Goal: Task Accomplishment & Management: Manage account settings

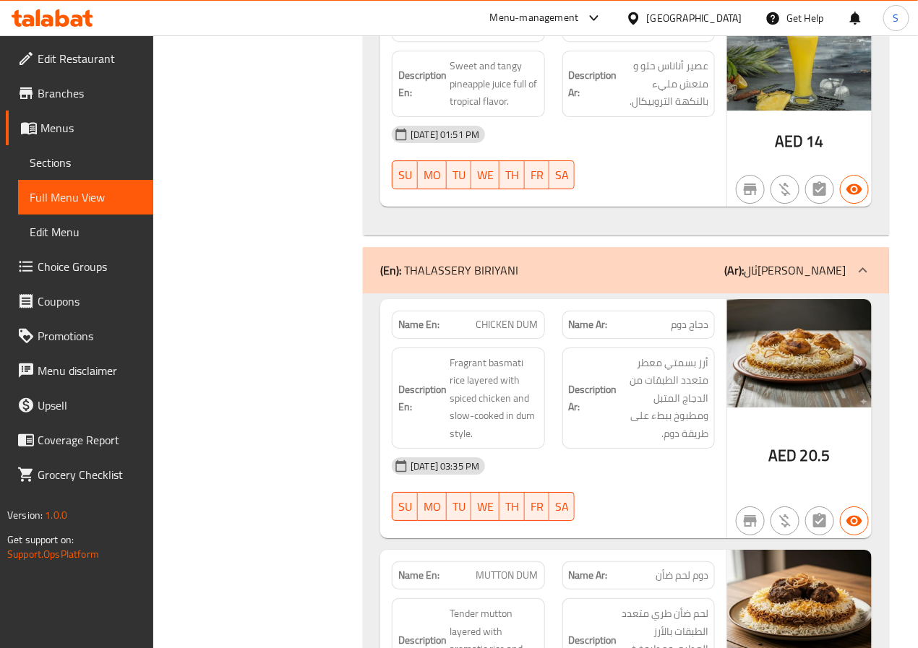
scroll to position [3348, 0]
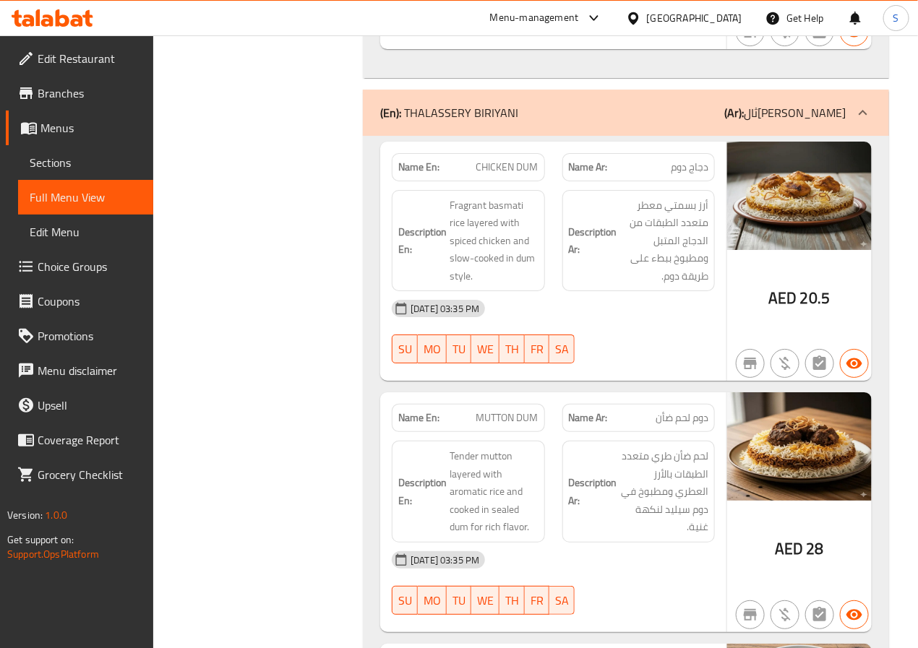
scroll to position [3504, 0]
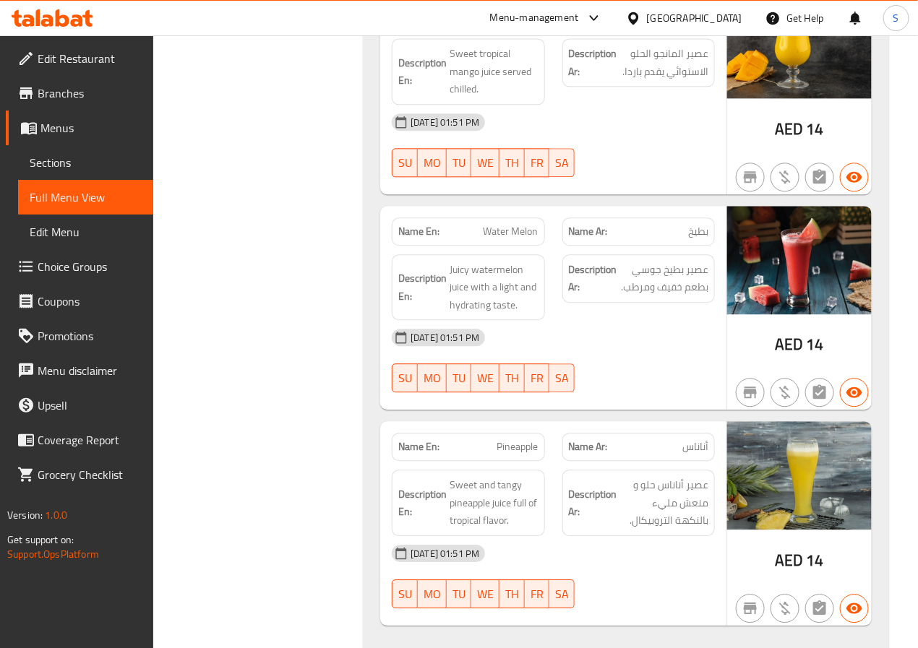
scroll to position [2928, 0]
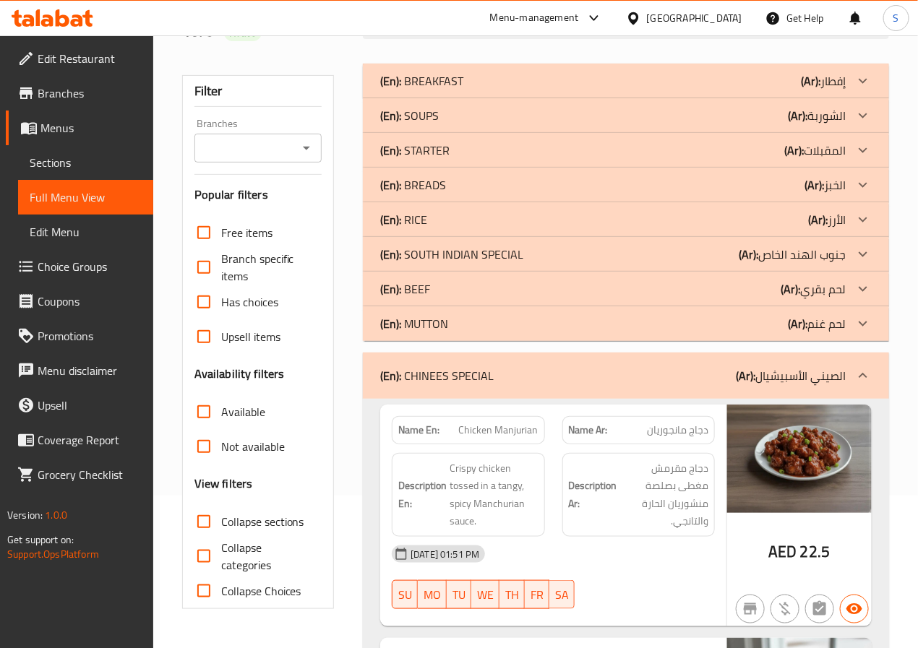
scroll to position [14013, 0]
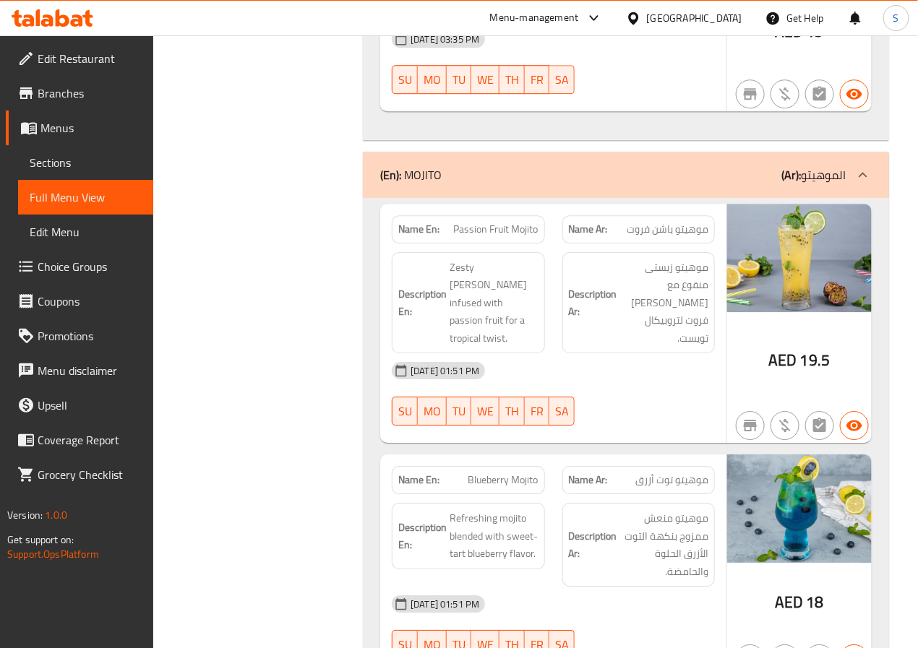
scroll to position [14246, 0]
click at [466, 221] on span "Passion Fruit Mojito" at bounding box center [496, 228] width 85 height 15
copy span "Passion"
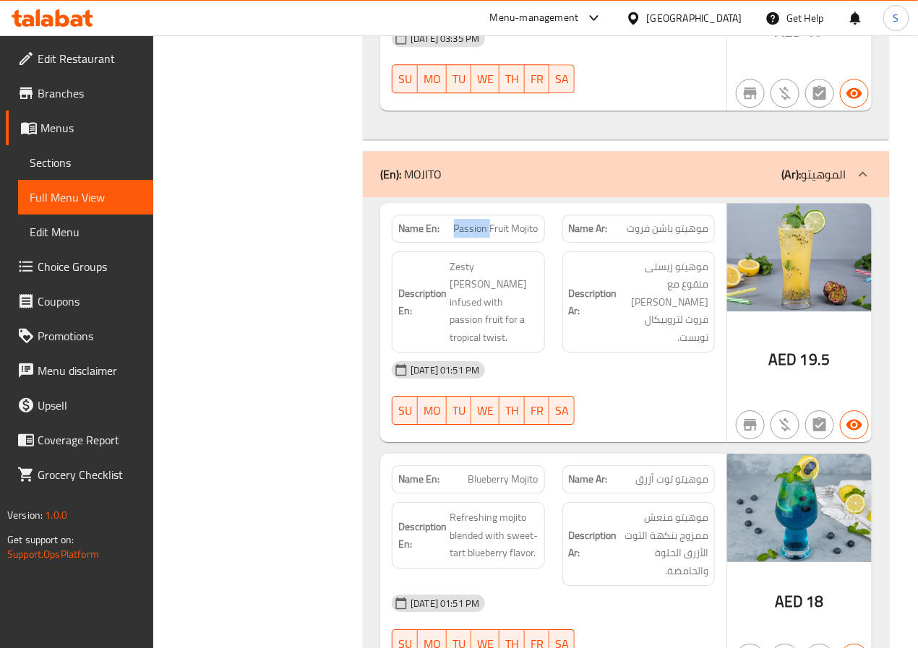
click at [392, 454] on div "Name En: Blueberry Mojito Name Ar: موهيتو توت أزرق Description En: Refreshing m…" at bounding box center [553, 565] width 346 height 222
click at [468, 215] on div "Name En: Passion Fruit Mojito" at bounding box center [468, 229] width 152 height 28
click at [469, 221] on span "Passion Fruit Mojito" at bounding box center [496, 228] width 85 height 15
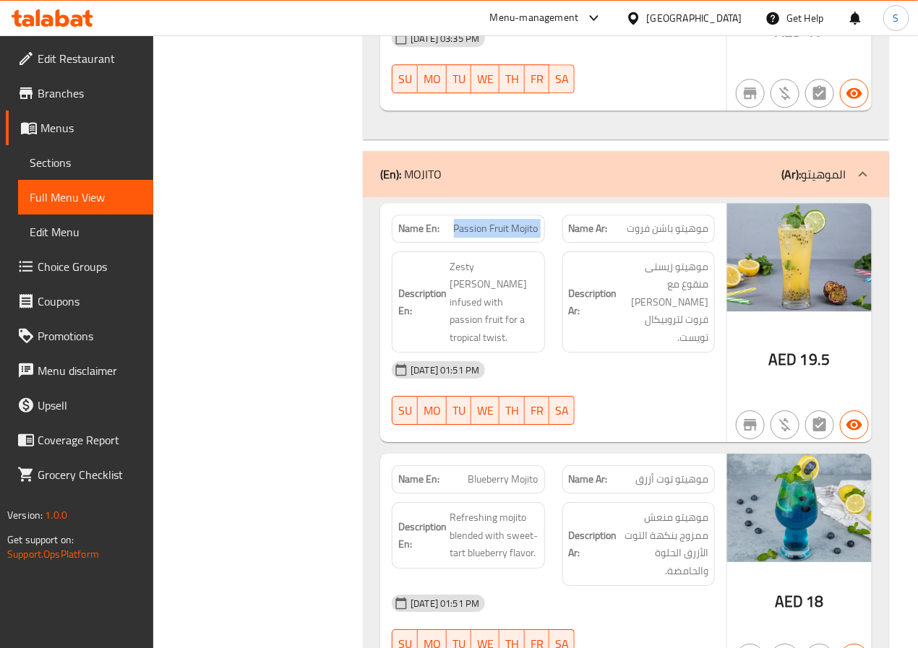
copy span "Passion Fruit Mojito"
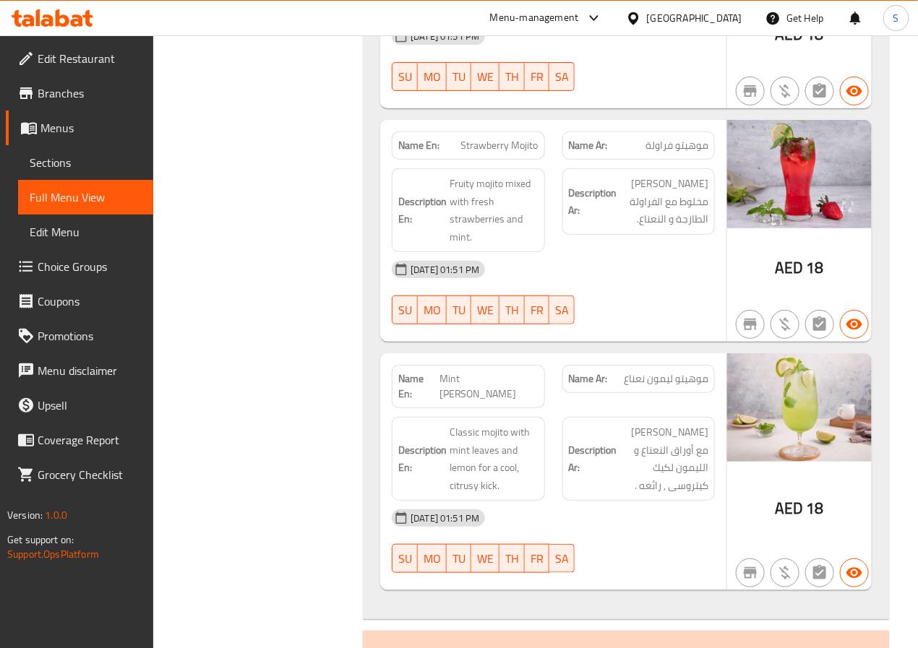
scroll to position [14812, 0]
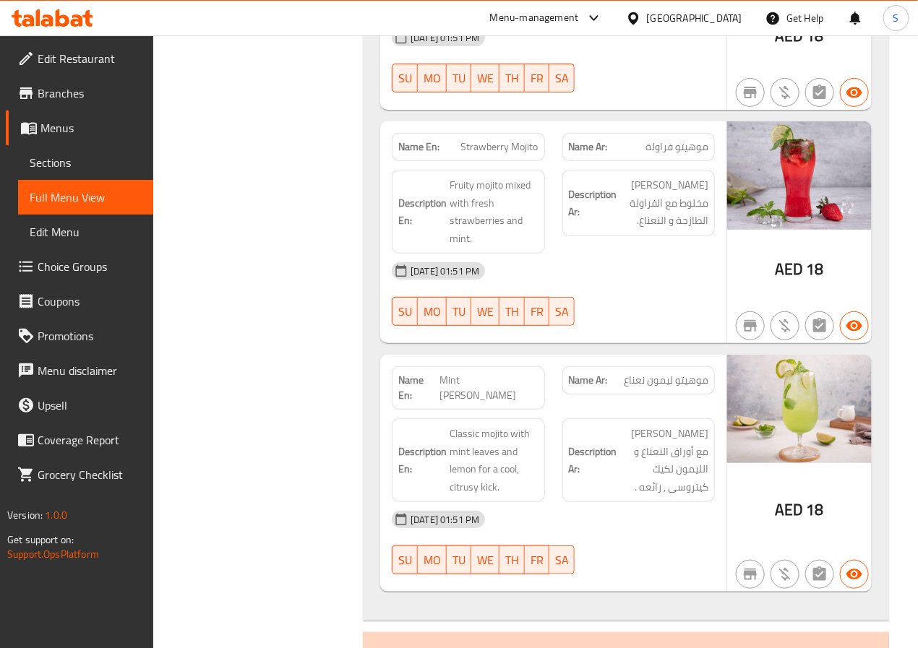
click at [473, 373] on span "Mint Lemon Mojito" at bounding box center [488, 388] width 99 height 30
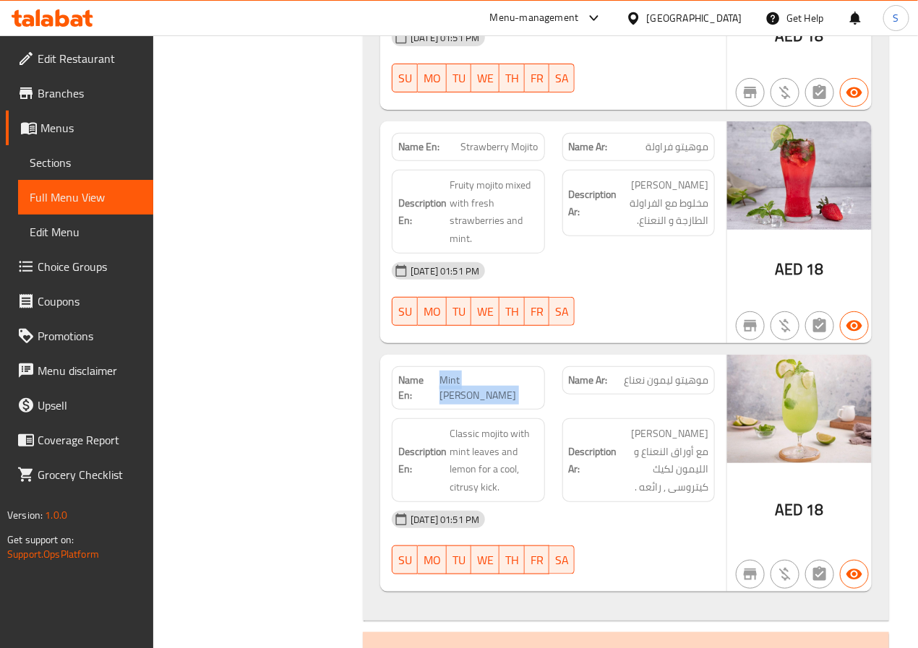
copy span "Mint Lemon Mojito"
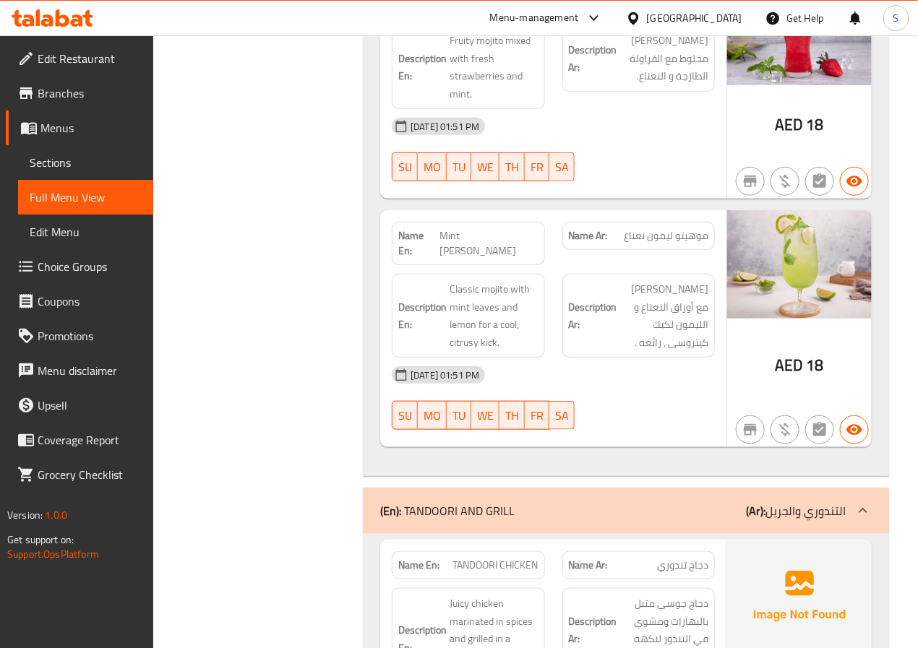
scroll to position [14978, 0]
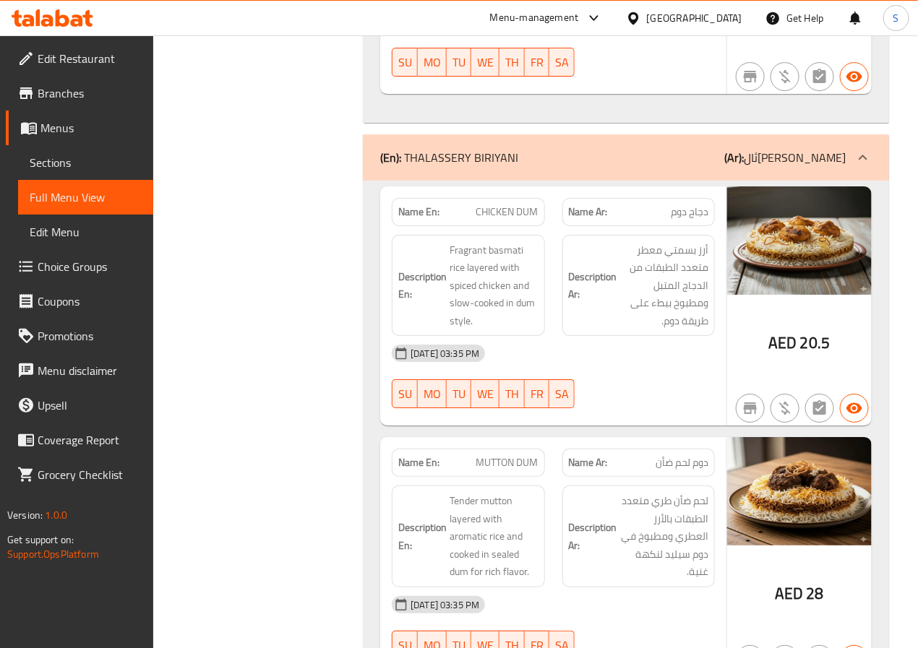
scroll to position [3551, 0]
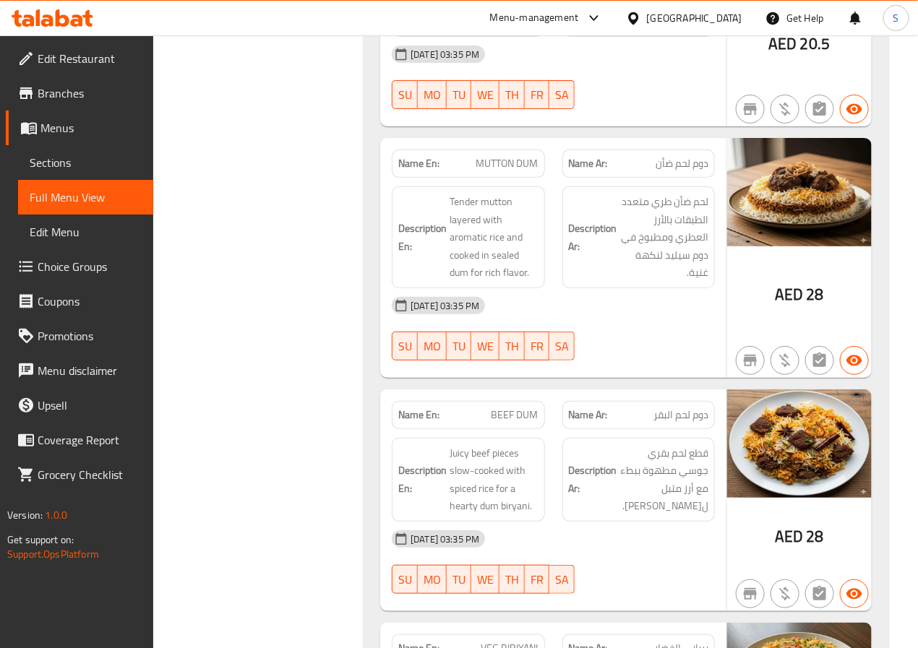
scroll to position [3880, 0]
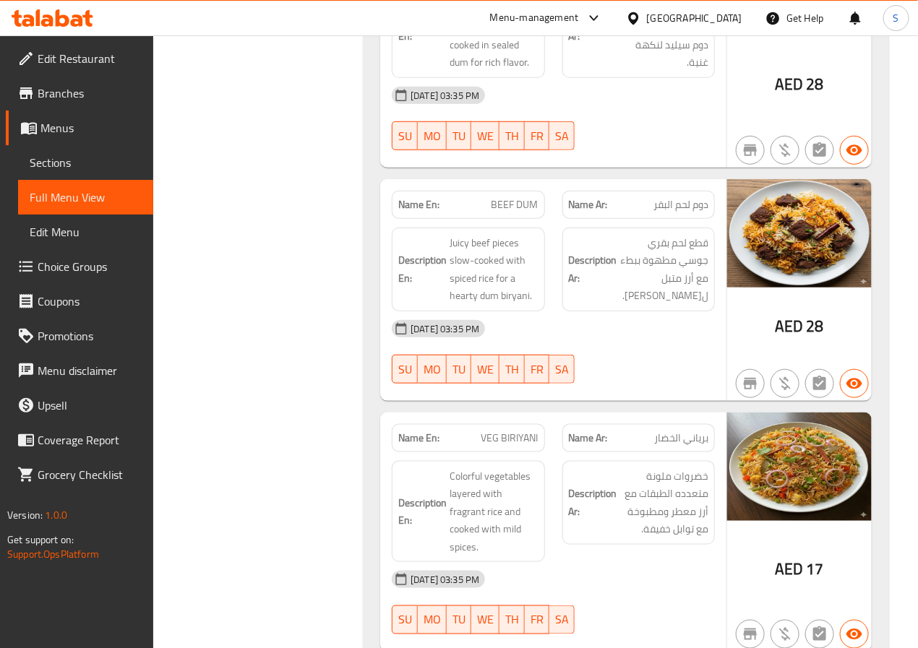
scroll to position [3972, 0]
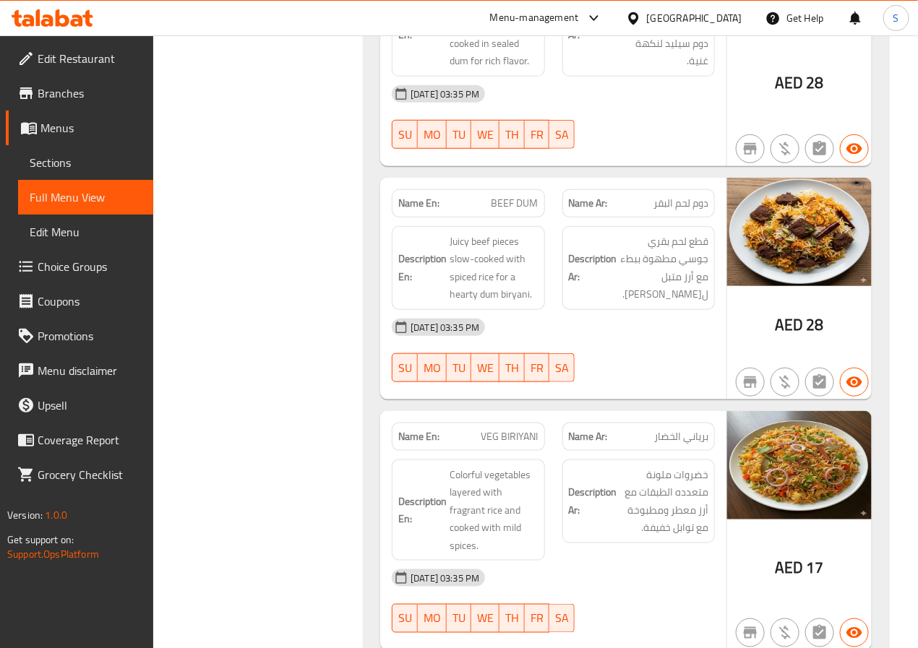
click at [519, 211] on span "BEEF DUM" at bounding box center [514, 203] width 47 height 15
copy span "BEEF DUM"
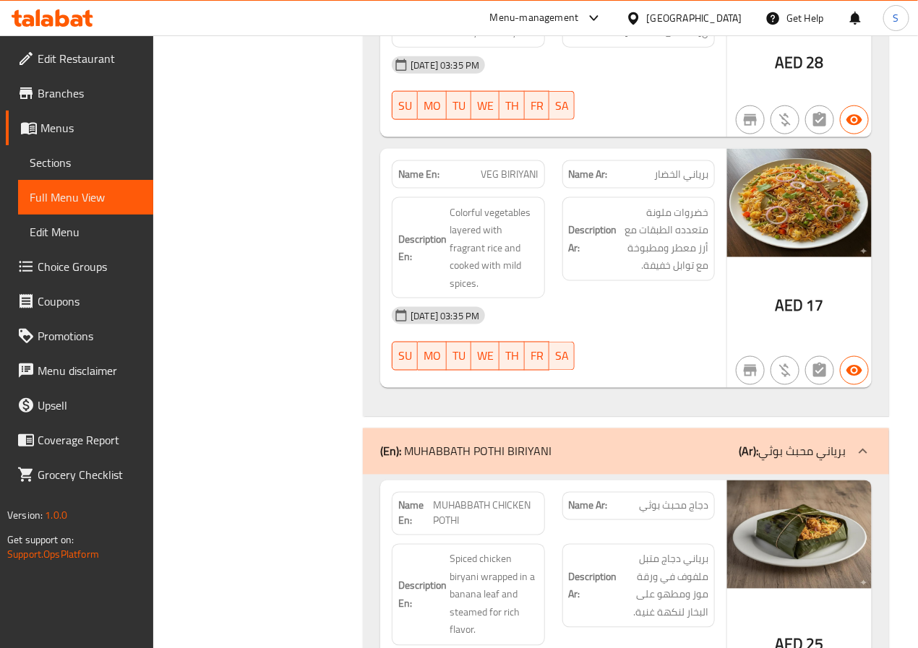
scroll to position [4235, 0]
click at [495, 181] on span "VEG BIRIYANI" at bounding box center [509, 173] width 57 height 15
copy span "VEG BIRIYANI"
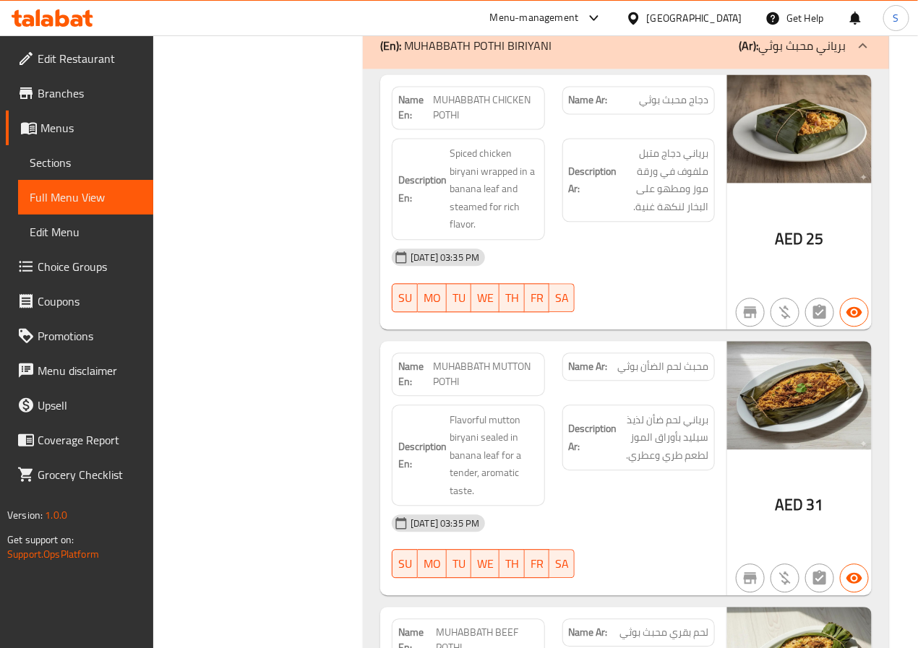
scroll to position [4642, 0]
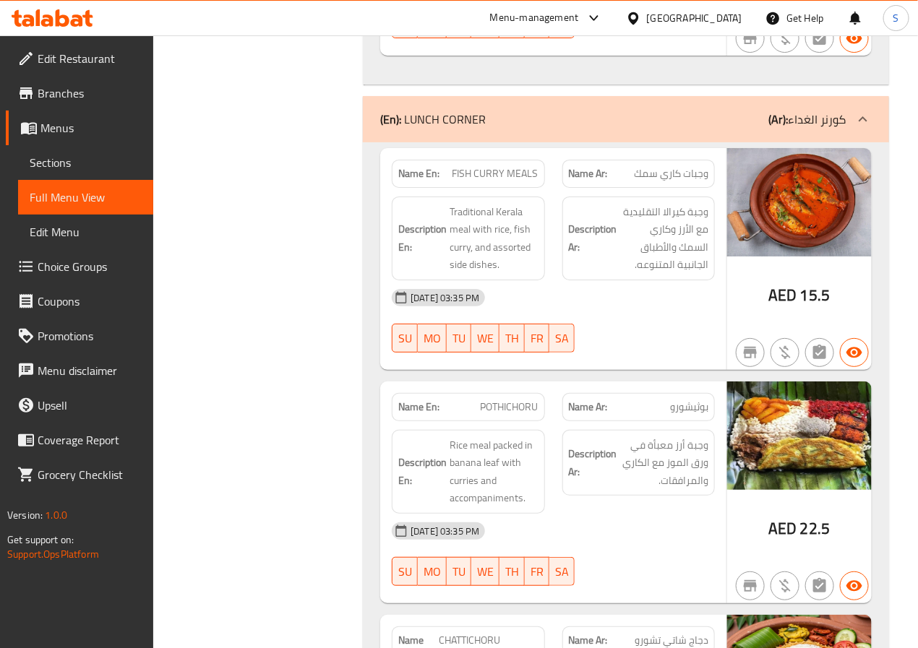
scroll to position [5451, 0]
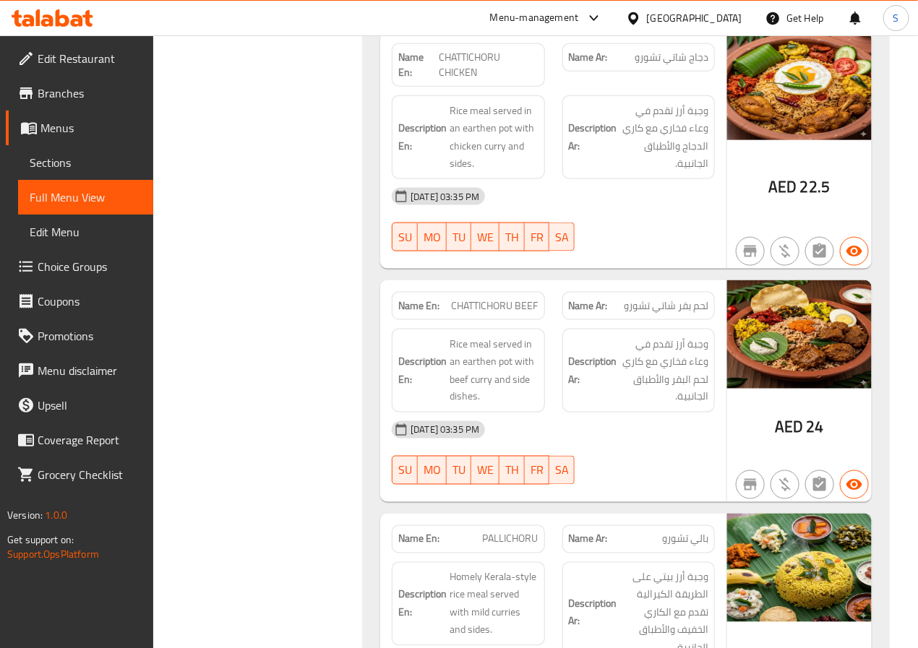
scroll to position [6032, 0]
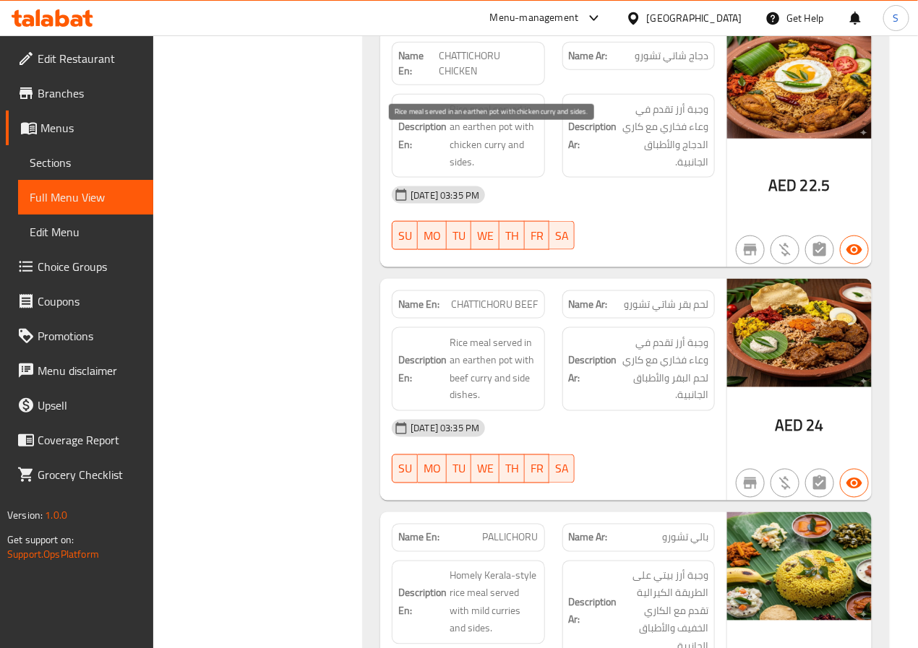
click at [466, 159] on span "Rice meal served in an earthen pot with chicken curry and sides." at bounding box center [494, 135] width 88 height 71
copy span "earthen pot"
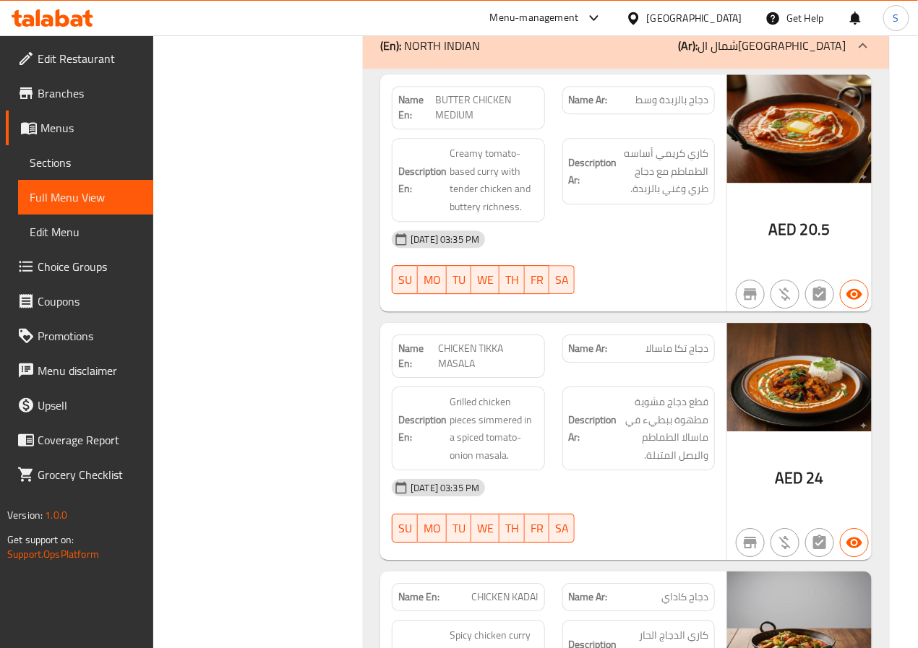
scroll to position [6807, 0]
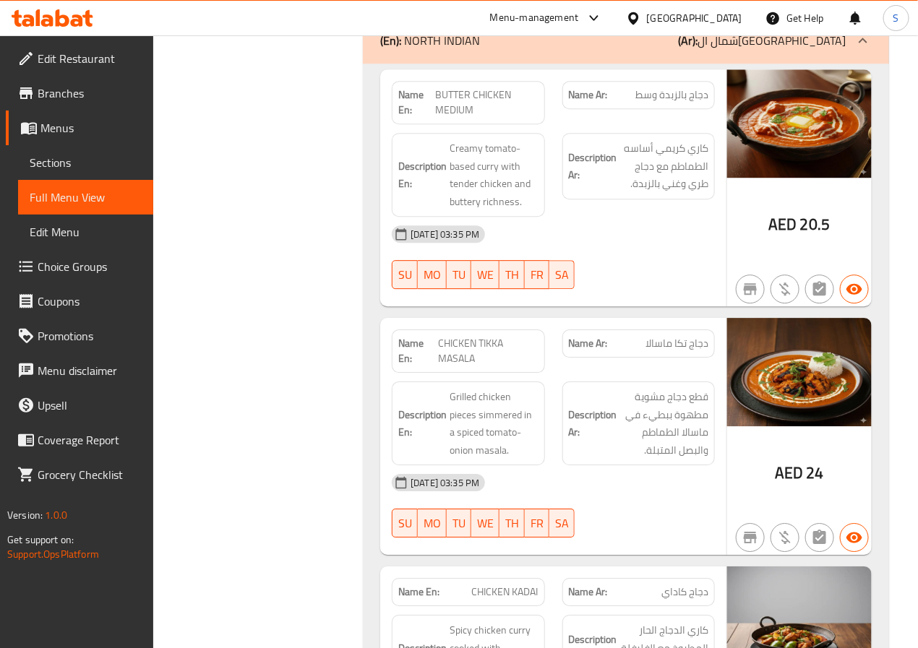
click at [466, 118] on span "BUTTER CHICKEN MEDIUM" at bounding box center [486, 102] width 103 height 30
copy span "BUTTER CHICKEN MEDIUM"
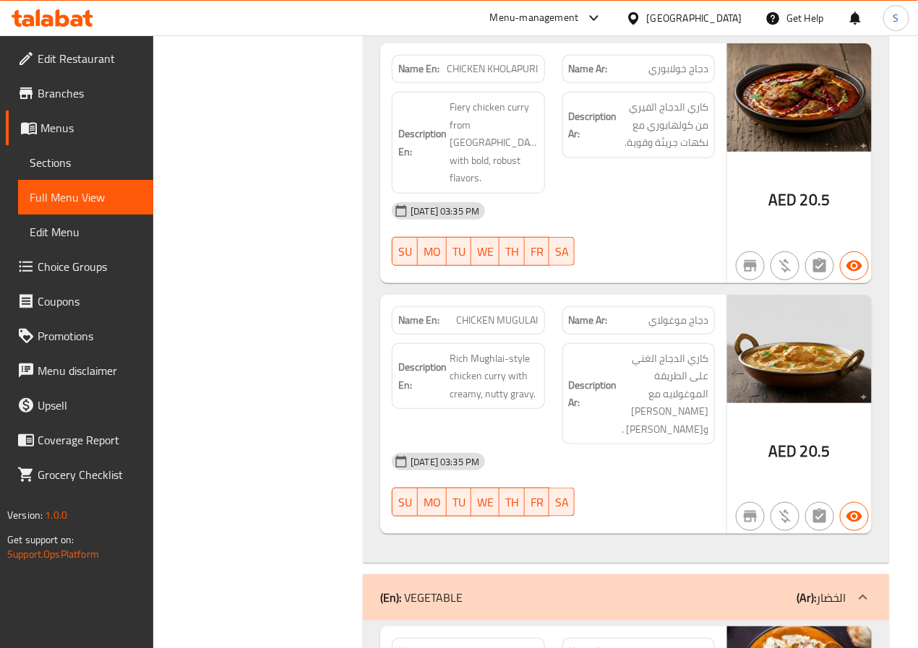
scroll to position [7582, 0]
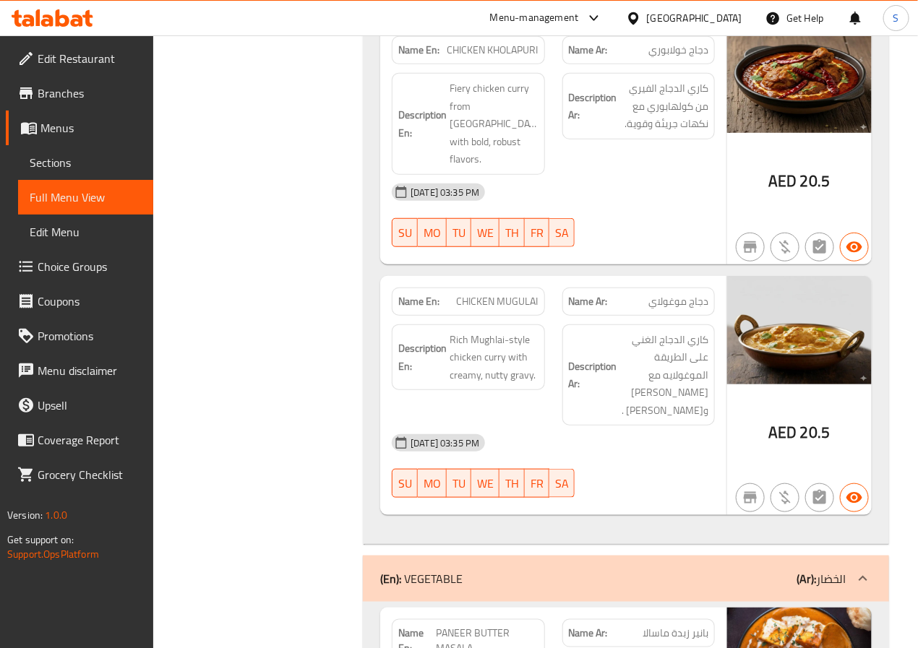
click at [504, 58] on span "CHICKEN KHOLAPURI" at bounding box center [492, 50] width 91 height 15
copy span "CHICKEN KHOLAPURI"
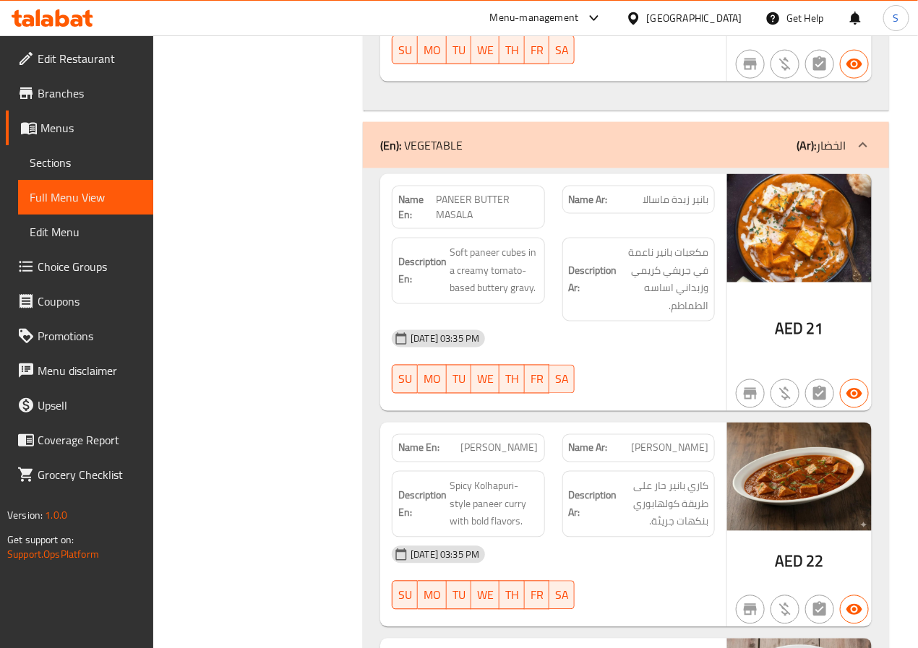
scroll to position [8016, 0]
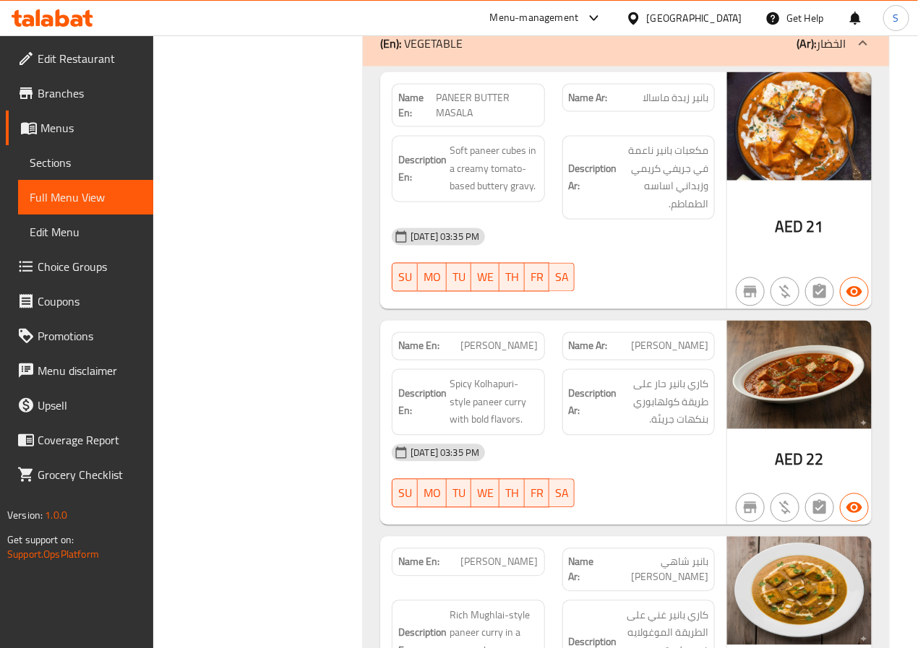
scroll to position [8118, 0]
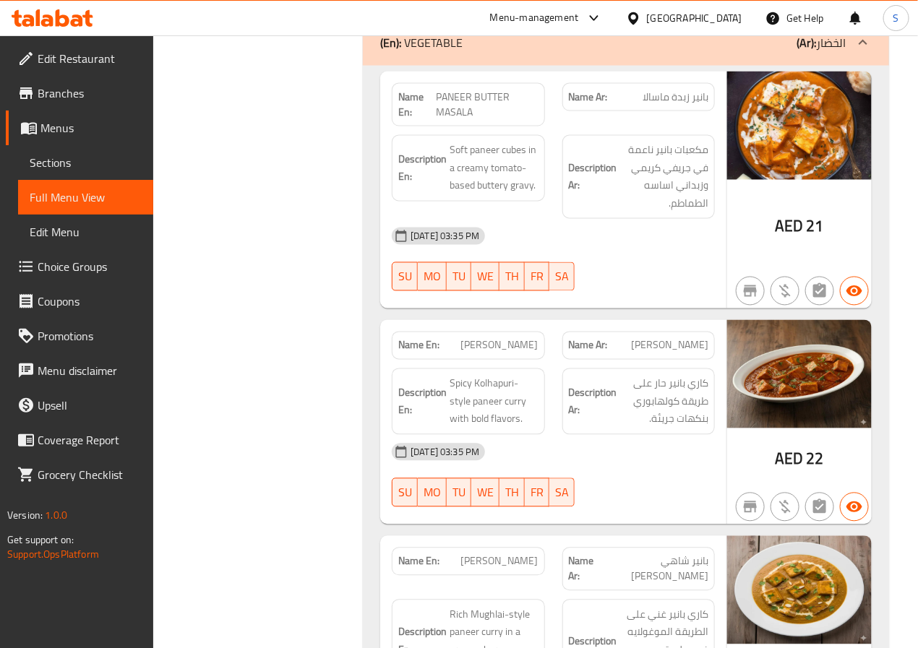
click at [447, 102] on span "PANEER BUTTER MASALA" at bounding box center [487, 105] width 103 height 30
copy span "PANEER BUTTER MASALA"
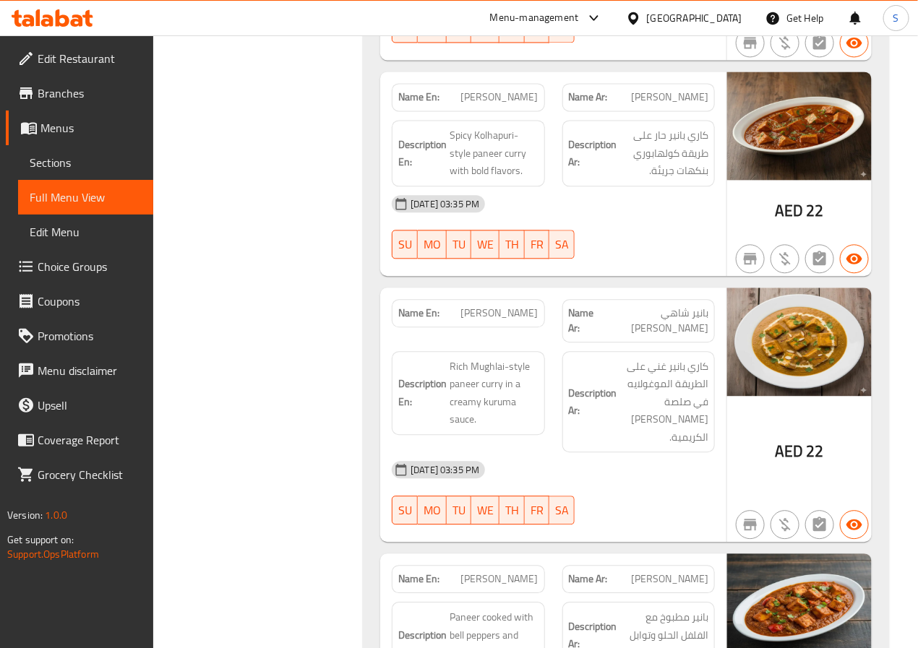
scroll to position [8398, 0]
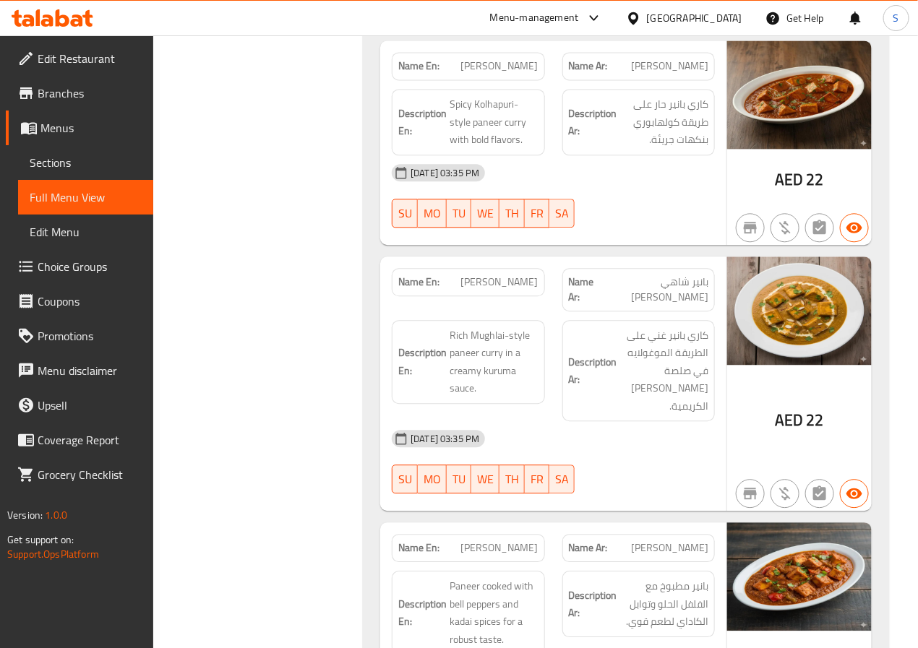
click at [477, 74] on span "[PERSON_NAME]" at bounding box center [499, 66] width 77 height 15
copy span "[PERSON_NAME]"
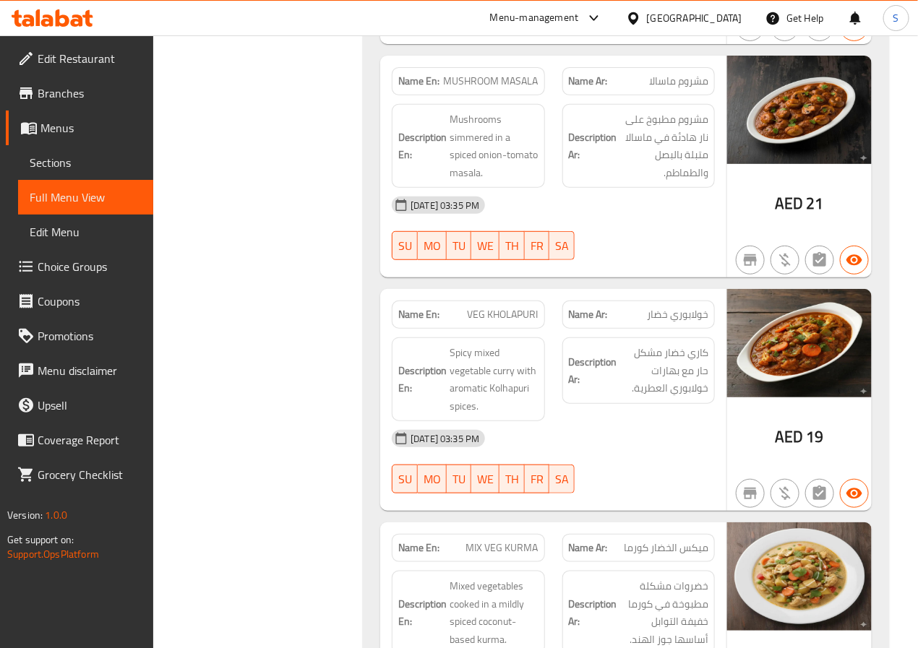
scroll to position [9333, 0]
click at [468, 66] on div "Name En: MUSHROOM MASALA" at bounding box center [468, 80] width 152 height 28
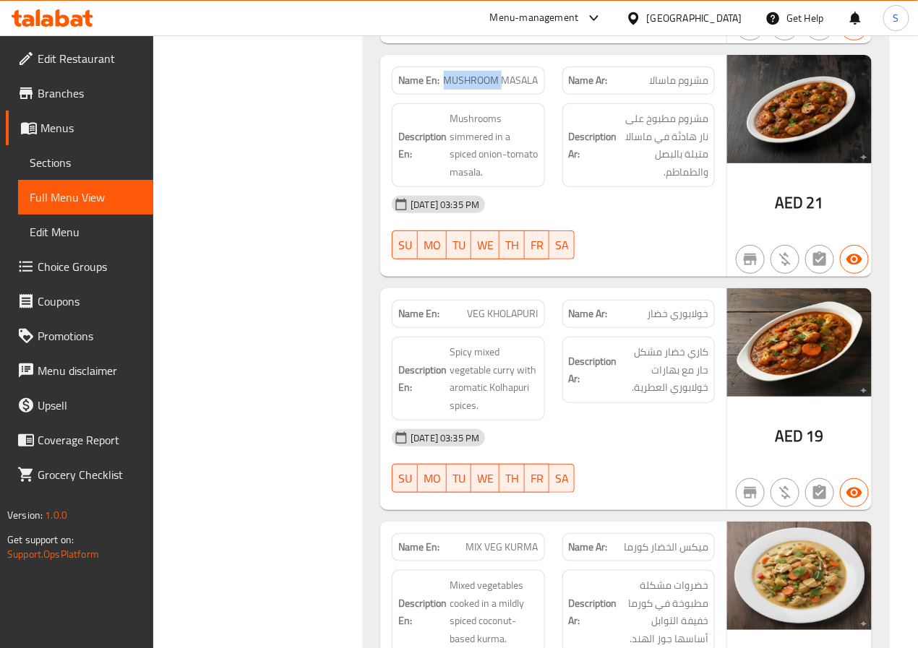
click at [468, 66] on div "Name En: MUSHROOM MASALA" at bounding box center [468, 80] width 152 height 28
click at [469, 73] on span "MUSHROOM MASALA" at bounding box center [491, 80] width 95 height 15
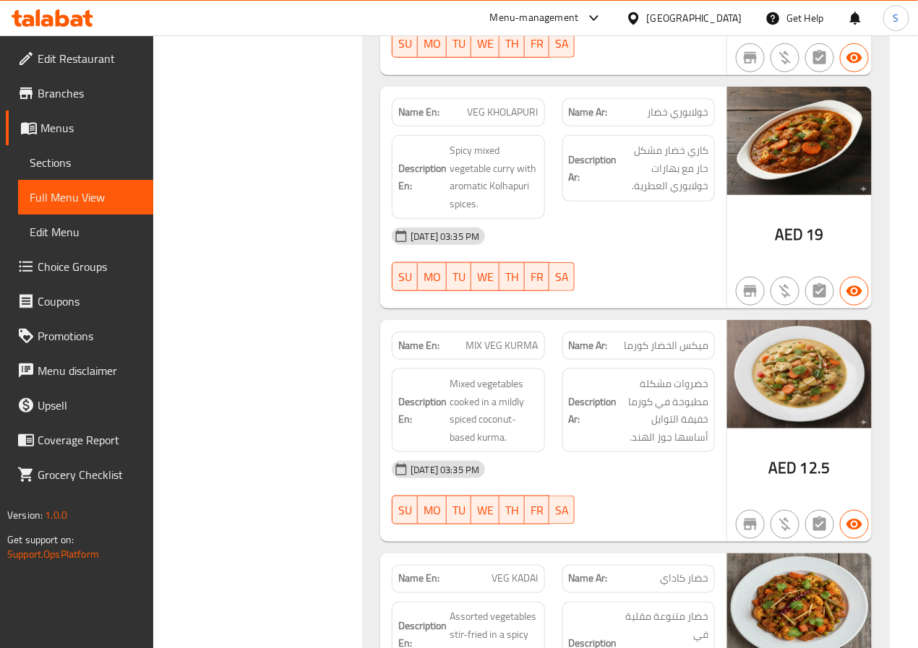
scroll to position [9536, 0]
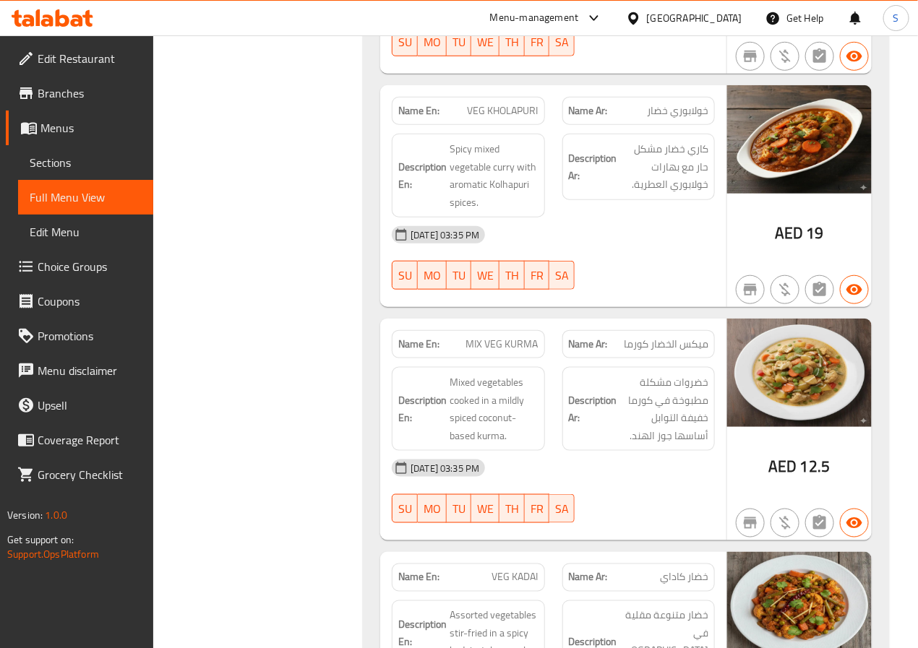
click at [480, 103] on span "VEG KHOLAPURI" at bounding box center [503, 110] width 71 height 15
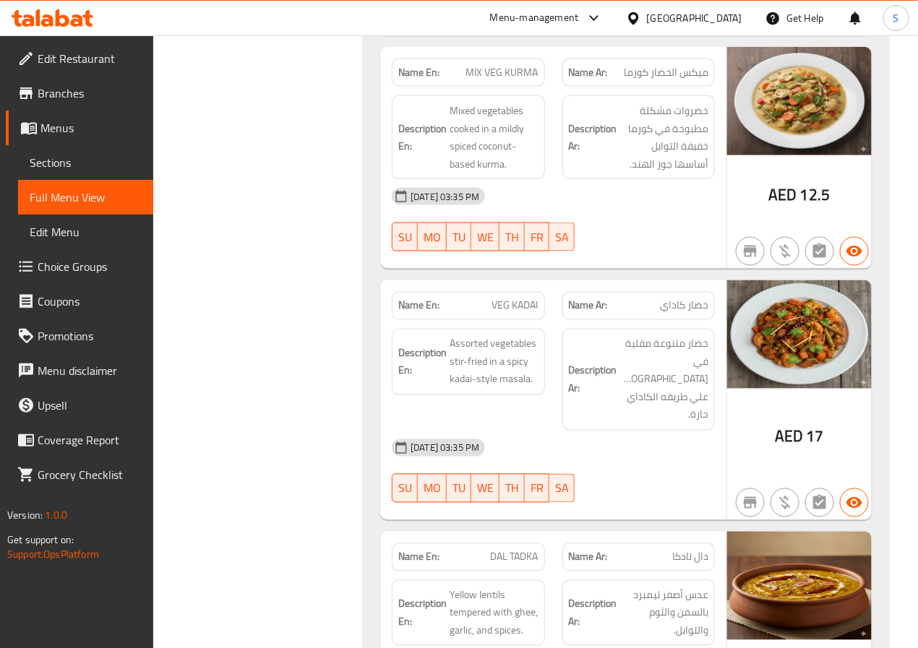
scroll to position [9809, 0]
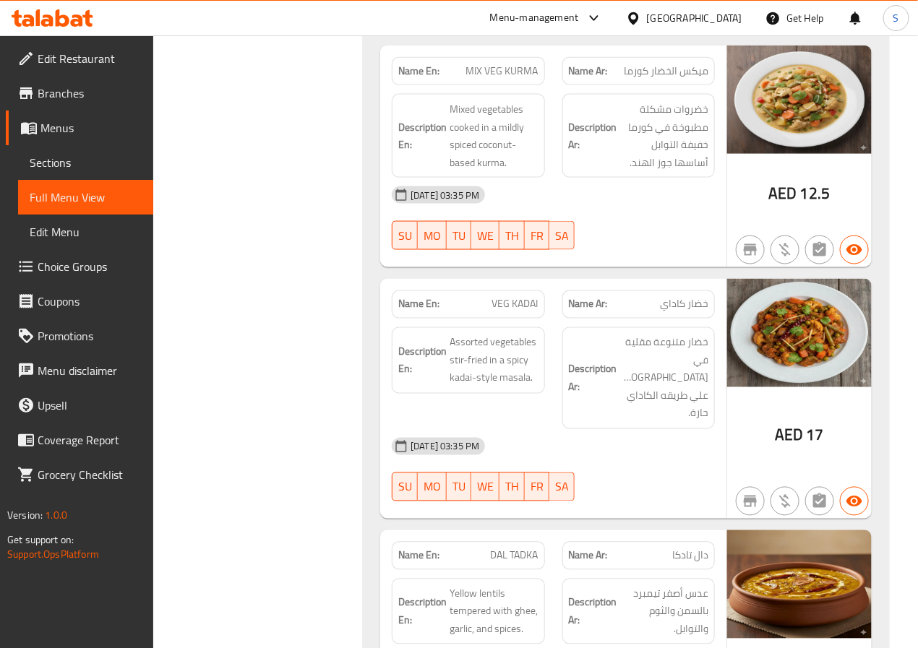
click at [499, 64] on span "MIX VEG KURMA" at bounding box center [502, 71] width 72 height 15
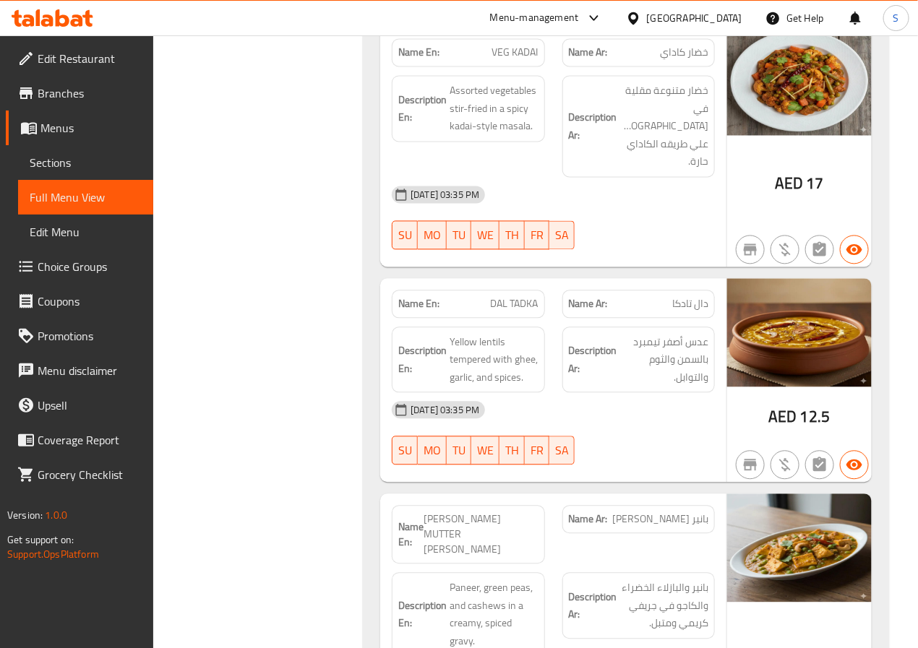
scroll to position [10059, 0]
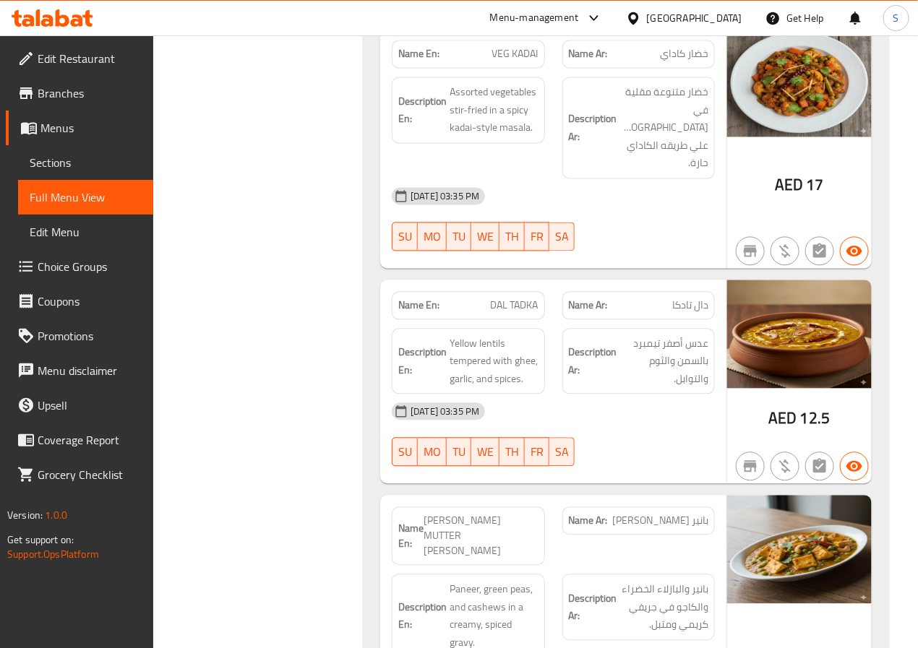
click at [510, 53] on span "VEG KADAI" at bounding box center [515, 54] width 46 height 15
click at [308, 220] on div "Filter Branches Branches Popular filters Free items Branch specific items Has c…" at bounding box center [263, 540] width 181 height 20782
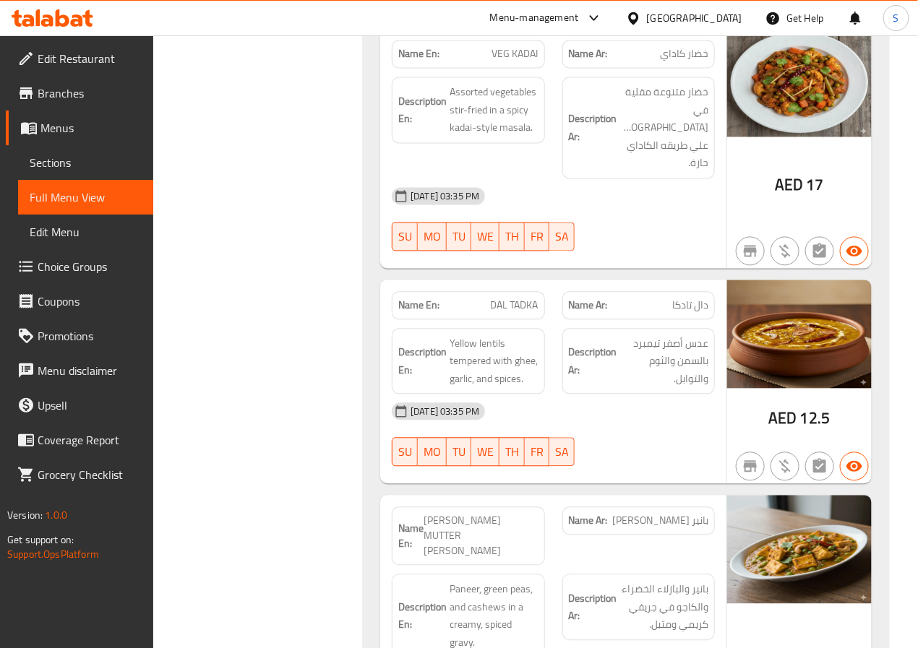
click at [286, 406] on div "Filter Branches Branches Popular filters Free items Branch specific items Has c…" at bounding box center [263, 540] width 181 height 20782
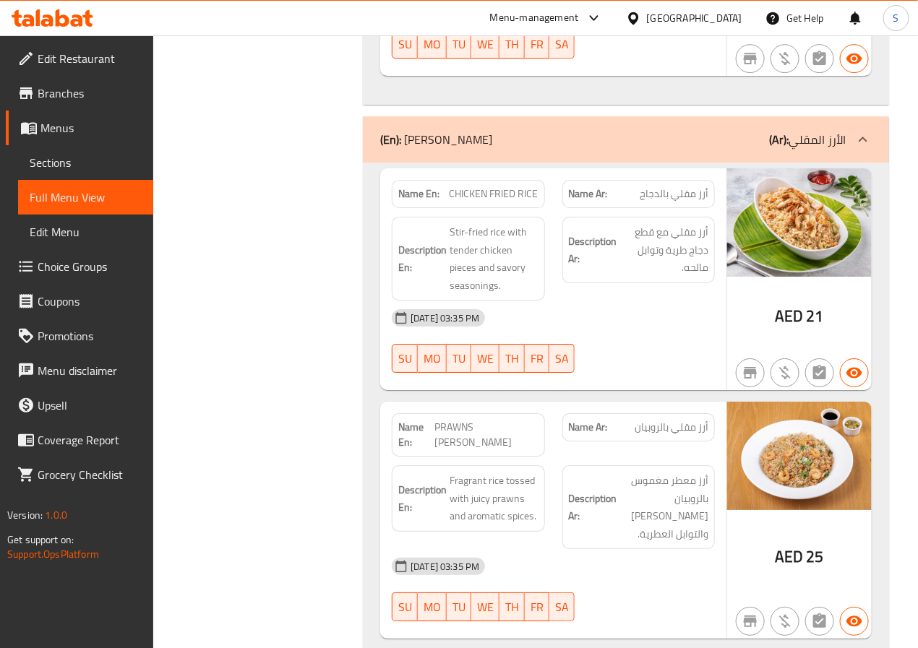
scroll to position [10778, 0]
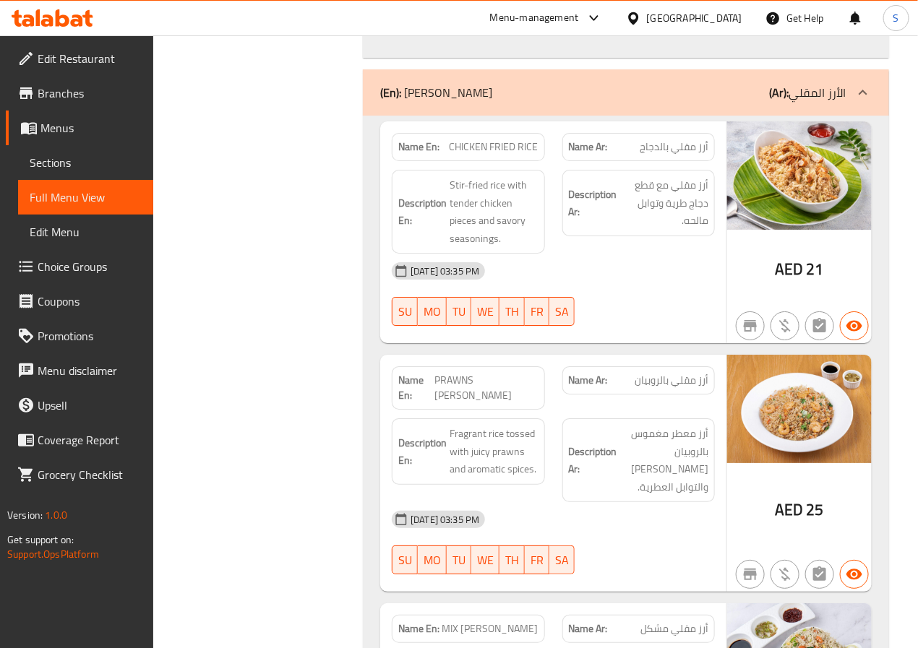
click at [508, 139] on span "CHICKEN FRIED RICE" at bounding box center [494, 146] width 89 height 15
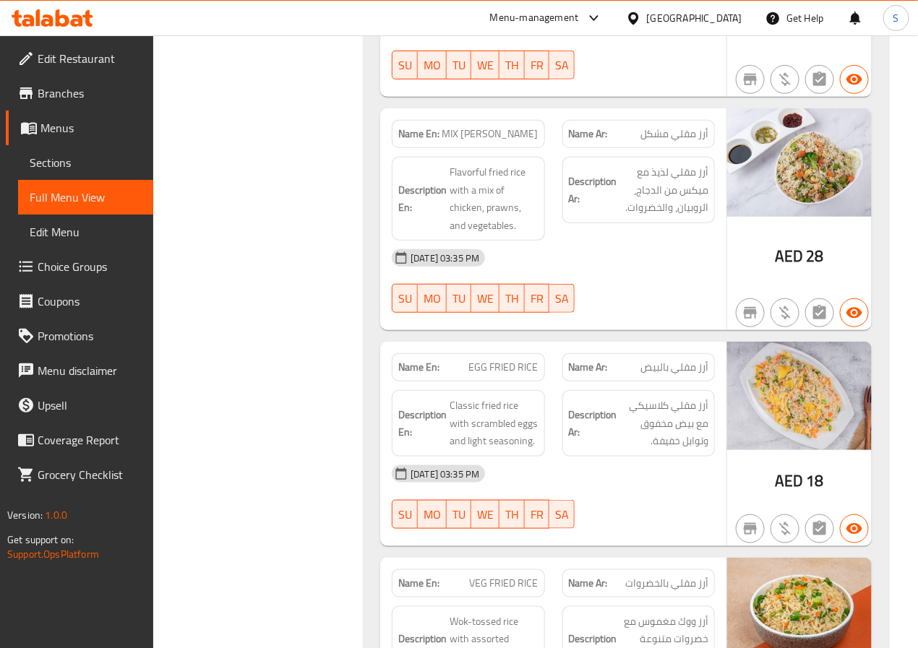
scroll to position [11271, 0]
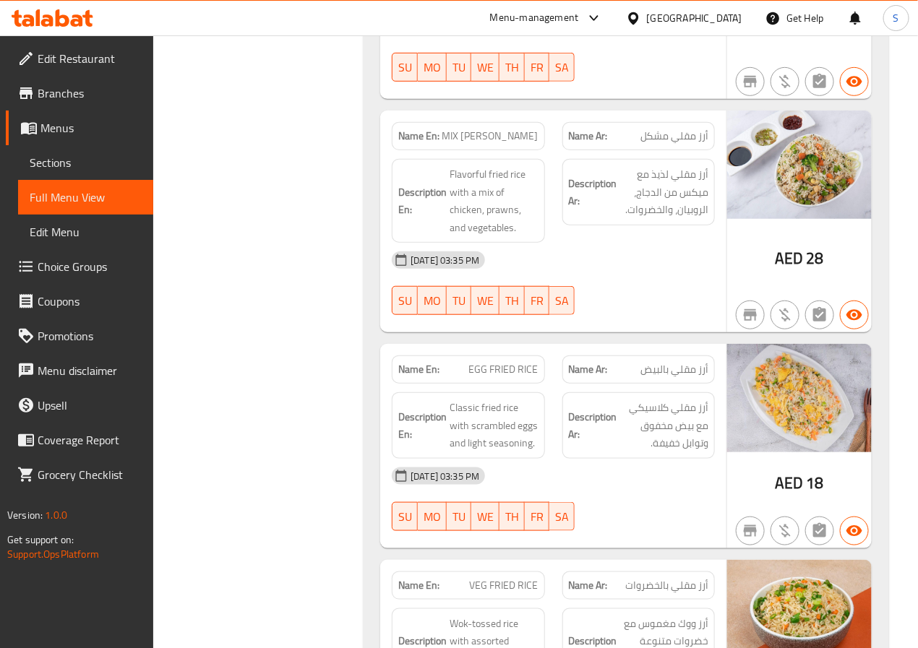
click at [521, 129] on span "MIX [PERSON_NAME]" at bounding box center [490, 136] width 96 height 15
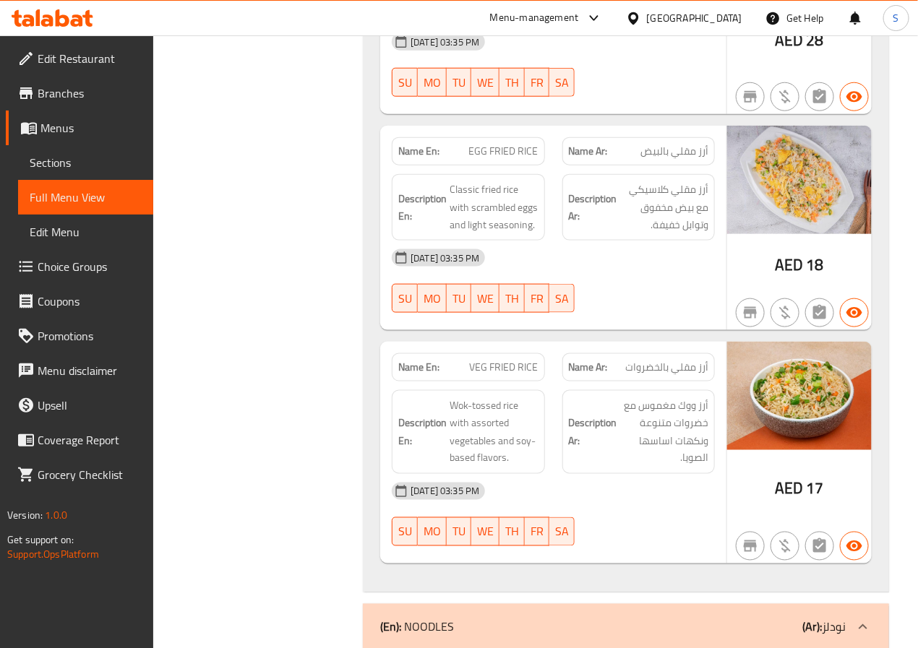
scroll to position [11490, 0]
click at [484, 143] on span "EGG FRIED RICE" at bounding box center [503, 150] width 69 height 15
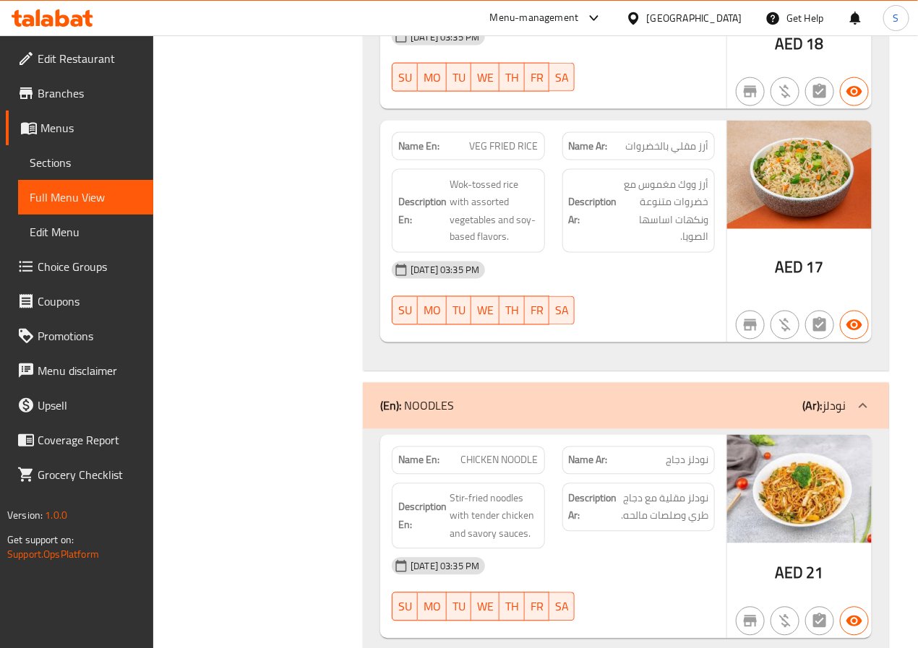
scroll to position [11709, 0]
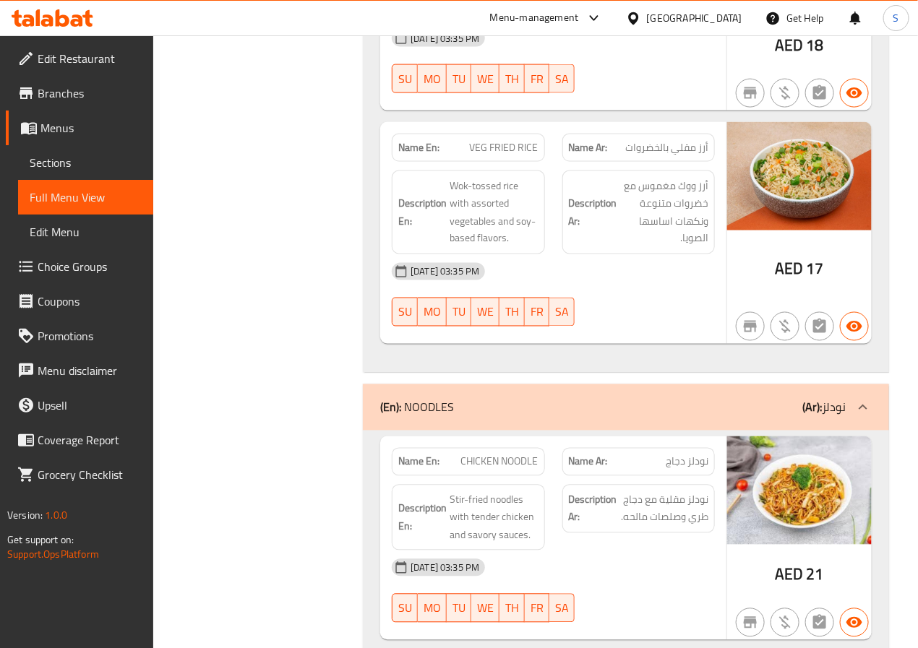
click at [520, 140] on span "VEG FRIED RICE" at bounding box center [504, 147] width 69 height 15
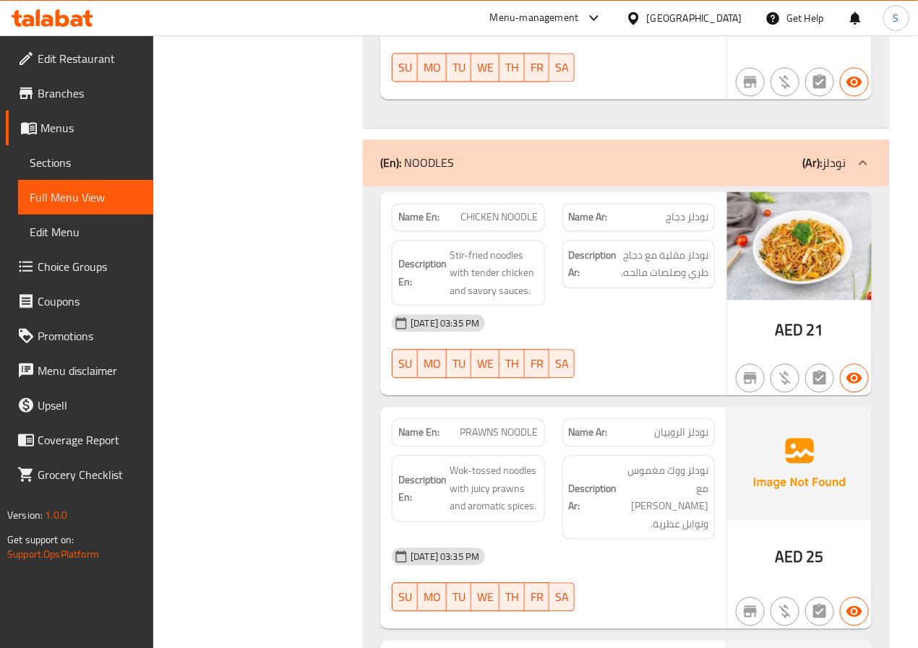
scroll to position [11977, 0]
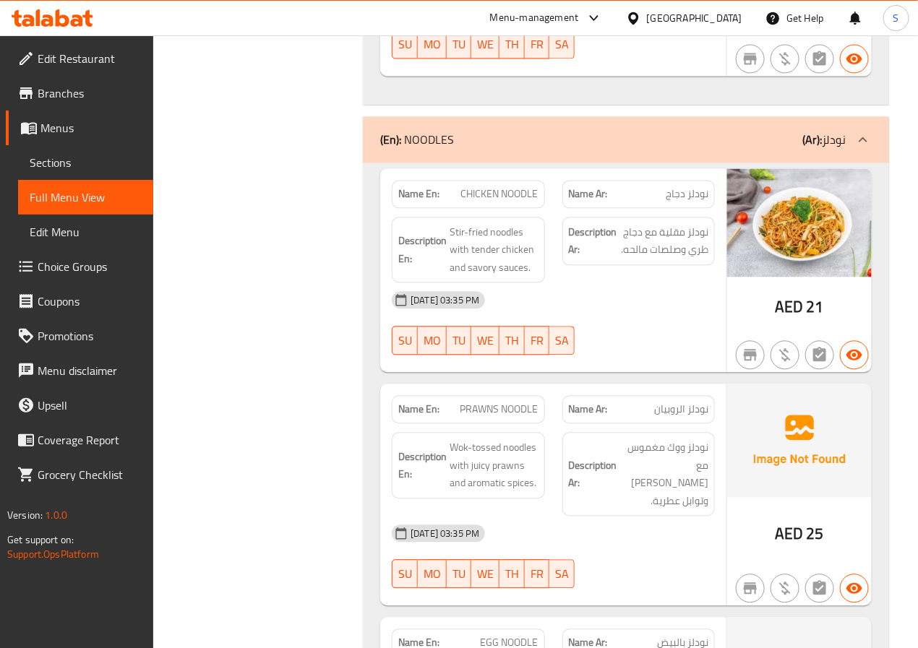
click at [495, 186] on span "CHICKEN NOODLE" at bounding box center [499, 193] width 77 height 15
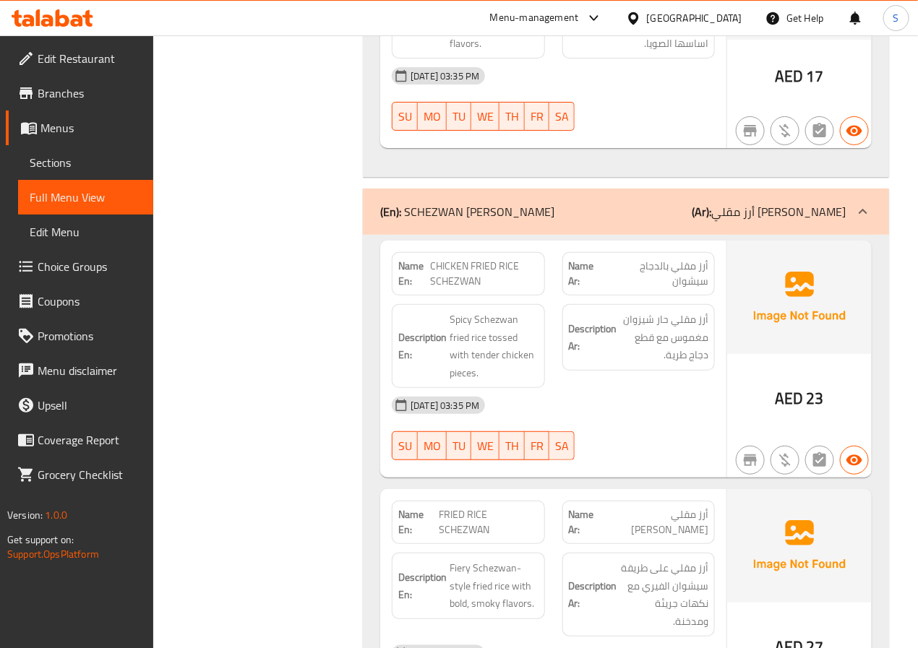
scroll to position [12907, 0]
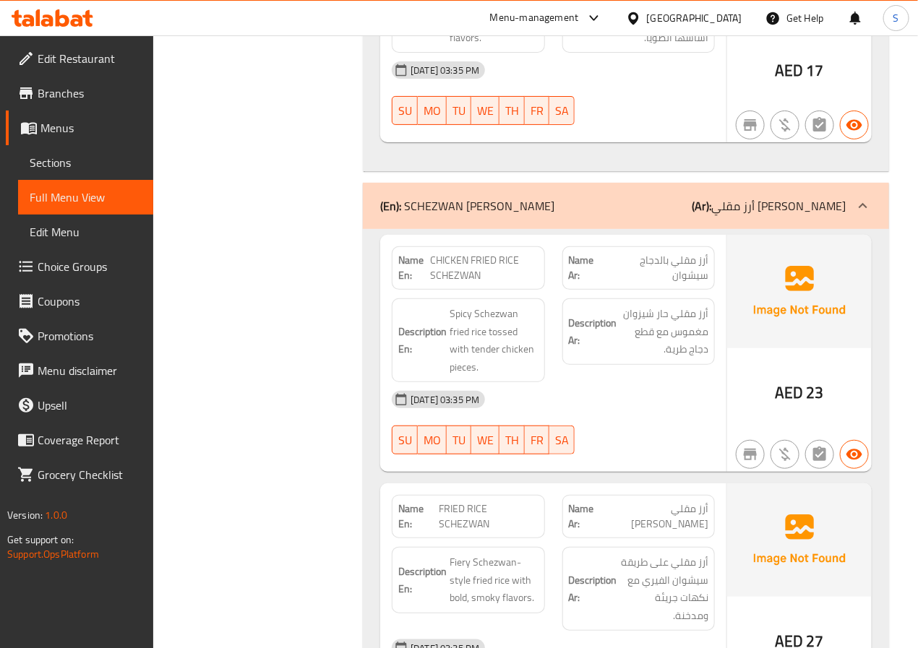
click at [464, 253] on span "CHICKEN FRIED RICE SCHEZWAN" at bounding box center [484, 268] width 108 height 30
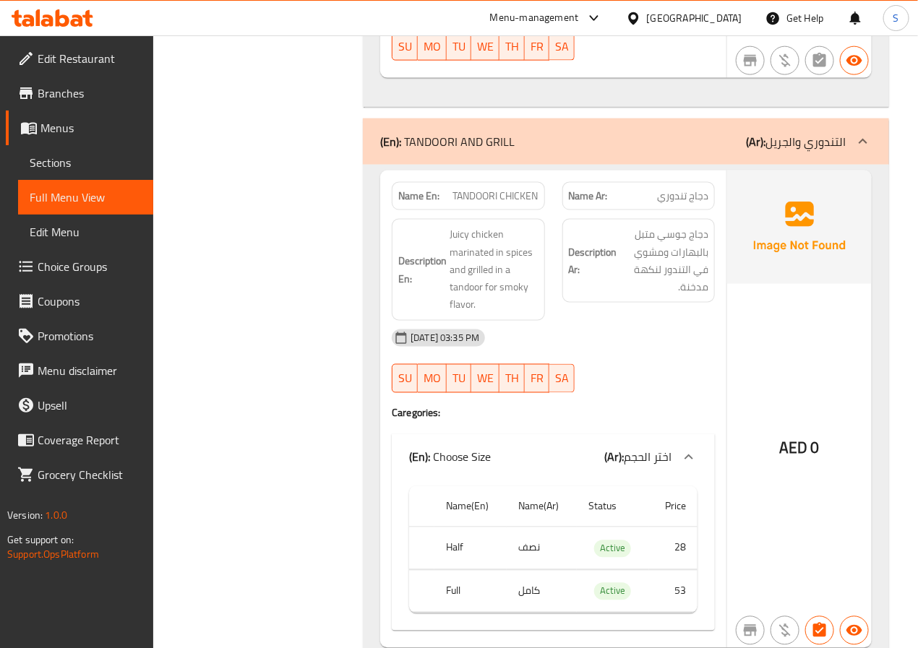
scroll to position [15349, 0]
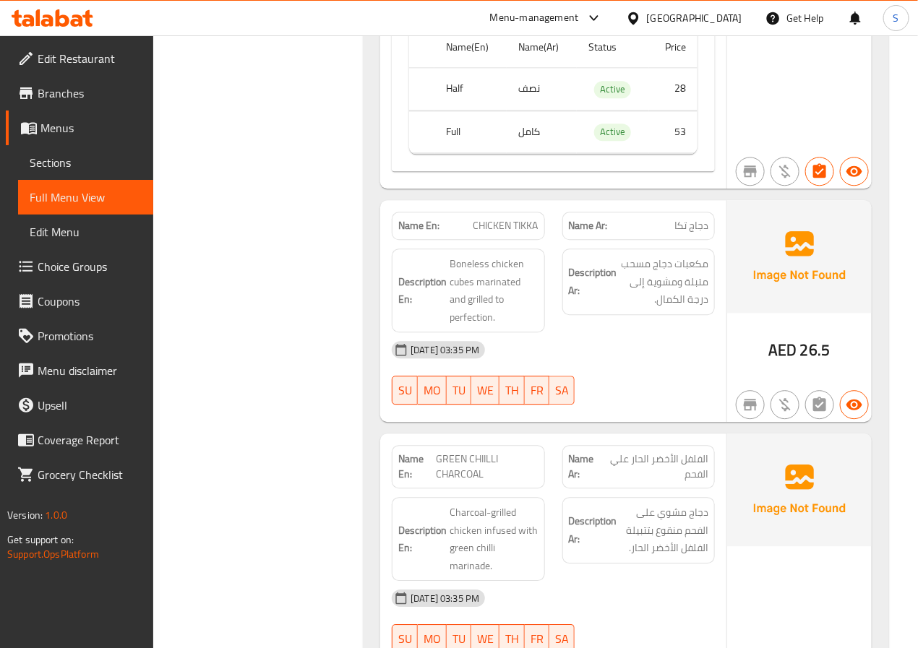
scroll to position [15802, 0]
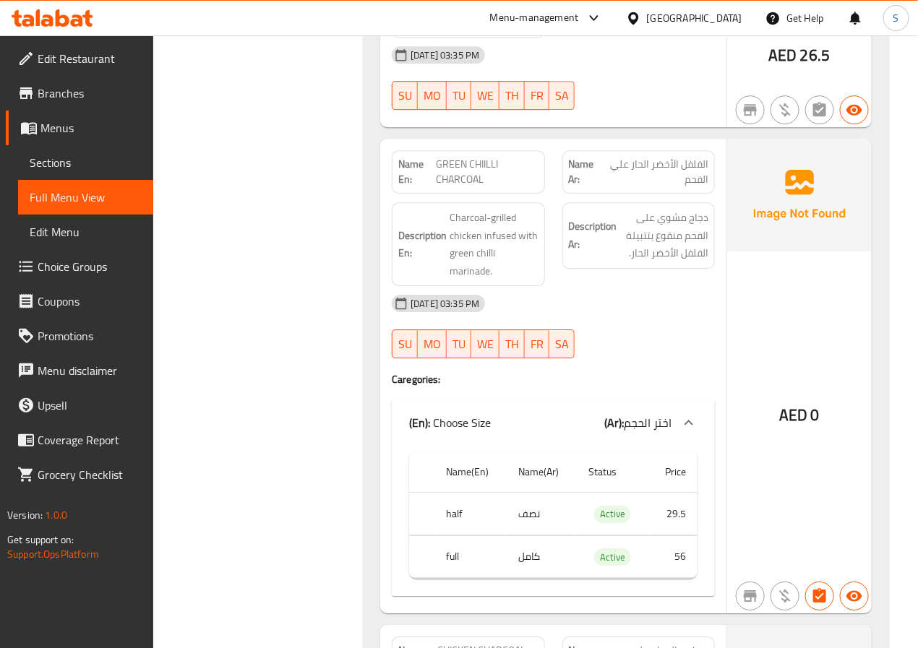
scroll to position [16079, 0]
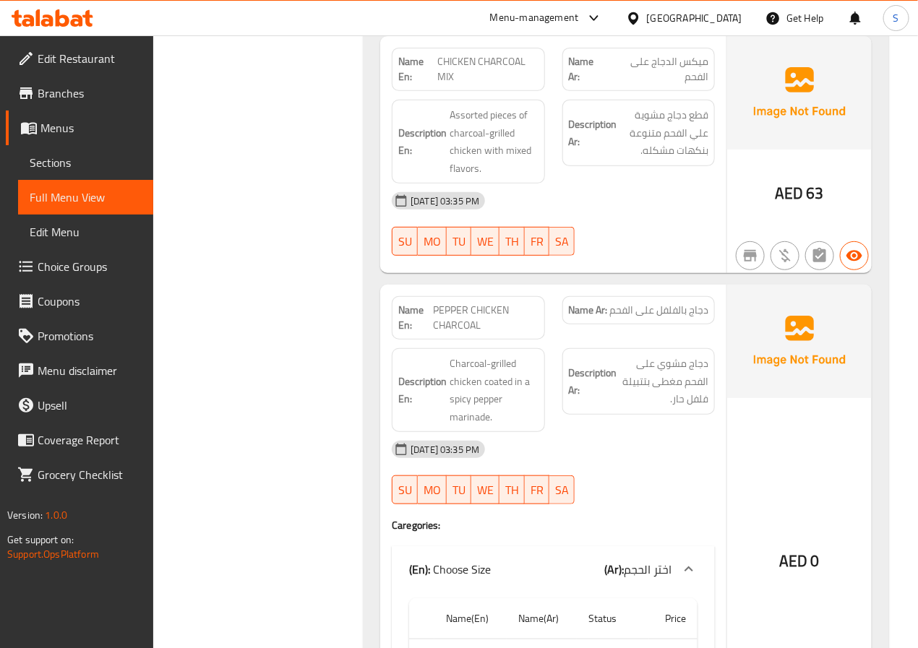
scroll to position [16671, 0]
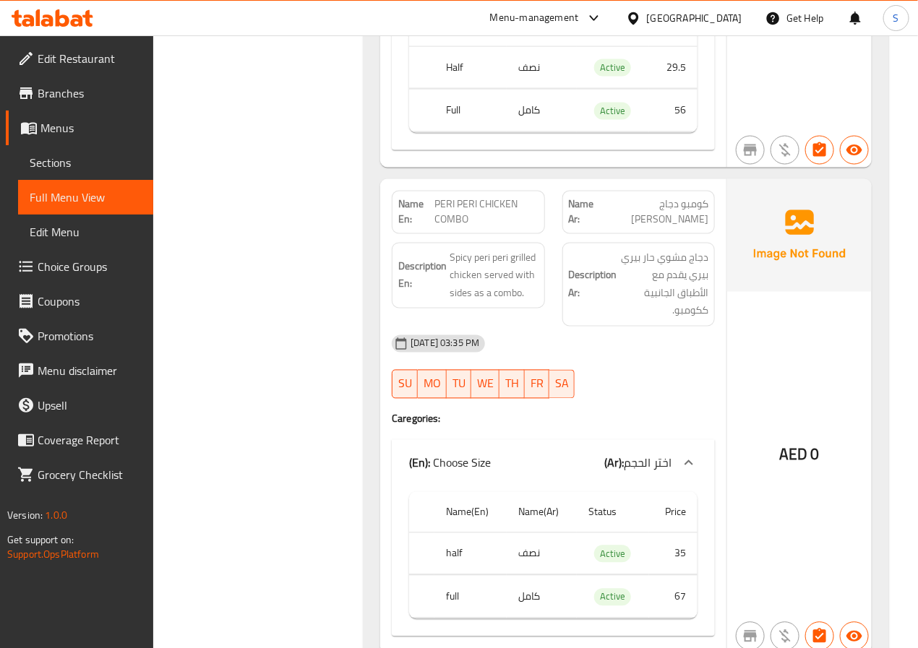
scroll to position [17264, 0]
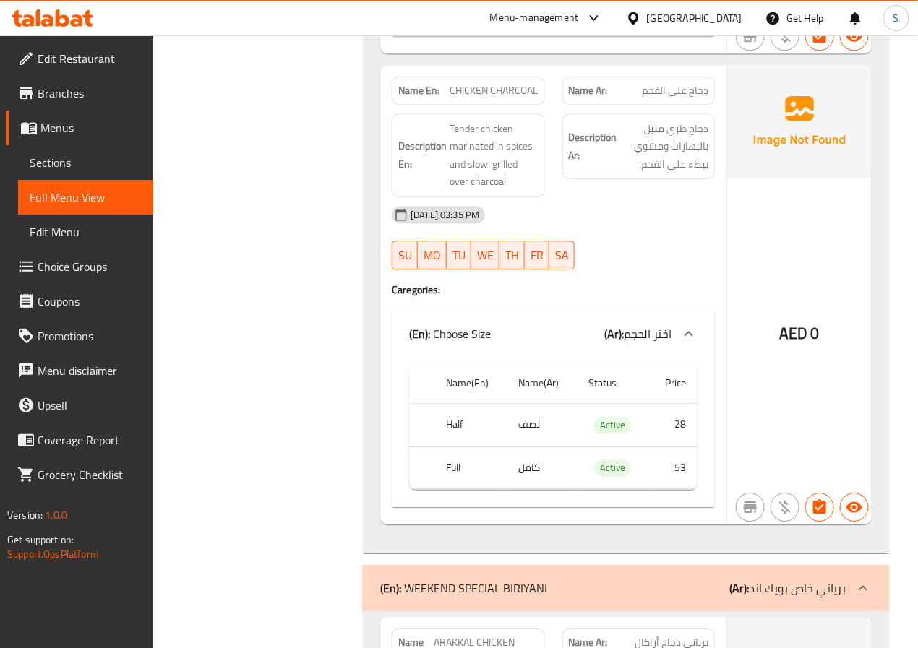
scroll to position [17778, 0]
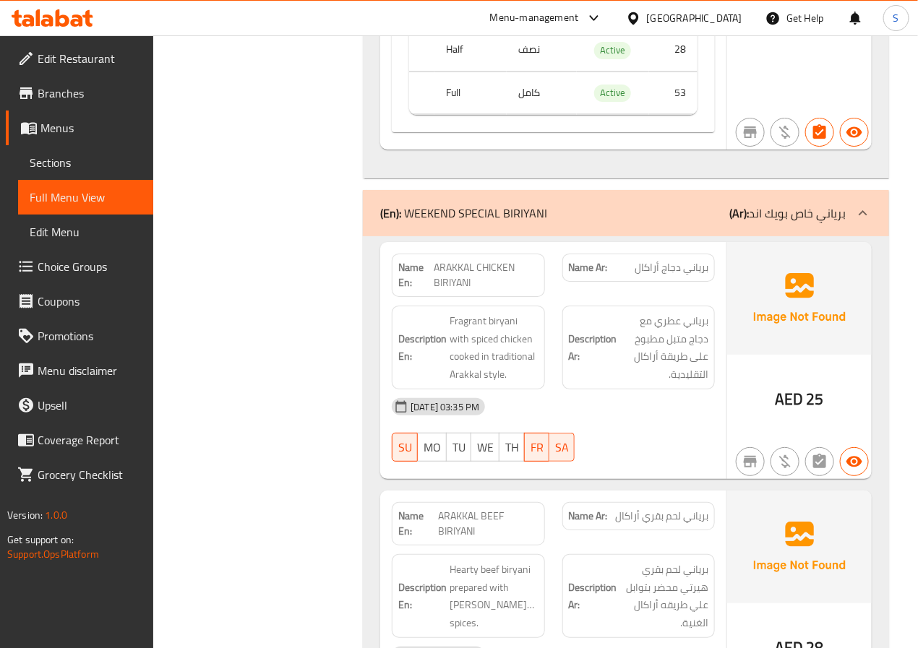
scroll to position [18215, 0]
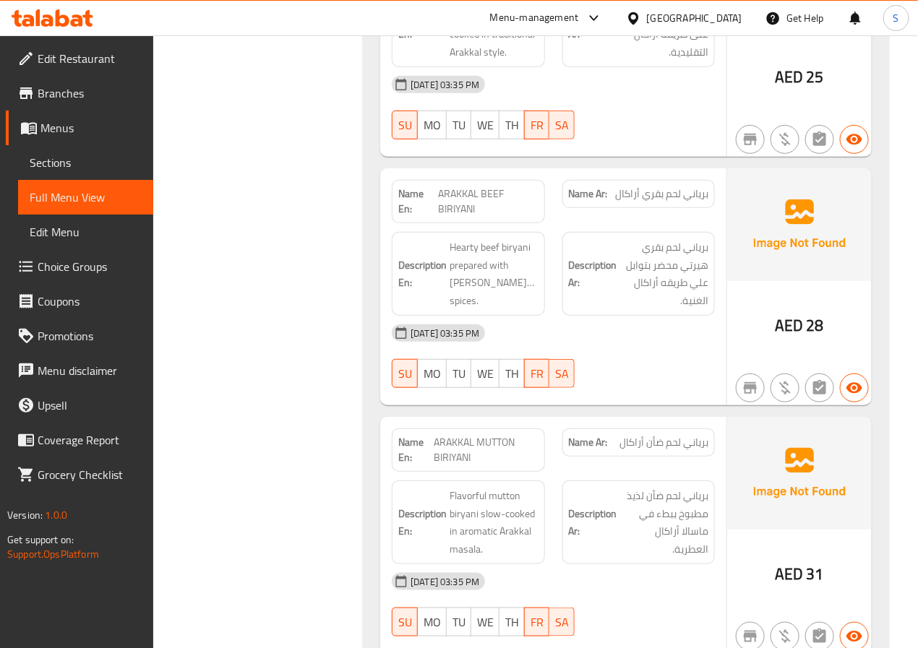
scroll to position [18566, 0]
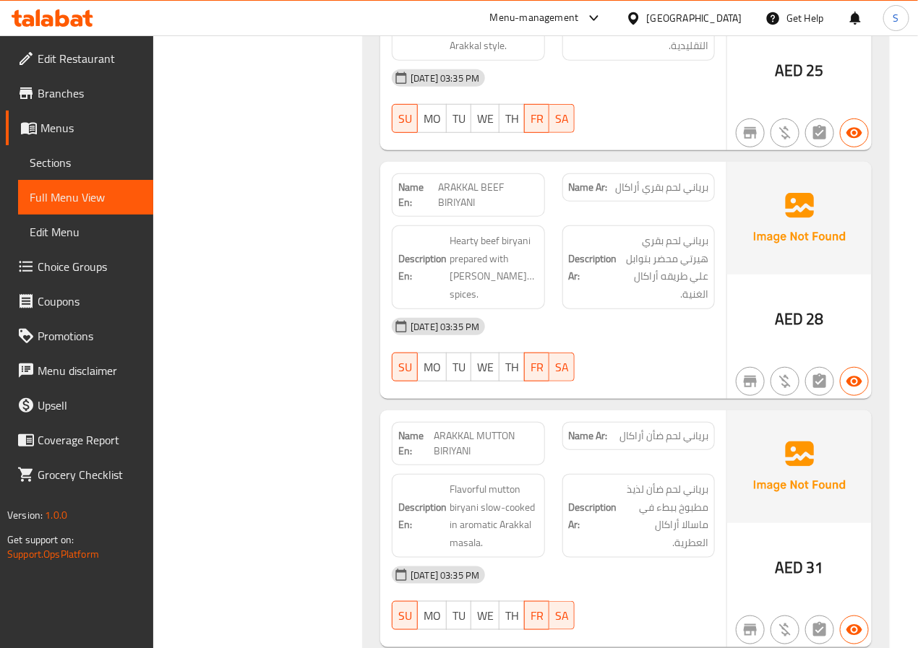
click at [466, 180] on span "ARAKKAL BEEF BIRIYANI" at bounding box center [488, 195] width 100 height 30
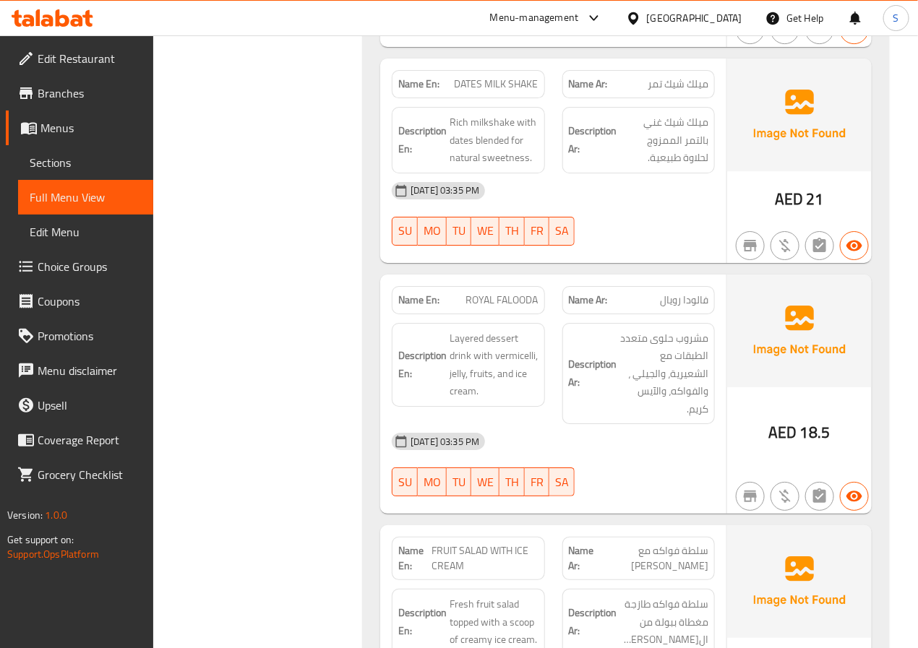
scroll to position [19970, 0]
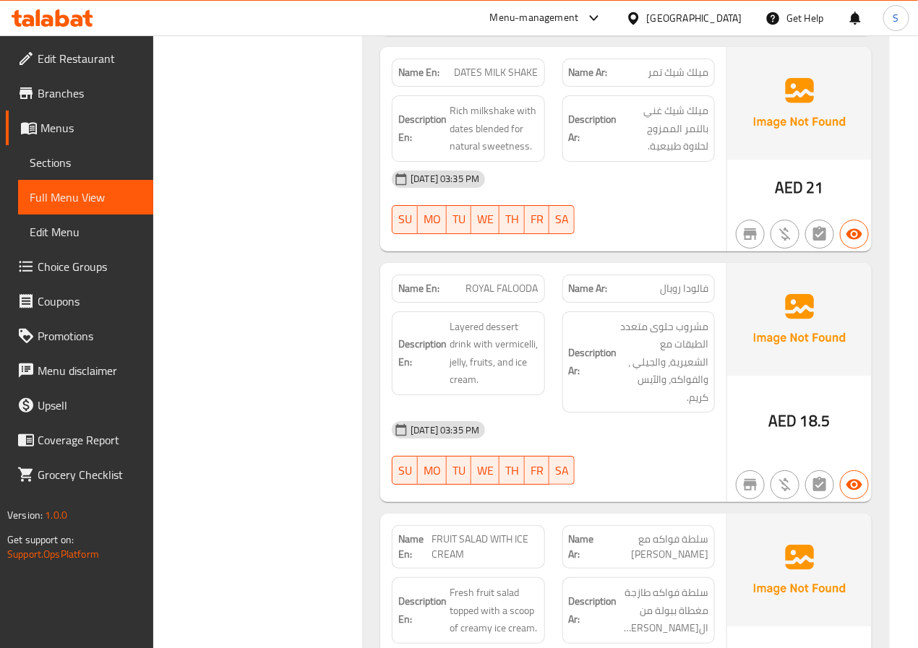
click at [484, 281] on span "ROYAL FALOODA" at bounding box center [502, 288] width 72 height 15
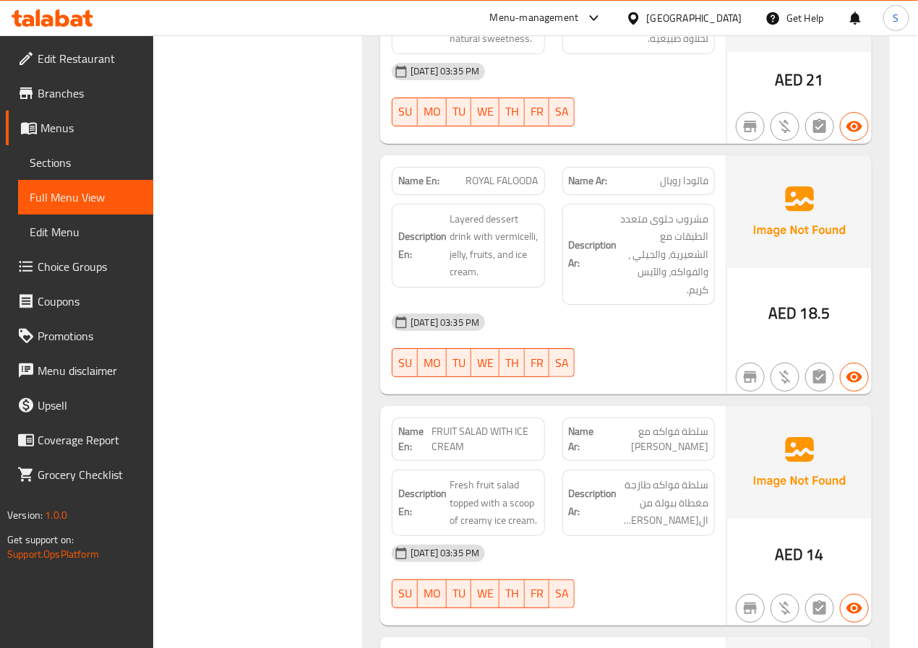
scroll to position [20260, 0]
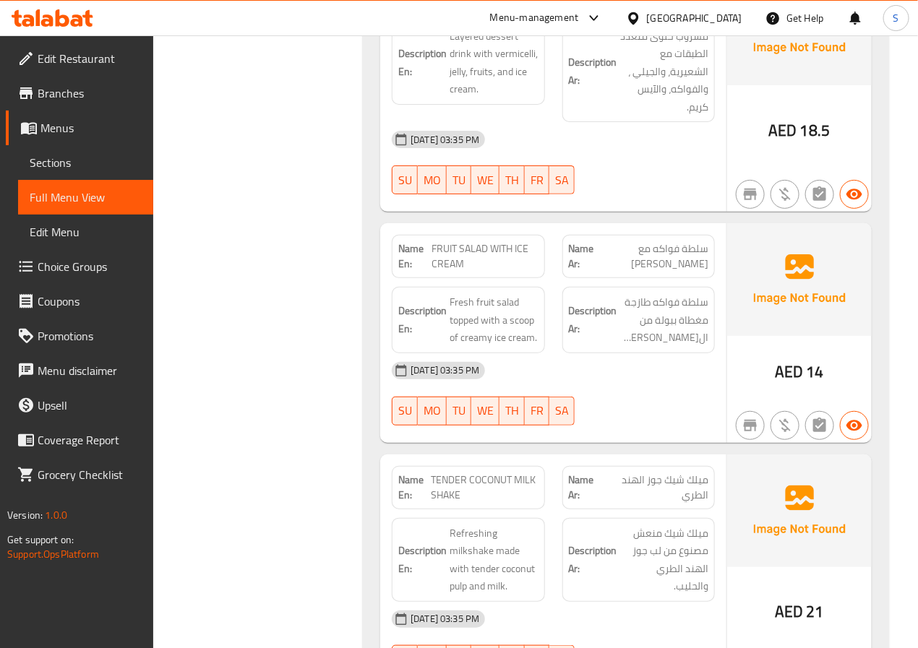
click at [490, 473] on span "TENDER COCONUT MILK SHAKE" at bounding box center [485, 488] width 108 height 30
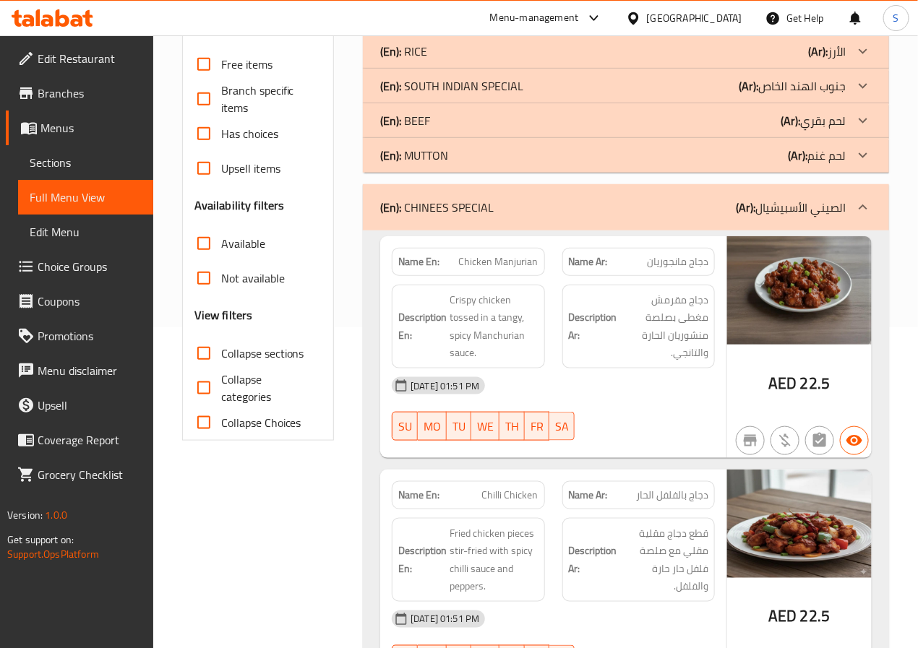
scroll to position [287, 0]
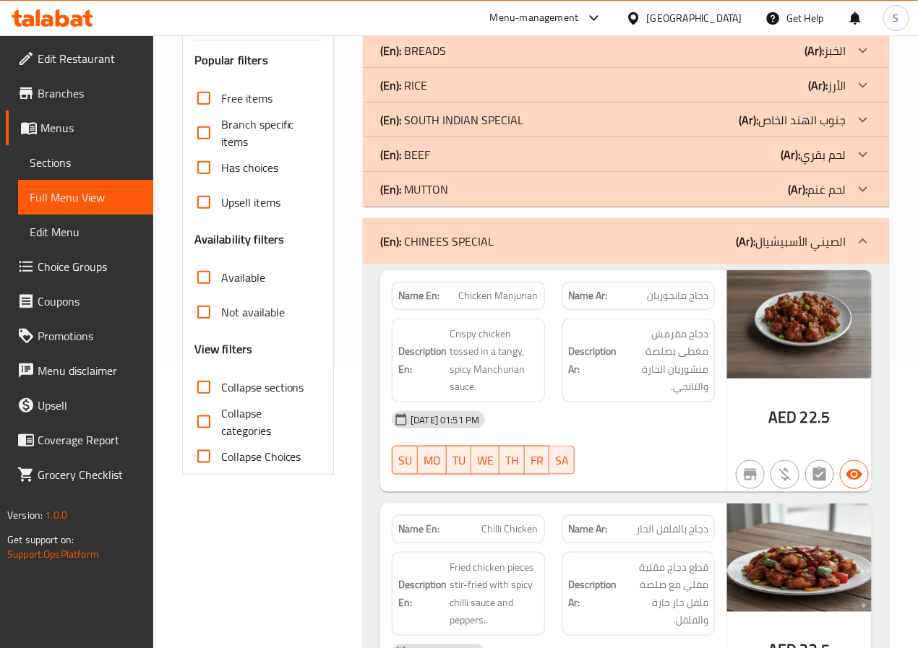
click at [415, 299] on strong "Name En:" at bounding box center [418, 295] width 41 height 15
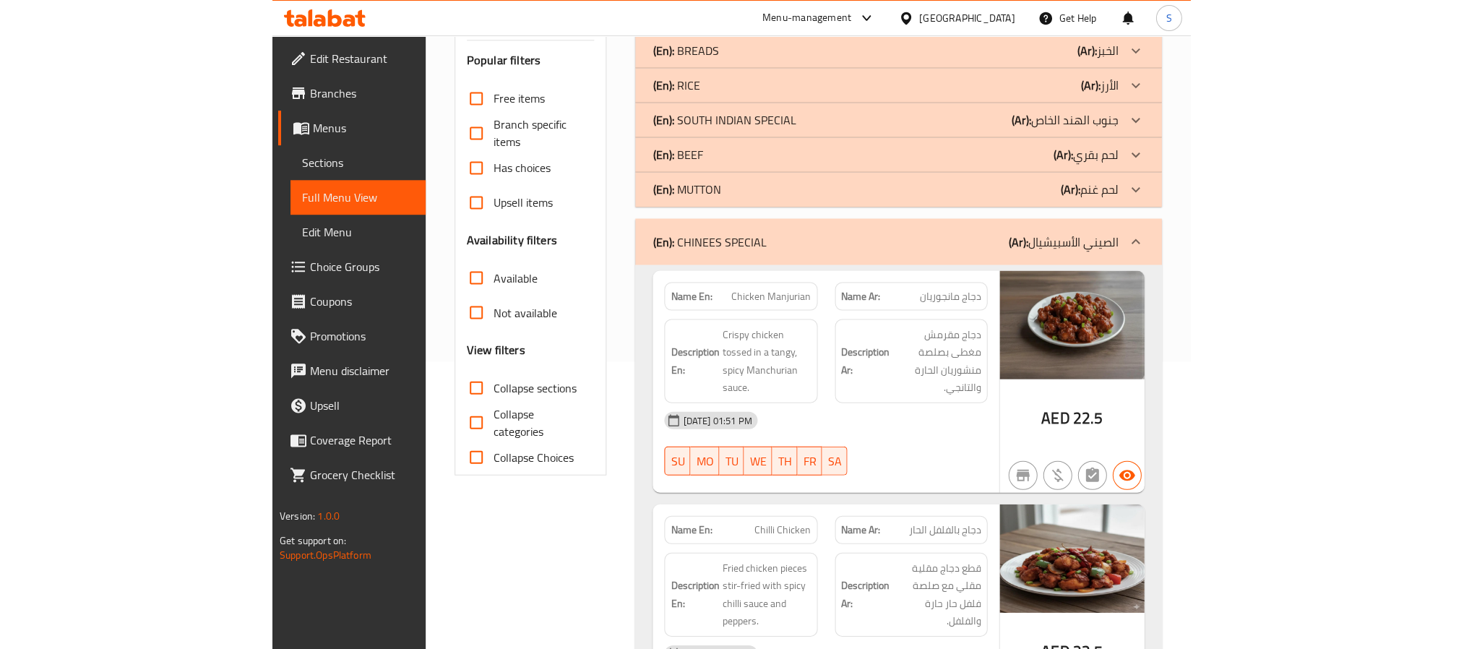
scroll to position [0, 0]
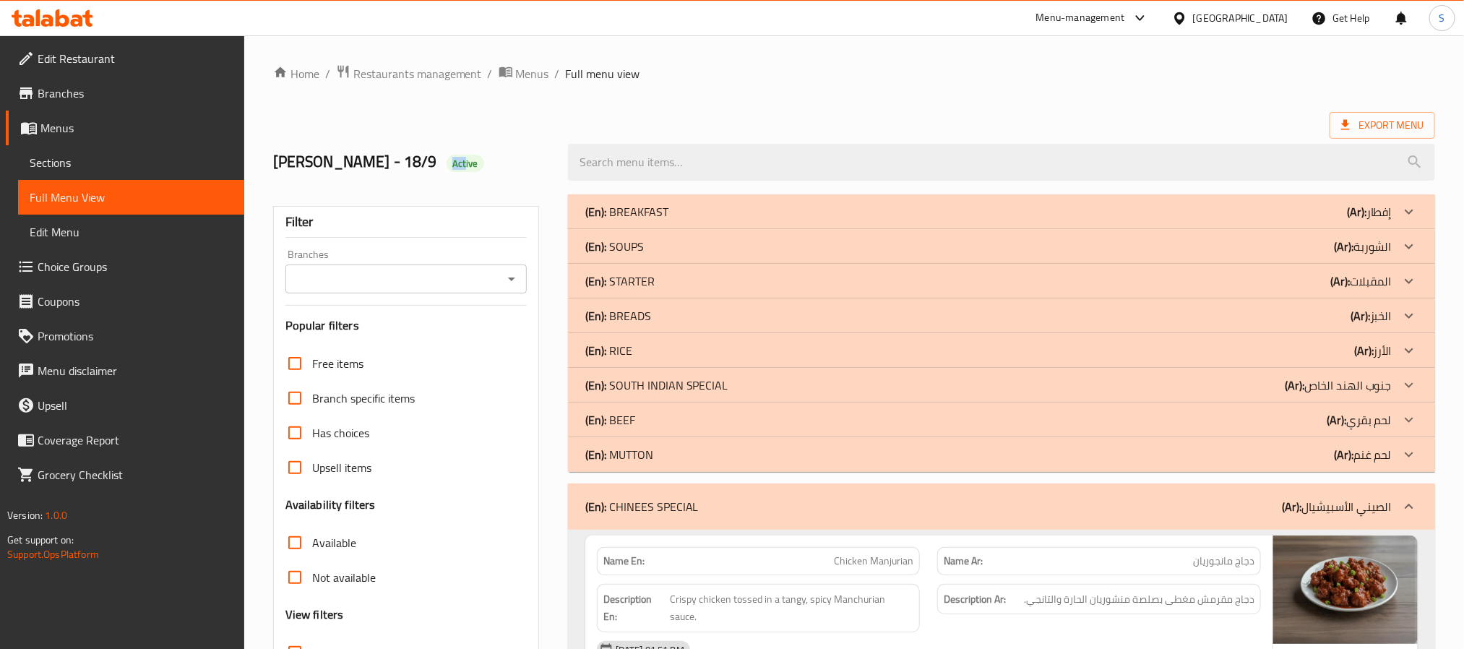
click at [610, 128] on div "Export Menu" at bounding box center [854, 125] width 1162 height 27
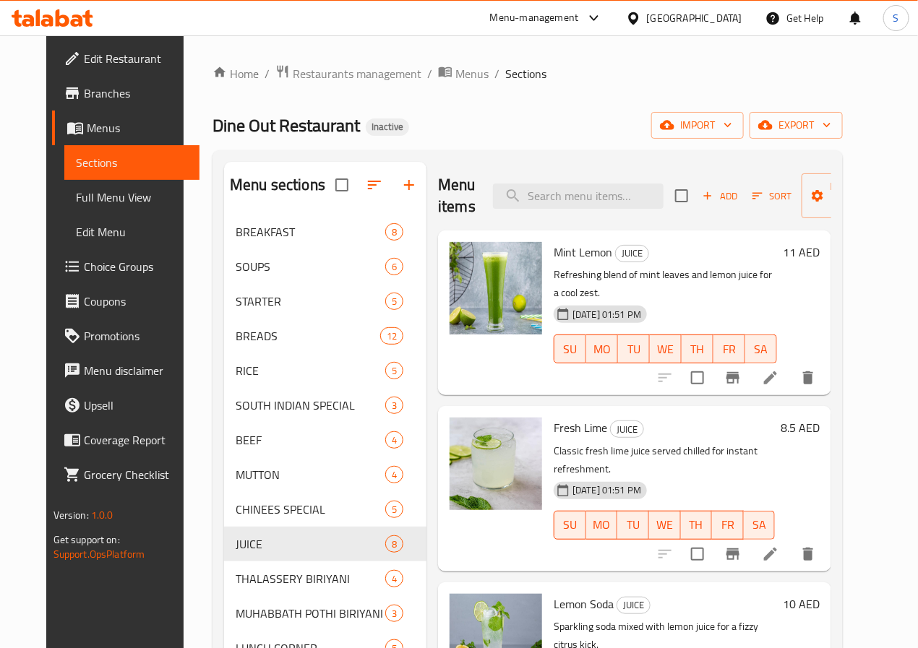
click at [549, 228] on div "Menu items Add Sort Manage items" at bounding box center [634, 196] width 393 height 69
click at [542, 184] on input "search" at bounding box center [578, 196] width 171 height 25
paste input "Passion Fruit Mojito"
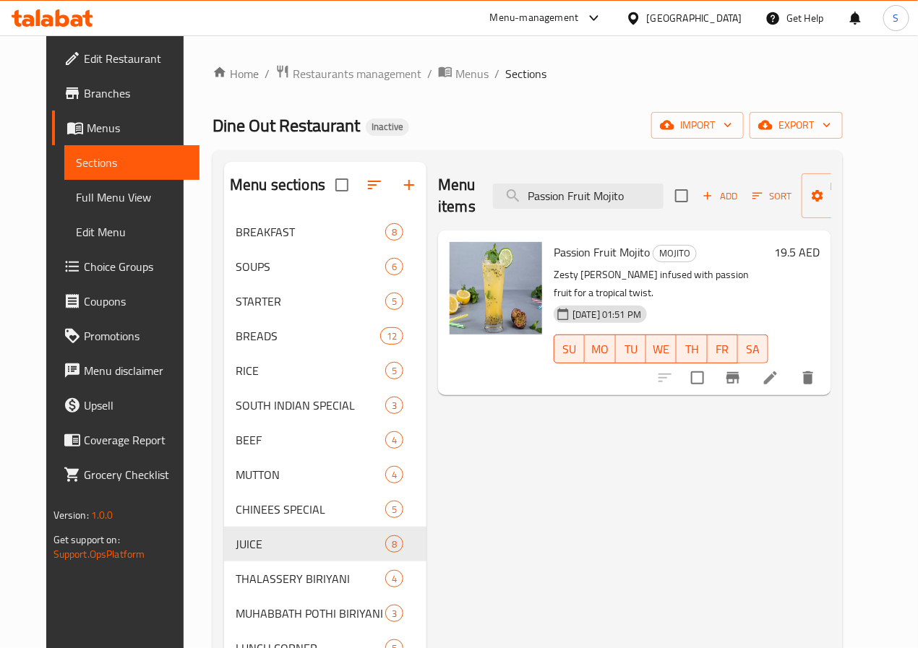
type input "Passion Fruit Mojito"
click at [791, 373] on li at bounding box center [770, 378] width 40 height 26
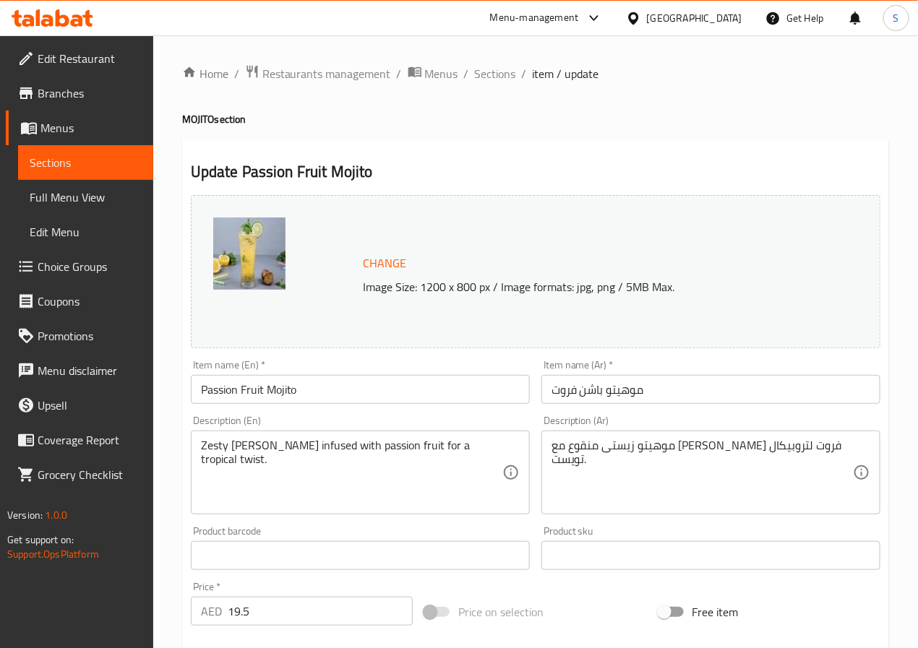
click at [586, 387] on input "موهيتو باشن فروت" at bounding box center [710, 389] width 339 height 29
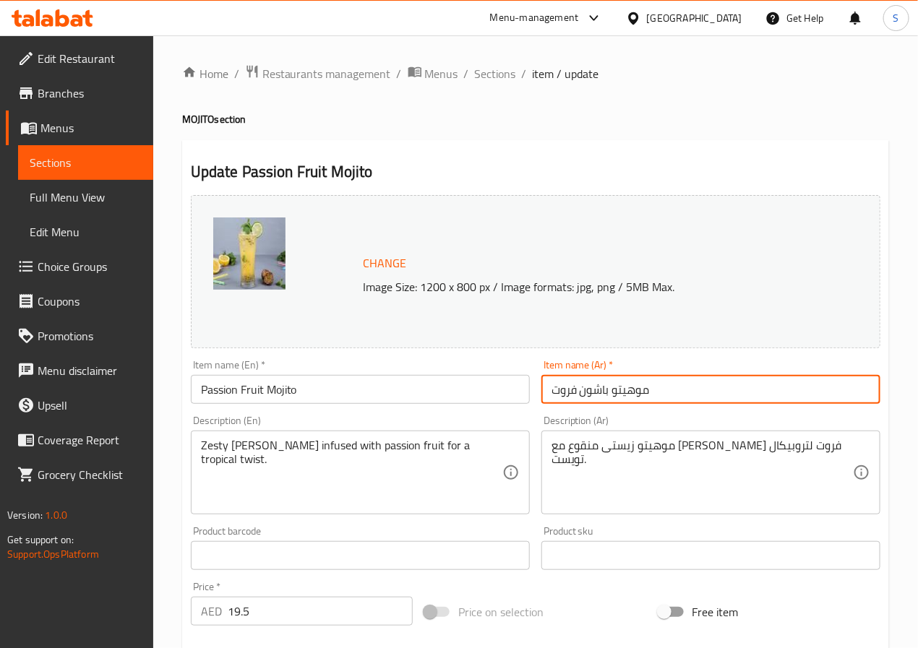
type input "موهيتو باشون فروت"
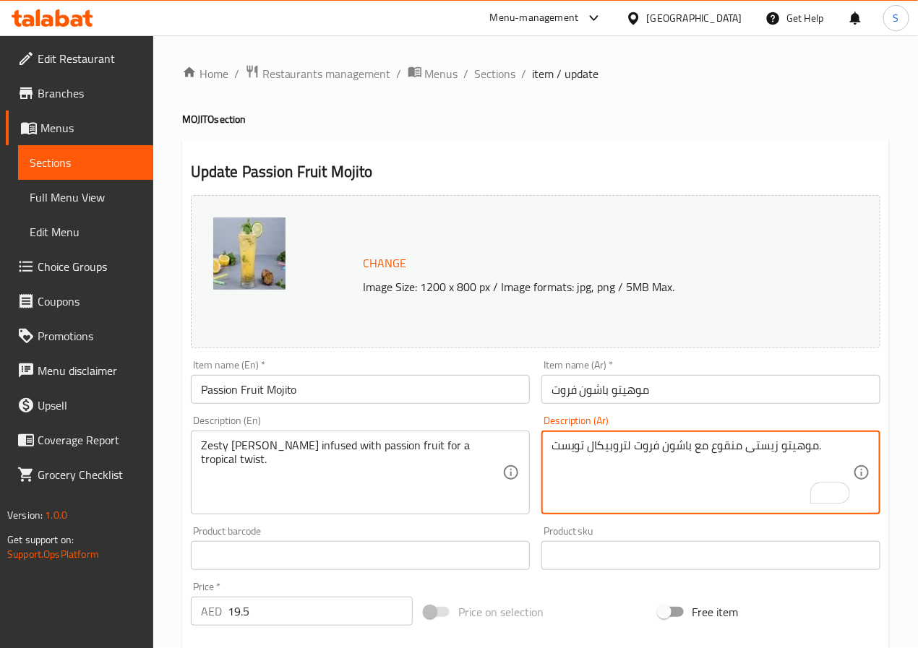
click at [729, 451] on textarea "موهيتو زيستى منقوع مع باشون فروت لتروبيكال تويست." at bounding box center [701, 473] width 301 height 69
click at [627, 445] on textarea "موهيتو زيستى مملوء بباشون فروت لتروبيكال تويست." at bounding box center [701, 473] width 301 height 69
type textarea "موهيتو زيستى مملوء بباشون فروت لتويست استوائية."
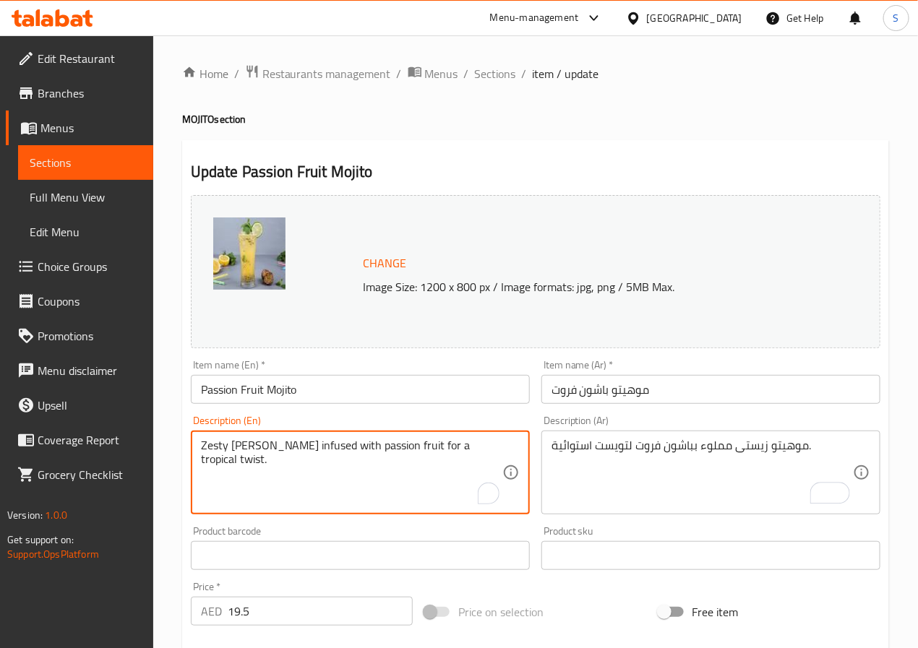
click at [434, 452] on textarea "Zesty [PERSON_NAME] infused with passion fruit for a tropical twist." at bounding box center [351, 473] width 301 height 69
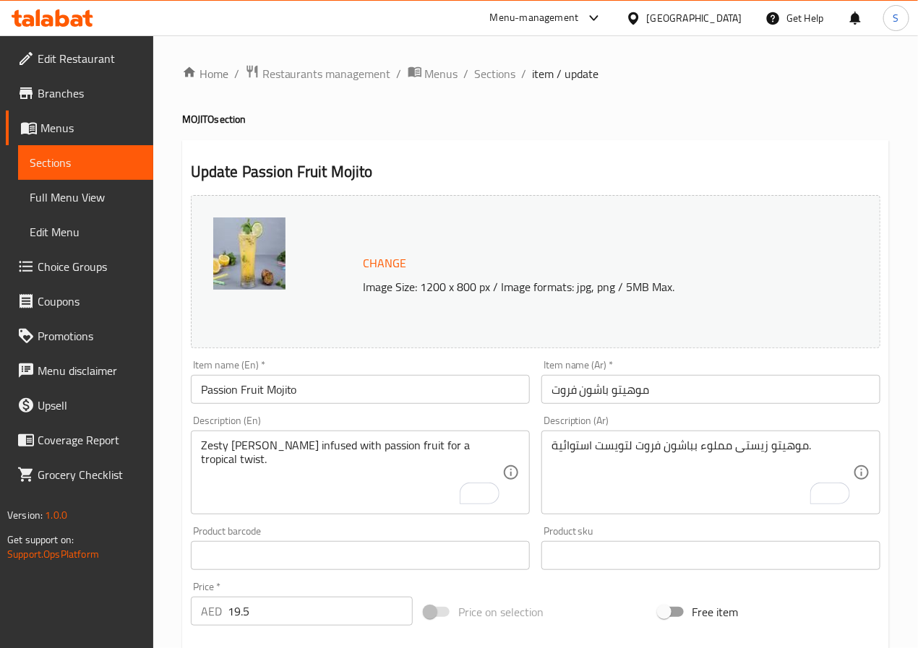
click at [347, 464] on textarea "Zesty [PERSON_NAME] infused with passion fruit for a tropical twist." at bounding box center [351, 473] width 301 height 69
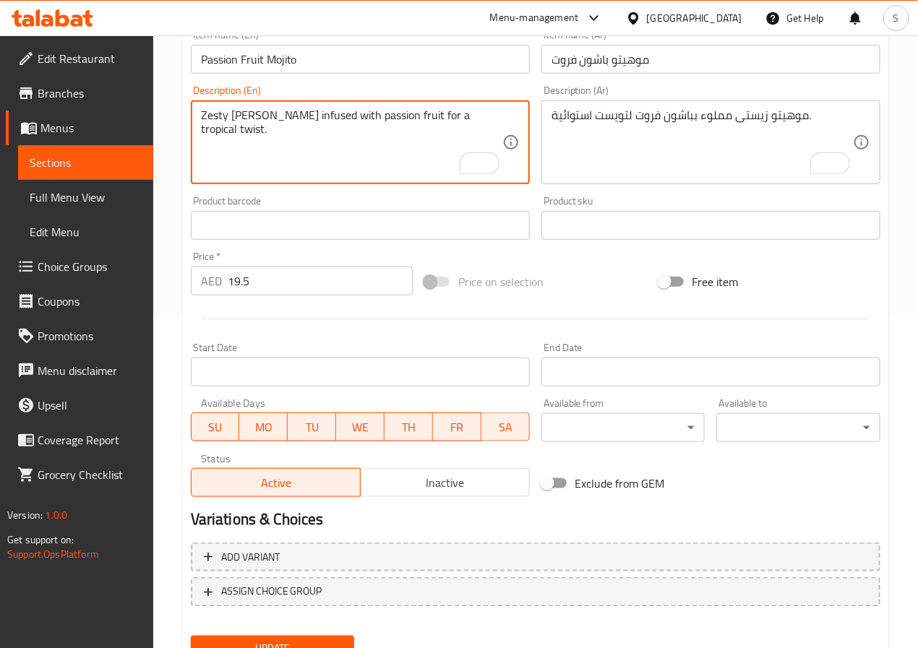
scroll to position [392, 0]
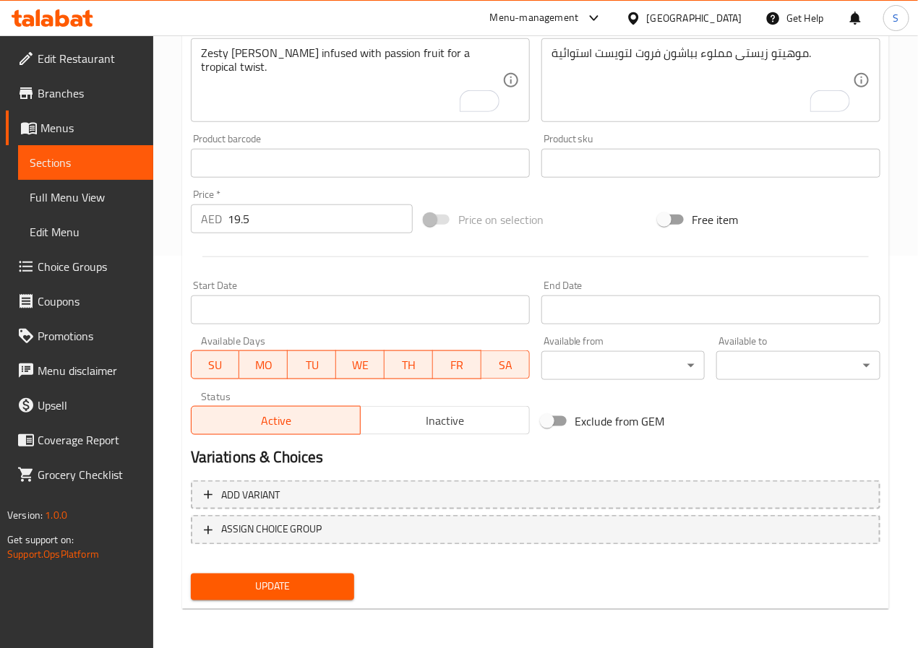
click at [309, 570] on div "Update" at bounding box center [273, 587] width 176 height 38
click at [309, 574] on button "Update" at bounding box center [273, 587] width 164 height 27
click at [309, 571] on div at bounding box center [459, 324] width 918 height 648
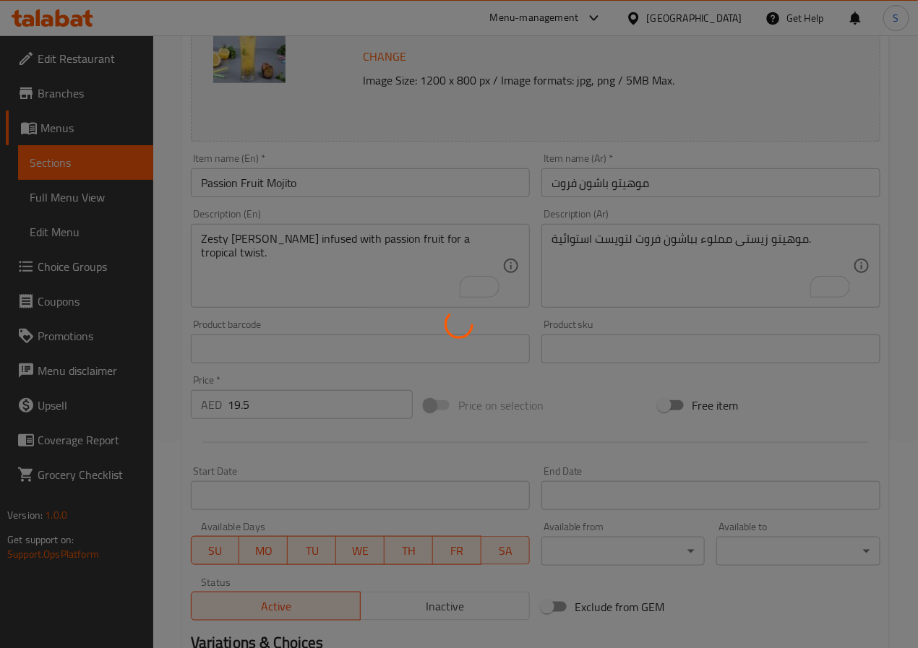
scroll to position [0, 0]
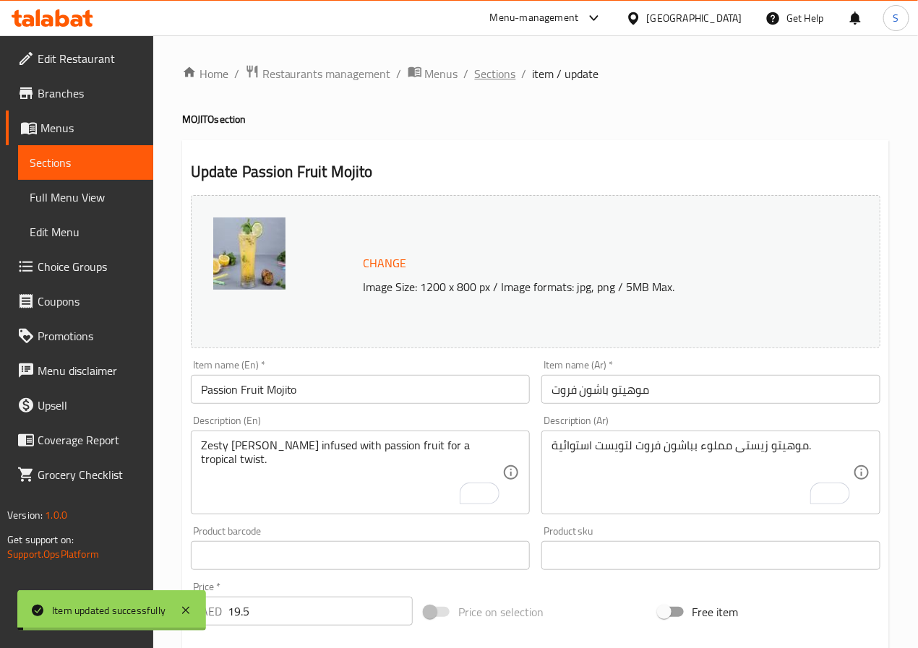
click at [486, 79] on span "Sections" at bounding box center [495, 73] width 41 height 17
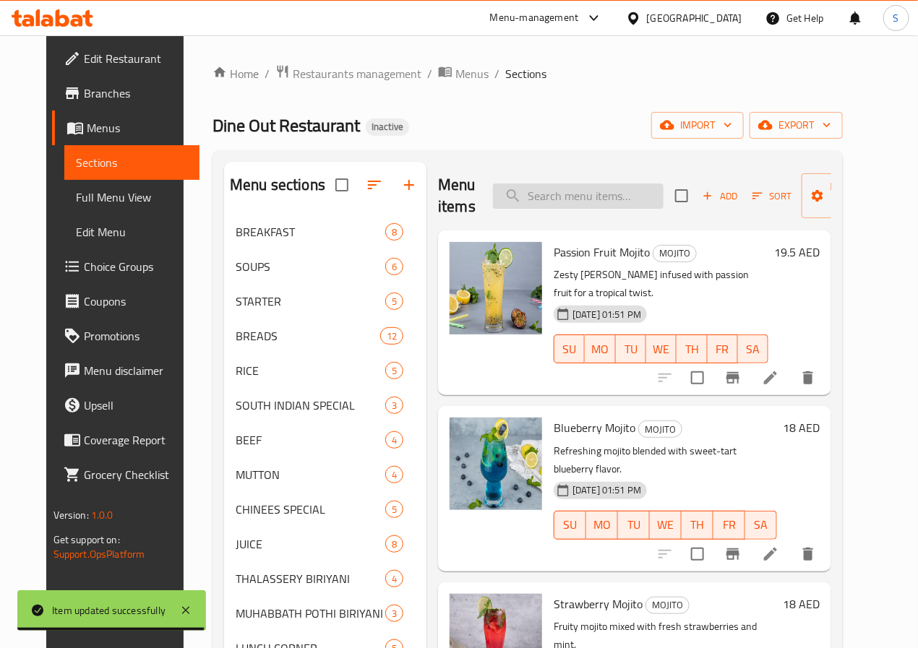
click at [592, 191] on input "search" at bounding box center [578, 196] width 171 height 25
paste input "Mint [PERSON_NAME]"
type input "Mint [PERSON_NAME]"
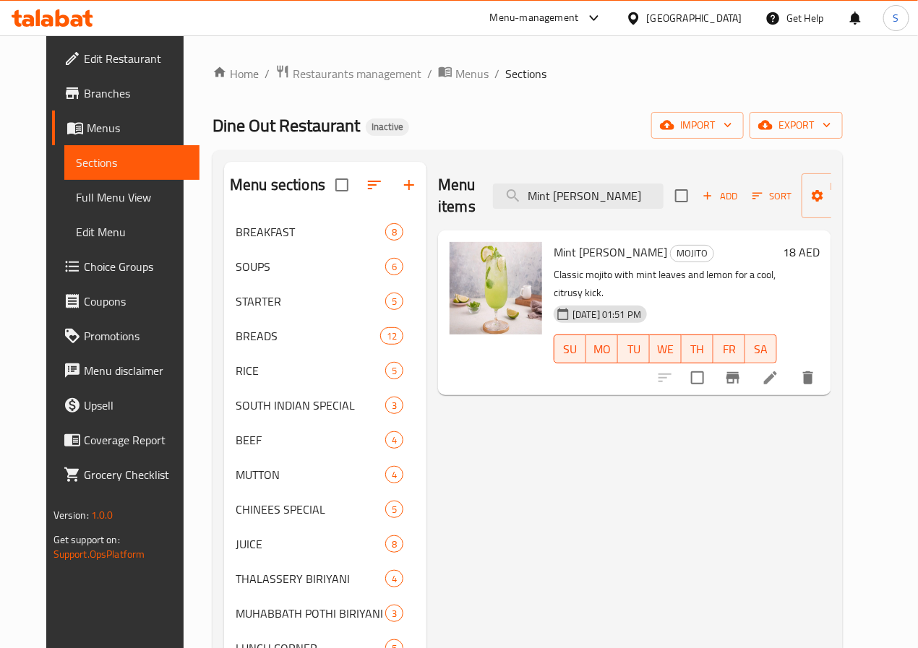
click at [779, 369] on icon at bounding box center [770, 377] width 17 height 17
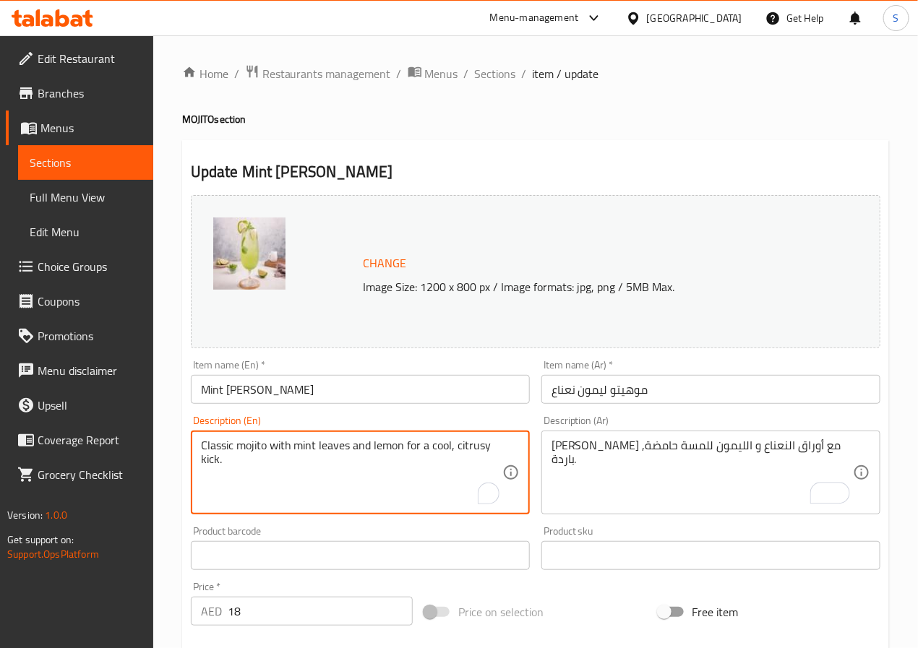
click at [466, 447] on textarea "Classic mojito with mint leaves and lemon for a cool, citrusy kick." at bounding box center [351, 473] width 301 height 69
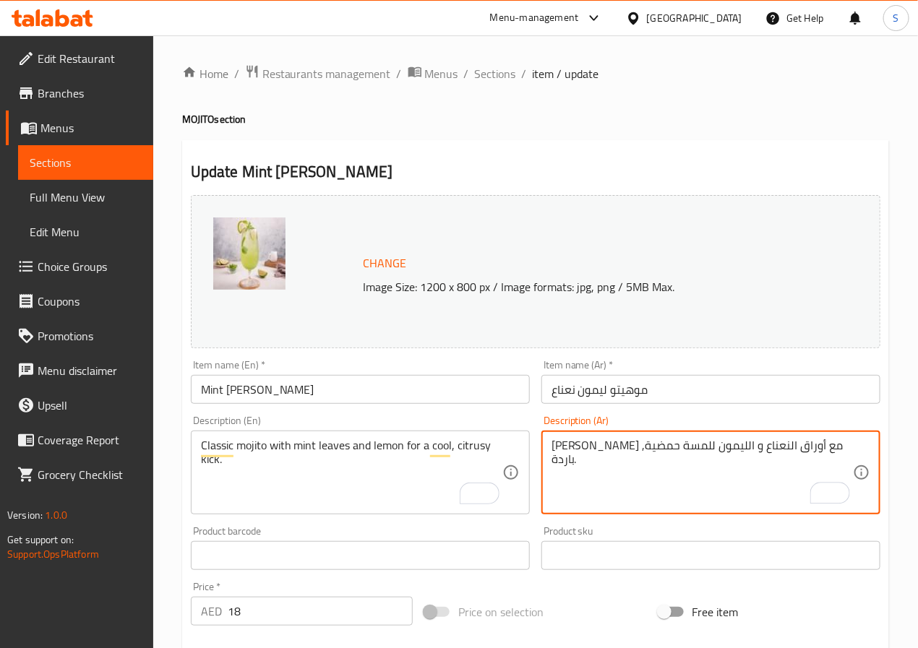
type textarea "موهيتو كلاسيك مع أوراق النعناع و الليمون للمسة حمضية, باردة."
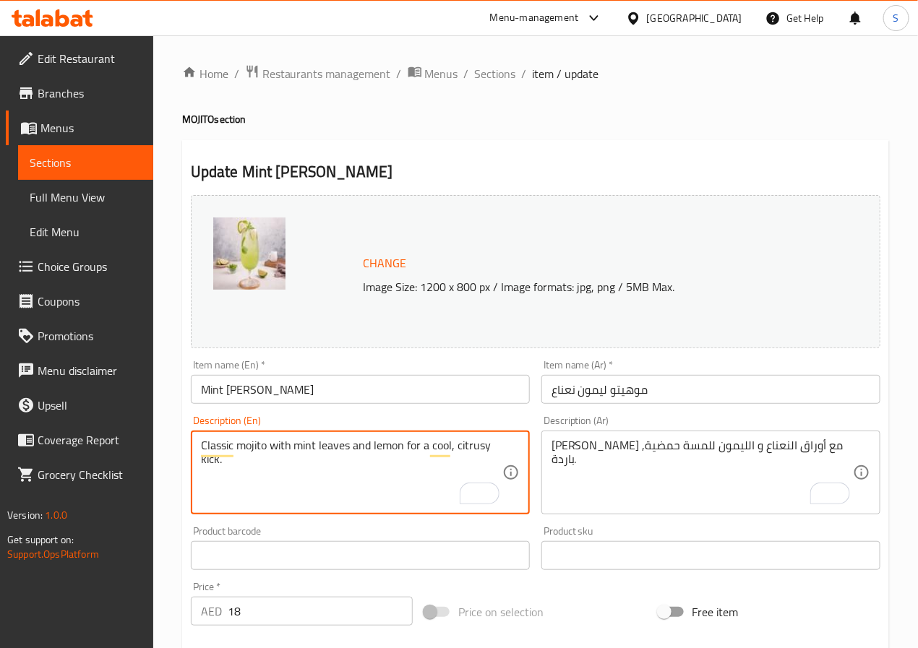
scroll to position [392, 0]
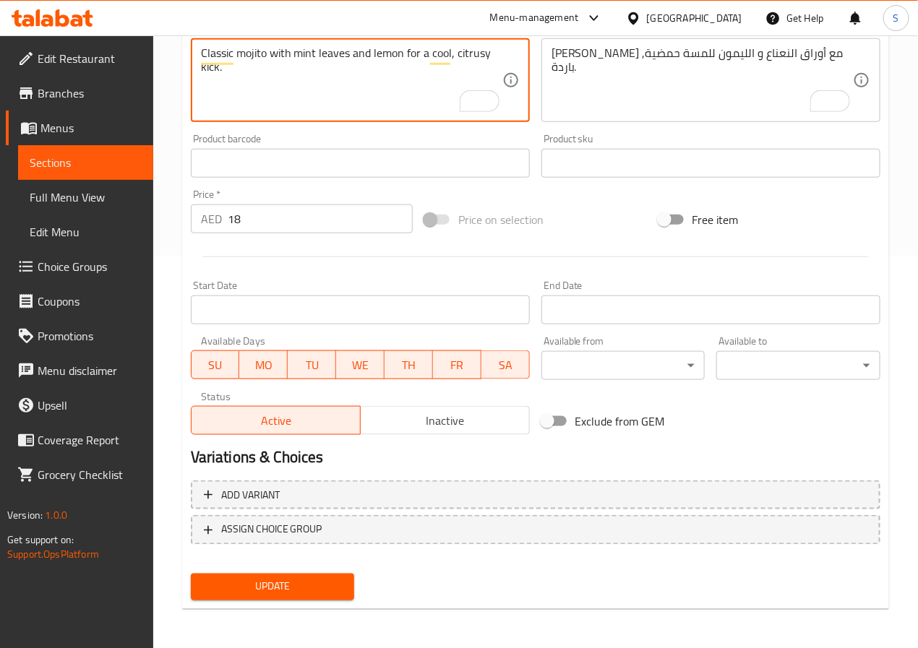
click at [291, 592] on span "Update" at bounding box center [272, 587] width 141 height 18
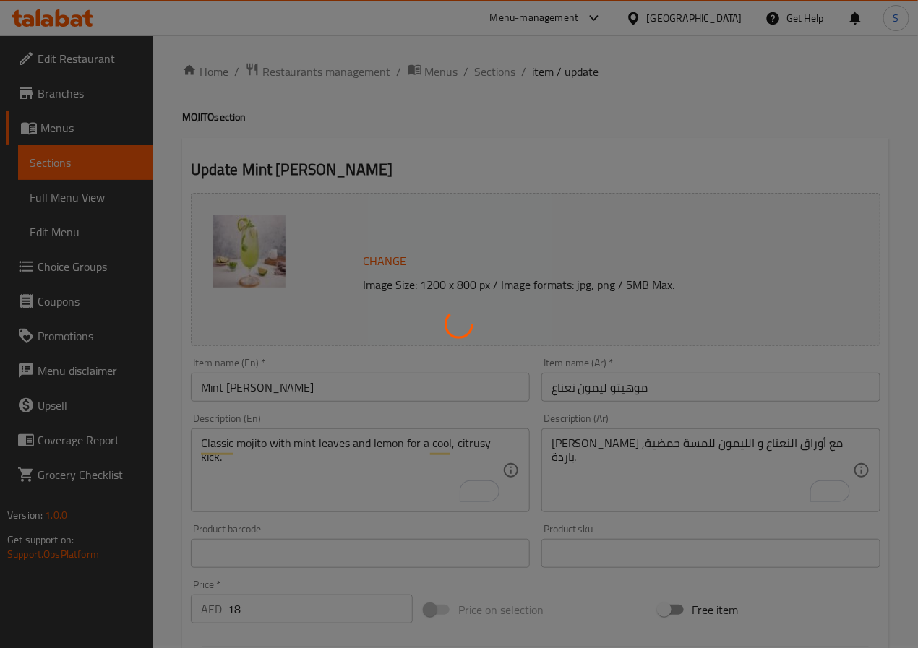
scroll to position [0, 0]
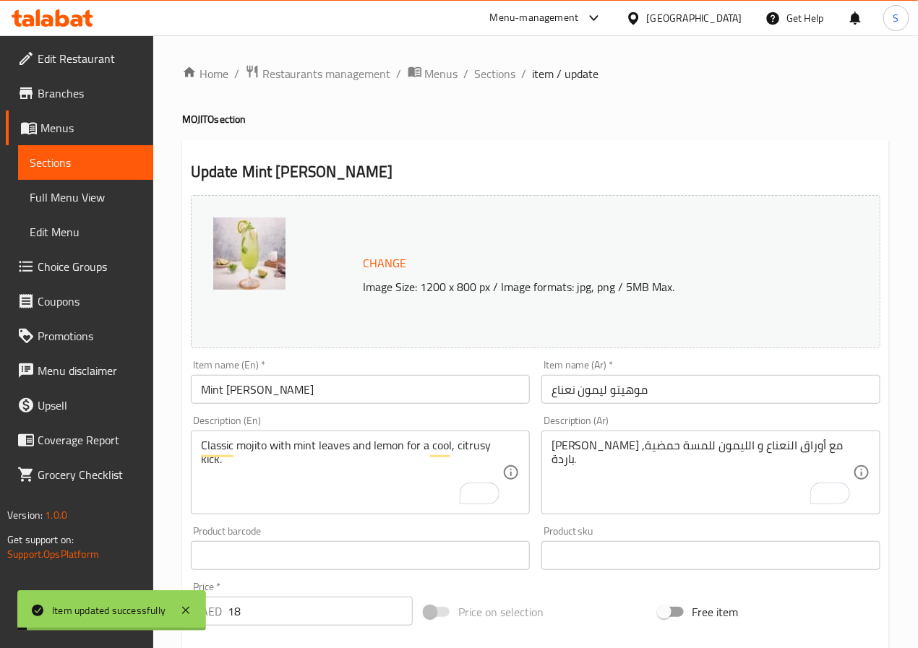
click at [499, 87] on div "Home / Restaurants management / Menus / Sections / item / update MOJITO section…" at bounding box center [535, 538] width 707 height 949
click at [490, 59] on div "Home / Restaurants management / Menus / Sections / item / update MOJITO section…" at bounding box center [535, 538] width 765 height 1007
click at [490, 93] on div "Home / Restaurants management / Menus / Sections / item / update MOJITO section…" at bounding box center [535, 538] width 707 height 949
click at [489, 72] on span "Sections" at bounding box center [495, 73] width 41 height 17
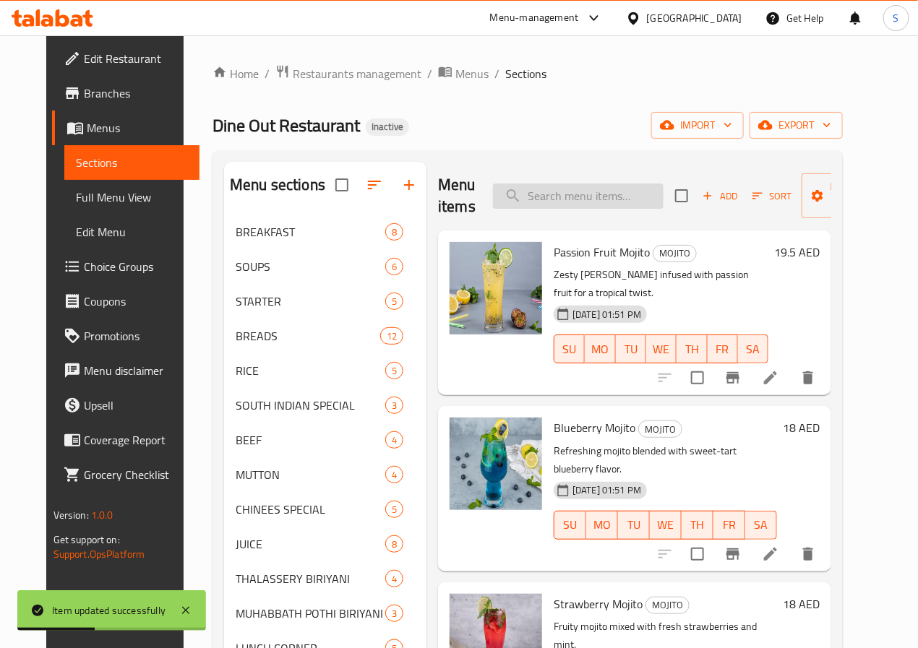
click at [510, 199] on input "search" at bounding box center [578, 196] width 171 height 25
paste input "FRUIT SARBATH"
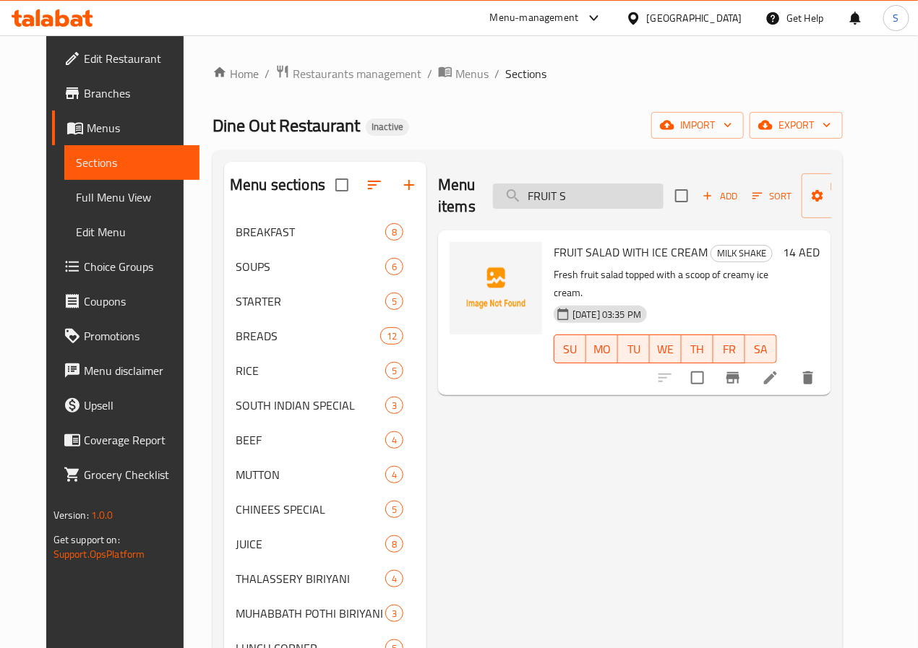
click at [570, 186] on input "FRUIT S" at bounding box center [578, 196] width 171 height 25
paste input "NANNARI SARBATH"
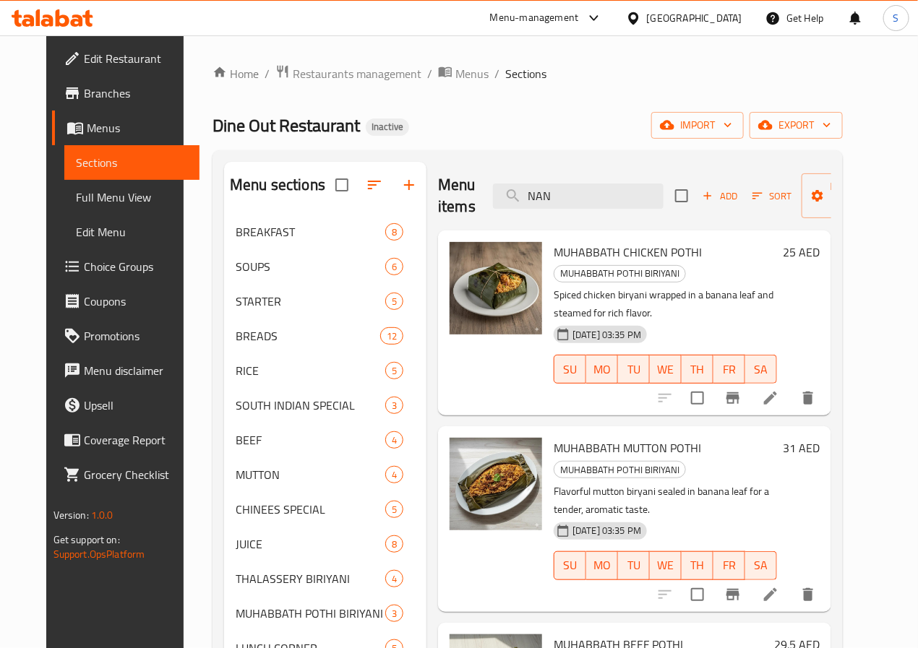
type input "NAN"
click at [499, 206] on input "NAN" at bounding box center [578, 196] width 171 height 25
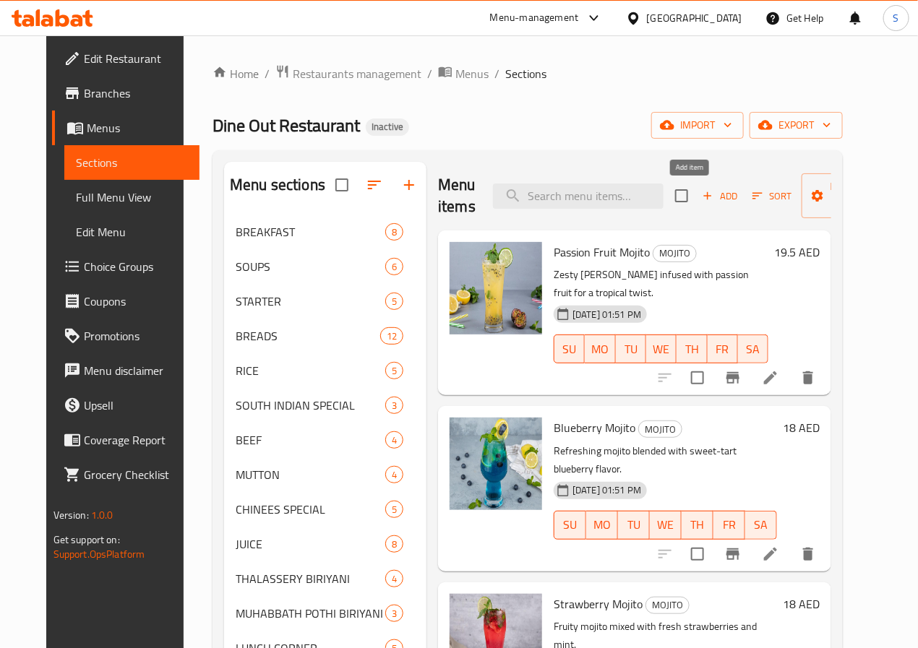
click at [701, 197] on span "Add" at bounding box center [719, 196] width 39 height 17
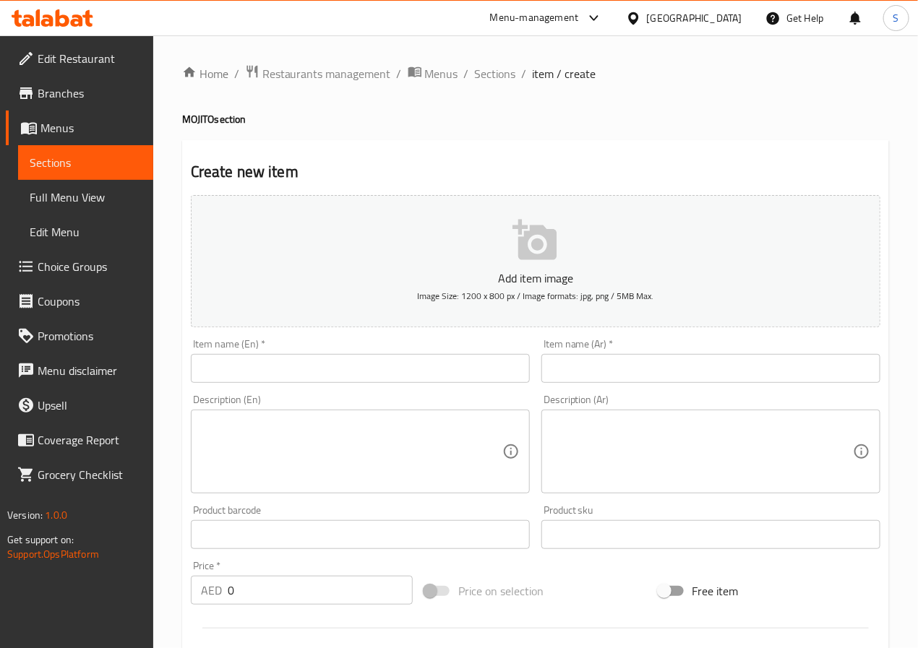
click at [306, 383] on input "text" at bounding box center [360, 368] width 339 height 29
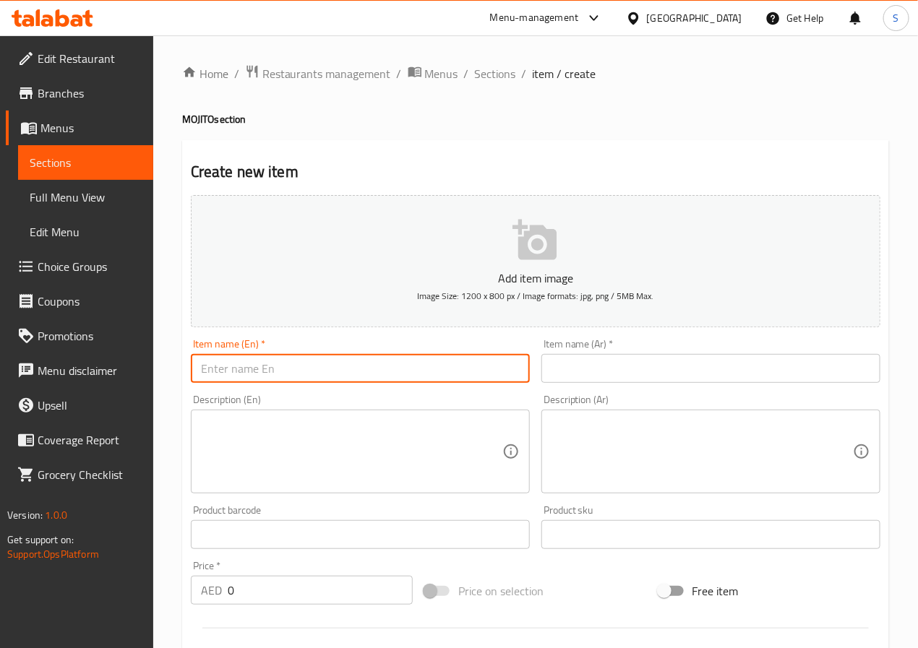
paste input "FRUIT SARBATH"
type input "FRUIT SARBATH"
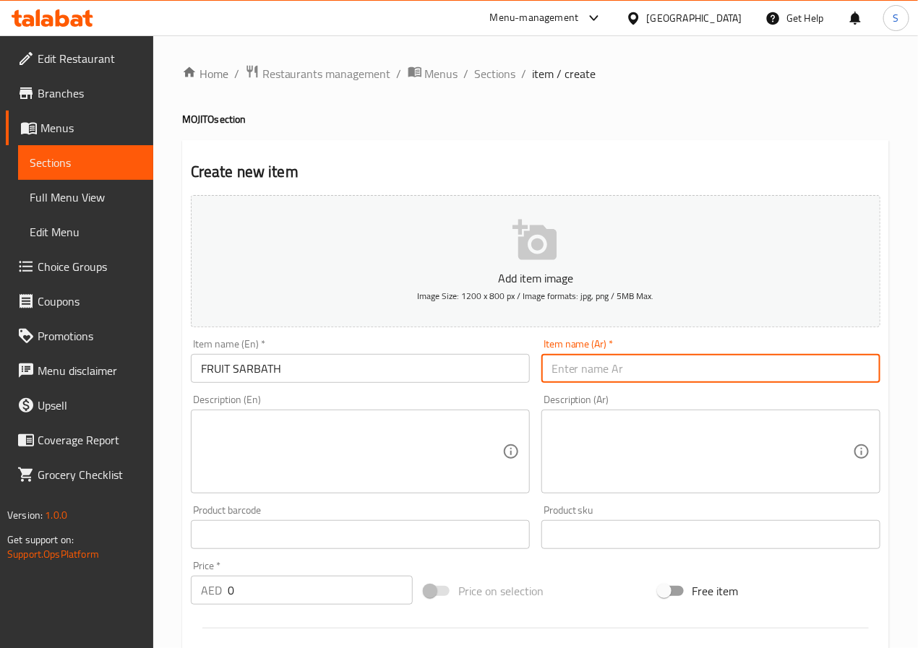
click at [567, 362] on input "text" at bounding box center [710, 368] width 339 height 29
type input "سارباث فواكه"
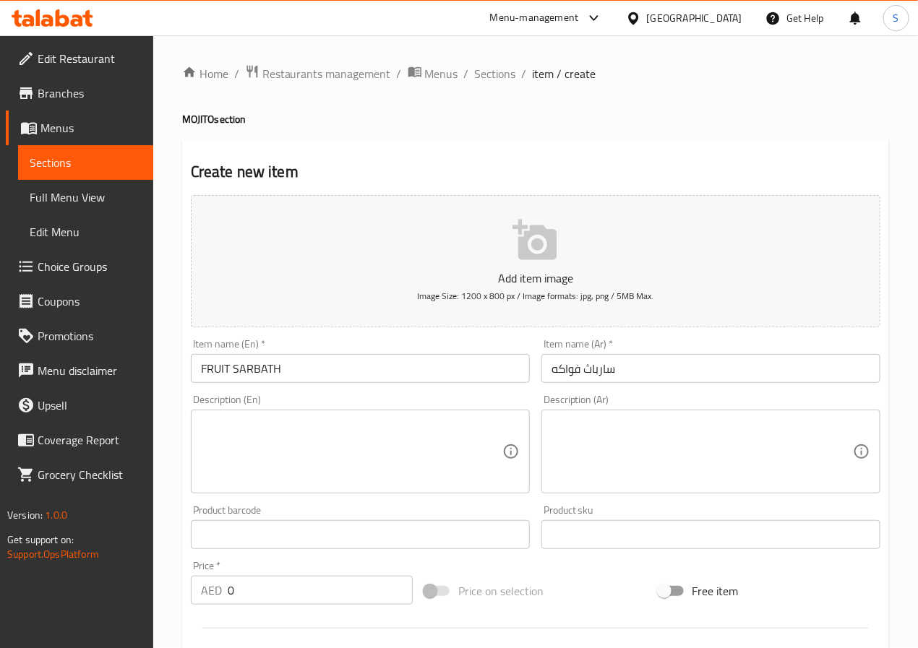
click at [351, 470] on textarea at bounding box center [351, 452] width 301 height 69
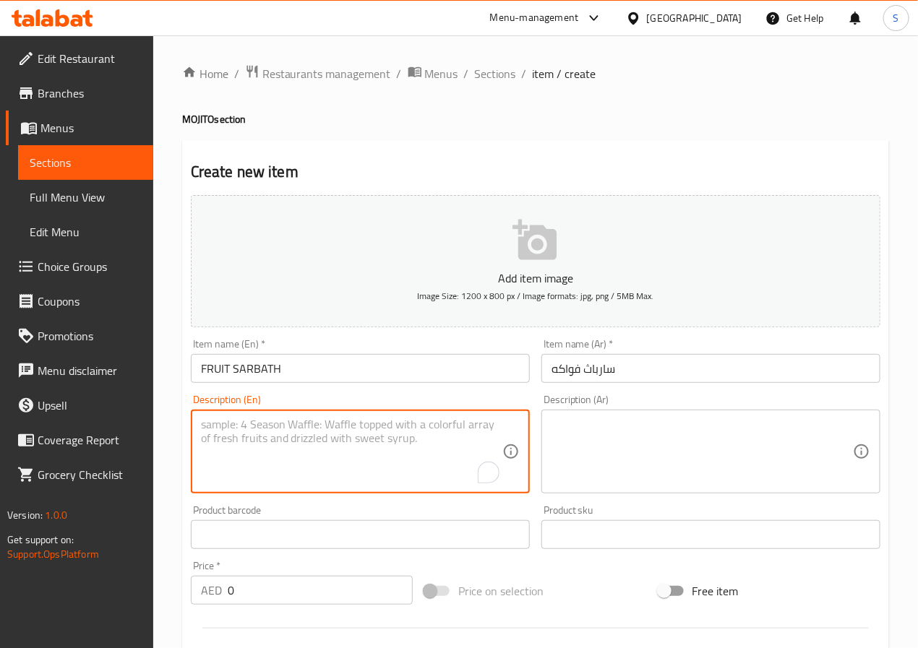
paste textarea "Mixed fruit syrup drink served chilled with crushed ice."
type textarea "Mixed fruit syrup drink served chilled with crushed ice."
click at [749, 447] on textarea at bounding box center [701, 452] width 301 height 69
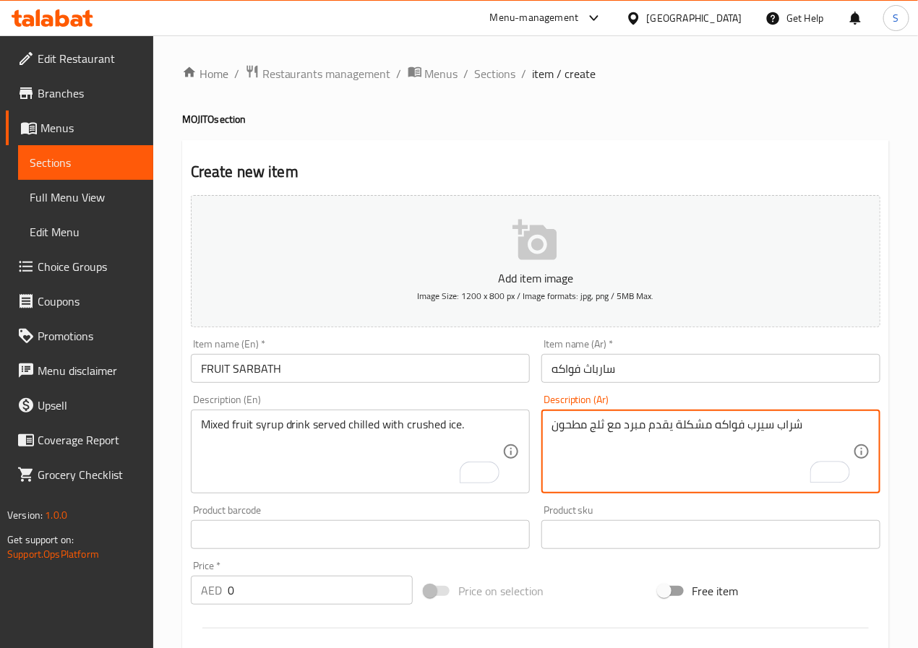
type textarea "شراب سيرب فواكه مشكلة يقدم مبرد مع ثلج مطحون"
click at [332, 596] on input "0" at bounding box center [320, 590] width 185 height 29
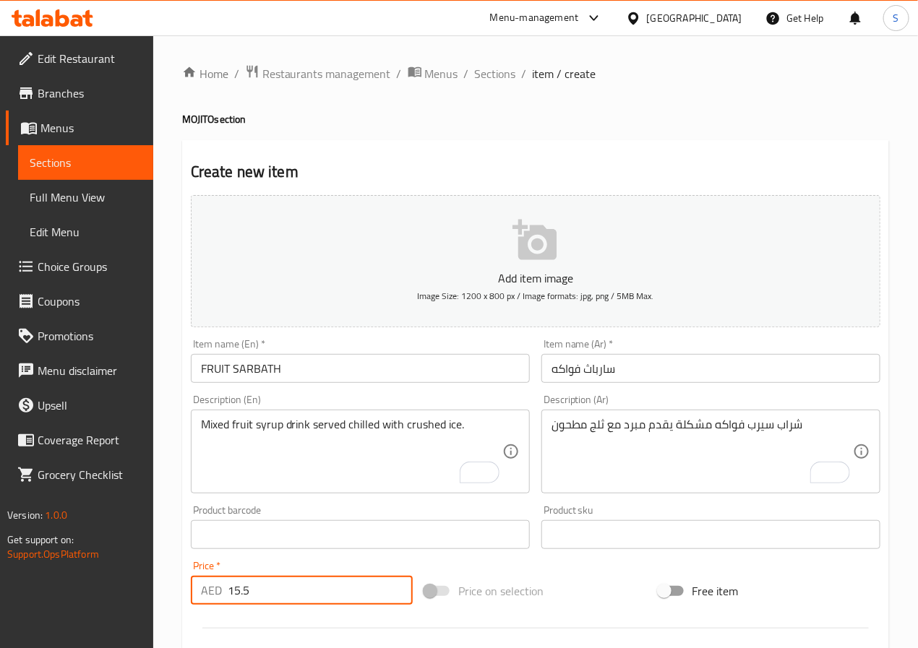
type input "15.5"
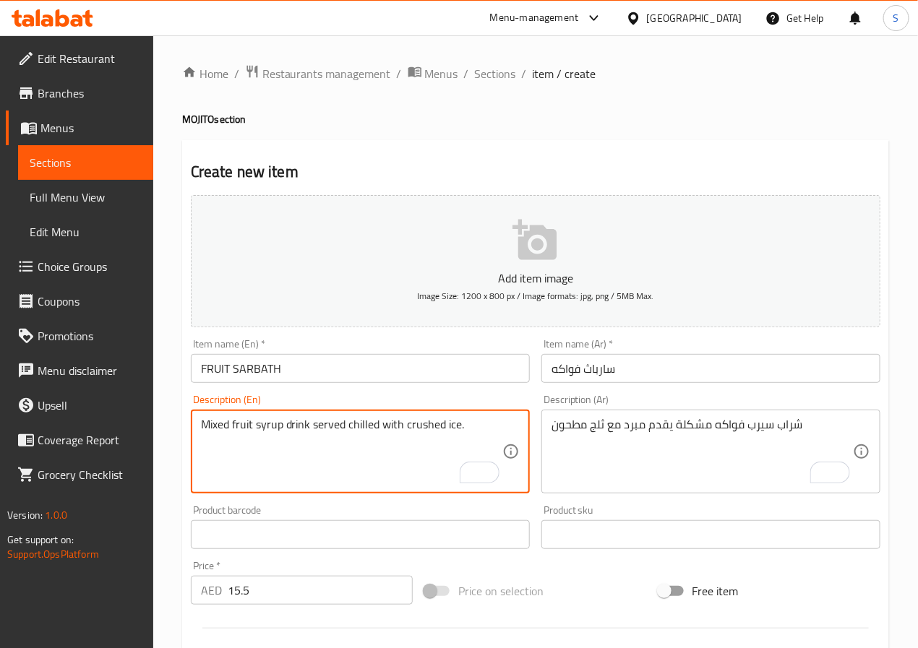
click at [419, 421] on textarea "Mixed fruit syrup drink served chilled with crushed ice." at bounding box center [351, 452] width 301 height 69
click at [542, 447] on div "شراب سيرب فواكه مشكلة يقدم مبرد مع ثلج مطحون Description (Ar)" at bounding box center [710, 452] width 339 height 84
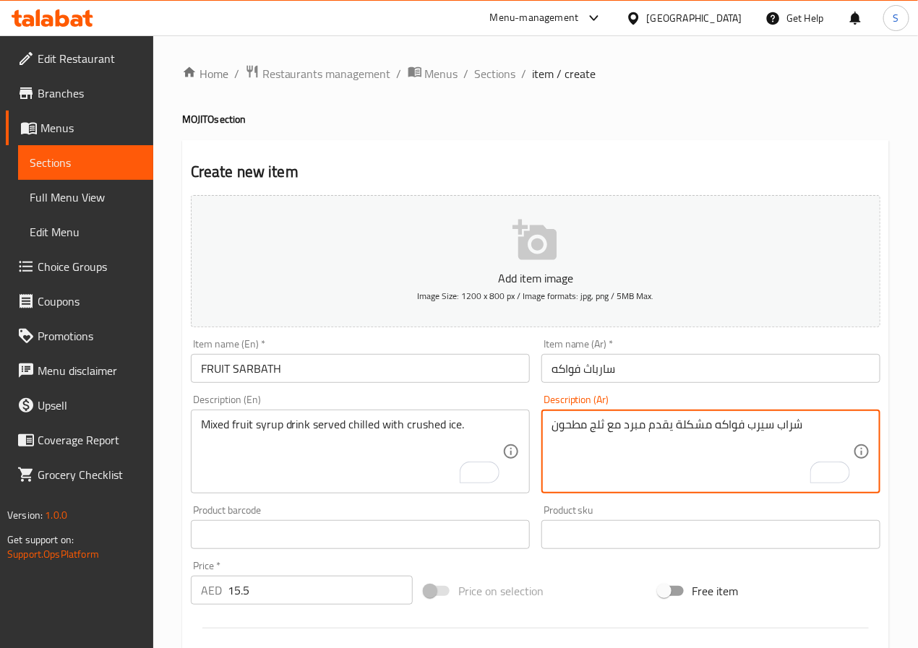
scroll to position [371, 0]
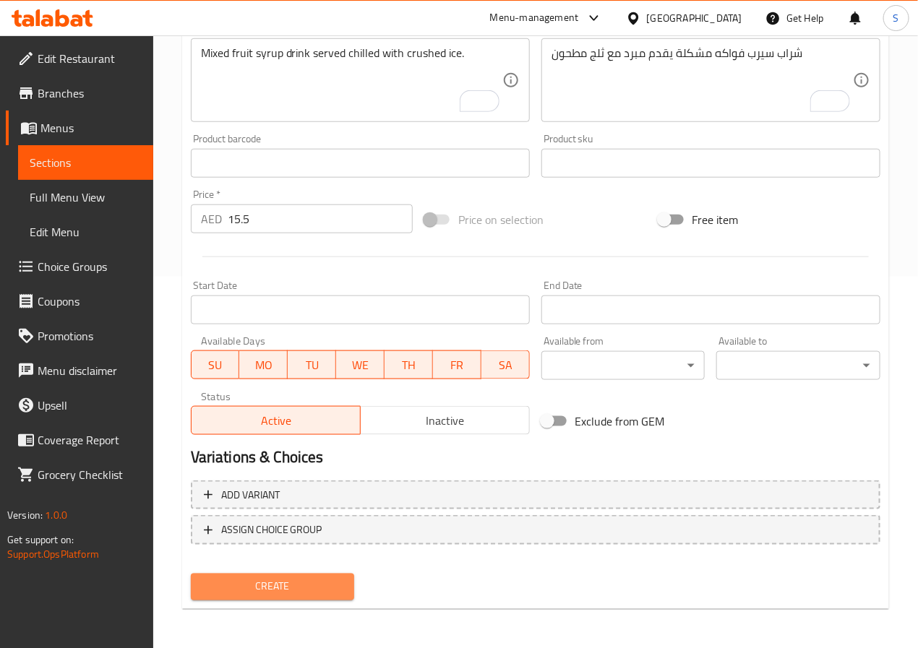
click at [322, 588] on span "Create" at bounding box center [272, 587] width 141 height 18
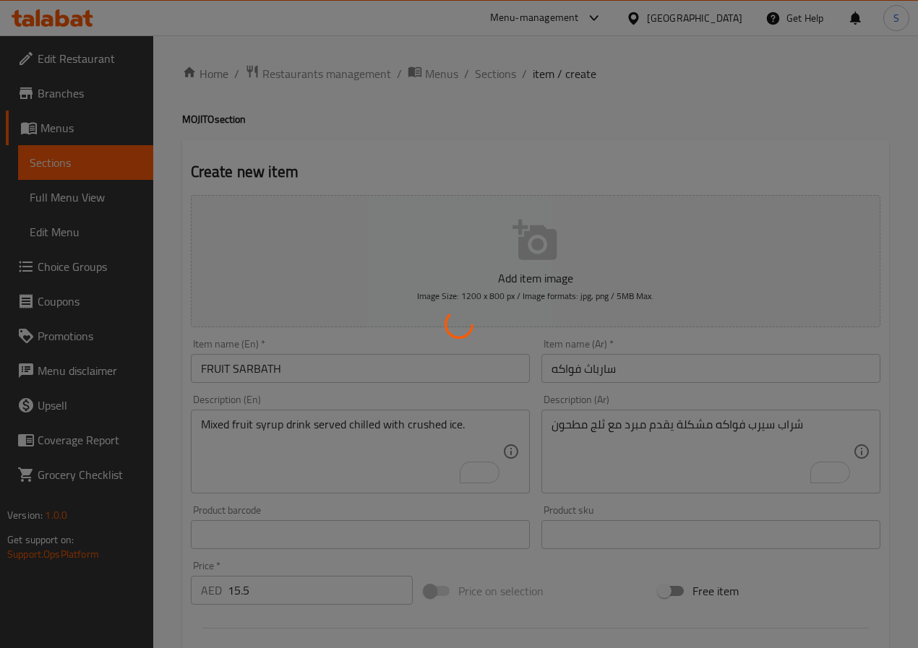
type input "0"
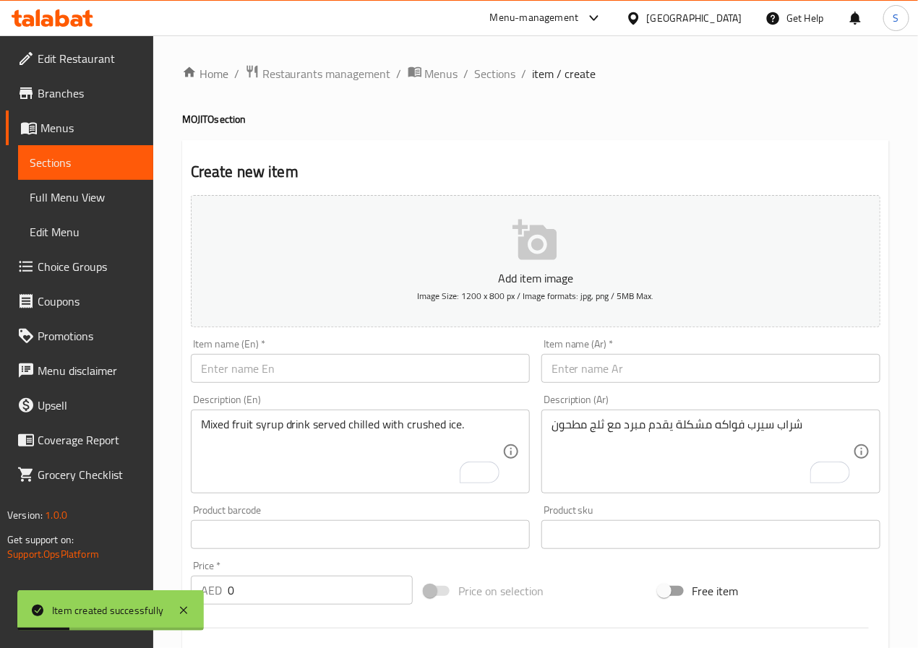
click at [280, 373] on input "text" at bounding box center [360, 368] width 339 height 29
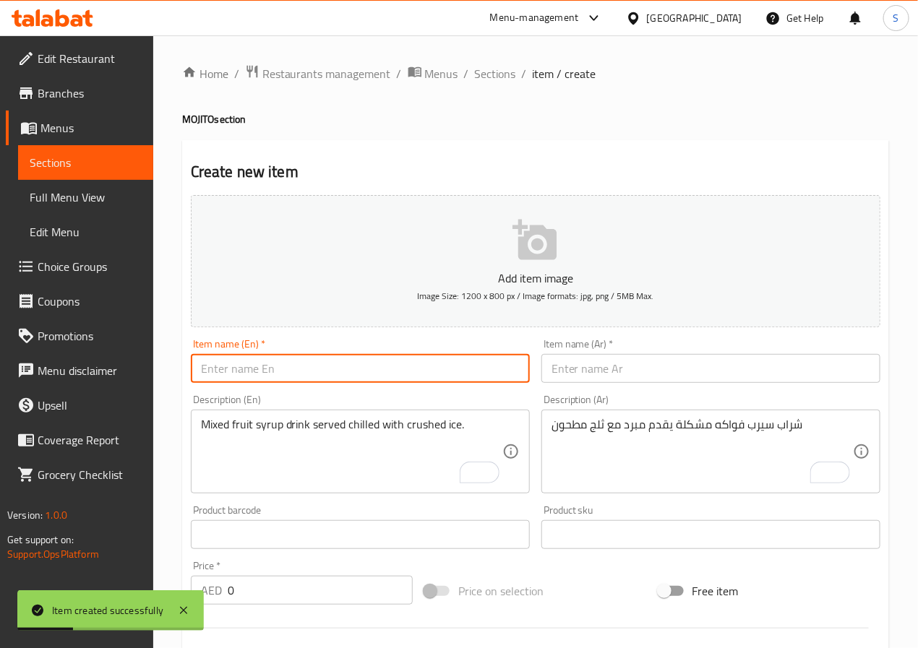
paste input "[PERSON_NAME]"
type input "[PERSON_NAME]"
click at [605, 369] on input "text" at bounding box center [710, 368] width 339 height 29
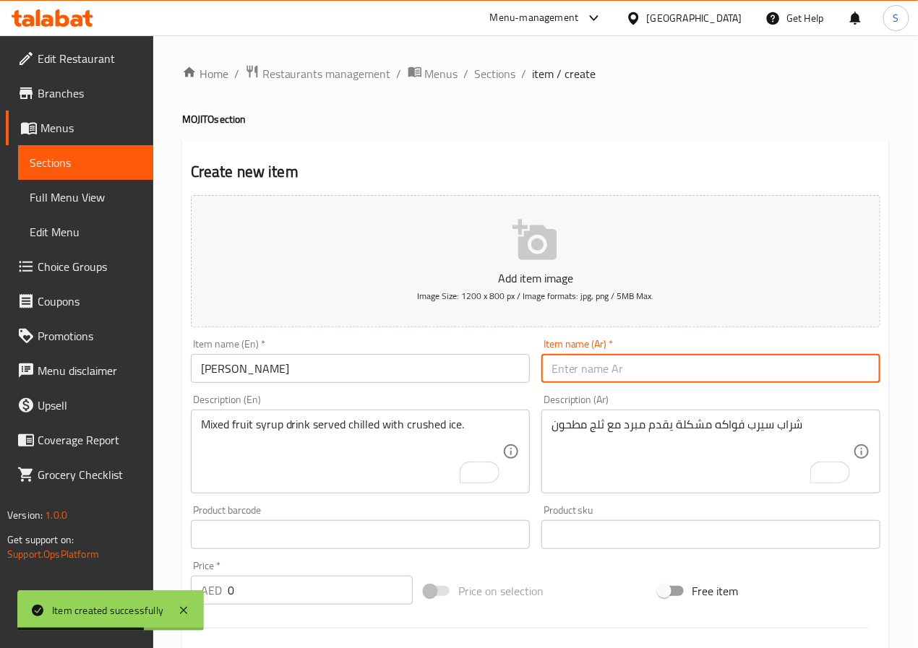
click at [445, 374] on input "NANNARI SARBATH" at bounding box center [360, 368] width 339 height 29
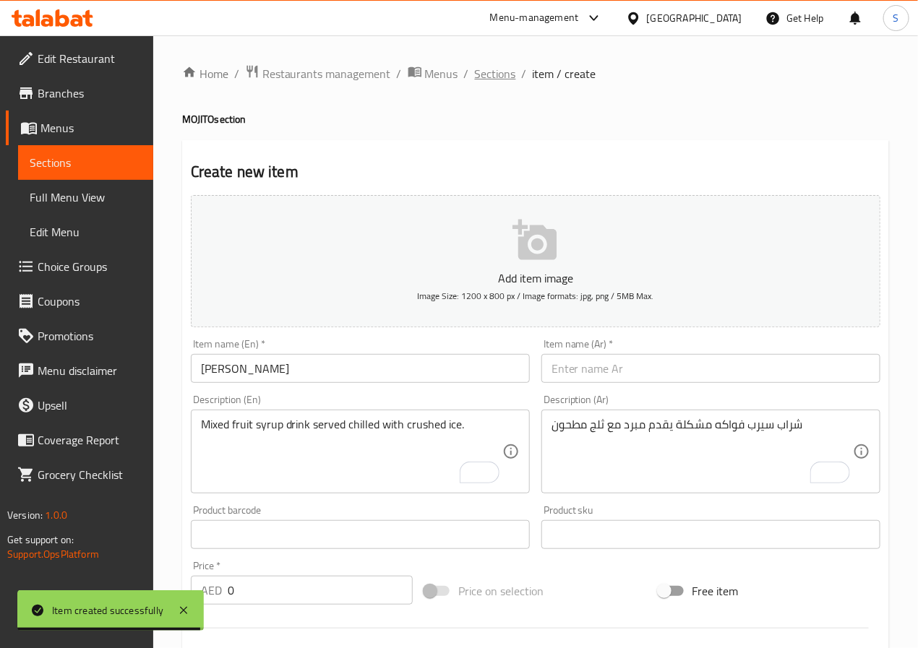
click at [497, 69] on span "Sections" at bounding box center [495, 73] width 41 height 17
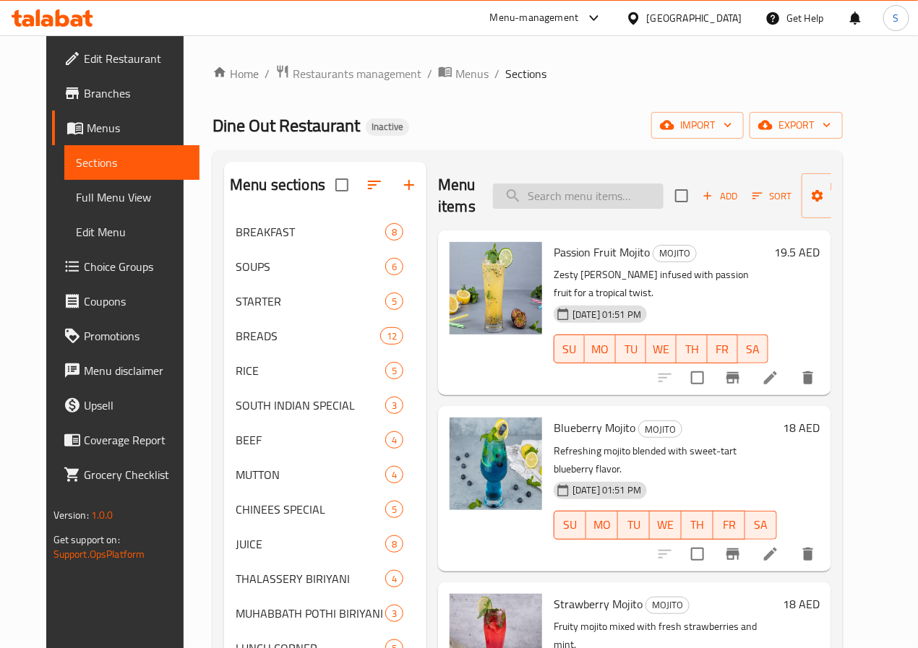
click at [538, 199] on input "search" at bounding box center [578, 196] width 171 height 25
paste input "NANNARI SARBATH"
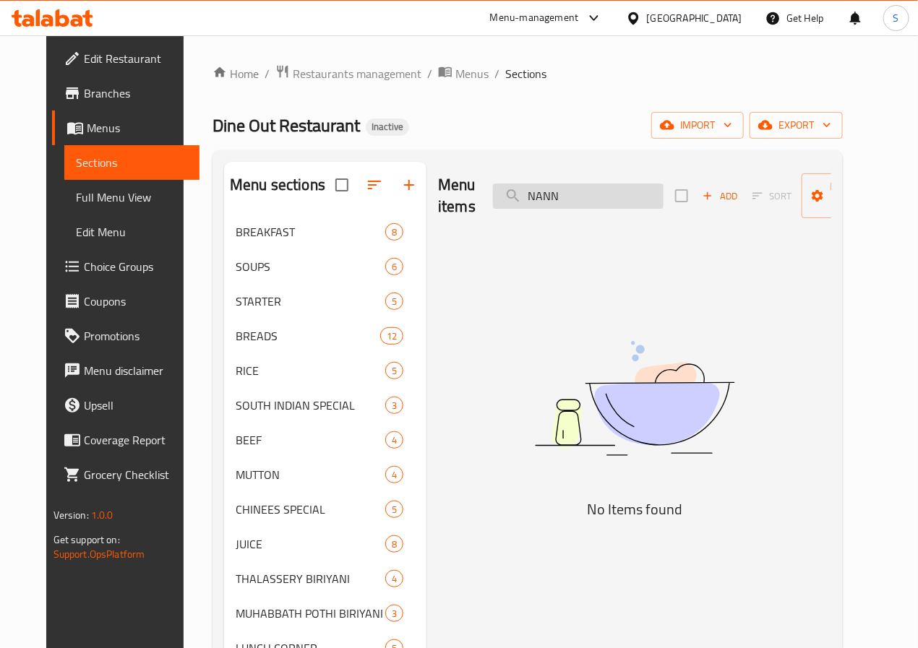
type input "NAN"
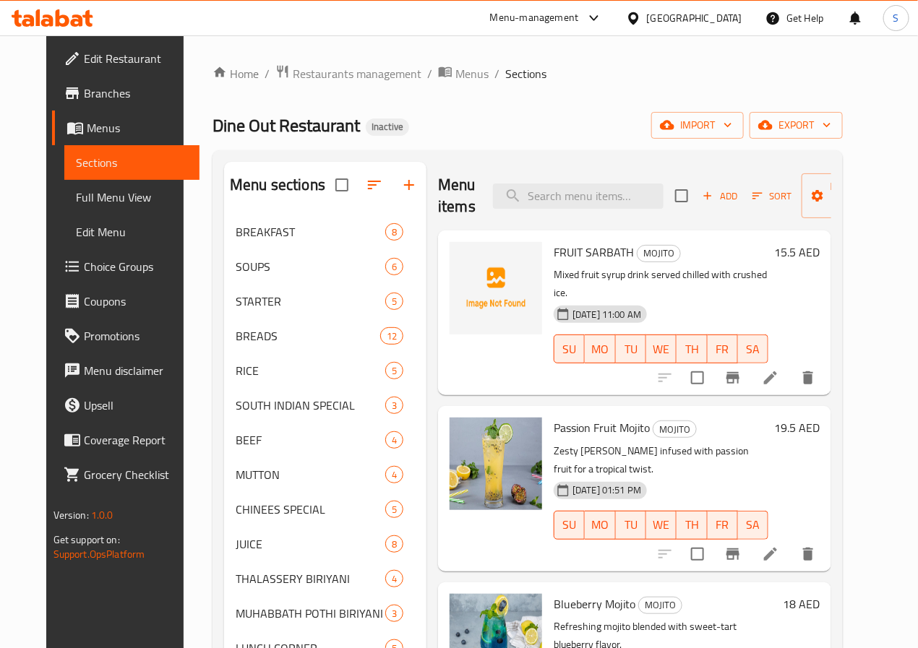
click at [700, 199] on span "Add" at bounding box center [719, 196] width 39 height 17
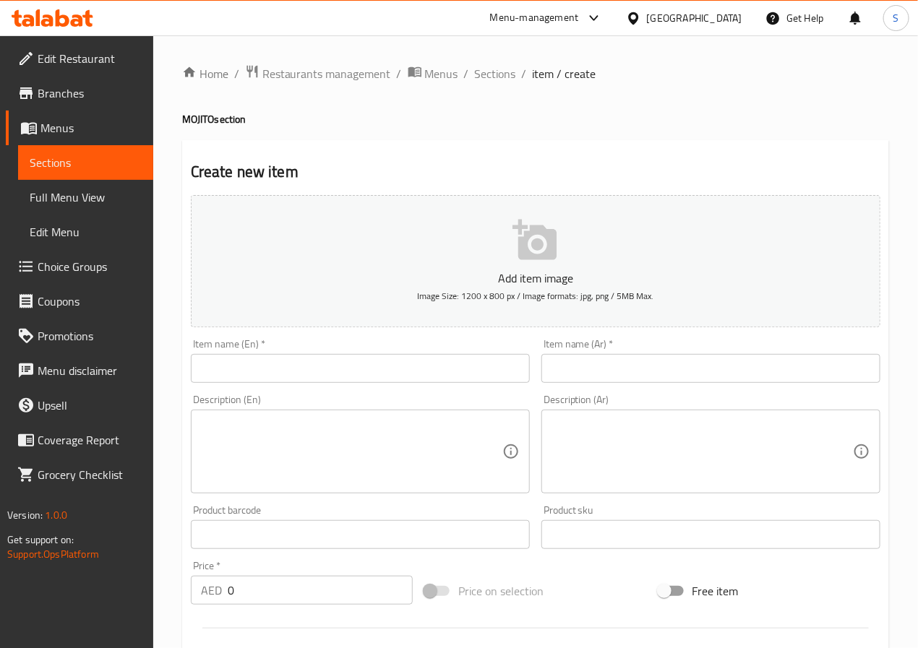
click at [371, 378] on input "text" at bounding box center [360, 368] width 339 height 29
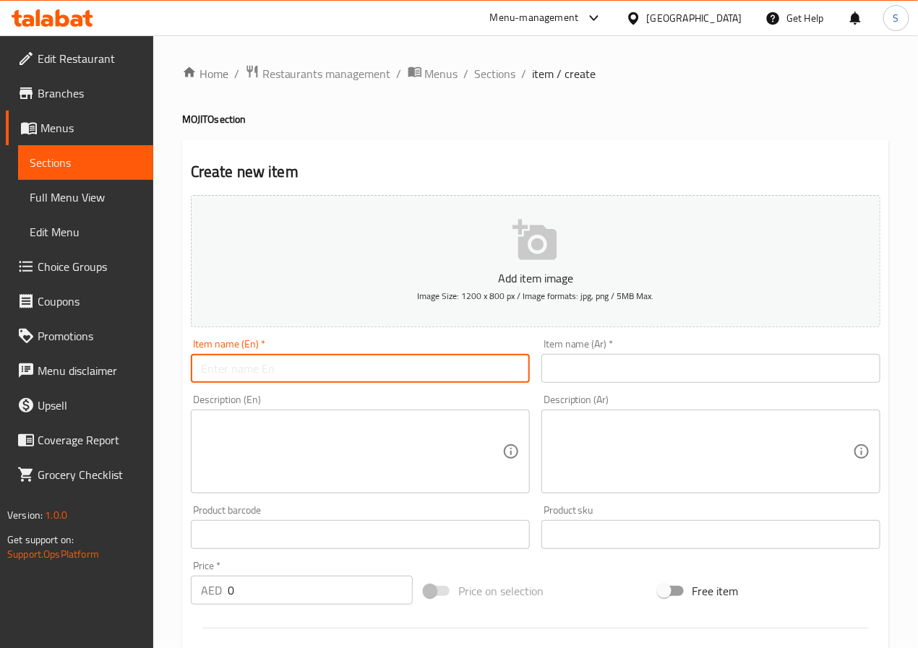
paste input "NANNARI SARBATH"
type input "NANNARI SARBATH"
click at [554, 375] on input "text" at bounding box center [710, 368] width 339 height 29
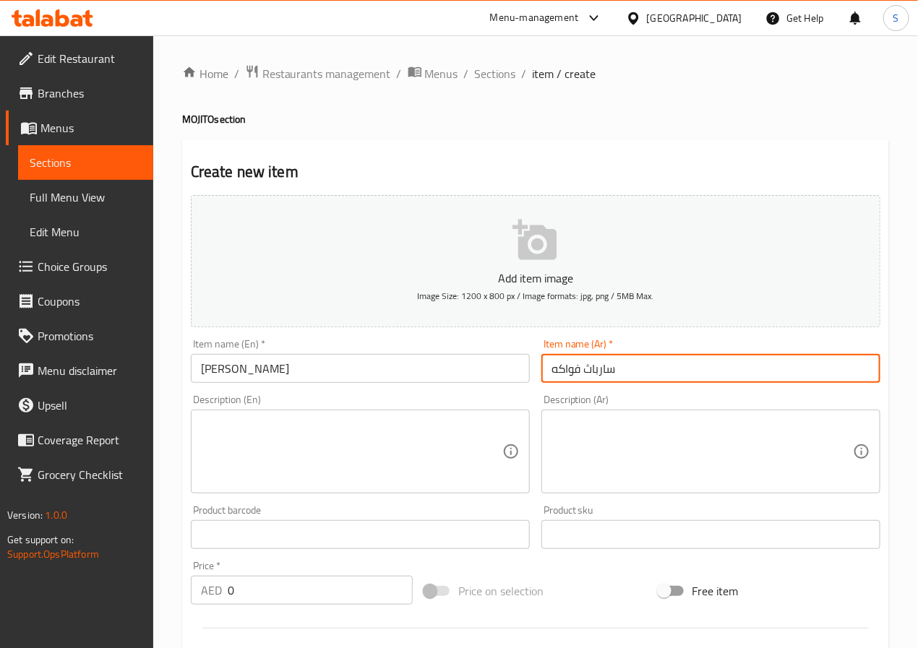
click at [564, 371] on input "سارباث فواكه" at bounding box center [710, 368] width 339 height 29
type input "سارباث ناناري"
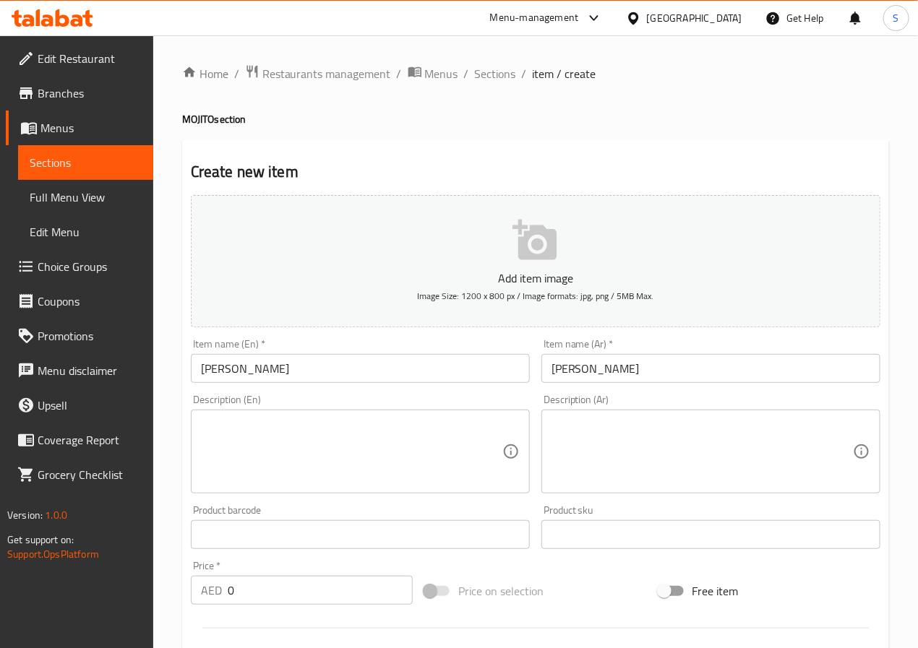
click at [313, 436] on textarea at bounding box center [351, 452] width 301 height 69
paste textarea "Herbal nannari syrup drink served cold for a soothing refreshment."
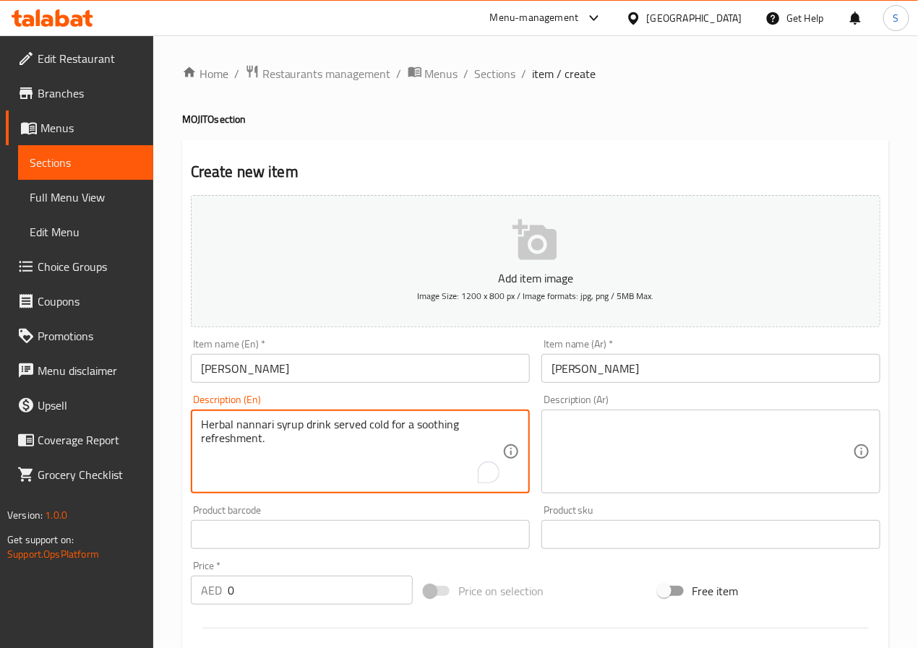
type textarea "Herbal nannari syrup drink served cold for a soothing refreshment."
click at [694, 437] on textarea at bounding box center [701, 452] width 301 height 69
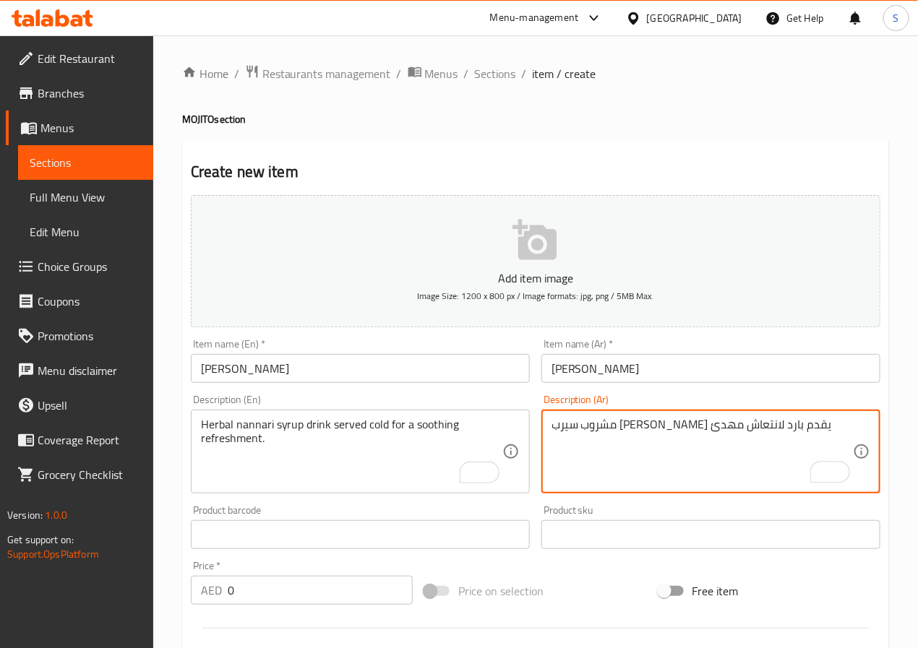
type textarea "مشروب سيرب ناناري عشبي يقدم بارد لانتعاش مهدئ"
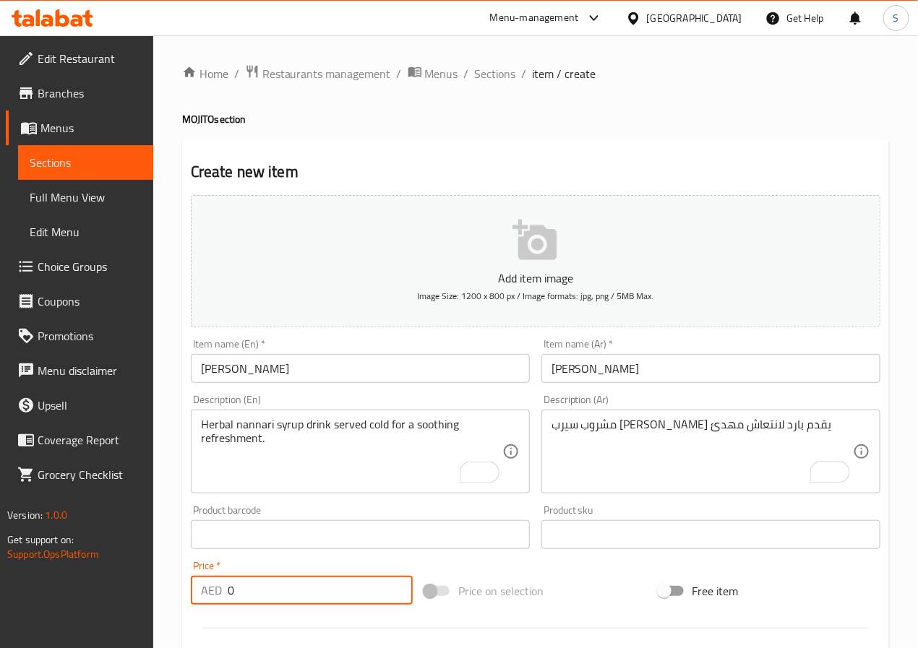
click at [341, 597] on input "0" at bounding box center [320, 590] width 185 height 29
type input "12"
click at [179, 575] on div "Home / Restaurants management / Menus / Sections / item / create MOJITO section…" at bounding box center [535, 528] width 765 height 986
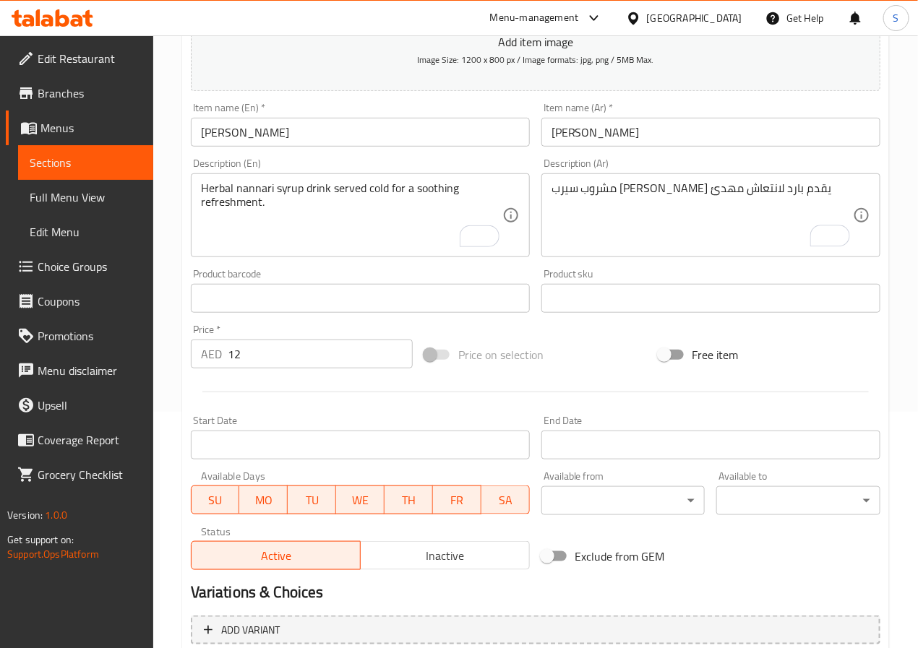
scroll to position [371, 0]
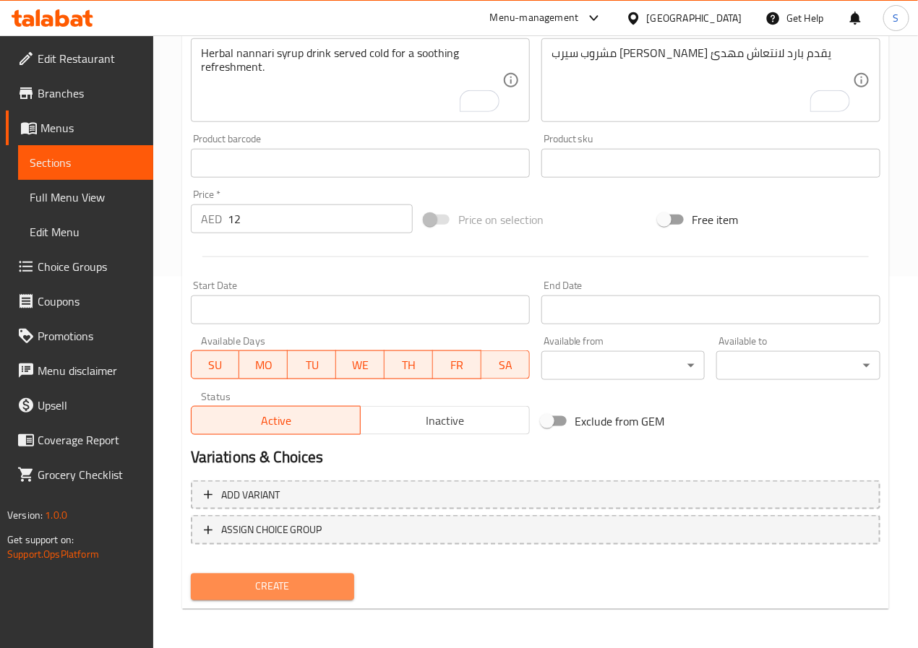
click at [245, 581] on span "Create" at bounding box center [272, 587] width 141 height 18
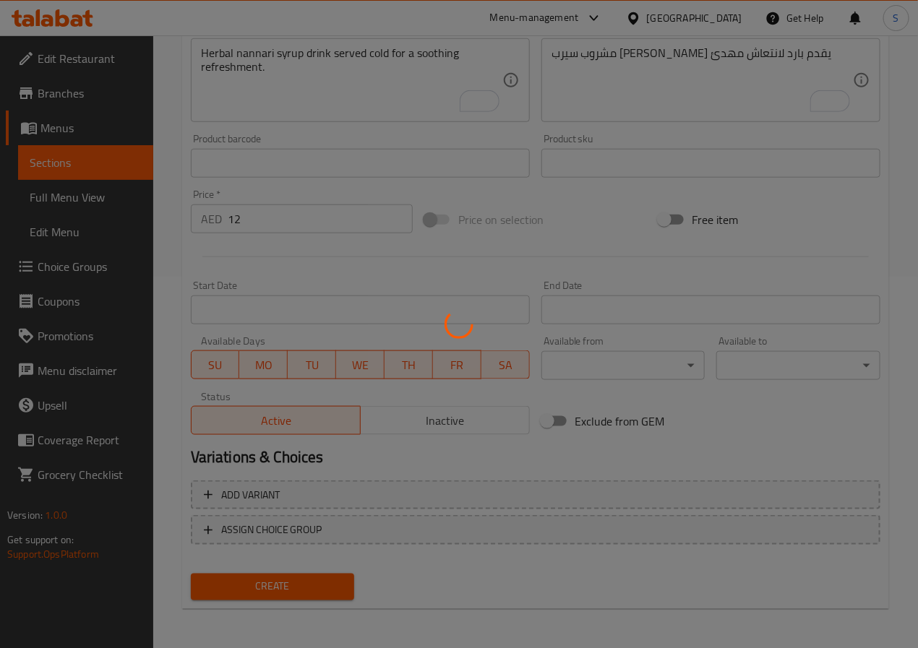
scroll to position [0, 0]
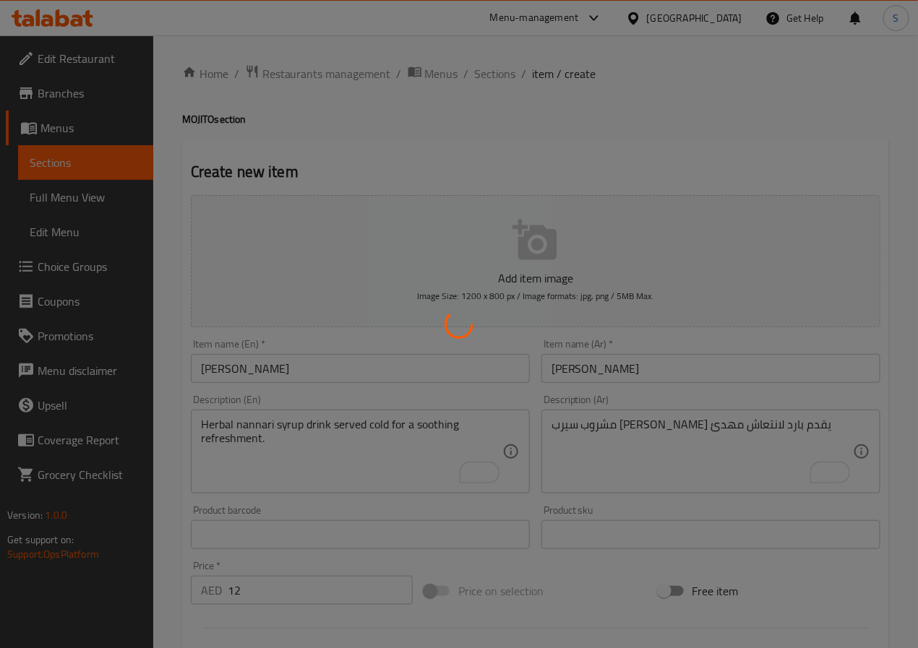
type input "0"
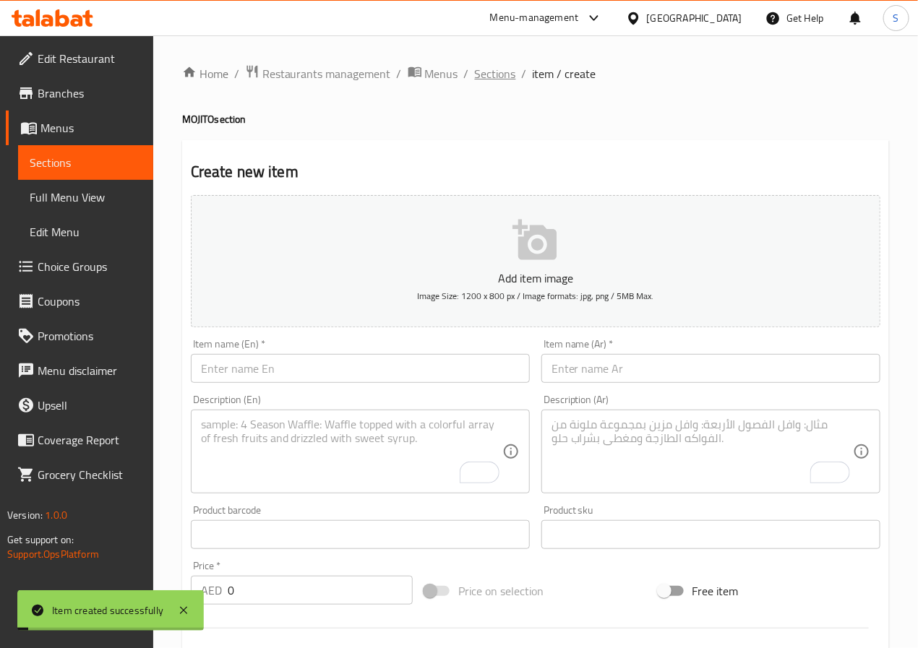
click at [495, 72] on span "Sections" at bounding box center [495, 73] width 41 height 17
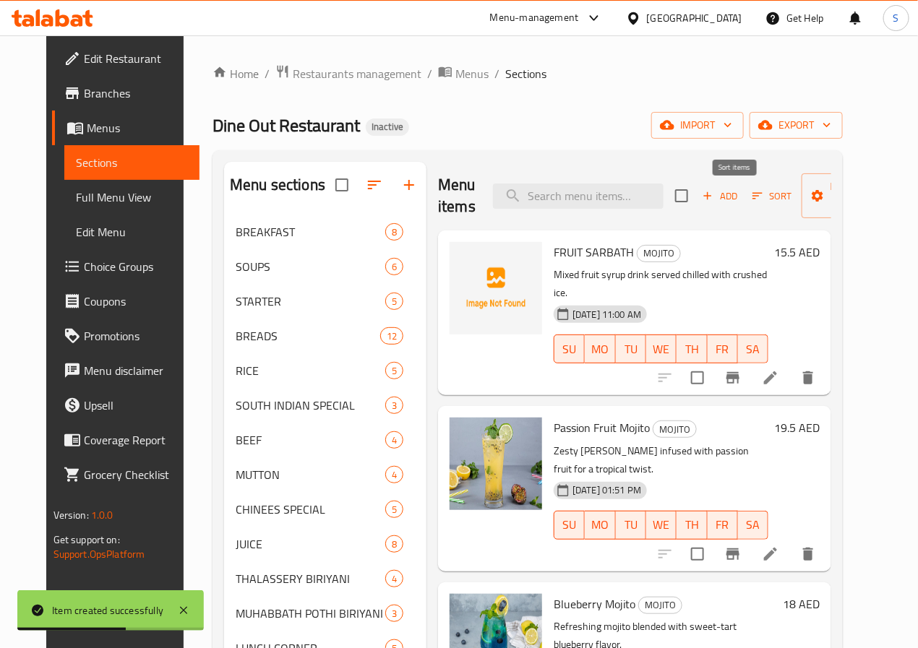
click at [752, 200] on span "Sort" at bounding box center [772, 196] width 40 height 17
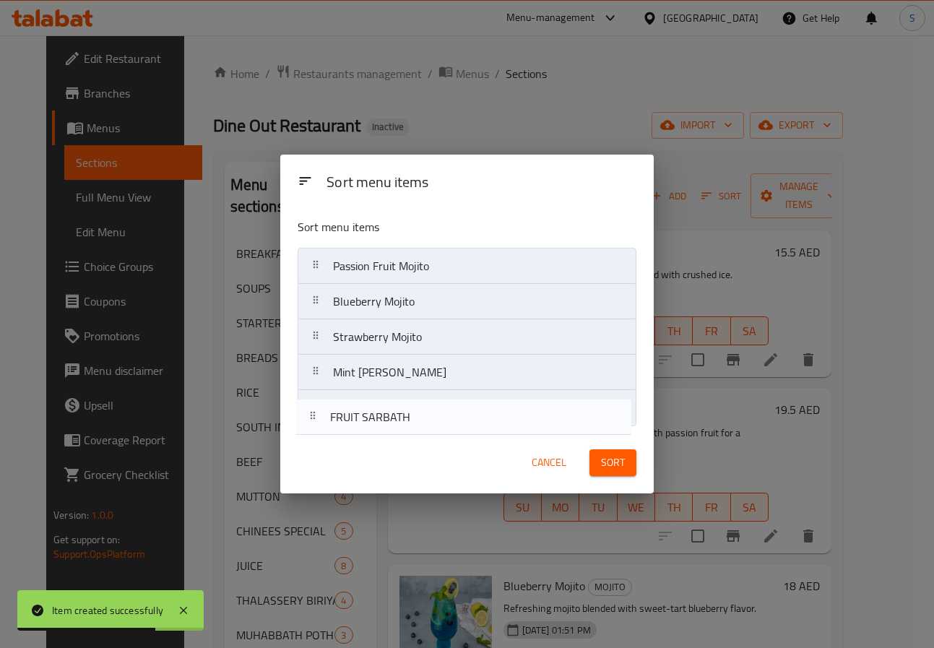
drag, startPoint x: 401, startPoint y: 270, endPoint x: 395, endPoint y: 431, distance: 162.0
click at [395, 431] on div "Sort menu items FRUIT SARBATH Passion Fruit Mojito Blueberry Mojito Strawberry …" at bounding box center [467, 319] width 374 height 225
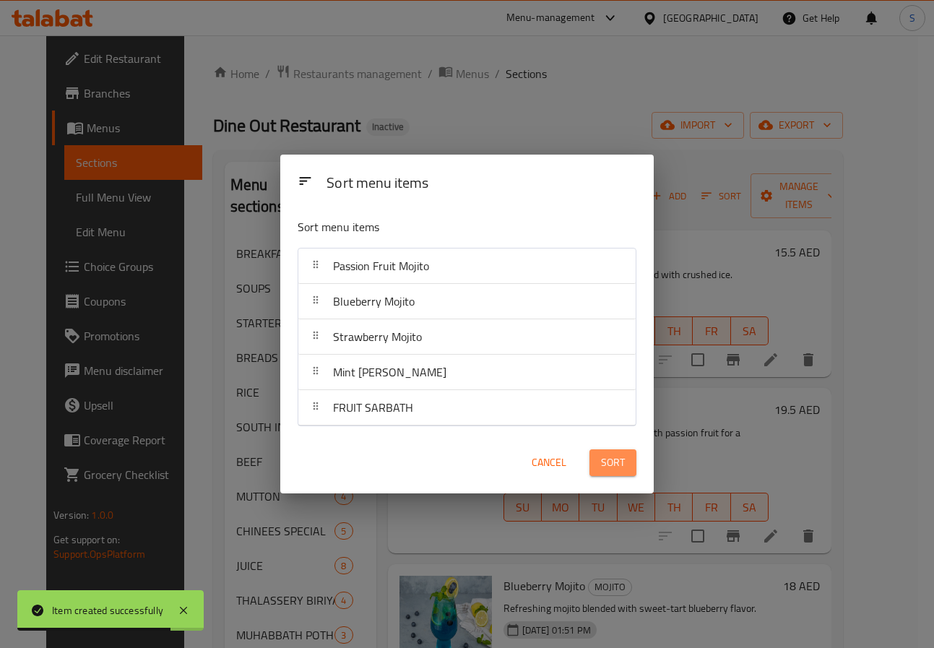
click at [609, 462] on span "Sort" at bounding box center [613, 463] width 24 height 18
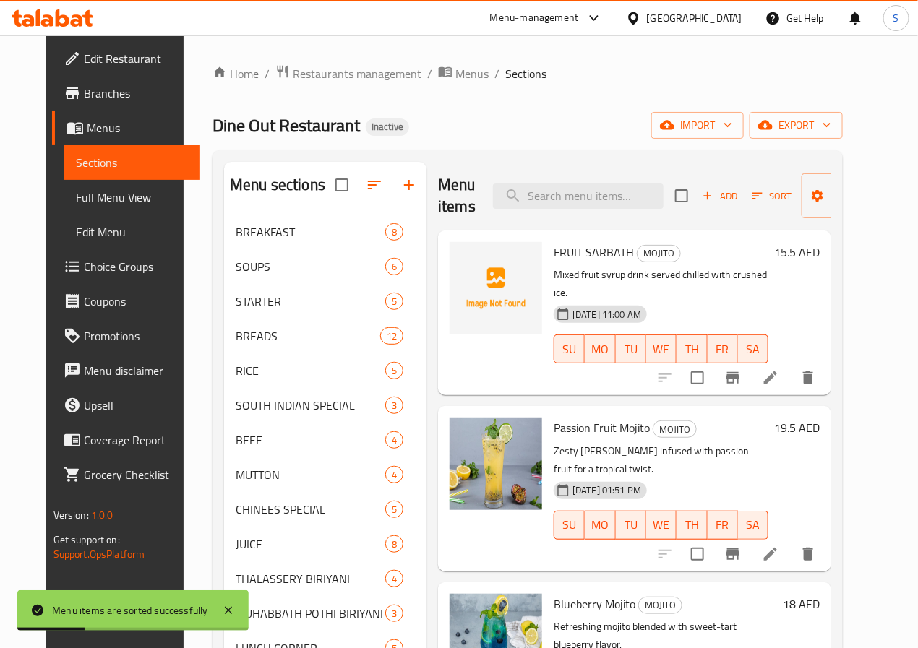
click at [599, 112] on div "Dine Out Restaurant Inactive import export" at bounding box center [527, 125] width 630 height 27
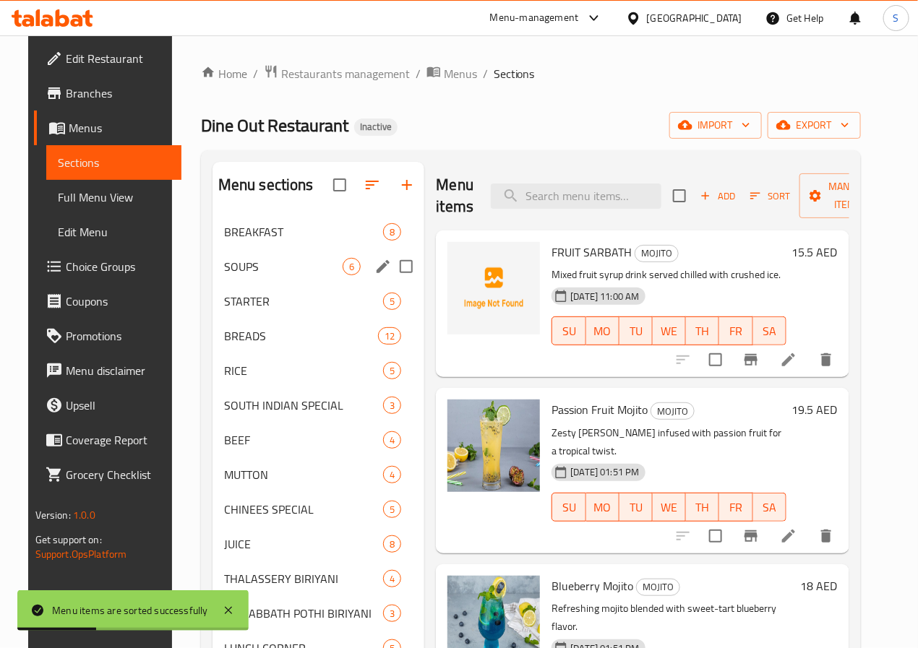
click at [249, 271] on div "SOUPS 6" at bounding box center [318, 266] width 212 height 35
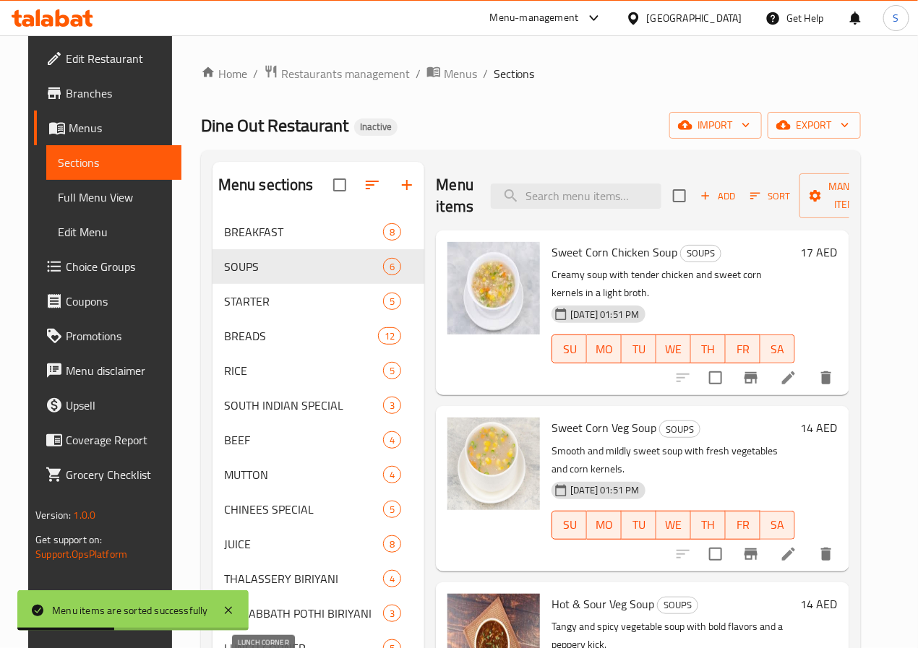
scroll to position [397, 0]
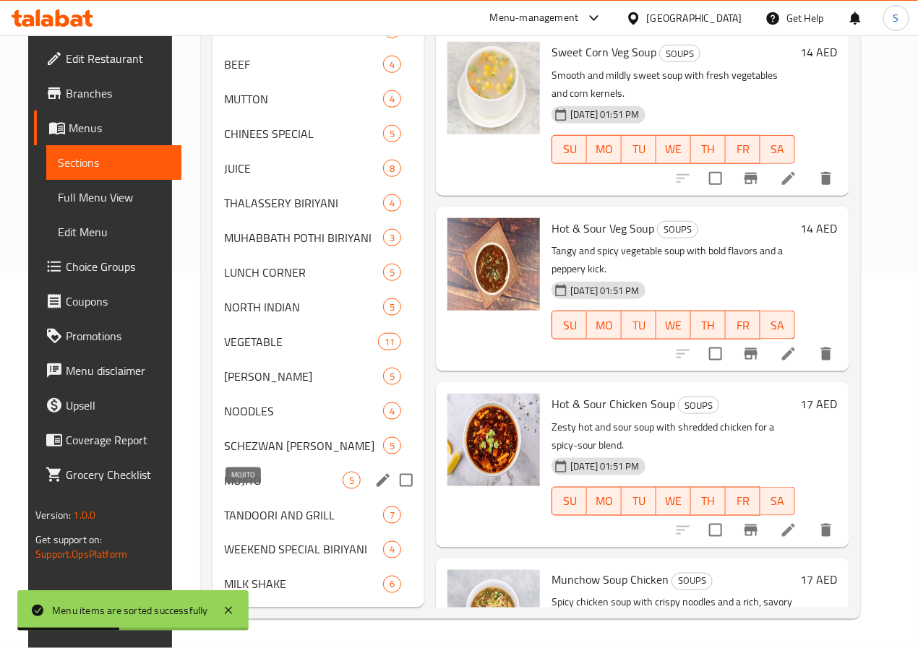
click at [265, 482] on span "MOJITO" at bounding box center [283, 480] width 119 height 17
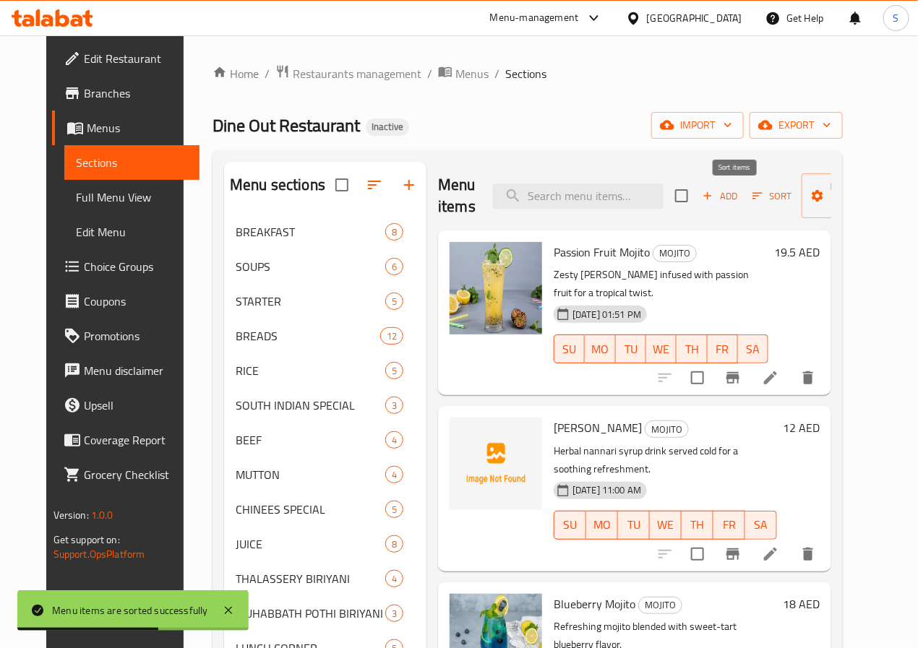
click at [752, 195] on span "Sort" at bounding box center [772, 196] width 40 height 17
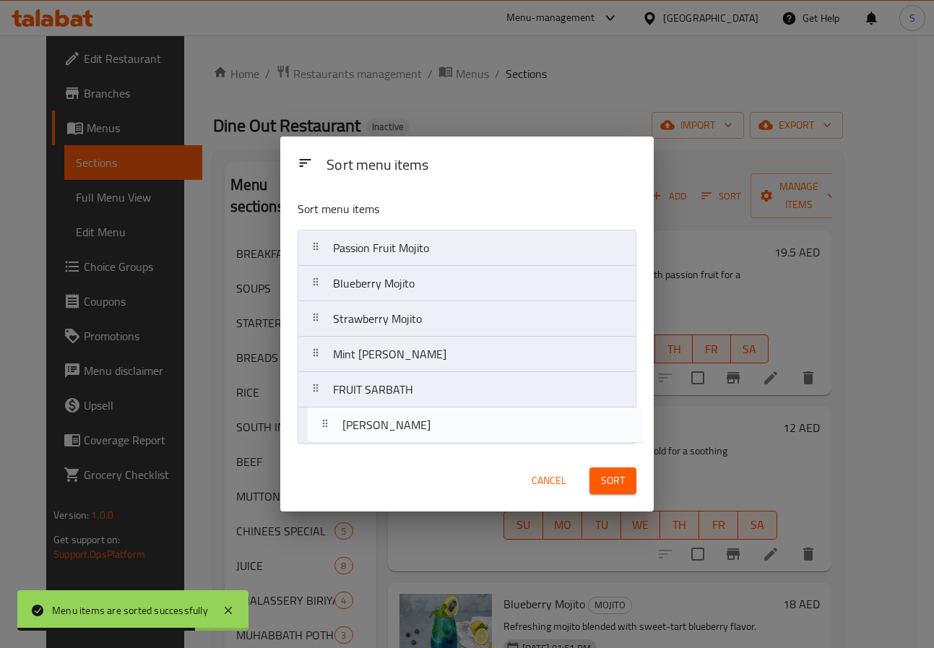
drag, startPoint x: 369, startPoint y: 280, endPoint x: 378, endPoint y: 428, distance: 148.4
click at [378, 428] on nav "Passion Fruit Mojito NANNARI SARBATH Blueberry Mojito Strawberry Mojito Mint Le…" at bounding box center [467, 337] width 339 height 214
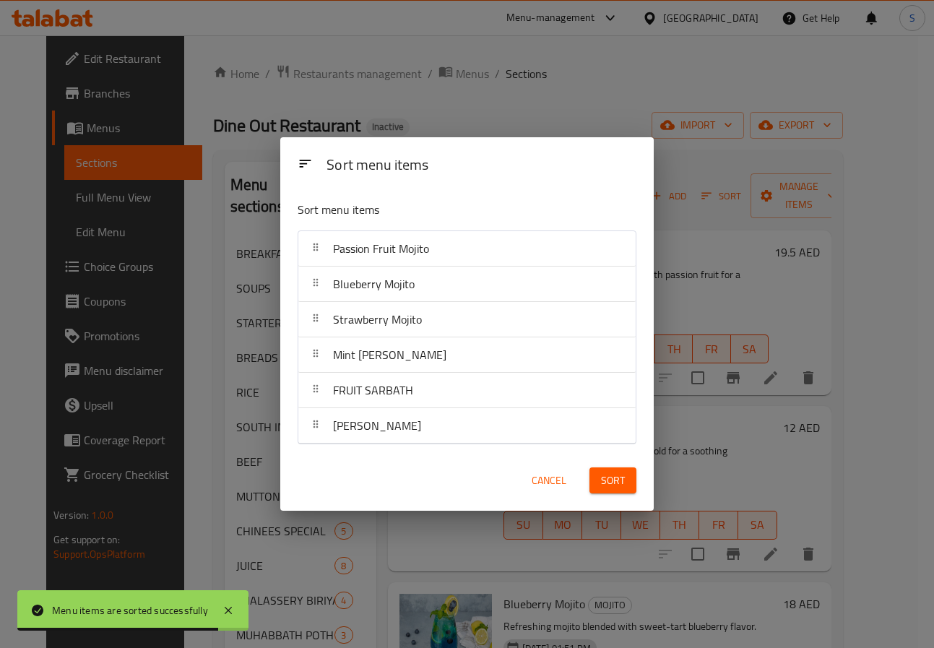
click at [632, 484] on button "Sort" at bounding box center [613, 481] width 47 height 27
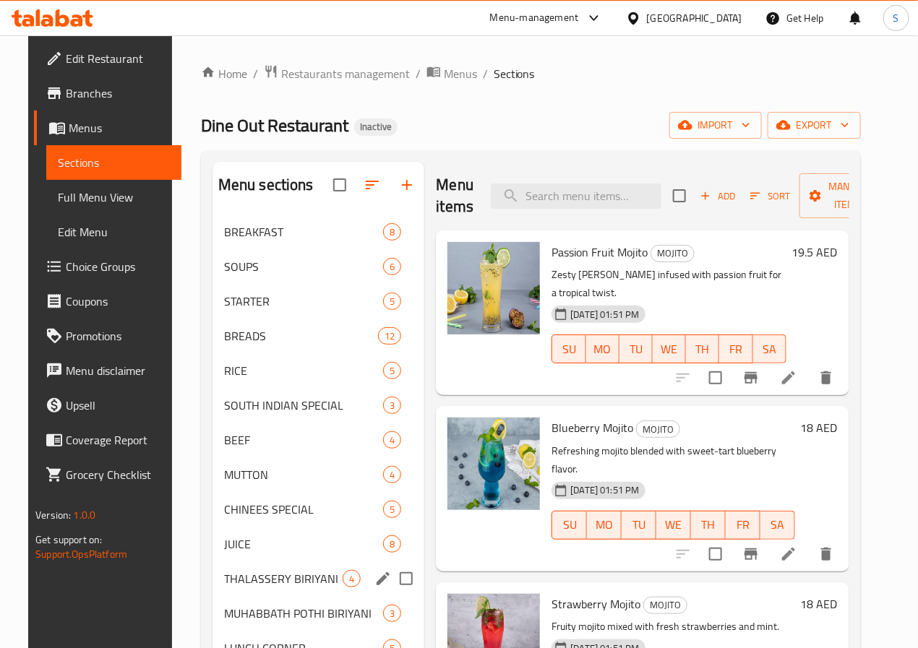
drag, startPoint x: 261, startPoint y: 611, endPoint x: 374, endPoint y: 296, distance: 335.4
click at [261, 596] on div "THALASSERY BIRIYANI 4" at bounding box center [318, 579] width 212 height 35
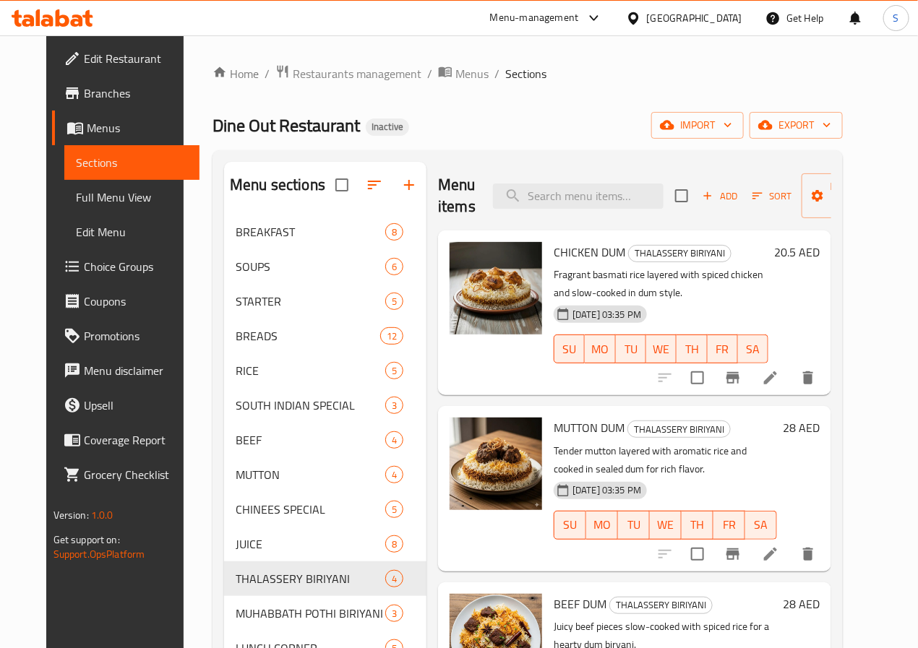
click at [791, 389] on li at bounding box center [770, 378] width 40 height 26
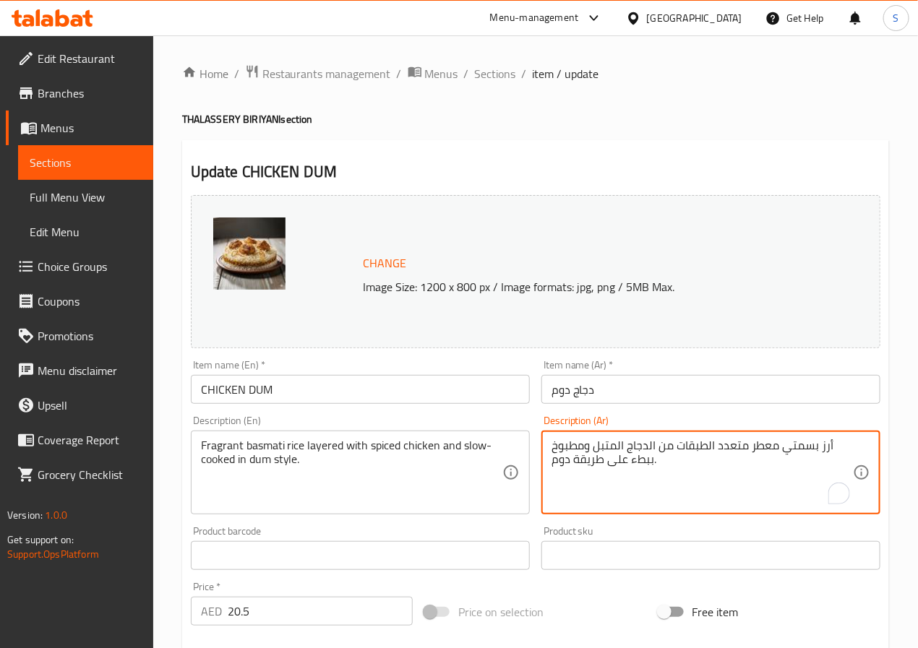
click at [733, 452] on textarea "أرز بسمتي معطر متعدد الطبقات من الدجاج المتبل ومطبوخ ببطء على طريقة دوم." at bounding box center [701, 473] width 301 height 69
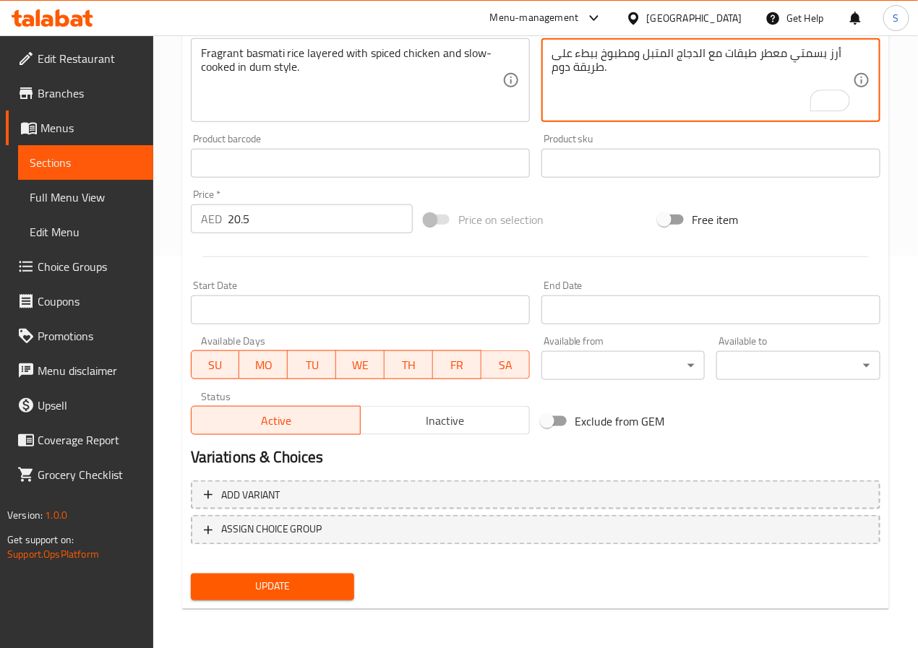
type textarea "أرز بسمتي معطر طبقات مع الدجاج المتبل ومطبوخ ببطء على طريقة دوم."
click at [304, 588] on span "Update" at bounding box center [272, 587] width 141 height 18
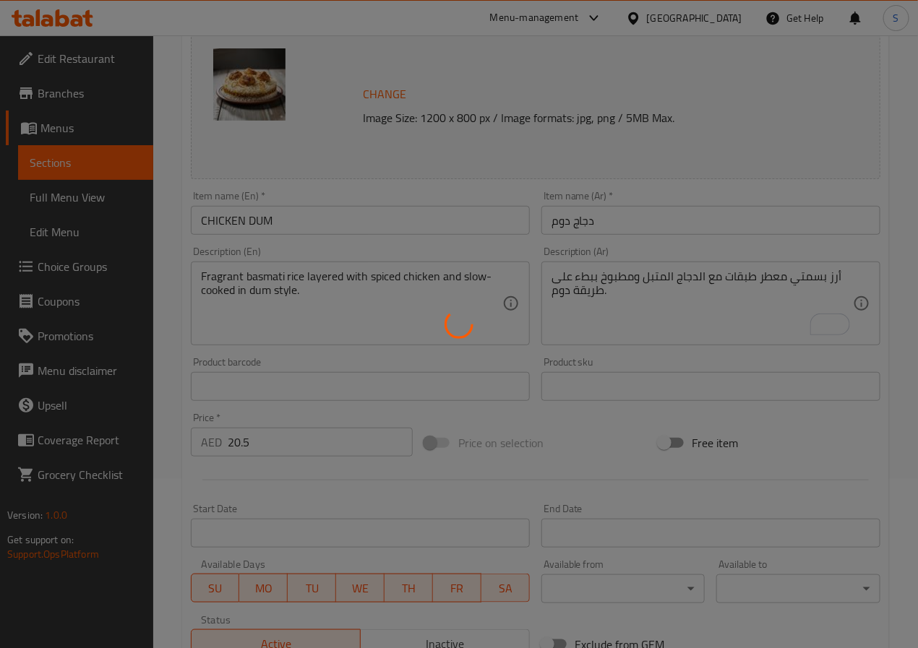
scroll to position [0, 0]
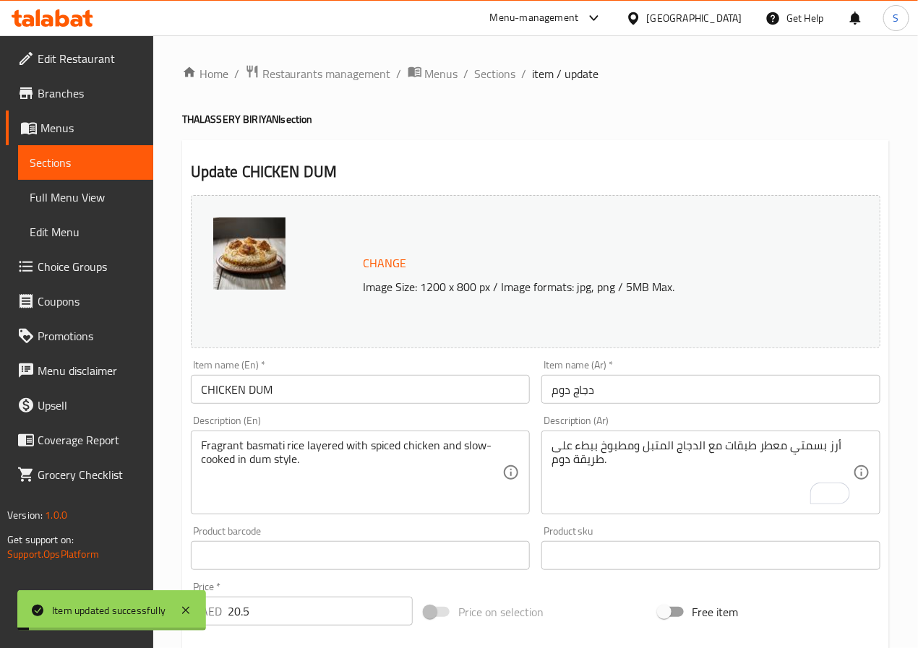
drag, startPoint x: 497, startPoint y: 80, endPoint x: 473, endPoint y: 44, distance: 43.3
click at [497, 80] on span "Sections" at bounding box center [495, 73] width 41 height 17
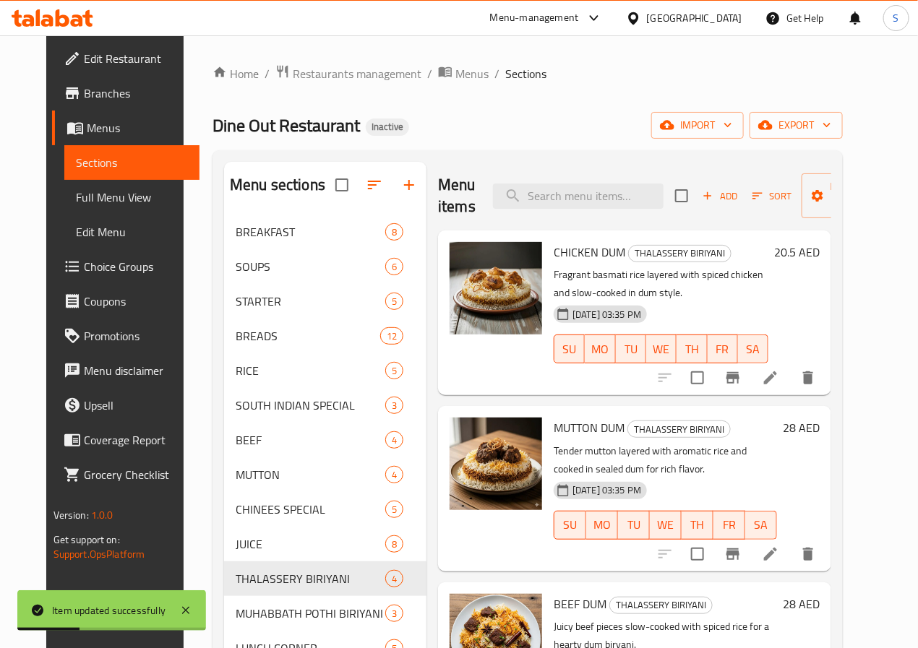
click at [791, 543] on li at bounding box center [770, 554] width 40 height 26
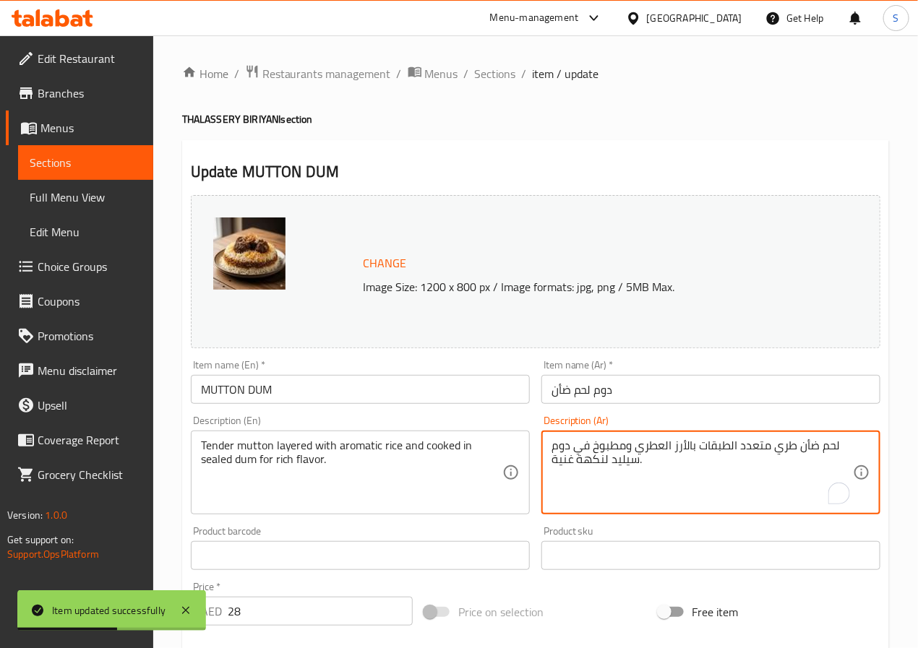
click at [787, 447] on textarea "لحم ضأن طري متعدد الطبقات بالأرز العطري ومطبوخ في دوم سيليد لنكهة غنية." at bounding box center [701, 473] width 301 height 69
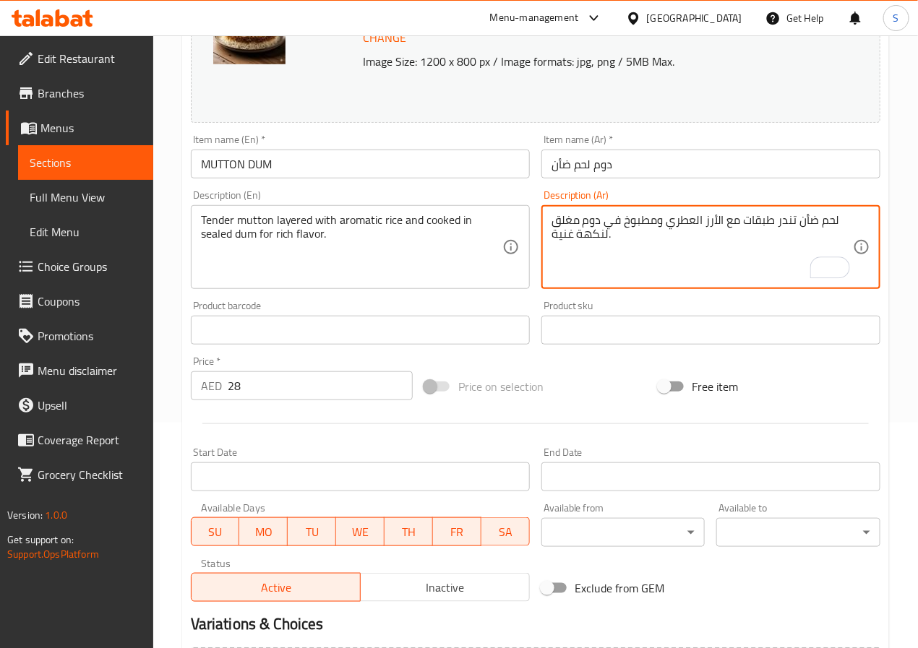
scroll to position [392, 0]
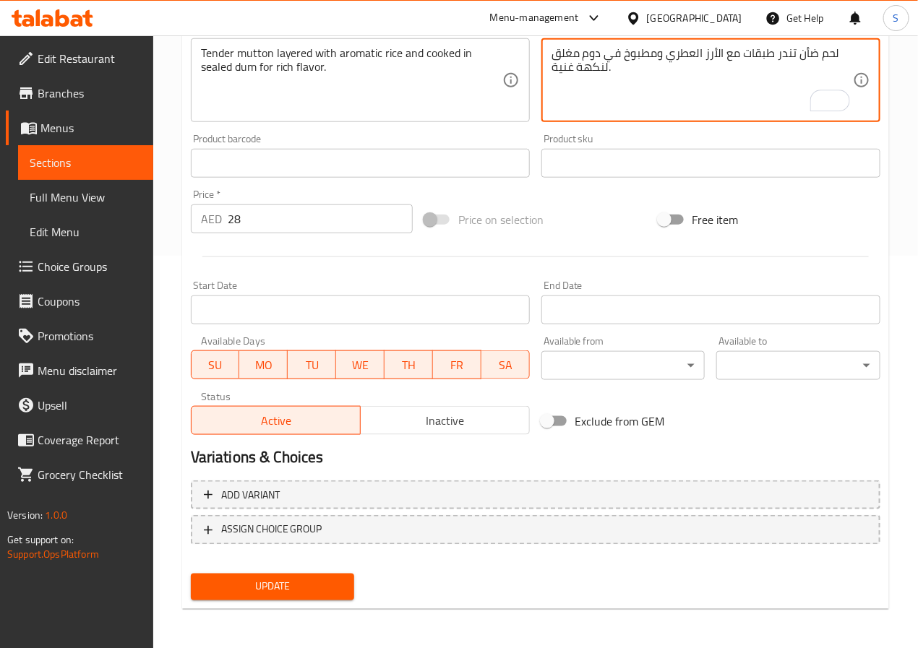
type textarea "لحم ضأن تندر طبقات مع الأرز العطري ومطبوخ في دوم مغلق لنكهة غنية."
click at [245, 578] on span "Update" at bounding box center [272, 587] width 141 height 18
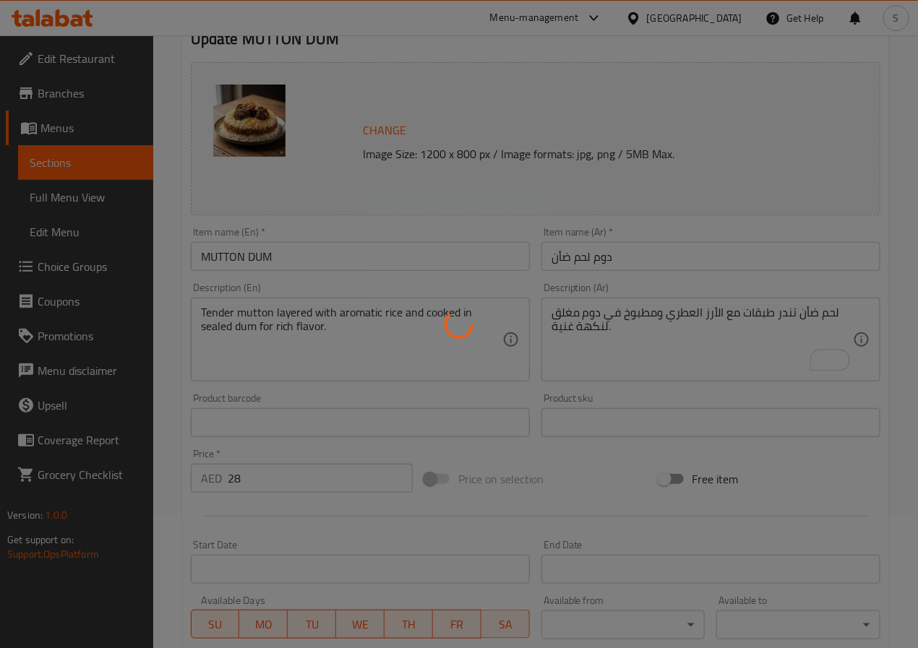
scroll to position [0, 0]
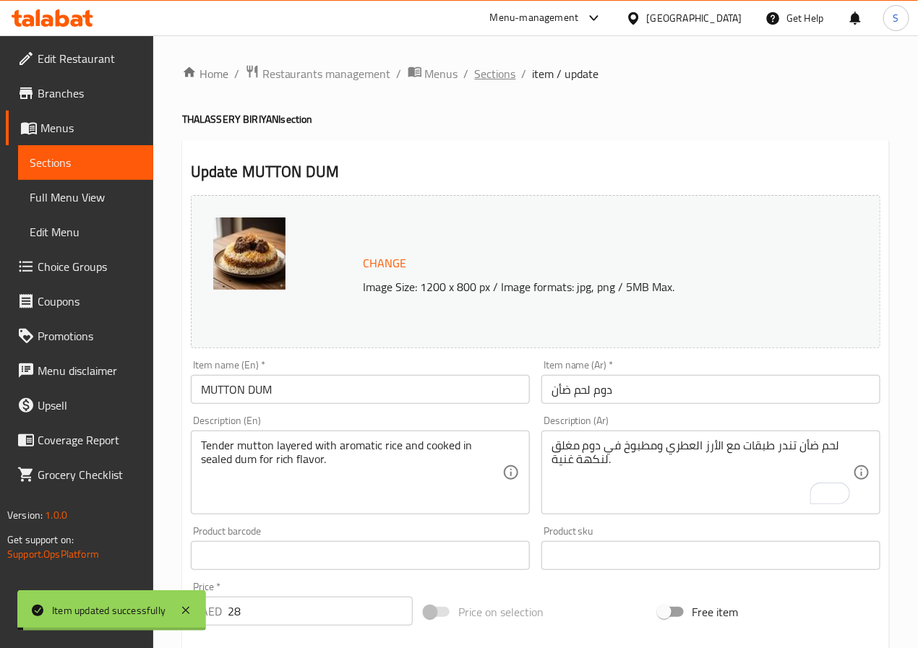
click at [497, 66] on span "Sections" at bounding box center [495, 73] width 41 height 17
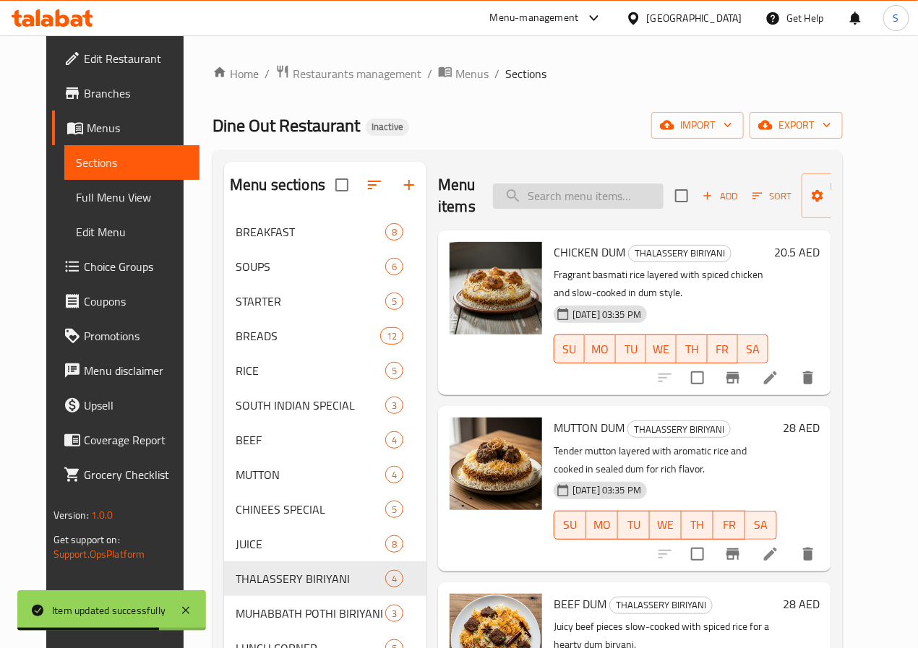
click at [551, 207] on input "search" at bounding box center [578, 196] width 171 height 25
paste input "BEEF DUM"
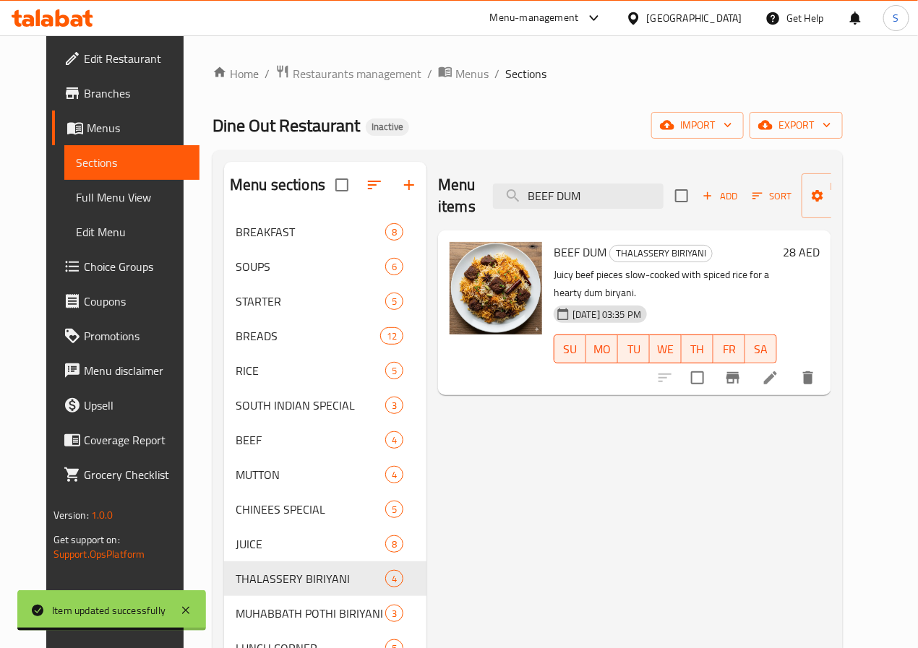
type input "BEEF DUM"
click at [779, 369] on icon at bounding box center [770, 377] width 17 height 17
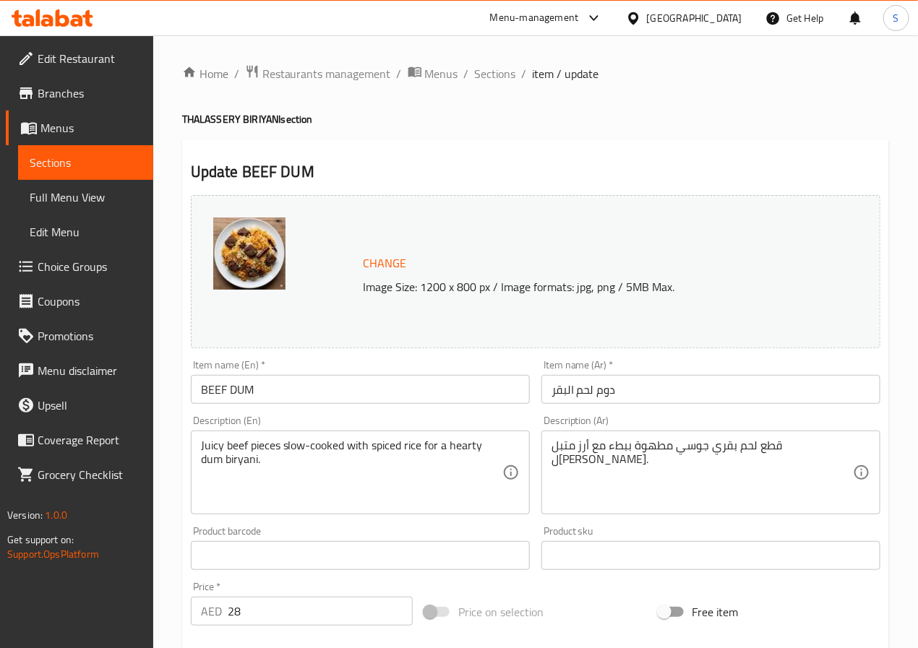
click at [822, 369] on div "Item name (Ar)   * دوم لحم البقر Item name (Ar) *" at bounding box center [710, 382] width 339 height 44
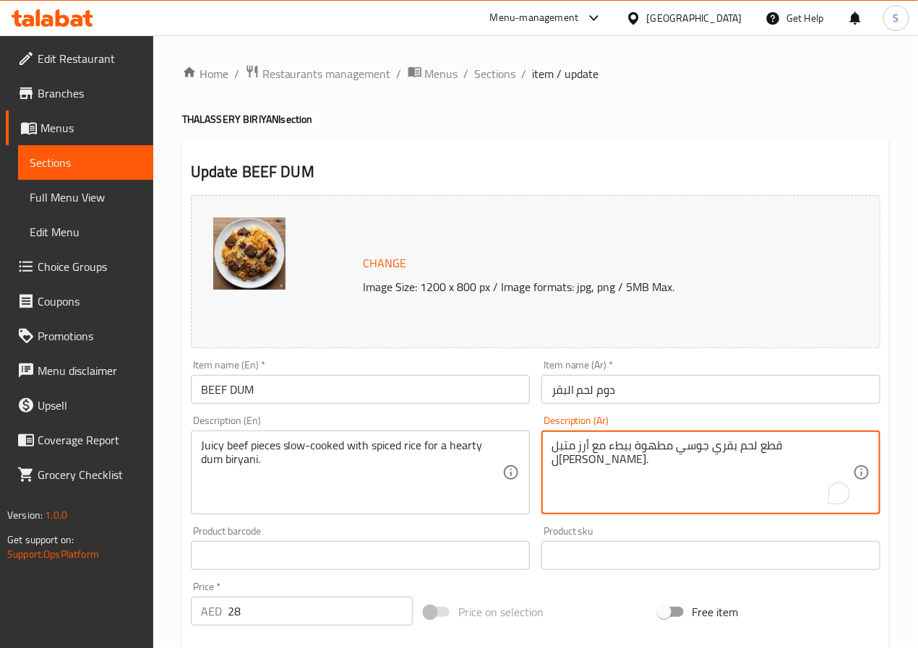
click at [568, 460] on textarea "قطع لحم بقري جوسي مطهوة ببطء مع أرز متبل ل[PERSON_NAME]." at bounding box center [701, 473] width 301 height 69
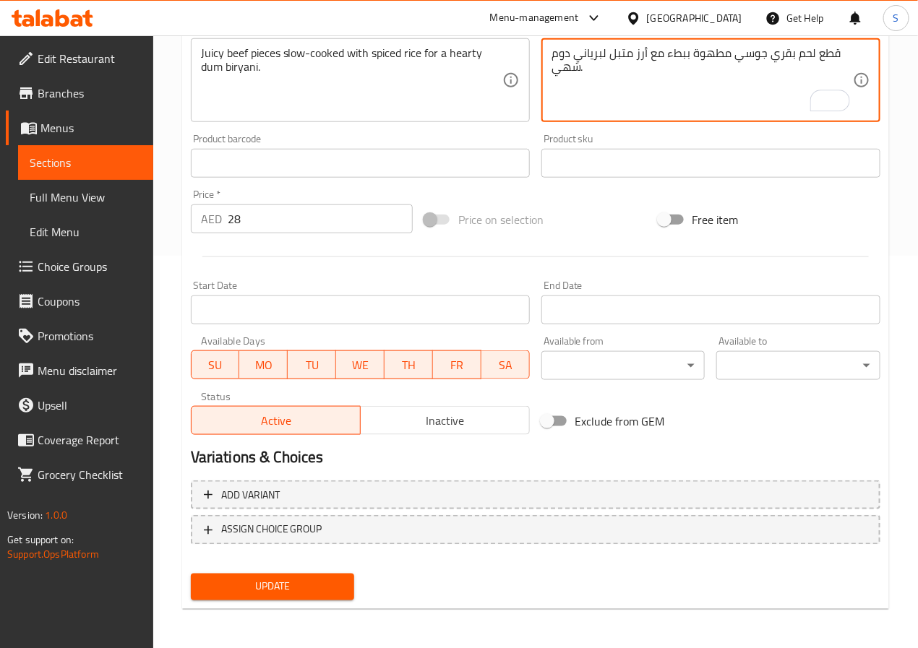
type textarea "قطع لحم بقري جوسي مطهوة ببطء مع أرز متبل لبرياني دوم شهي."
click at [300, 582] on span "Update" at bounding box center [272, 587] width 141 height 18
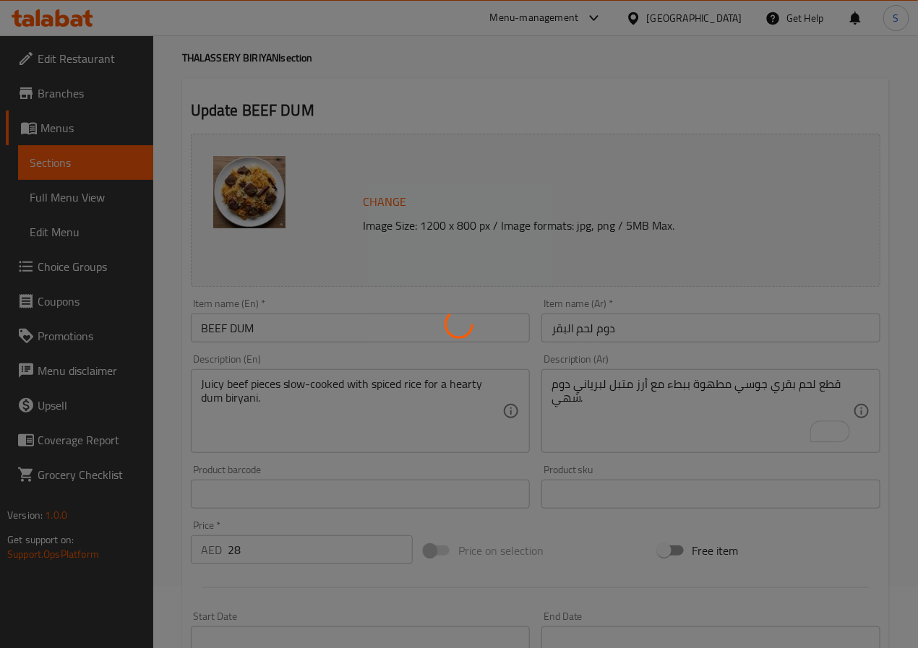
scroll to position [0, 0]
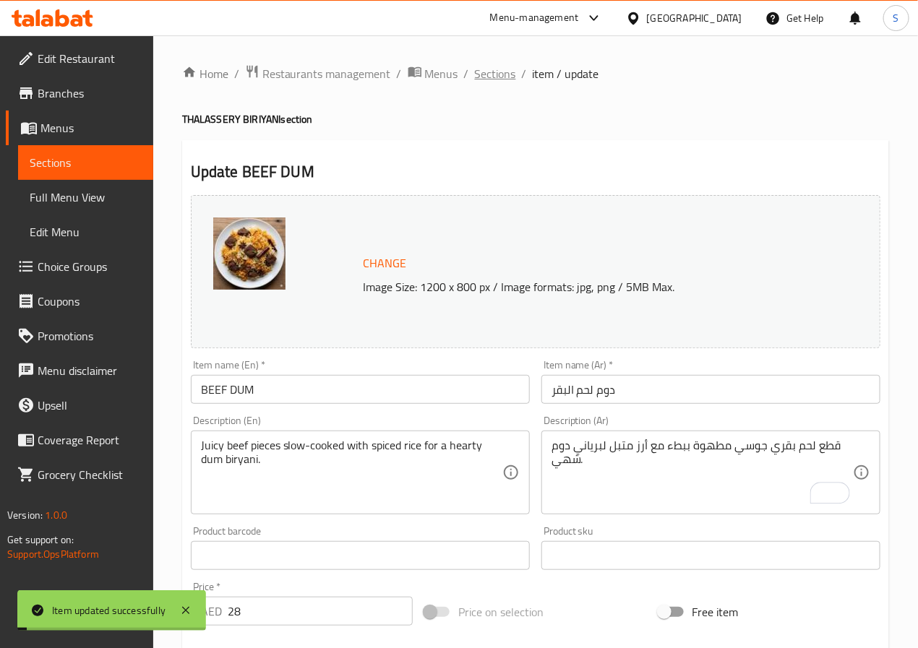
click at [499, 65] on span "Sections" at bounding box center [495, 73] width 41 height 17
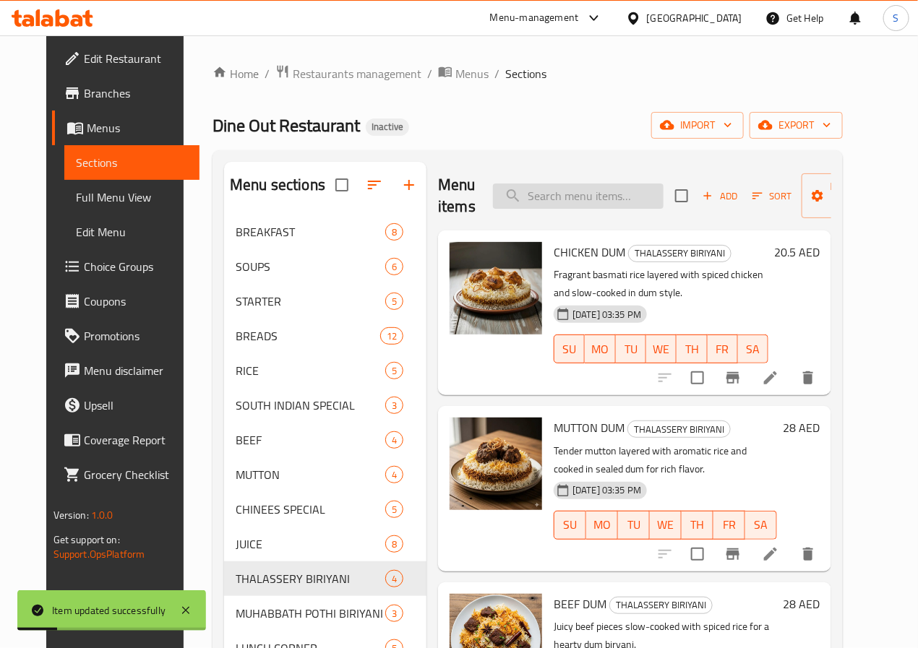
click at [560, 197] on input "search" at bounding box center [578, 196] width 171 height 25
paste input "VEG BIRIYANI"
type input "VEG BIRIYANI"
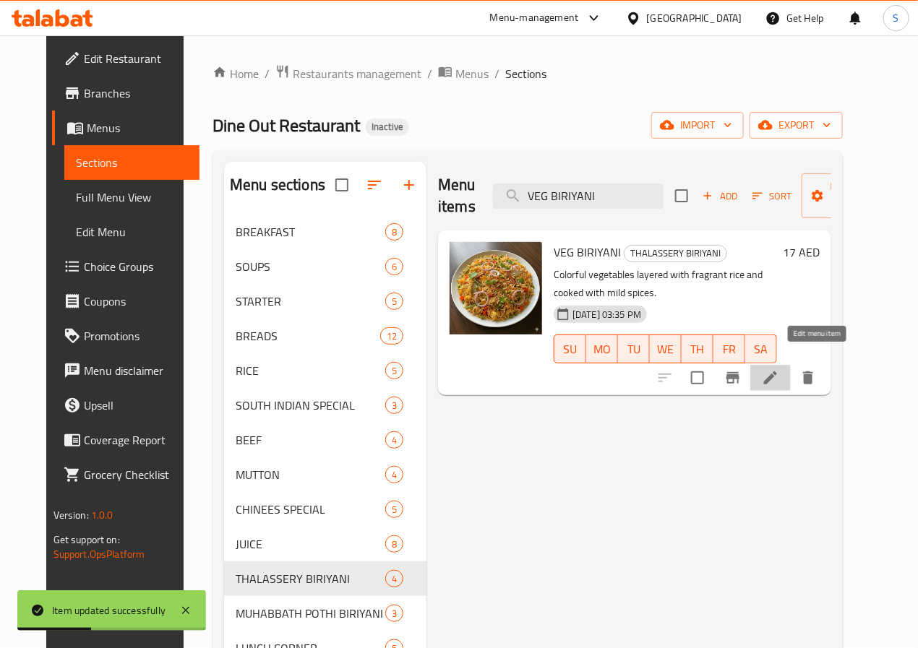
click at [779, 369] on icon at bounding box center [770, 377] width 17 height 17
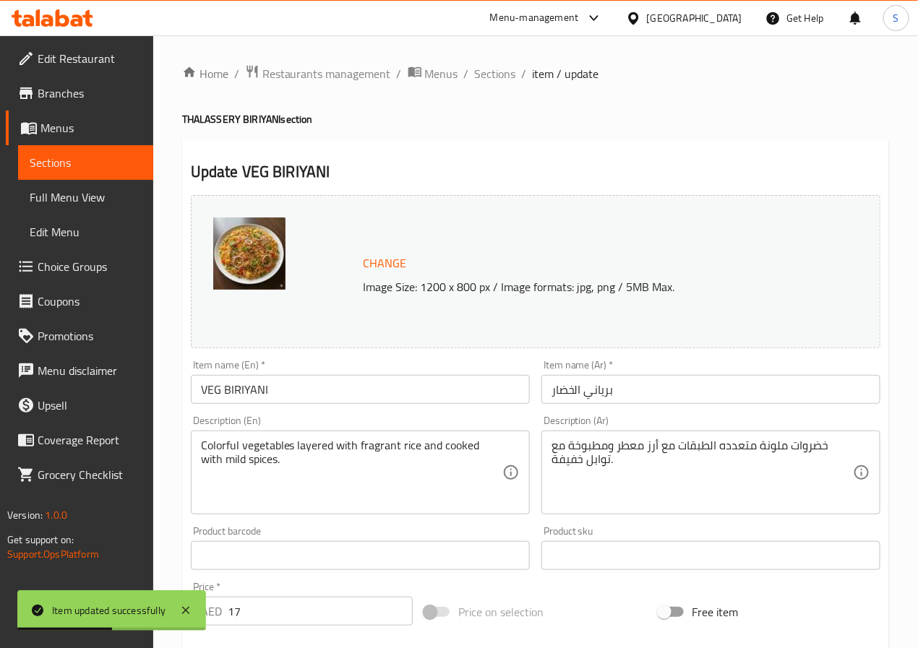
click at [573, 390] on input "برياني الخضار" at bounding box center [710, 389] width 339 height 29
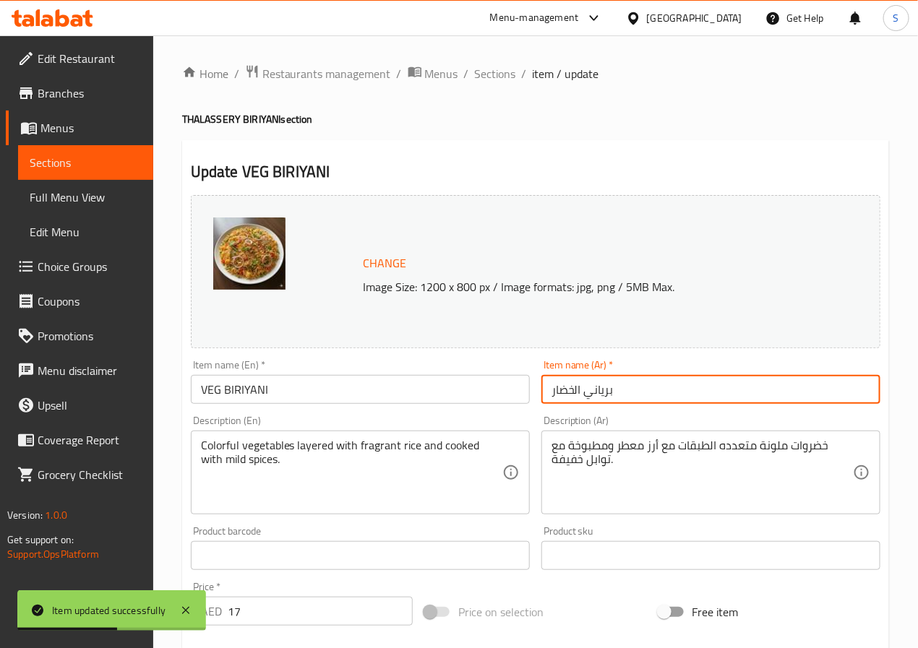
click at [573, 390] on input "برياني الخضار" at bounding box center [710, 389] width 339 height 29
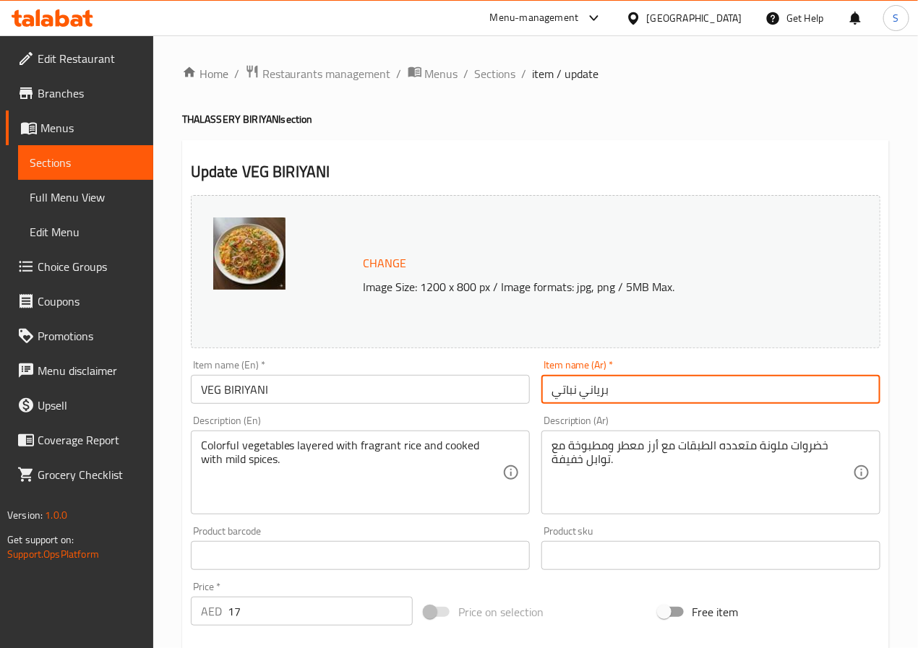
type input "برياني نباتي"
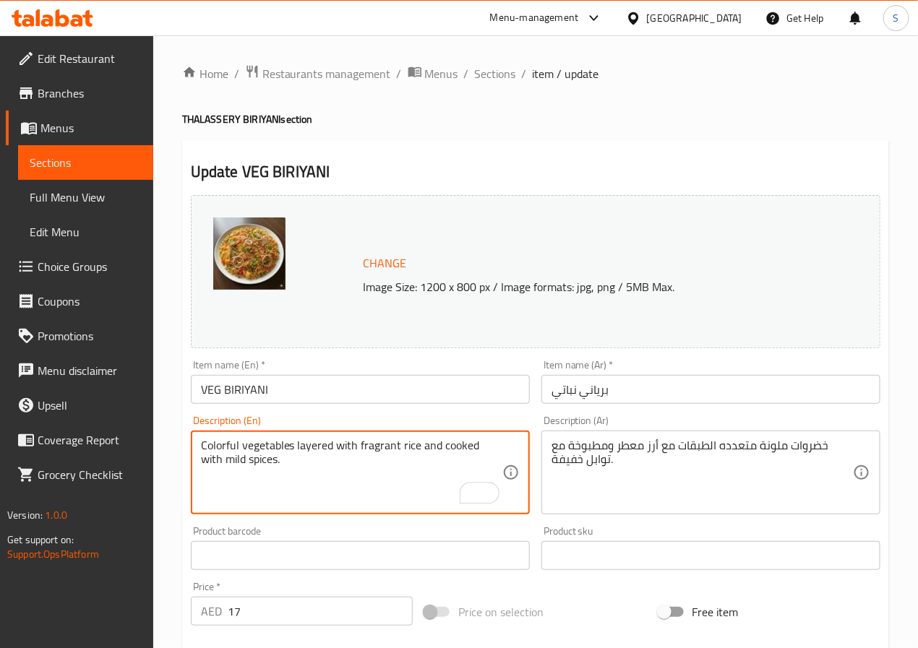
click at [744, 443] on textarea "خضروات ملونة متعدده الطبقات مع أرز معطر ومطبوخة مع توابل خفيفة." at bounding box center [701, 473] width 301 height 69
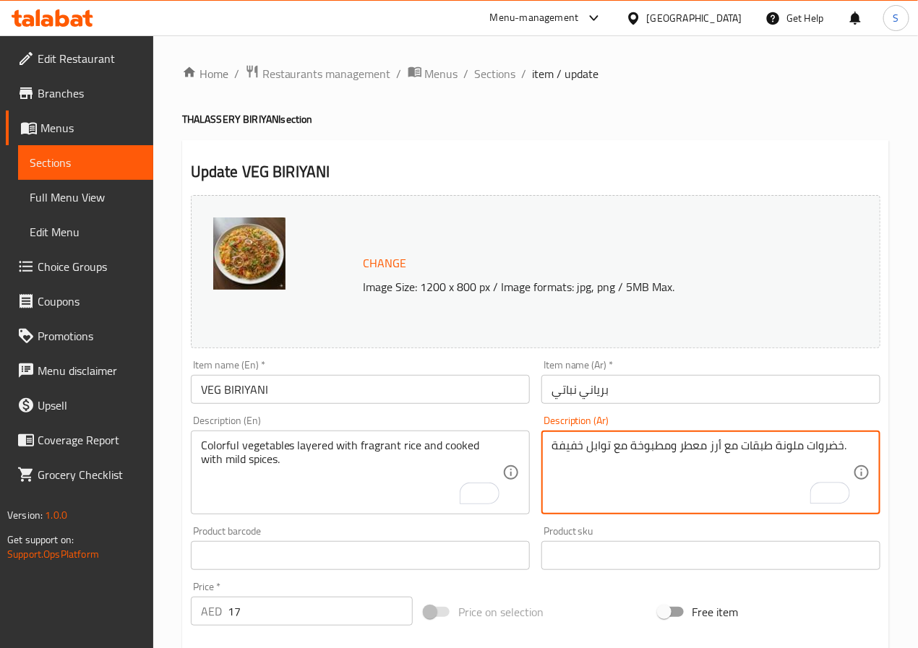
scroll to position [392, 0]
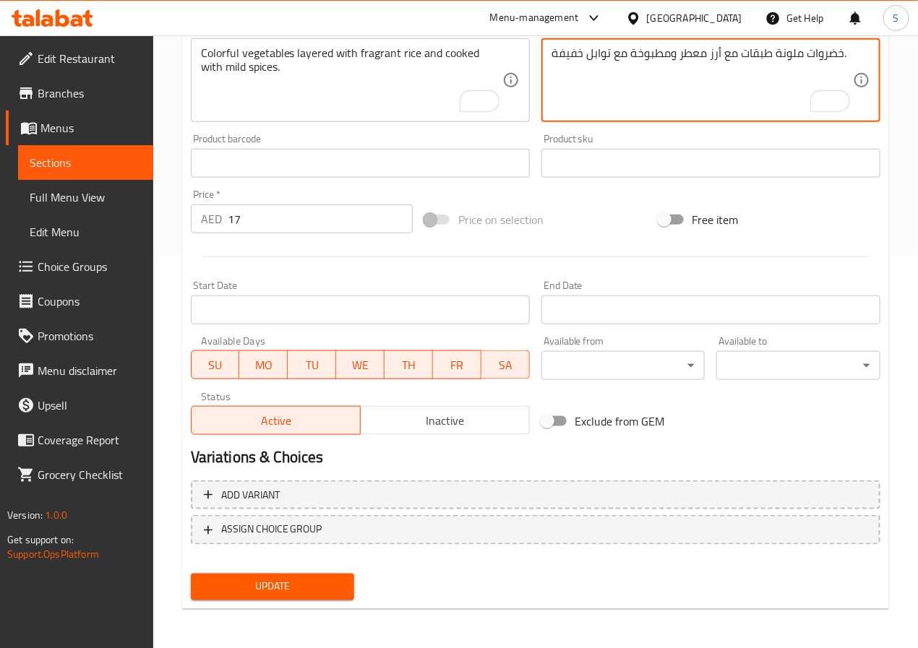
type textarea "خضروات ملونة طبقات مع أرز معطر ومطبوخة مع توابل خفيفة."
click at [297, 601] on div "Update" at bounding box center [273, 587] width 176 height 38
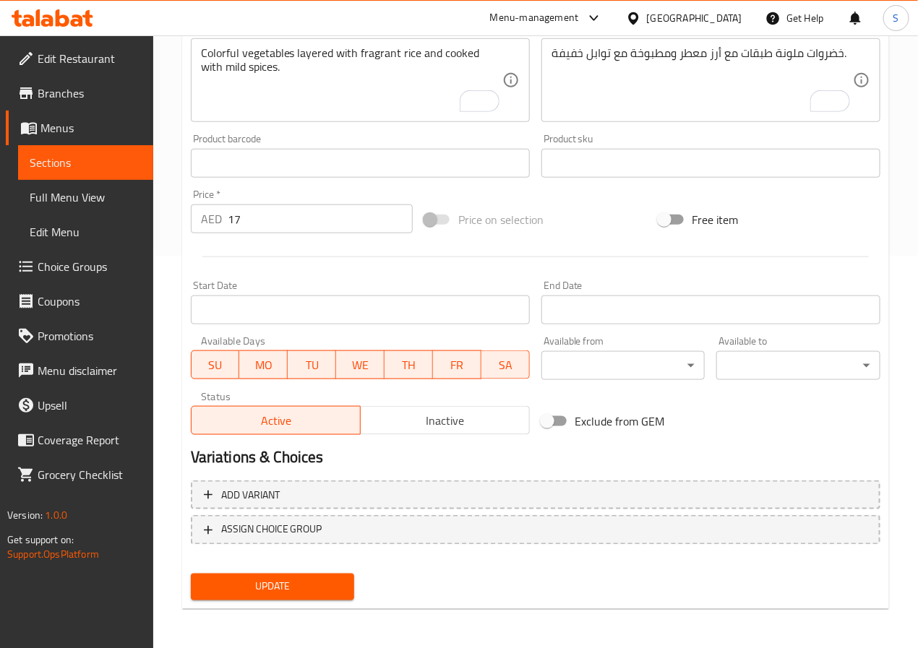
click at [297, 588] on span "Update" at bounding box center [272, 587] width 141 height 18
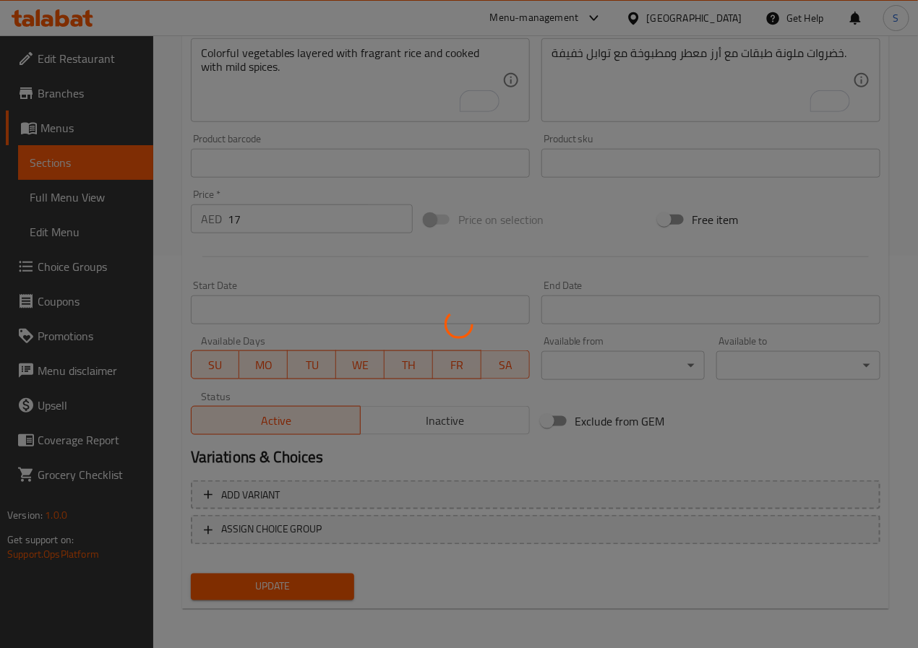
scroll to position [0, 0]
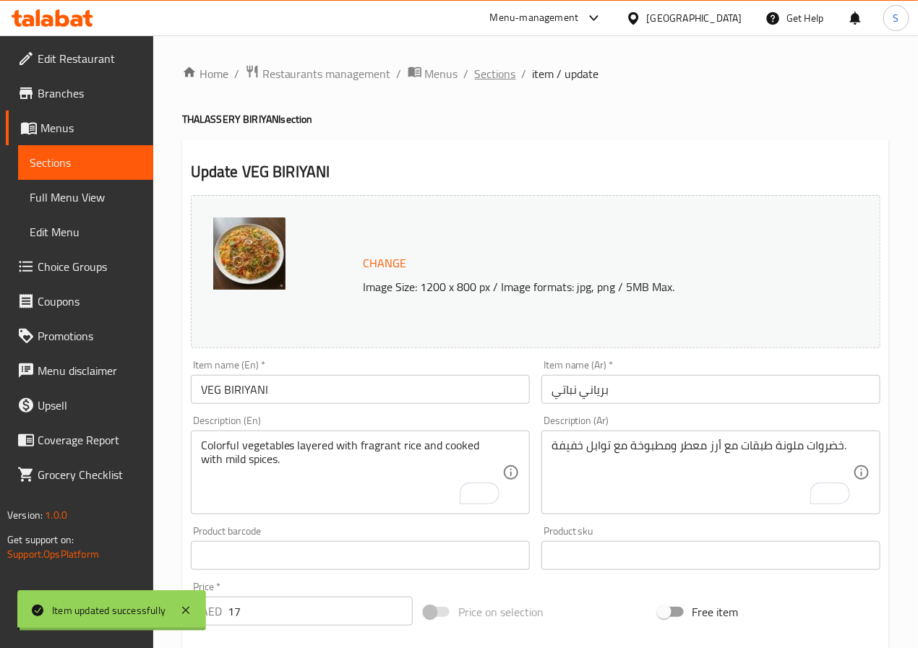
click at [494, 72] on span "Sections" at bounding box center [495, 73] width 41 height 17
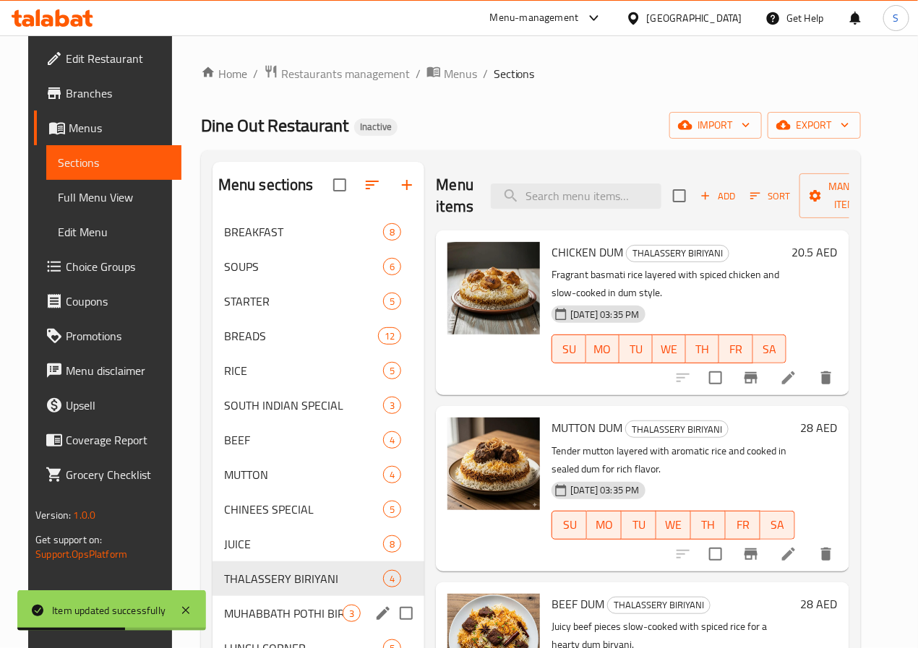
click at [391, 629] on input "Menu sections" at bounding box center [406, 613] width 30 height 30
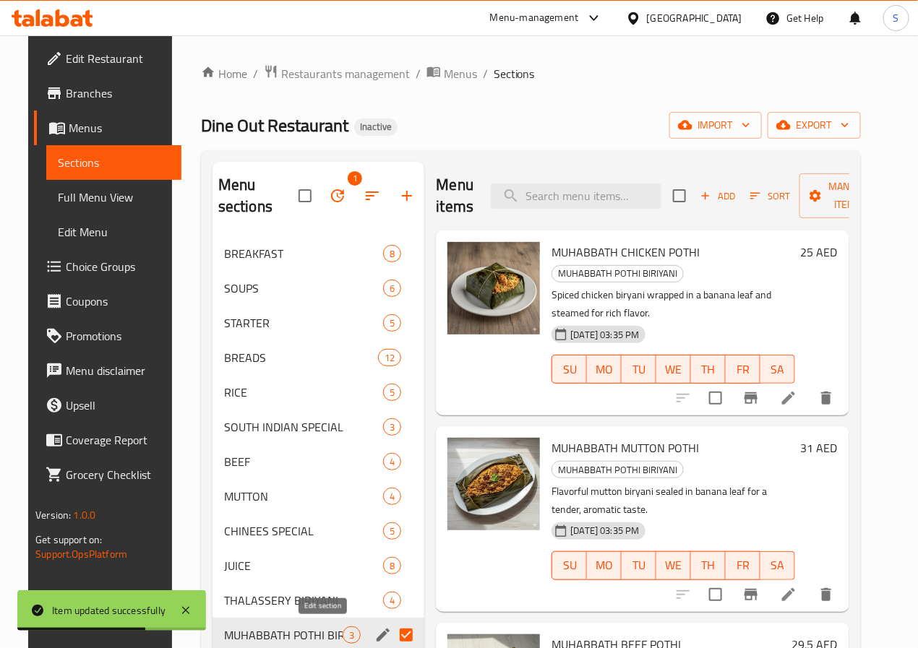
click at [391, 633] on input "Menu sections" at bounding box center [406, 635] width 30 height 30
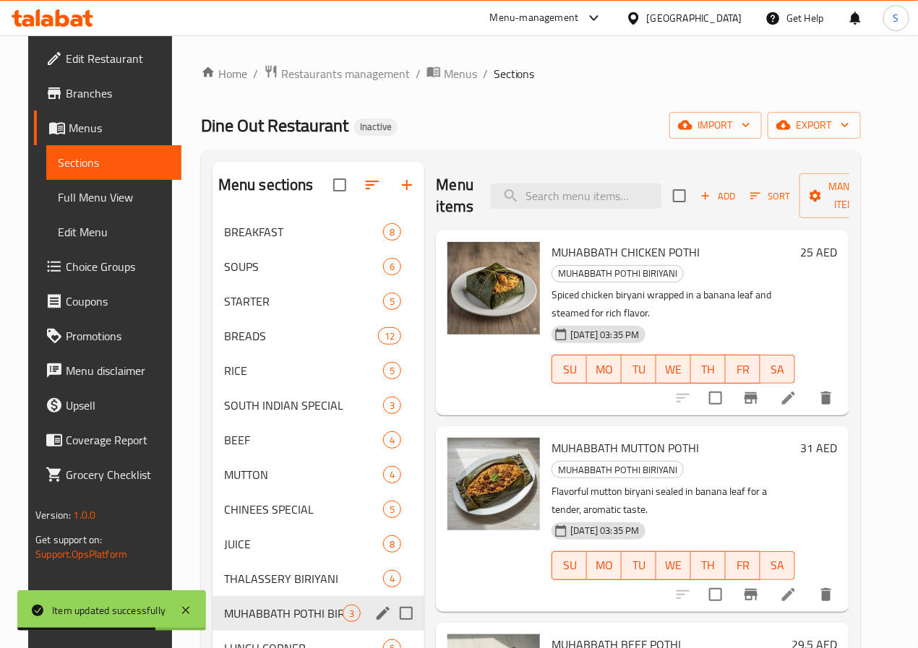
click at [391, 629] on input "Menu sections" at bounding box center [406, 613] width 30 height 30
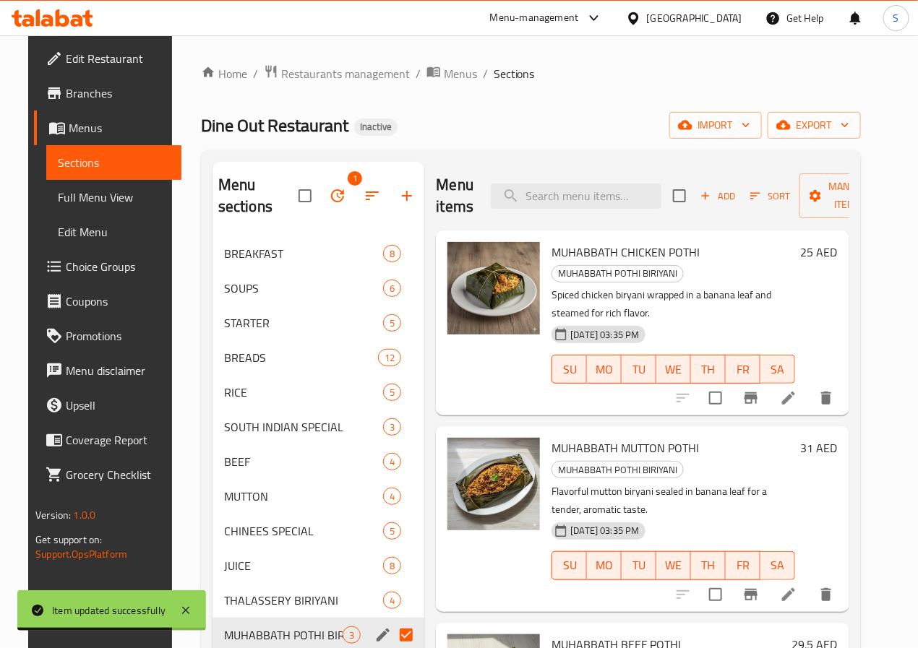
click at [391, 633] on input "Menu sections" at bounding box center [406, 635] width 30 height 30
checkbox input "false"
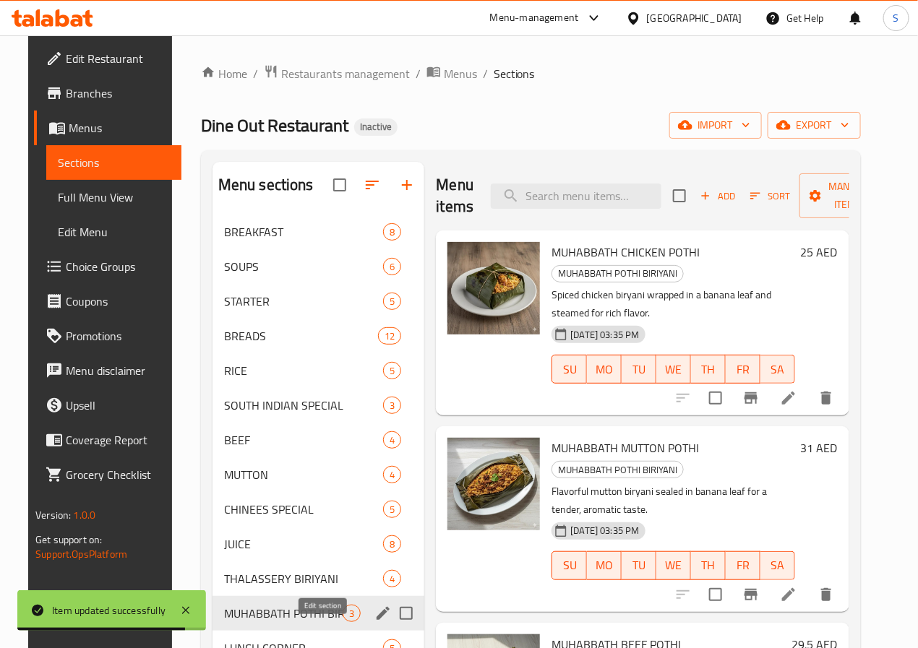
click at [374, 622] on icon "edit" at bounding box center [382, 613] width 17 height 17
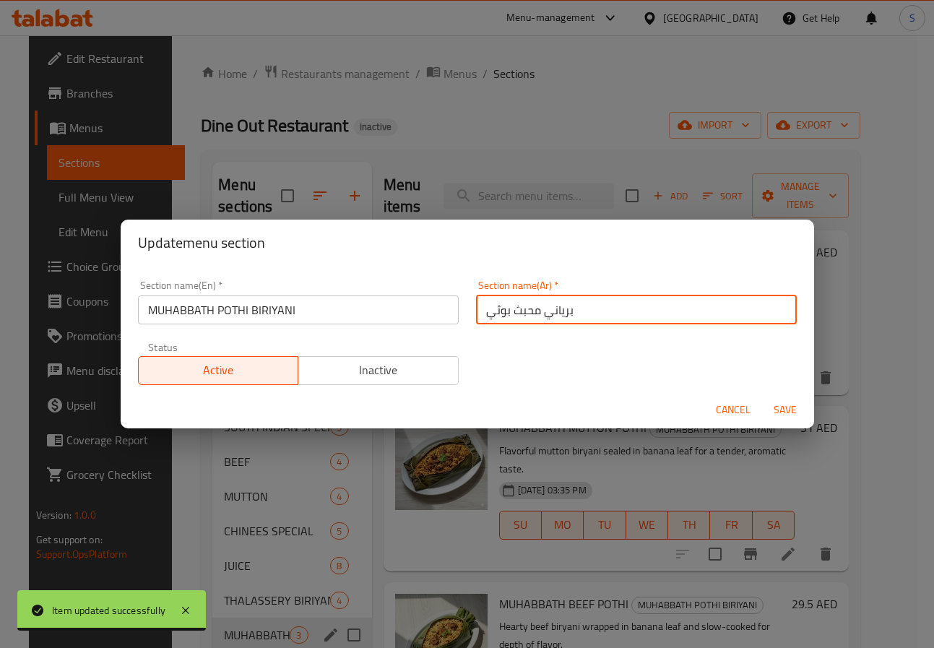
click at [517, 312] on input "برياني محبث بوثي" at bounding box center [636, 310] width 321 height 29
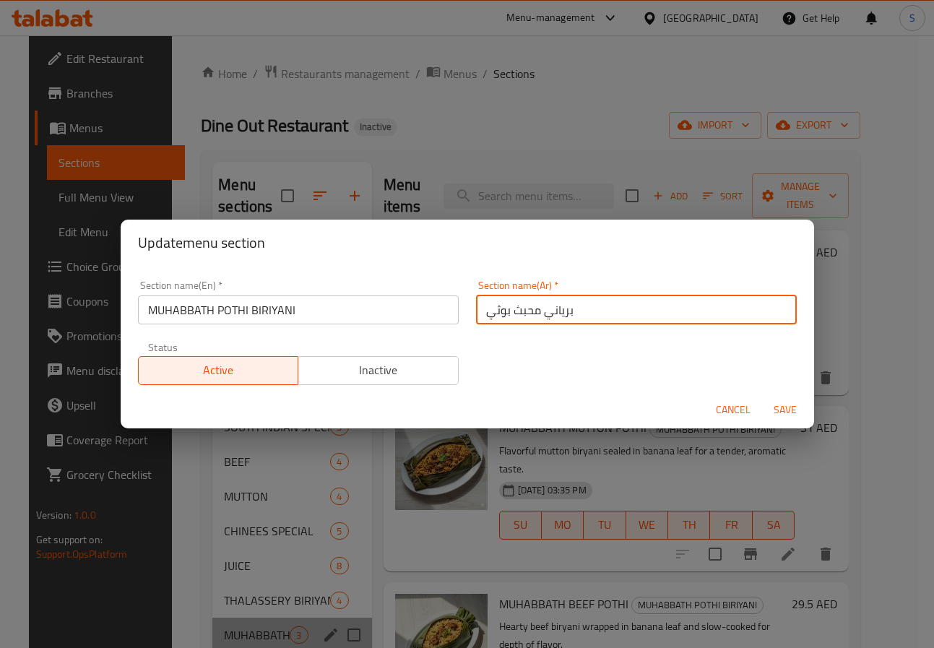
click at [517, 312] on input "برياني محبث بوثي" at bounding box center [636, 310] width 321 height 29
type input "برياني مهاباث بوثي"
click at [762, 397] on button "Save" at bounding box center [785, 410] width 46 height 27
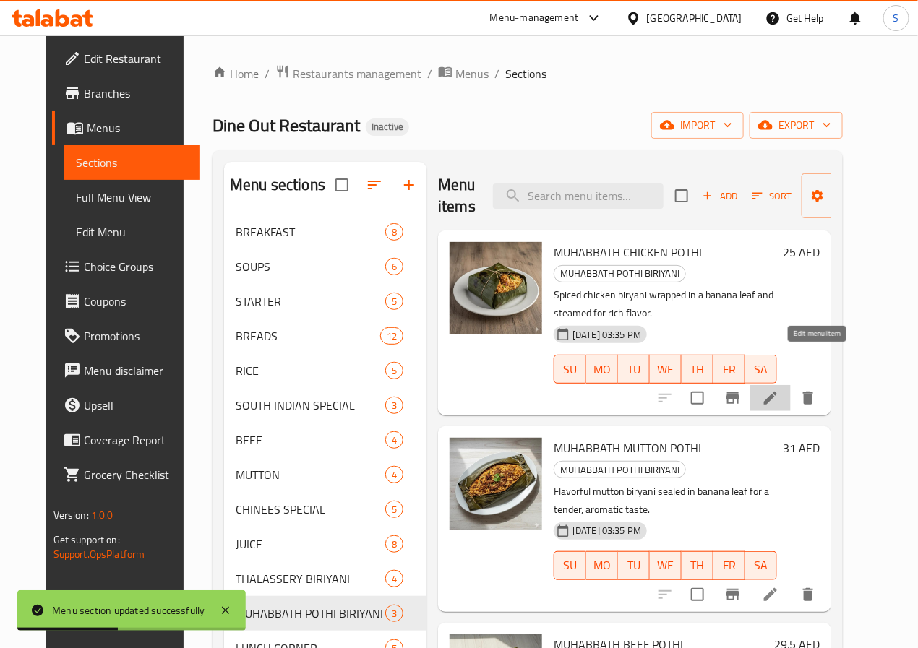
click at [777, 392] on icon at bounding box center [770, 398] width 13 height 13
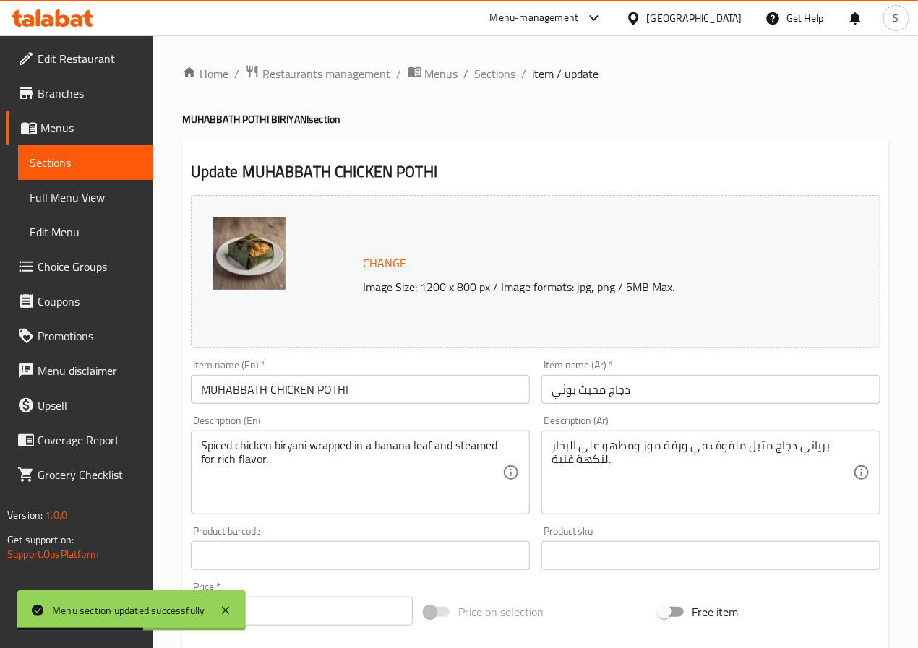
click at [588, 391] on input "دجاج محبث بوثي" at bounding box center [710, 389] width 339 height 29
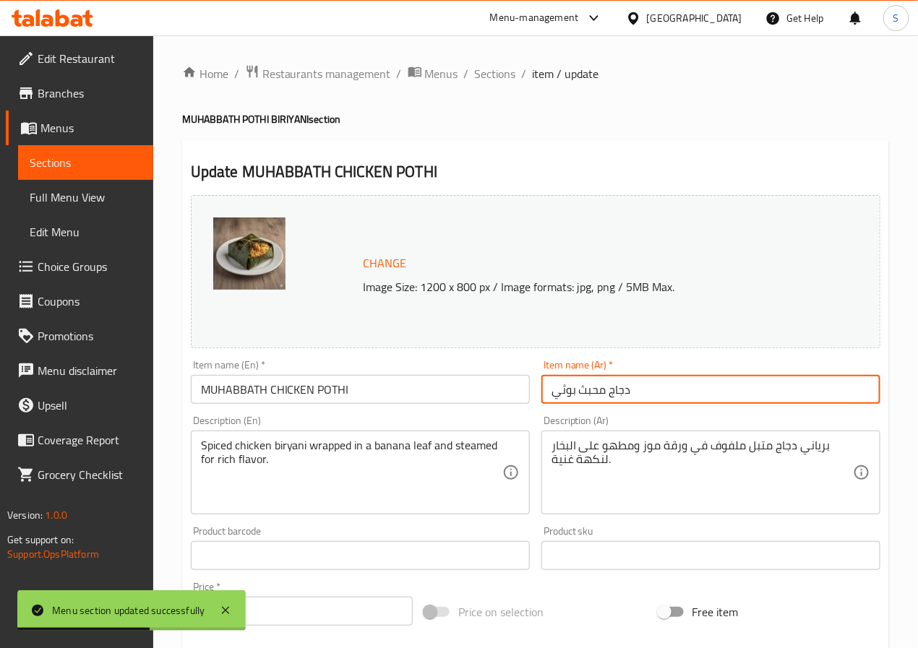
click at [588, 391] on input "دجاج محبث بوثي" at bounding box center [710, 389] width 339 height 29
click at [330, 395] on input "MUHABBATH CHICKEN POTHI" at bounding box center [360, 389] width 339 height 29
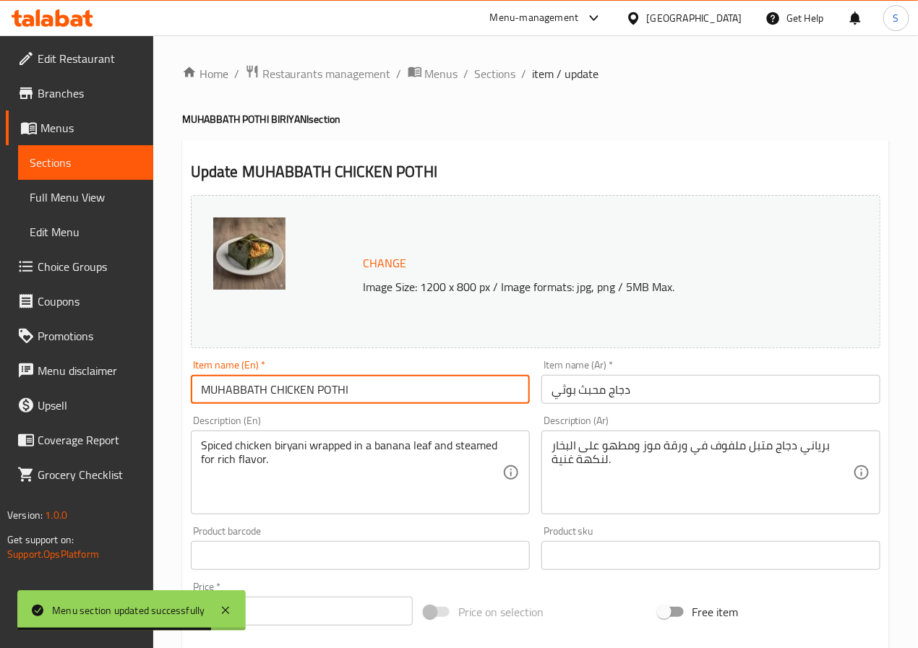
click at [330, 395] on input "MUHABBATH CHICKEN POTHI" at bounding box center [360, 389] width 339 height 29
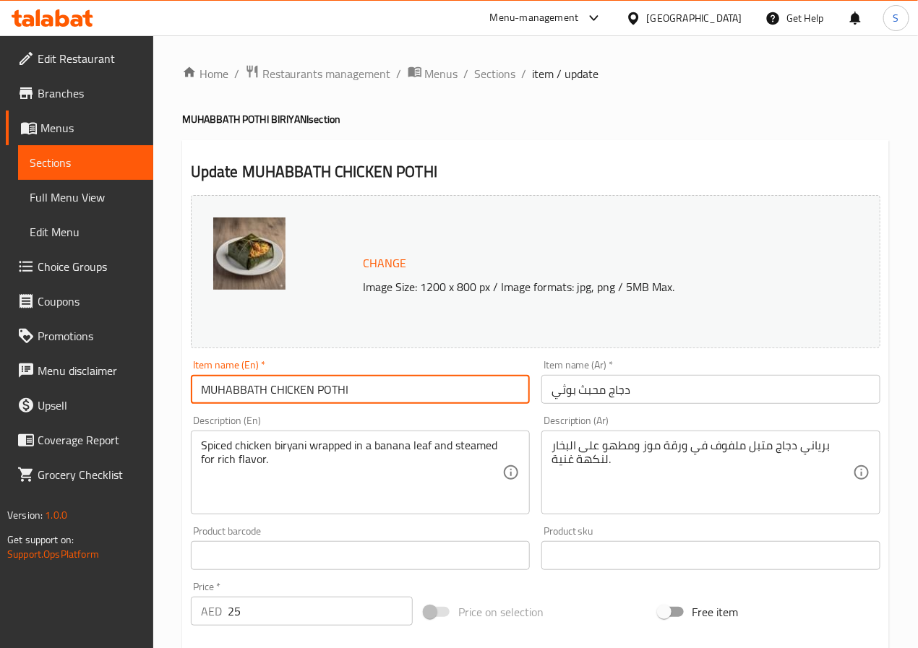
click at [581, 387] on input "دجاج محبث بوثي" at bounding box center [710, 389] width 339 height 29
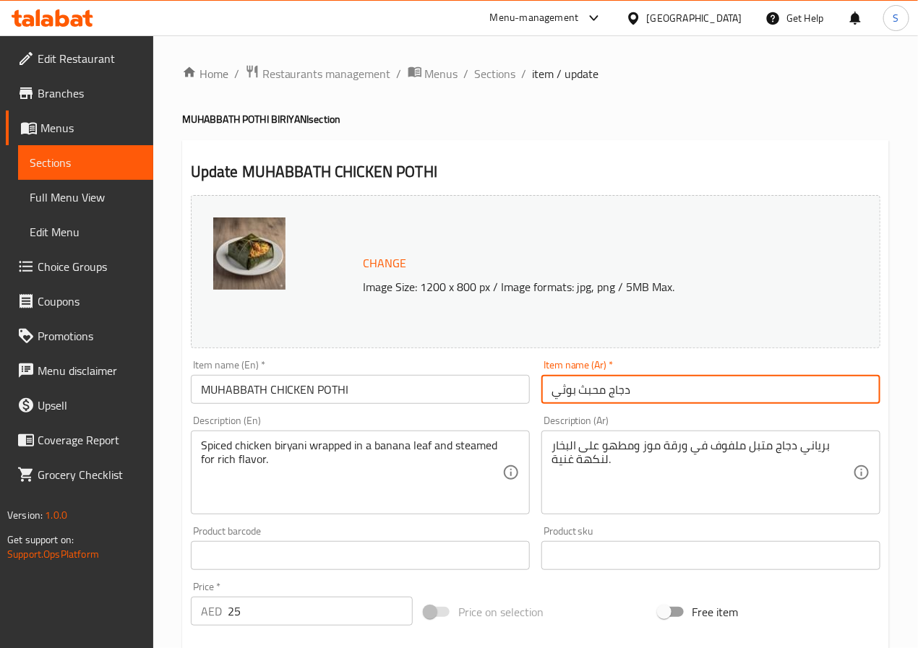
click at [581, 387] on input "دجاج محبث بوثي" at bounding box center [710, 389] width 339 height 29
click at [594, 388] on input "دجاج محبث بوثي" at bounding box center [710, 389] width 339 height 29
type input "دجاج مهاباث بوثي"
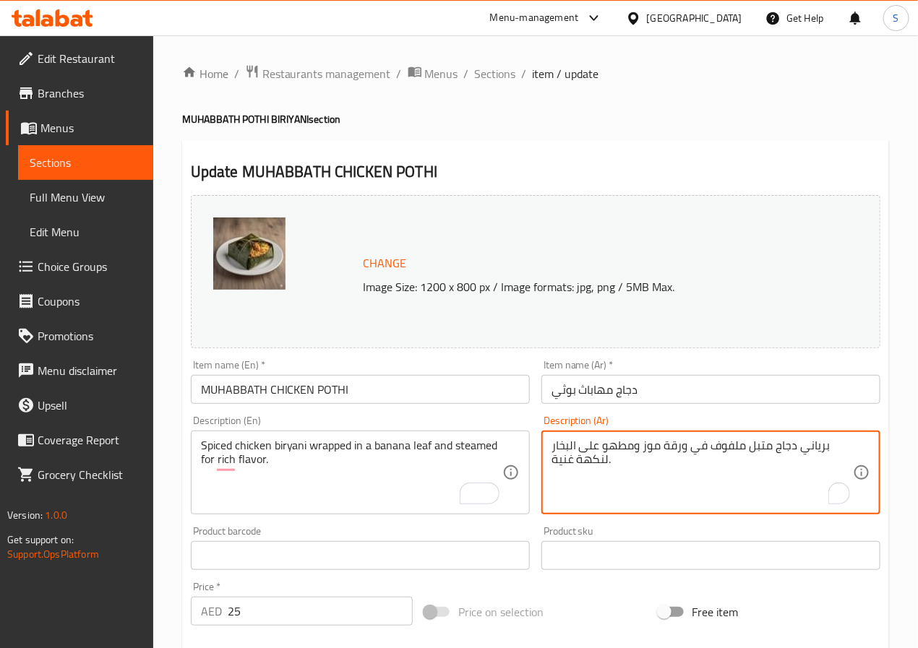
click at [610, 447] on textarea "برياني دجاج متبل ملفوف في ورقة موز ومطهو على البخار لنكهة غنية." at bounding box center [701, 473] width 301 height 69
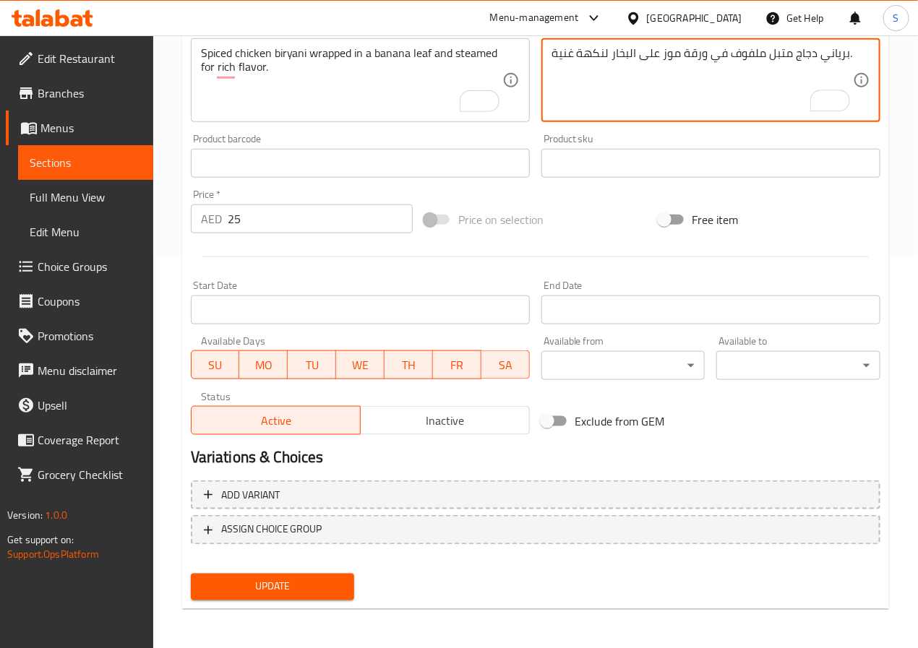
type textarea "برياني دجاج متبل ملفوف في ورقة موز على البخار لنكهة غنية."
click at [295, 599] on button "Update" at bounding box center [273, 587] width 164 height 27
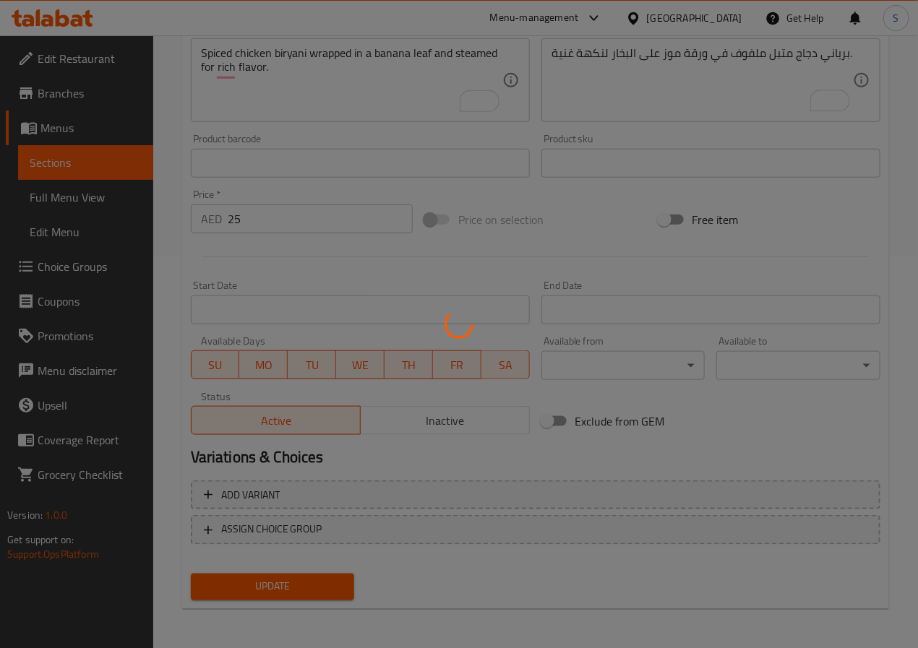
scroll to position [0, 0]
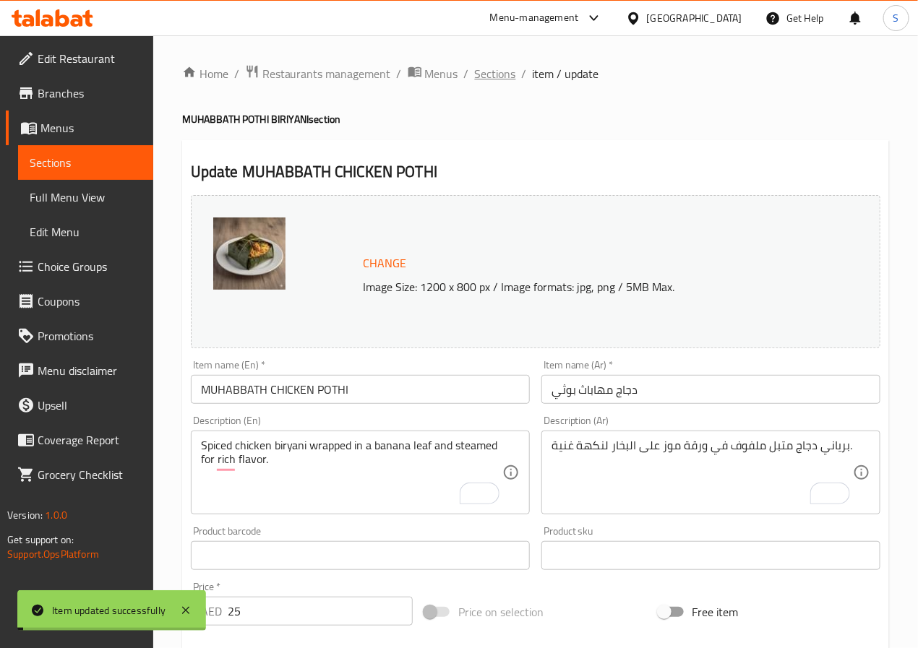
click at [484, 74] on span "Sections" at bounding box center [495, 73] width 41 height 17
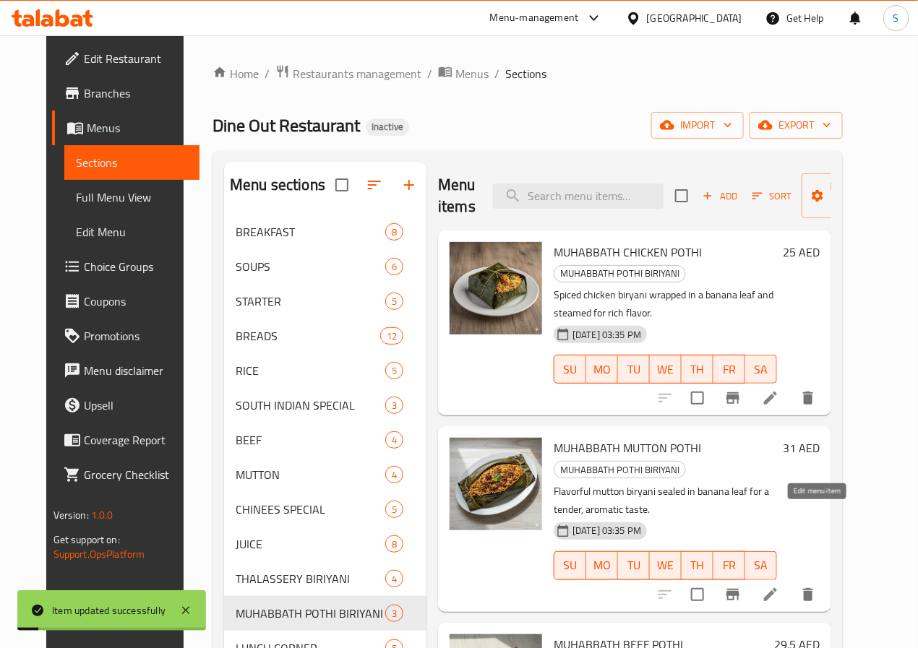
click at [779, 586] on icon at bounding box center [770, 594] width 17 height 17
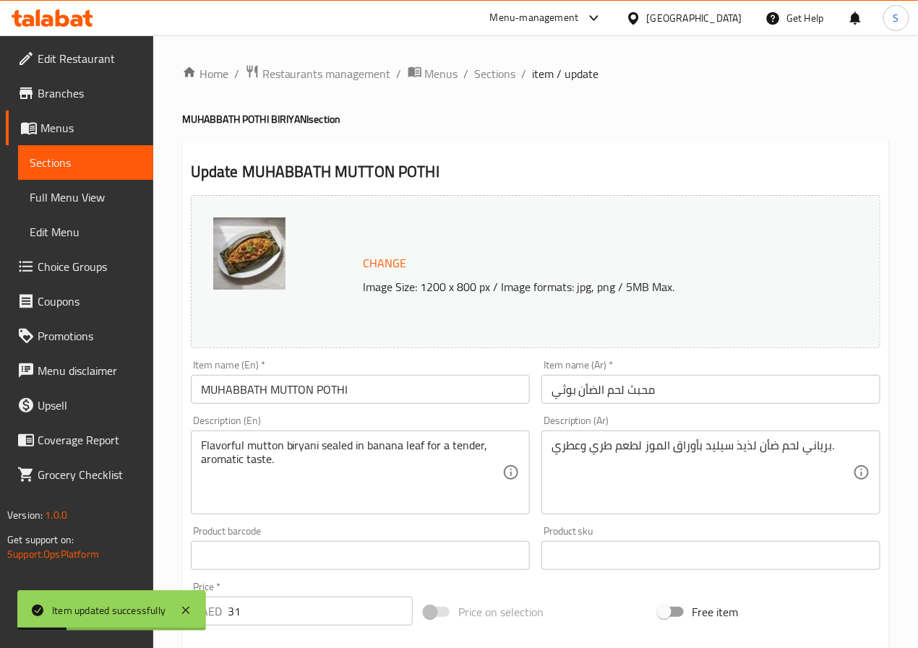
click at [646, 391] on input "محبث لحم الضأن بوثي" at bounding box center [710, 389] width 339 height 29
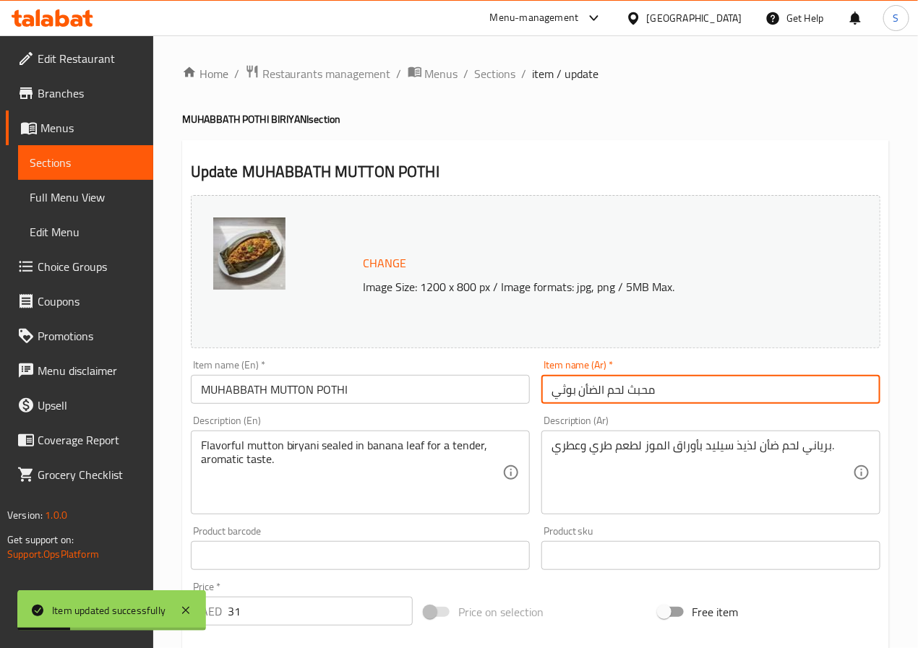
click at [646, 391] on input "محبث لحم الضأن بوثي" at bounding box center [710, 389] width 339 height 29
paste input "هابا"
type input "مهاباث لحم الضأن بوثي"
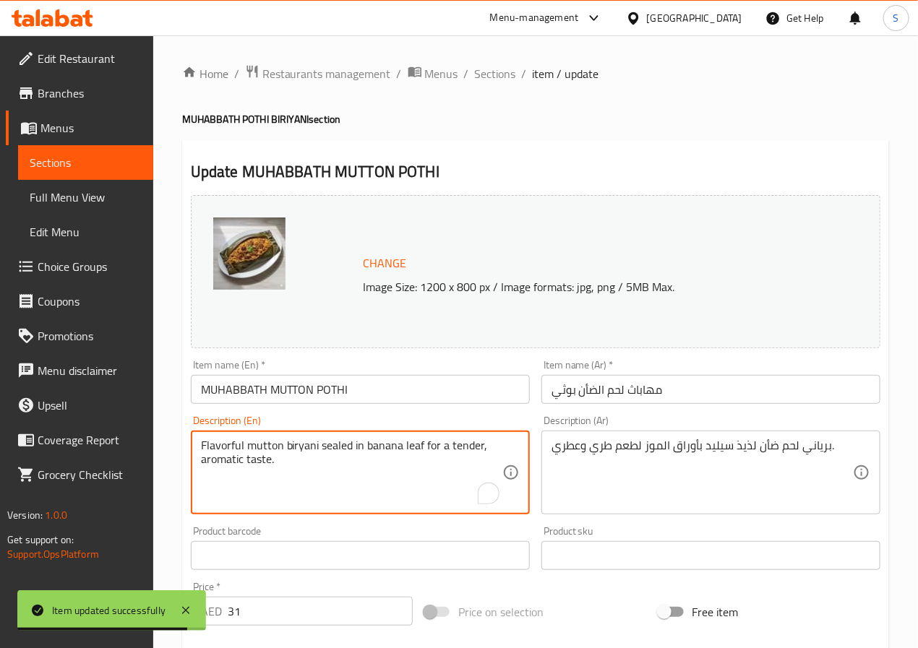
click at [215, 439] on textarea "Flavorful mutton biryani sealed in banana leaf for a tender, aromatic taste." at bounding box center [351, 473] width 301 height 69
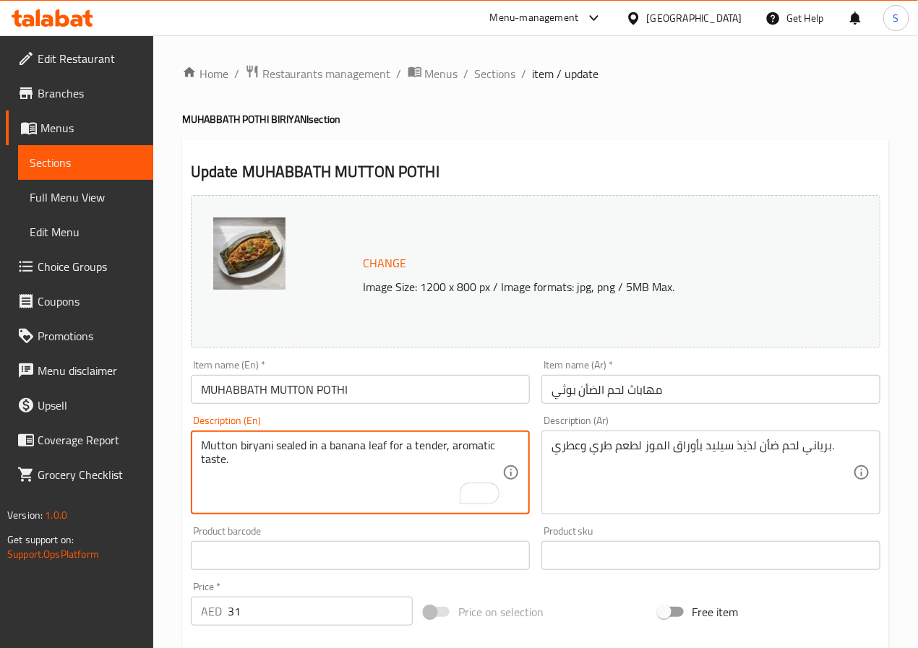
type textarea "Mutton biryani sealed in banana leaf for a tender, aromatic taste."
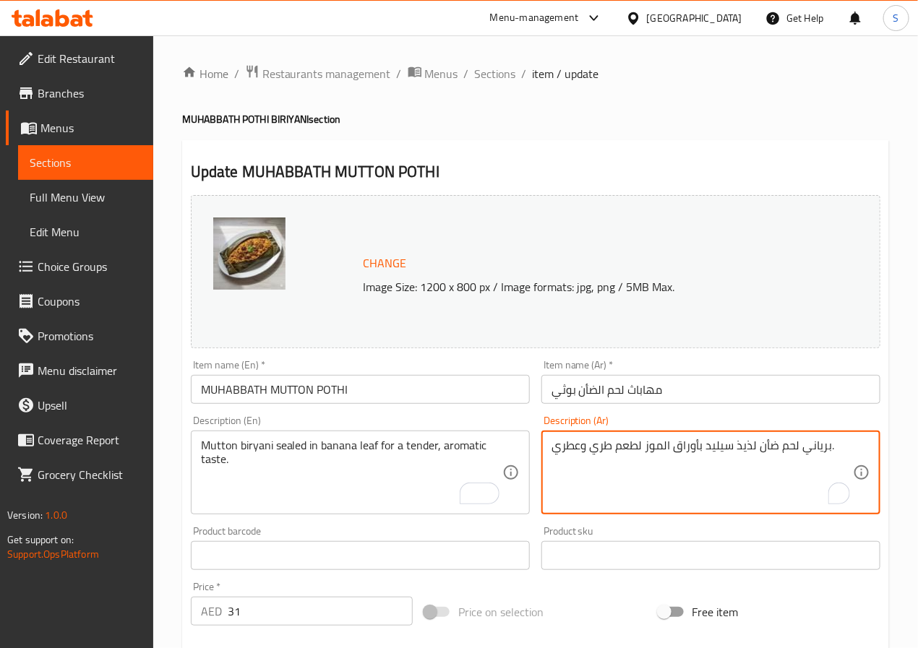
click at [747, 451] on textarea "برياني لحم ضأن لذيذ سيليد بأوراق الموز لطعم طري وعطري." at bounding box center [701, 473] width 301 height 69
click at [718, 451] on textarea "برياني لحم ضأن سيليد بأوراق الموز لطعم طري وعطري." at bounding box center [701, 473] width 301 height 69
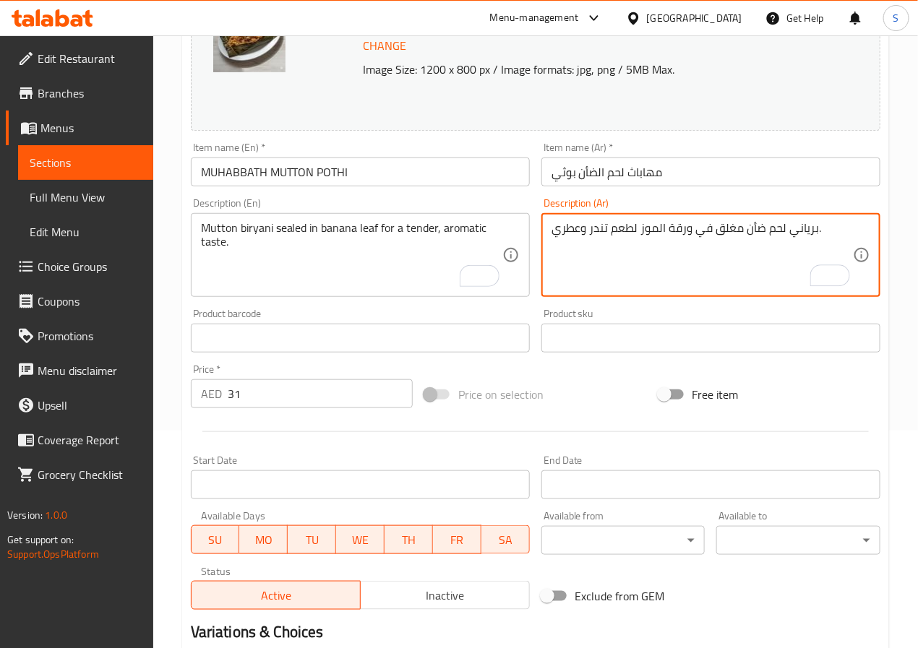
scroll to position [392, 0]
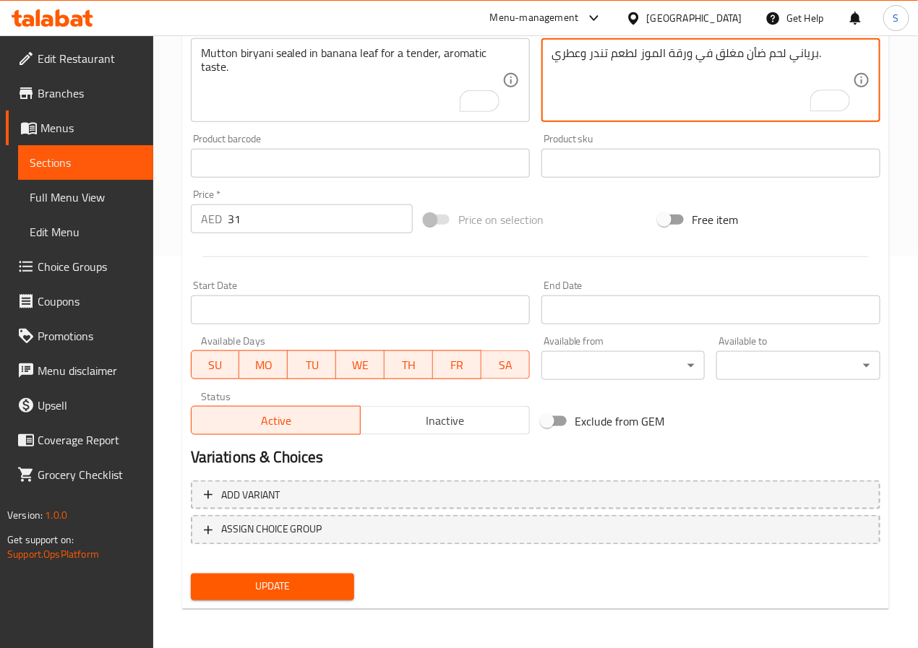
type textarea "برياني لحم ضأن مغلق في ورقة الموز لطعم تندر وعطري."
click at [295, 583] on span "Update" at bounding box center [272, 587] width 141 height 18
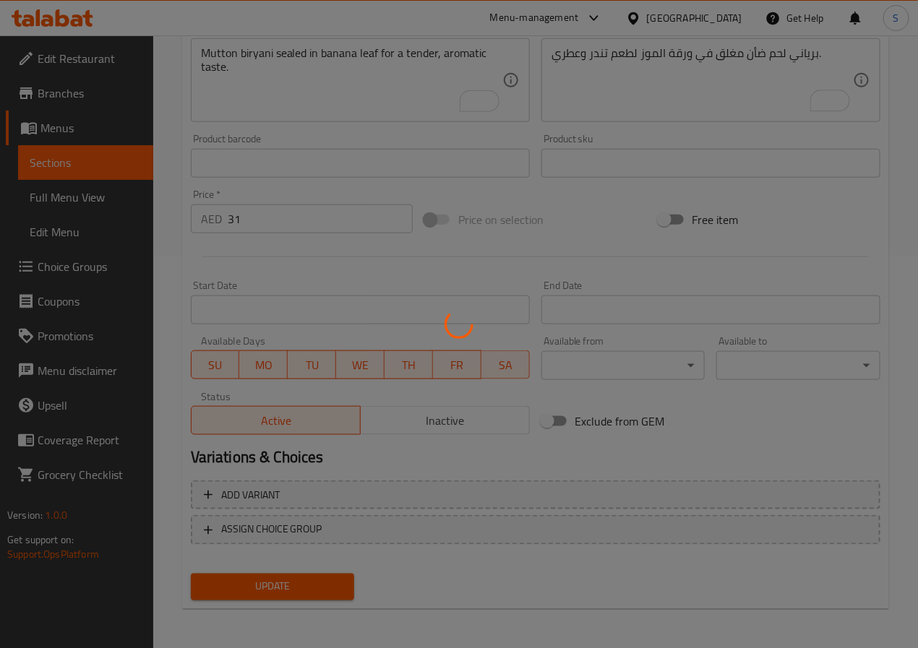
scroll to position [0, 0]
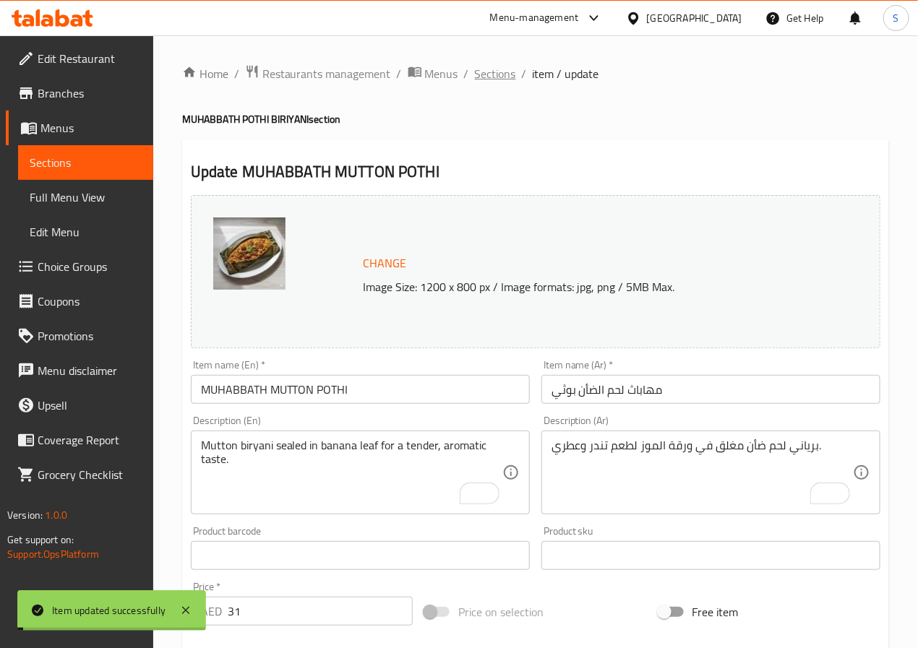
click at [504, 74] on span "Sections" at bounding box center [495, 73] width 41 height 17
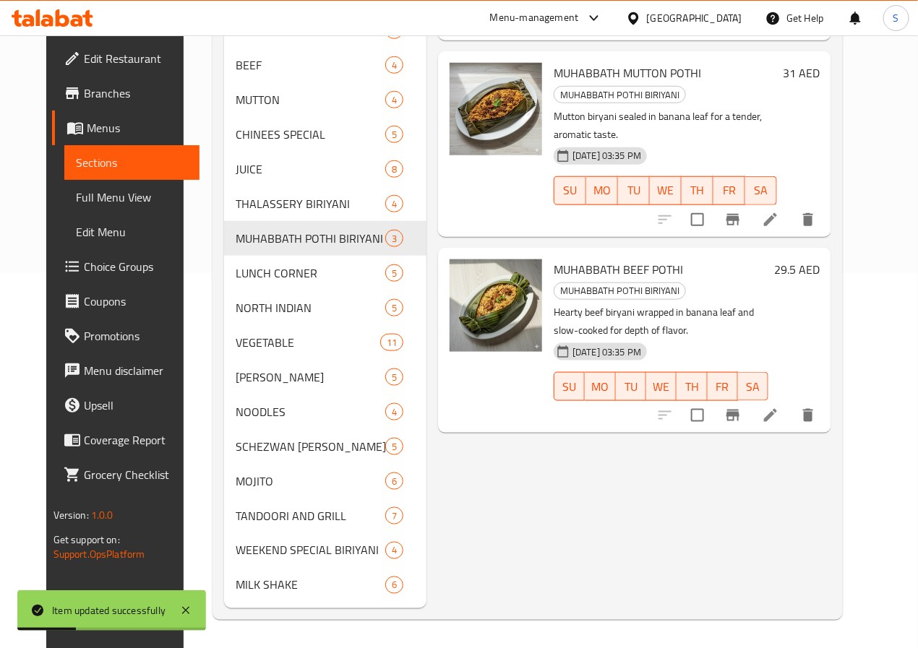
scroll to position [397, 0]
click at [791, 402] on li at bounding box center [770, 415] width 40 height 26
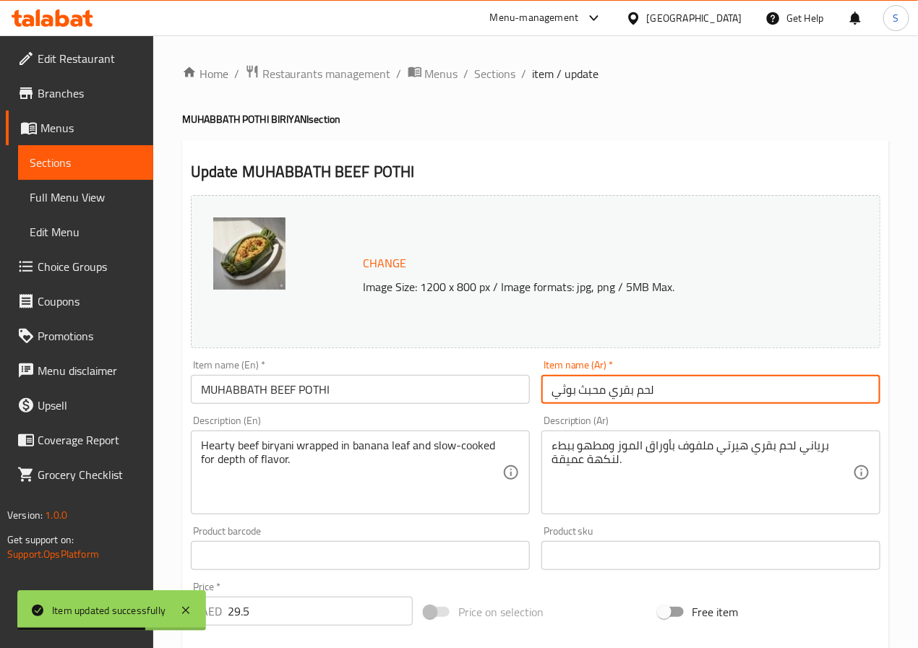
click at [583, 395] on input "لحم بقري محبث بوثي" at bounding box center [710, 389] width 339 height 29
paste input "هابا"
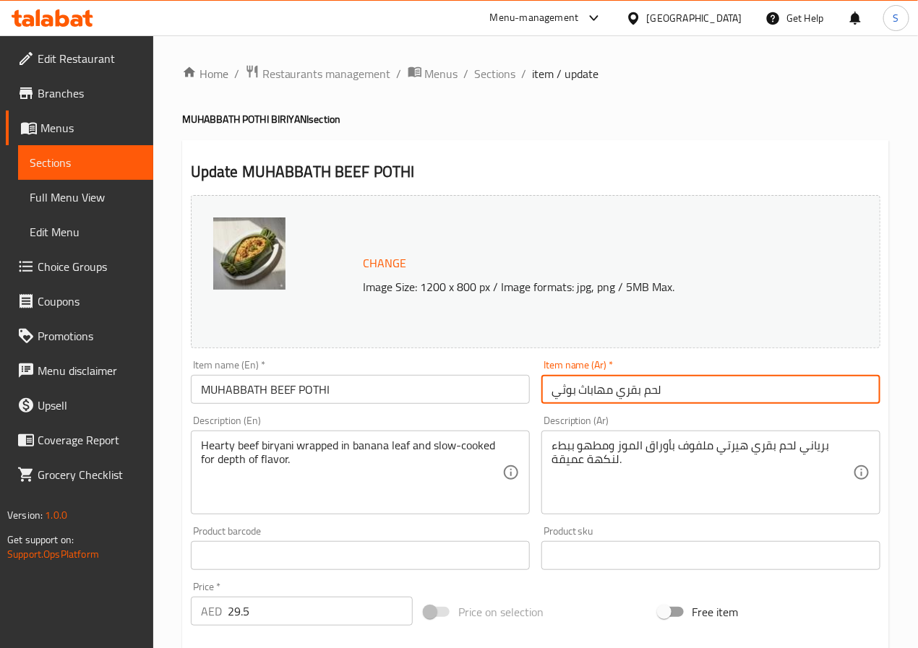
type input "لحم بقري مهاباث بوثي"
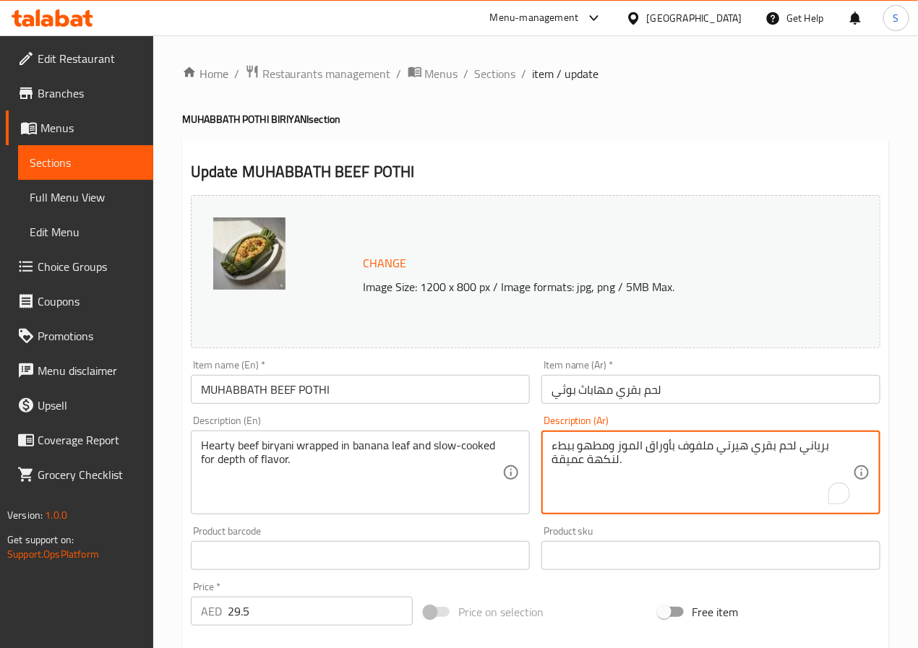
click at [726, 451] on textarea "برياني لحم بقري هيرتي ملفوف بأوراق الموز ومطهو ببطء لنكهة عميقة." at bounding box center [701, 473] width 301 height 69
click at [661, 452] on textarea "برياني لحم بقري شهي ملفوف بأوراق الموز ومطهو ببطء لنكهة عميقة." at bounding box center [701, 473] width 301 height 69
type textarea "برياني لحم بقري شهي ملفوف بورقة الموز ومطهو ببطء لنكهة عميقة."
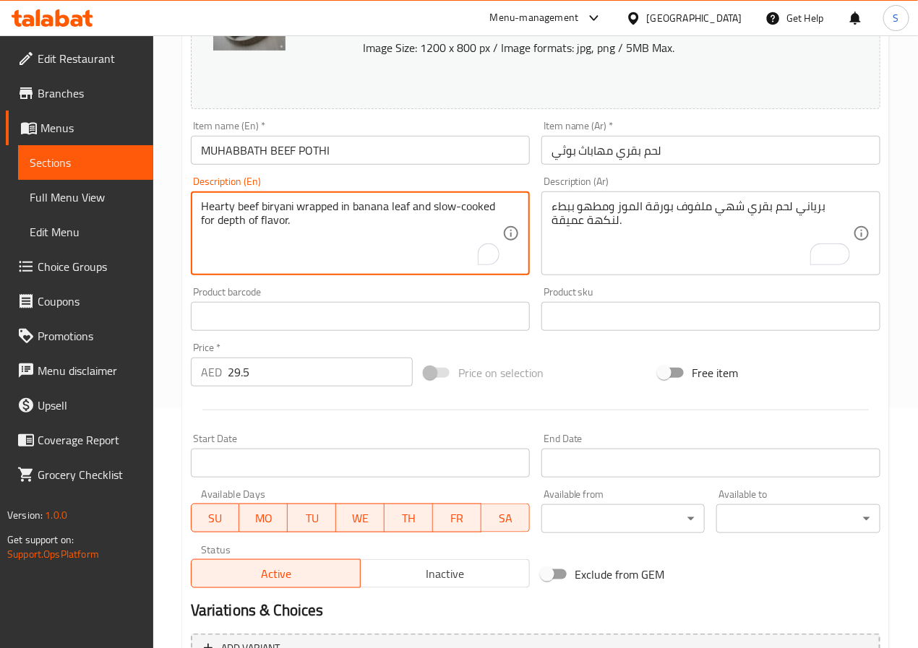
scroll to position [392, 0]
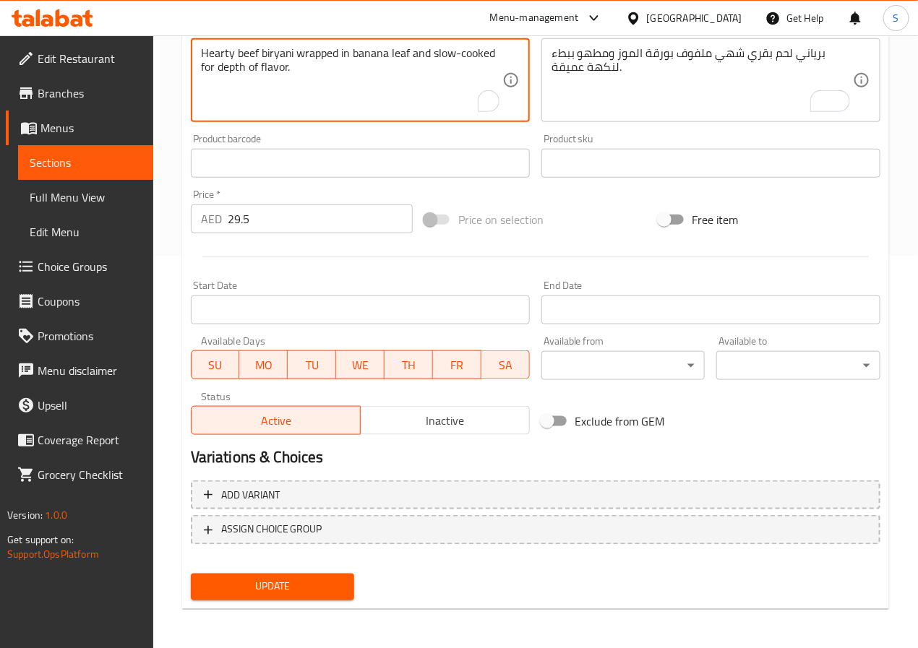
click at [282, 582] on span "Update" at bounding box center [272, 587] width 141 height 18
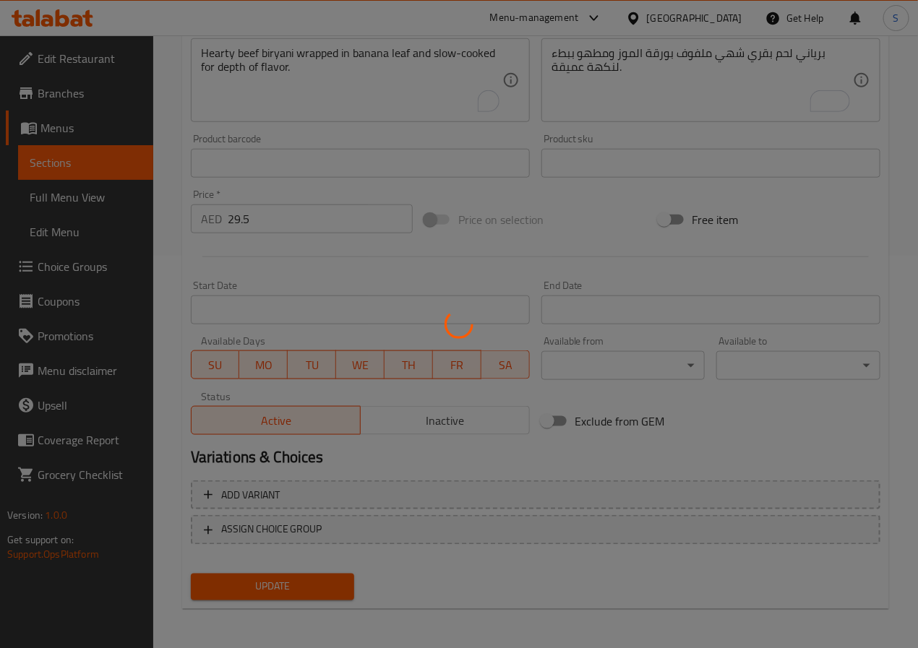
scroll to position [0, 0]
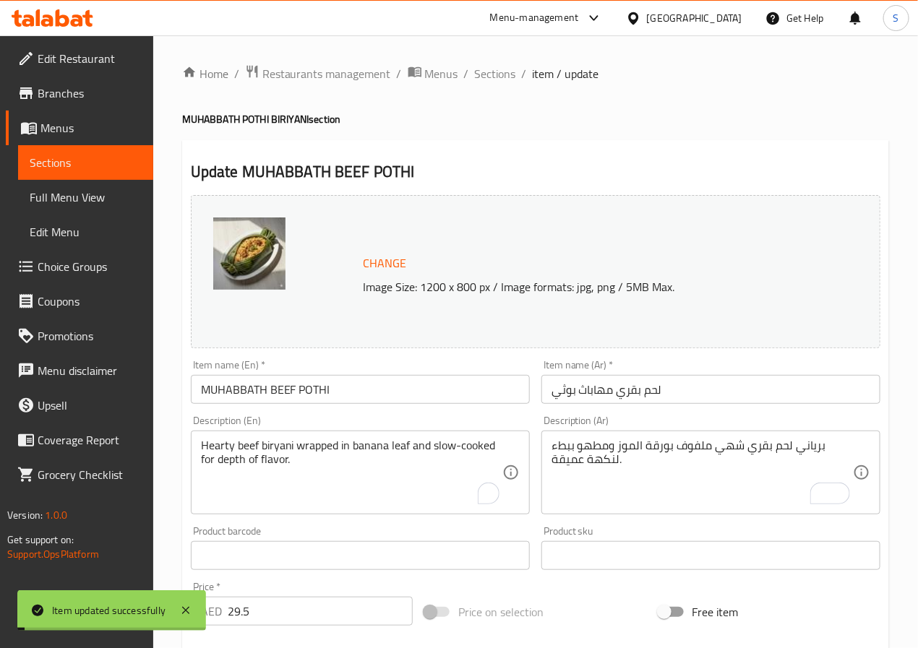
drag, startPoint x: 493, startPoint y: 72, endPoint x: 431, endPoint y: 9, distance: 87.9
click at [493, 72] on span "Sections" at bounding box center [495, 73] width 41 height 17
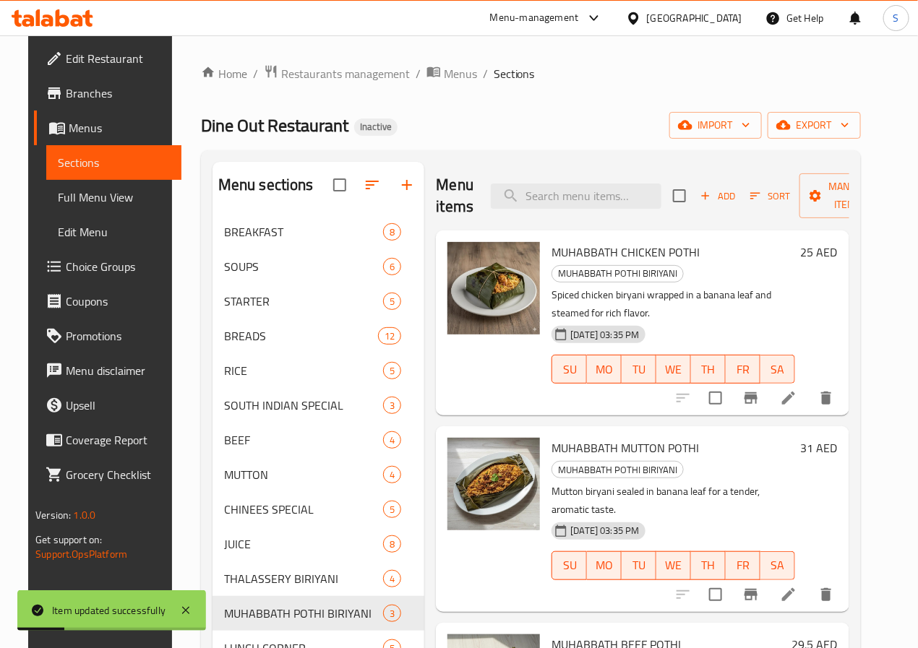
scroll to position [397, 0]
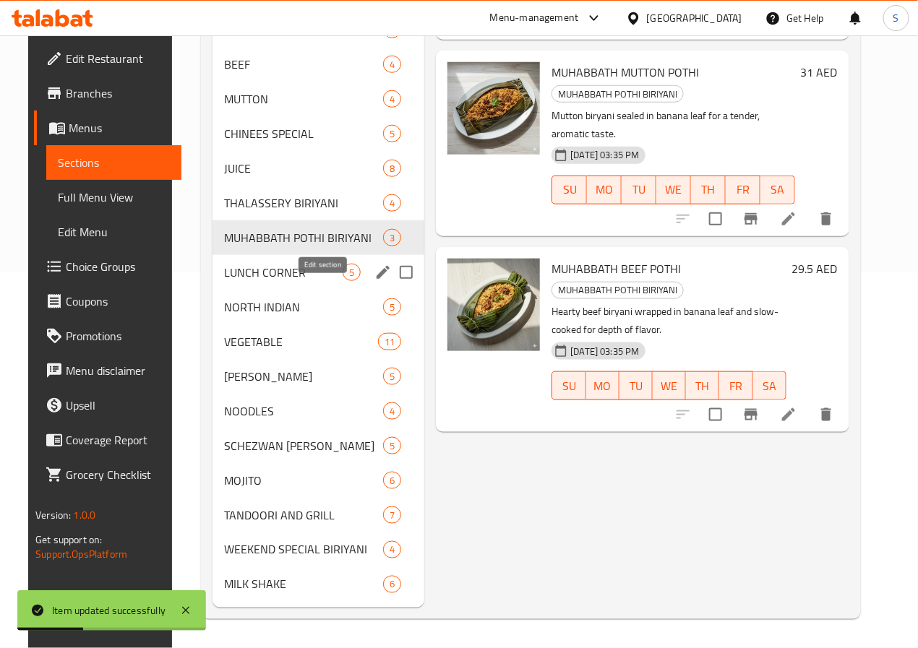
click at [377, 270] on icon "edit" at bounding box center [383, 272] width 13 height 13
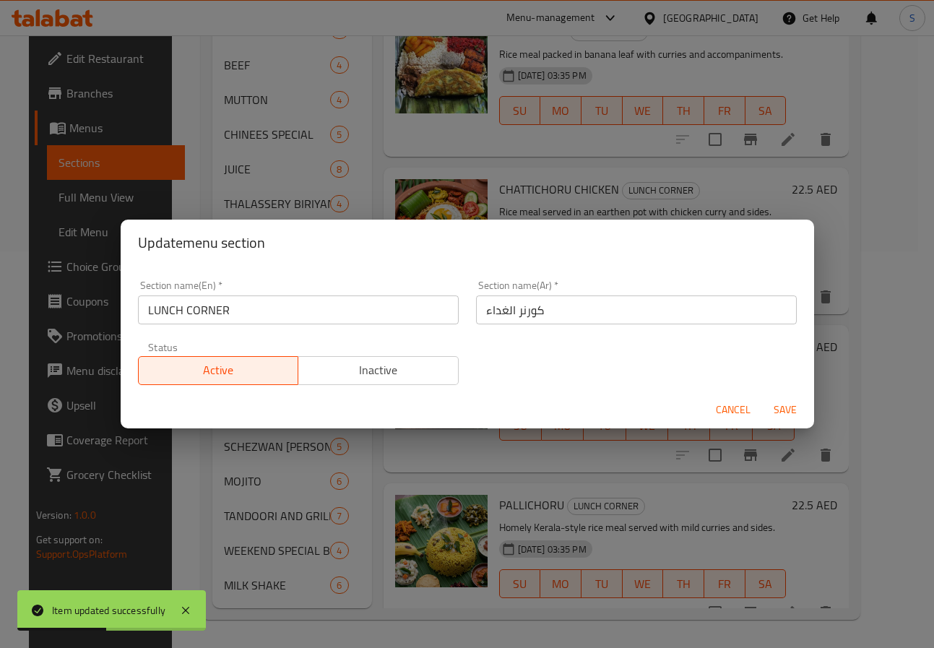
click at [518, 311] on input "كورنر الغداء" at bounding box center [636, 310] width 321 height 29
type input "ركن الغداء"
click at [762, 397] on button "Save" at bounding box center [785, 410] width 46 height 27
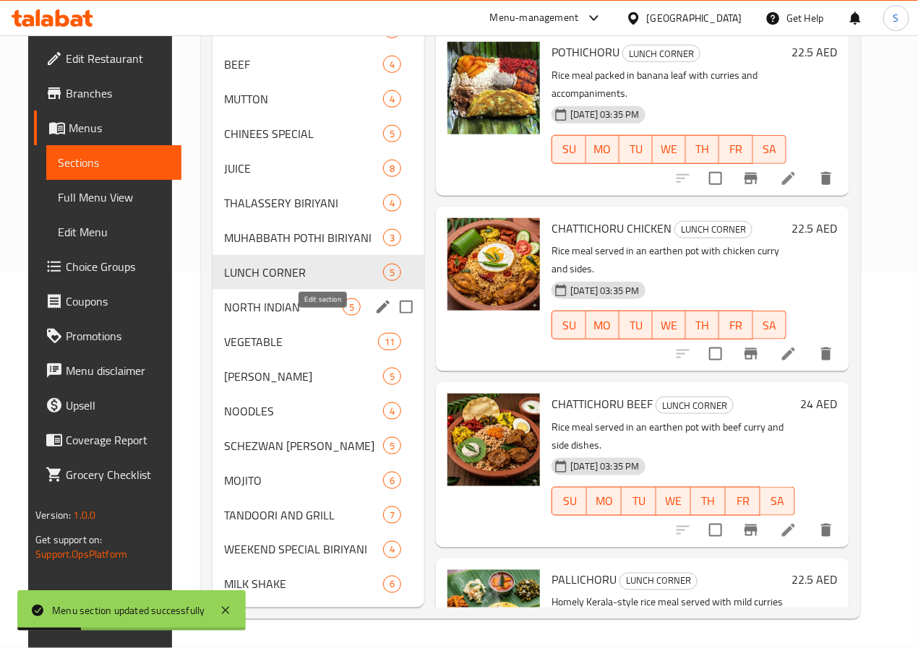
click at [374, 310] on icon "edit" at bounding box center [382, 306] width 17 height 17
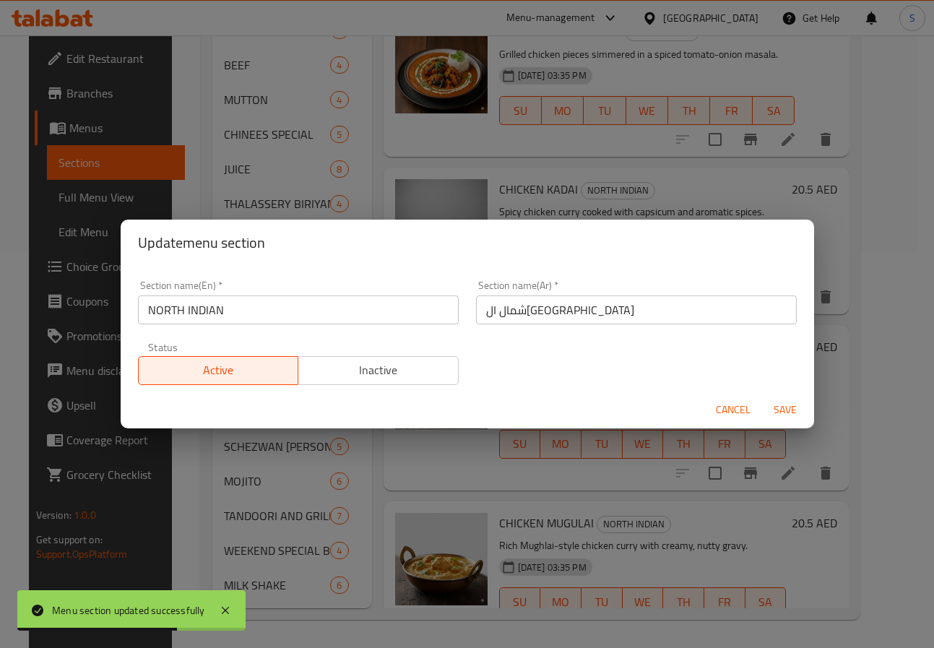
click at [497, 308] on input "شمال الهند" at bounding box center [636, 310] width 321 height 29
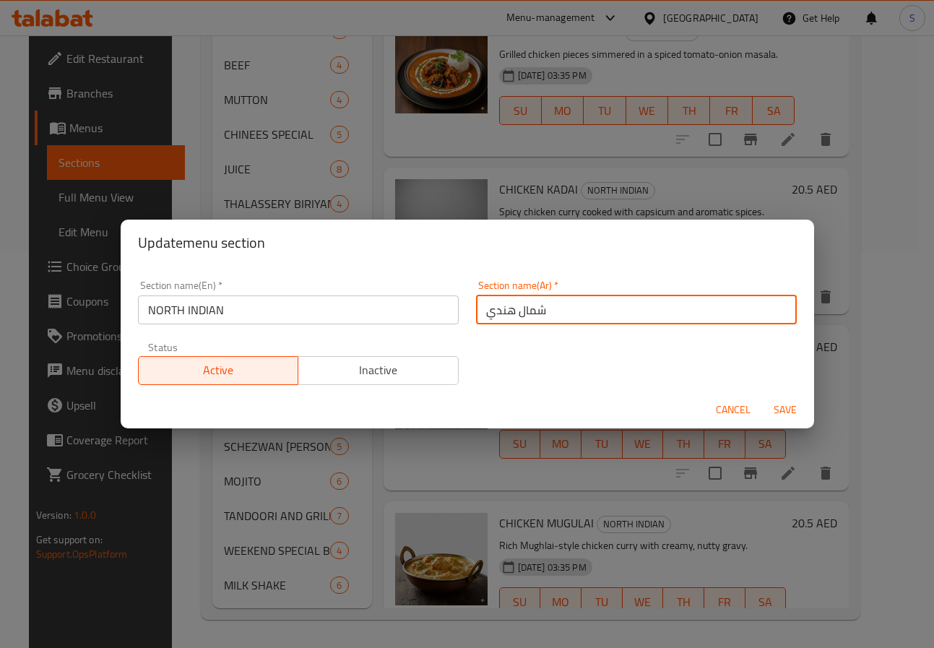
type input "شمال هندي"
click at [762, 397] on button "Save" at bounding box center [785, 410] width 46 height 27
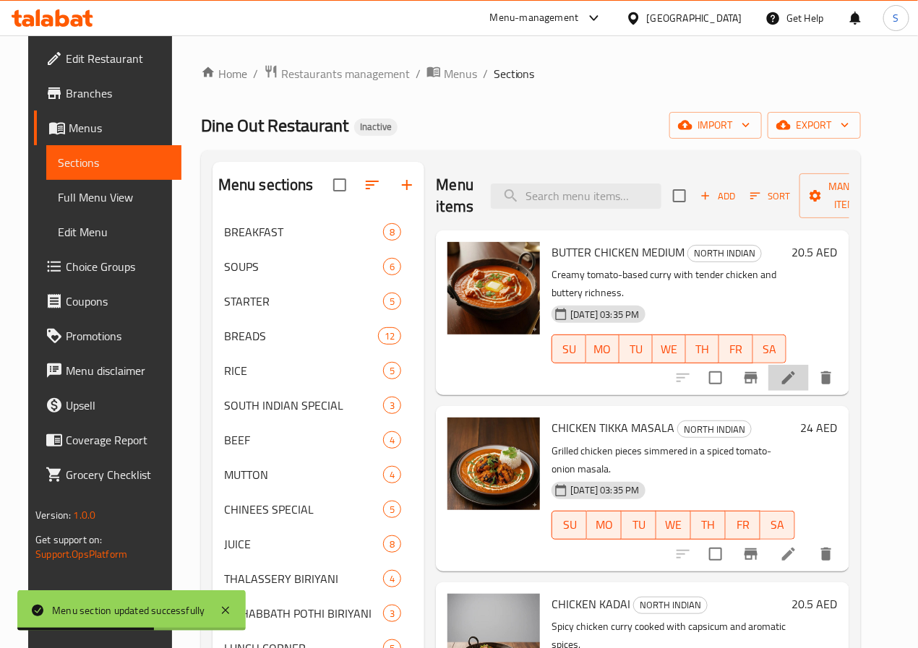
click at [789, 365] on li at bounding box center [788, 378] width 40 height 26
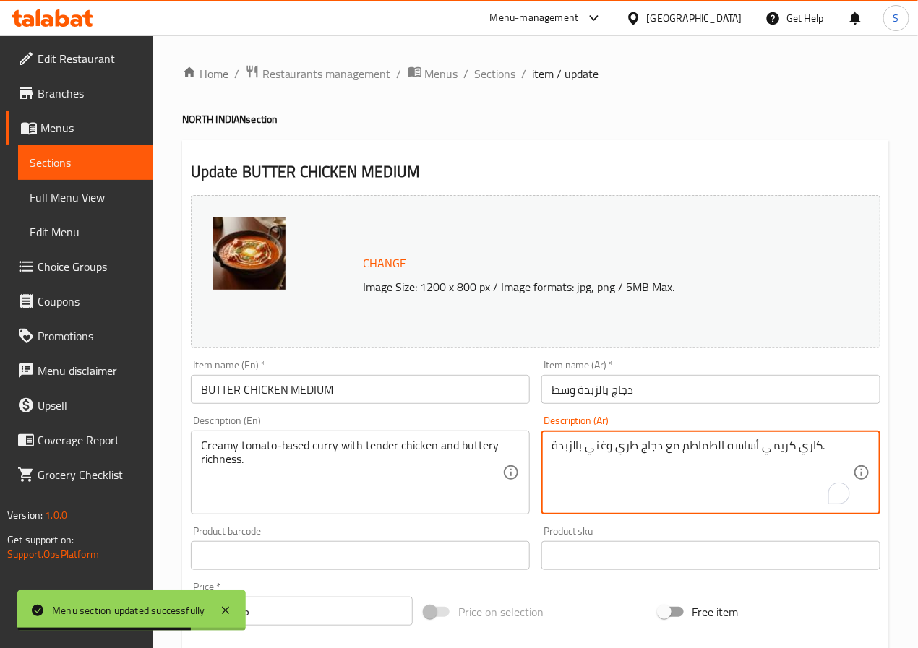
click at [624, 447] on textarea "كاري كريمي أساسه الطماطم مع دجاج طري وغني بالزبدة." at bounding box center [701, 473] width 301 height 69
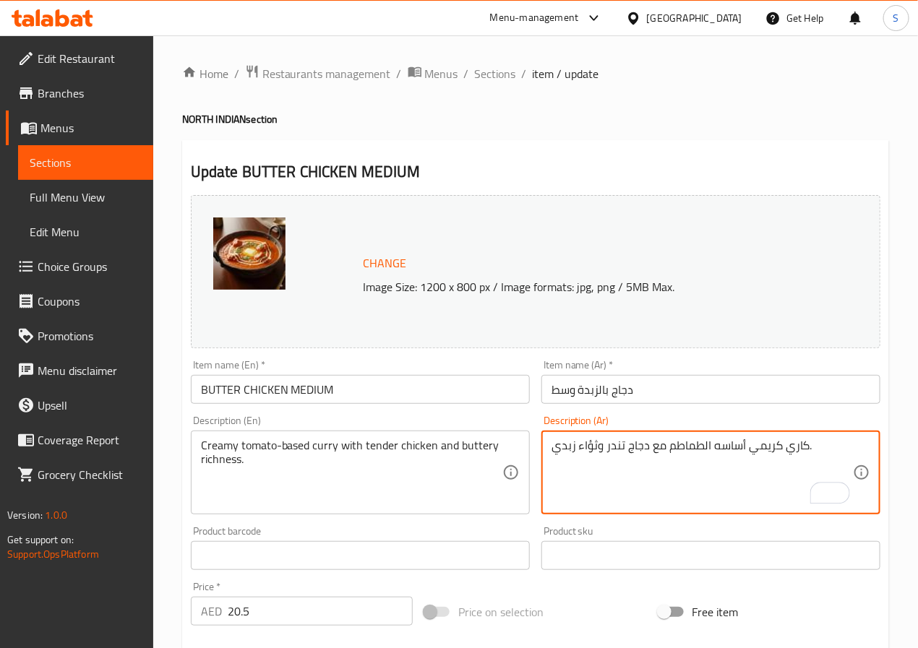
click at [590, 447] on textarea "كاري كريمي أساسه الطماطم مع دجاج تندر وثؤاء زبدي." at bounding box center [701, 473] width 301 height 69
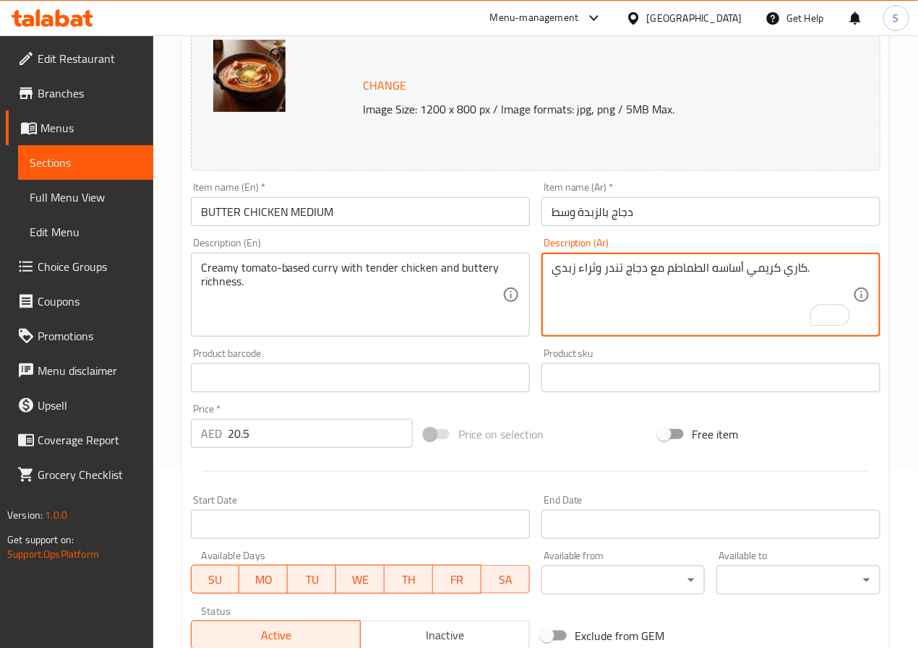
scroll to position [392, 0]
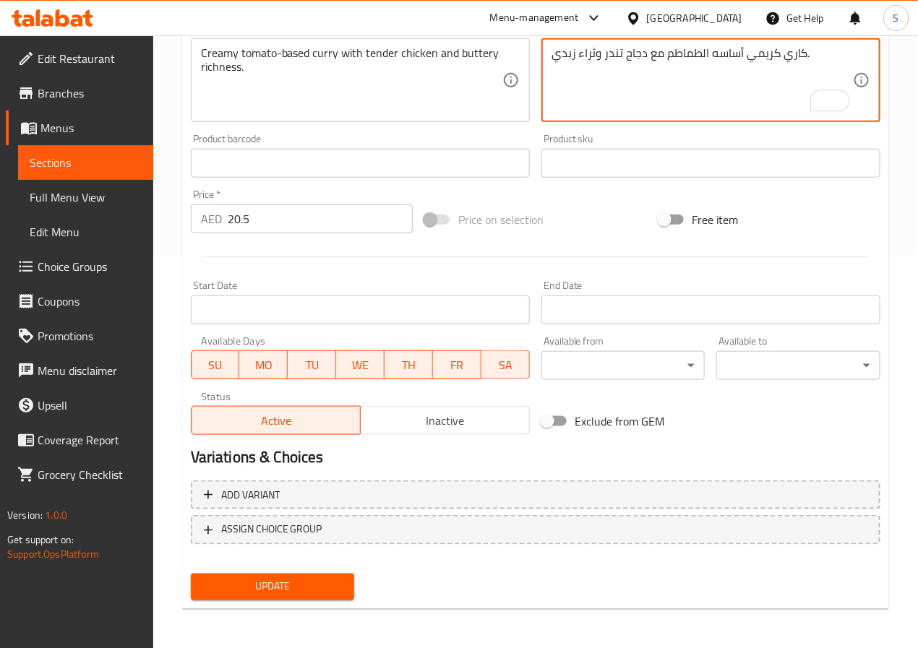
type textarea "كاري كريمي أساسه الطماطم مع دجاج تندر وثراء زبدي."
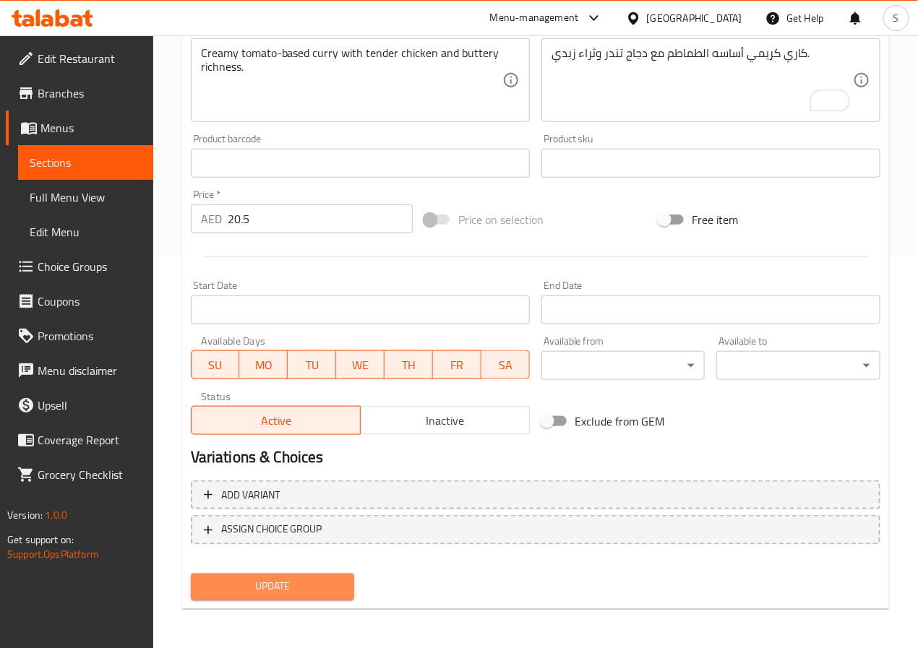
click at [270, 592] on span "Update" at bounding box center [272, 587] width 141 height 18
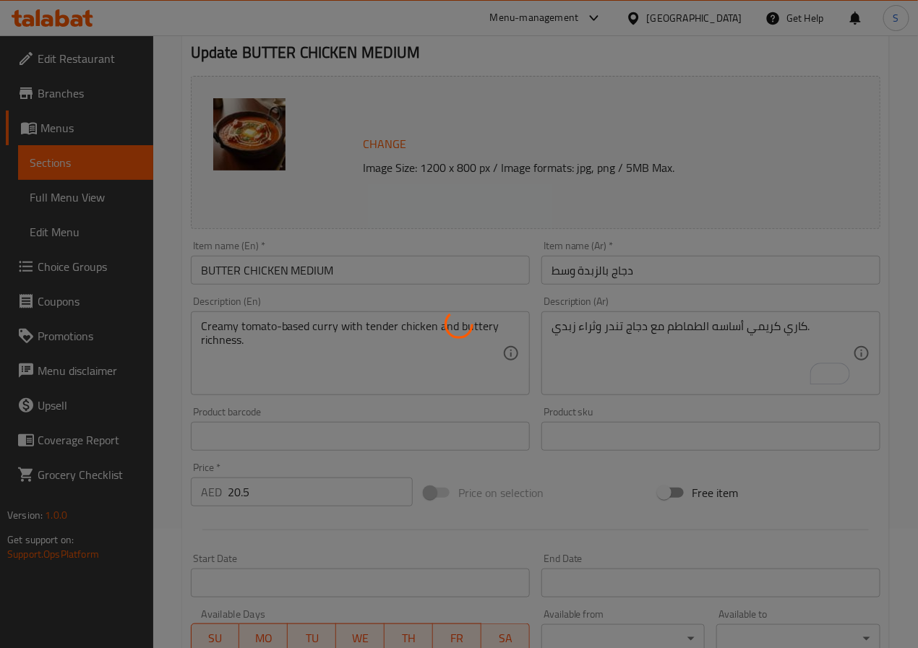
scroll to position [0, 0]
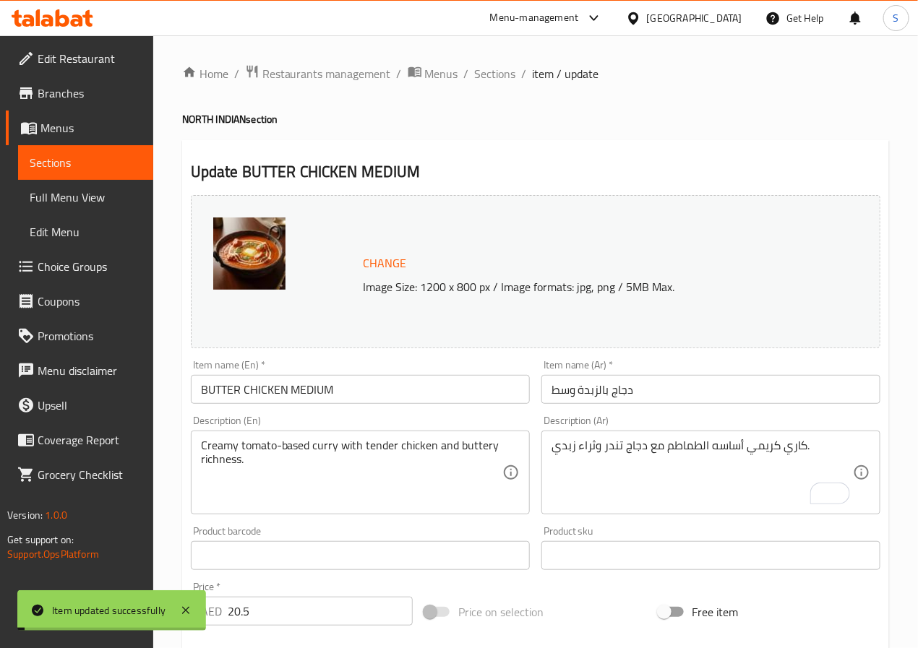
drag, startPoint x: 495, startPoint y: 74, endPoint x: 447, endPoint y: 2, distance: 86.0
click at [495, 74] on span "Sections" at bounding box center [495, 73] width 41 height 17
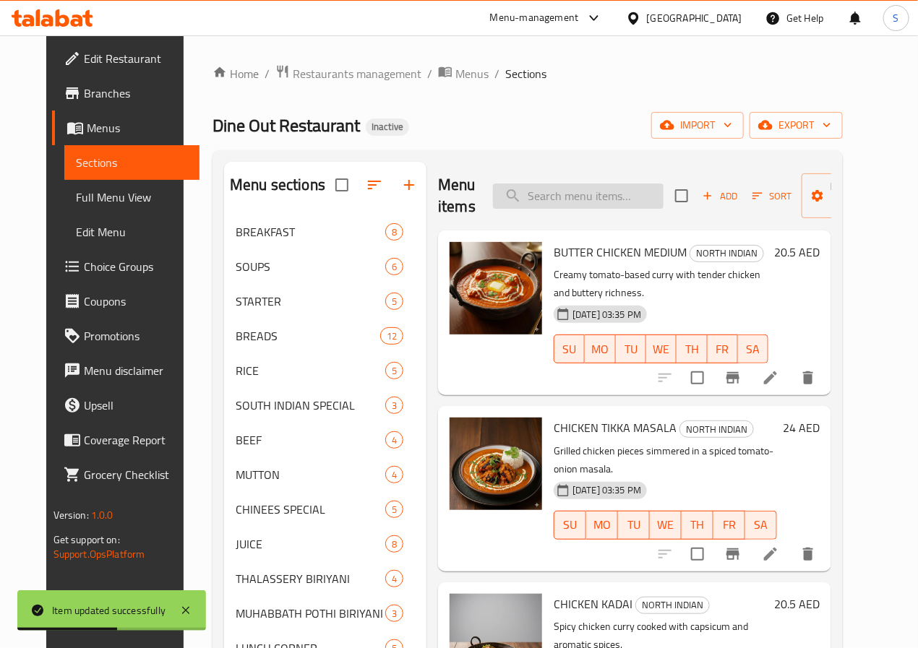
click at [518, 202] on input "search" at bounding box center [578, 196] width 171 height 25
paste input "CHICKEN KHOLAPURI"
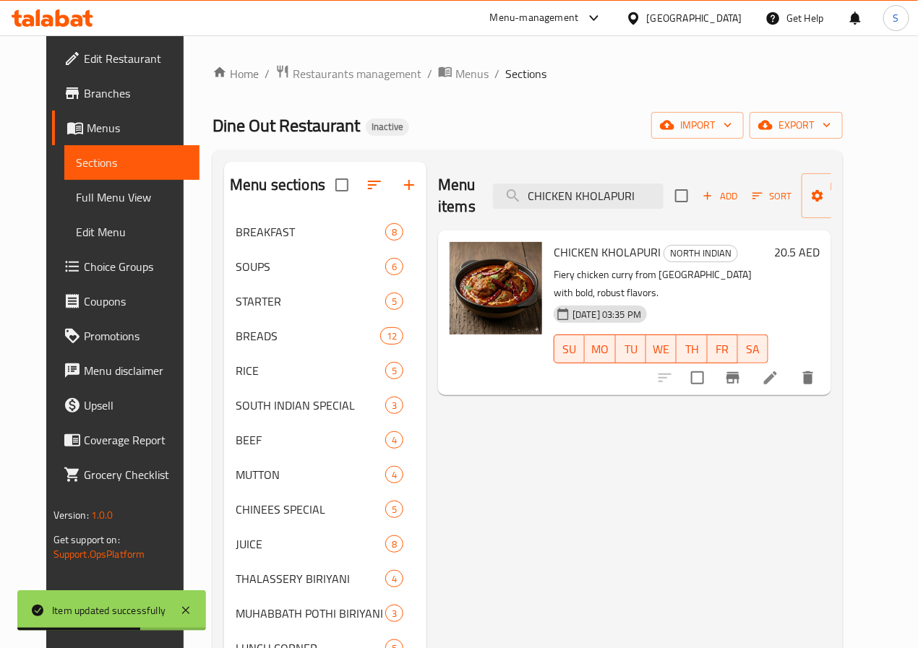
type input "CHICKEN KHOLAPURI"
click at [779, 369] on icon at bounding box center [770, 377] width 17 height 17
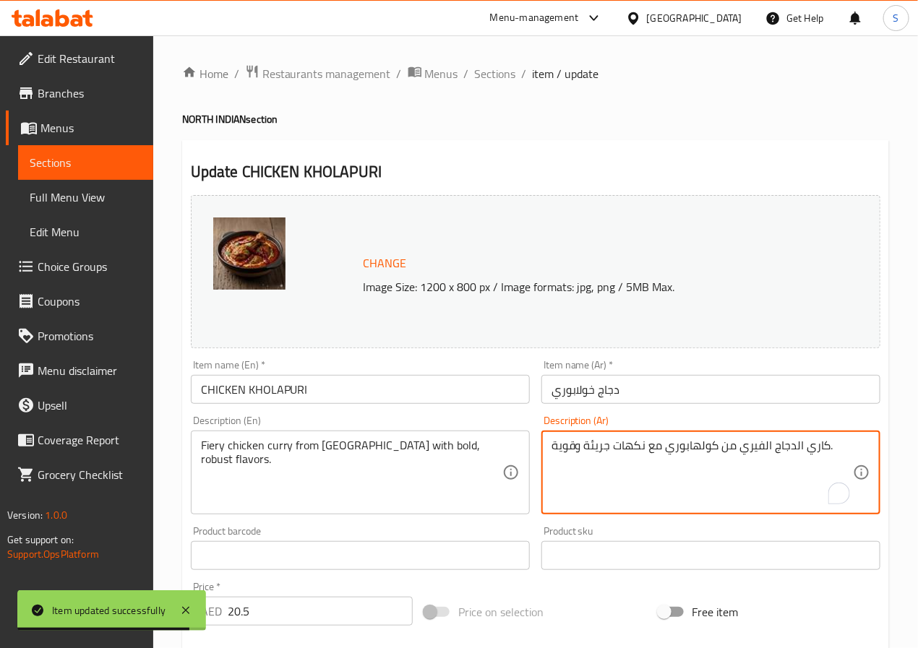
click at [596, 443] on textarea "كاري الدجاج الفيري من كولهابوري مع نكهات جريئة وقوية." at bounding box center [701, 473] width 301 height 69
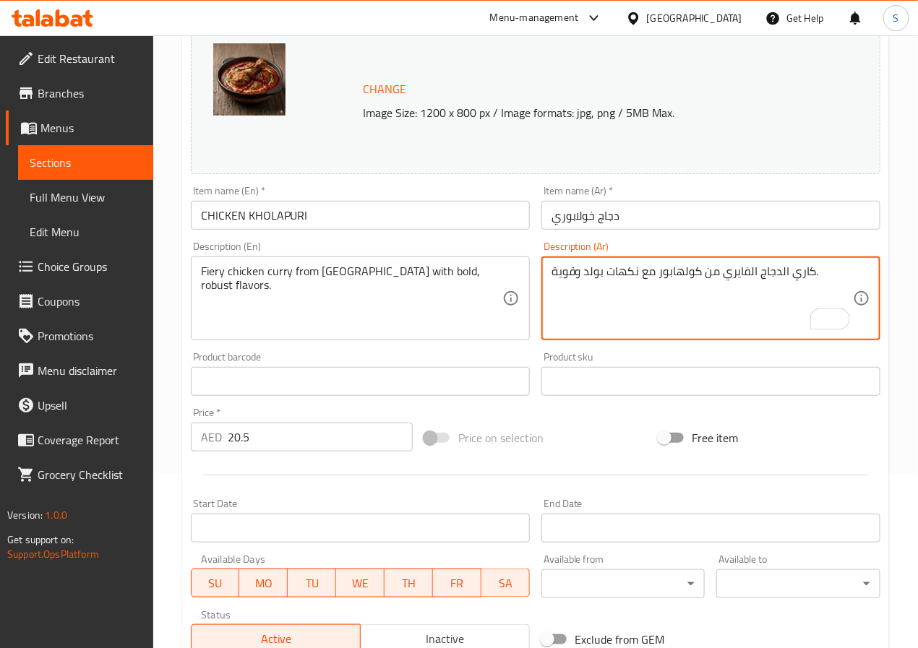
scroll to position [392, 0]
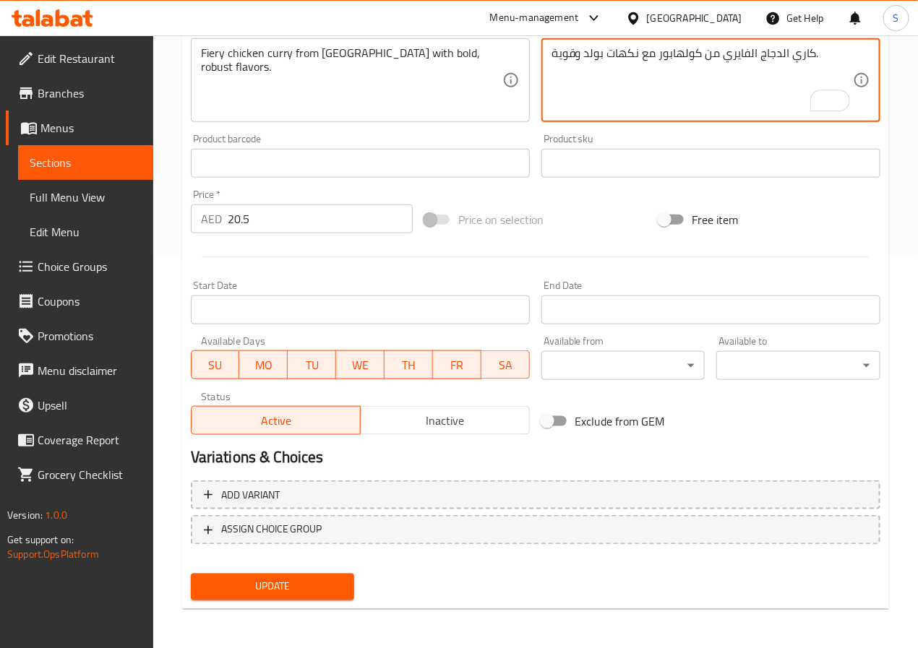
type textarea "كاري الدجاج الفايري من كولهابور مع نكهات بولد وقوية."
click at [293, 580] on span "Update" at bounding box center [272, 587] width 141 height 18
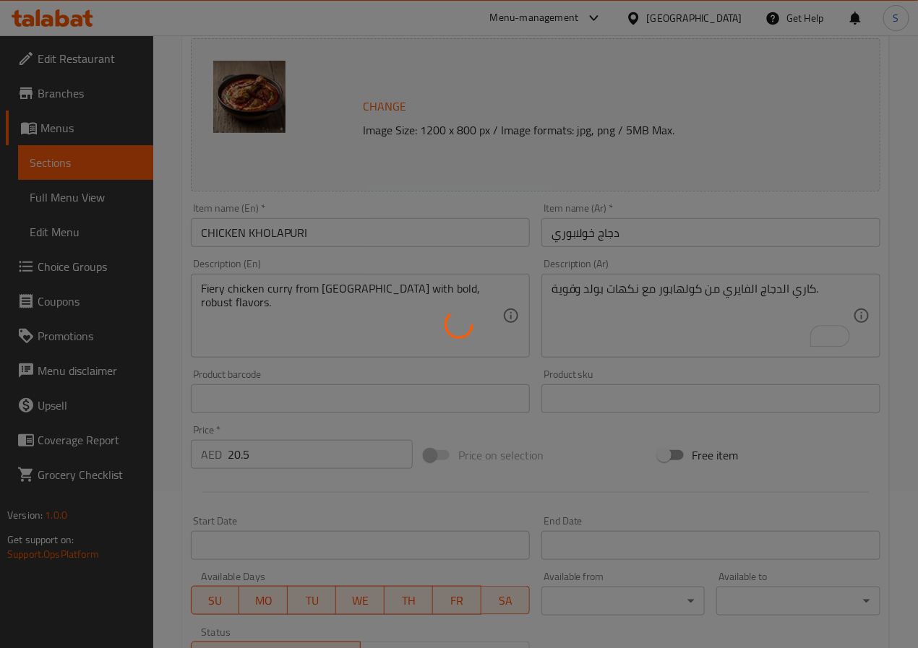
scroll to position [0, 0]
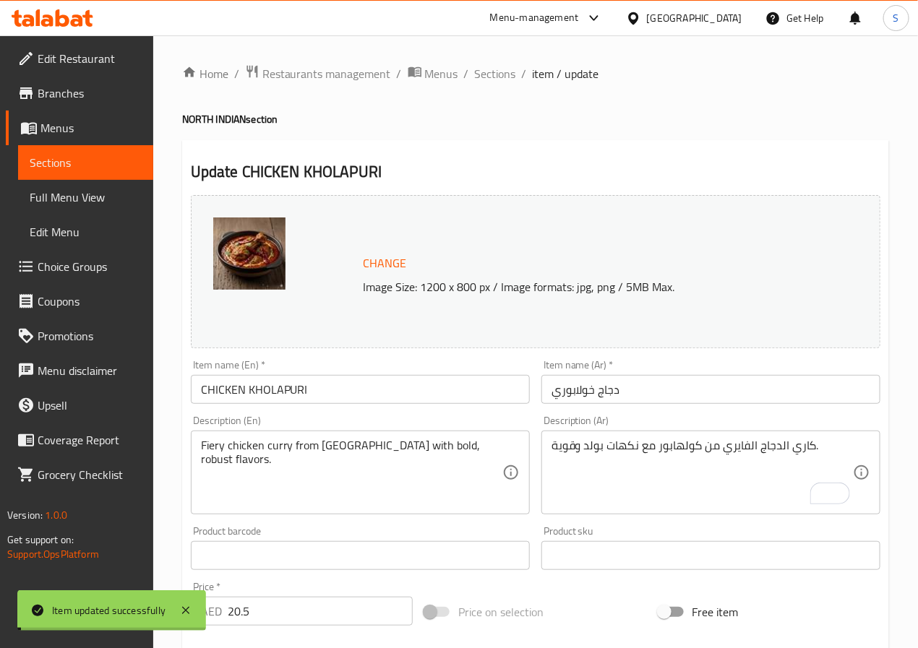
click at [484, 69] on span "Sections" at bounding box center [495, 73] width 41 height 17
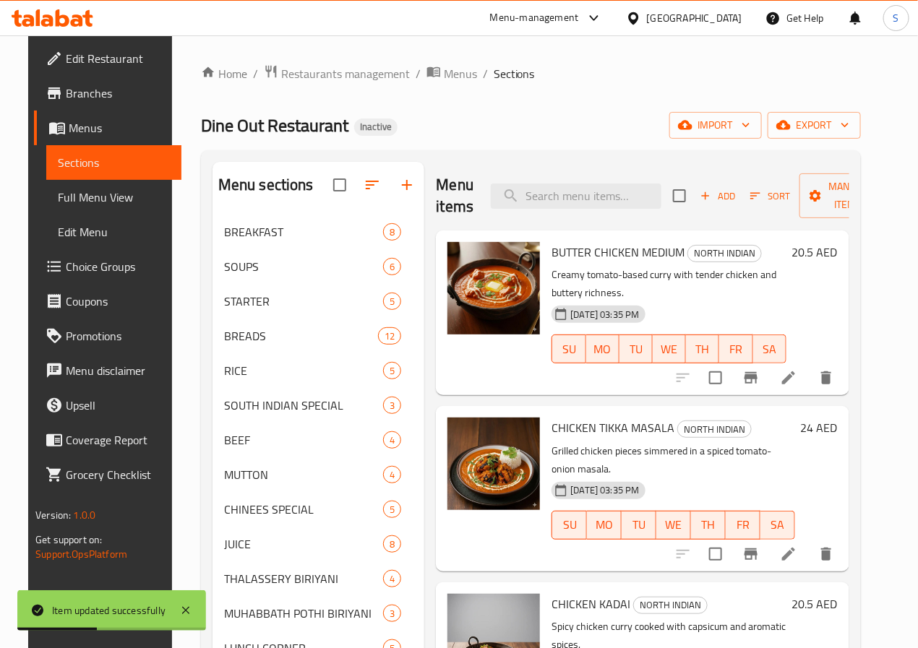
scroll to position [397, 0]
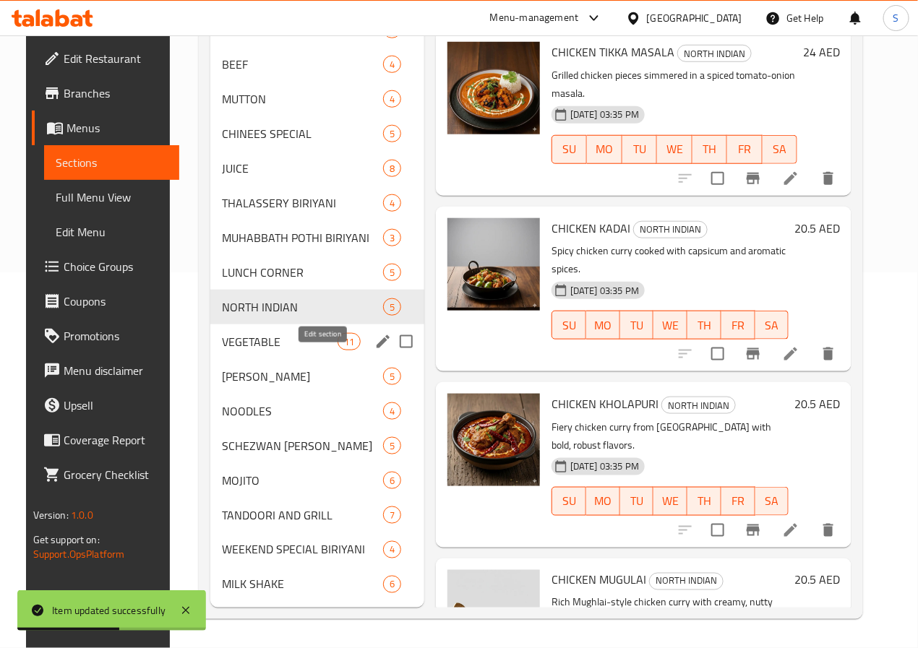
click at [377, 338] on icon "edit" at bounding box center [383, 341] width 13 height 13
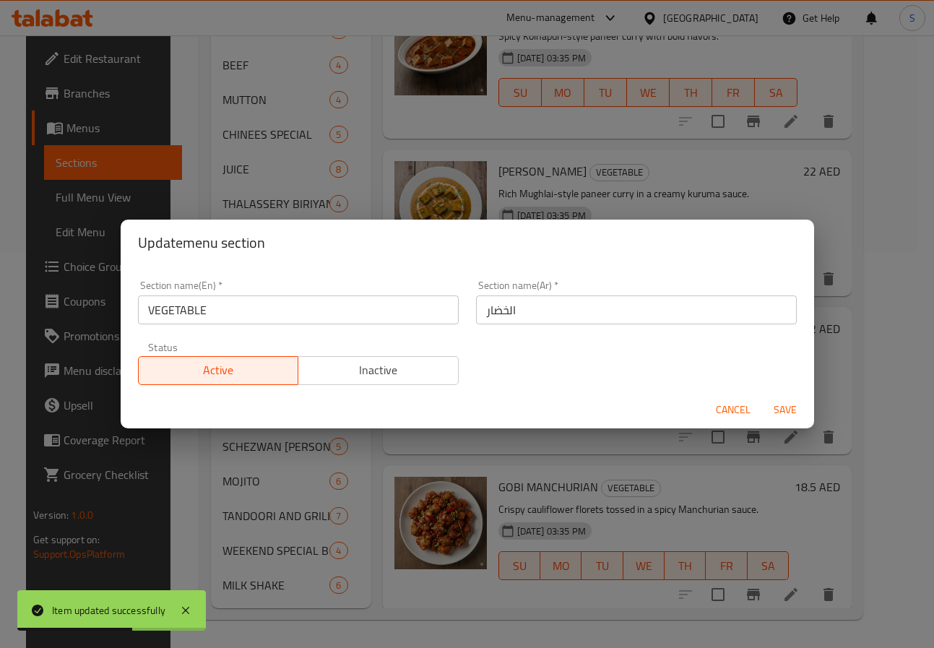
drag, startPoint x: 482, startPoint y: 310, endPoint x: 546, endPoint y: 403, distance: 113.3
click at [482, 311] on input "الخضار" at bounding box center [636, 310] width 321 height 29
type input "الخضروات"
click at [762, 397] on button "Save" at bounding box center [785, 410] width 46 height 27
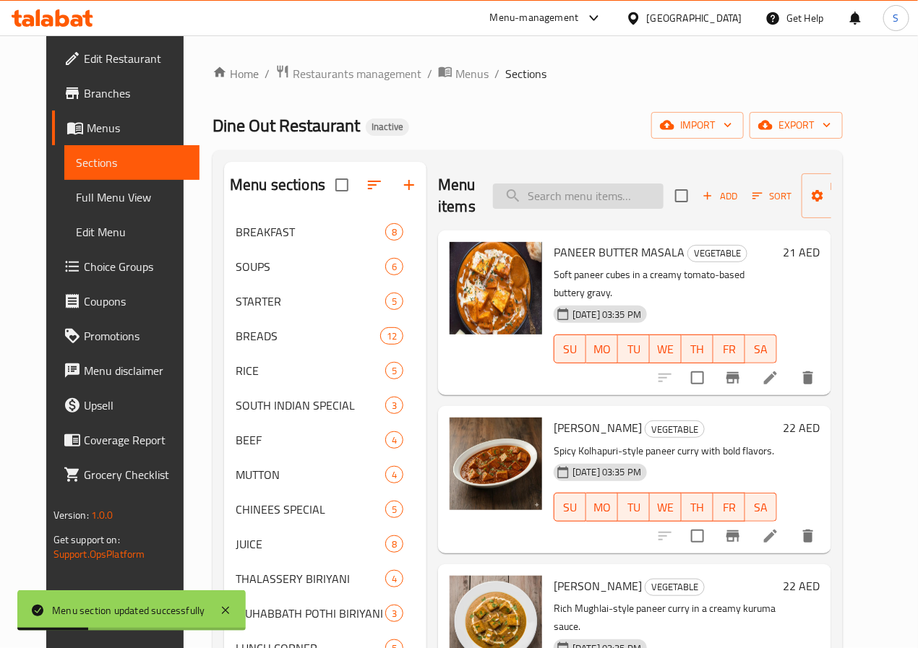
click at [549, 200] on input "search" at bounding box center [578, 196] width 171 height 25
paste input "PANEER BUTTER MASALA"
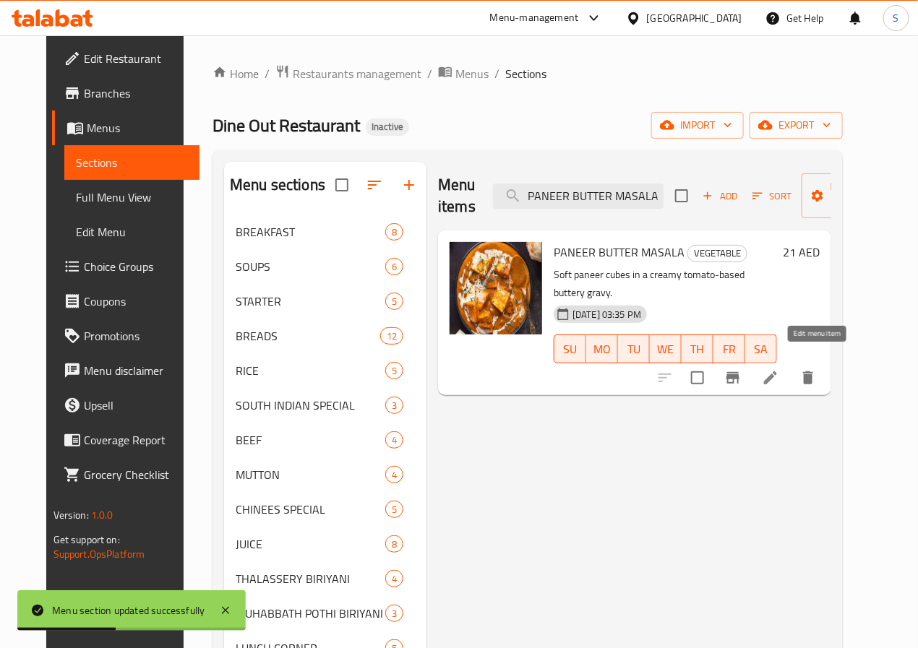
type input "PANEER BUTTER MASALA"
click at [779, 369] on icon at bounding box center [770, 377] width 17 height 17
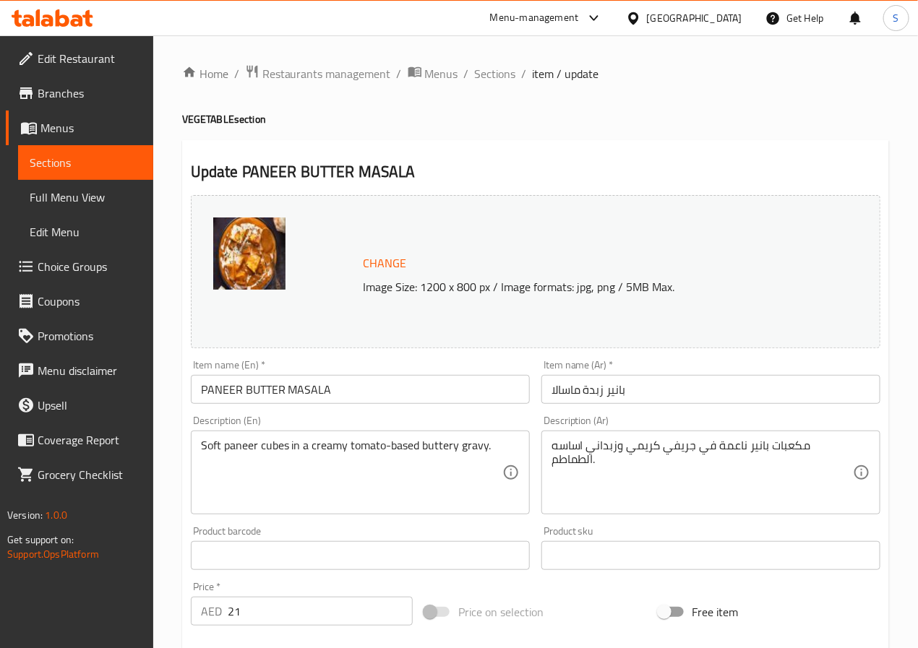
drag, startPoint x: 356, startPoint y: 443, endPoint x: 536, endPoint y: 469, distance: 181.8
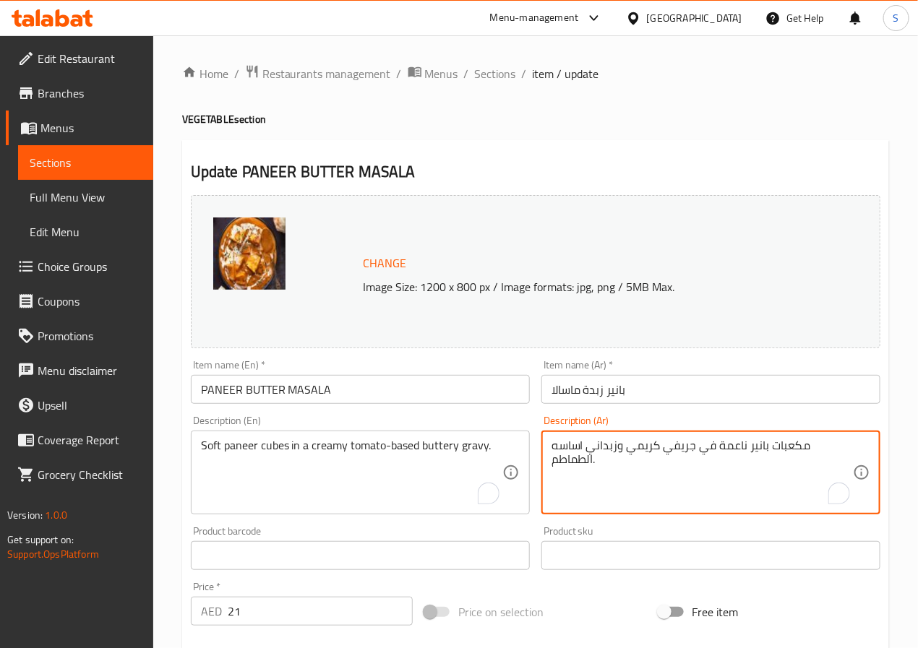
click at [736, 450] on textarea "مكعبات بانير ناعمة في جريفي كريمي وزبداني اساسه الطماطم." at bounding box center [701, 473] width 301 height 69
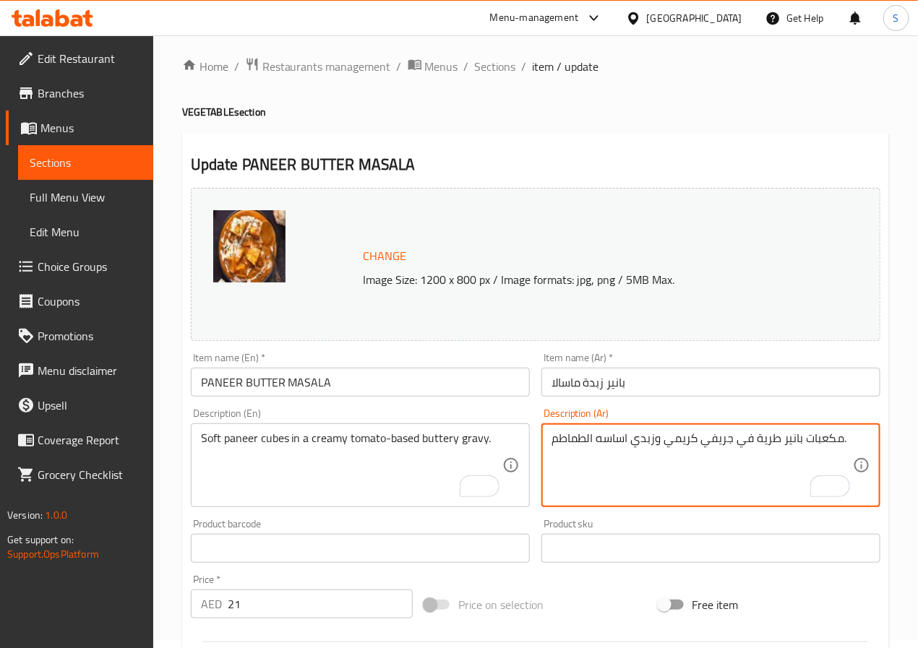
scroll to position [392, 0]
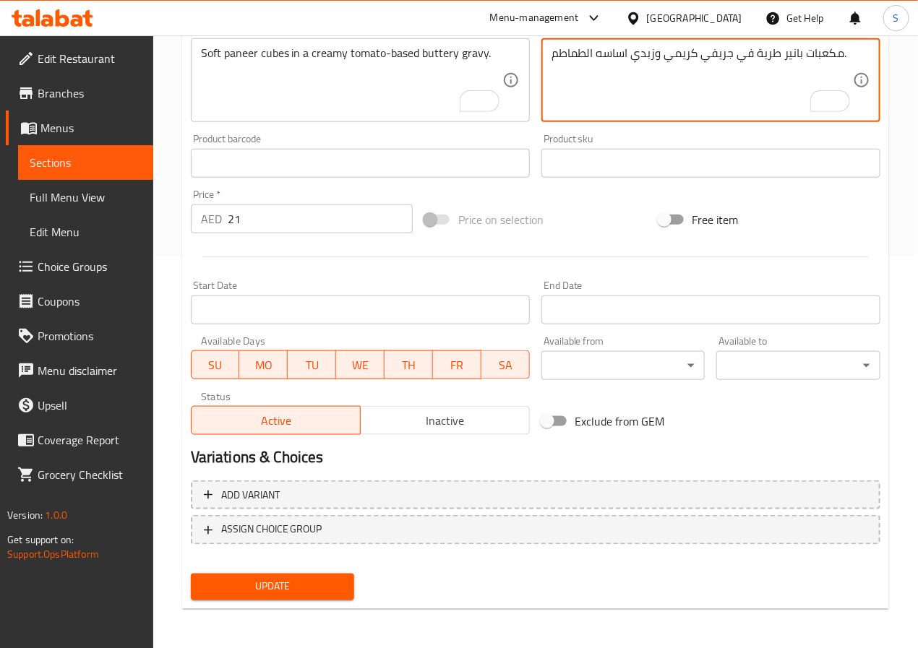
type textarea "مكعبات بانير طرية في جريفي كريمي وزبدي اساسه الطماطم."
click at [283, 588] on span "Update" at bounding box center [272, 587] width 141 height 18
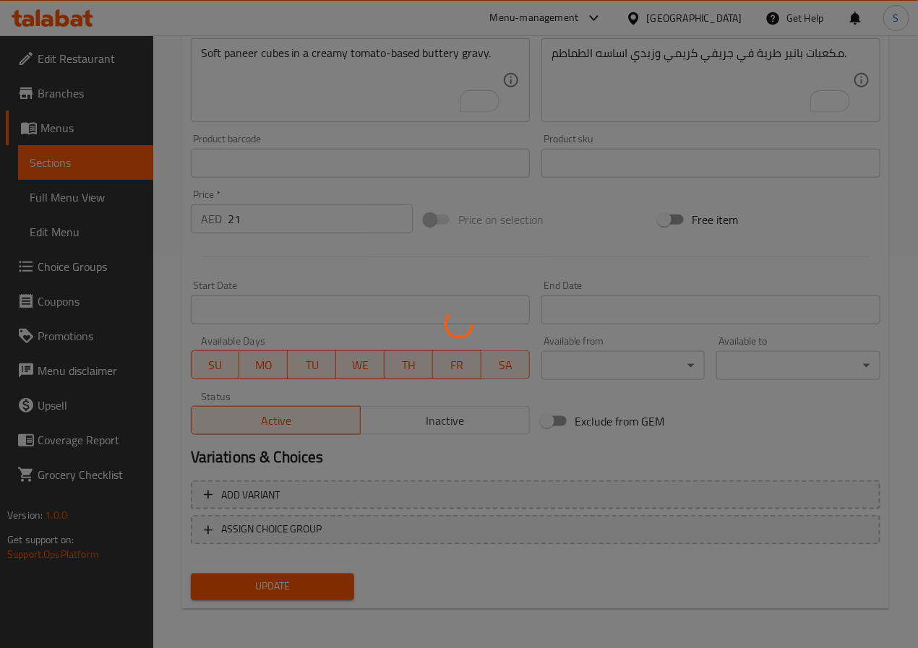
scroll to position [0, 0]
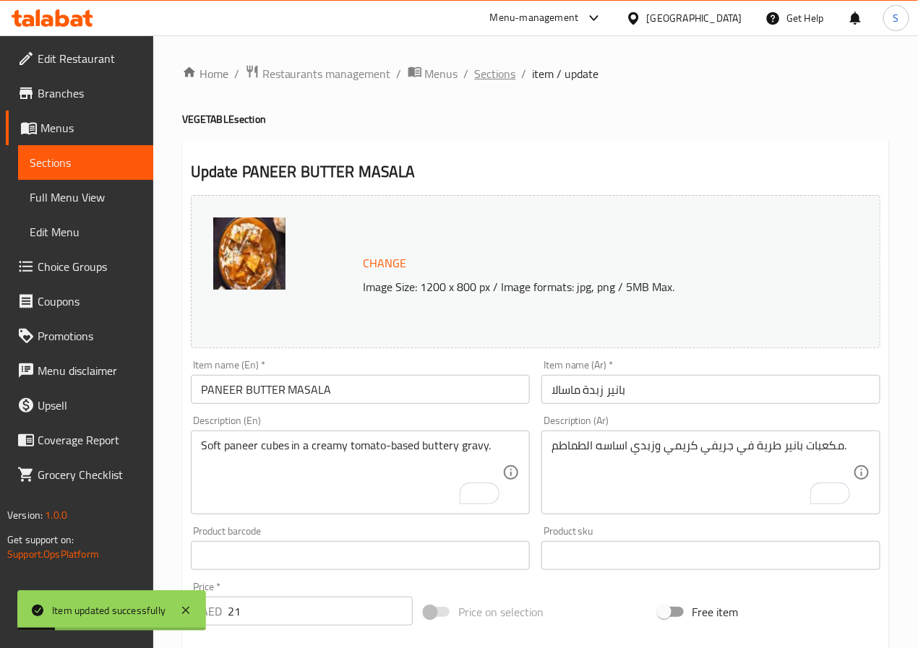
click at [501, 72] on span "Sections" at bounding box center [495, 73] width 41 height 17
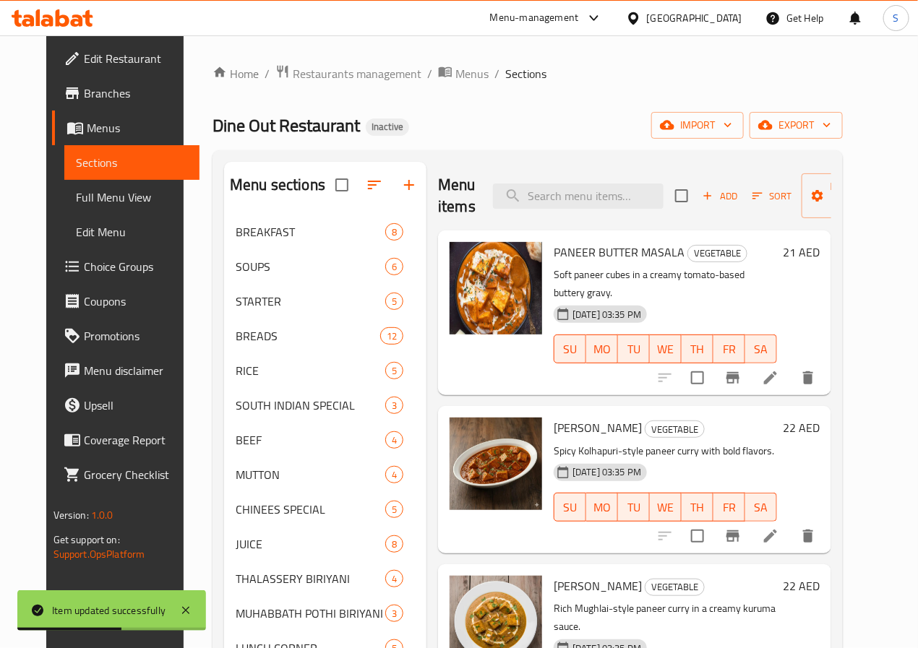
click at [790, 523] on li at bounding box center [770, 536] width 40 height 26
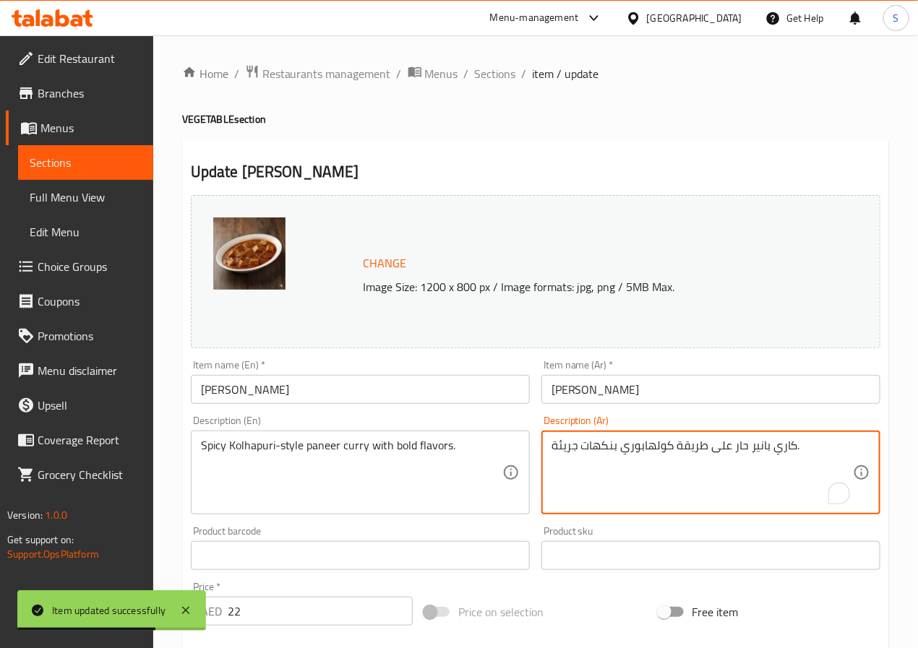
click at [560, 444] on textarea "كاري بانير حار على طريقة كولهابوري بنكهات جريئة." at bounding box center [701, 473] width 301 height 69
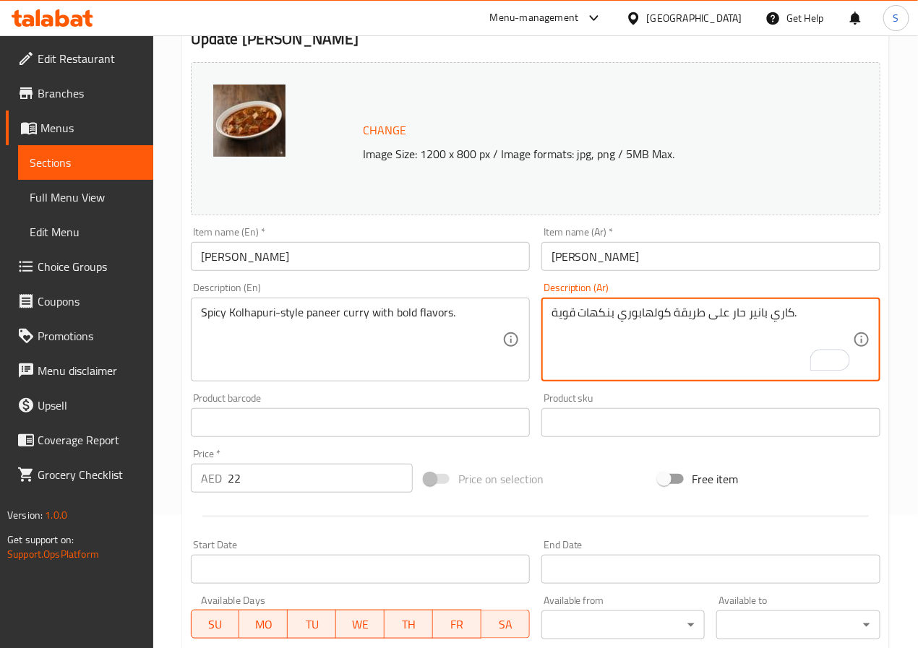
scroll to position [392, 0]
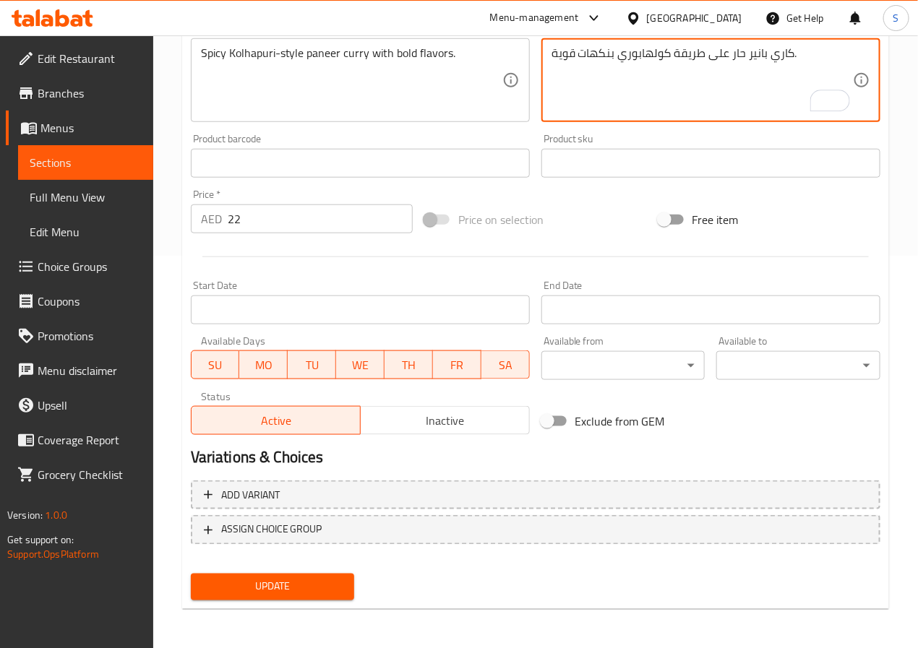
type textarea "كاري بانير حار على طريقة كولهابوري بنكهات قوية."
click at [285, 584] on span "Update" at bounding box center [272, 587] width 141 height 18
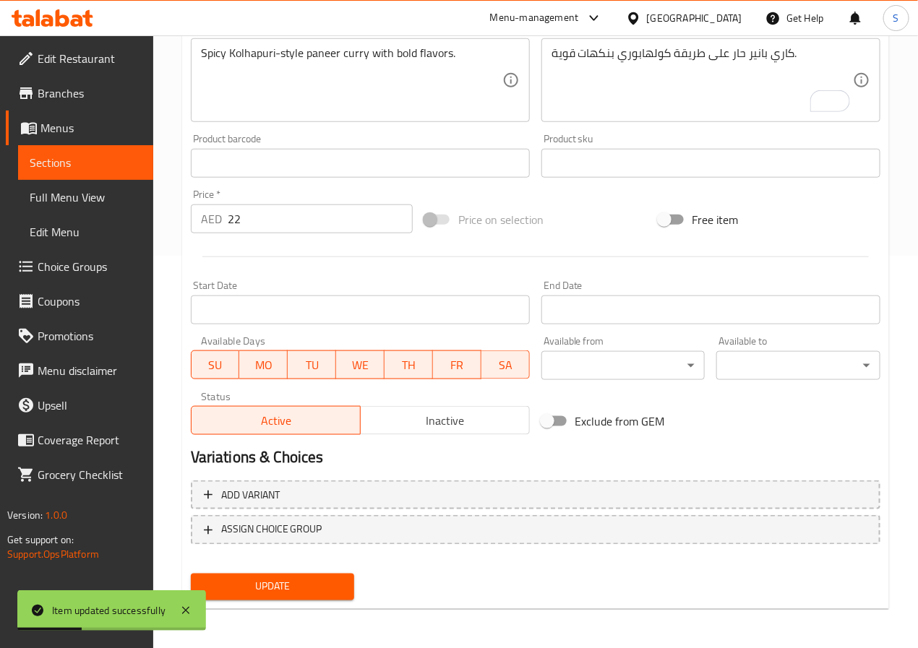
click at [443, 172] on input "text" at bounding box center [360, 163] width 339 height 29
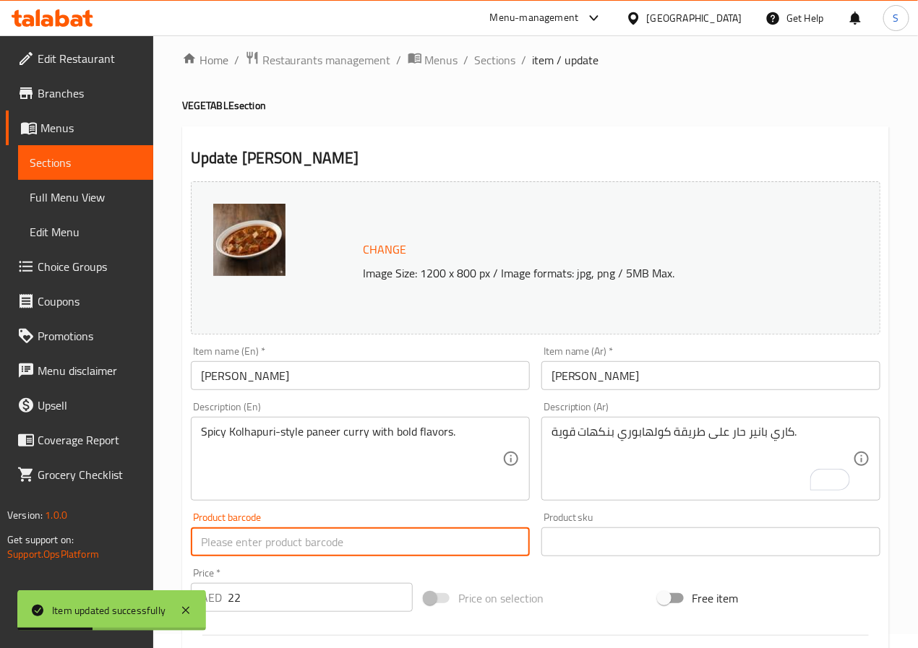
scroll to position [0, 0]
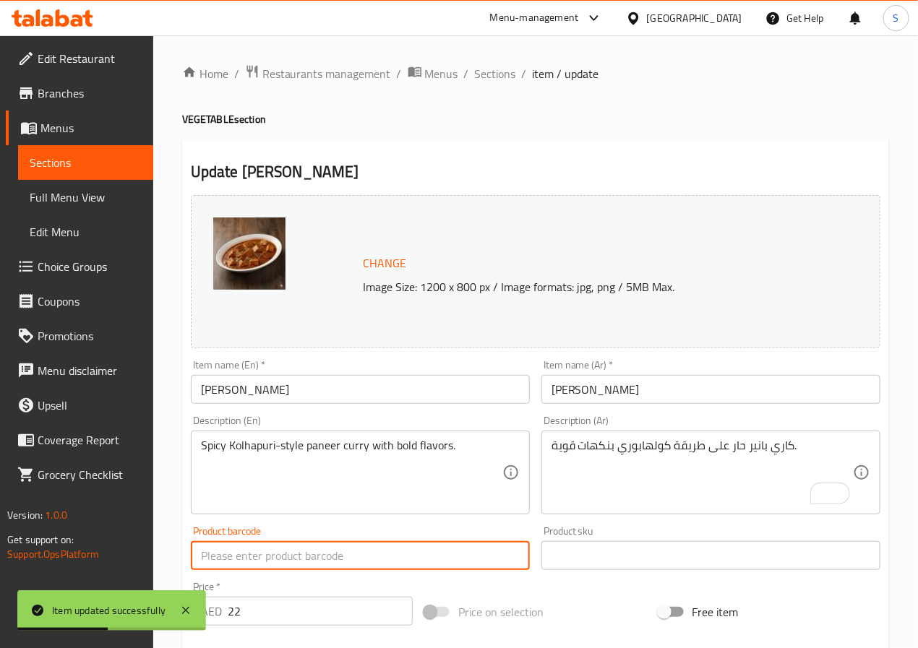
drag, startPoint x: 484, startPoint y: 69, endPoint x: 450, endPoint y: 9, distance: 69.3
click at [484, 69] on span "Sections" at bounding box center [495, 73] width 41 height 17
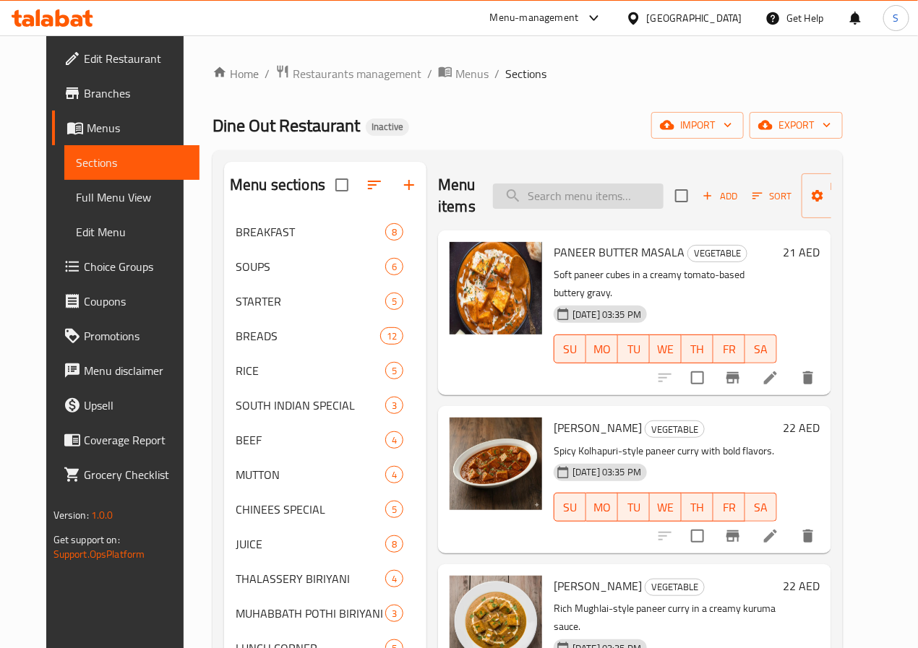
click at [544, 196] on input "search" at bounding box center [578, 196] width 171 height 25
paste input "MUSHROOM MASALA"
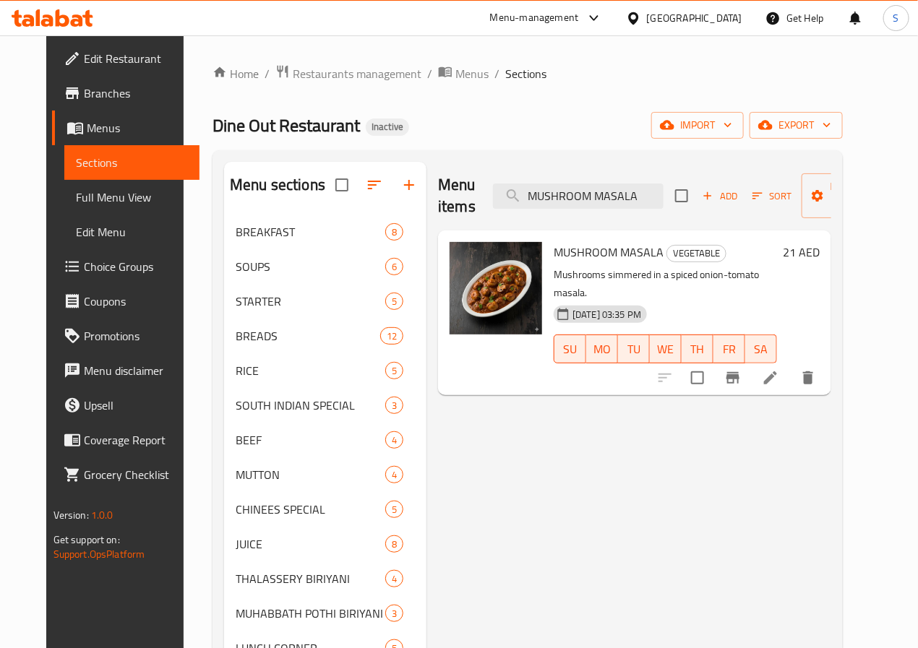
type input "MUSHROOM MASALA"
click at [779, 369] on icon at bounding box center [770, 377] width 17 height 17
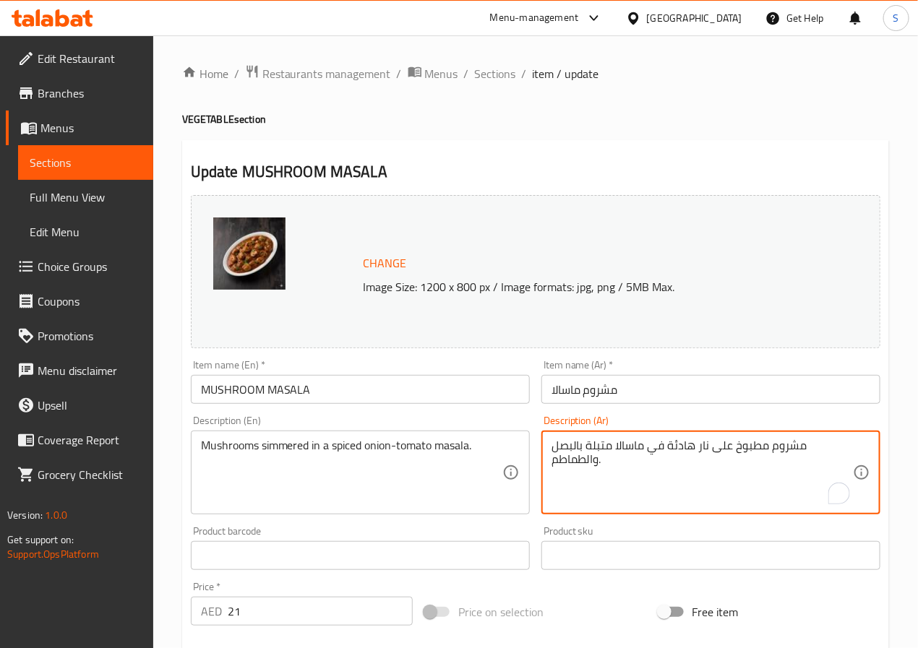
click at [738, 447] on textarea "مشروم مطبوخ على نار هادئة في ماسالا متبلة بالبصل والطماطم." at bounding box center [701, 473] width 301 height 69
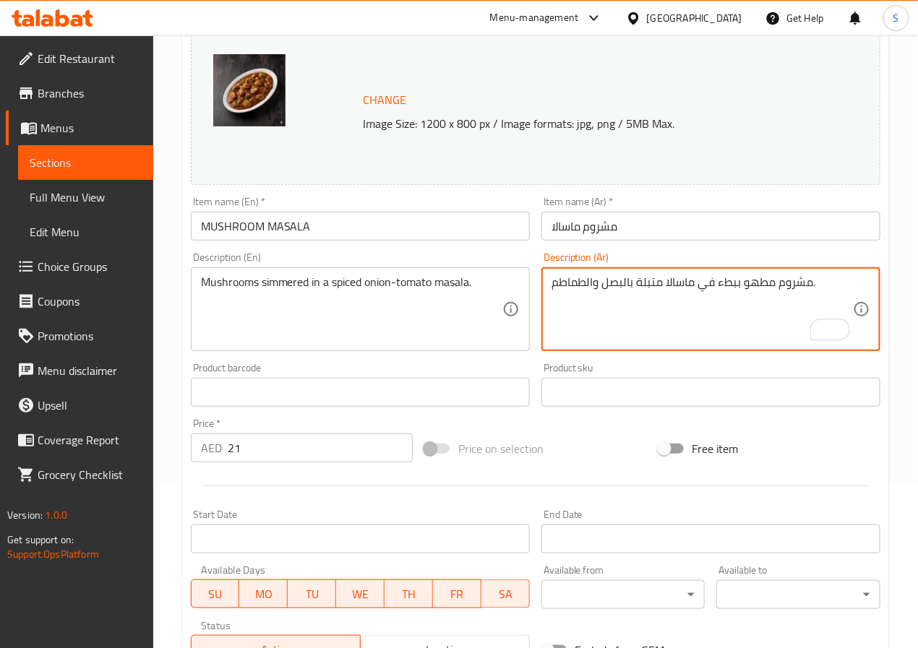
scroll to position [392, 0]
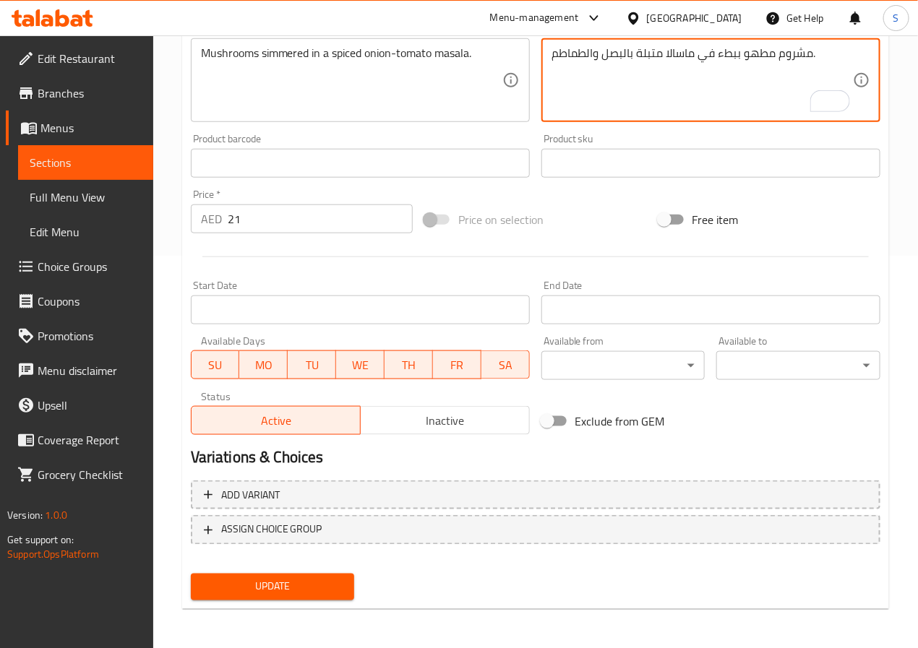
type textarea "مشروم مطهو ببطء في ماسالا متبلة بالبصل والطماطم."
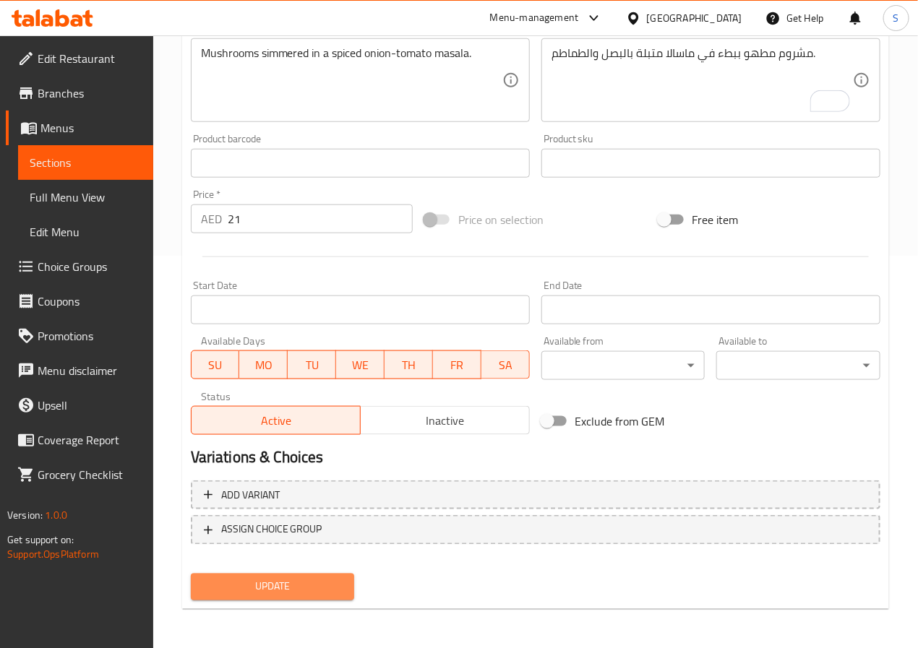
click at [302, 574] on button "Update" at bounding box center [273, 587] width 164 height 27
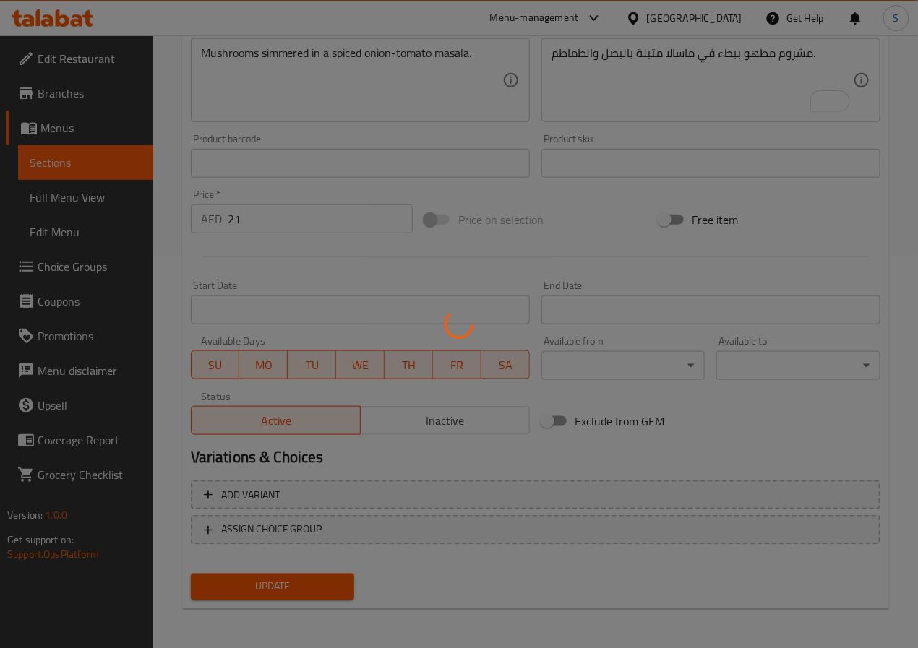
scroll to position [0, 0]
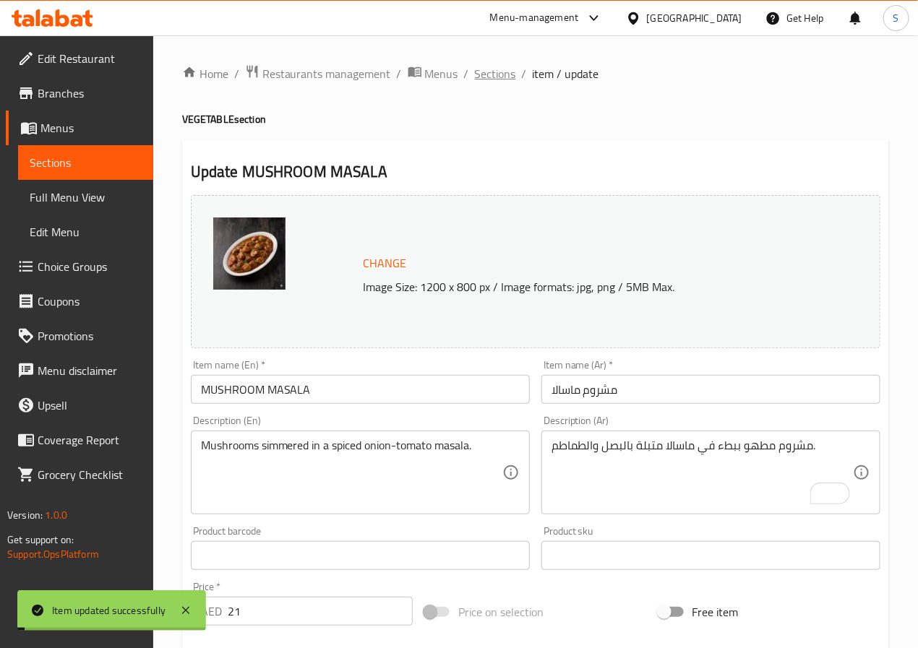
click at [493, 70] on span "Sections" at bounding box center [495, 73] width 41 height 17
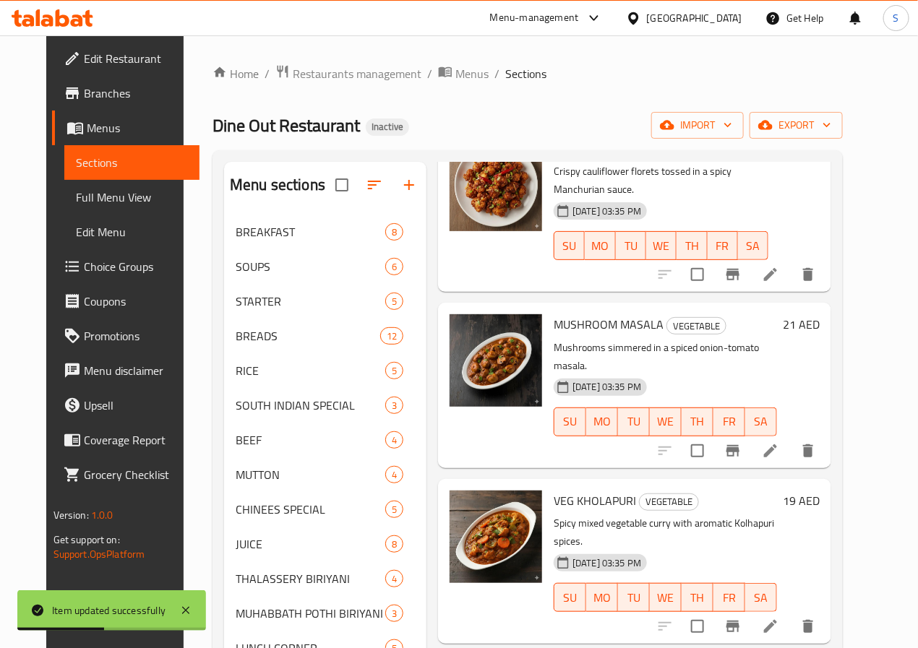
scroll to position [812, 0]
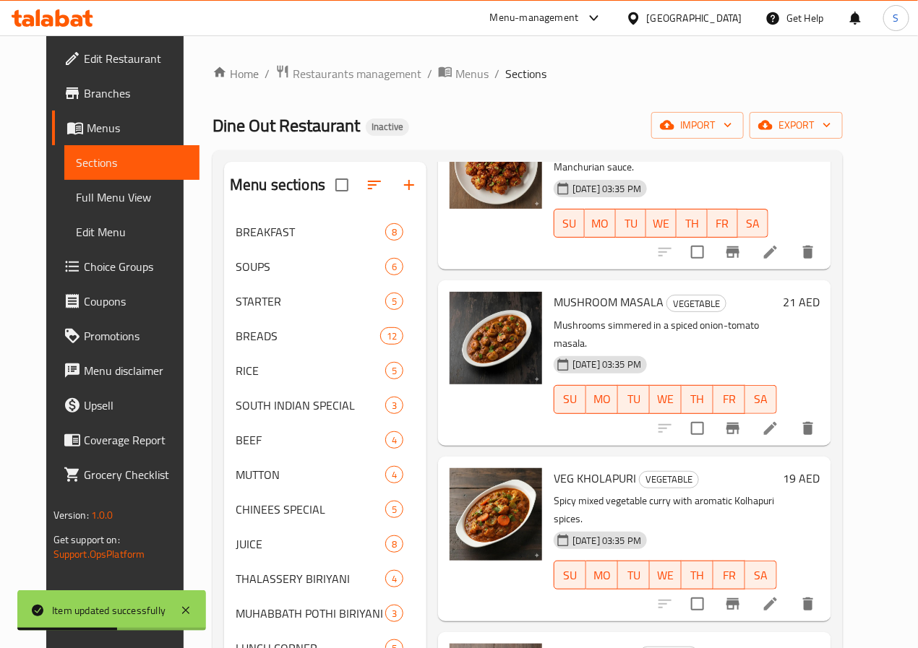
click at [788, 591] on li at bounding box center [770, 604] width 40 height 26
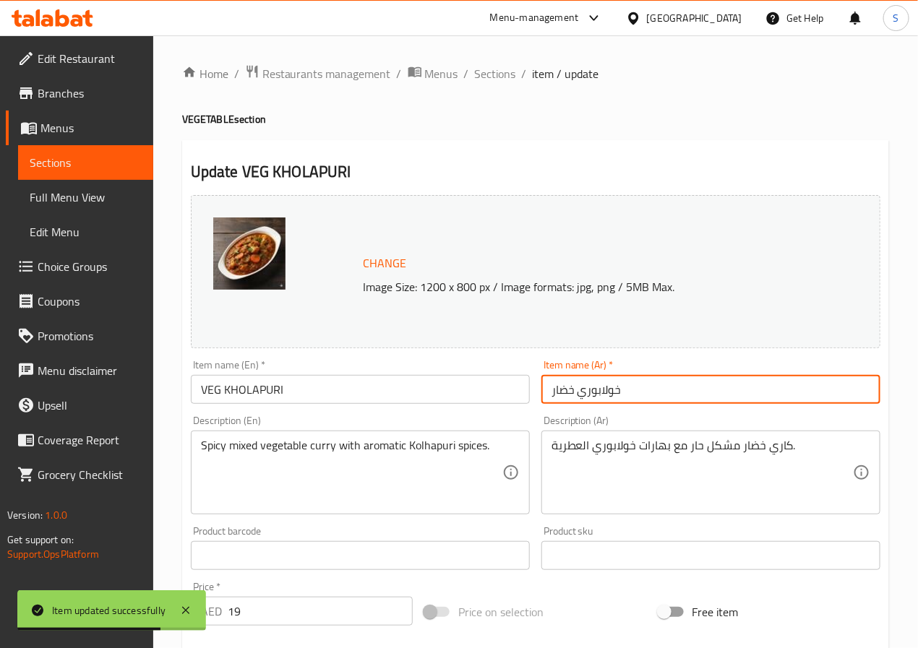
click at [564, 392] on input "خولابوري خضار" at bounding box center [710, 389] width 339 height 29
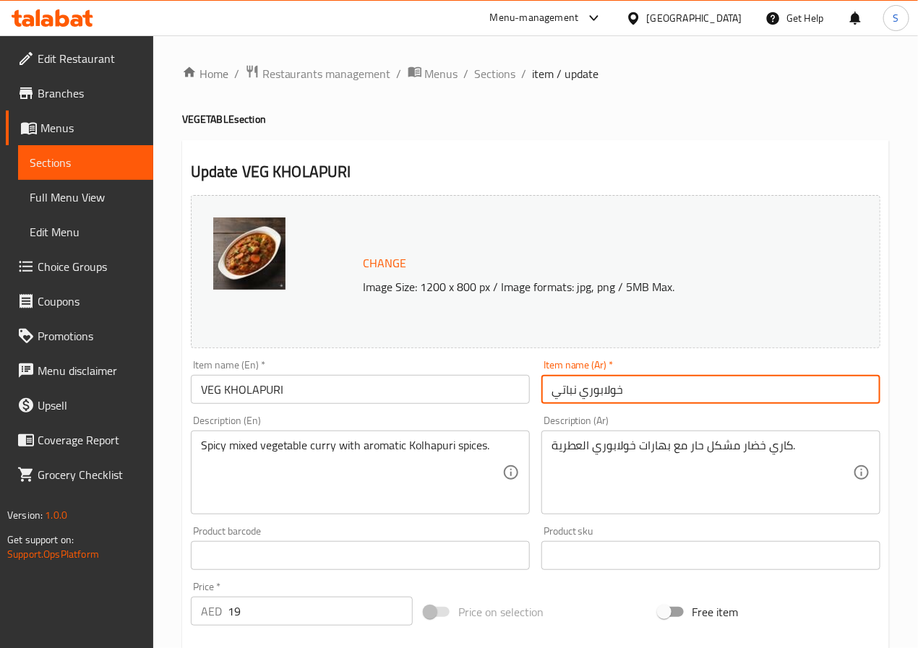
type input "خولابوري نباتي"
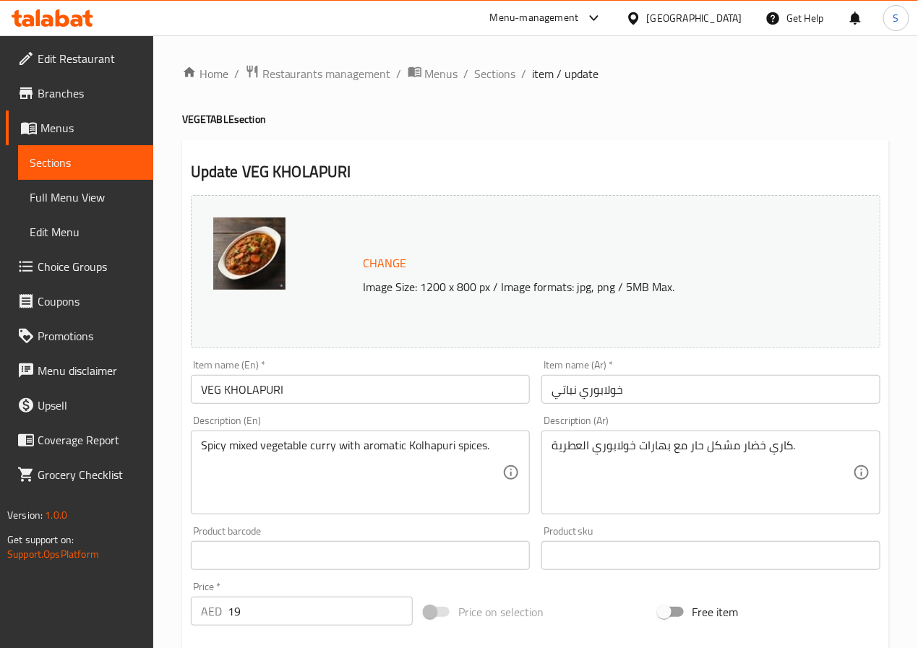
click at [750, 441] on textarea "كاري خضار مشكل حار مع بهارات خولابوري العطرية." at bounding box center [701, 473] width 301 height 69
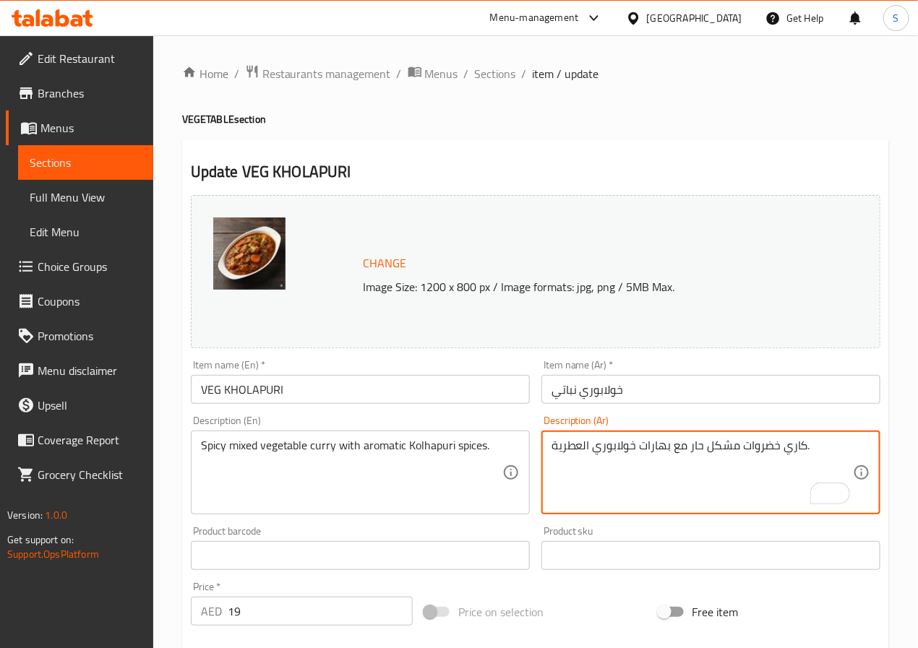
click at [625, 447] on textarea "كاري خضروات مشكل حار مع بهارات خولابوري العطرية." at bounding box center [701, 473] width 301 height 69
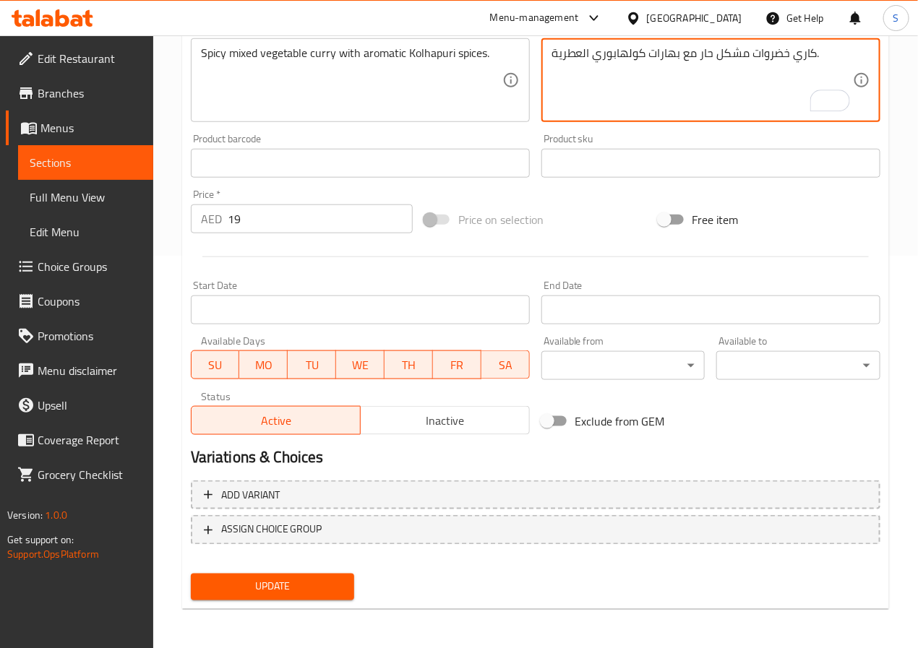
type textarea "كاري خضروات مشكل حار مع بهارات كولهابوري العطرية."
click at [301, 584] on span "Update" at bounding box center [272, 587] width 141 height 18
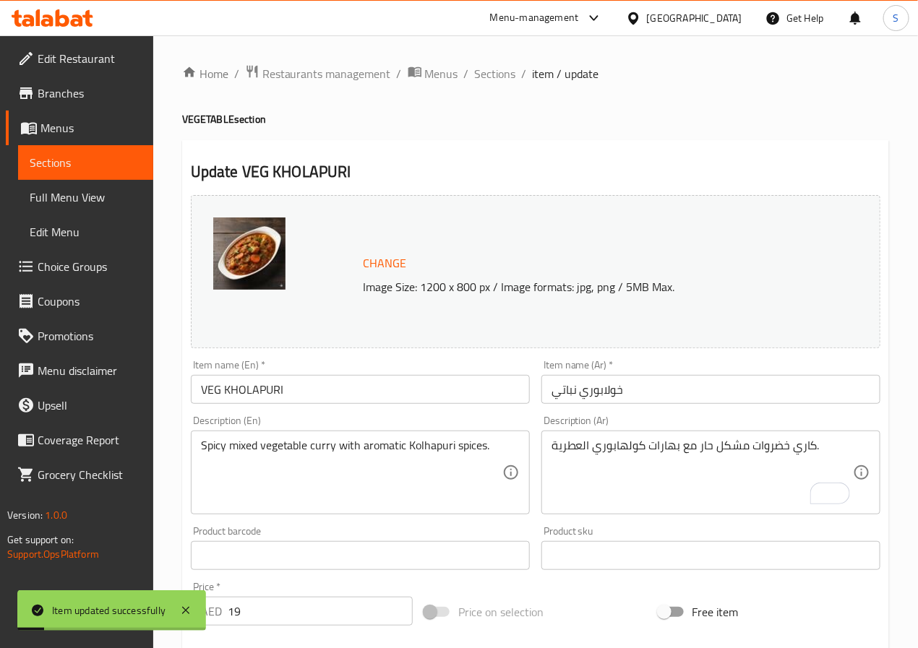
drag, startPoint x: 489, startPoint y: 78, endPoint x: 460, endPoint y: 3, distance: 80.5
click at [489, 78] on span "Sections" at bounding box center [495, 73] width 41 height 17
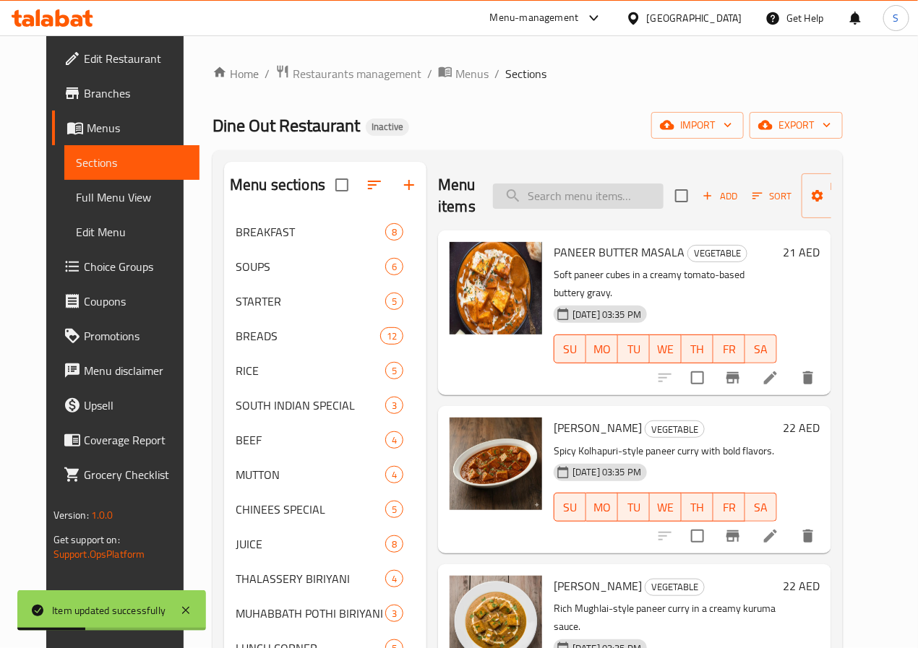
click at [558, 204] on input "search" at bounding box center [578, 196] width 171 height 25
paste input "MIX VEG KURMA"
type input "MIX VEG KURMA"
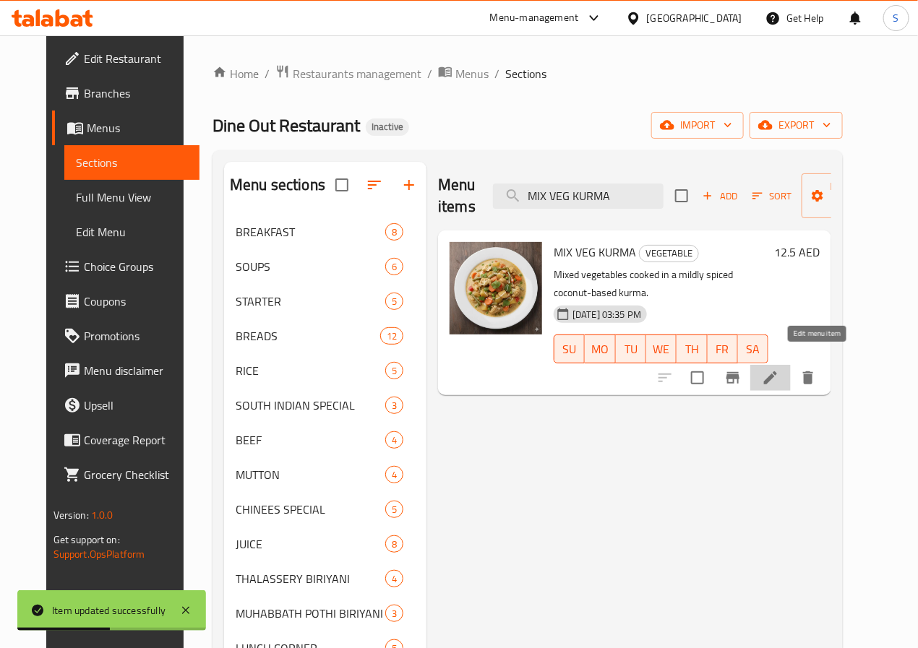
click at [777, 371] on icon at bounding box center [770, 377] width 13 height 13
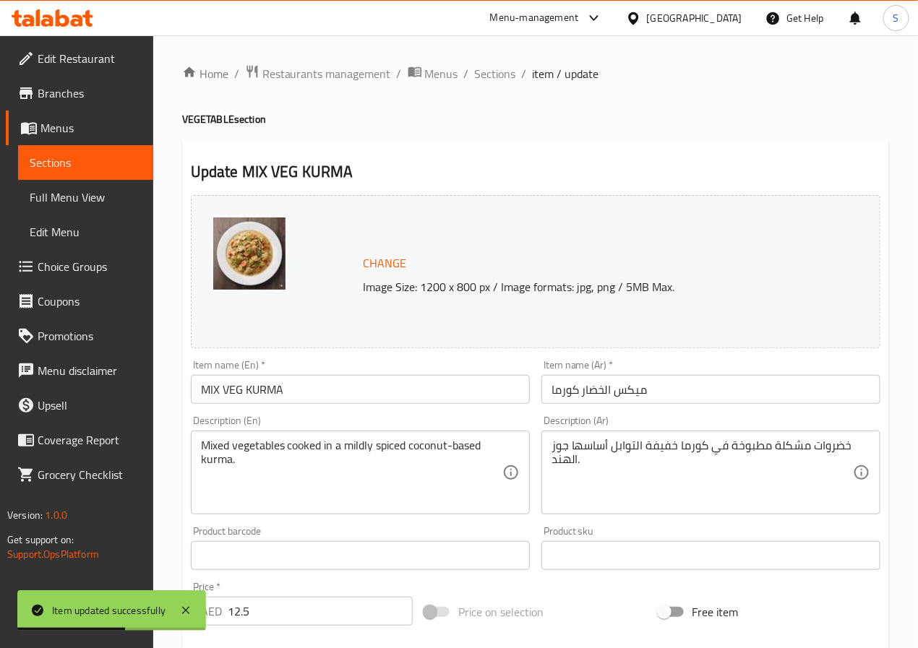
click at [623, 399] on input "ميكس الخضار كورما" at bounding box center [710, 389] width 339 height 29
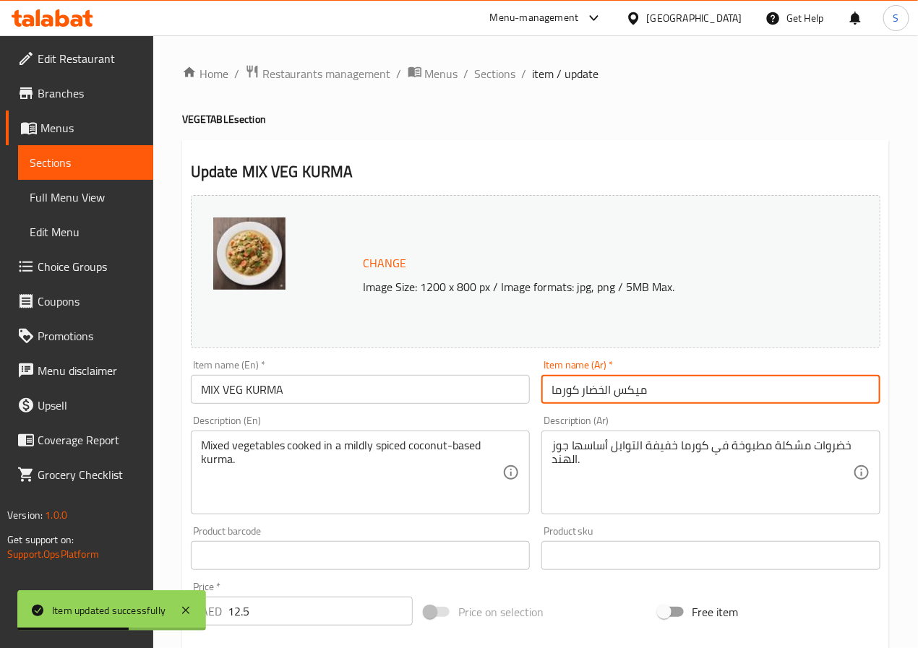
click at [623, 399] on input "ميكس الخضار كورما" at bounding box center [710, 389] width 339 height 29
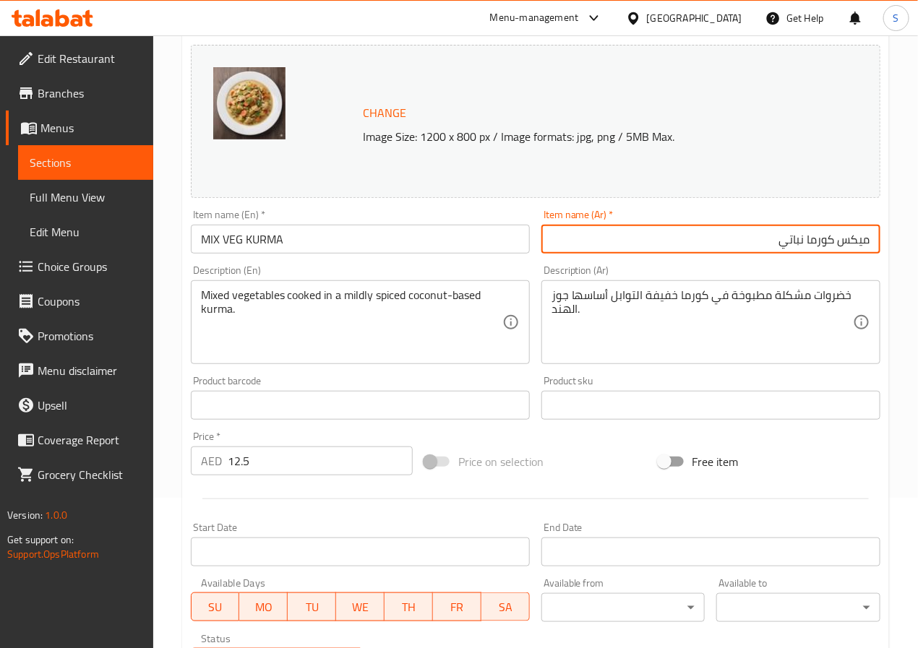
scroll to position [392, 0]
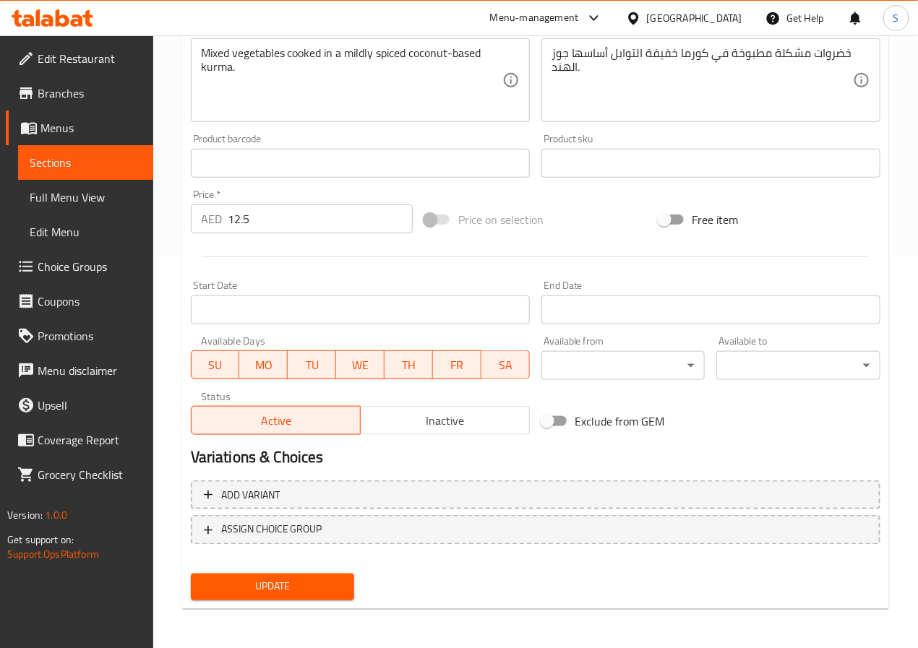
type input "ميكس كورما نباتي"
click at [284, 593] on span "Update" at bounding box center [272, 587] width 141 height 18
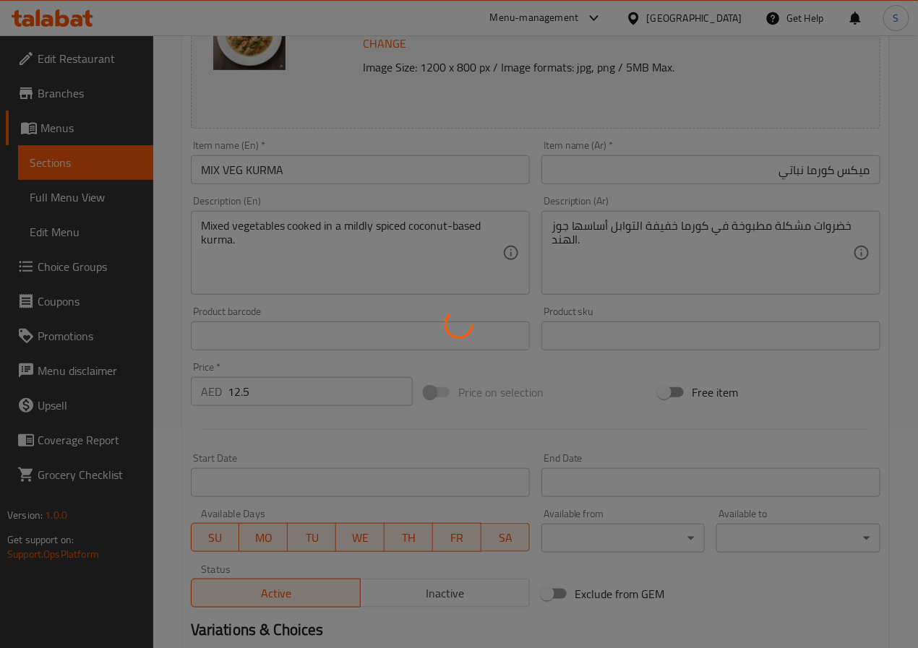
scroll to position [0, 0]
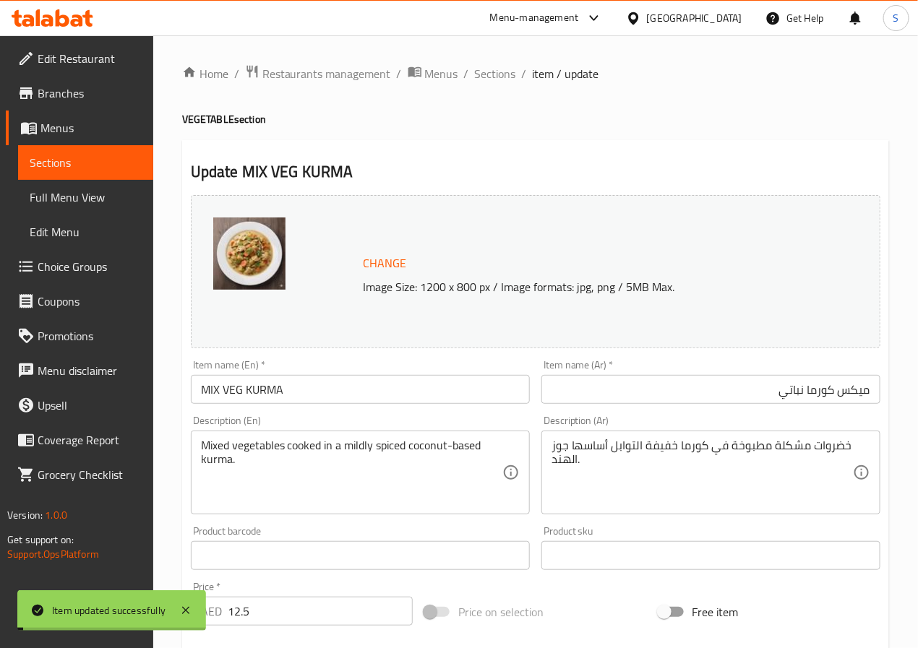
drag, startPoint x: 488, startPoint y: 72, endPoint x: 450, endPoint y: 28, distance: 57.9
click at [488, 72] on span "Sections" at bounding box center [495, 73] width 41 height 17
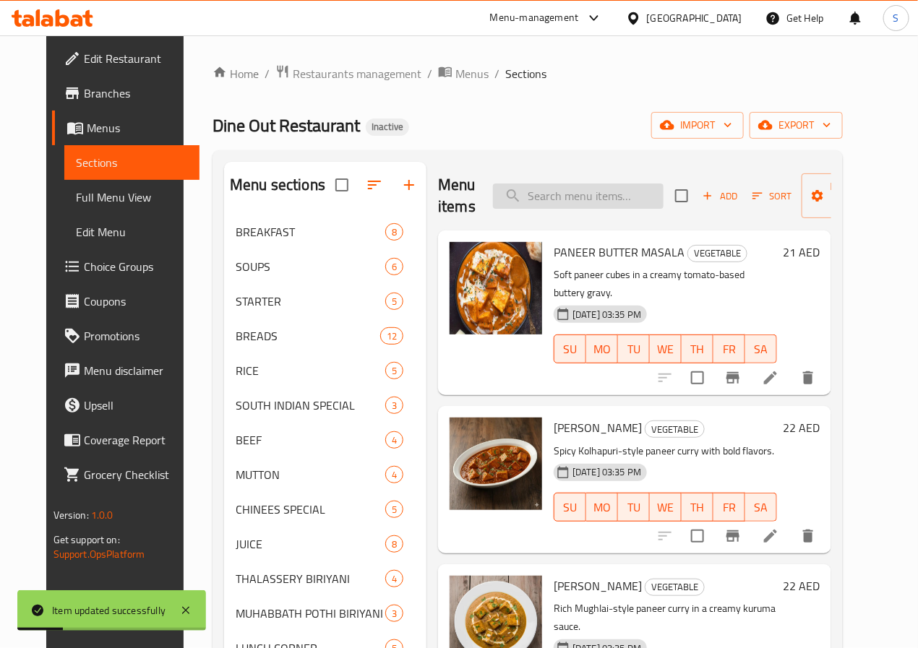
drag, startPoint x: 521, startPoint y: 183, endPoint x: 521, endPoint y: 194, distance: 10.8
click at [521, 187] on input "search" at bounding box center [578, 196] width 171 height 25
click at [521, 194] on input "search" at bounding box center [578, 196] width 171 height 25
paste input "VEG KADAI"
type input "VEG KADAI"
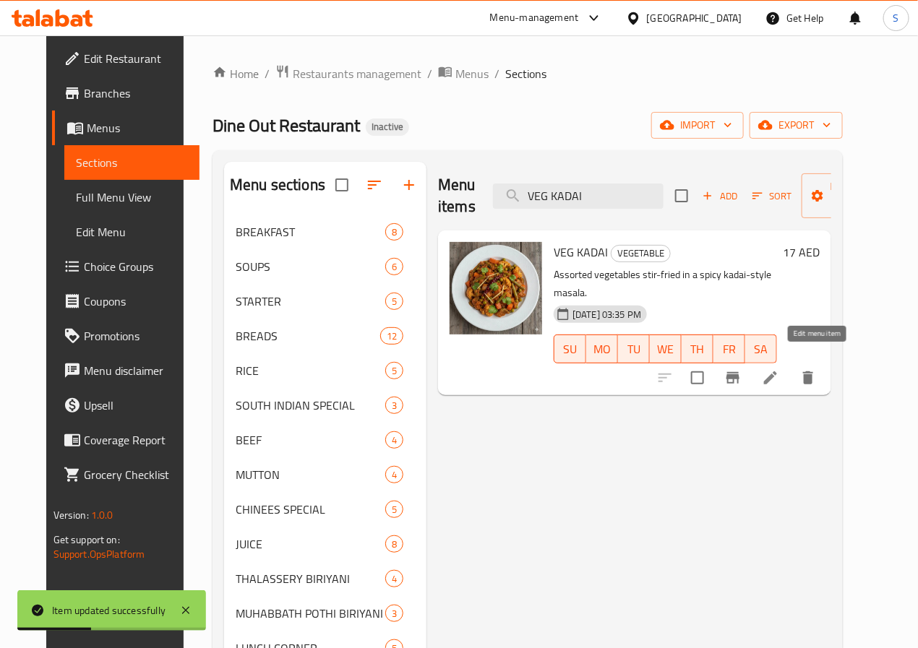
click at [779, 369] on icon at bounding box center [770, 377] width 17 height 17
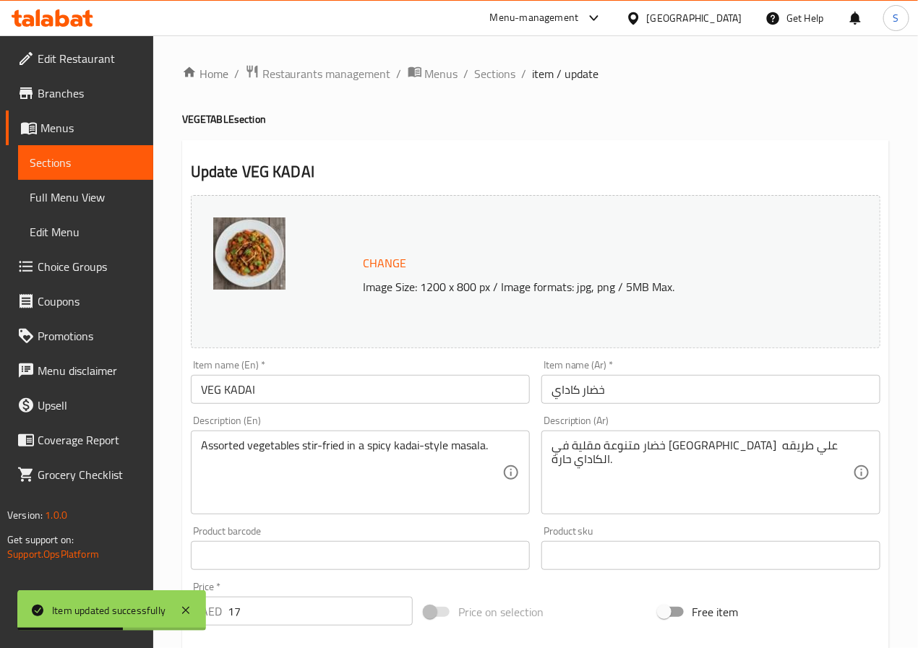
click at [597, 395] on input "خضار كاداي" at bounding box center [710, 389] width 339 height 29
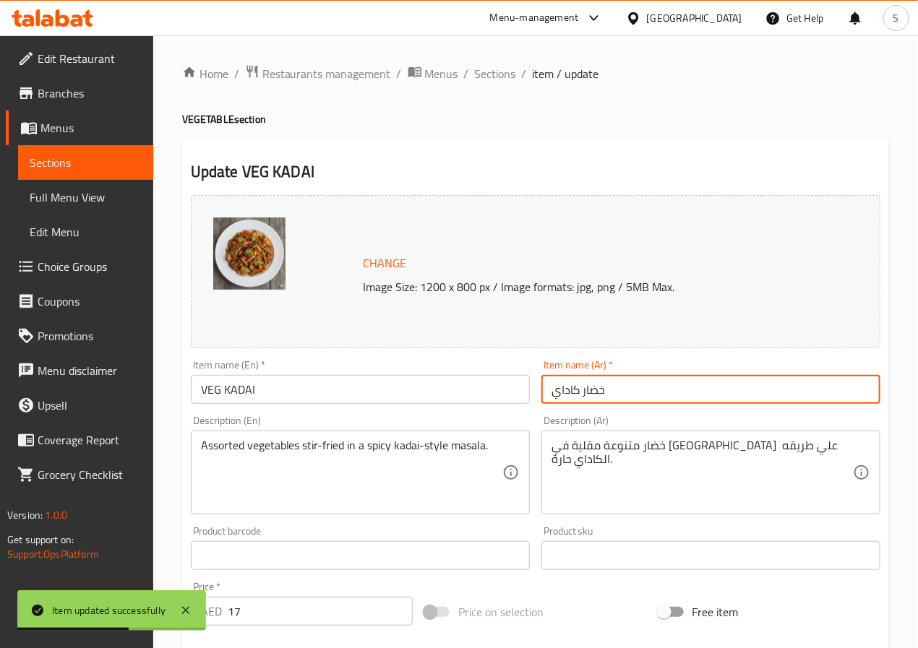
click at [597, 395] on input "خضار كاداي" at bounding box center [710, 389] width 339 height 29
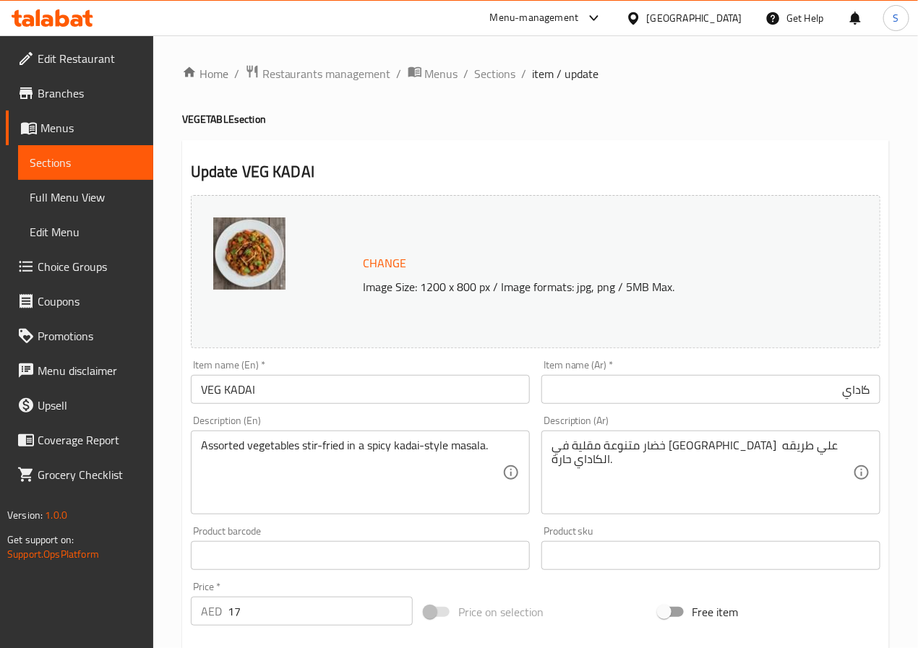
click at [874, 411] on div "Description (Ar) خضار متنوعة مقلية في ماسالا علي طريقه الكاداي حارة. Descriptio…" at bounding box center [711, 465] width 351 height 111
click at [820, 391] on input "كاداي" at bounding box center [710, 389] width 339 height 29
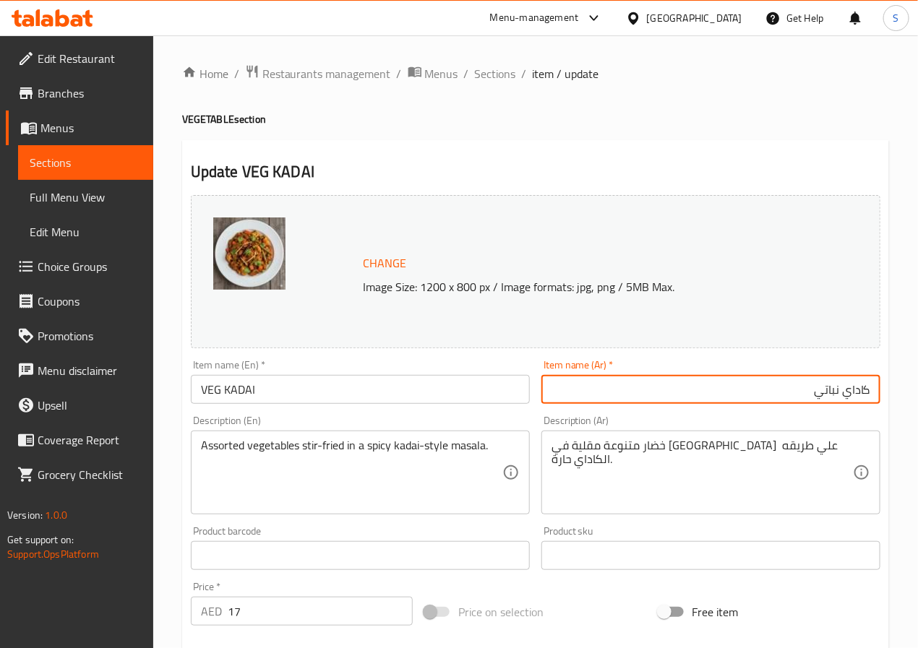
type input "كاداي نباتي"
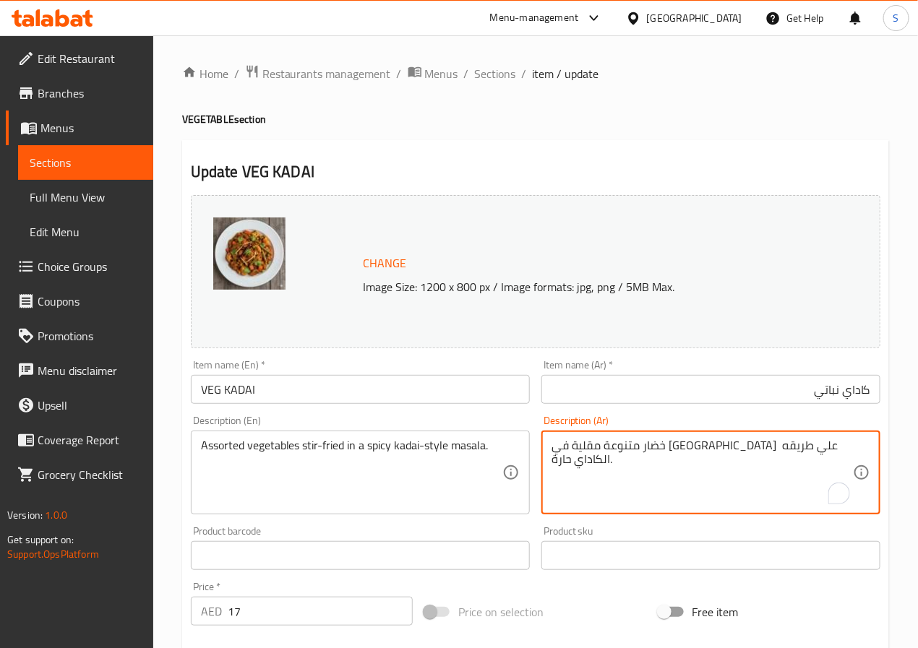
click at [803, 451] on textarea "خضار متنوعة مقلية في ماسالا علي طريقه الكاداي حارة." at bounding box center [701, 473] width 301 height 69
type textarea "خضروات متنوعة مقلية في ماسالا حارة علي طريقه كاداي."
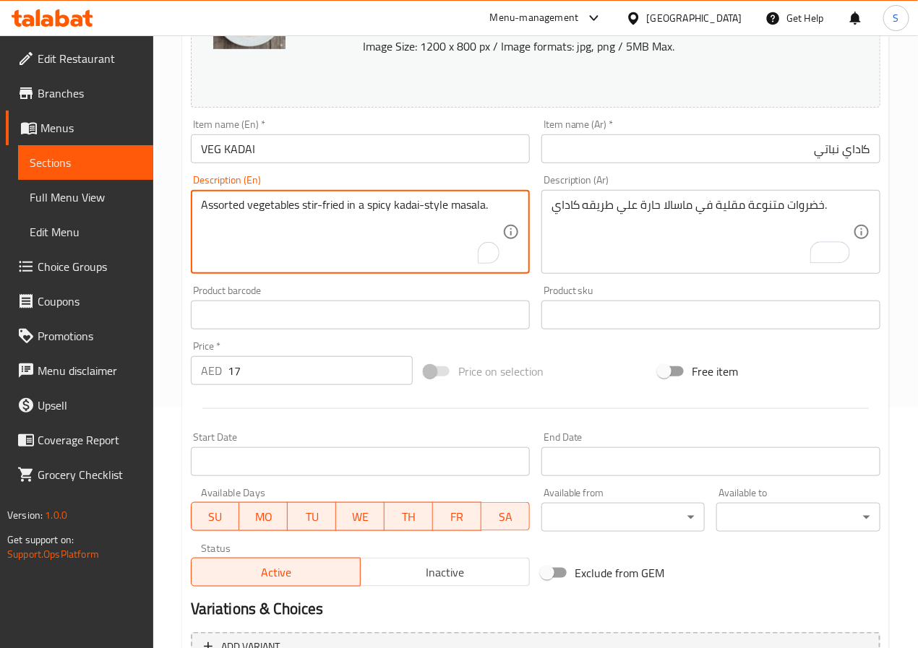
scroll to position [392, 0]
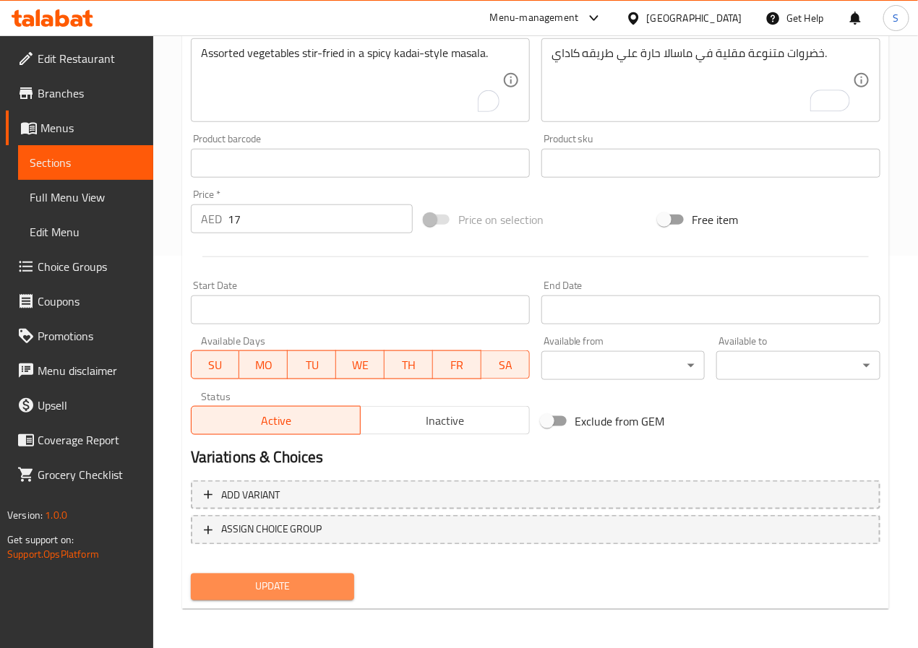
click at [317, 578] on span "Update" at bounding box center [272, 587] width 141 height 18
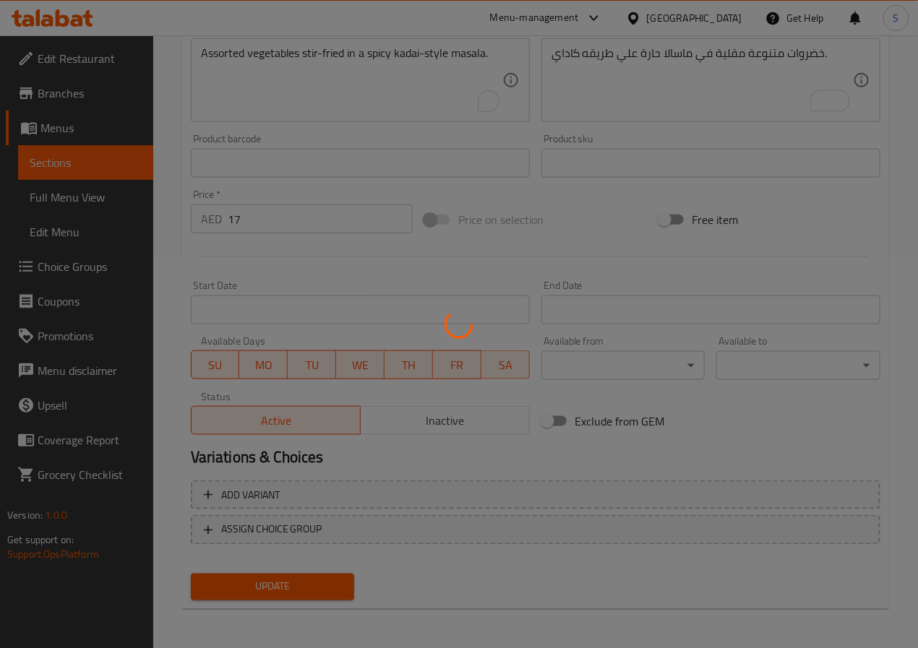
scroll to position [0, 0]
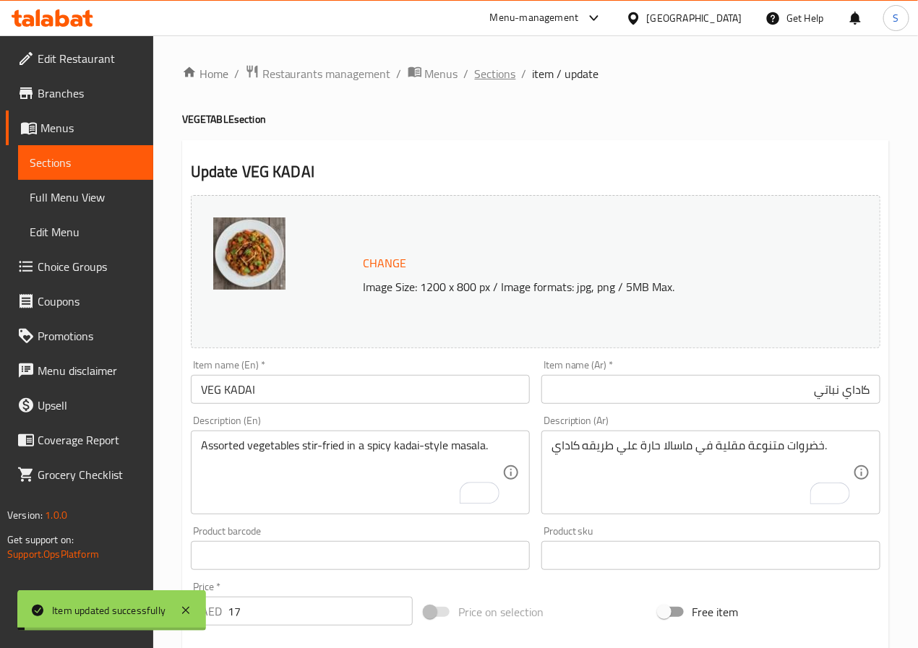
click at [480, 76] on span "Sections" at bounding box center [495, 73] width 41 height 17
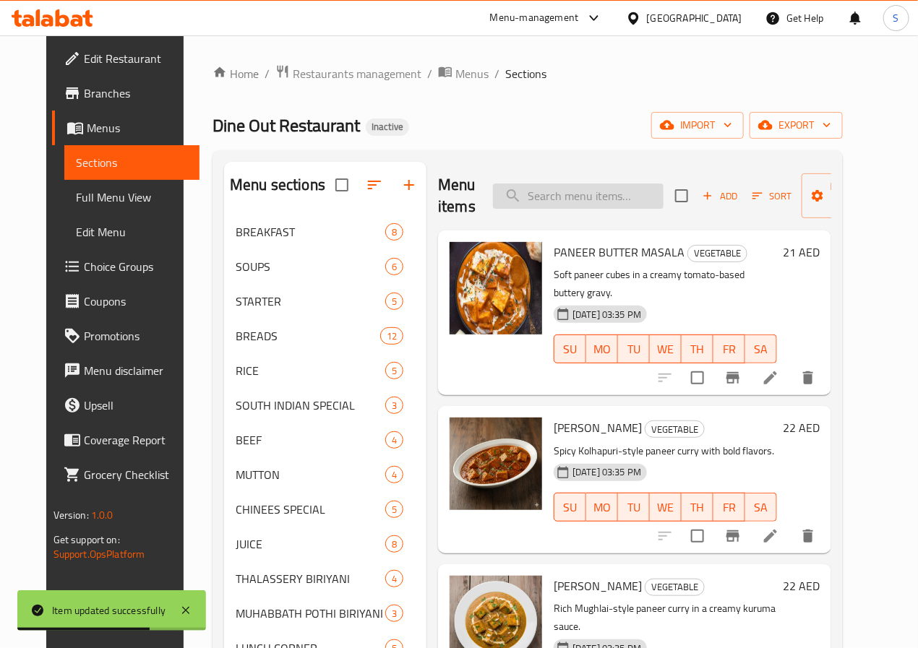
click at [530, 195] on input "search" at bounding box center [578, 196] width 171 height 25
paste input "CHICKEN FRIED RICE"
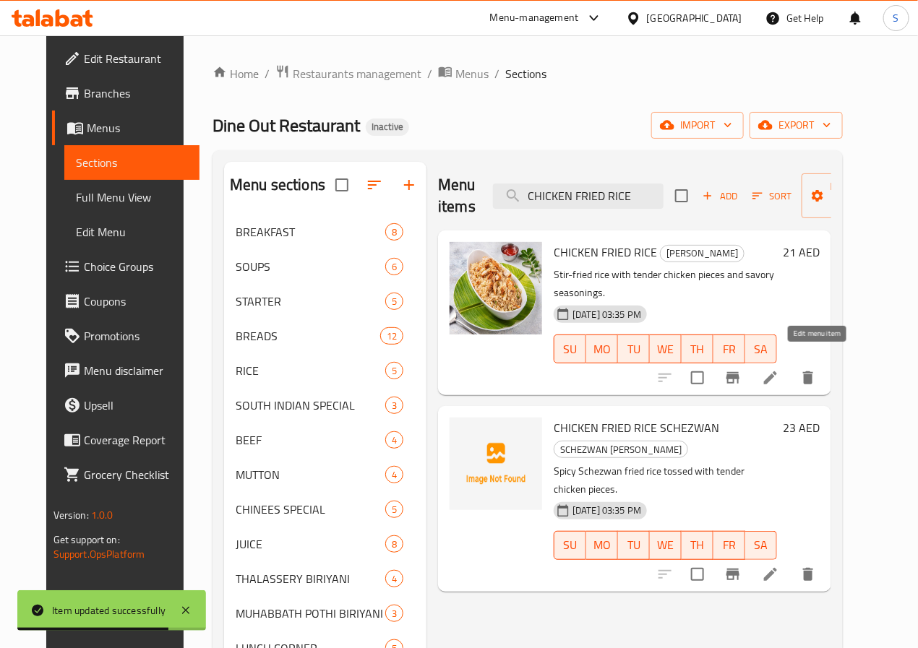
type input "CHICKEN FRIED RICE"
click at [779, 369] on icon at bounding box center [770, 377] width 17 height 17
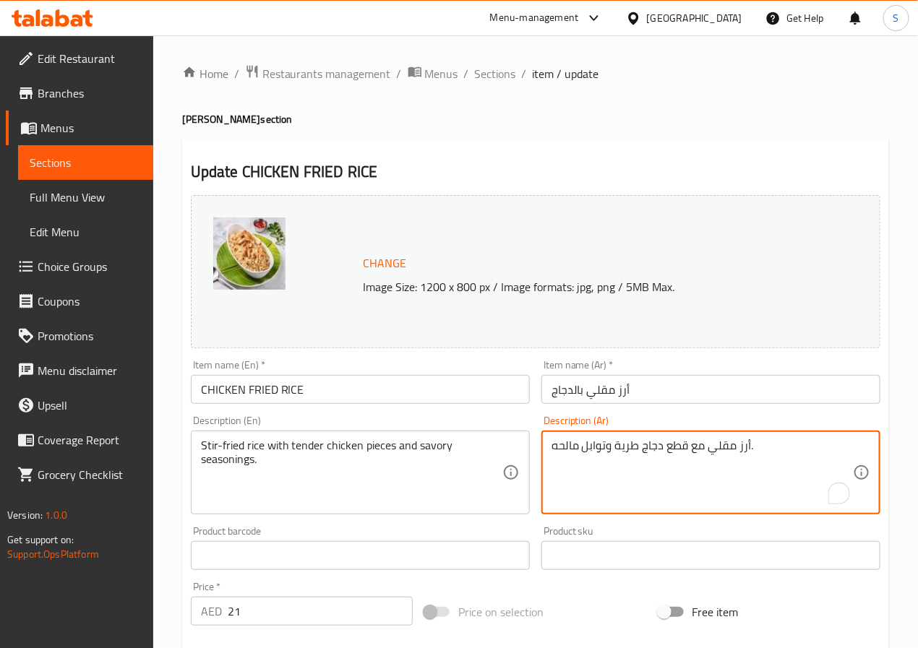
click at [632, 443] on textarea "أرز مقلي مع قطع دجاج طرية وتوابل مالحه." at bounding box center [701, 473] width 301 height 69
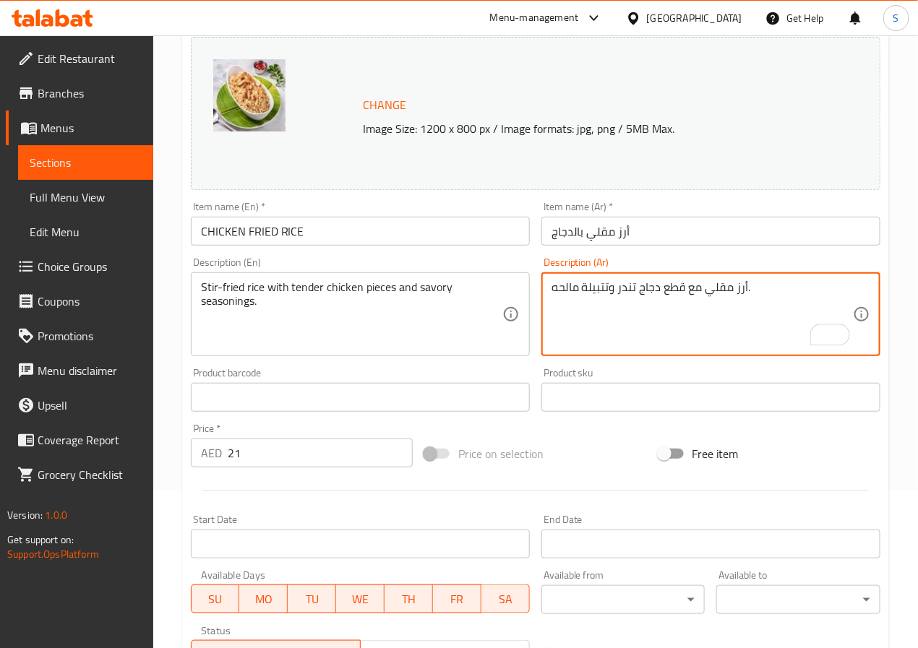
scroll to position [392, 0]
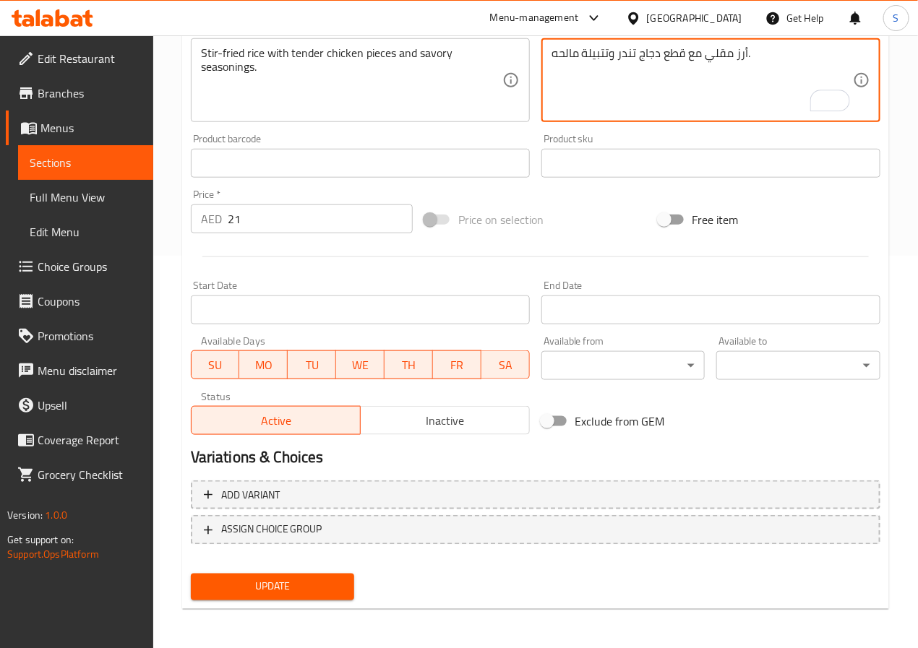
type textarea "أرز مقلي مع قطع دجاج تندر وتتبيلة مالحه."
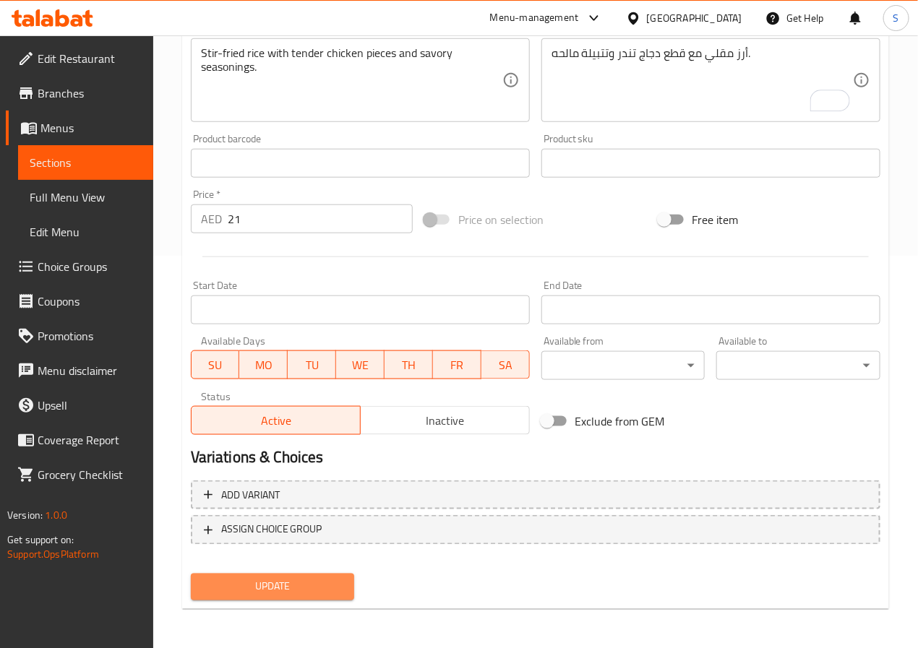
click at [284, 590] on span "Update" at bounding box center [272, 587] width 141 height 18
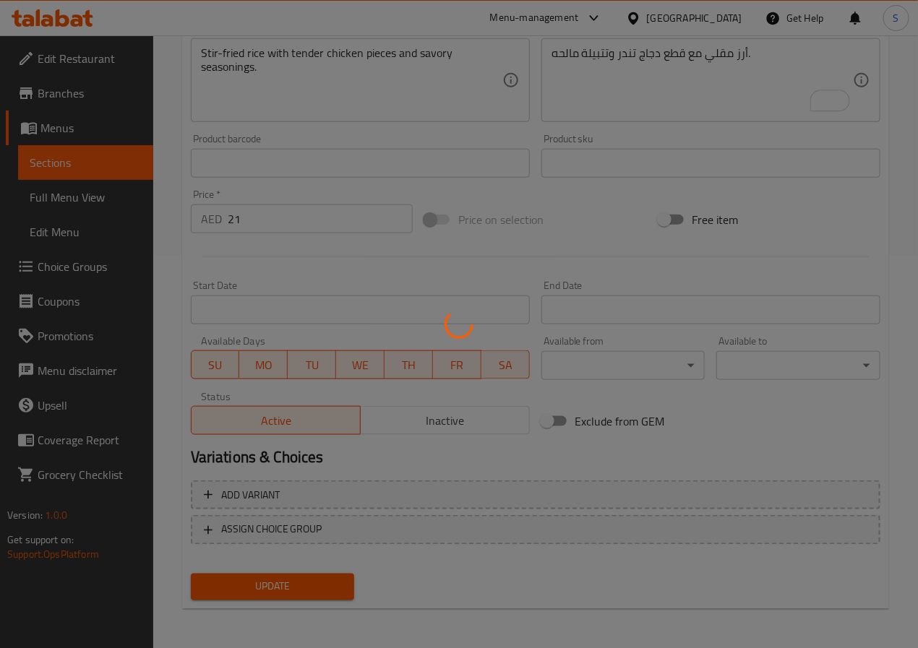
scroll to position [0, 0]
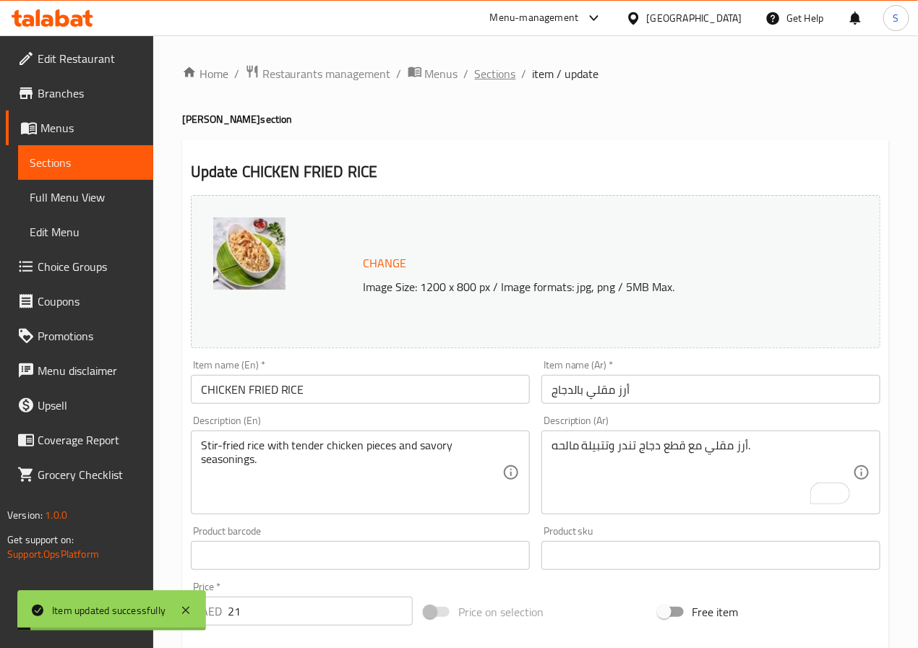
click at [503, 72] on span "Sections" at bounding box center [495, 73] width 41 height 17
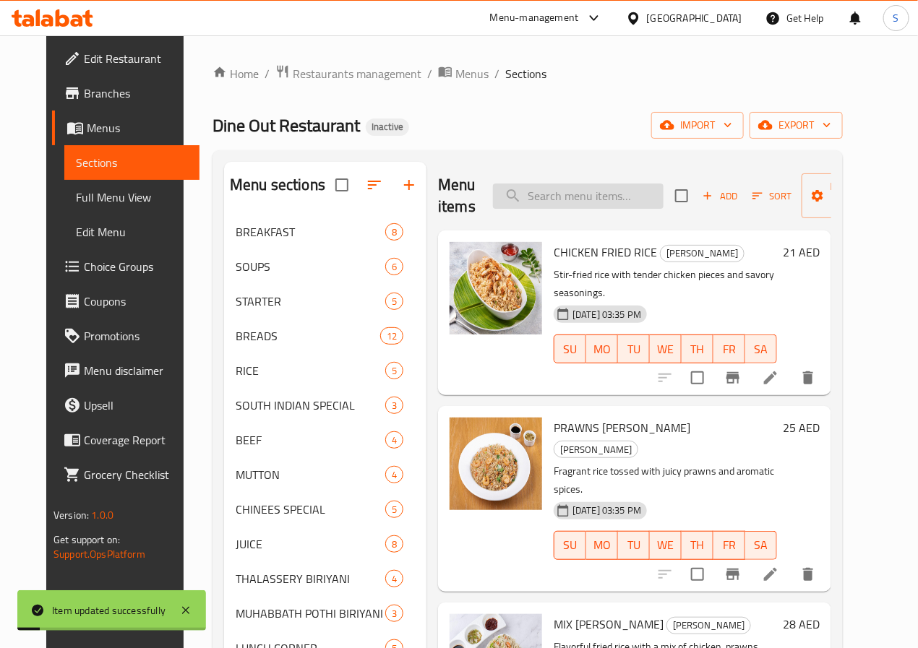
click at [545, 202] on input "search" at bounding box center [578, 196] width 171 height 25
paste input "CHICKEN FRIED RICE"
type input "CHICKEN FRIED RICE"
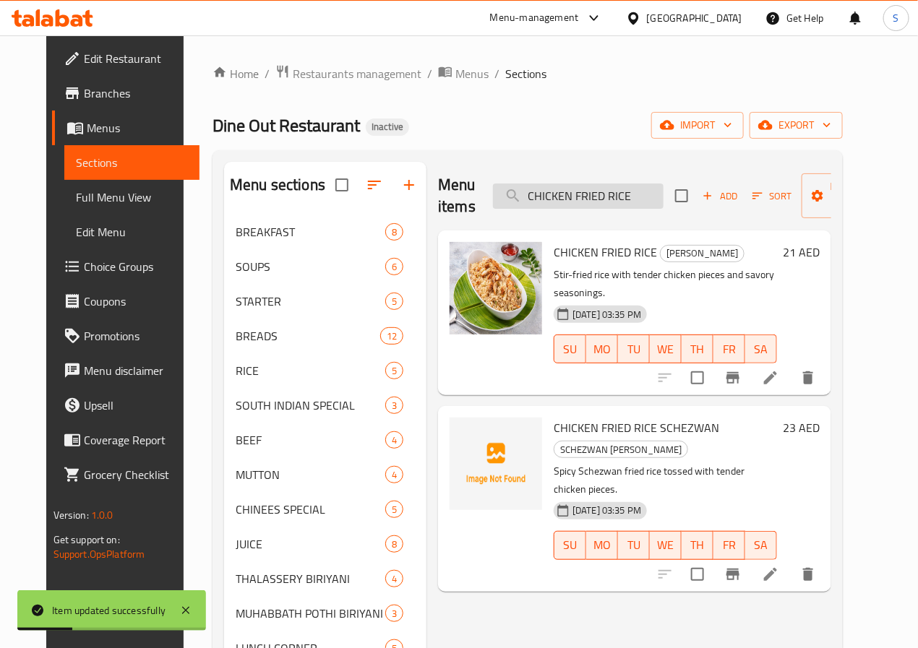
click at [545, 202] on input "CHICKEN FRIED RICE" at bounding box center [578, 196] width 171 height 25
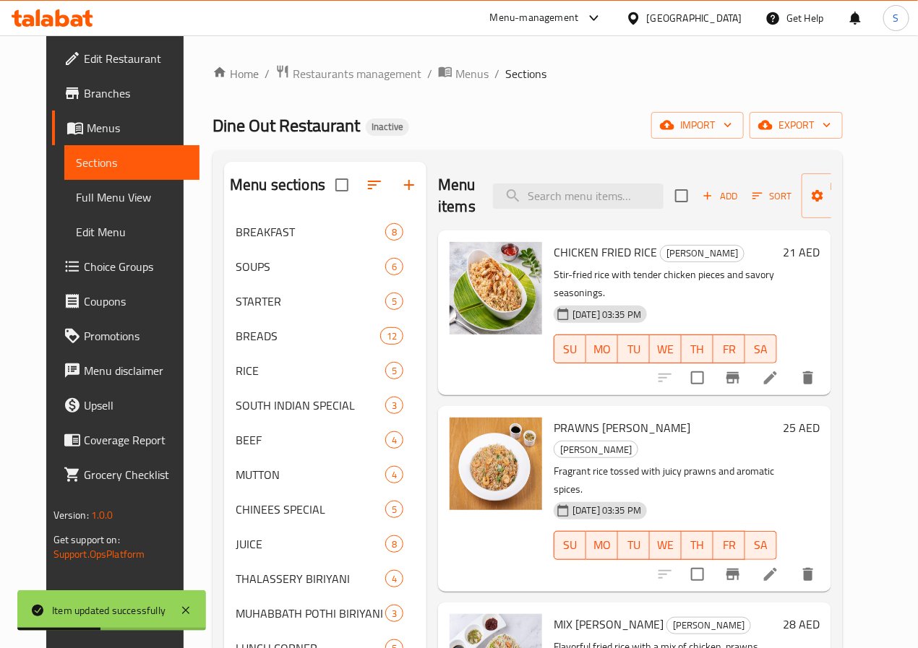
click at [499, 139] on div "Dine Out Restaurant Inactive import export" at bounding box center [527, 125] width 630 height 27
click at [499, 197] on input "search" at bounding box center [578, 196] width 171 height 25
paste input "MIX [PERSON_NAME]"
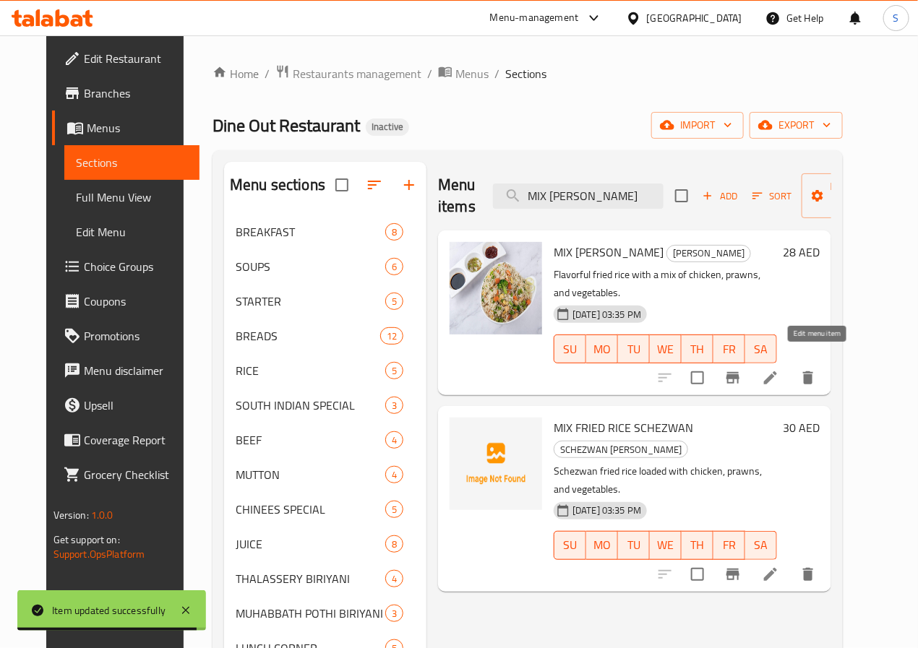
type input "MIX [PERSON_NAME]"
click at [777, 371] on icon at bounding box center [770, 377] width 13 height 13
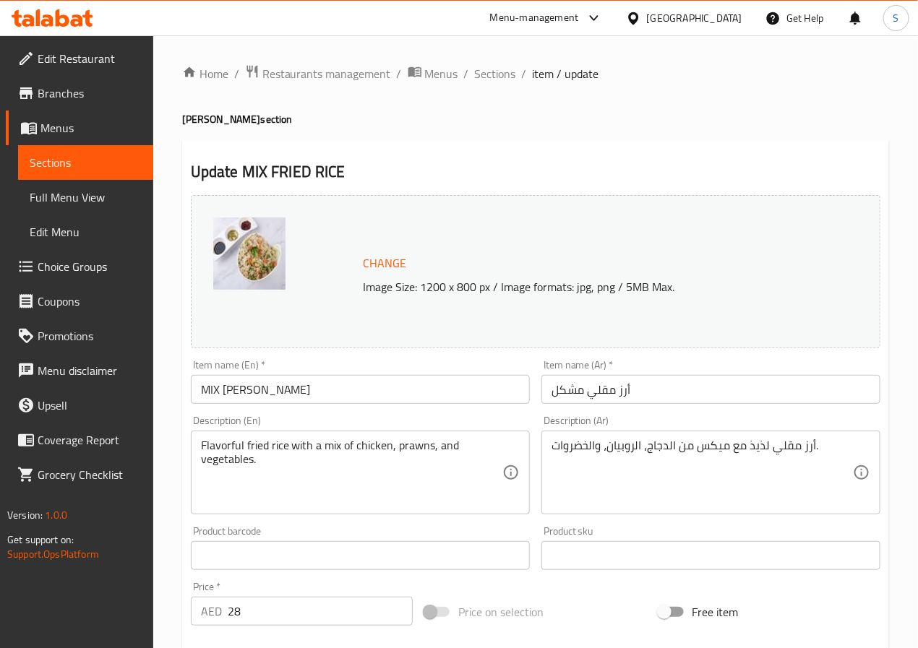
click at [567, 395] on input "أرز مقلي مشكل" at bounding box center [710, 389] width 339 height 29
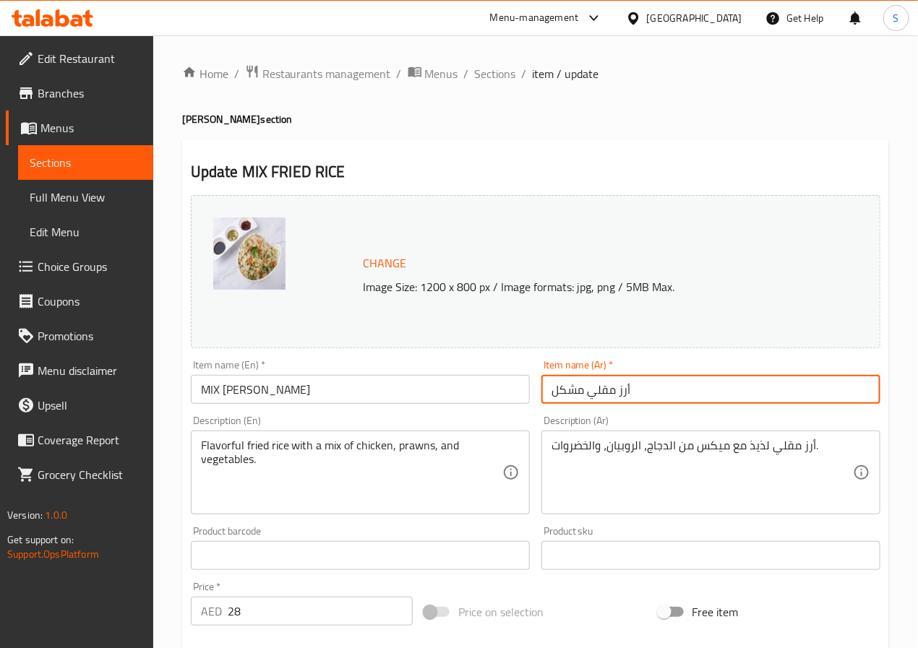
click at [567, 395] on input "أرز مقلي مشكل" at bounding box center [710, 389] width 339 height 29
type input "أرز مقلي ميكس"
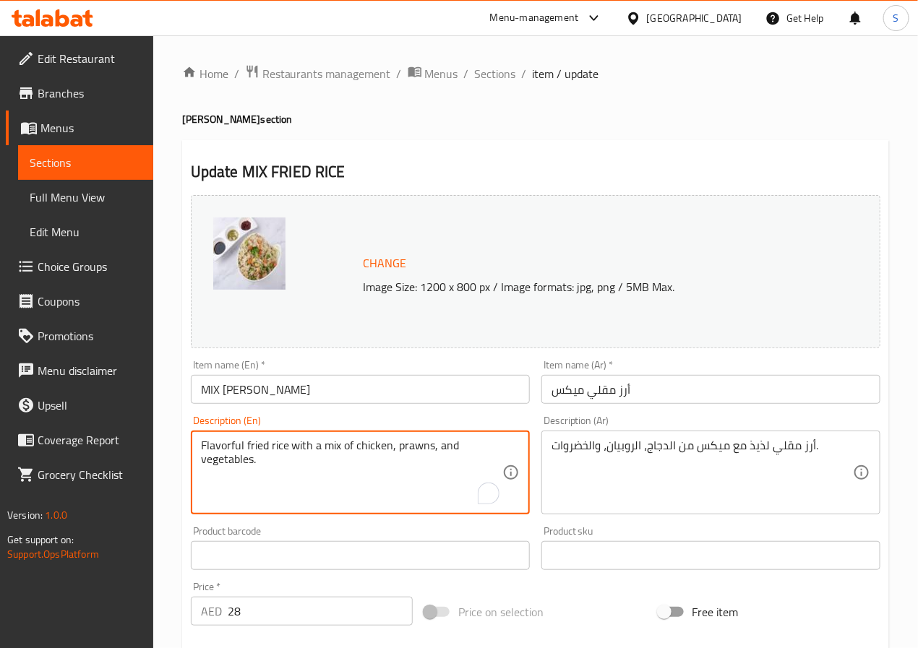
click at [225, 447] on textarea "Flavorful fried rice with a mix of chicken, prawns, and vegetables." at bounding box center [351, 473] width 301 height 69
type textarea "Fried rice with a mix of chicken, prawns, and vegetables."
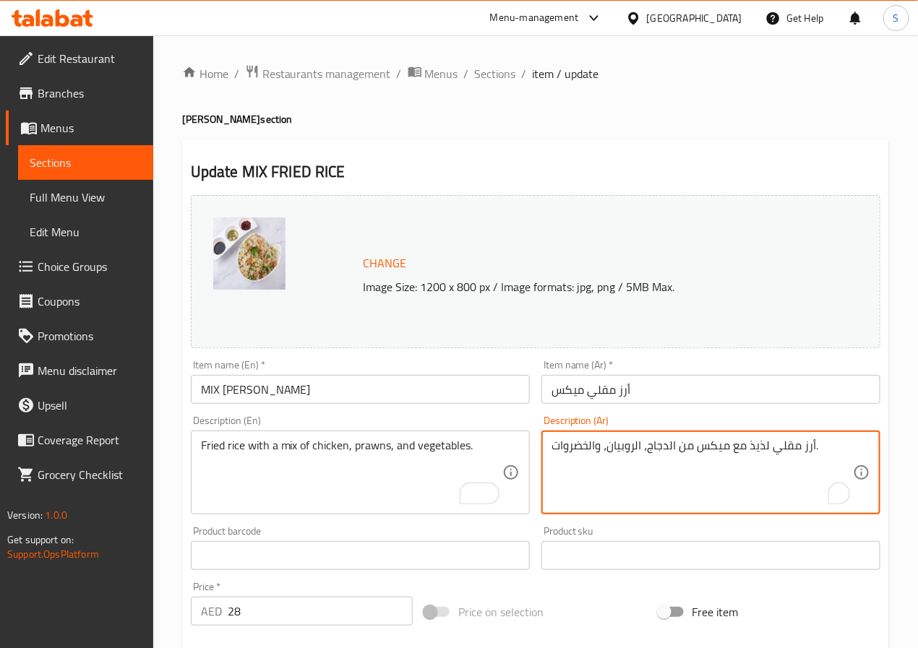
click at [753, 444] on textarea "أرز مقلي لذيذ مع ميكس من الدجاج، الروبيان، والخضروات." at bounding box center [701, 473] width 301 height 69
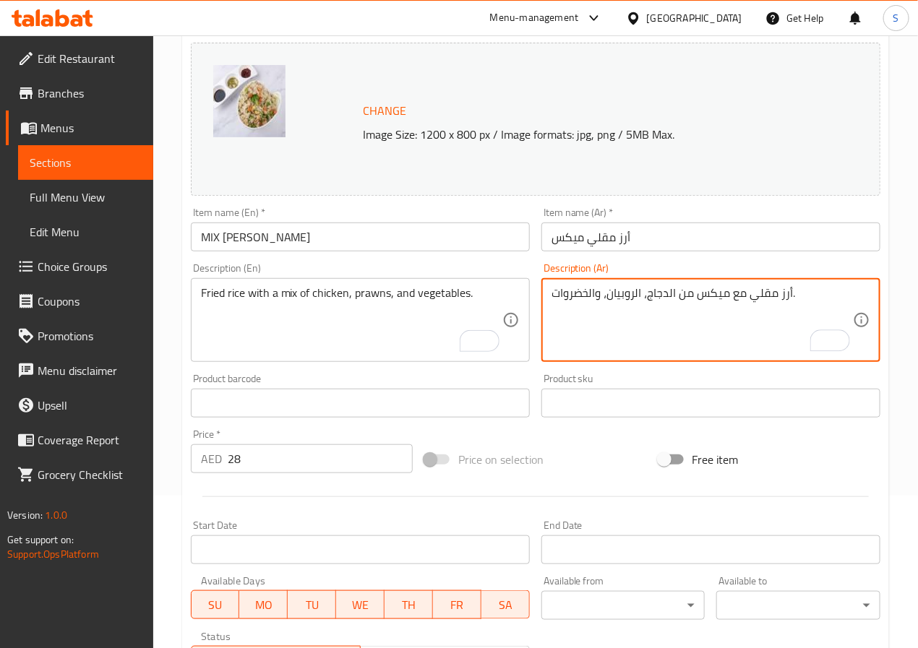
scroll to position [392, 0]
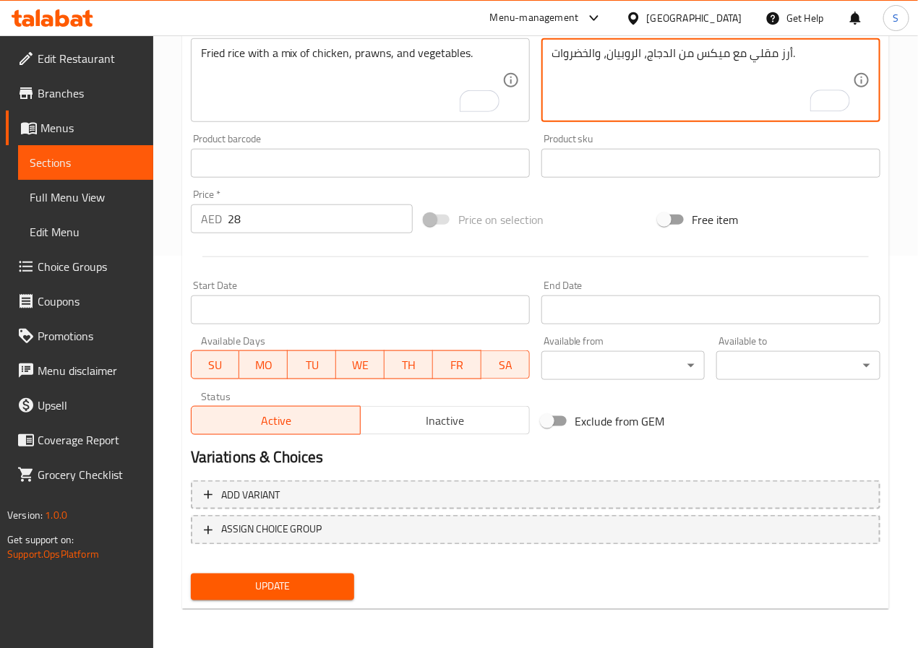
type textarea "أرز مقلي مع ميكس من الدجاج، الروبيان، والخضروات."
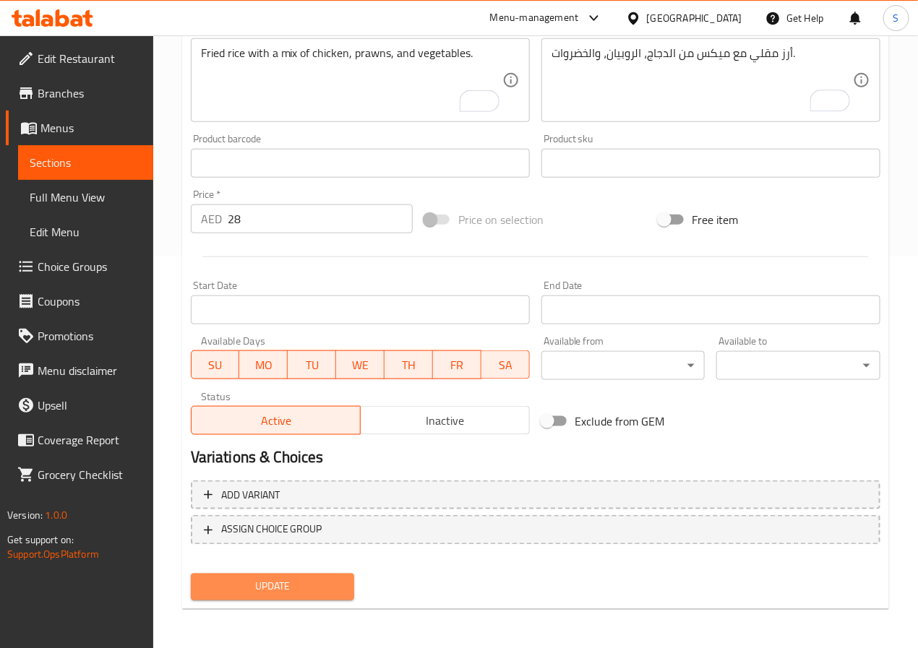
click at [297, 585] on span "Update" at bounding box center [272, 587] width 141 height 18
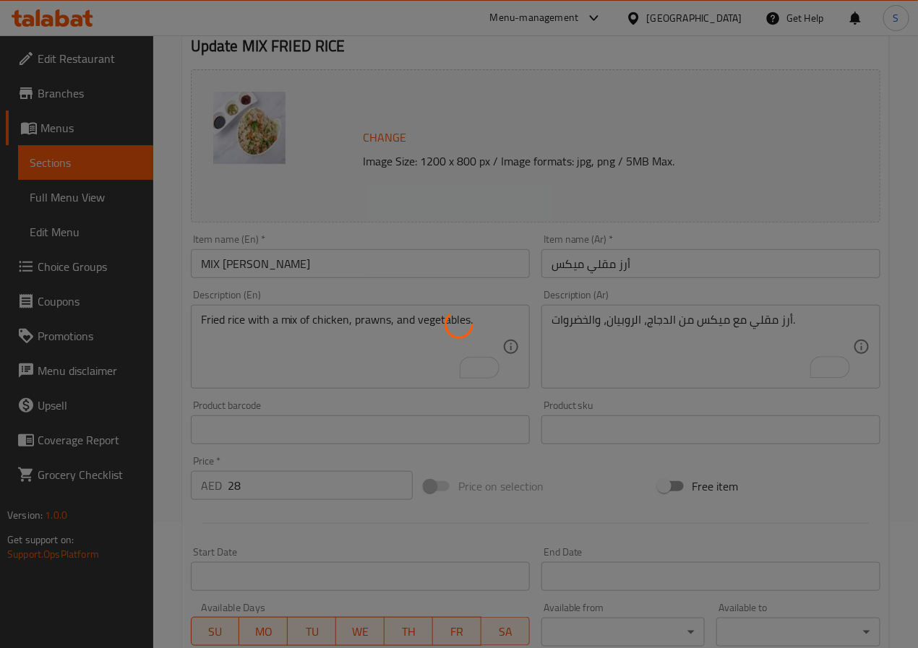
scroll to position [0, 0]
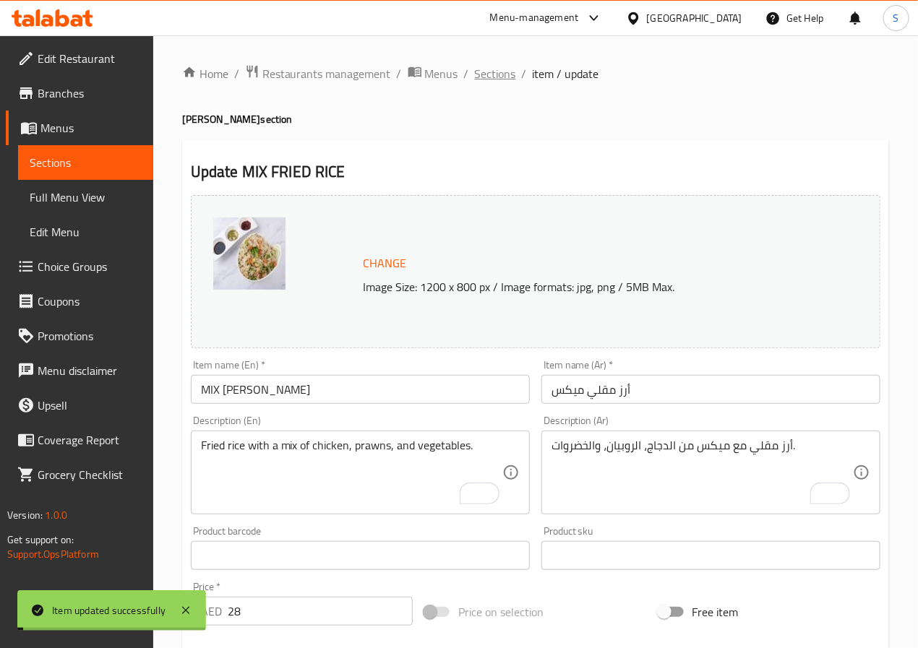
click at [489, 74] on span "Sections" at bounding box center [495, 73] width 41 height 17
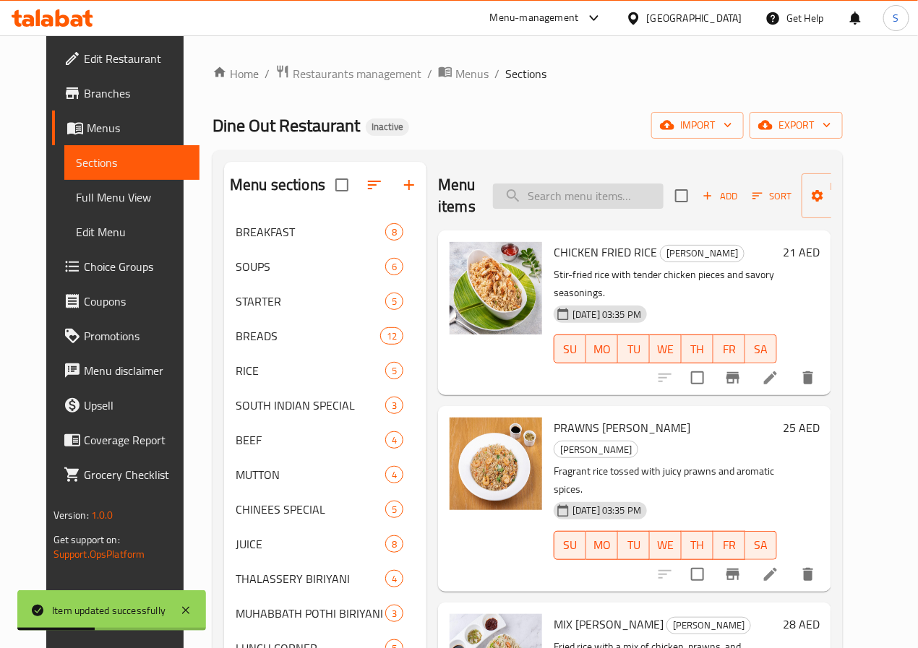
click at [528, 198] on input "search" at bounding box center [578, 196] width 171 height 25
paste input "EGG FRIED RICE"
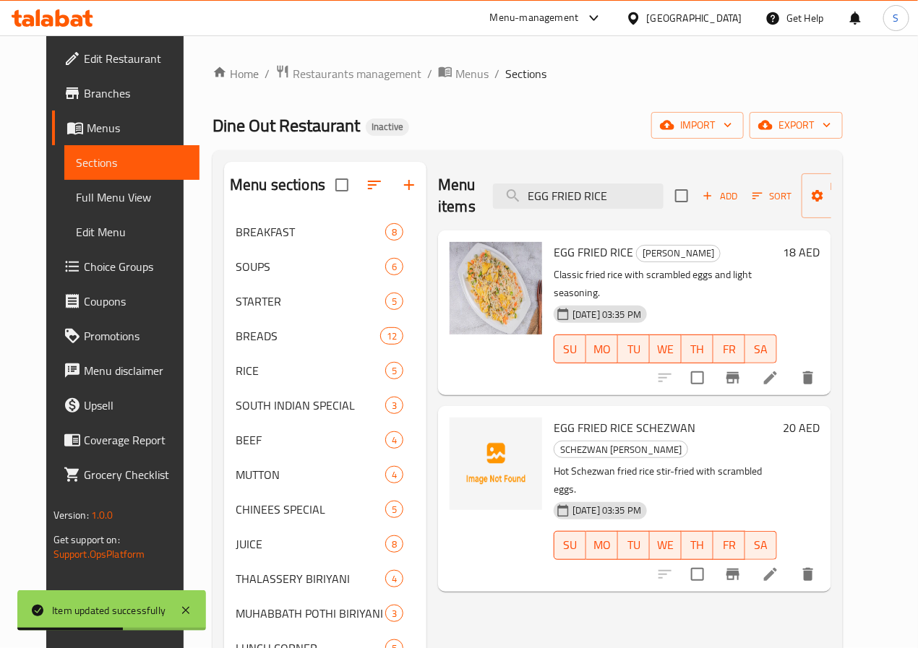
type input "EGG FRIED RICE"
click at [825, 375] on div at bounding box center [737, 378] width 178 height 35
click at [779, 369] on icon at bounding box center [770, 377] width 17 height 17
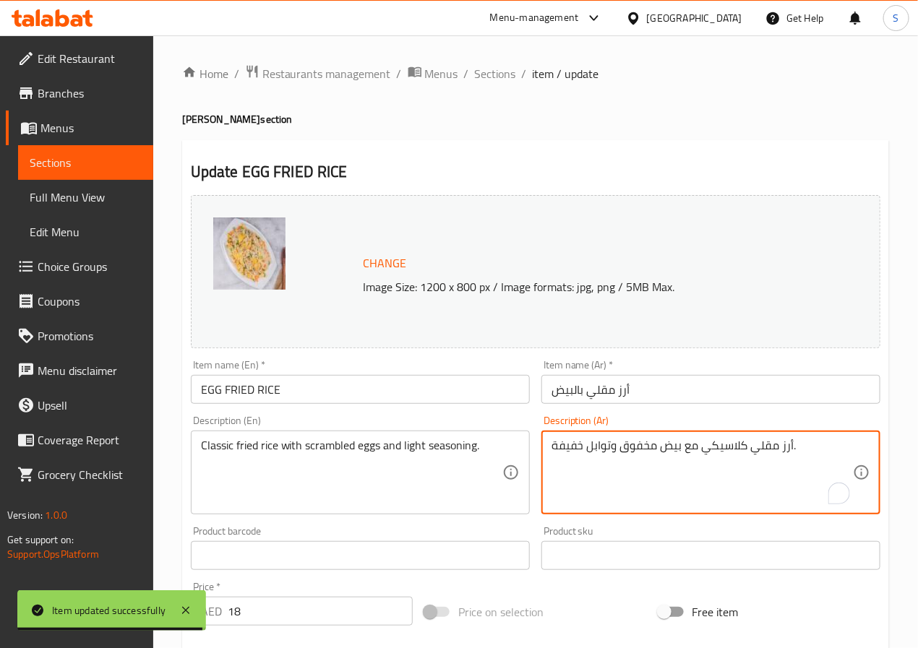
click at [603, 450] on textarea "أرز مقلي كلاسيكي مع بيض مخفوق وتوابل خفيفة." at bounding box center [701, 473] width 301 height 69
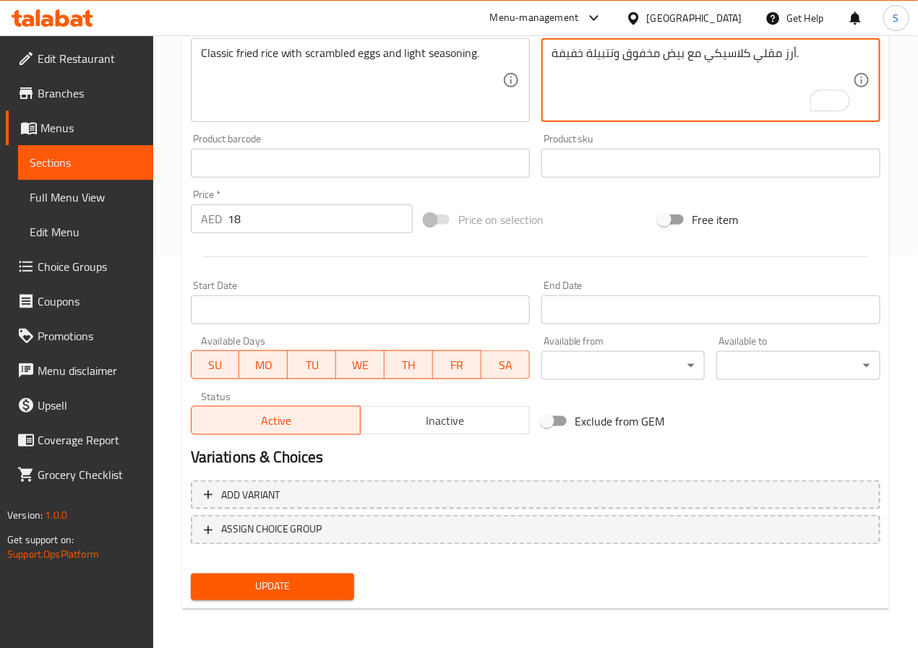
type textarea "أرز مقلي كلاسيكي مع بيض مخفوق وتتبيلة خفيفة."
click at [336, 588] on span "Update" at bounding box center [272, 587] width 141 height 18
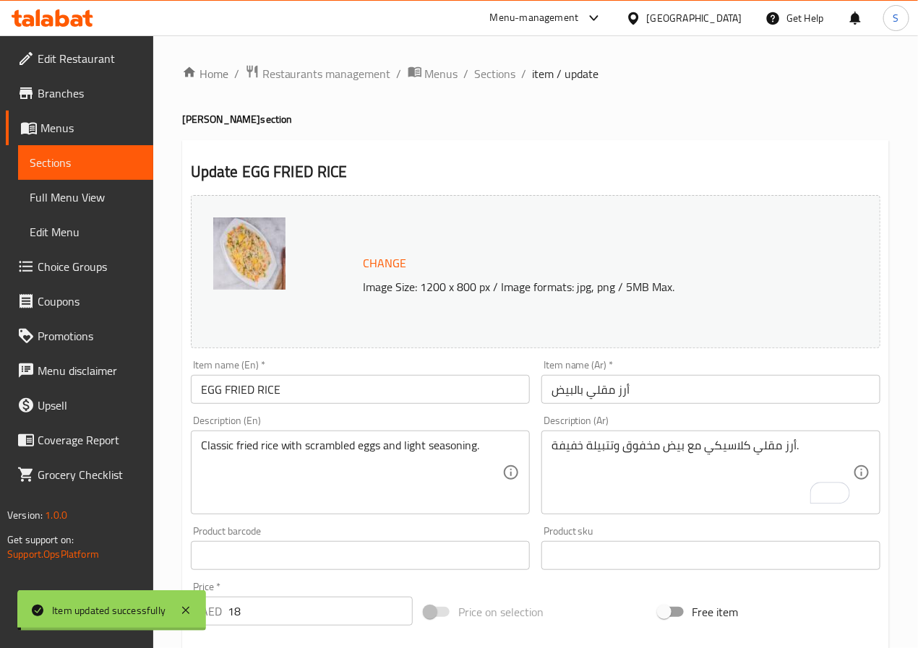
click at [490, 77] on span "Sections" at bounding box center [495, 73] width 41 height 17
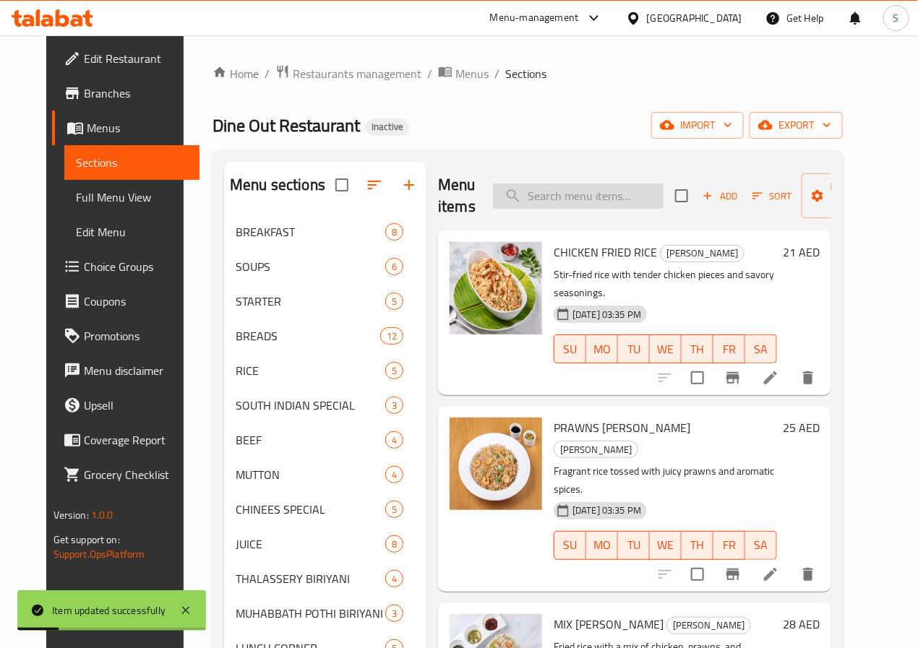
click at [580, 205] on input "search" at bounding box center [578, 196] width 171 height 25
paste input "VEG FRIED RICE"
type input "VEG FRIED RICE"
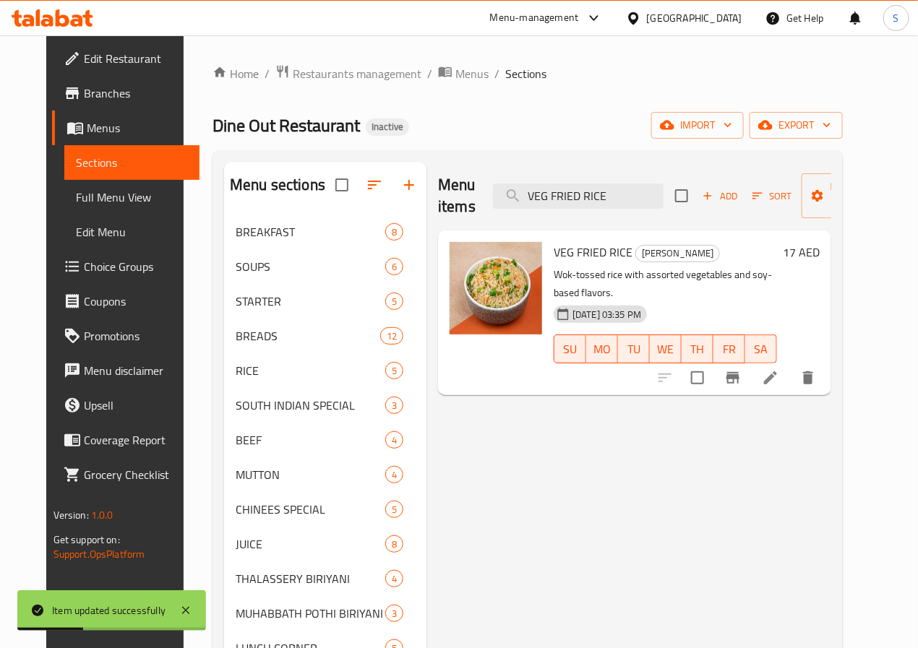
click at [779, 369] on icon at bounding box center [770, 377] width 17 height 17
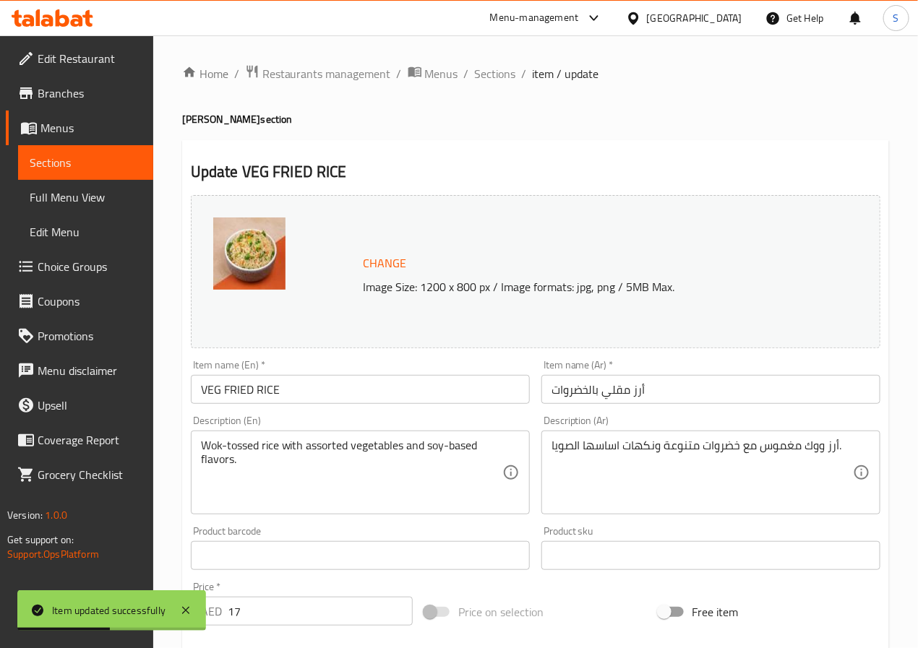
click at [583, 390] on input "أرز مقلي بالخضروات" at bounding box center [710, 389] width 339 height 29
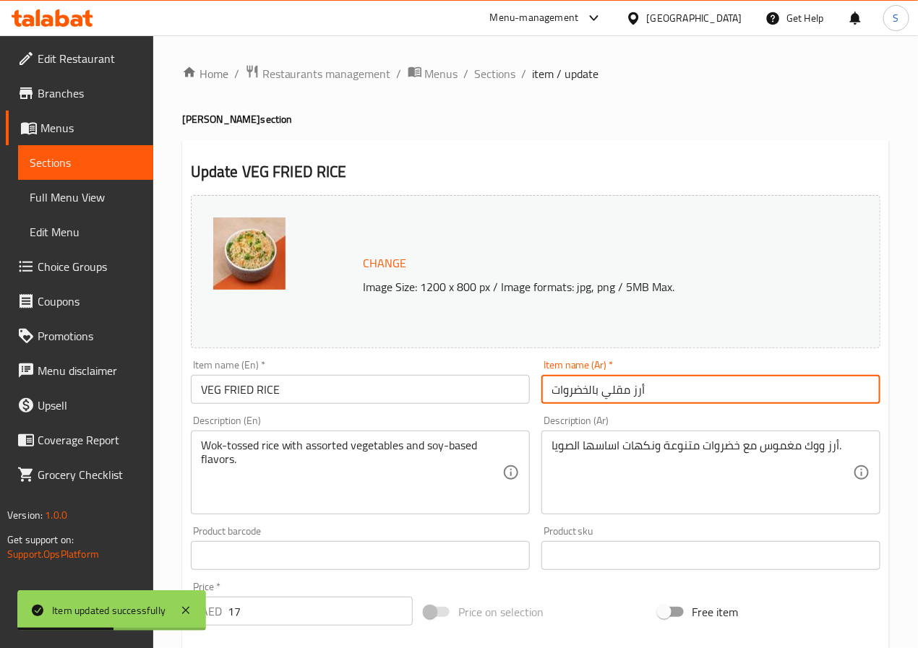
click at [583, 390] on input "أرز مقلي بالخضروات" at bounding box center [710, 389] width 339 height 29
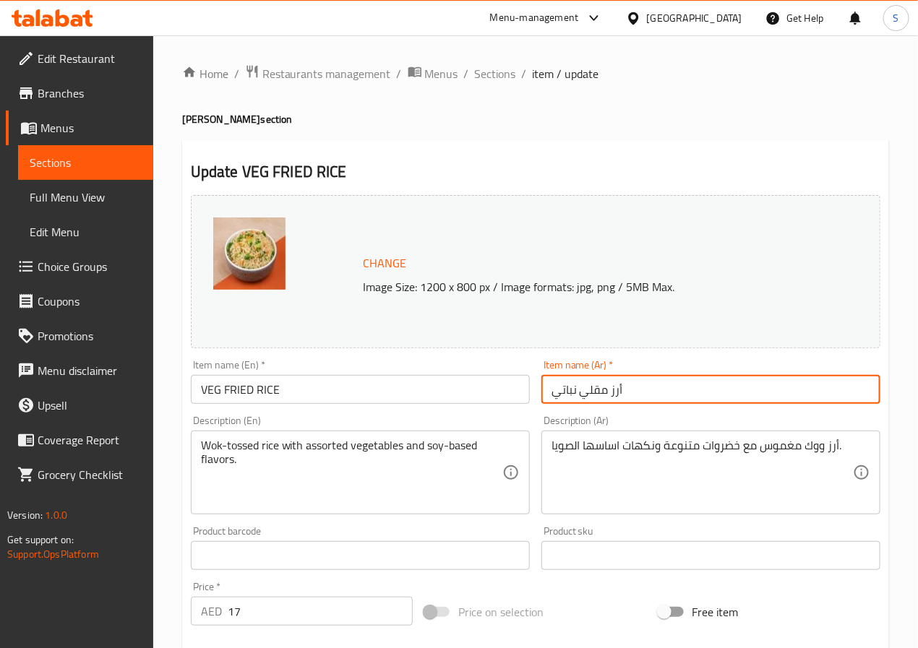
type input "أرز مقلي نباتي"
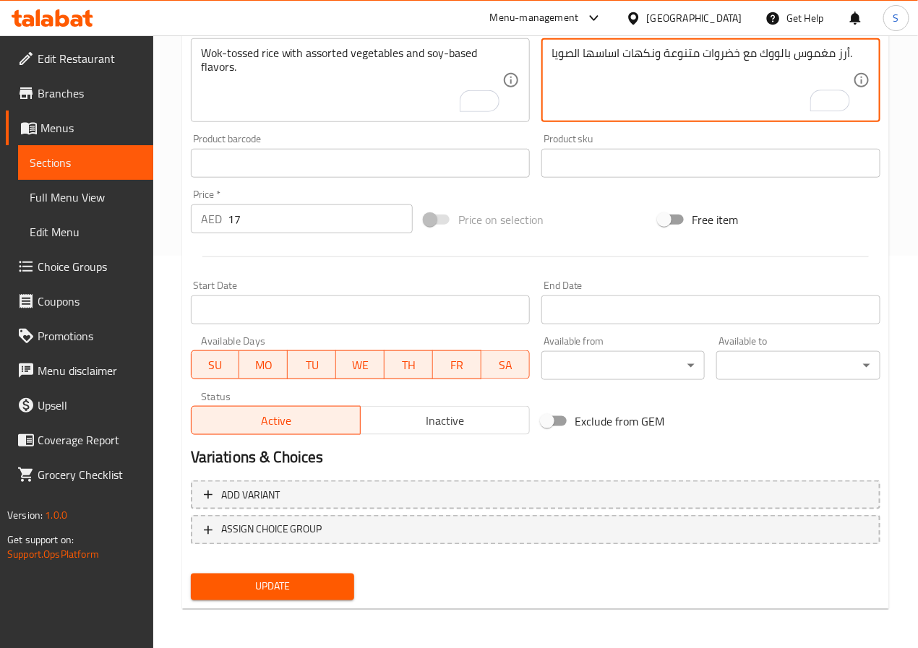
type textarea "أرز مغموس بالووك مع خضروات متنوعة ونكهات اساسها الصويا."
click at [285, 588] on span "Update" at bounding box center [272, 587] width 141 height 18
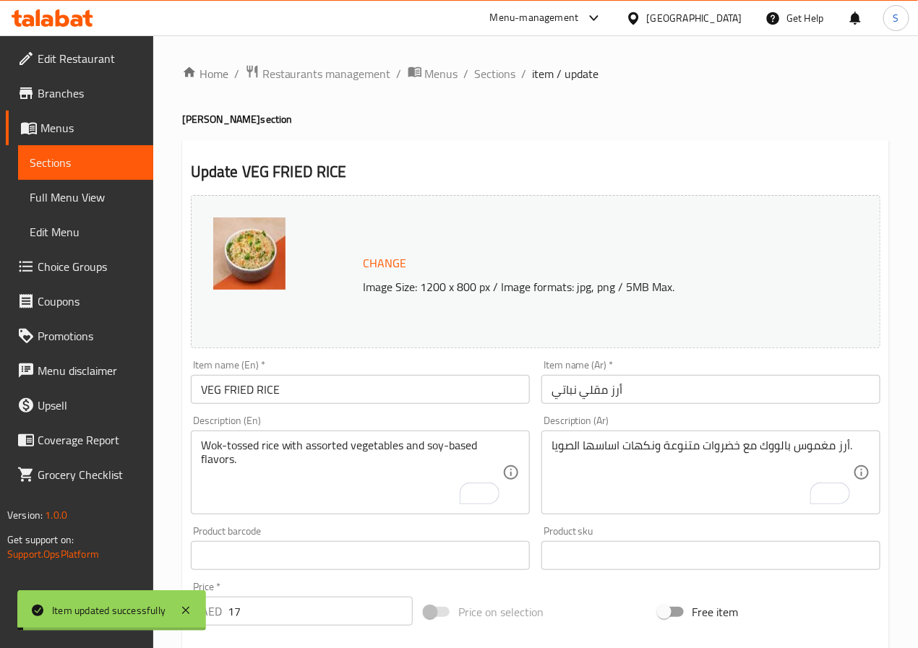
drag, startPoint x: 493, startPoint y: 74, endPoint x: 442, endPoint y: 22, distance: 72.1
click at [493, 74] on span "Sections" at bounding box center [495, 73] width 41 height 17
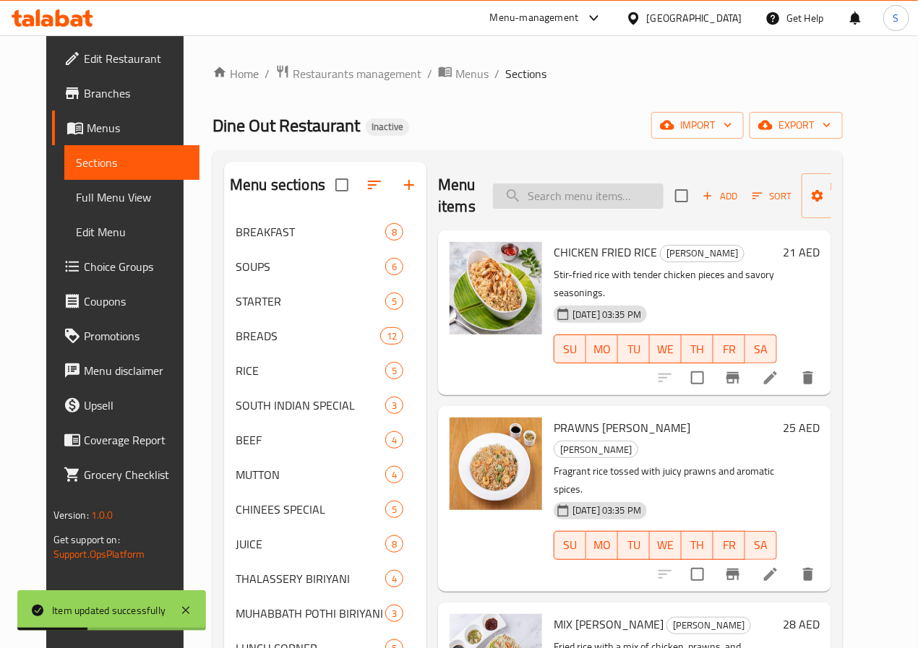
click at [528, 195] on input "search" at bounding box center [578, 196] width 171 height 25
paste input "CHICKEN NOODLE"
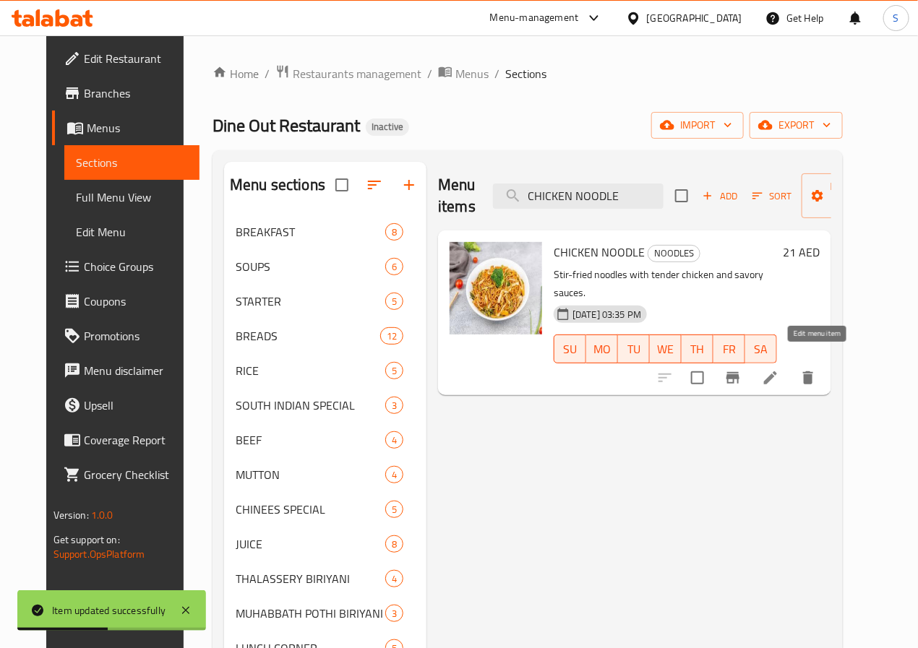
type input "CHICKEN NOODLE"
click at [779, 369] on icon at bounding box center [770, 377] width 17 height 17
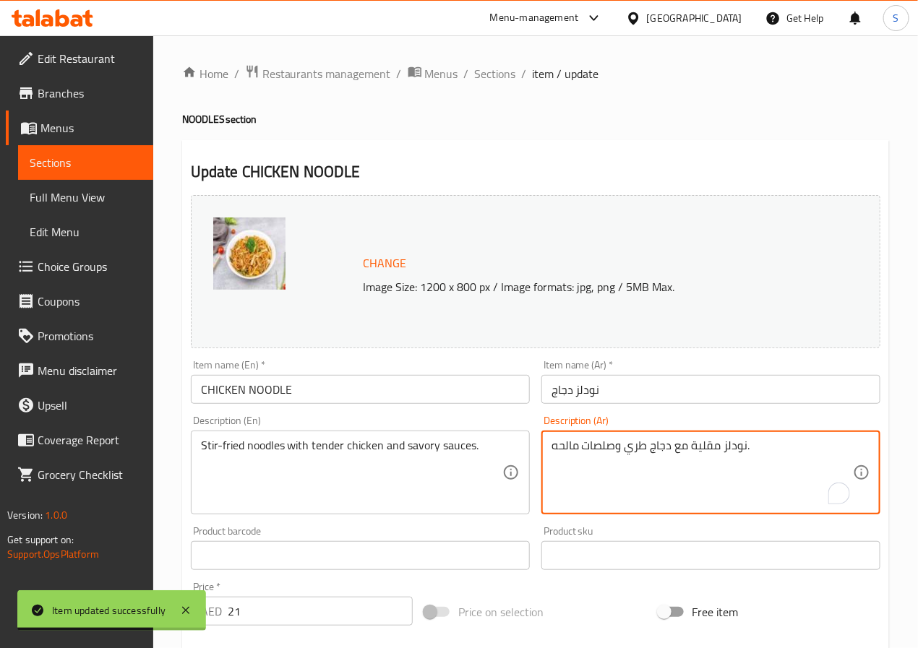
click at [632, 451] on textarea "نودلز مقلية مع دجاج طري وصلصات مالحه." at bounding box center [701, 473] width 301 height 69
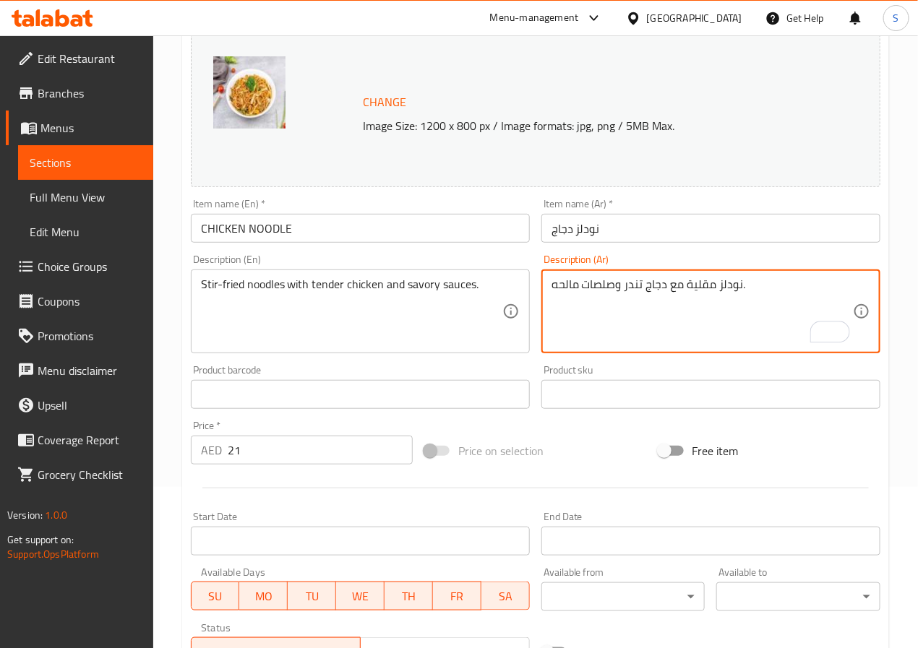
scroll to position [392, 0]
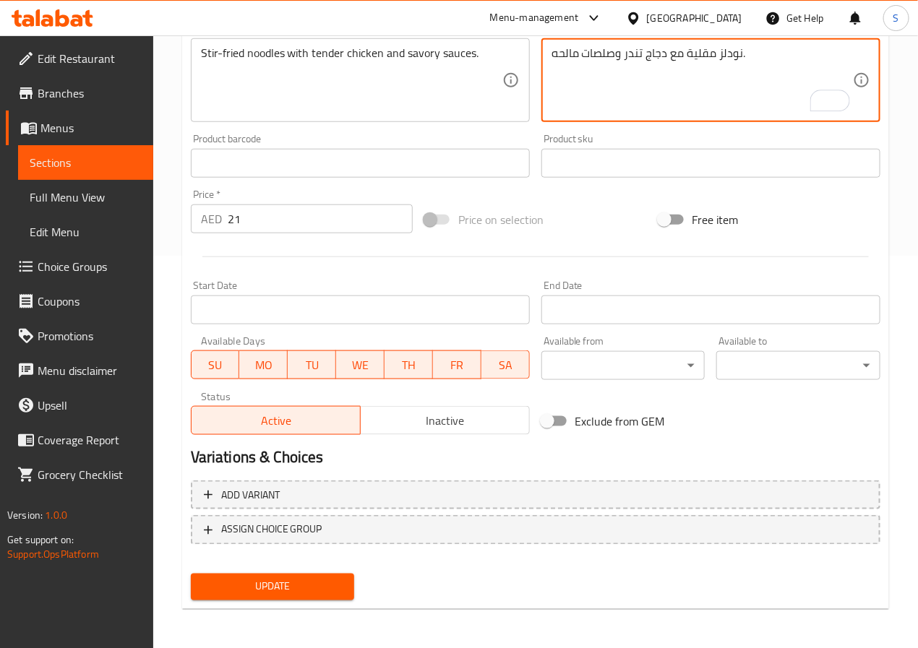
type textarea "نودلز مقلية مع دجاج تندر وصلصات مالحه."
click at [297, 585] on span "Update" at bounding box center [272, 587] width 141 height 18
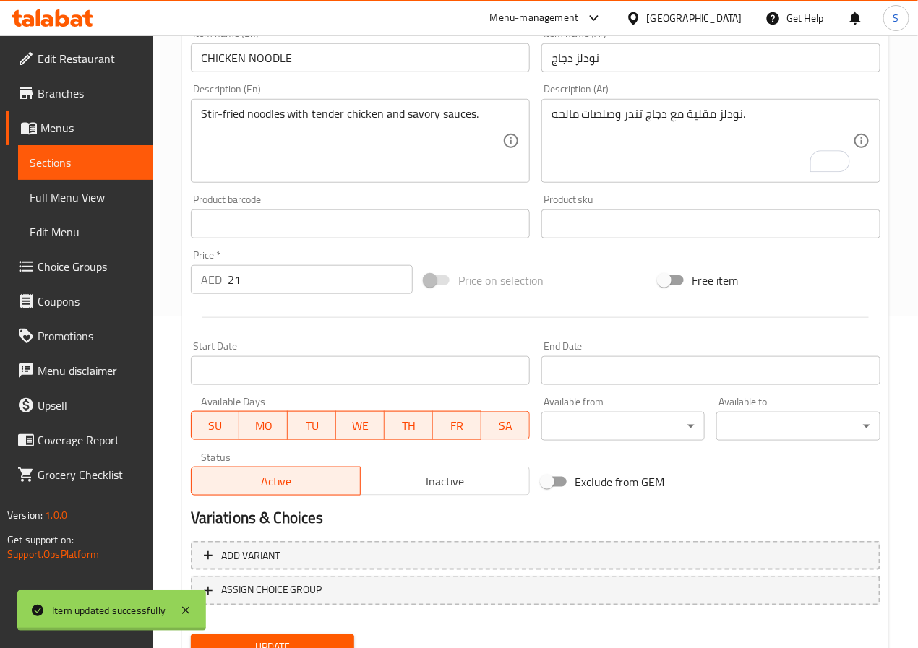
scroll to position [0, 0]
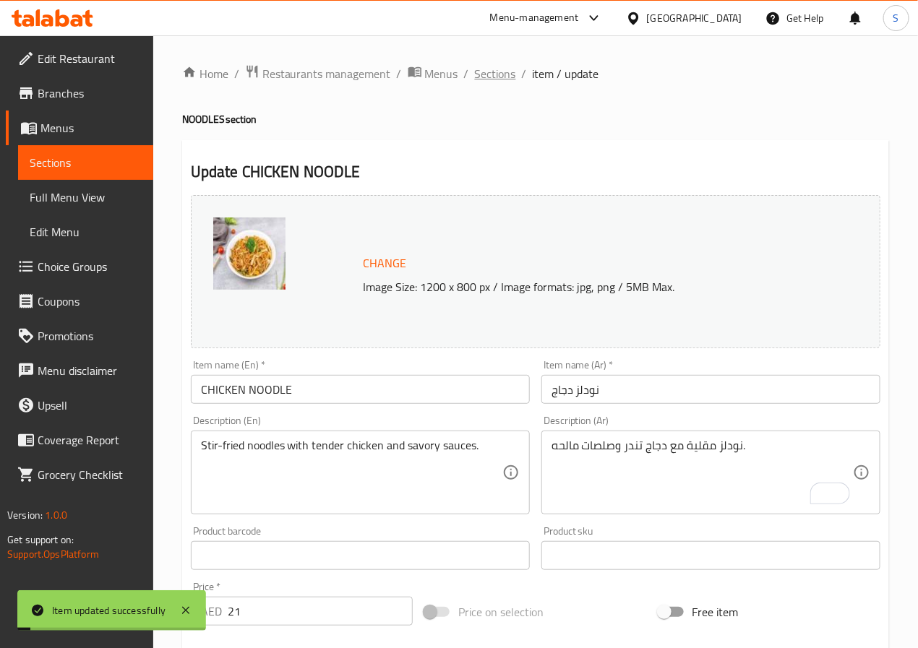
click at [477, 67] on span "Sections" at bounding box center [495, 73] width 41 height 17
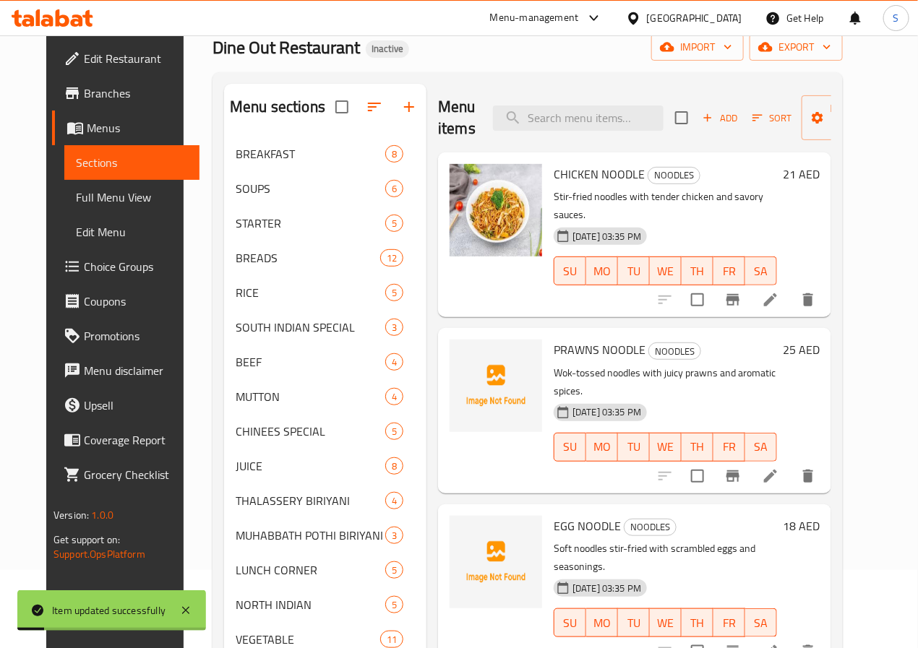
scroll to position [113, 0]
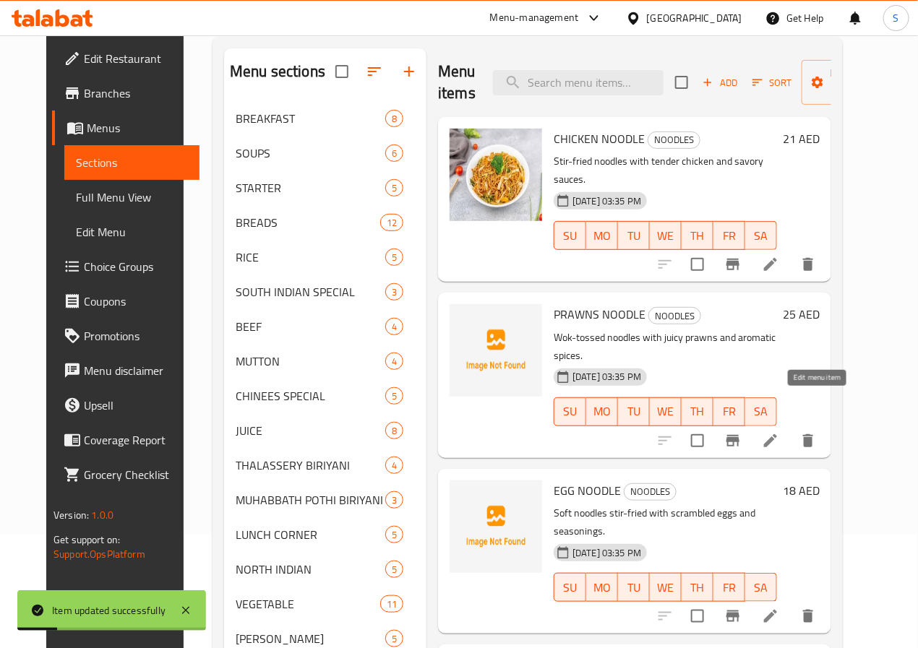
click at [779, 432] on icon at bounding box center [770, 440] width 17 height 17
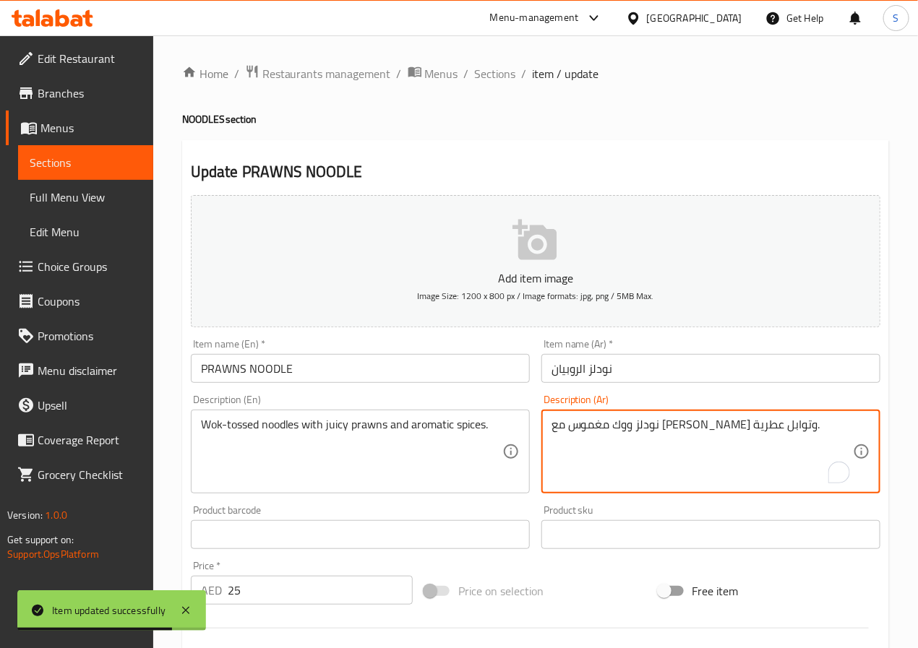
click at [762, 429] on textarea "نودلز ووك مغموس مع [PERSON_NAME] وتوابل عطرية." at bounding box center [701, 452] width 301 height 69
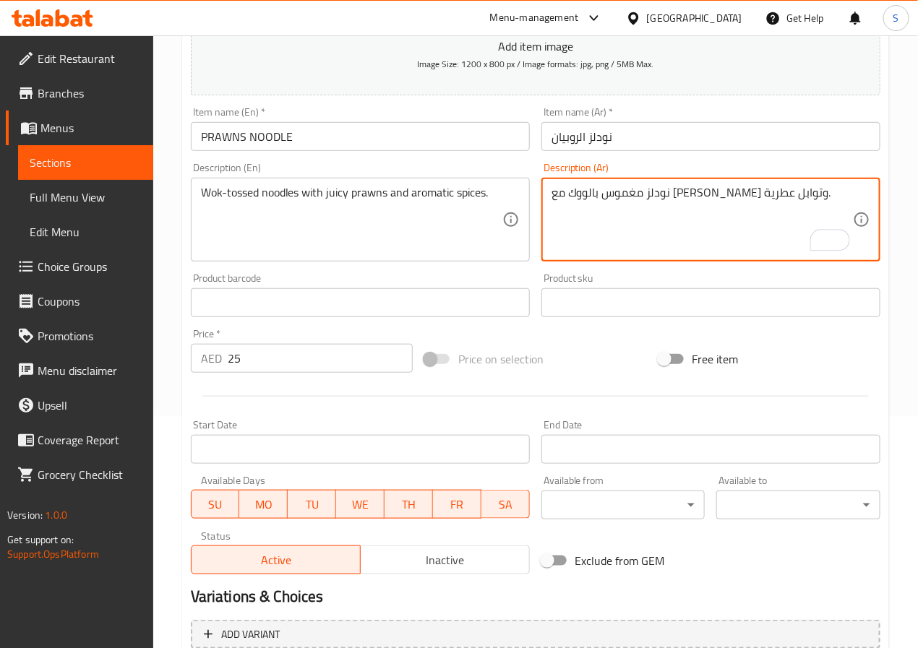
scroll to position [371, 0]
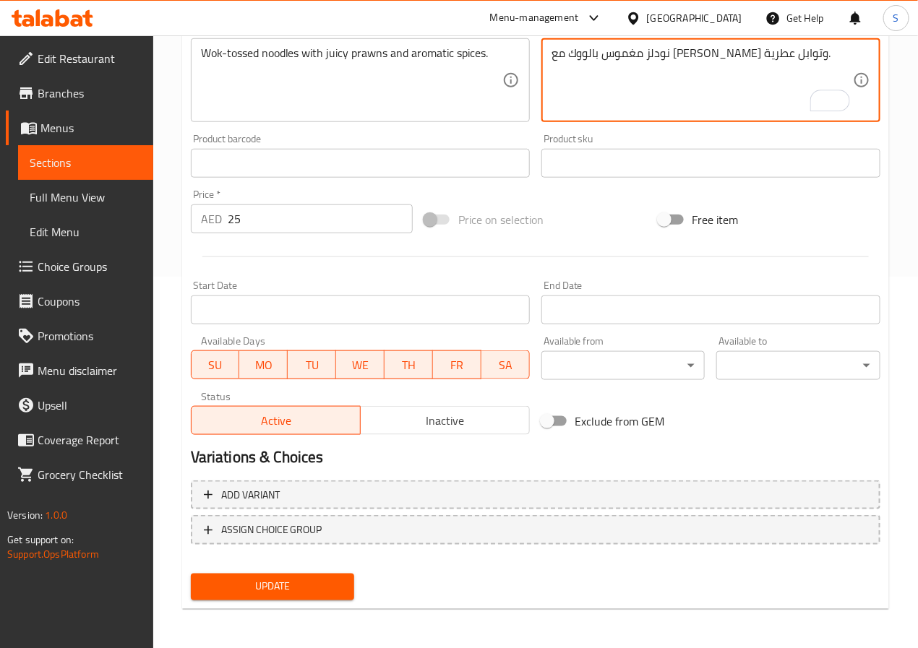
type textarea "نودلز مغموس بالووك مع [PERSON_NAME] وتوابل عطرية."
click at [323, 578] on span "Update" at bounding box center [272, 587] width 141 height 18
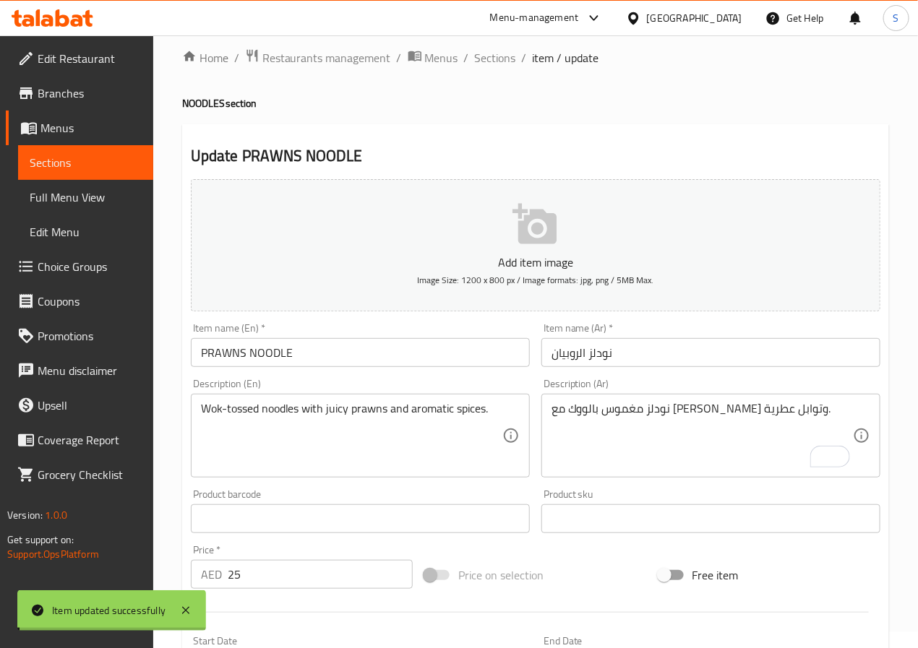
scroll to position [0, 0]
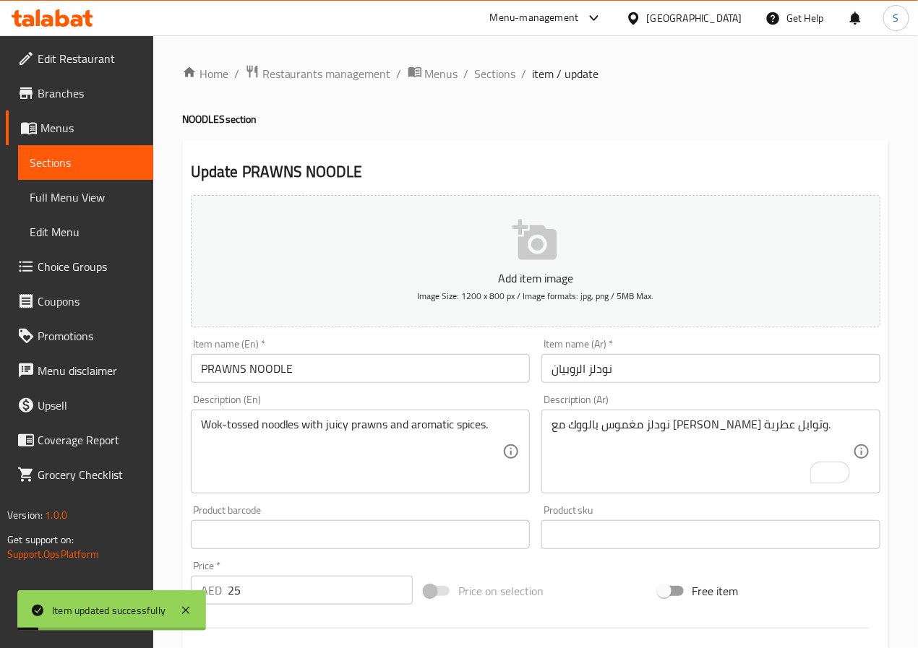
drag, startPoint x: 497, startPoint y: 82, endPoint x: 516, endPoint y: 107, distance: 31.4
click at [497, 82] on span "Sections" at bounding box center [495, 73] width 41 height 17
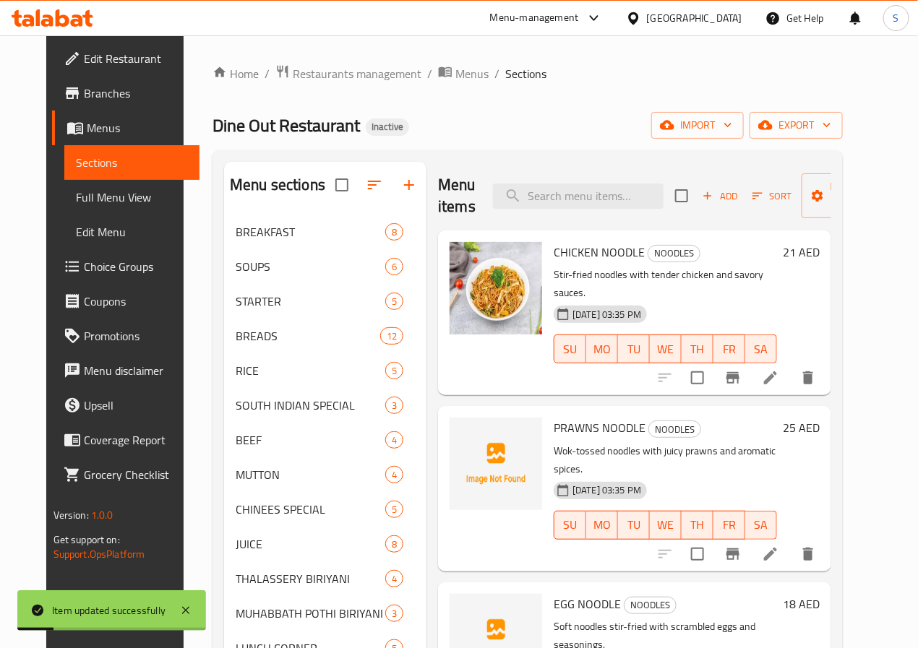
scroll to position [217, 0]
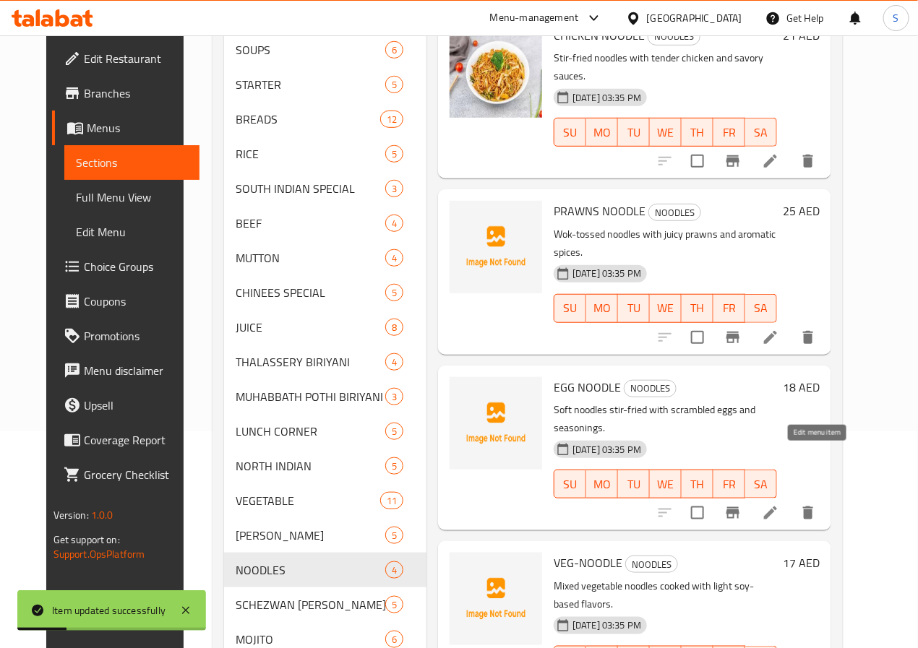
click at [779, 504] on icon at bounding box center [770, 512] width 17 height 17
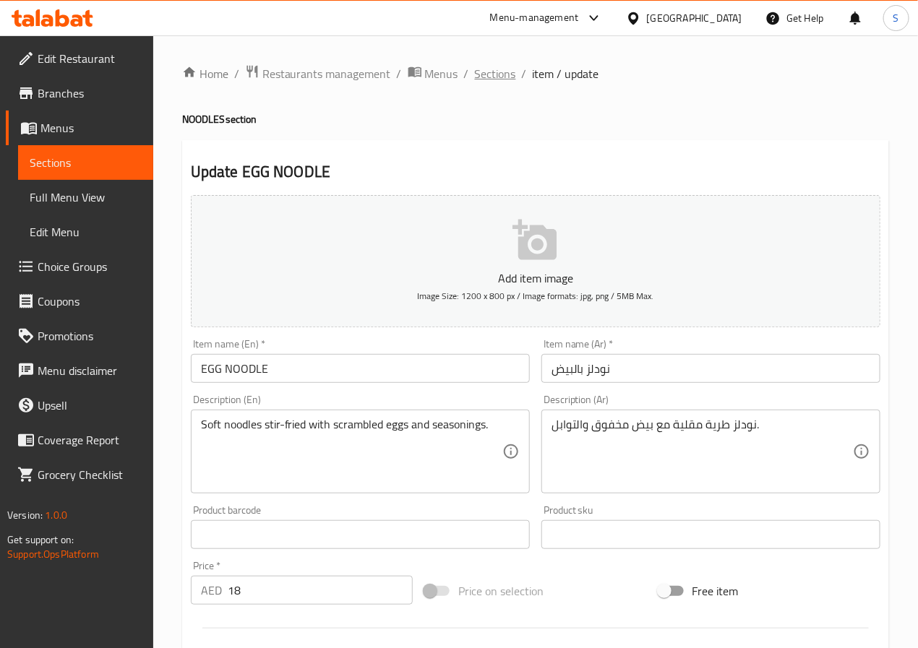
click at [495, 81] on span "Sections" at bounding box center [495, 73] width 41 height 17
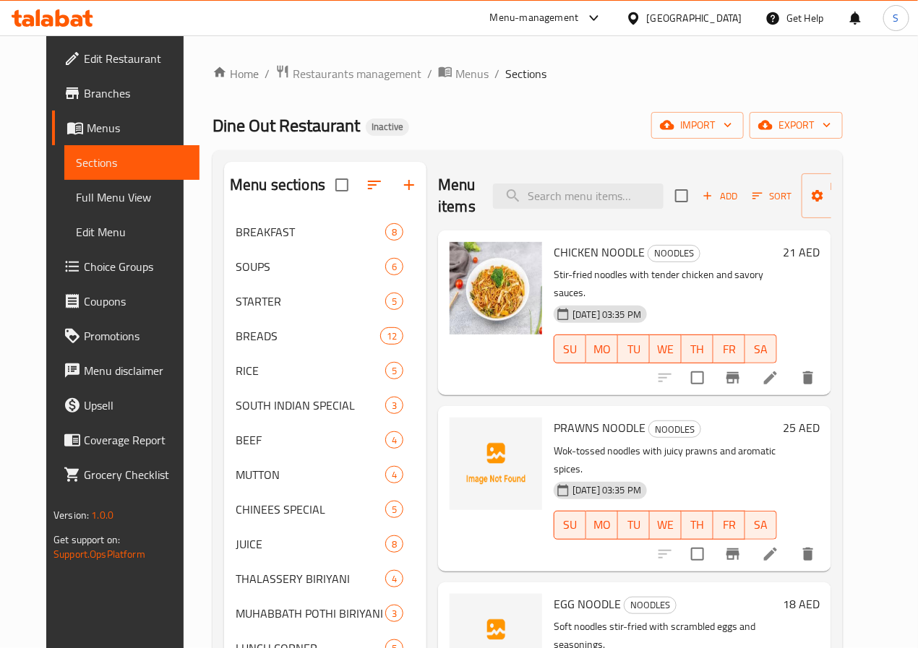
scroll to position [397, 0]
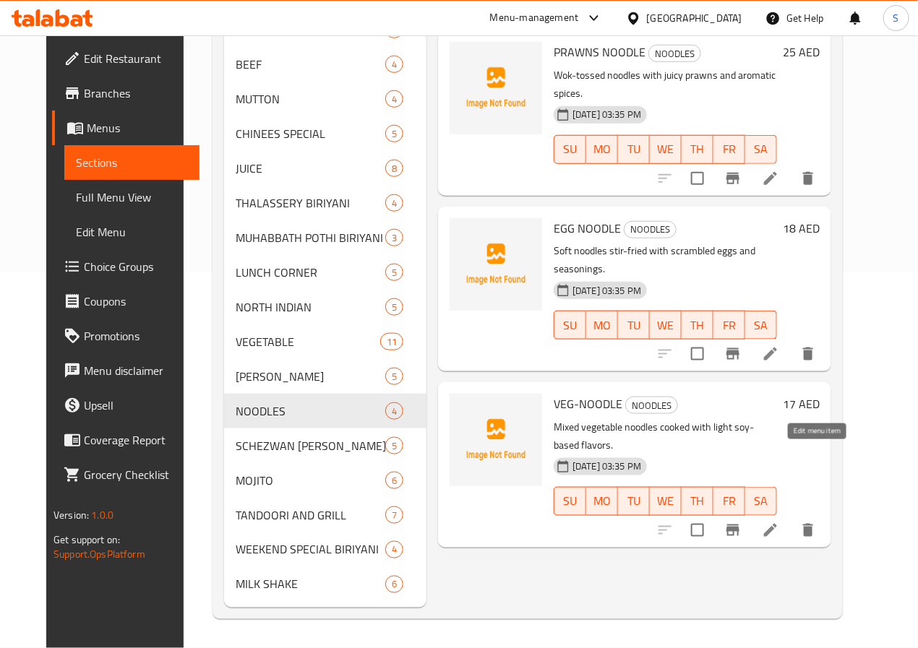
click at [777, 524] on icon at bounding box center [770, 530] width 13 height 13
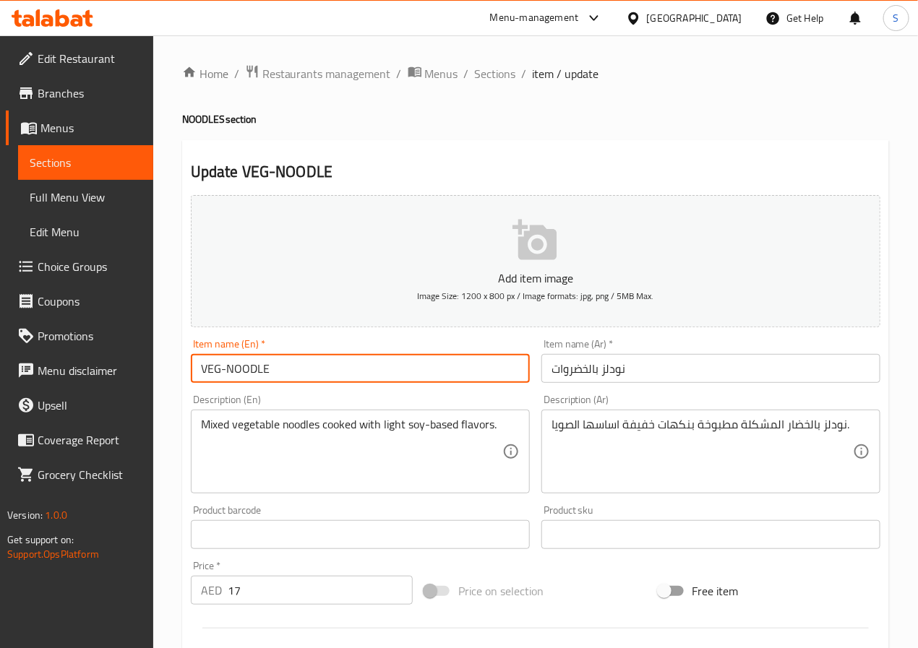
click at [226, 361] on input "VEG-NOODLE" at bounding box center [360, 368] width 339 height 29
type input "VEG NOODLE"
click at [579, 380] on input "نودلز بالخضروات" at bounding box center [710, 368] width 339 height 29
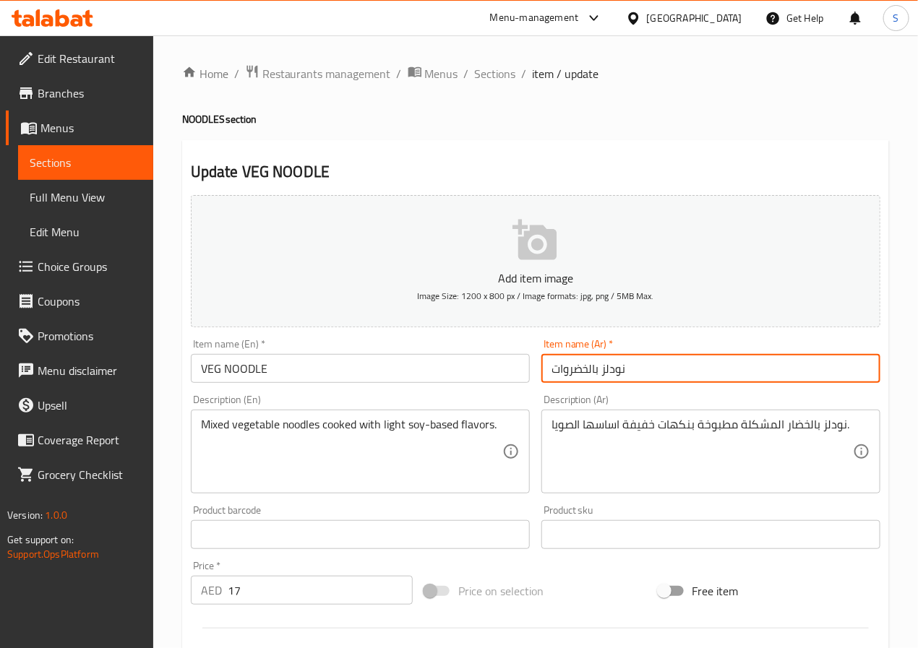
click at [579, 380] on input "نودلز بالخضروات" at bounding box center [710, 368] width 339 height 29
type input "نودلز نباتي"
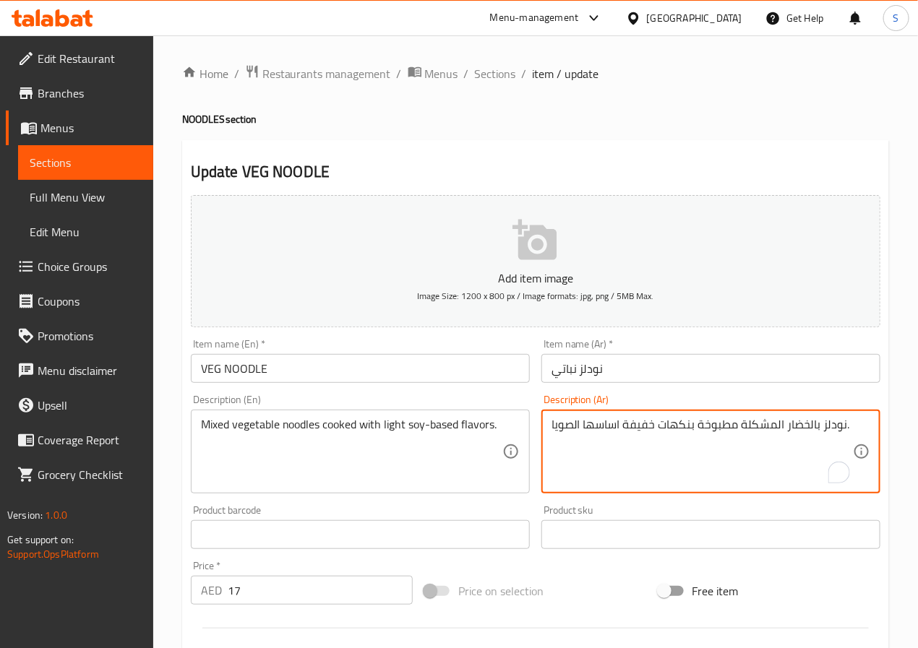
click at [807, 427] on textarea "نودلز بالخضار المشكلة مطبوخة بنكهات خفيفة اساسها الصويا." at bounding box center [701, 452] width 301 height 69
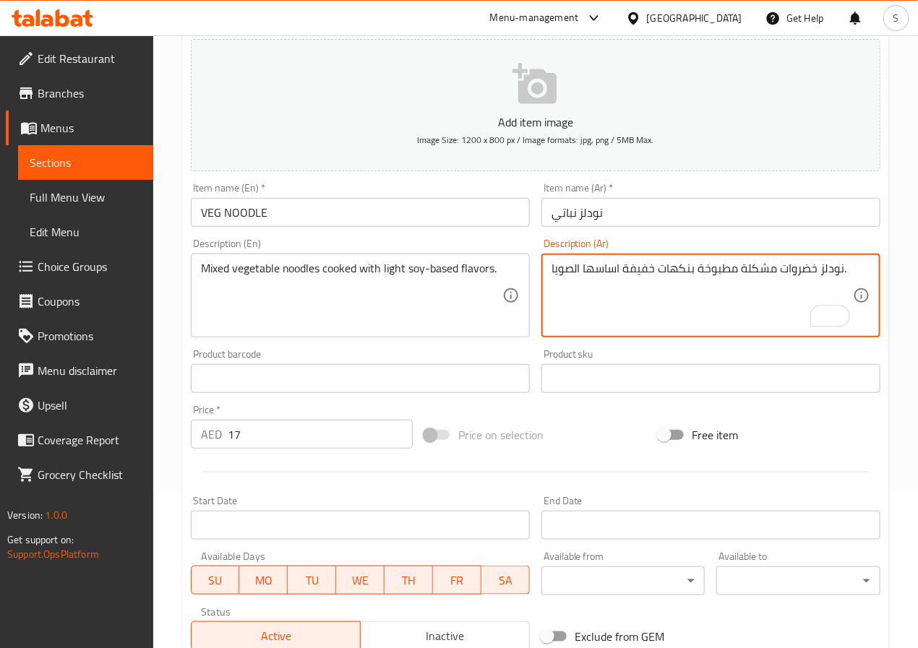
scroll to position [371, 0]
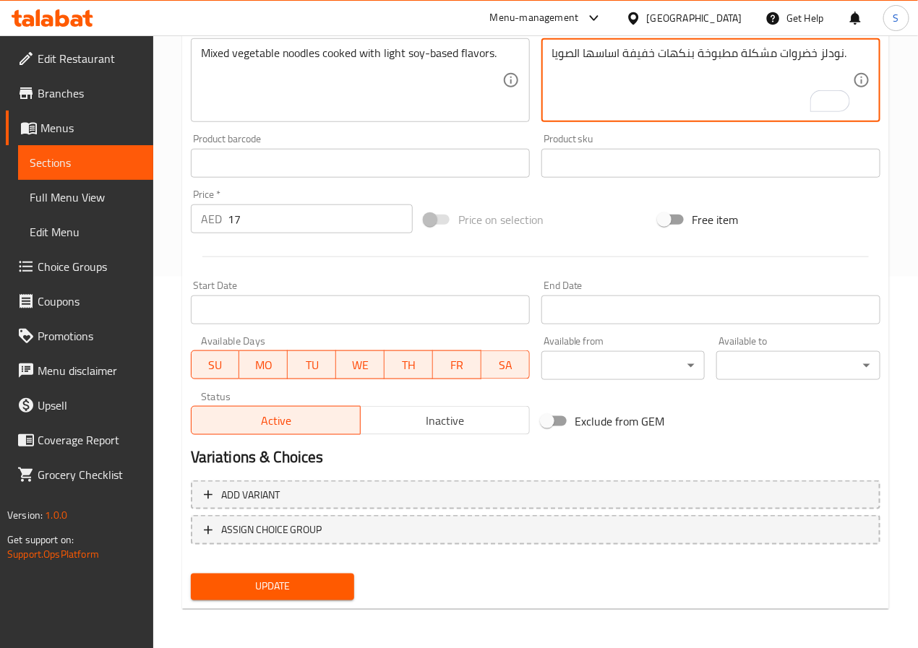
type textarea "نودلز خضروات مشكلة مطبوخة بنكهات خفيفة اساسها الصويا."
click at [304, 588] on span "Update" at bounding box center [272, 587] width 141 height 18
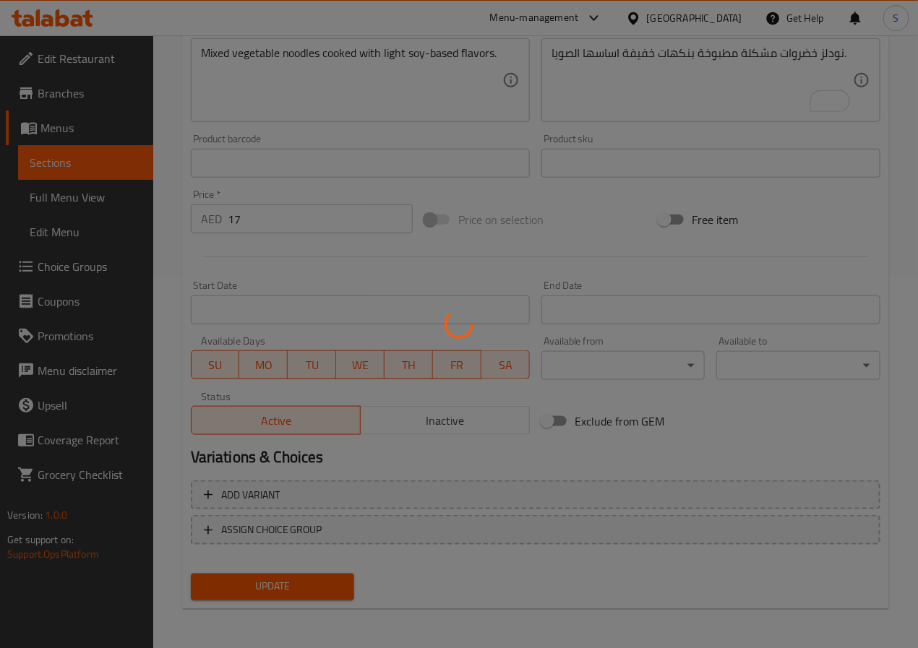
scroll to position [0, 0]
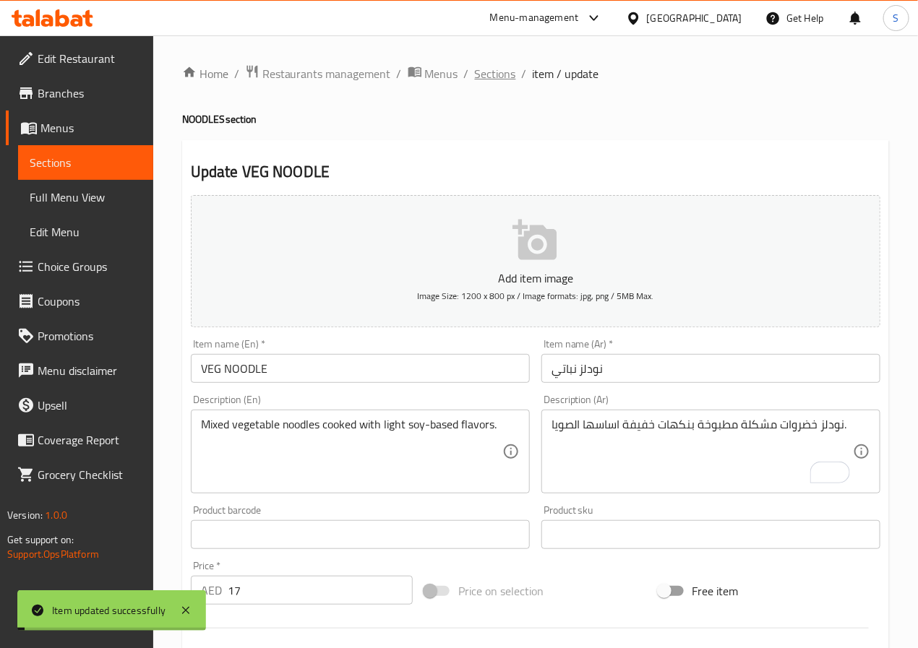
click at [491, 70] on span "Sections" at bounding box center [495, 73] width 41 height 17
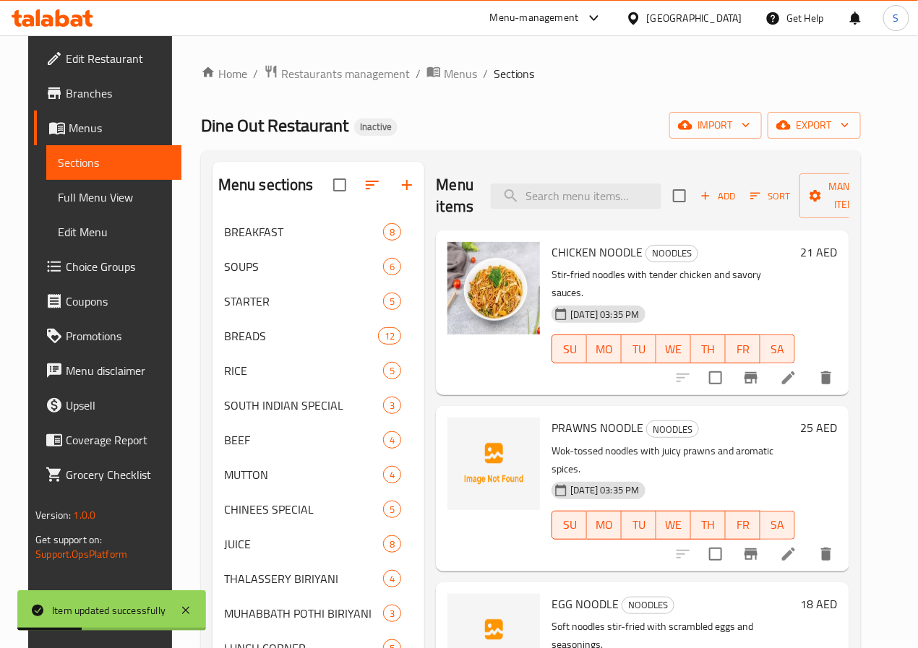
scroll to position [397, 0]
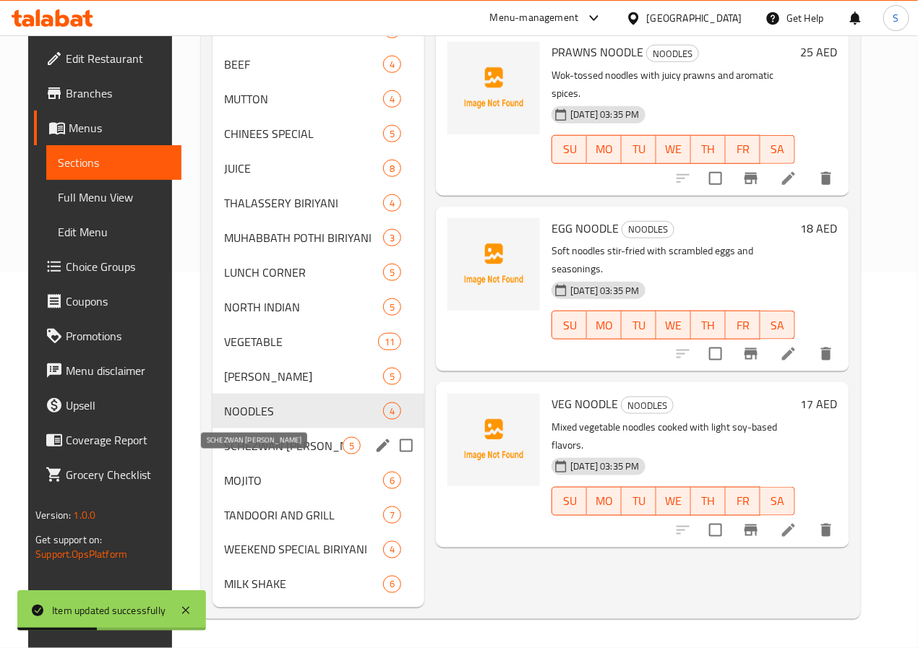
click at [244, 450] on span "SCHEZWAN [PERSON_NAME]" at bounding box center [283, 445] width 119 height 17
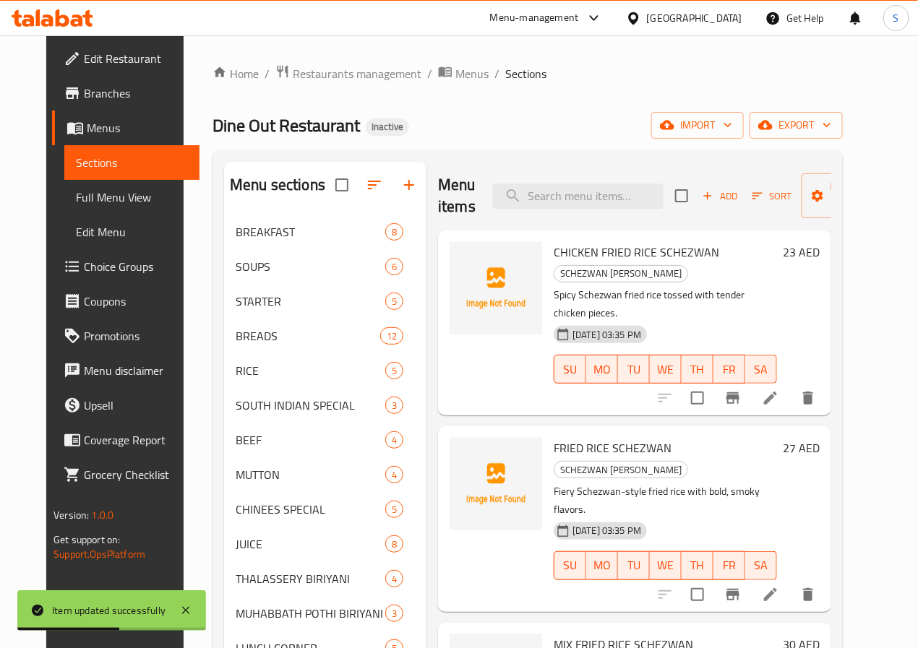
click at [791, 385] on li at bounding box center [770, 398] width 40 height 26
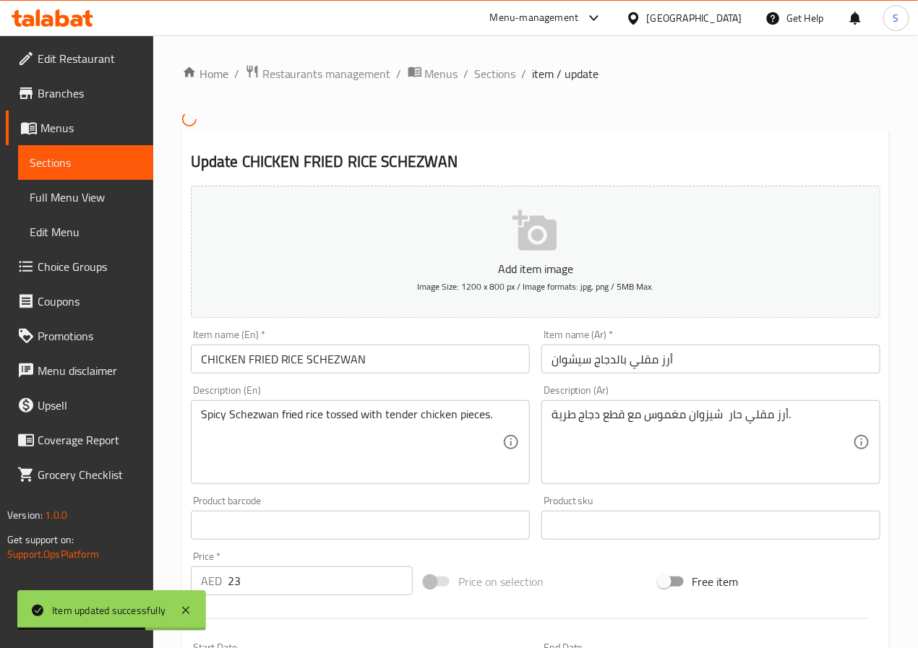
click at [570, 360] on input "أرز مقلي بالدجاج سيشوان" at bounding box center [710, 359] width 339 height 29
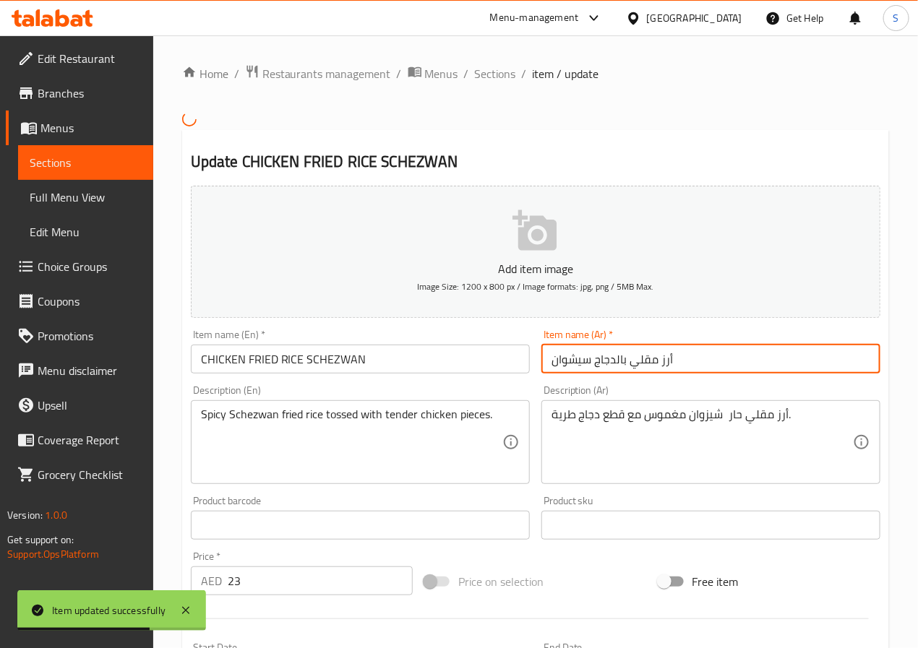
click at [570, 360] on input "أرز مقلي بالدجاج سيشوان" at bounding box center [710, 359] width 339 height 29
click at [610, 361] on input "أرز مقلي بالدجاج" at bounding box center [710, 359] width 339 height 29
paste input "سيشوان"
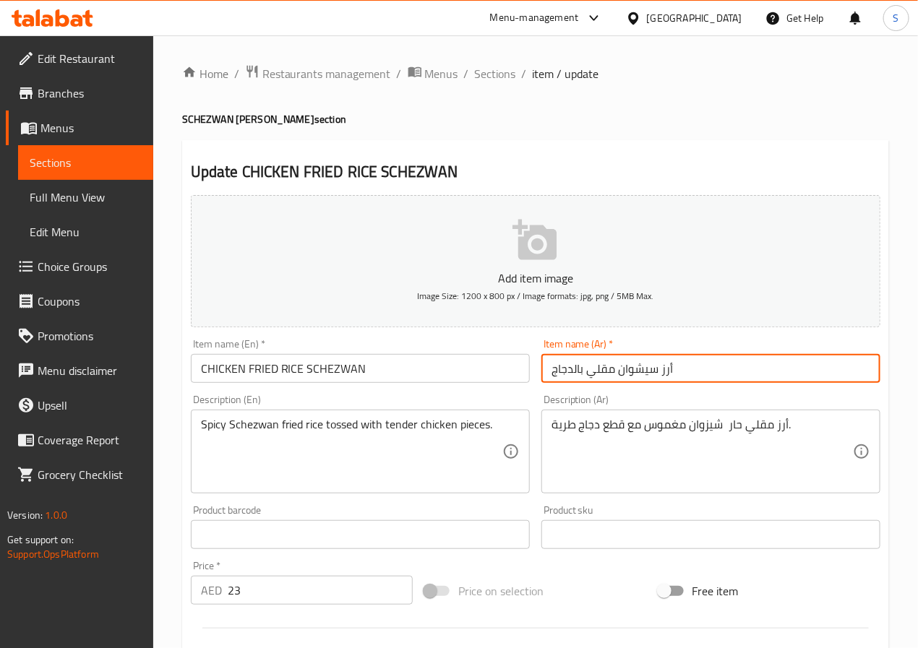
type input "أرز سيشوان مقلي بالدجاج"
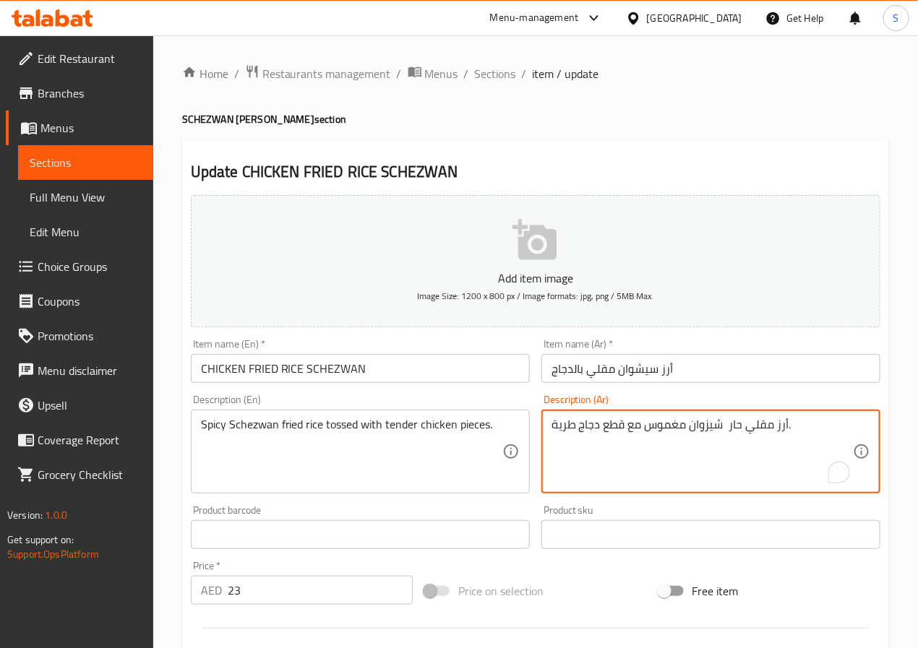
click at [710, 429] on textarea "أرز مقلي حار شيزوان مغموس مع قطع دجاج طرية." at bounding box center [701, 452] width 301 height 69
paste textarea "سيشوان"
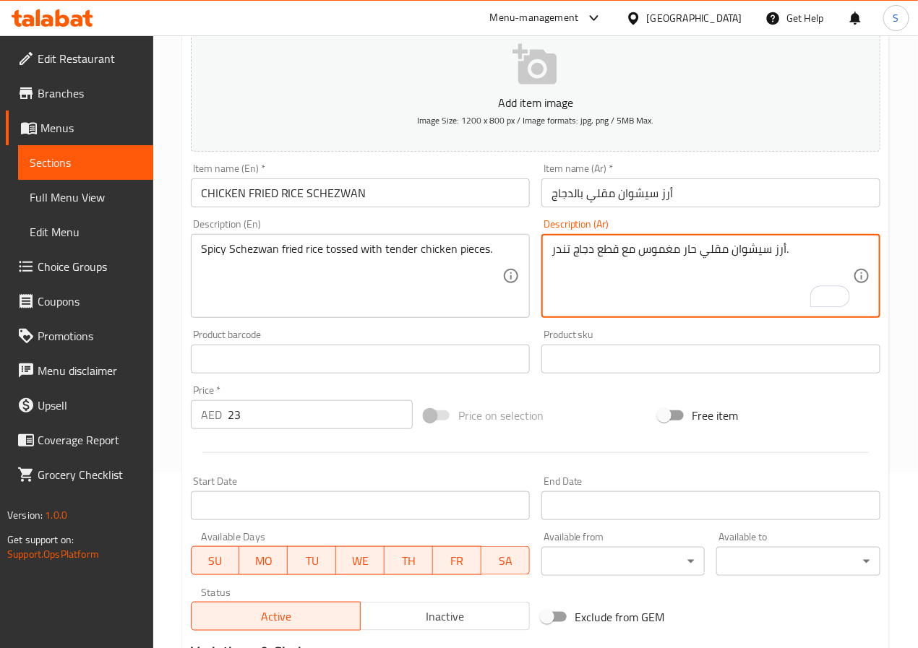
scroll to position [371, 0]
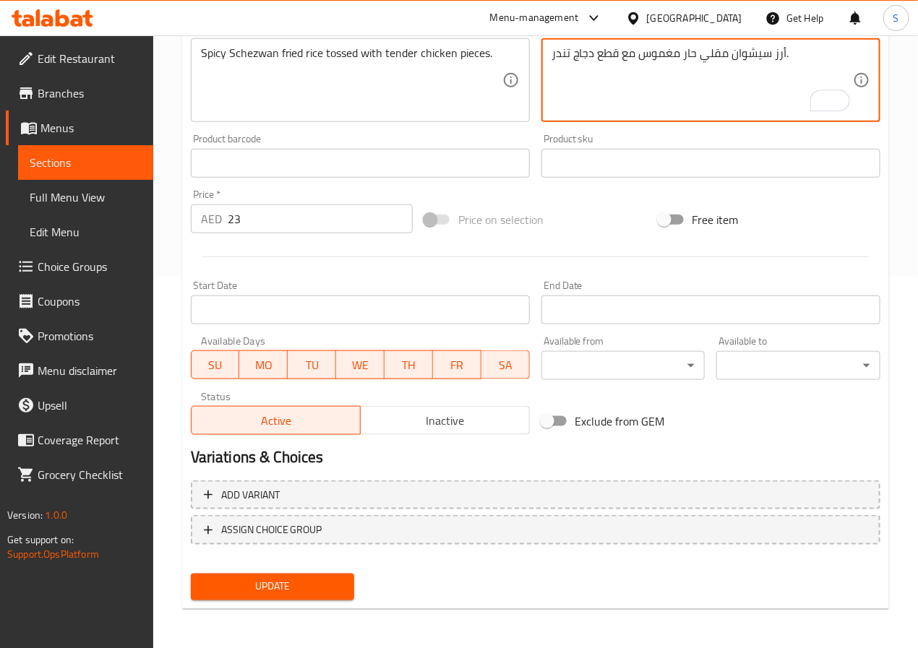
type textarea "أرز سيشوان مقلي حار مغموس مع قطع دجاج تندر."
click at [271, 578] on span "Update" at bounding box center [272, 587] width 141 height 18
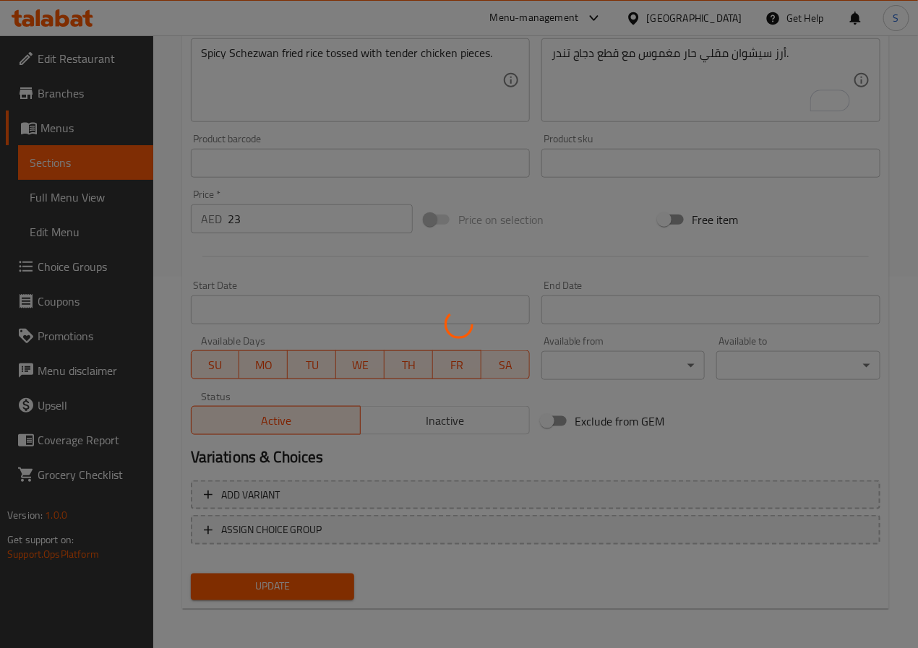
scroll to position [0, 0]
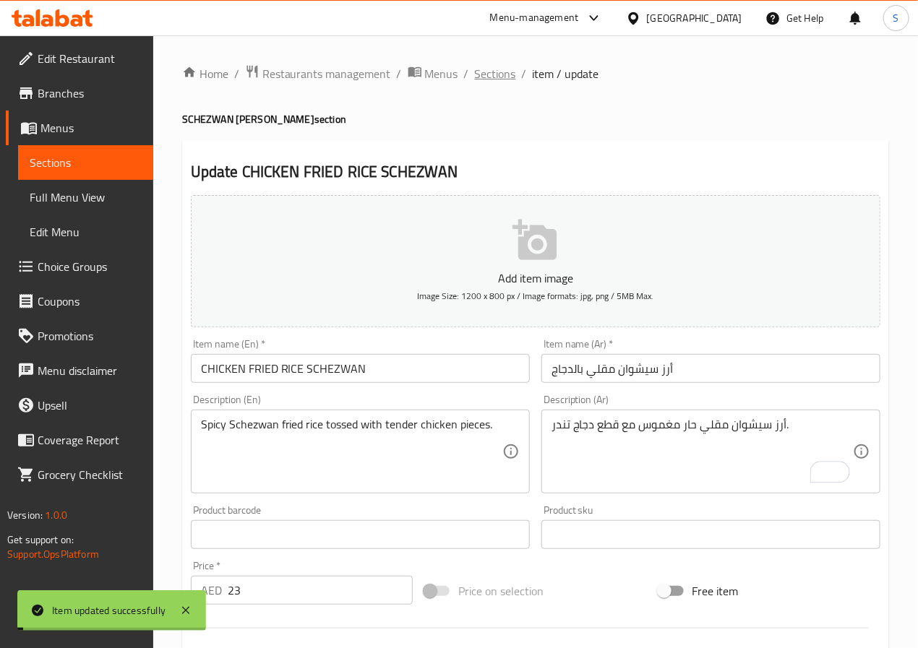
click at [481, 74] on span "Sections" at bounding box center [495, 73] width 41 height 17
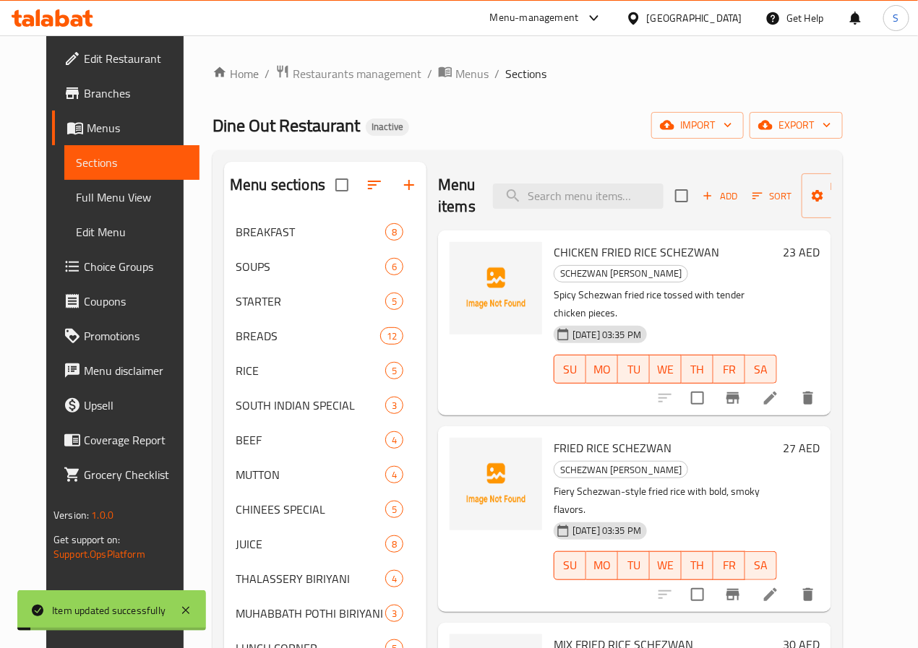
scroll to position [4, 0]
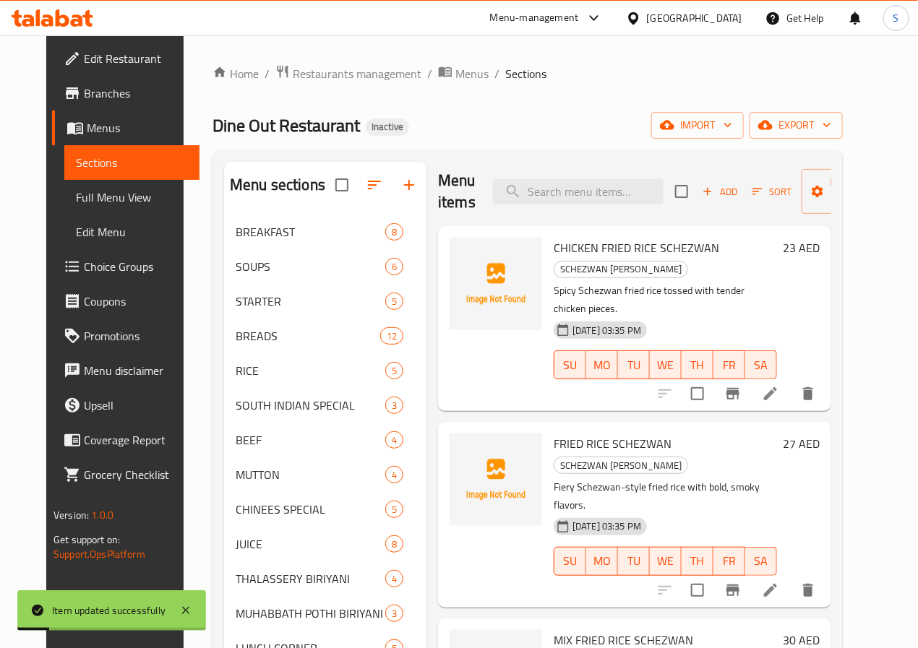
click at [779, 582] on icon at bounding box center [770, 590] width 17 height 17
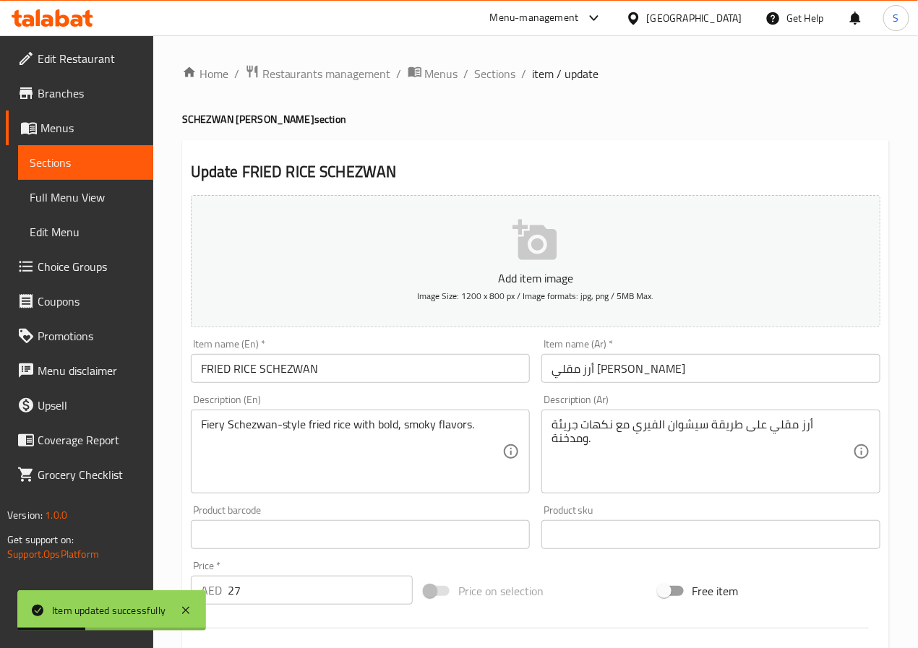
click at [577, 371] on input "أرز مقلي سيشوان" at bounding box center [710, 368] width 339 height 29
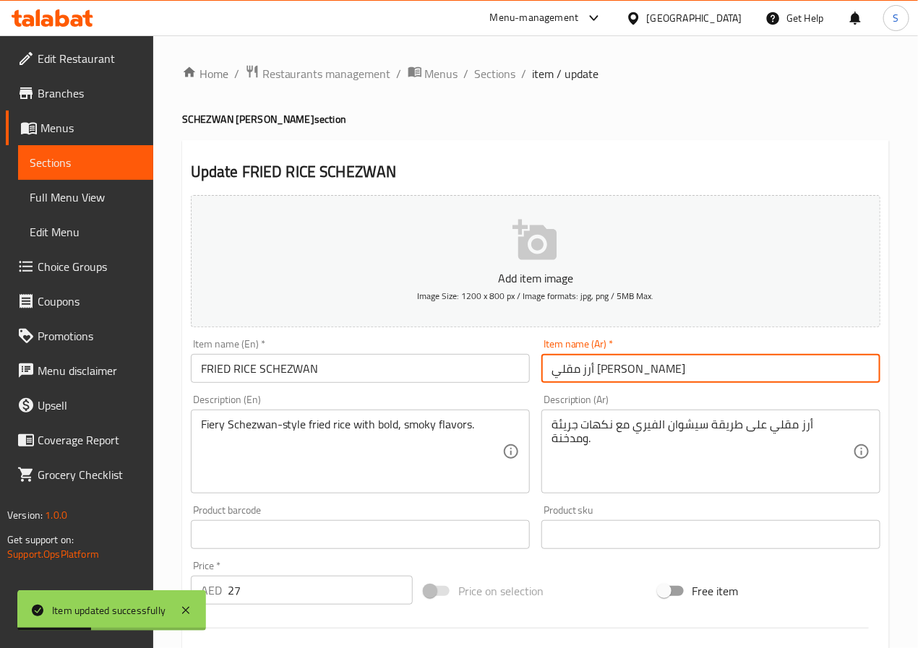
click at [577, 371] on input "أرز مقلي سيشوان" at bounding box center [710, 368] width 339 height 29
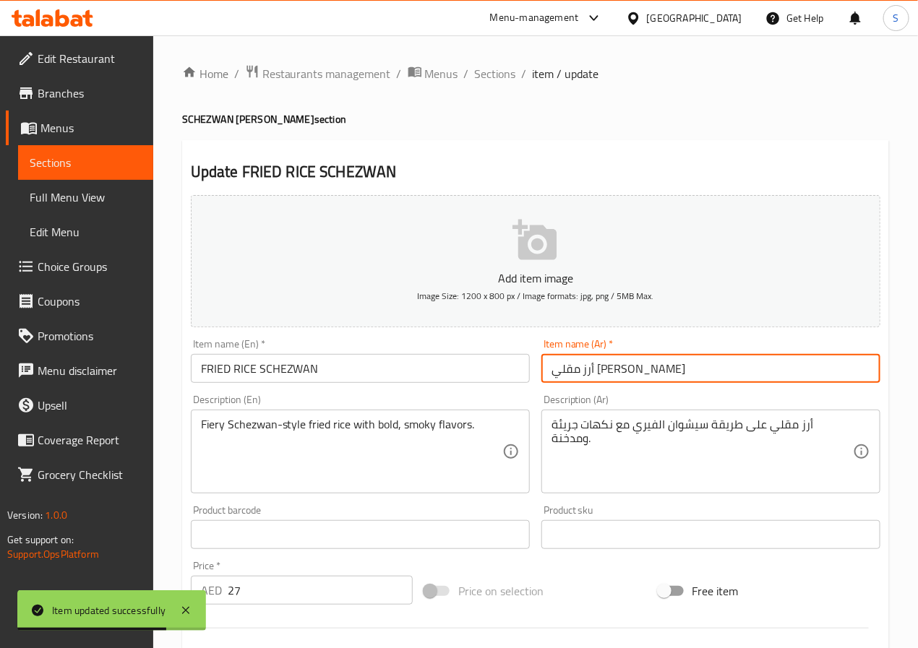
click at [575, 371] on input "أرز مقلي سيشوان" at bounding box center [710, 368] width 339 height 29
paste input "سيشوان"
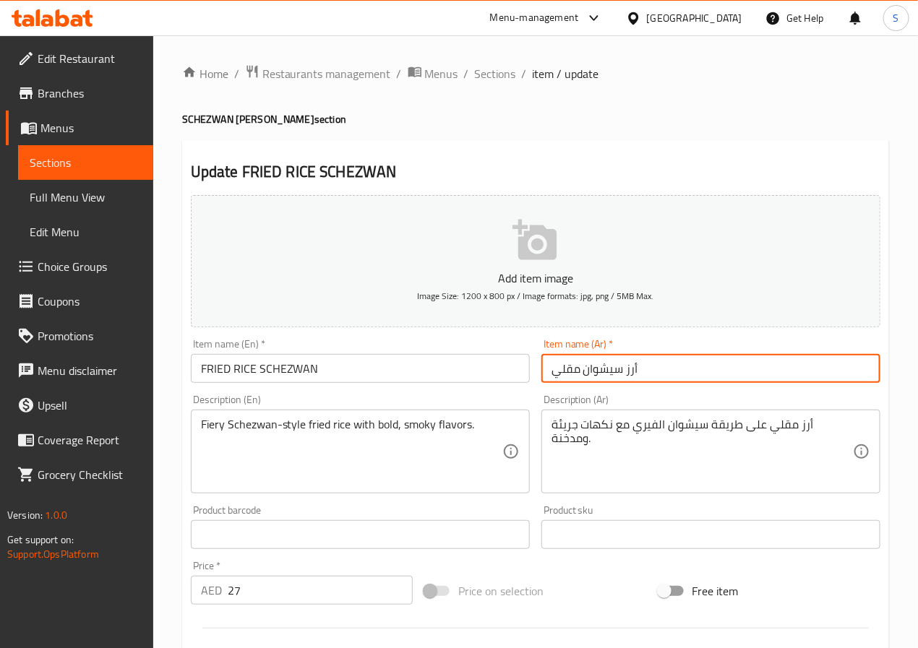
type input "أرز سيشوان مقلي"
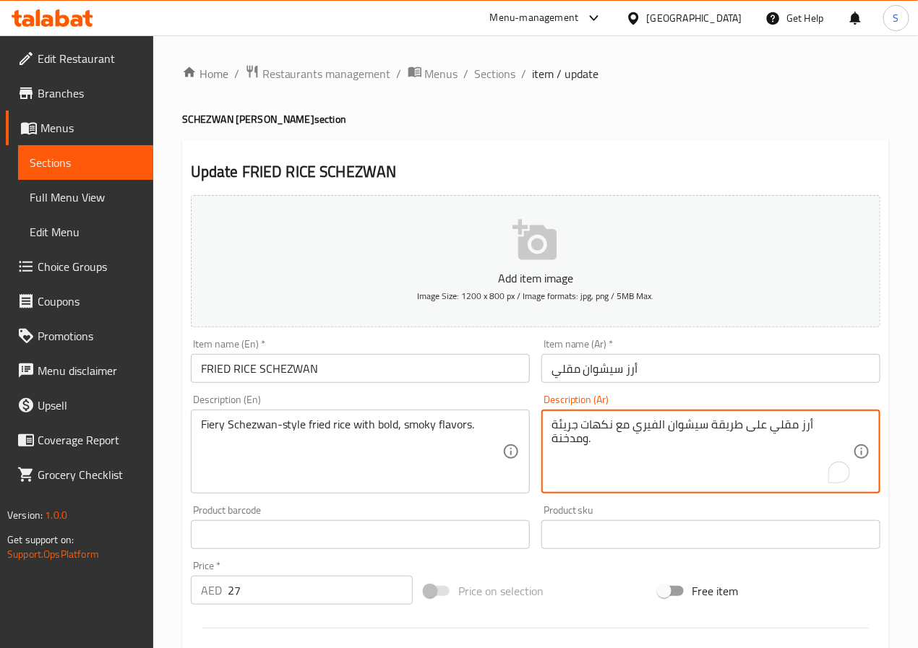
click at [692, 427] on textarea "أرز مقلي على طريقة سيشوان الفيري مع نكهات جريئة ومدخنة." at bounding box center [701, 452] width 301 height 69
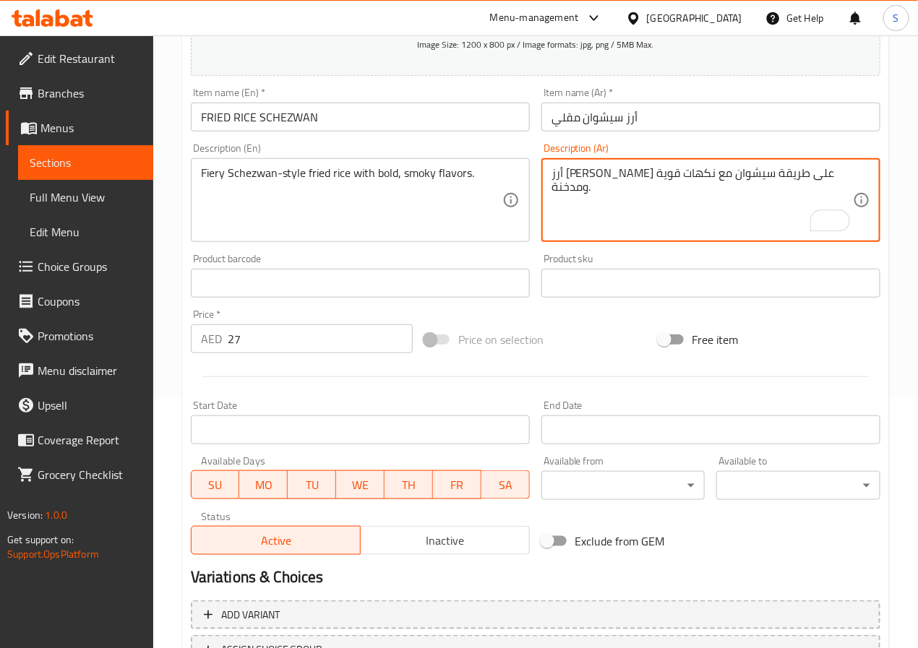
scroll to position [371, 0]
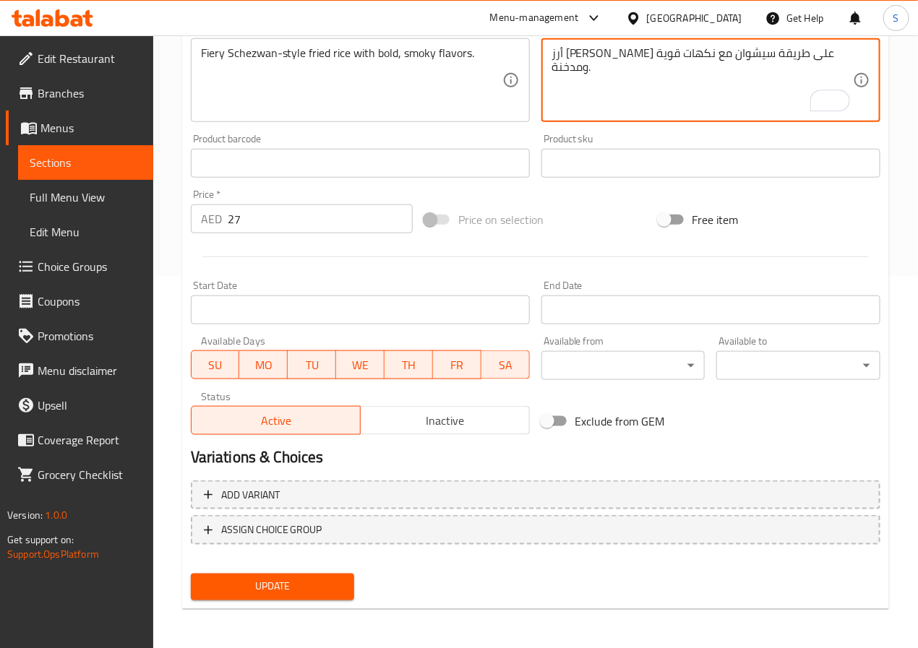
type textarea "أرز مقلي فايري على طريقة سيشوان مع نكهات قوية ومدخنة."
click at [334, 581] on span "Update" at bounding box center [272, 587] width 141 height 18
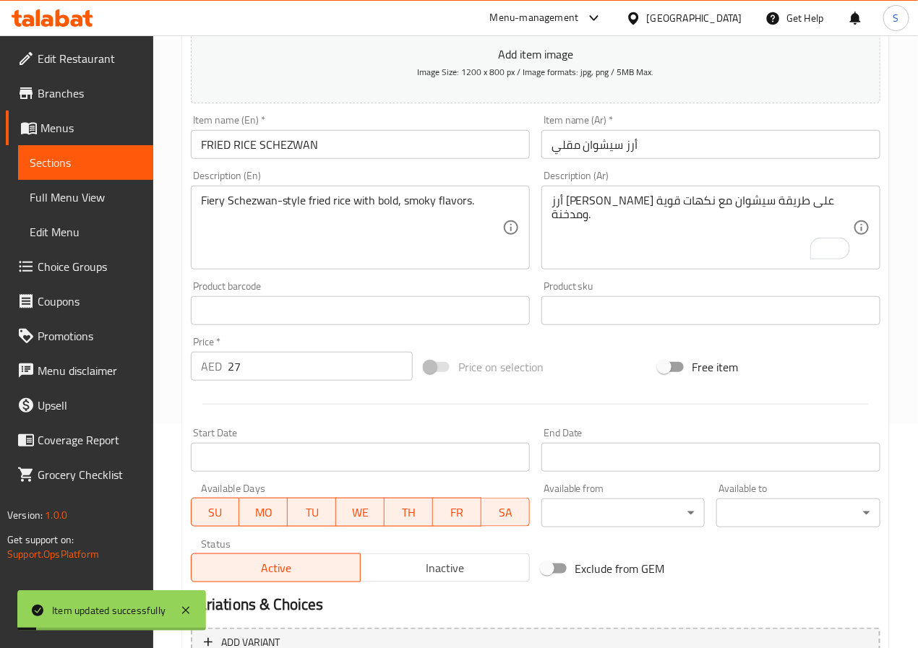
scroll to position [0, 0]
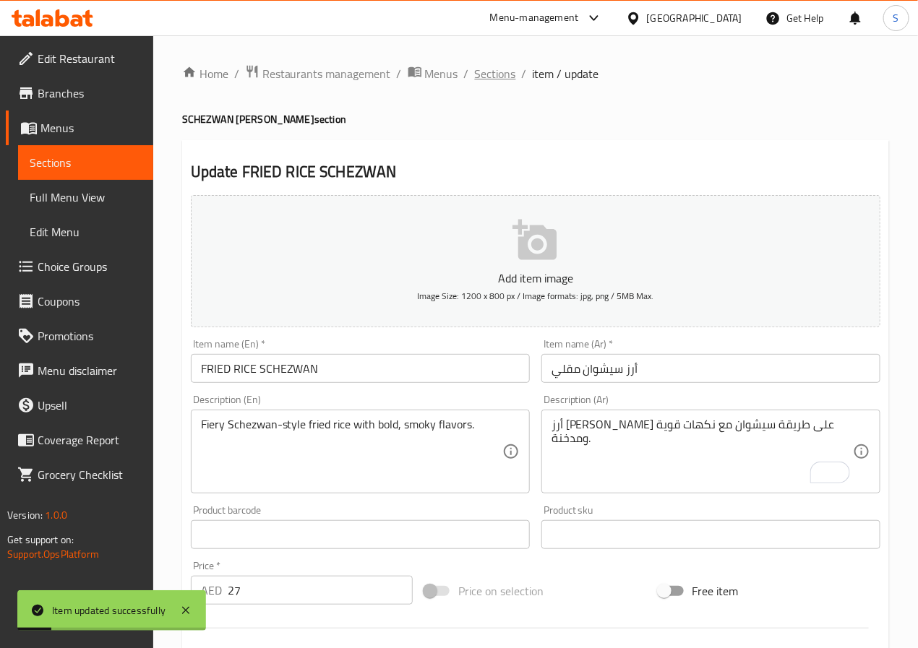
click at [507, 70] on span "Sections" at bounding box center [495, 73] width 41 height 17
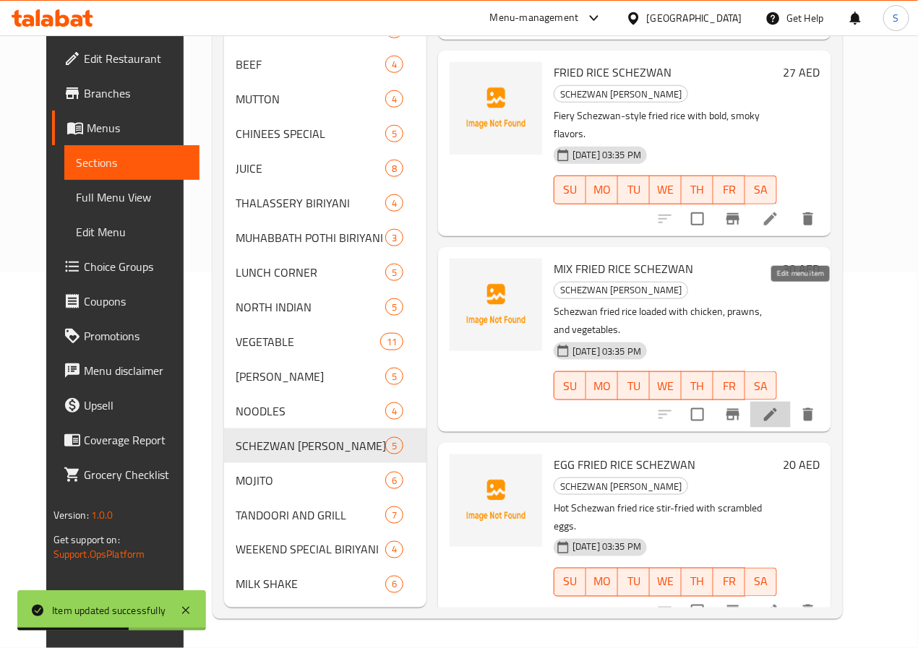
click at [777, 408] on icon at bounding box center [770, 414] width 13 height 13
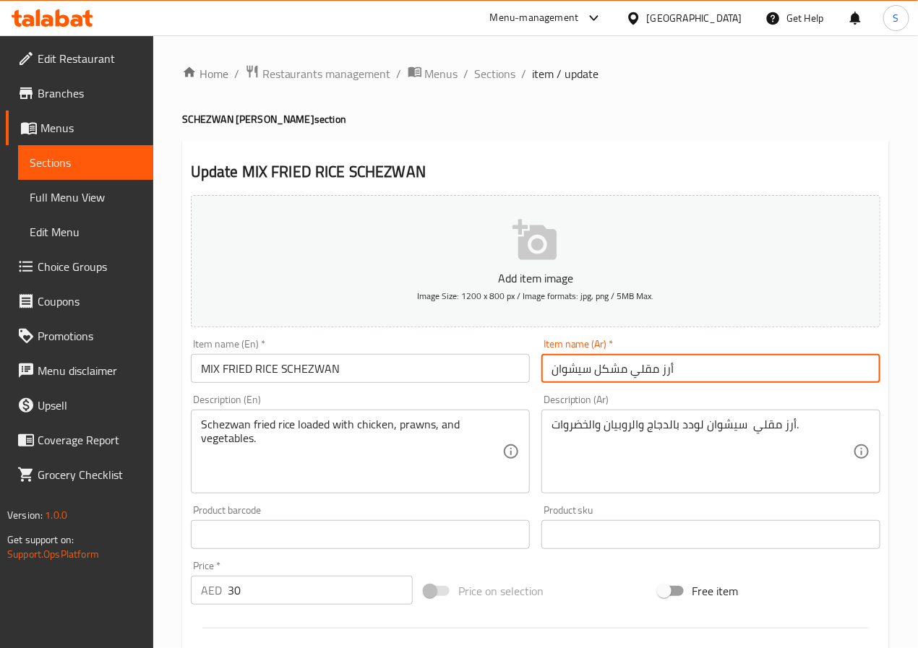
click at [625, 369] on input "أرز مقلي مشكل سيشوان" at bounding box center [710, 368] width 339 height 29
paste input "سيشوان"
type input "أرز سيشوان مقلي ميكس"
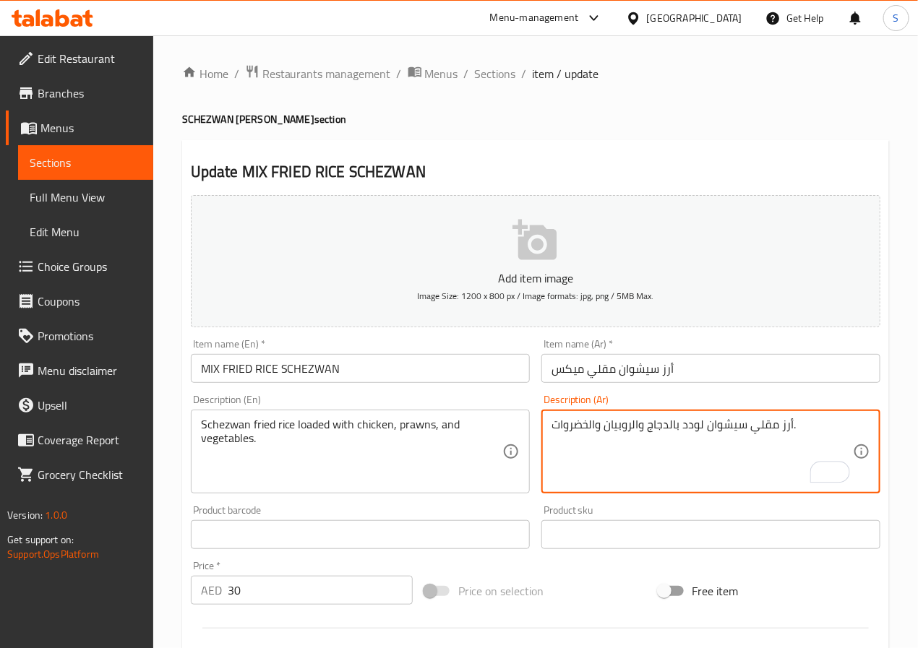
scroll to position [371, 0]
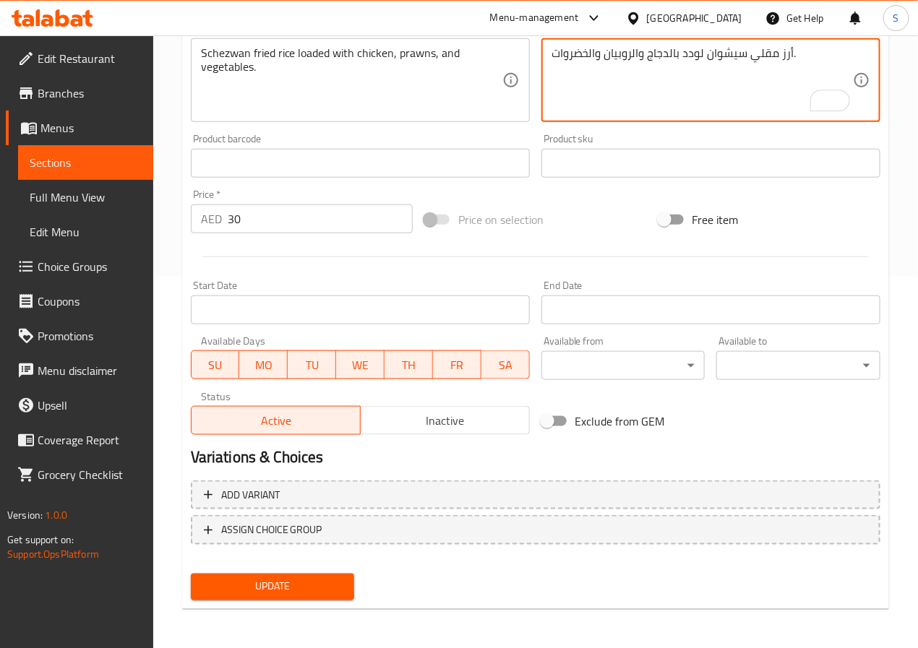
type textarea "أرز مقلي سيشوان لودد بالدجاج والروبيان والخضروات."
click at [304, 578] on span "Update" at bounding box center [272, 587] width 141 height 18
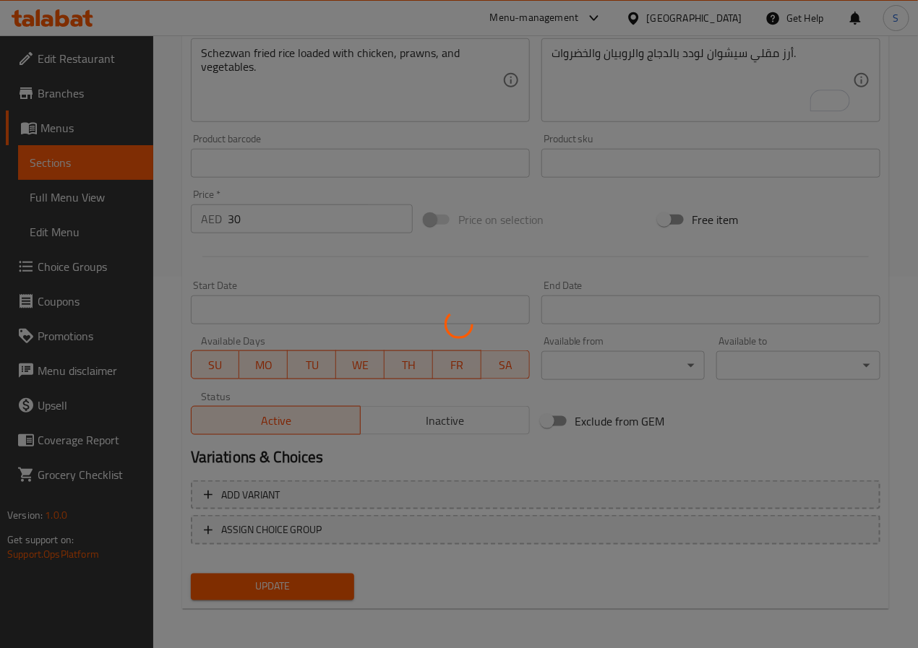
scroll to position [0, 0]
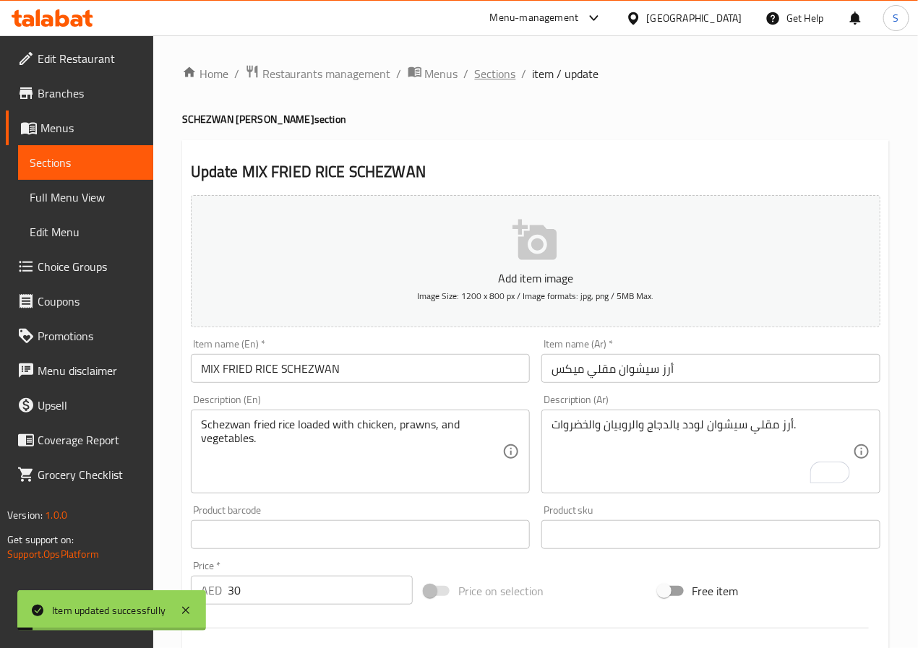
click at [499, 70] on span "Sections" at bounding box center [495, 73] width 41 height 17
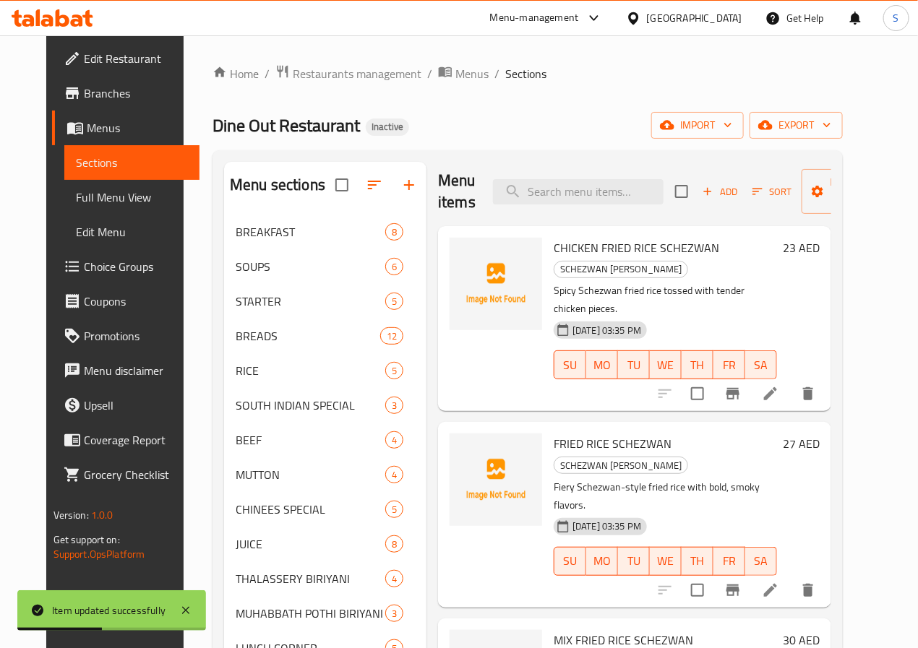
scroll to position [397, 0]
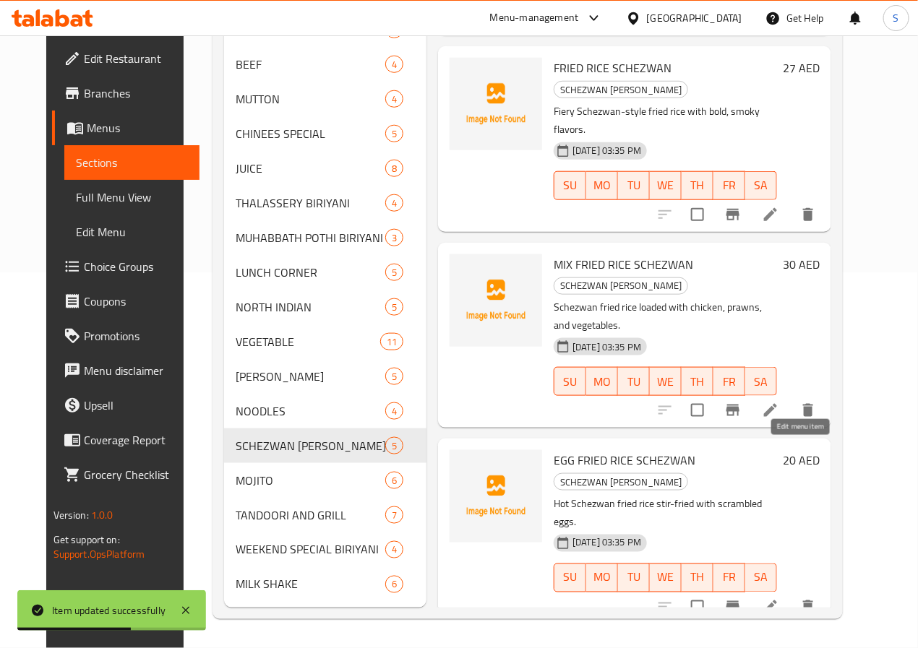
click at [777, 601] on icon at bounding box center [770, 607] width 13 height 13
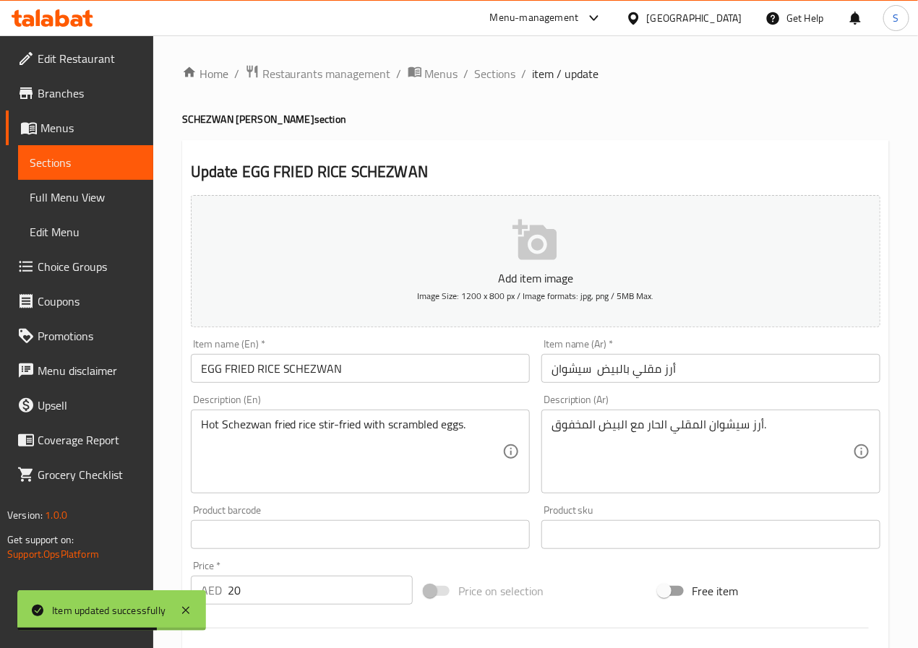
click at [564, 371] on input "أرز مقلي بالبيض سيشوان" at bounding box center [710, 368] width 339 height 29
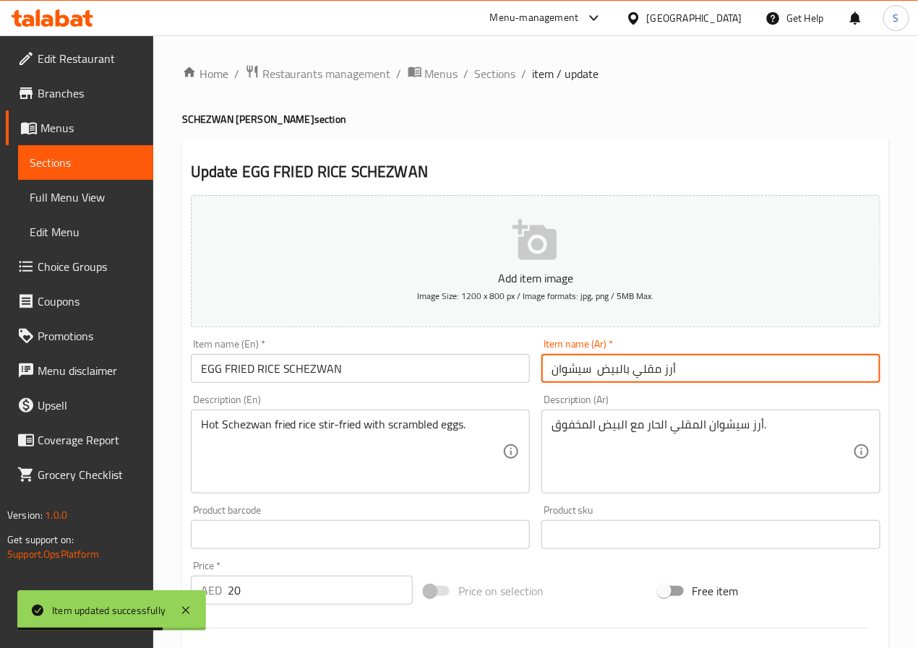
click at [564, 371] on input "أرز مقلي بالبيض سيشوان" at bounding box center [710, 368] width 339 height 29
paste input "سيشوان"
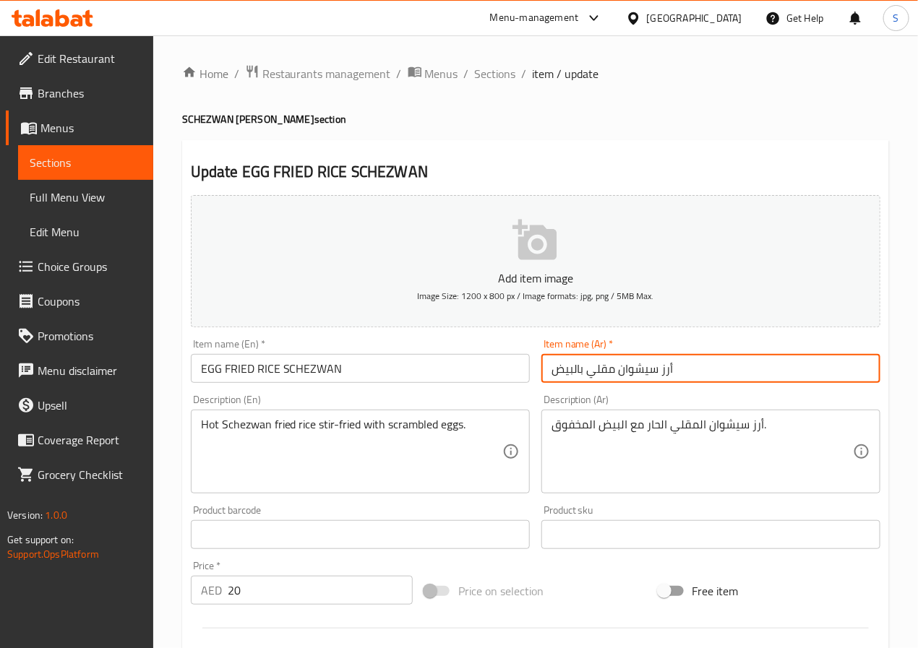
type input "أرز سيشوان مقلي بالبيض"
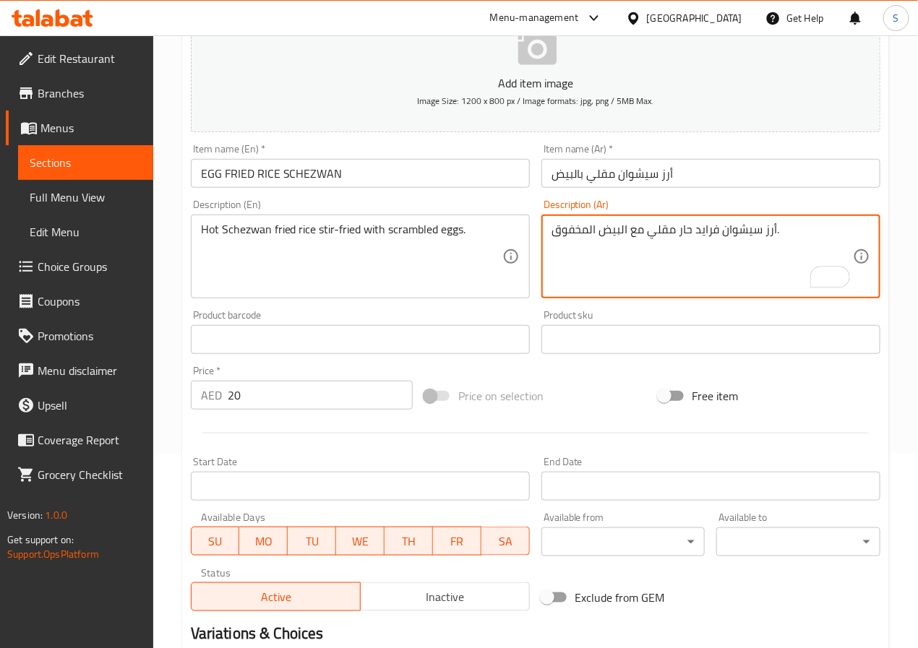
scroll to position [371, 0]
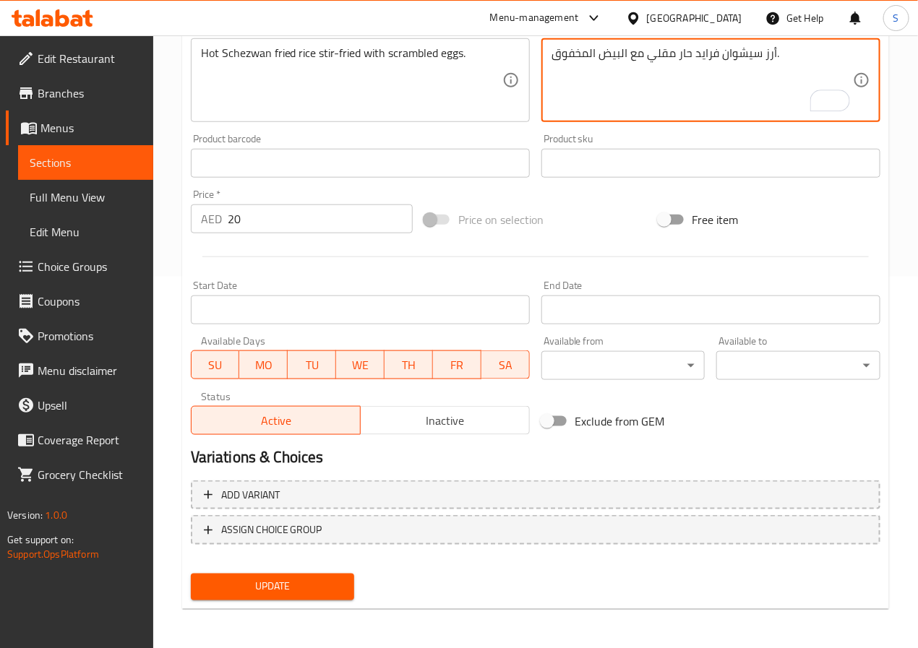
type textarea "أرز سيشوان فرايد حار مقلي مع البيض المخفوق."
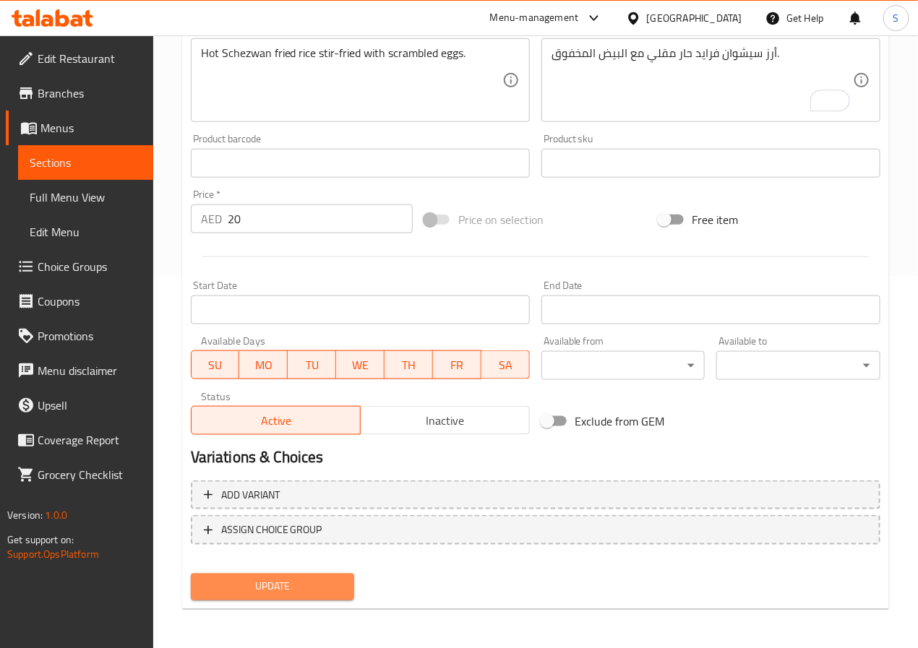
click at [308, 582] on span "Update" at bounding box center [272, 587] width 141 height 18
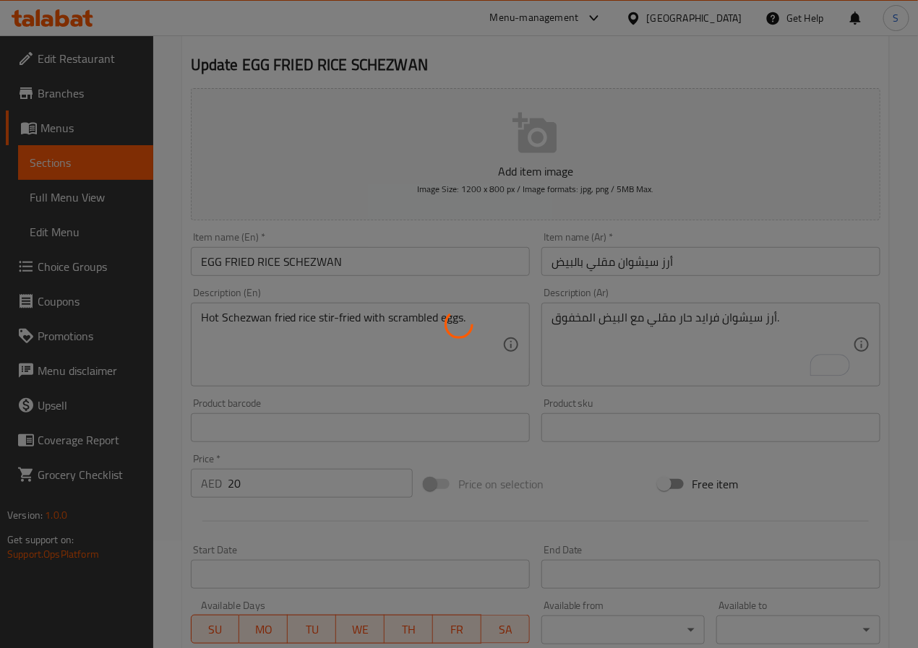
scroll to position [0, 0]
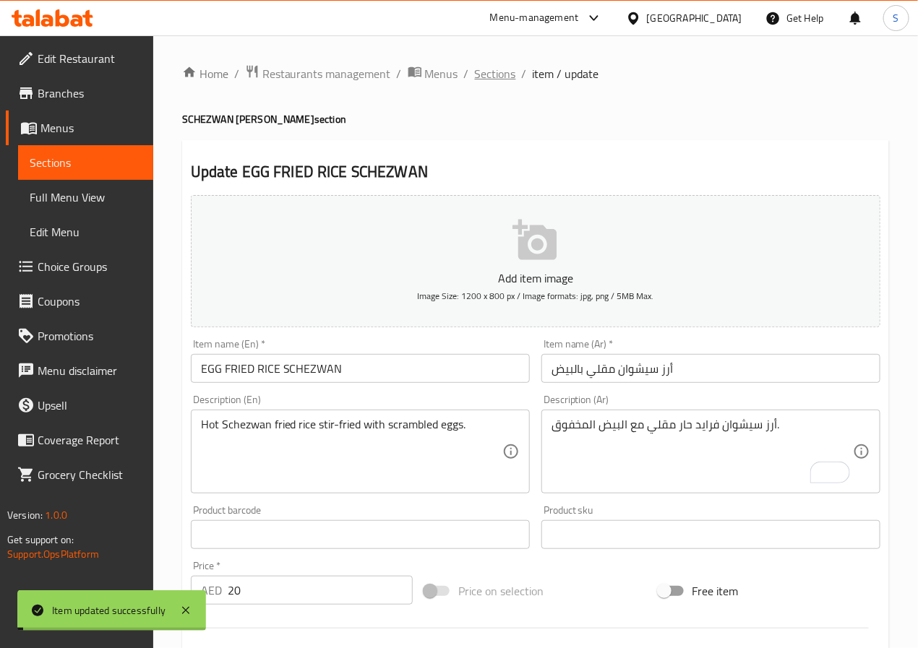
drag, startPoint x: 0, startPoint y: 0, endPoint x: 491, endPoint y: 70, distance: 495.7
click at [491, 70] on span "Sections" at bounding box center [495, 73] width 41 height 17
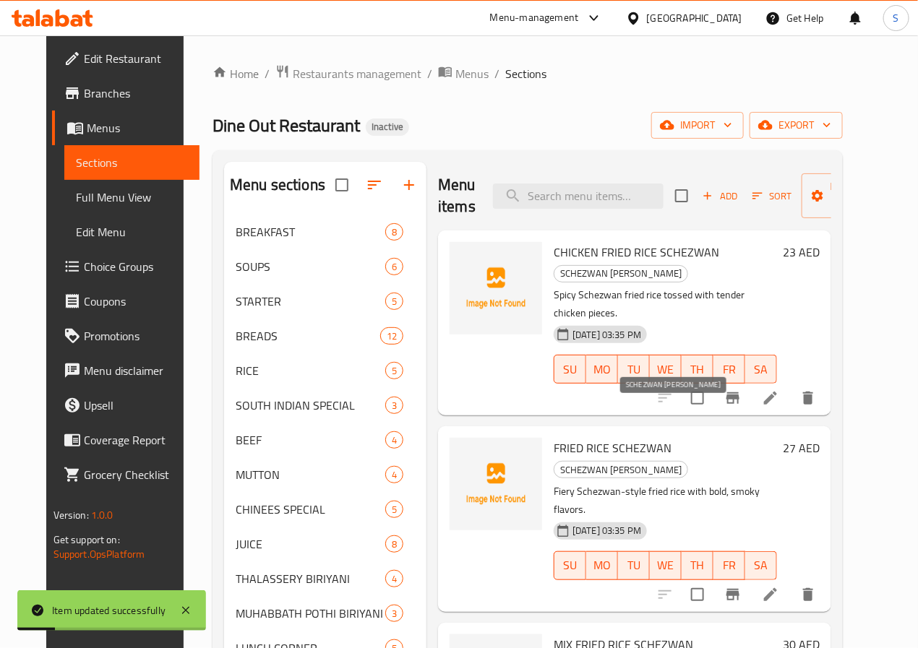
scroll to position [4, 0]
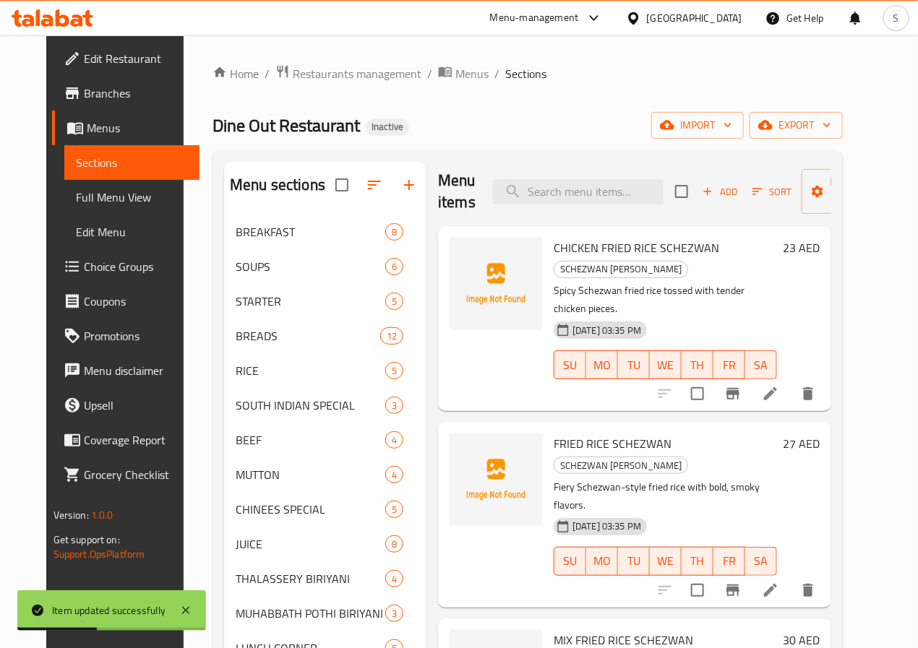
click at [606, 541] on div "Menu items Add Sort Manage items CHICKEN FRIED RICE SCHEZWAN SCHEZWAN FRIED RIC…" at bounding box center [628, 573] width 405 height 822
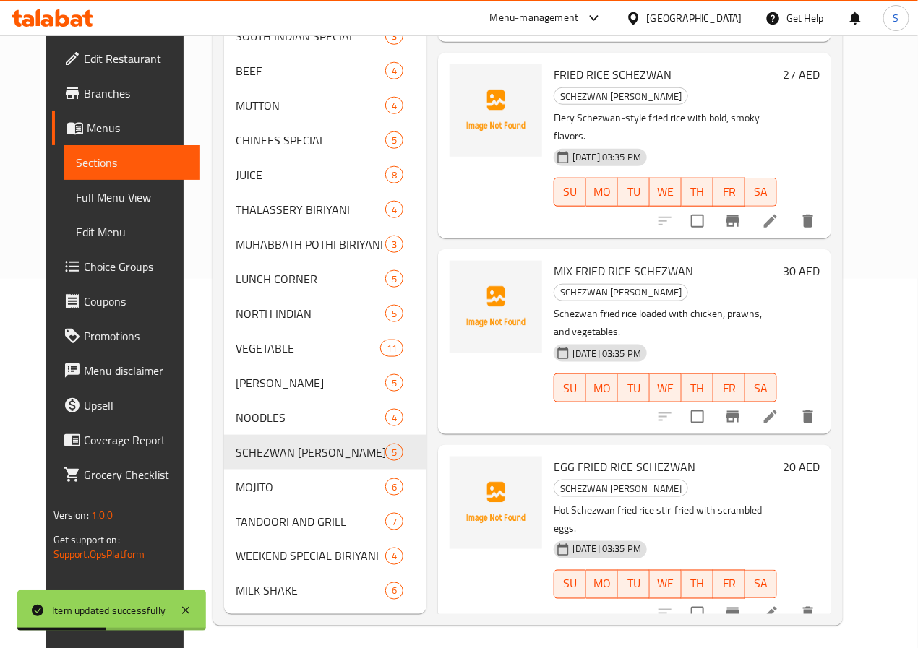
scroll to position [397, 0]
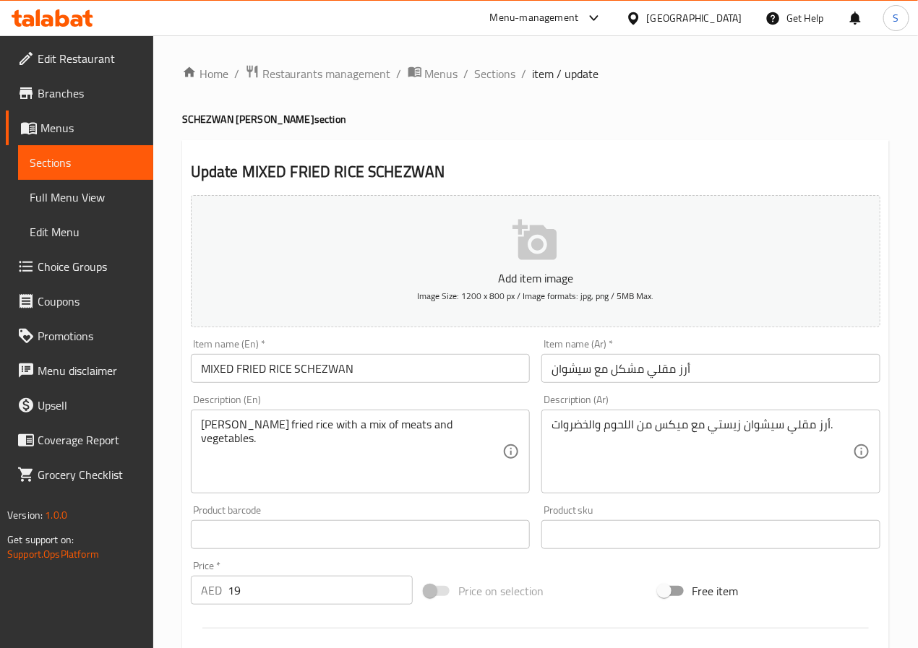
click at [577, 371] on input "أرز مقلي مشكل مع سيشوان" at bounding box center [710, 368] width 339 height 29
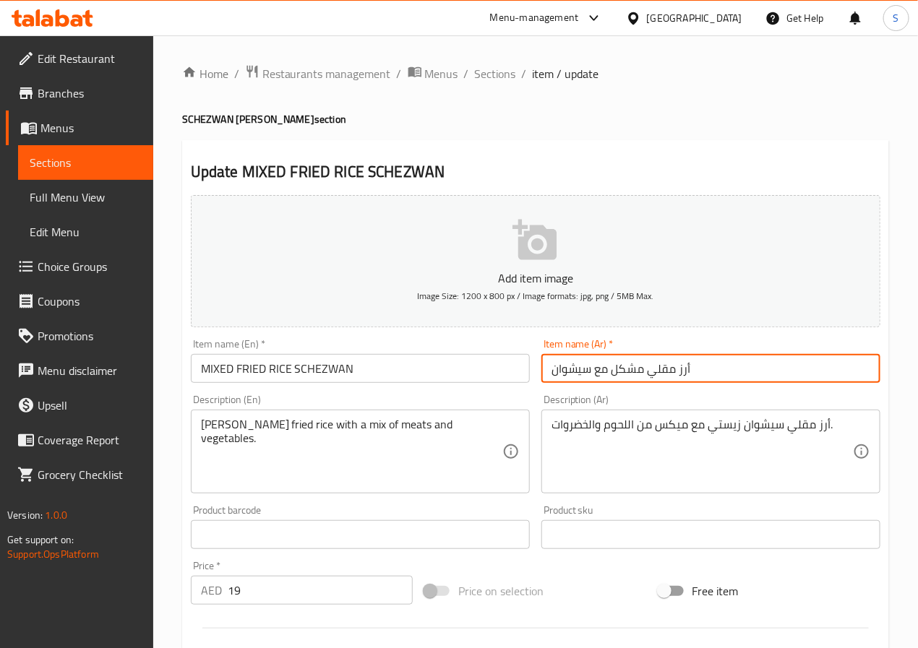
click at [577, 371] on input "أرز مقلي مشكل مع سيشوان" at bounding box center [710, 368] width 339 height 29
paste input "سيشوان"
type input "أرز سيشوان مقلي مشكل"
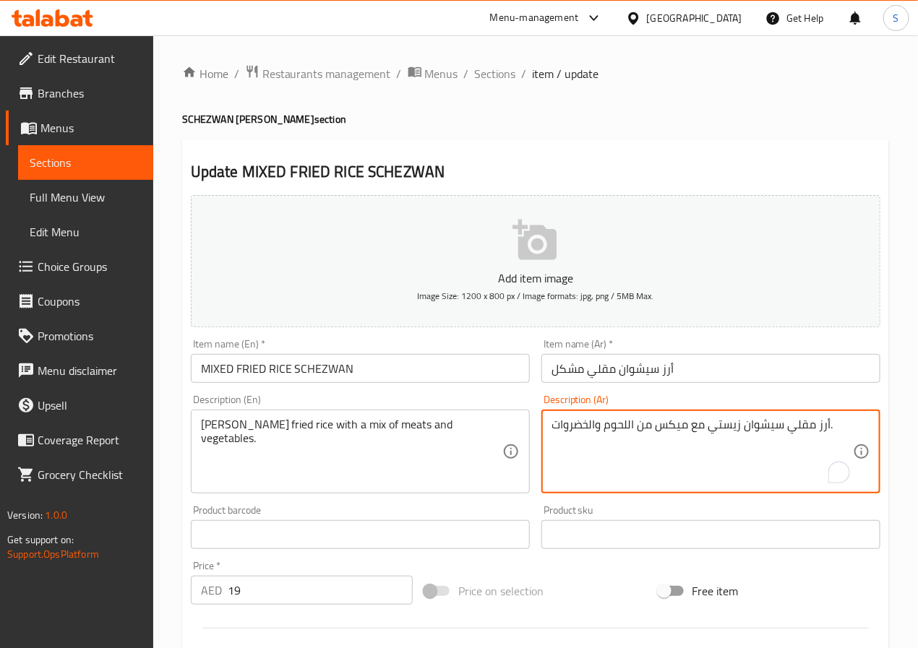
click at [770, 426] on textarea "أرز مقلي سيشوان زيستي مع ميكس من اللحوم والخضروات." at bounding box center [701, 452] width 301 height 69
paste textarea "سيشوان"
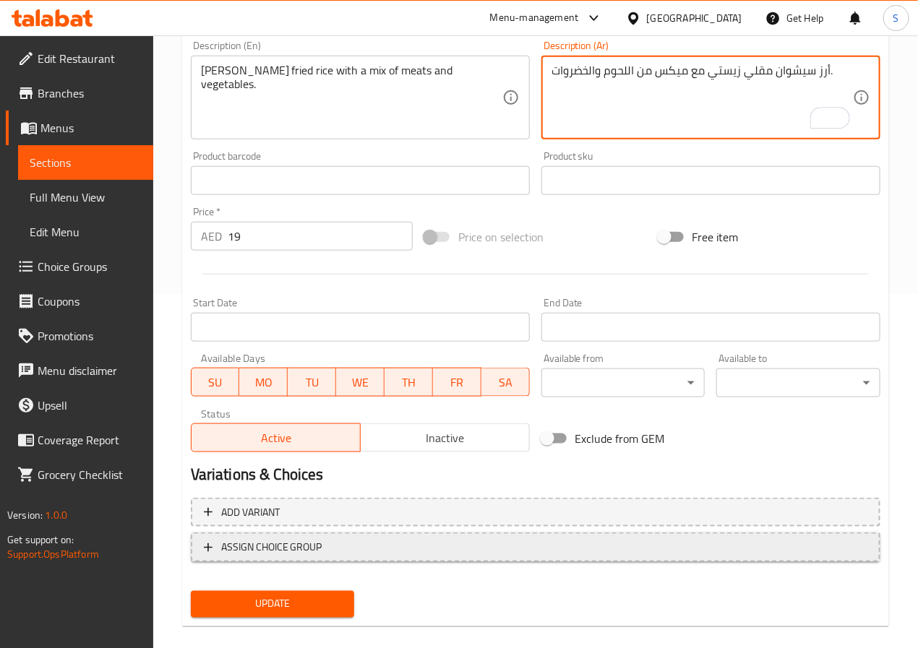
scroll to position [371, 0]
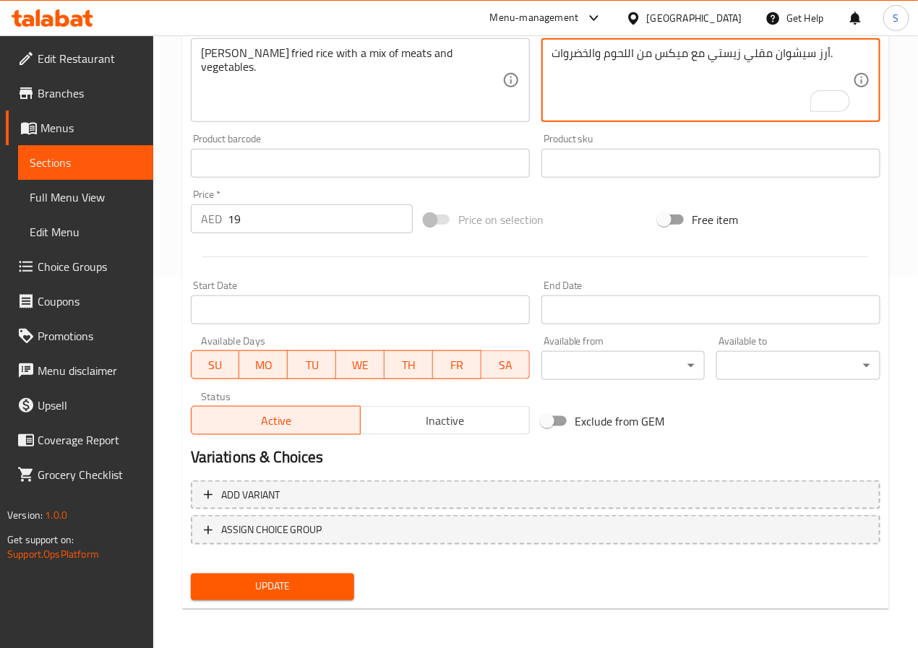
type textarea "أرز سيشوان مقلي زيستي مع ميكس من اللحوم والخضروات."
click at [311, 585] on span "Update" at bounding box center [272, 587] width 141 height 18
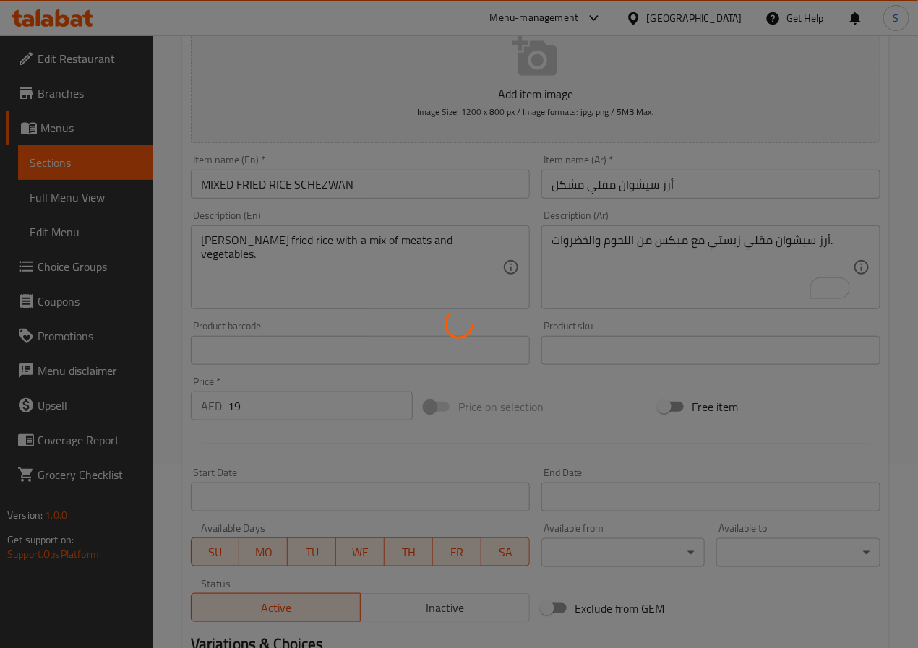
scroll to position [0, 0]
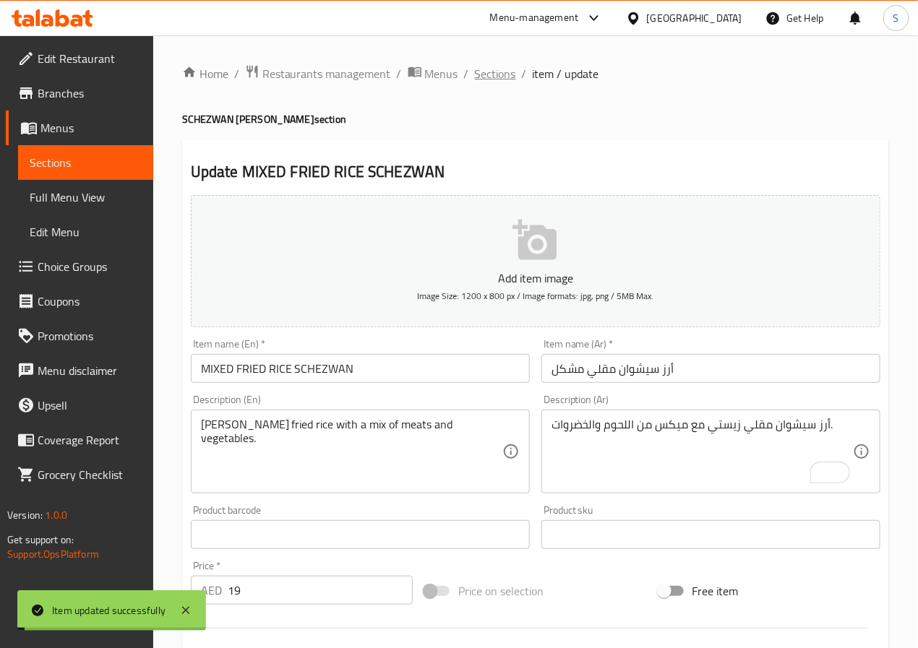
click at [497, 70] on span "Sections" at bounding box center [495, 73] width 41 height 17
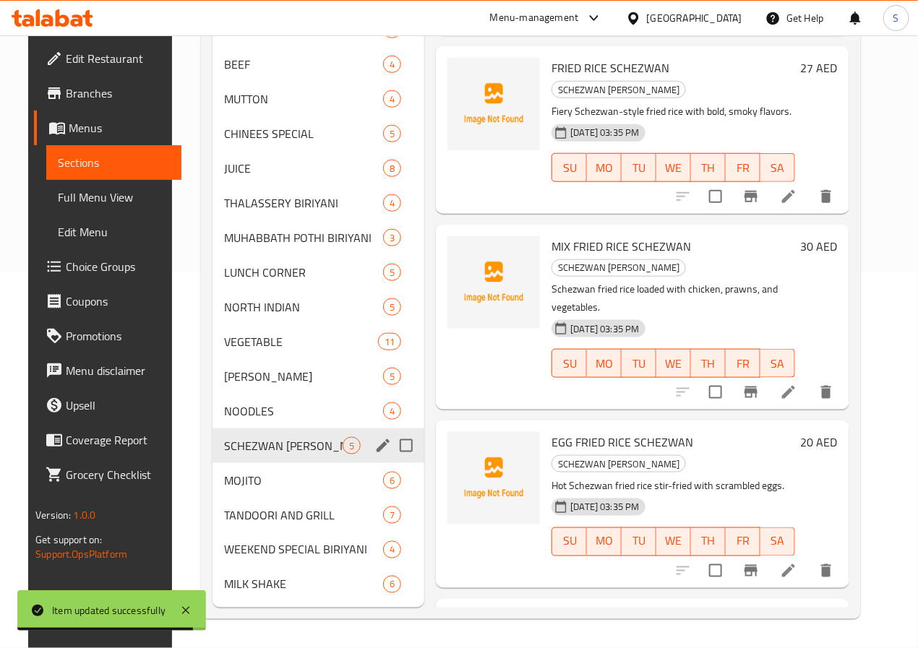
scroll to position [397, 0]
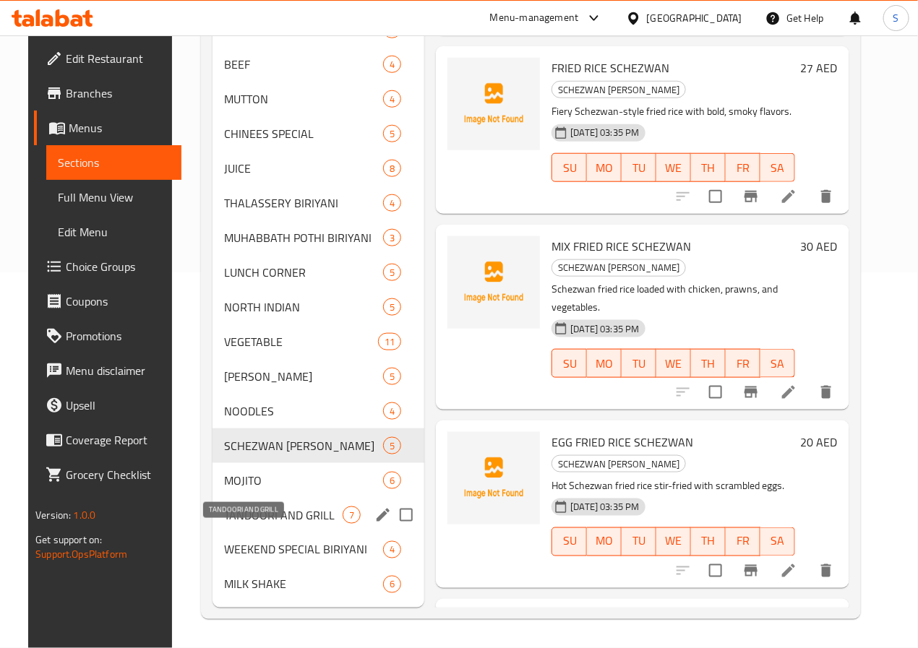
click at [232, 523] on span "TANDOORI AND GRILL" at bounding box center [283, 515] width 119 height 17
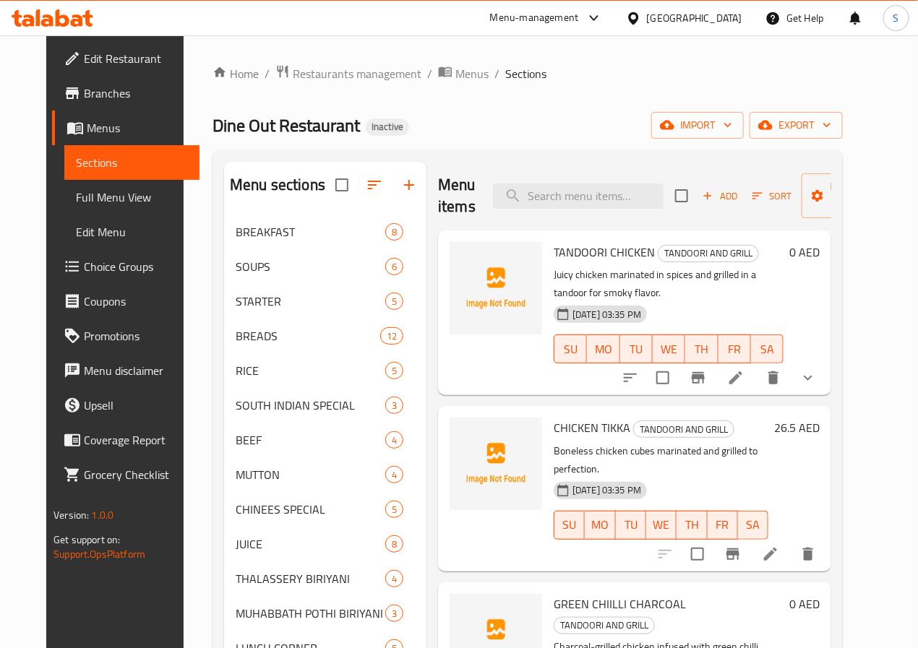
click at [744, 369] on icon at bounding box center [735, 377] width 17 height 17
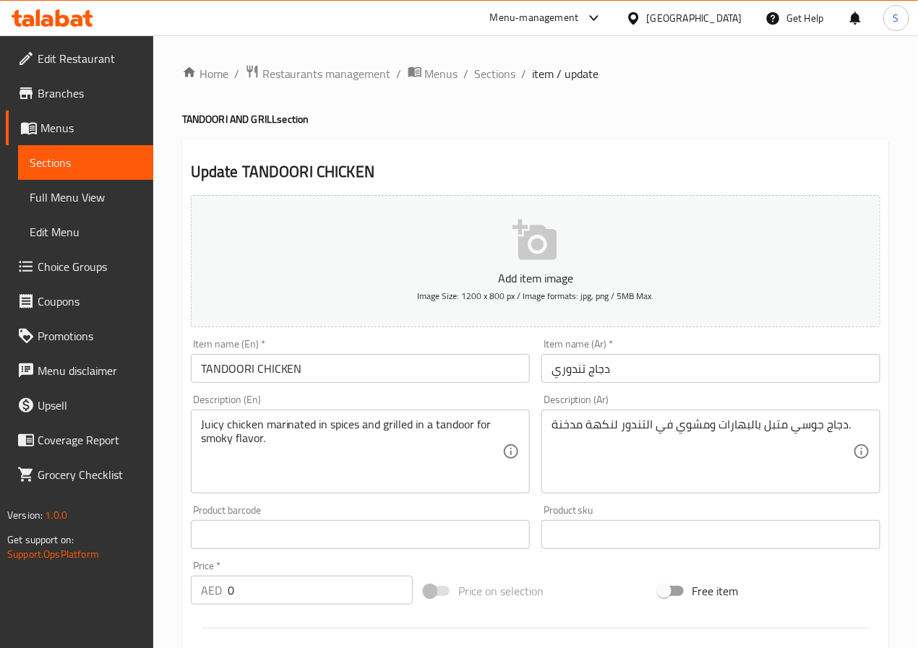
click at [224, 366] on input "TANDOORI CHICKEN" at bounding box center [360, 368] width 339 height 29
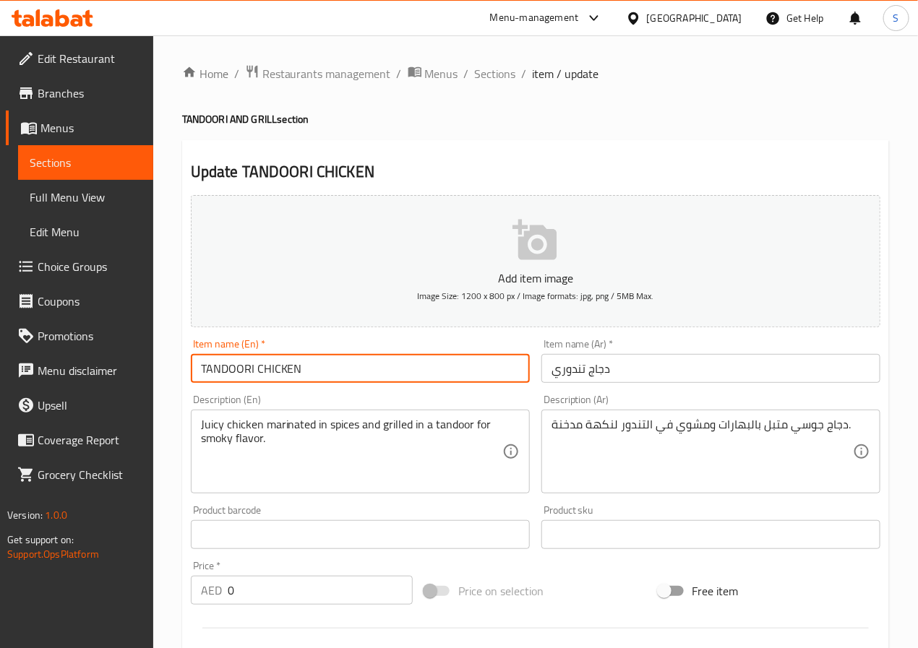
click at [224, 366] on input "TANDOORI CHICKEN" at bounding box center [360, 368] width 339 height 29
paste input "HALF/FULL"
type input "TANDOORI CHICKEN HALF/FULL"
click at [580, 371] on input "دجاج تندوري" at bounding box center [710, 368] width 339 height 29
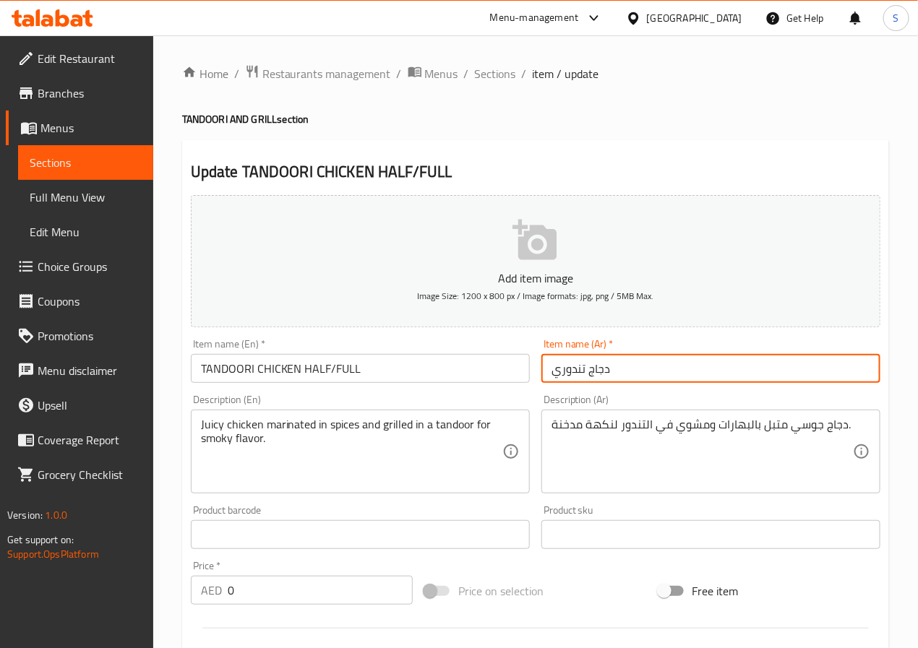
click at [580, 371] on input "دجاج تندوري" at bounding box center [710, 368] width 339 height 29
click at [775, 367] on input "دجاج تندوري نصف/ كامل" at bounding box center [710, 368] width 339 height 29
type input "دجاج تندوري نصف/كامل"
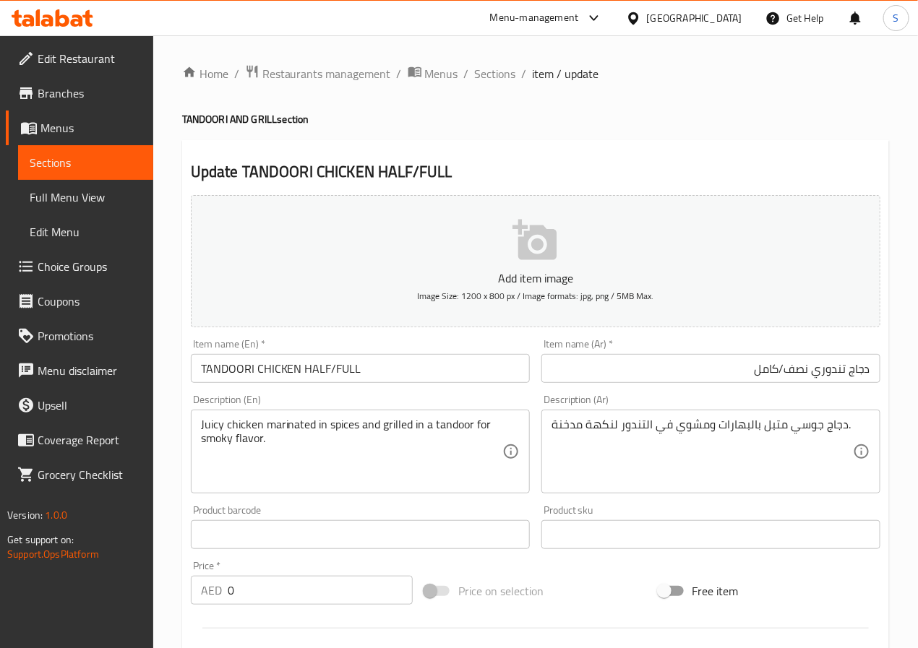
scroll to position [408, 0]
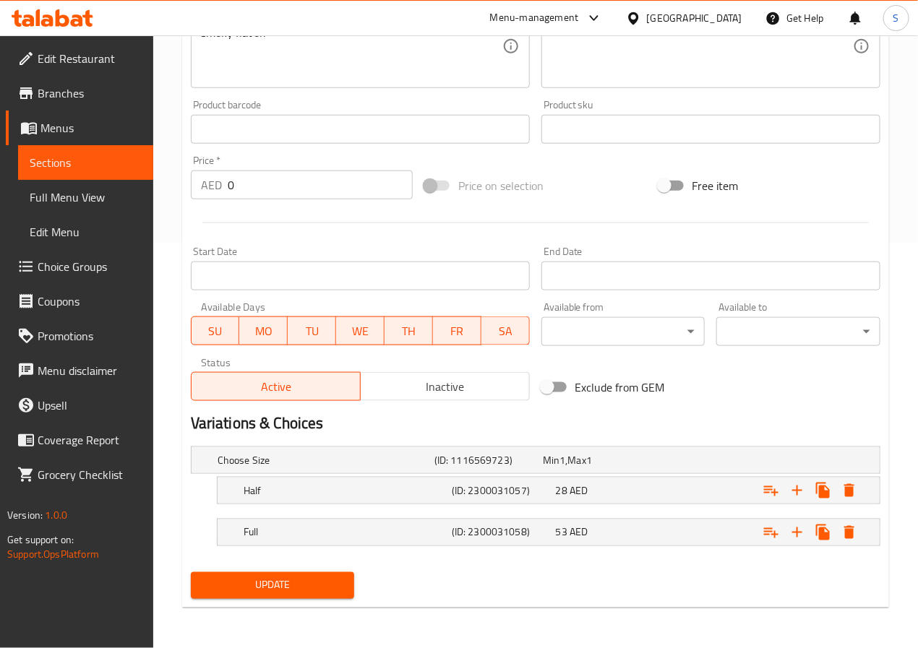
click at [337, 586] on span "Update" at bounding box center [272, 586] width 141 height 18
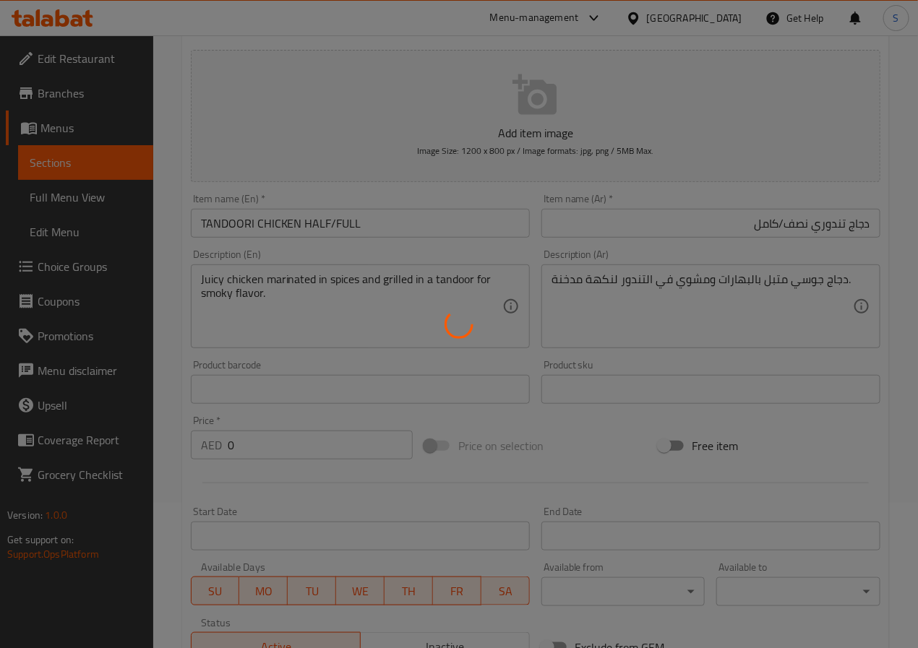
scroll to position [0, 0]
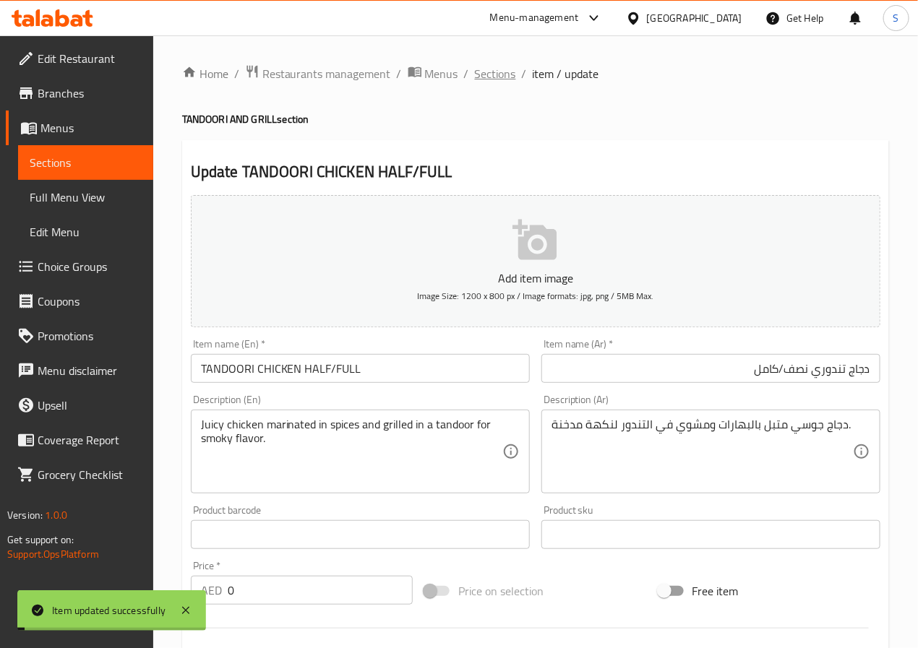
click at [492, 70] on span "Sections" at bounding box center [495, 73] width 41 height 17
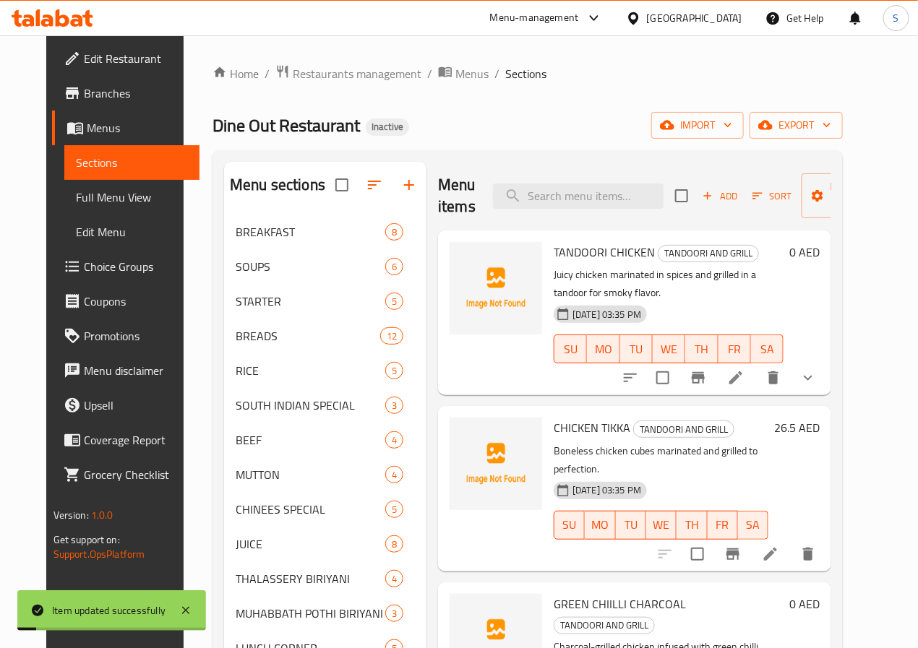
scroll to position [131, 0]
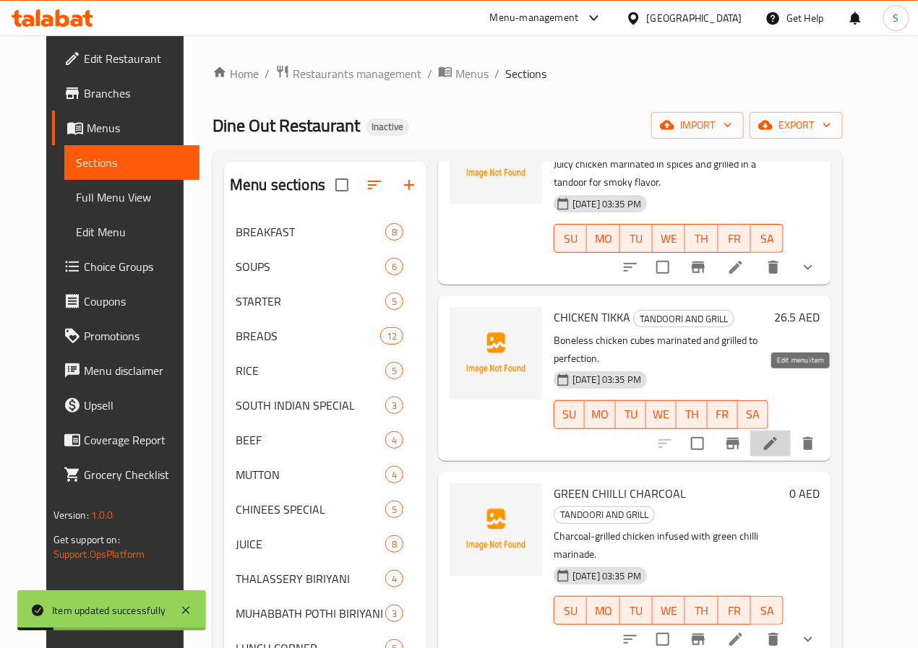
click at [777, 437] on icon at bounding box center [770, 443] width 13 height 13
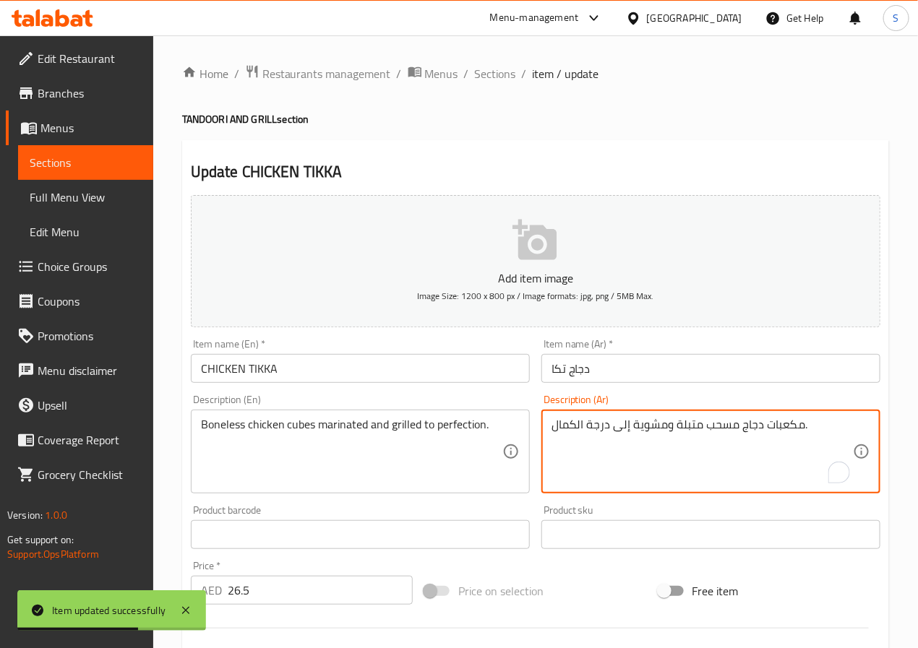
click at [597, 434] on textarea "مكعبات دجاج مسحب متبلة ومشوية إلى درجة الكمال." at bounding box center [701, 452] width 301 height 69
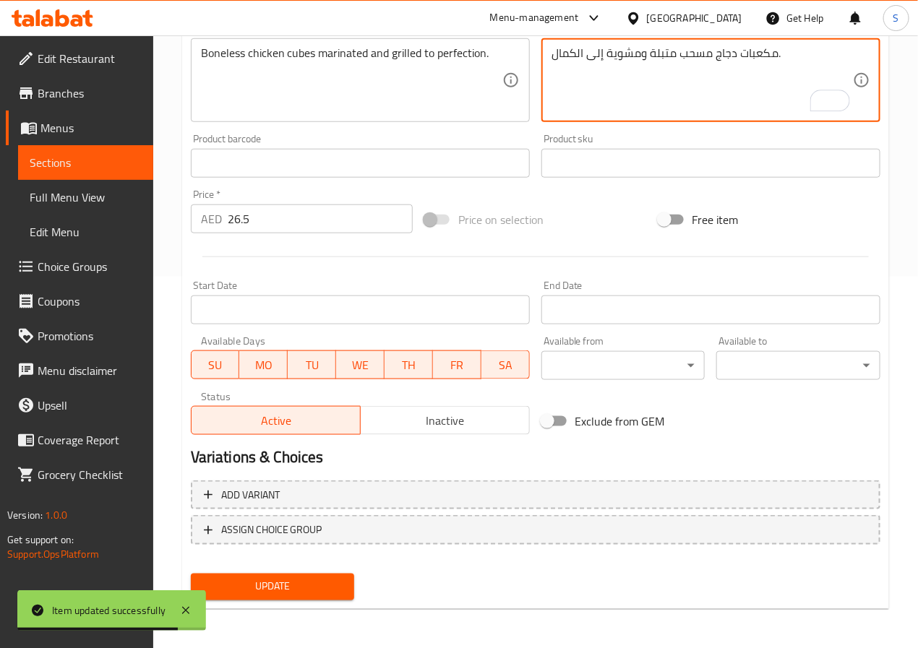
type textarea "مكعبات دجاج مسحب متبلة ومشوية إلى الكمال."
click at [311, 583] on span "Update" at bounding box center [272, 587] width 141 height 18
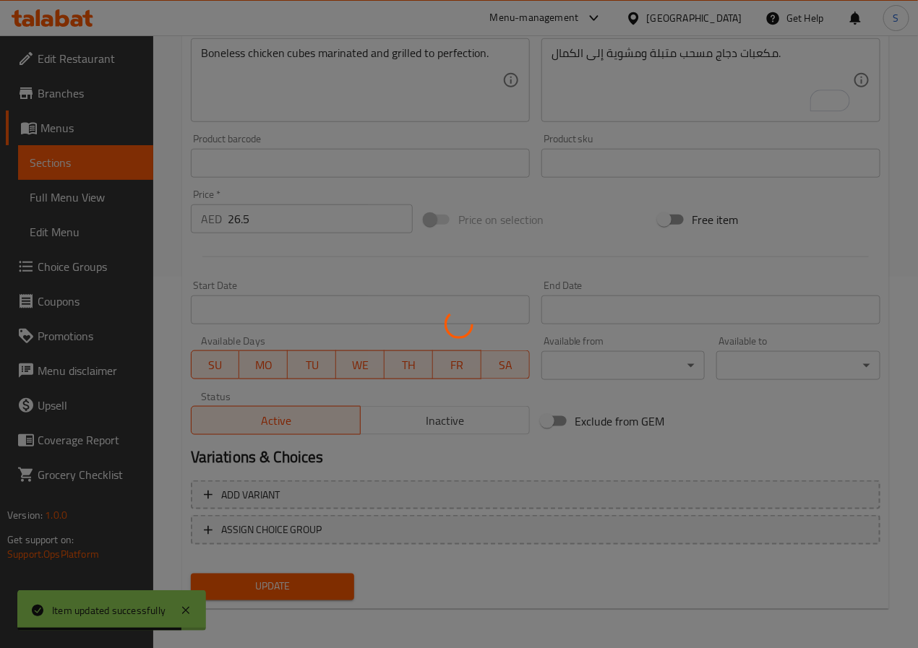
scroll to position [0, 0]
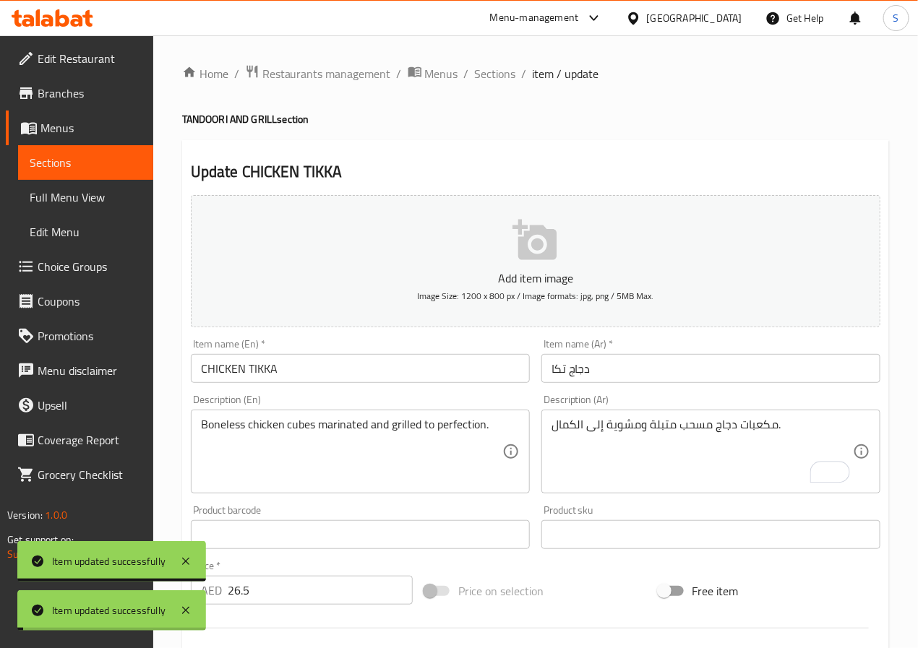
drag, startPoint x: 486, startPoint y: 79, endPoint x: 462, endPoint y: 20, distance: 64.2
click at [486, 79] on span "Sections" at bounding box center [495, 73] width 41 height 17
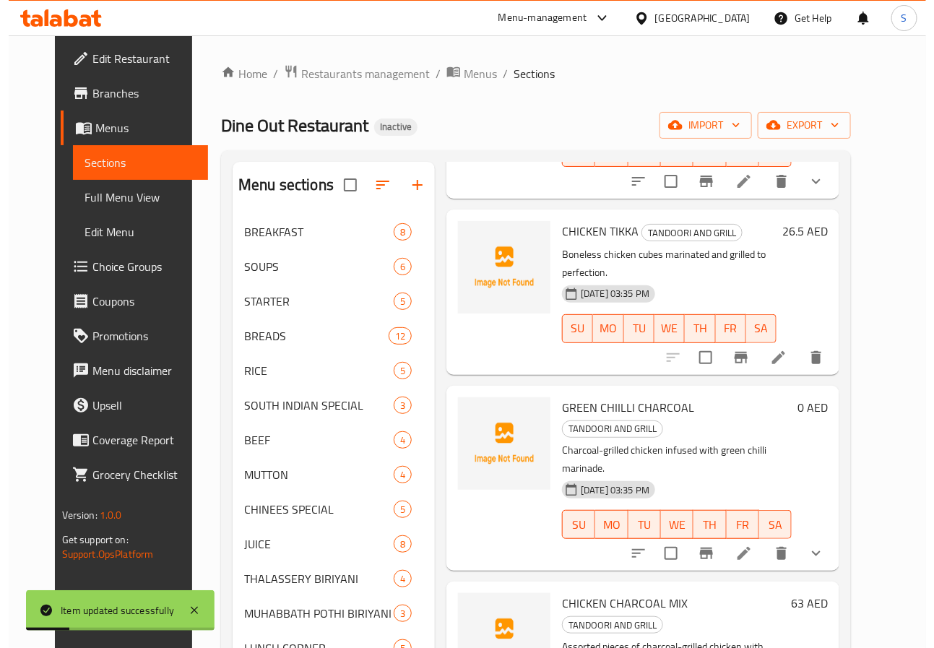
scroll to position [284, 0]
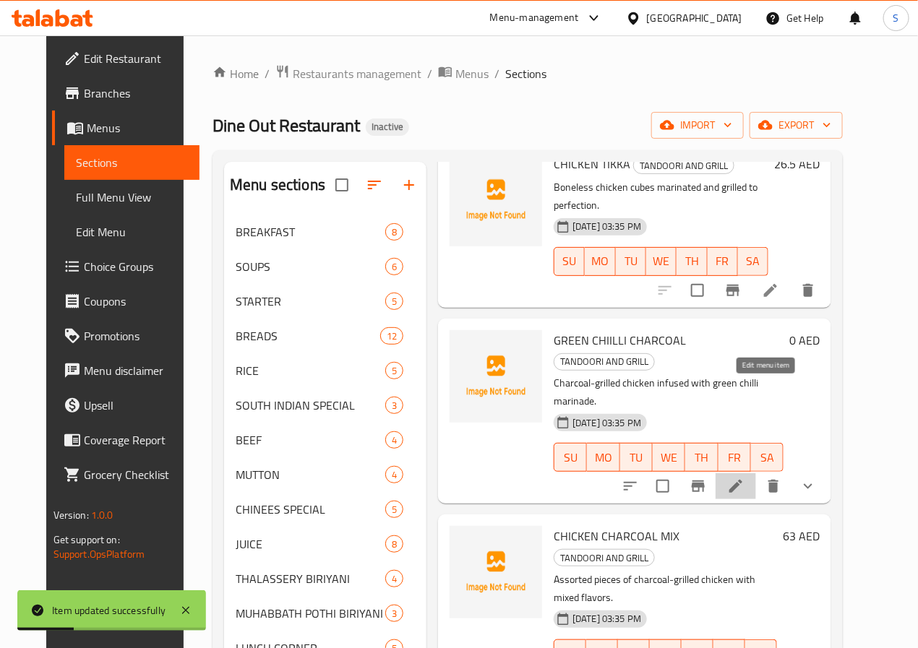
click at [744, 478] on icon at bounding box center [735, 486] width 17 height 17
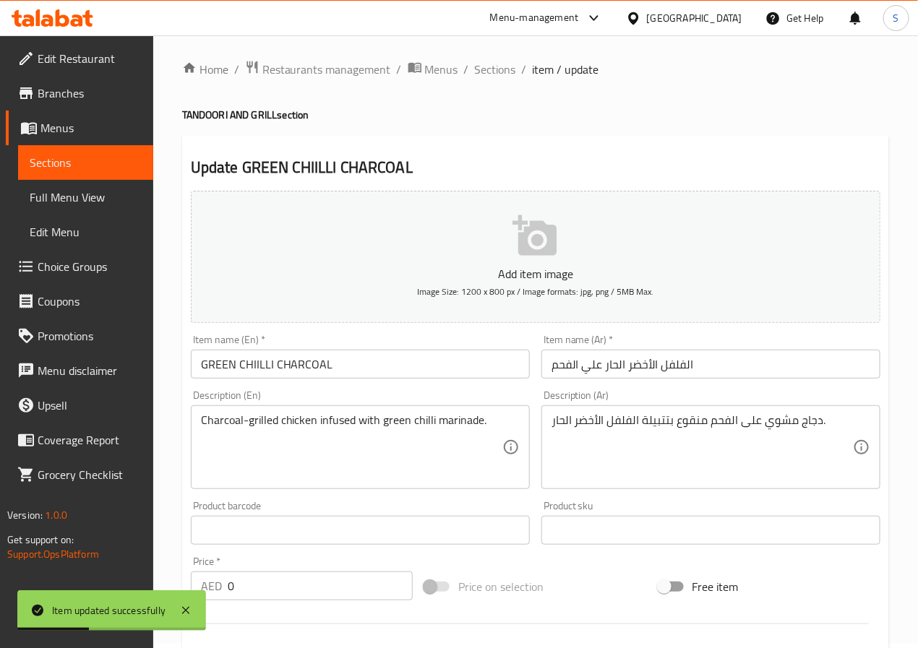
scroll to position [408, 0]
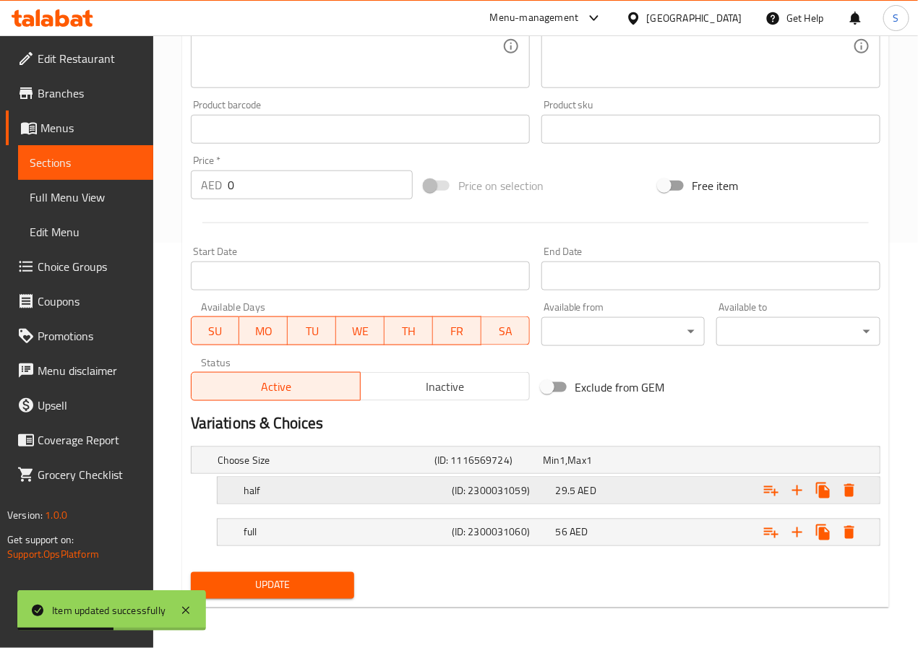
click at [293, 494] on h5 "half" at bounding box center [345, 491] width 202 height 14
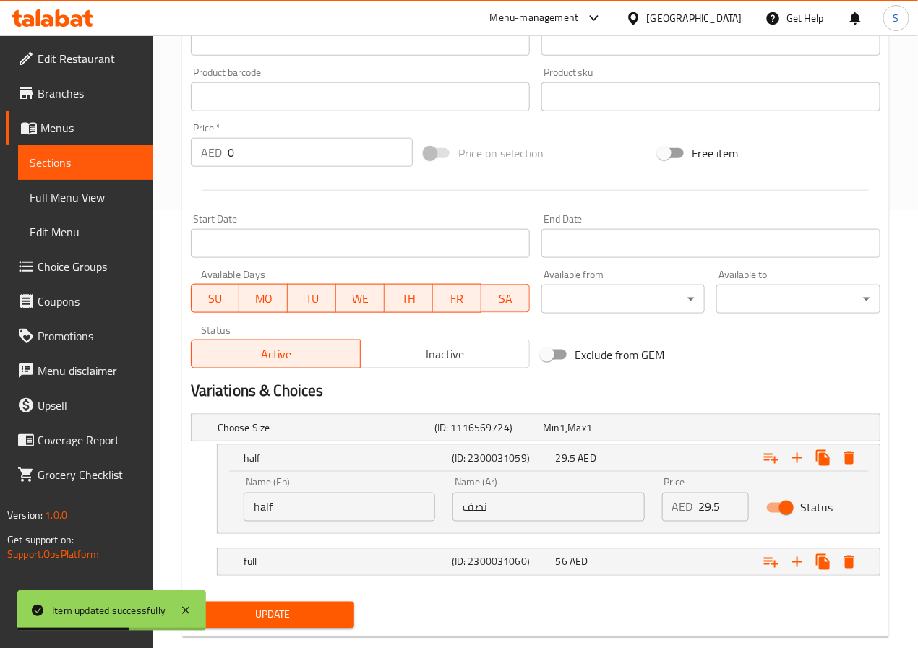
scroll to position [469, 0]
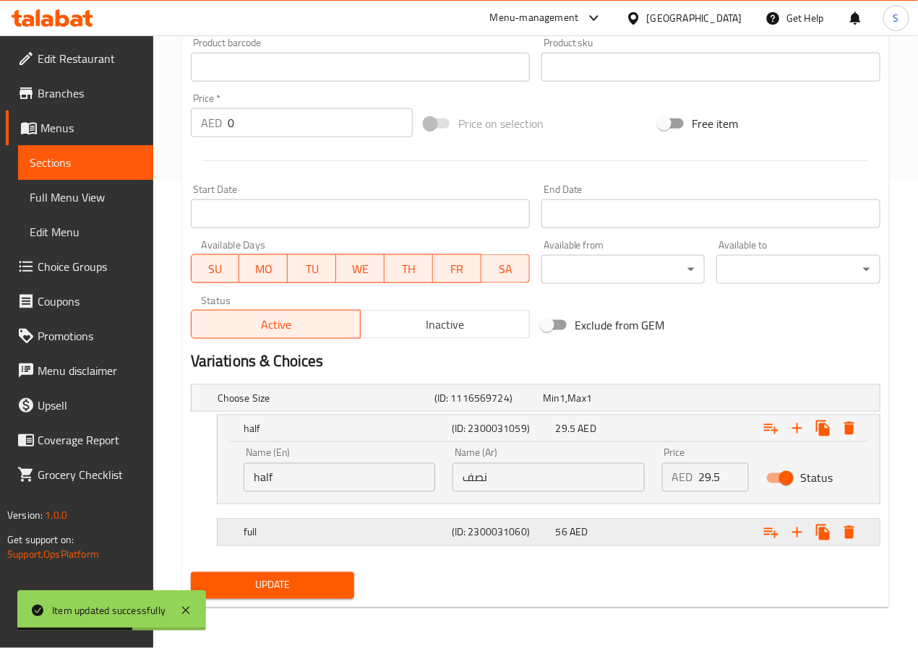
click at [280, 528] on h5 "full" at bounding box center [345, 532] width 202 height 14
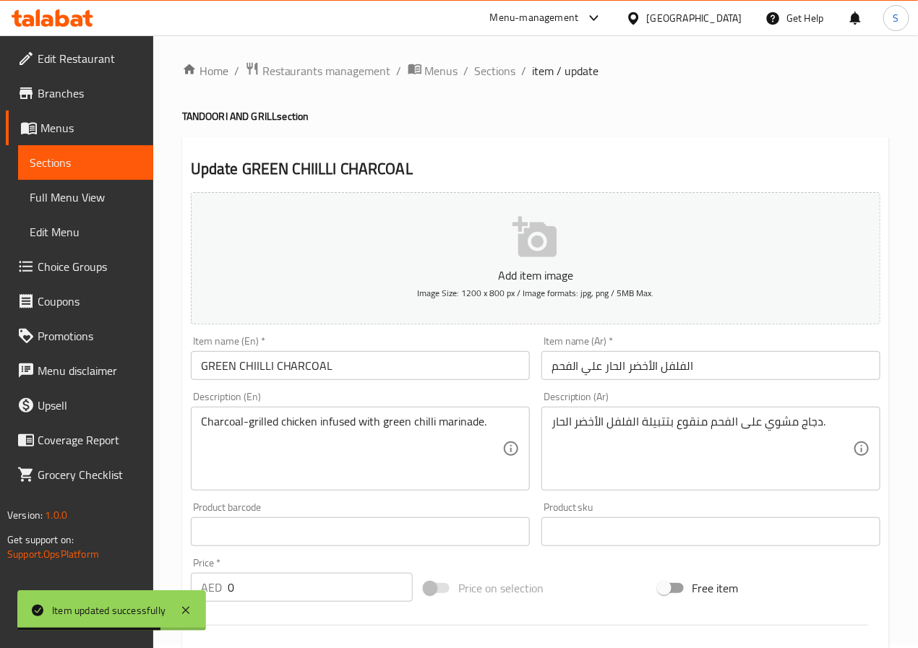
scroll to position [0, 0]
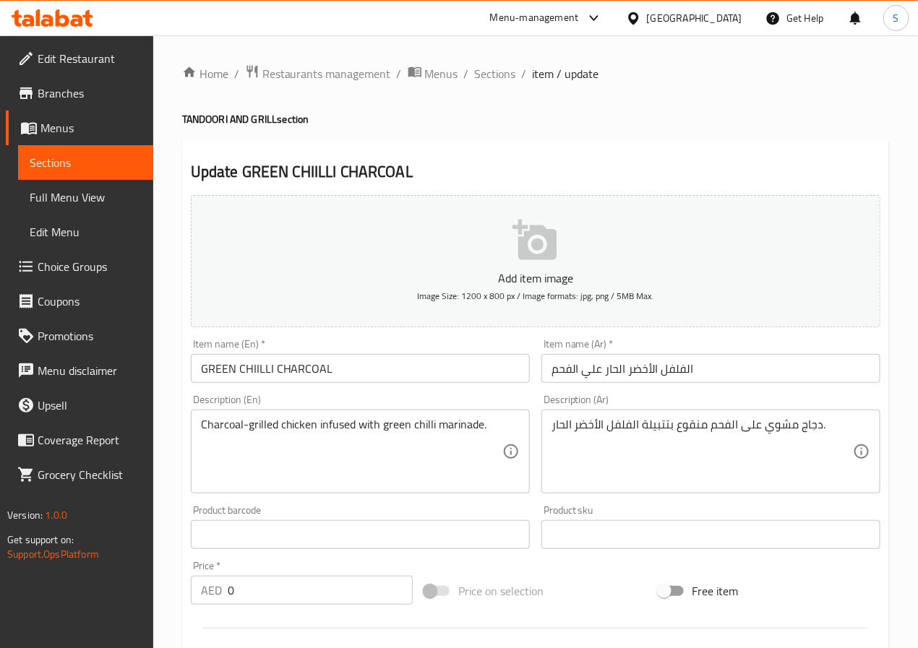
click at [637, 362] on input "الفلفل الأخضر الحار علي الفحم" at bounding box center [710, 368] width 339 height 29
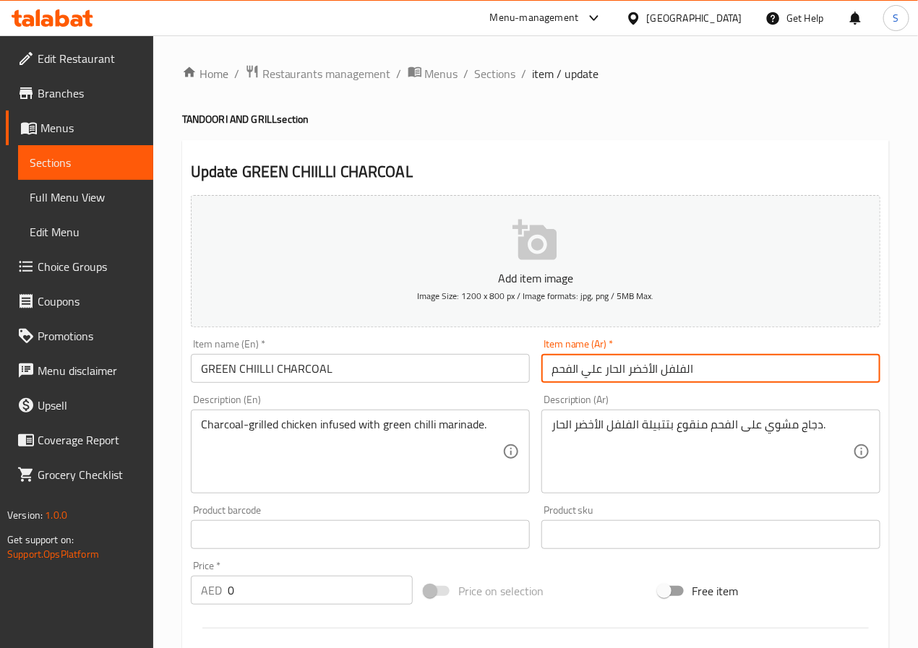
click at [637, 362] on input "الفلفل الأخضر الحار علي الفحم" at bounding box center [710, 368] width 339 height 29
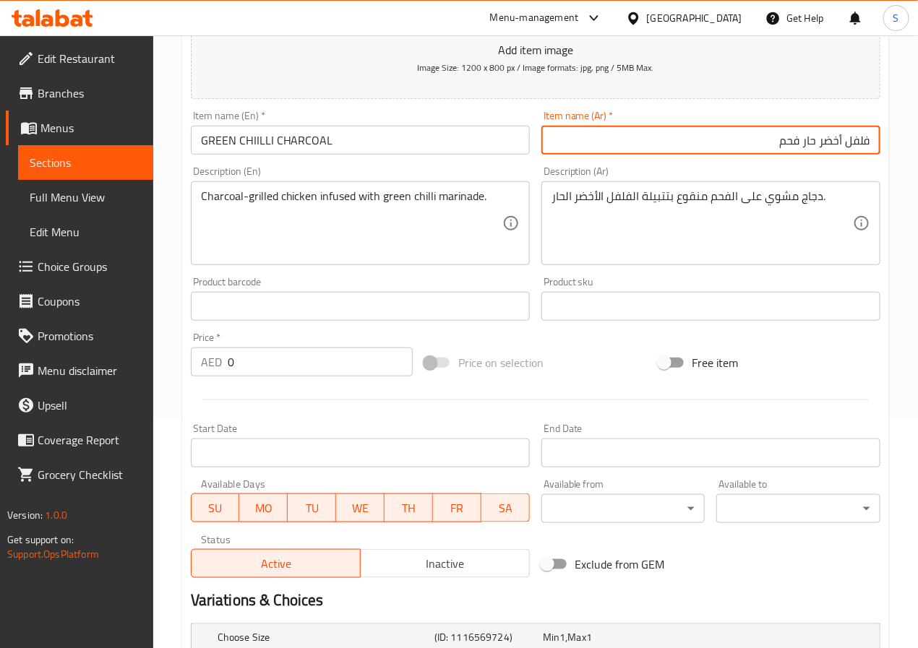
scroll to position [531, 0]
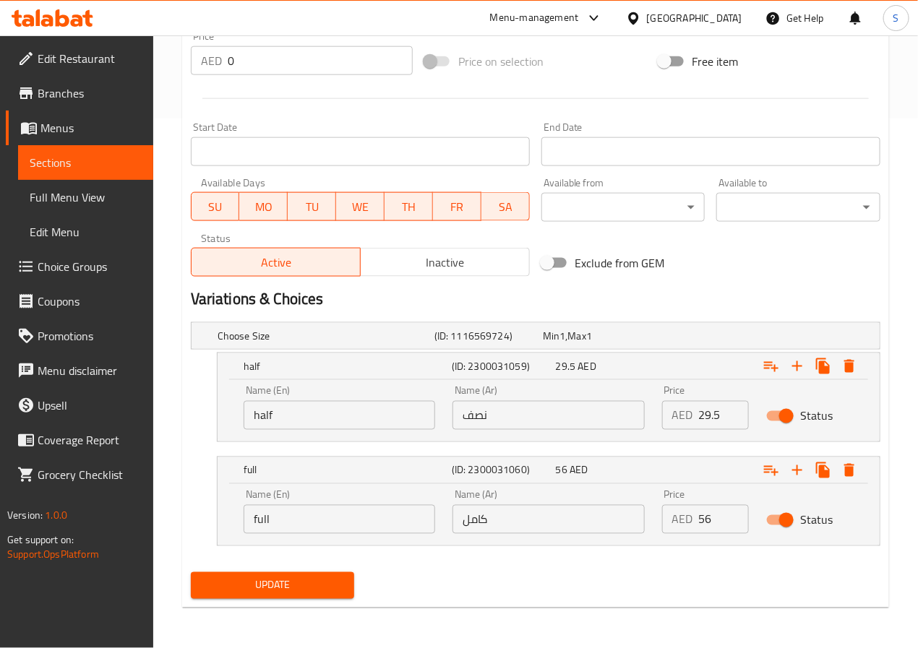
type input "فلفل أخضر حار فحم"
click at [371, 421] on input "half" at bounding box center [340, 415] width 192 height 29
type input "Half"
click at [282, 523] on input "full" at bounding box center [340, 519] width 192 height 29
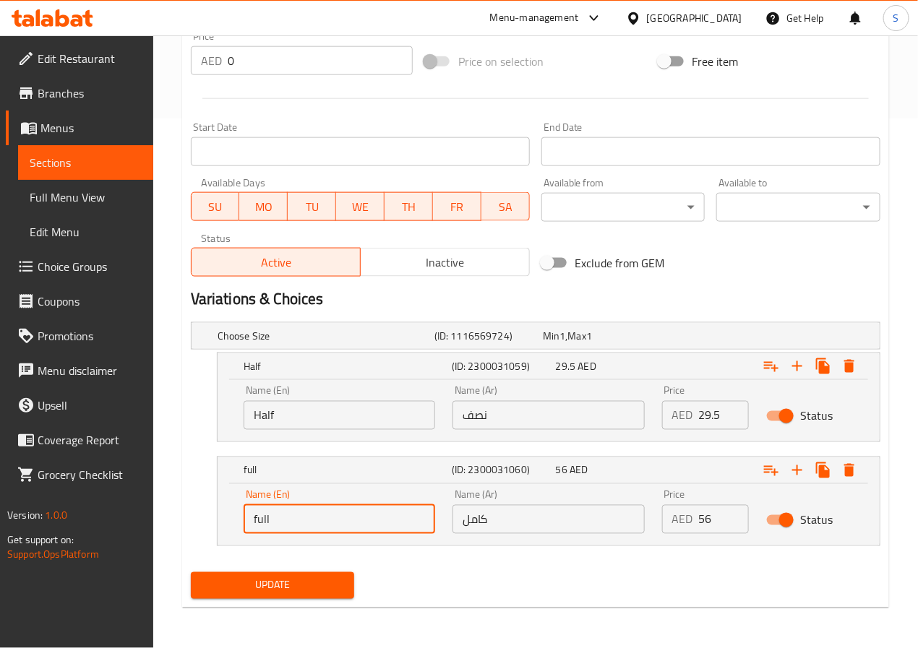
click at [282, 523] on input "full" at bounding box center [340, 519] width 192 height 29
type input "Whole Chicken"
click at [484, 525] on input "كامل" at bounding box center [548, 519] width 192 height 29
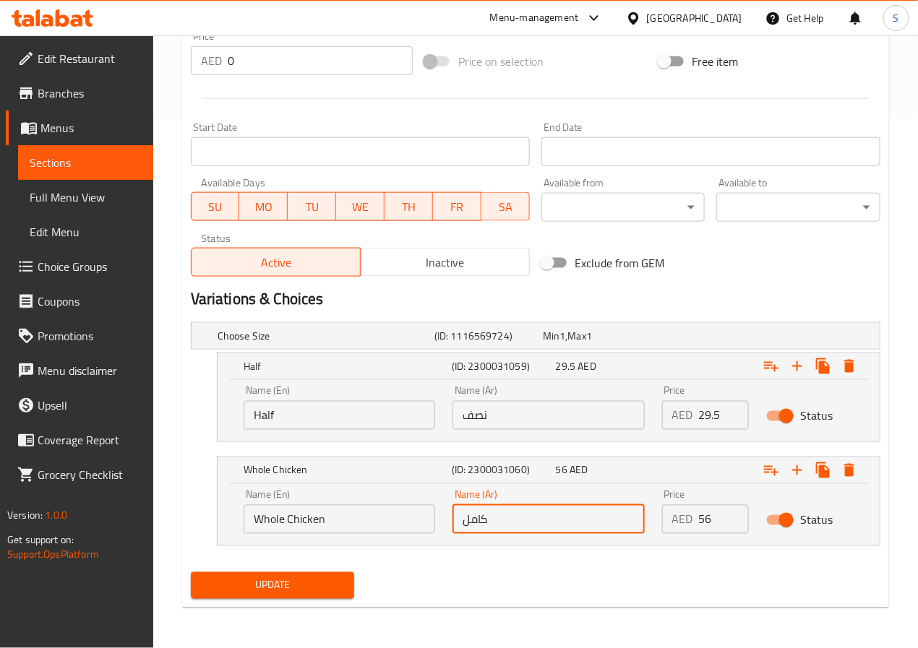
click at [484, 525] on input "كامل" at bounding box center [548, 519] width 192 height 29
type input "دجاجة كاملة"
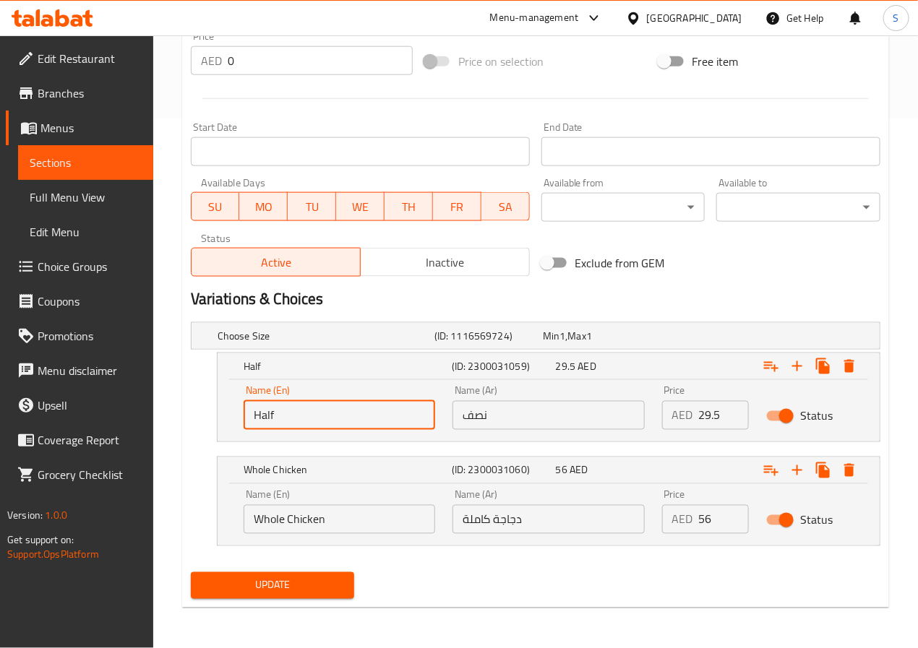
click at [363, 421] on input "Half" at bounding box center [340, 415] width 192 height 29
type input "Half Chicken"
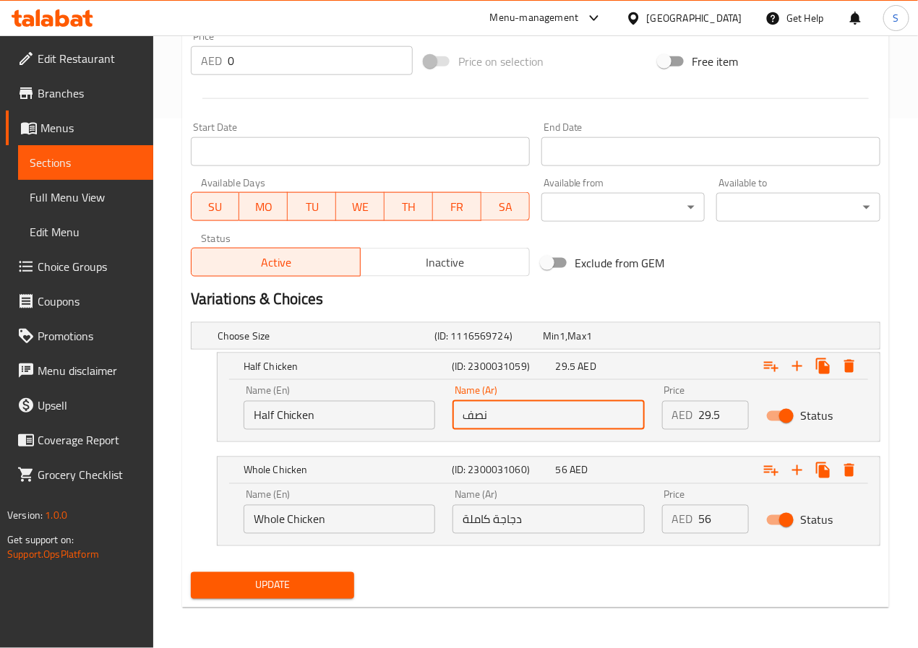
click at [465, 417] on input "نصف" at bounding box center [548, 415] width 192 height 29
type input "نصف دجاجة"
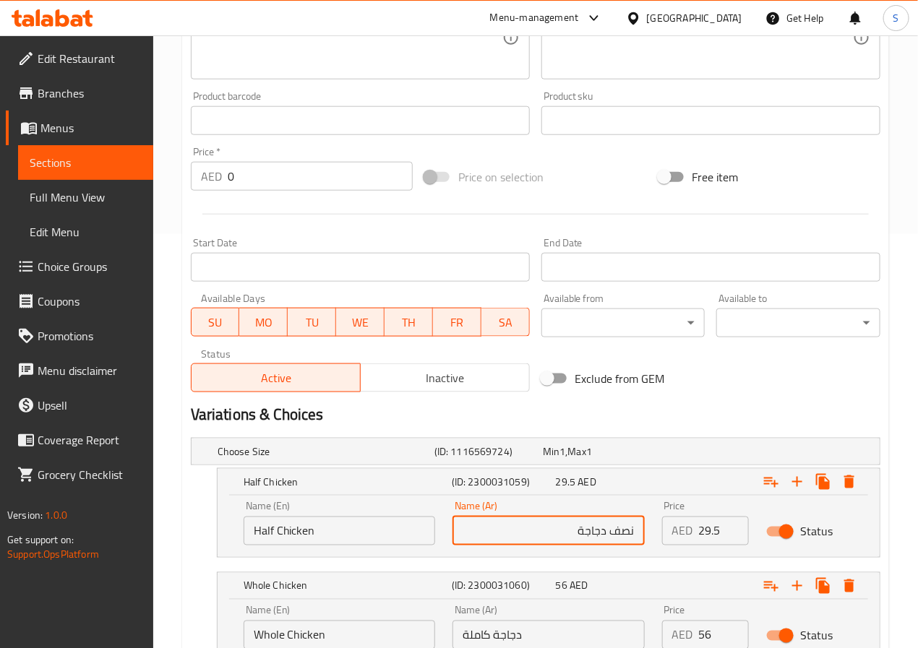
scroll to position [0, 0]
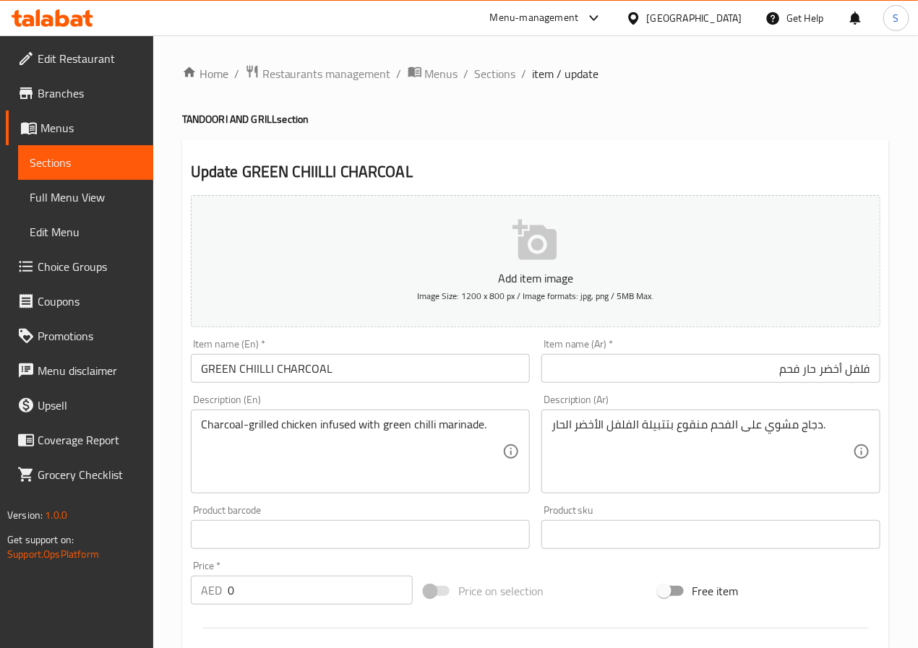
click at [694, 429] on textarea "دجاج مشوي على الفحم منقوع بتتبيلة الفلفل الأخضر الحار." at bounding box center [701, 452] width 301 height 69
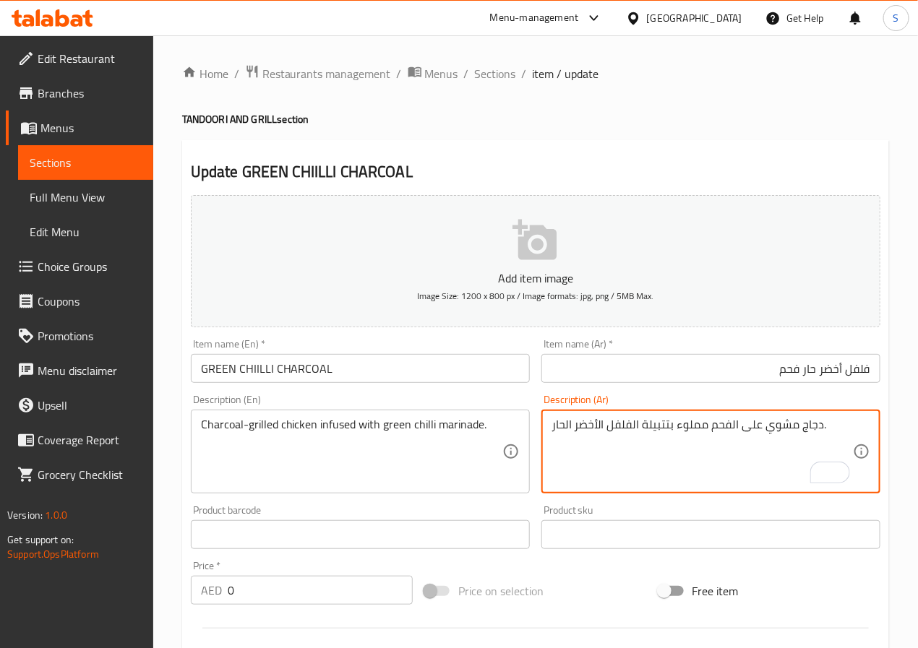
scroll to position [531, 0]
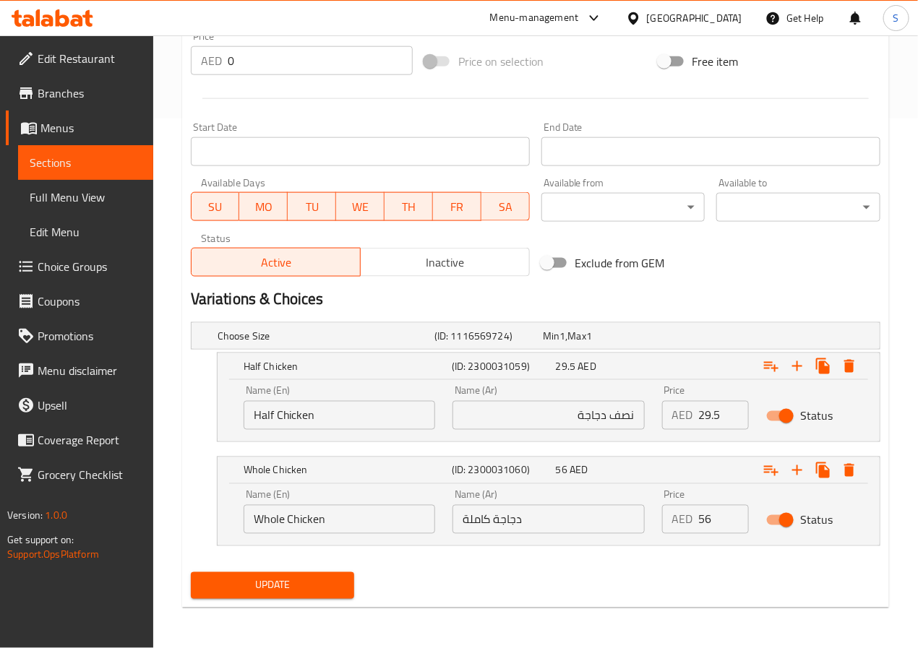
type textarea "دجاج مشوي على الفحم مملوء بتتبيلة الفلفل الأخضر الحار."
click at [304, 586] on span "Update" at bounding box center [272, 586] width 141 height 18
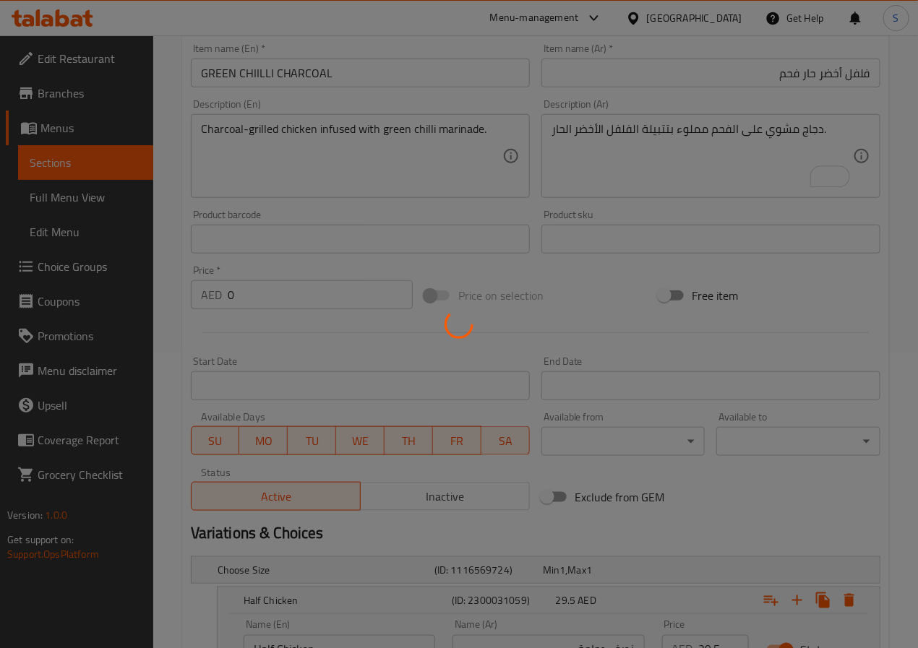
scroll to position [0, 0]
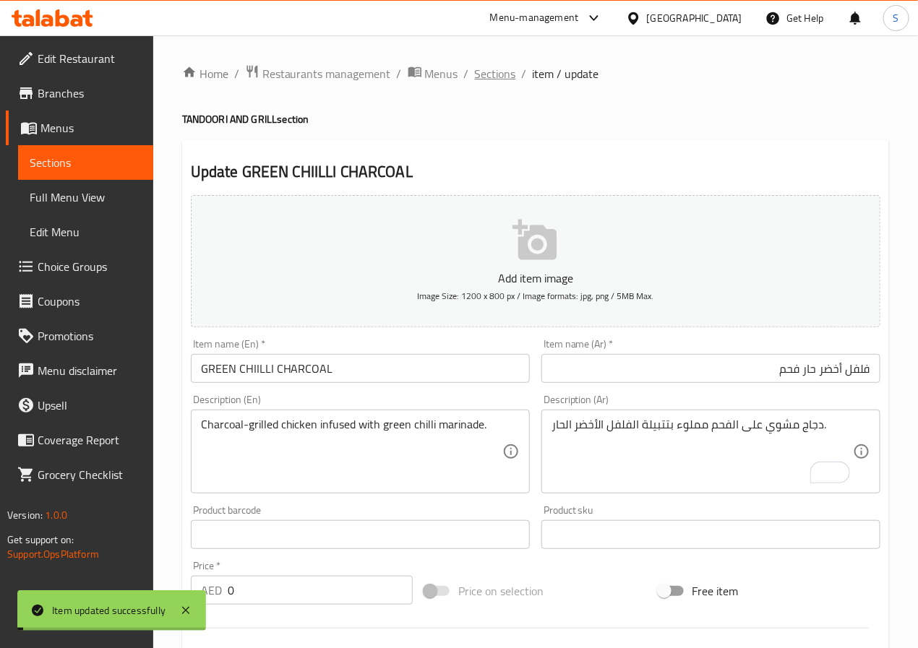
click at [493, 72] on span "Sections" at bounding box center [495, 73] width 41 height 17
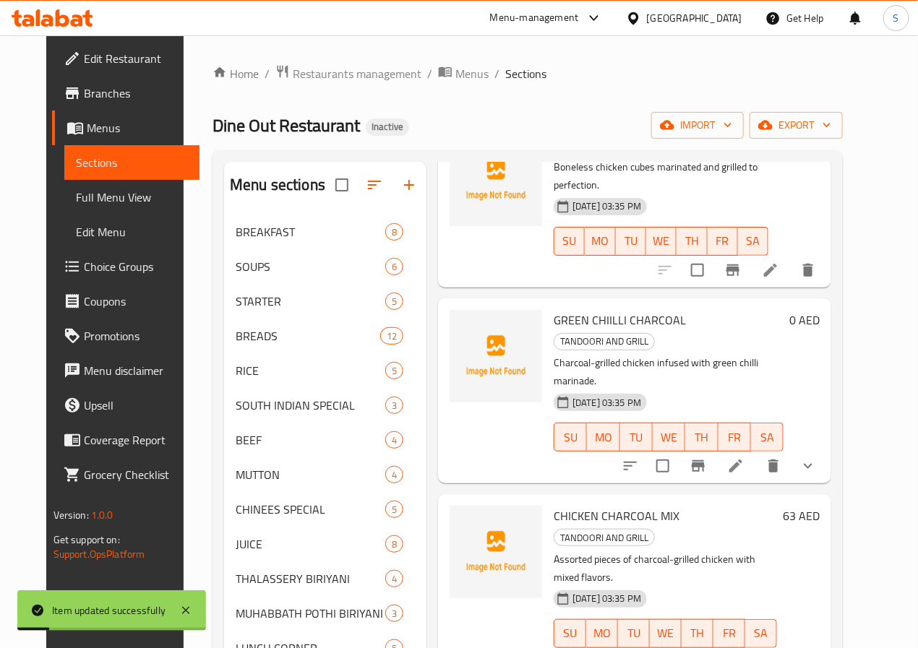
scroll to position [319, 0]
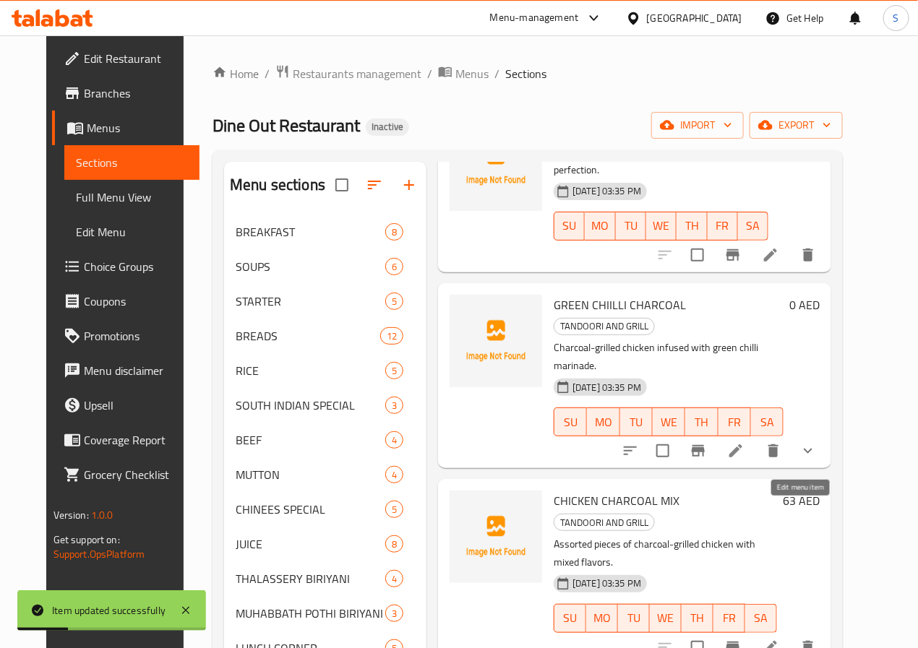
click at [779, 639] on icon at bounding box center [770, 647] width 17 height 17
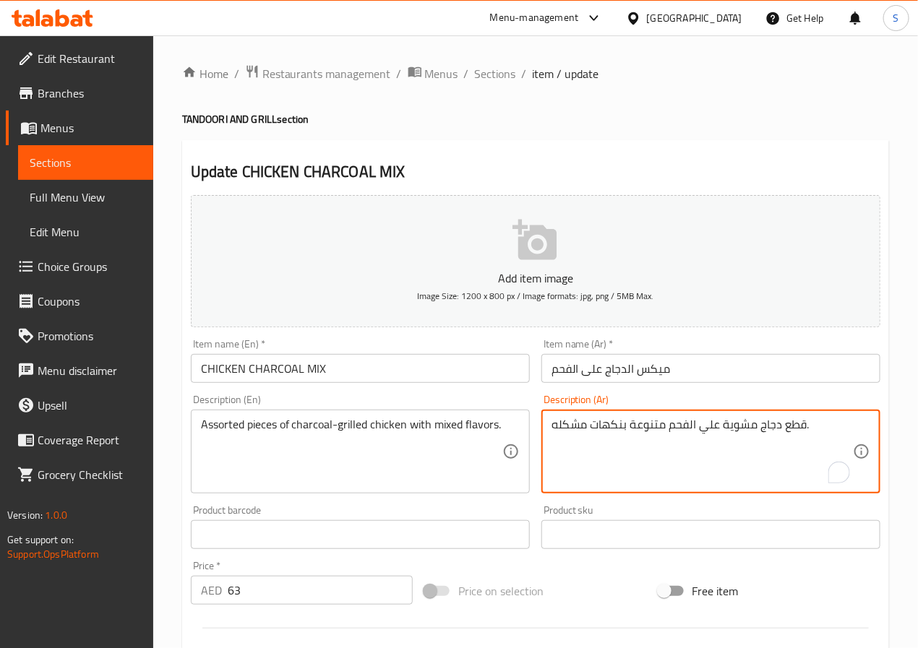
click at [647, 432] on textarea "قطع دجاج مشوية علي الفحم متنوعة بنكهات مشكله." at bounding box center [701, 452] width 301 height 69
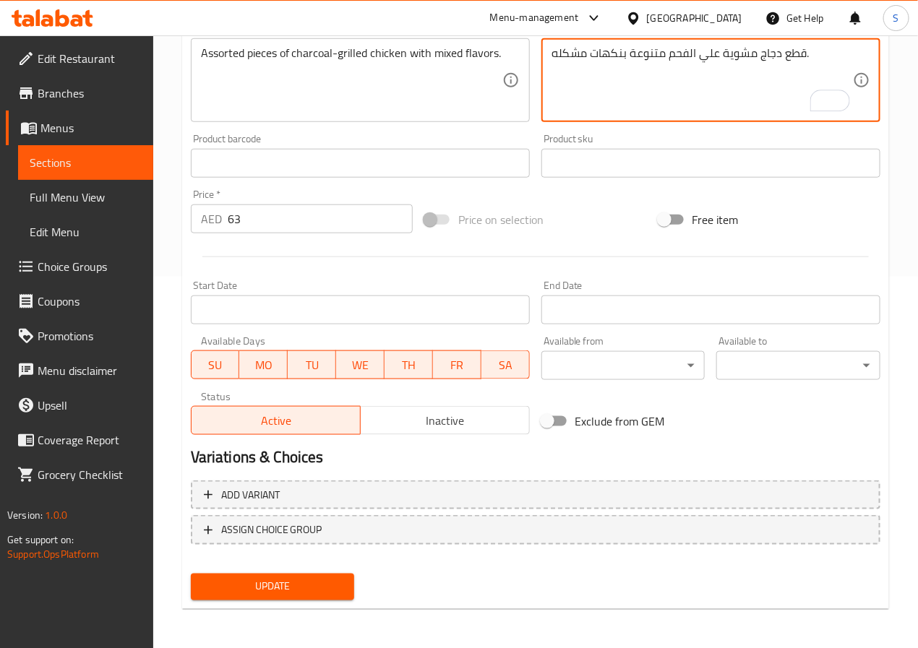
click at [291, 579] on span "Update" at bounding box center [272, 587] width 141 height 18
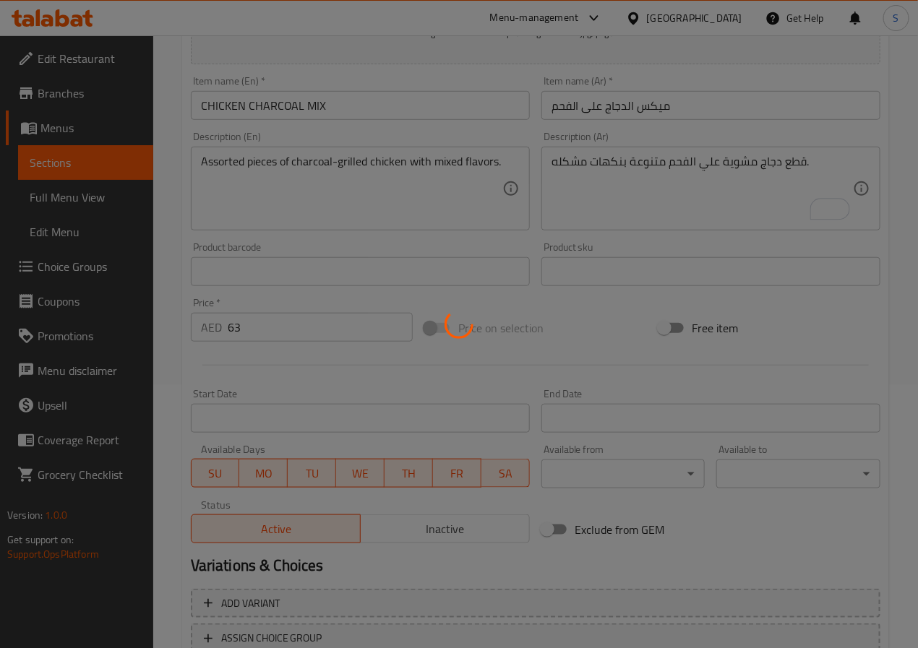
scroll to position [0, 0]
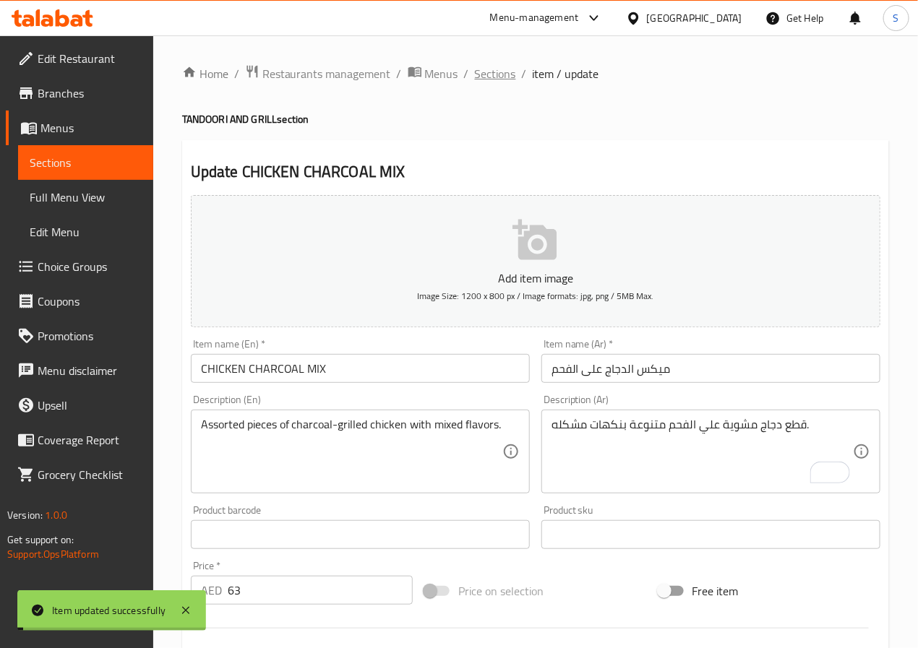
click at [480, 79] on span "Sections" at bounding box center [495, 73] width 41 height 17
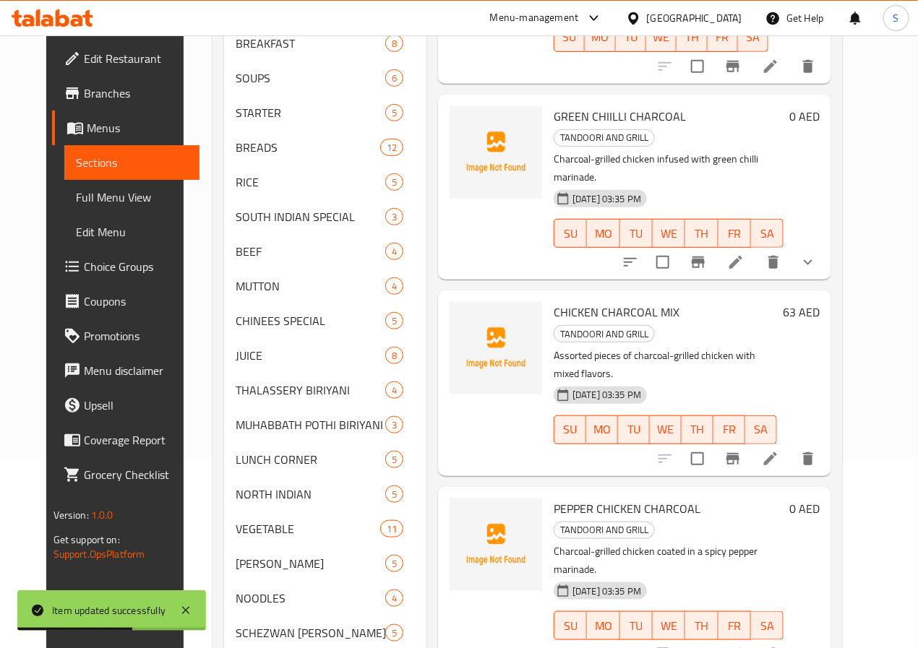
scroll to position [297, 0]
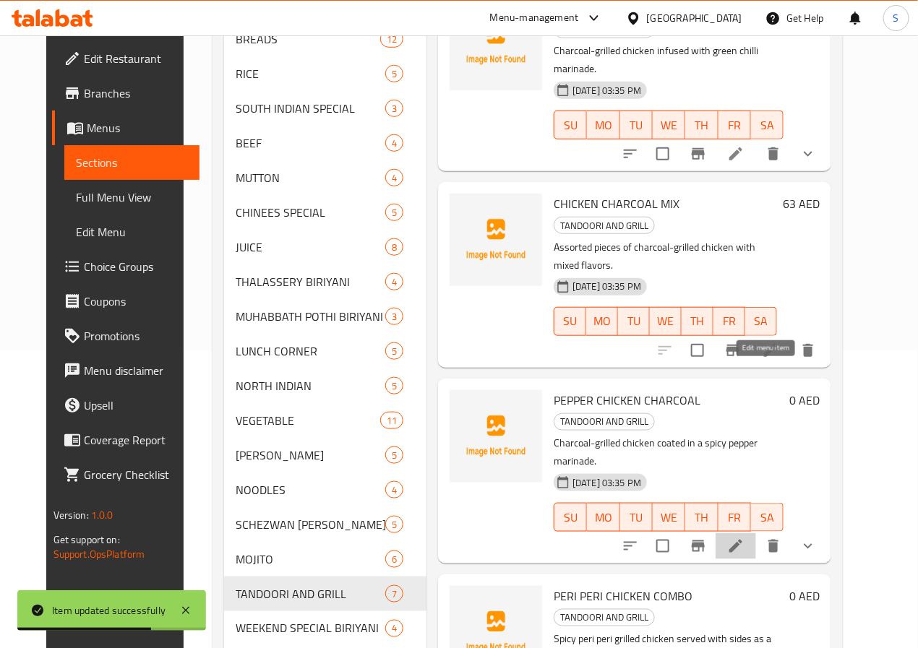
click at [744, 538] on icon at bounding box center [735, 546] width 17 height 17
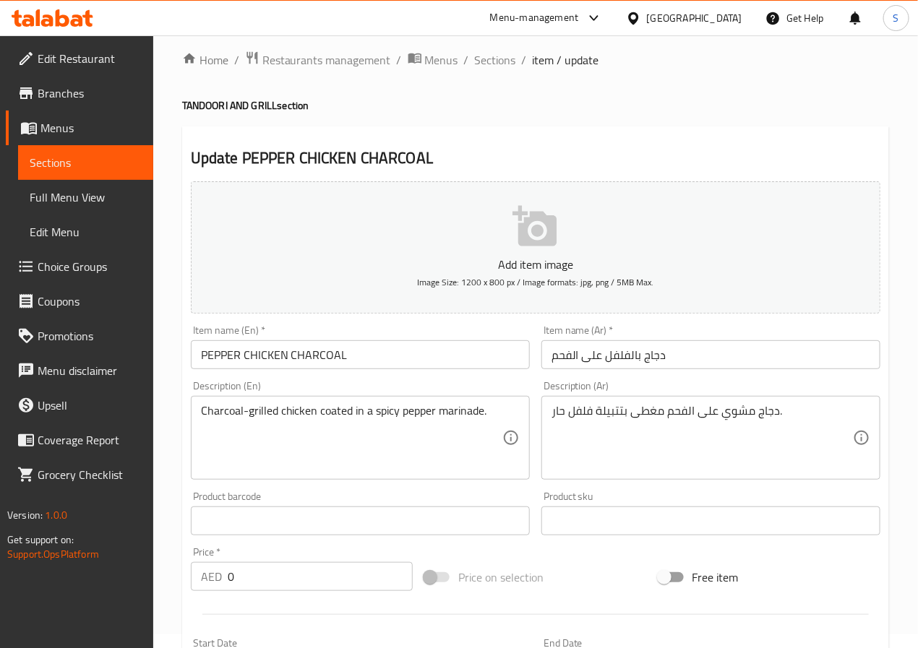
scroll to position [15, 0]
drag, startPoint x: 558, startPoint y: 408, endPoint x: 559, endPoint y: 462, distance: 53.5
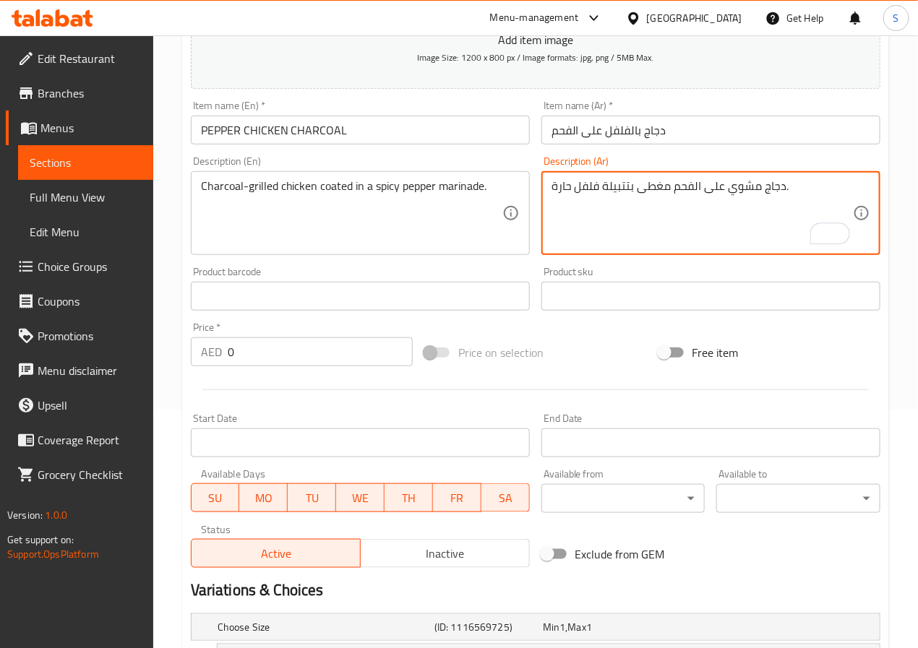
scroll to position [408, 0]
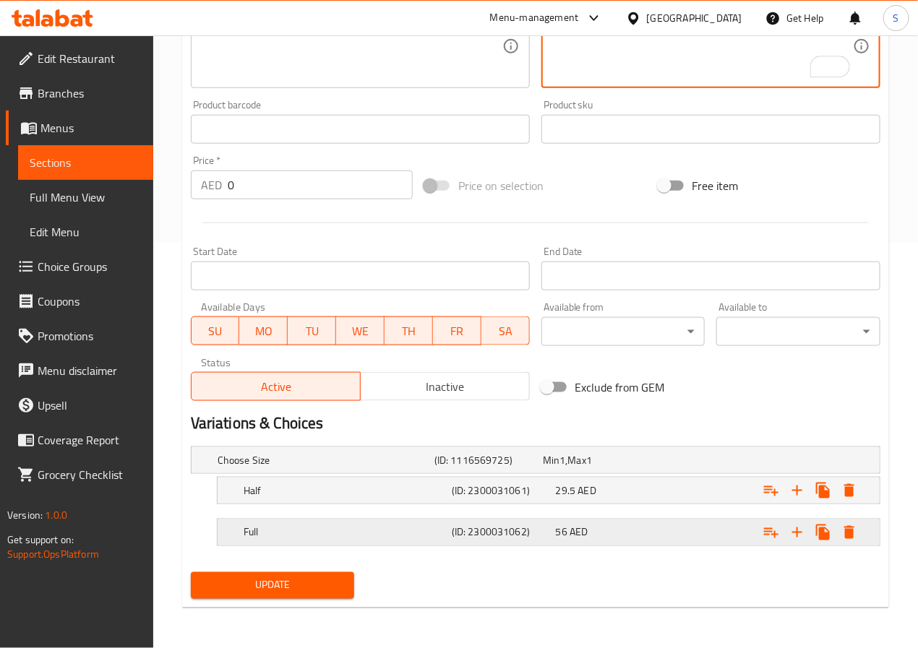
type textarea "دجاج مشوي على الفحم مغطى بتتبيلة فلفل حارة."
click at [414, 541] on div "Full" at bounding box center [345, 533] width 208 height 20
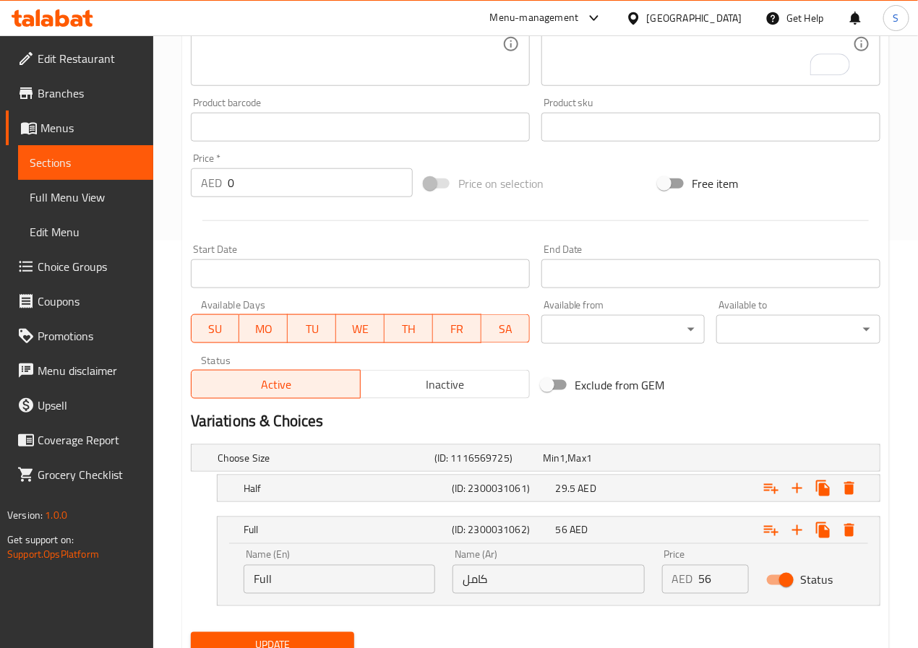
click at [399, 508] on nav at bounding box center [535, 511] width 689 height 12
click at [382, 502] on div "Half (ID: 2300031061) 29.5 AED" at bounding box center [553, 489] width 624 height 32
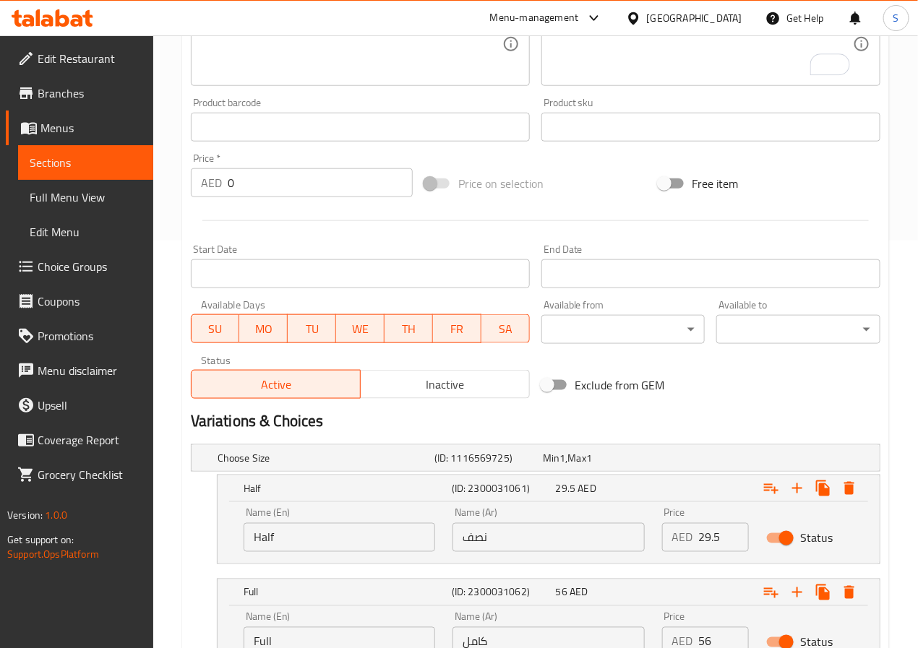
click at [338, 547] on input "Half" at bounding box center [340, 537] width 192 height 29
type input "Half Chicken"
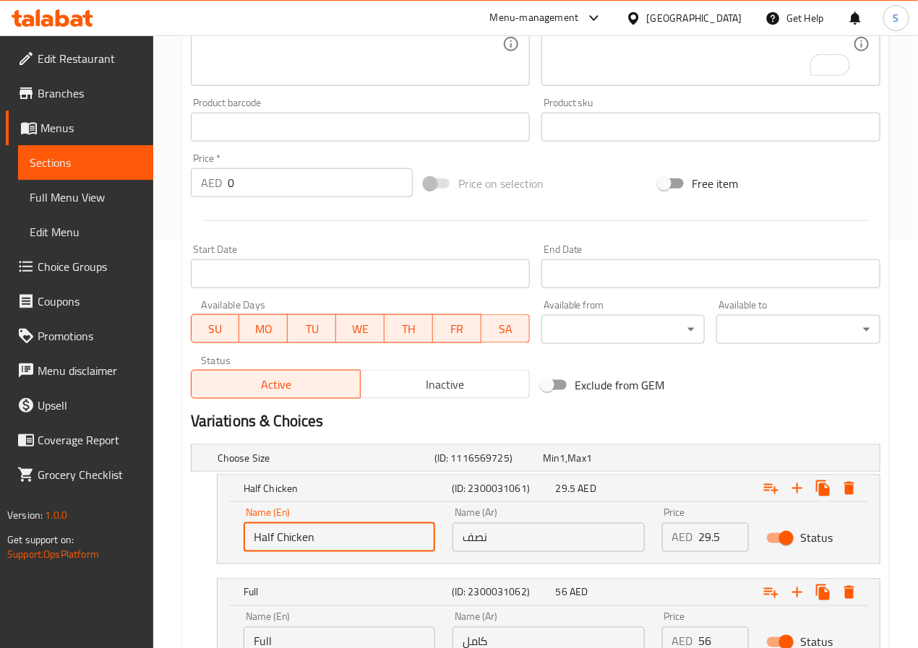
click at [499, 538] on input "نصف" at bounding box center [548, 537] width 192 height 29
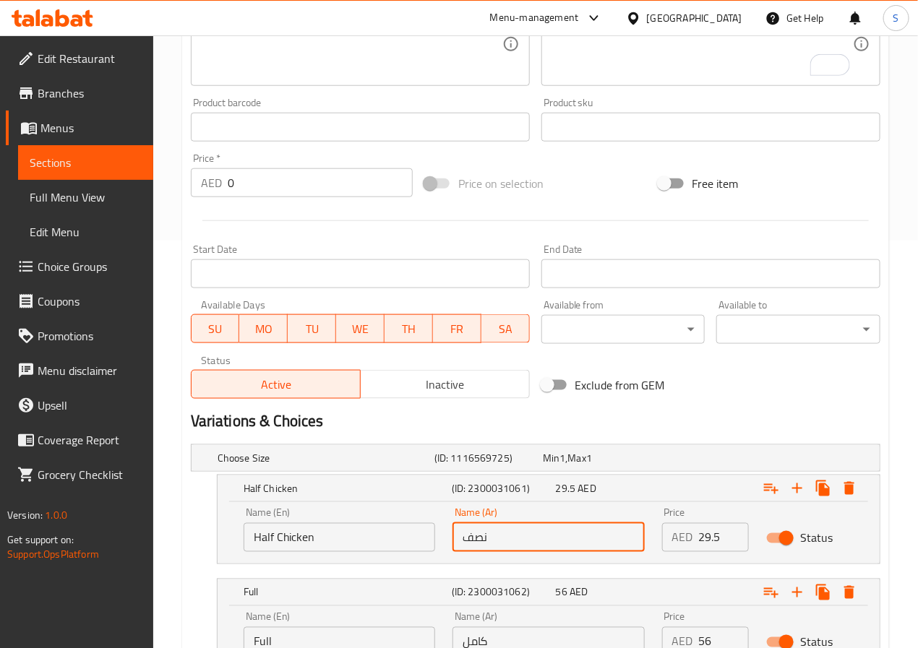
click at [499, 538] on input "نصف" at bounding box center [548, 537] width 192 height 29
type input "نصف دجاجة"
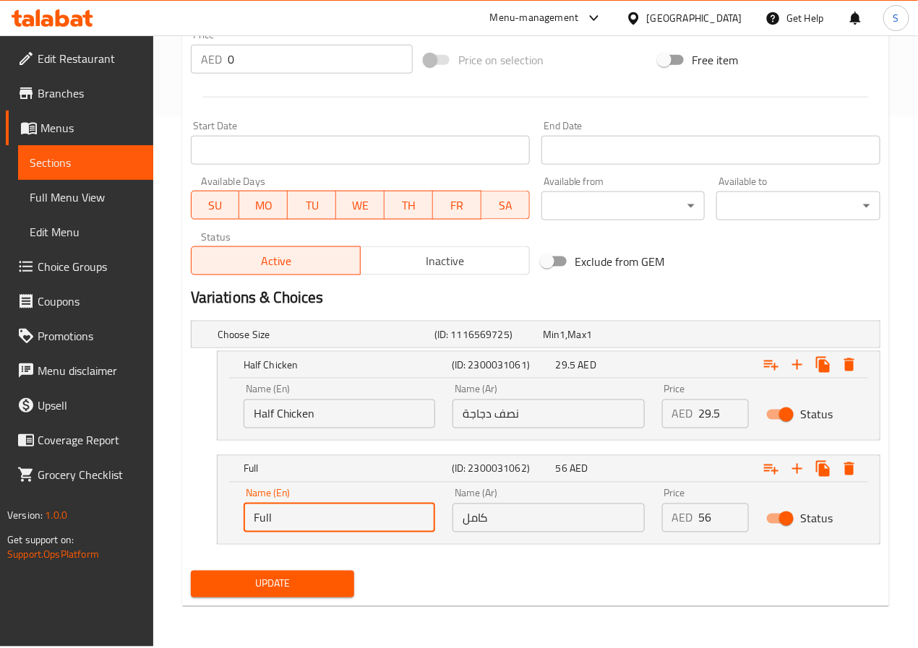
click at [351, 508] on input "Full" at bounding box center [340, 518] width 192 height 29
type input "W"
click at [351, 508] on input "text" at bounding box center [340, 518] width 192 height 29
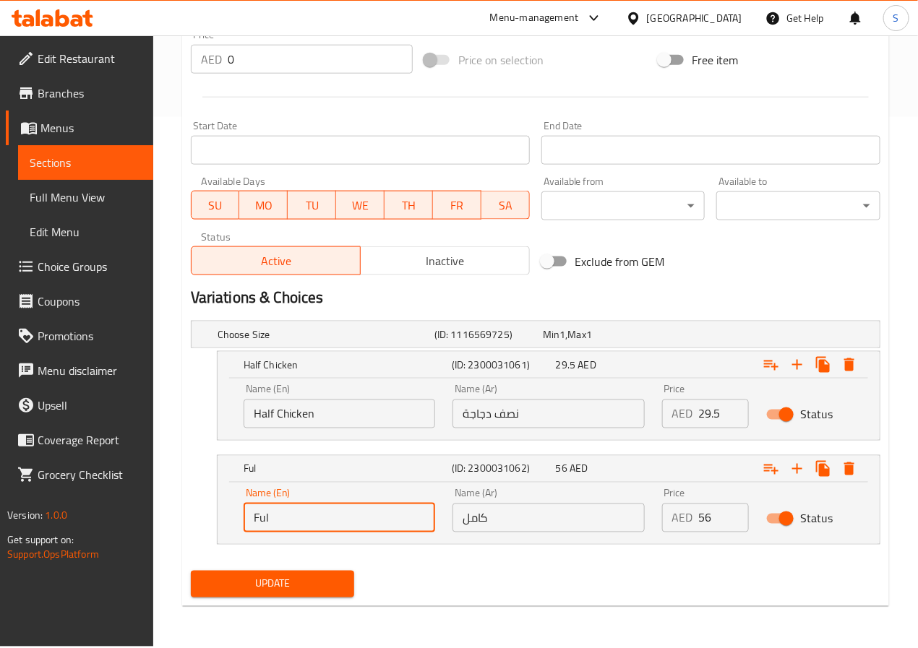
type input "Full"
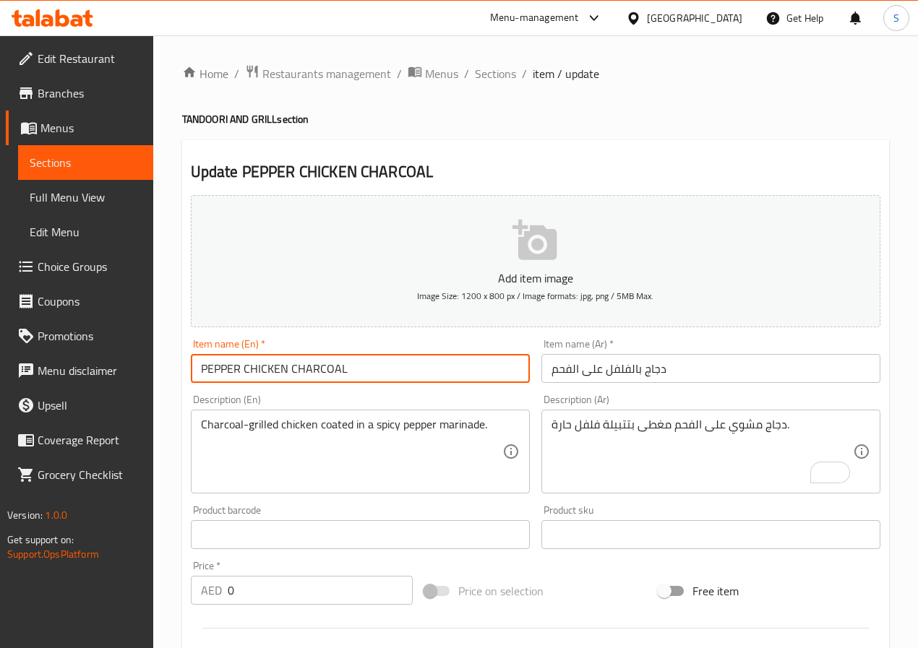
click at [232, 360] on input "PEPPER CHICKEN CHARCOAL" at bounding box center [360, 368] width 339 height 29
type input "PEPPER CHICKEN CHARCOAL HALF/FULL"
click at [584, 367] on input "دجاج بالفلفل على الفحم" at bounding box center [710, 368] width 339 height 29
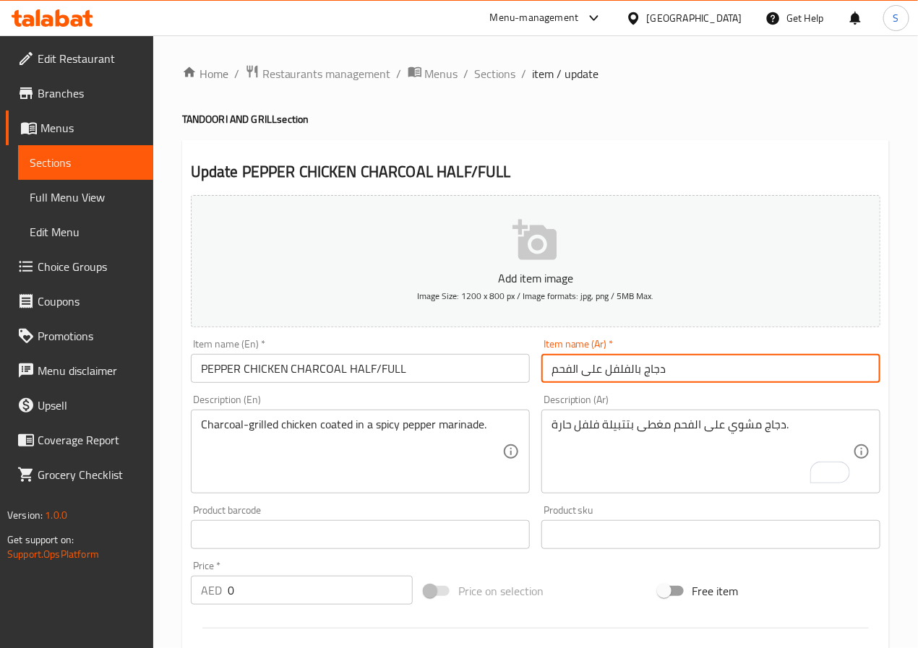
click at [584, 367] on input "دجاج بالفلفل على الفحم" at bounding box center [710, 368] width 339 height 29
type input "دجاج بالفلفل على الفحم نصف/كامل"
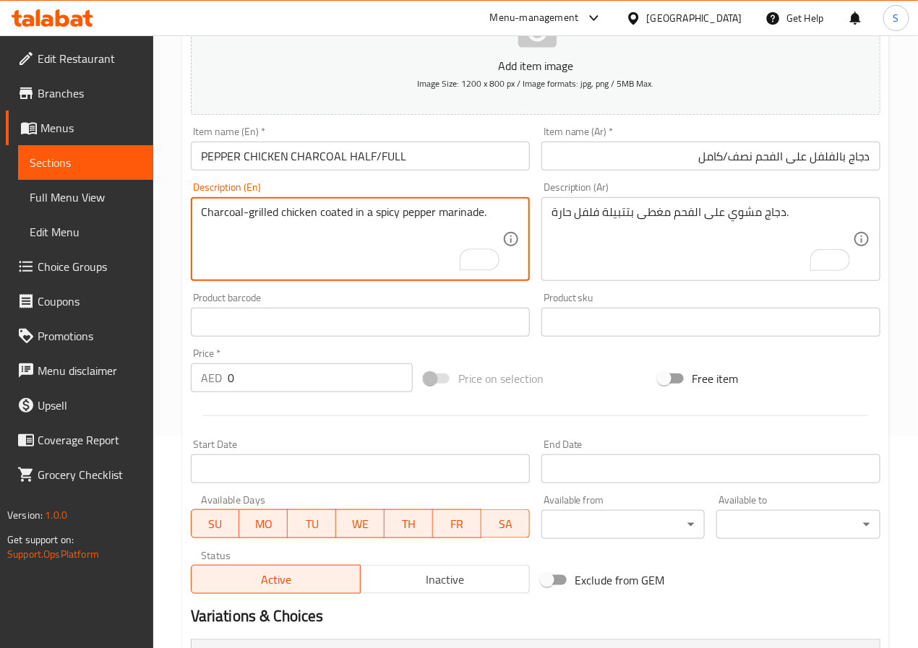
scroll to position [531, 0]
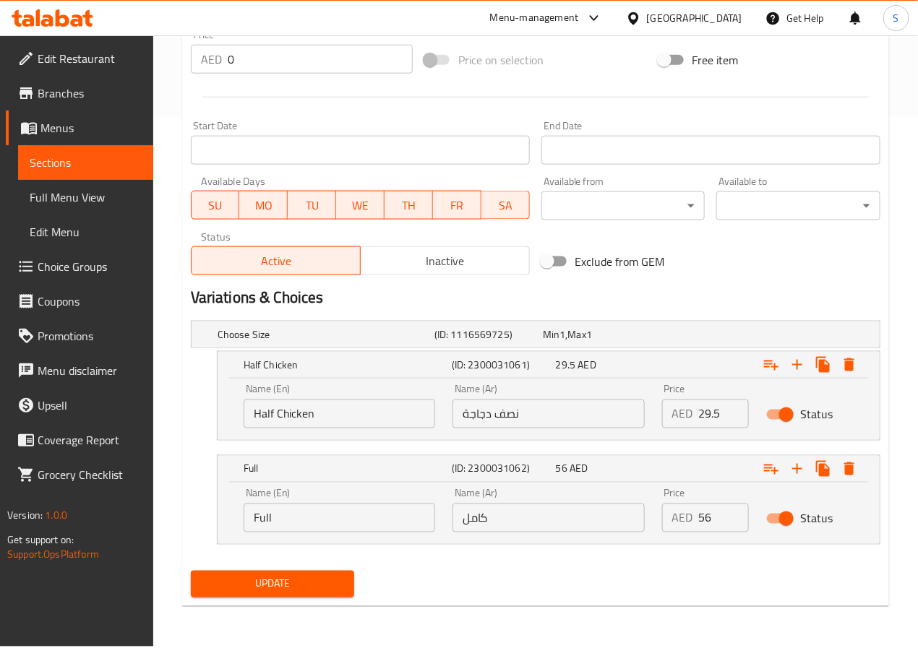
click at [300, 588] on span "Update" at bounding box center [272, 584] width 141 height 18
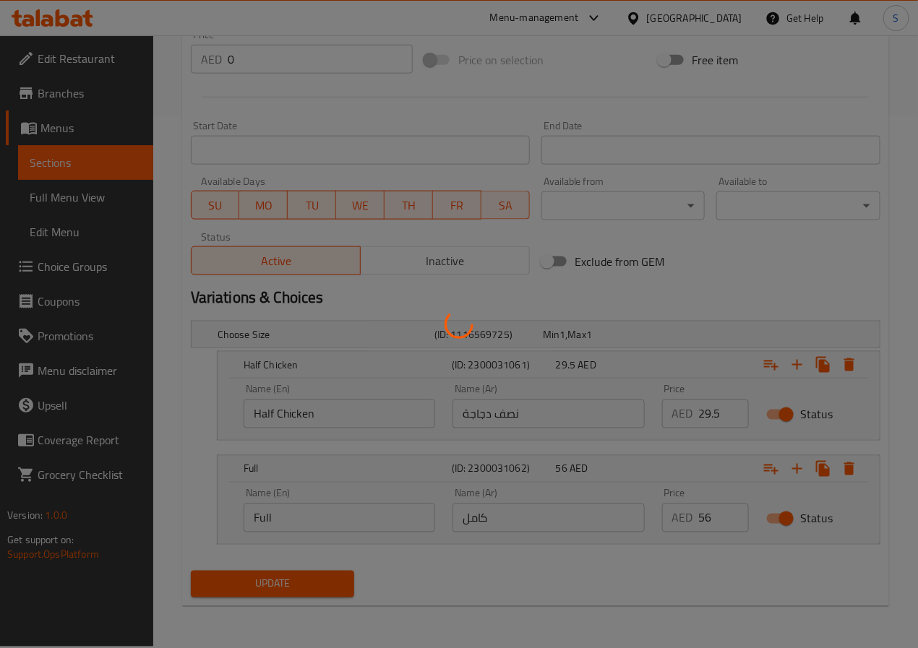
scroll to position [0, 0]
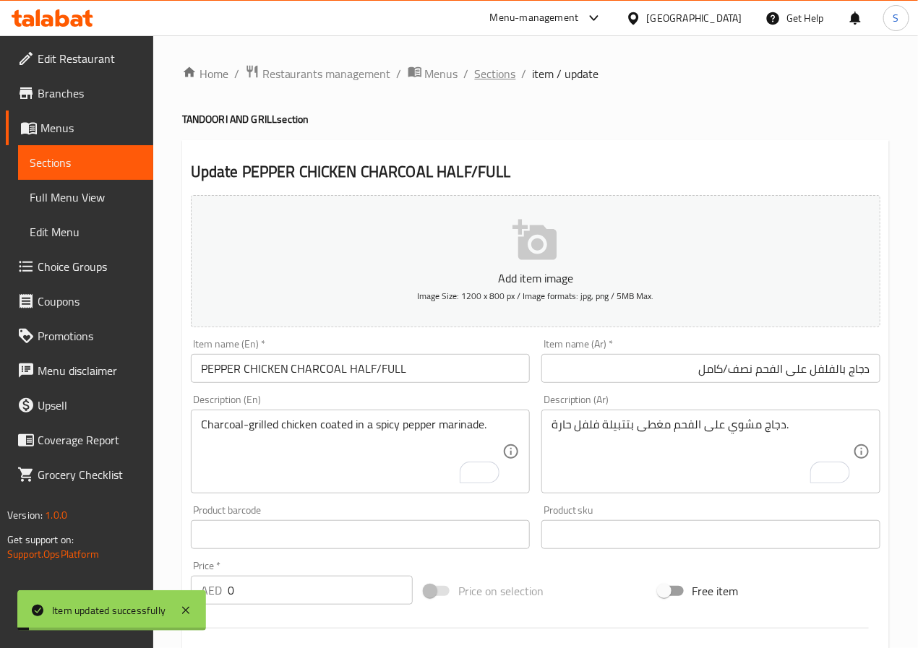
click at [479, 72] on span "Sections" at bounding box center [495, 73] width 41 height 17
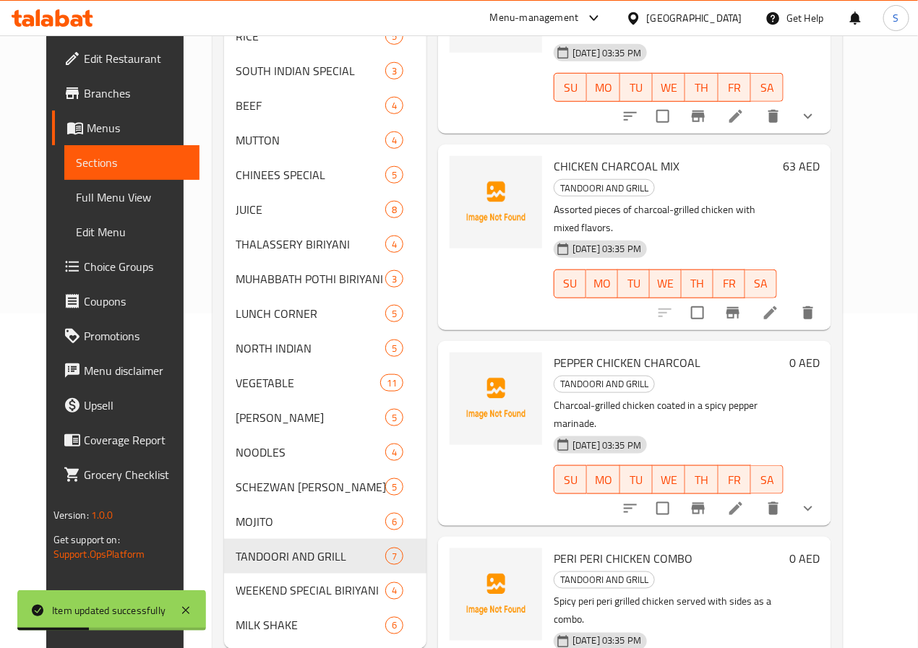
scroll to position [397, 0]
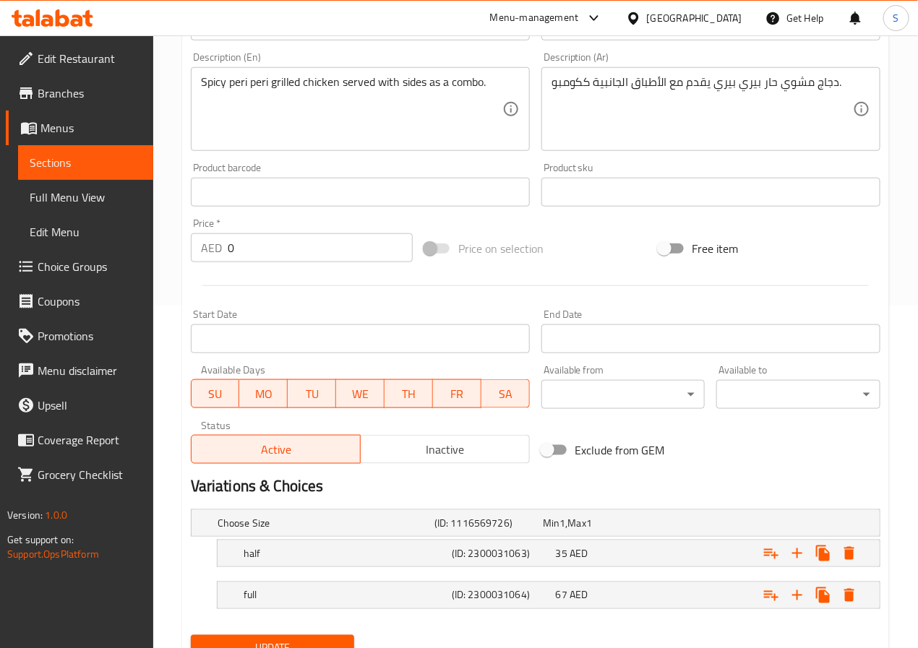
scroll to position [408, 0]
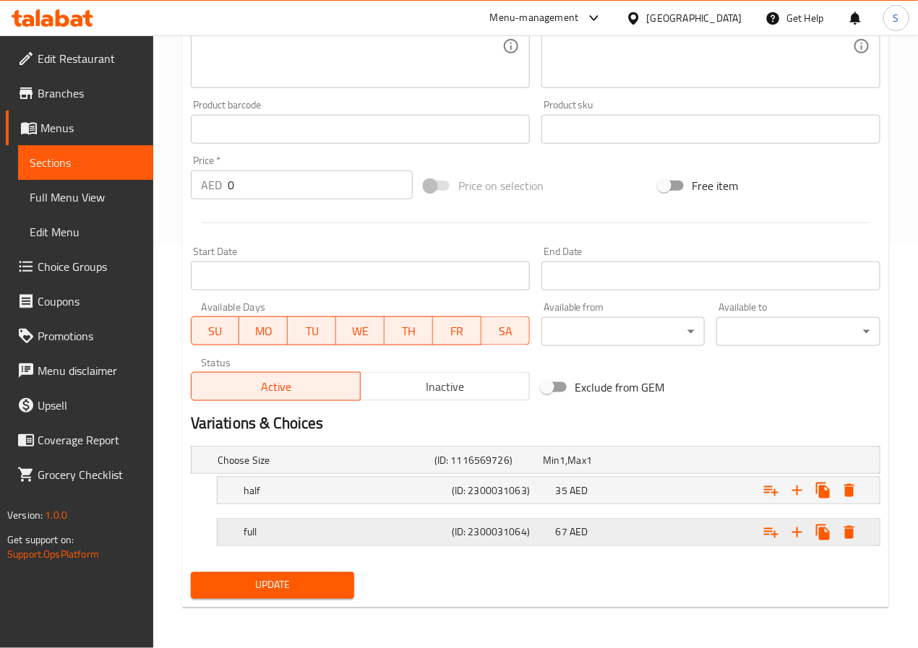
click at [337, 536] on h5 "full" at bounding box center [345, 532] width 202 height 14
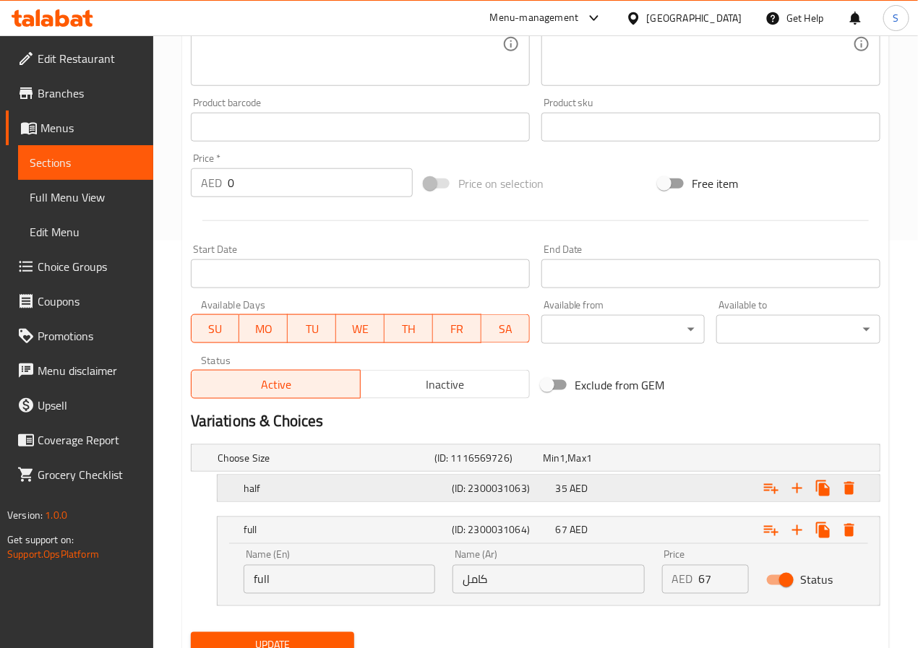
click at [311, 499] on div "half" at bounding box center [345, 488] width 208 height 20
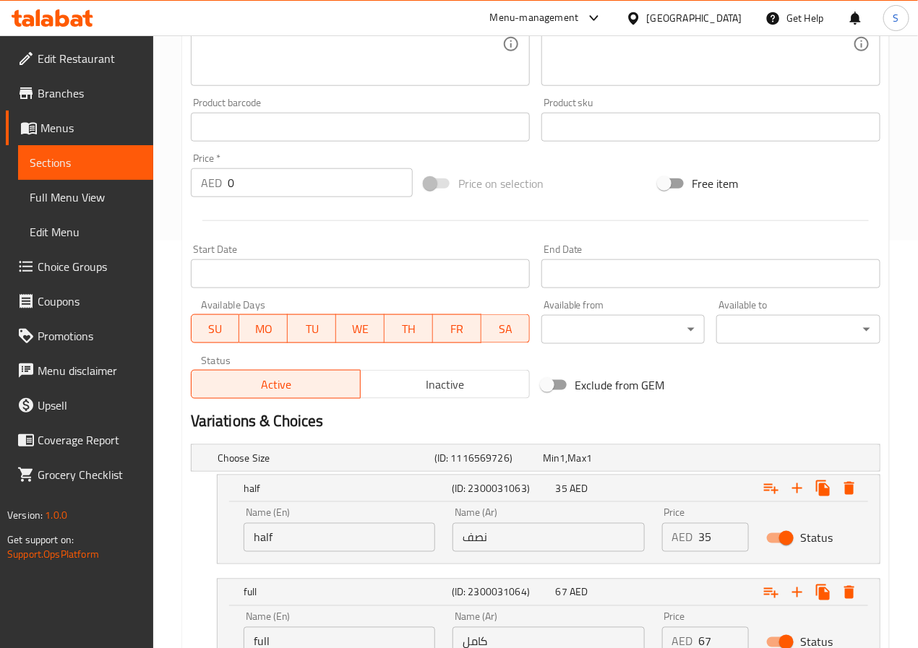
click at [302, 546] on input "half" at bounding box center [340, 537] width 192 height 29
type input "Half Chicken"
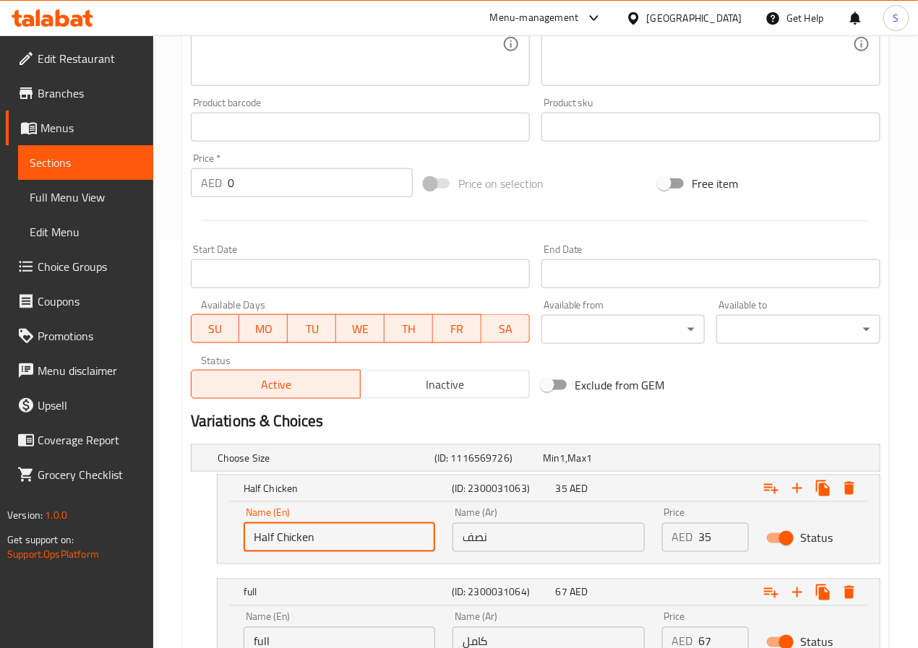
click at [473, 536] on input "نصف" at bounding box center [548, 537] width 192 height 29
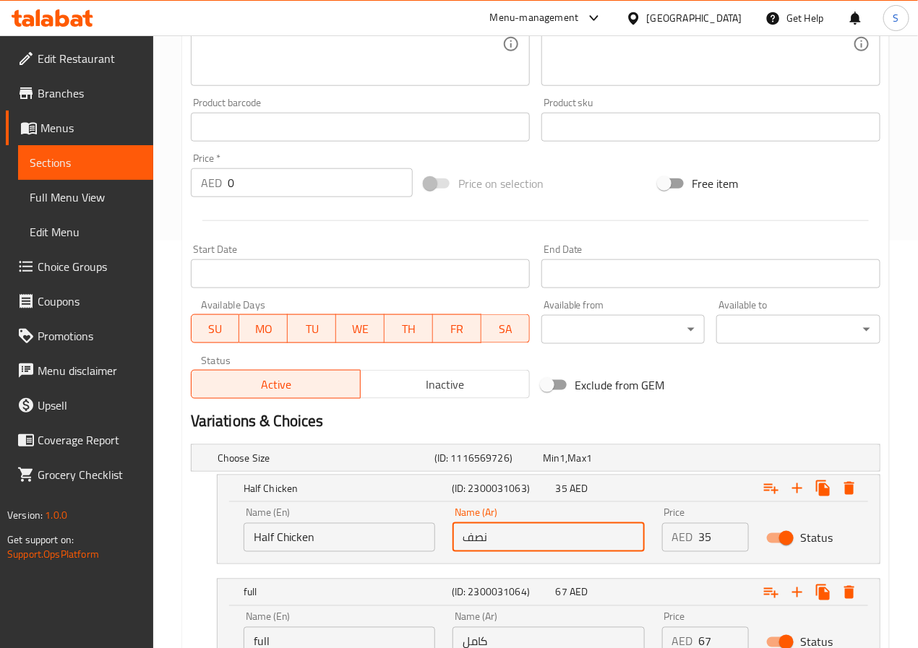
type input "نصف دجاجة"
click at [391, 640] on input "full" at bounding box center [340, 641] width 192 height 29
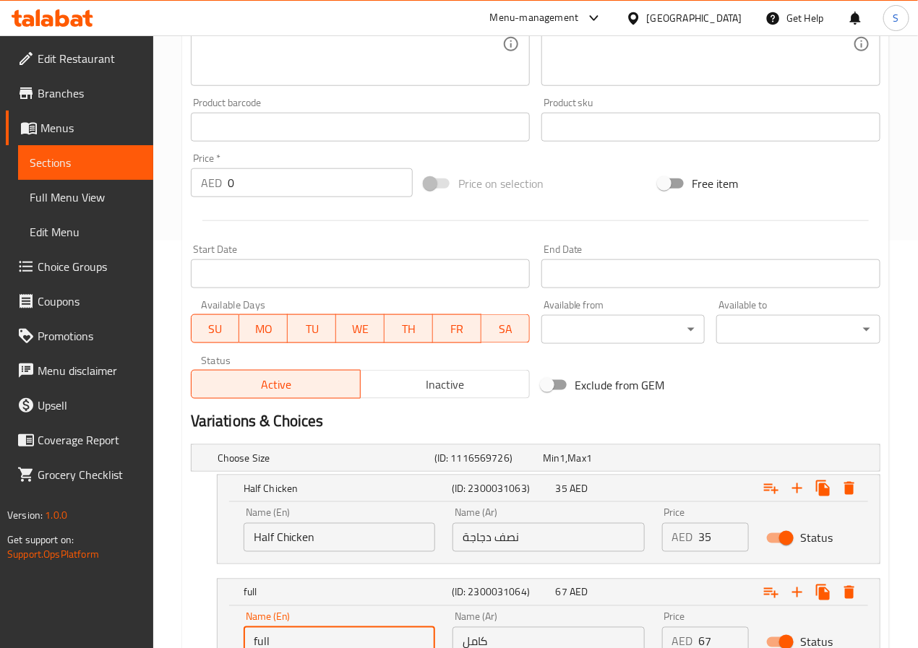
scroll to position [468, 0]
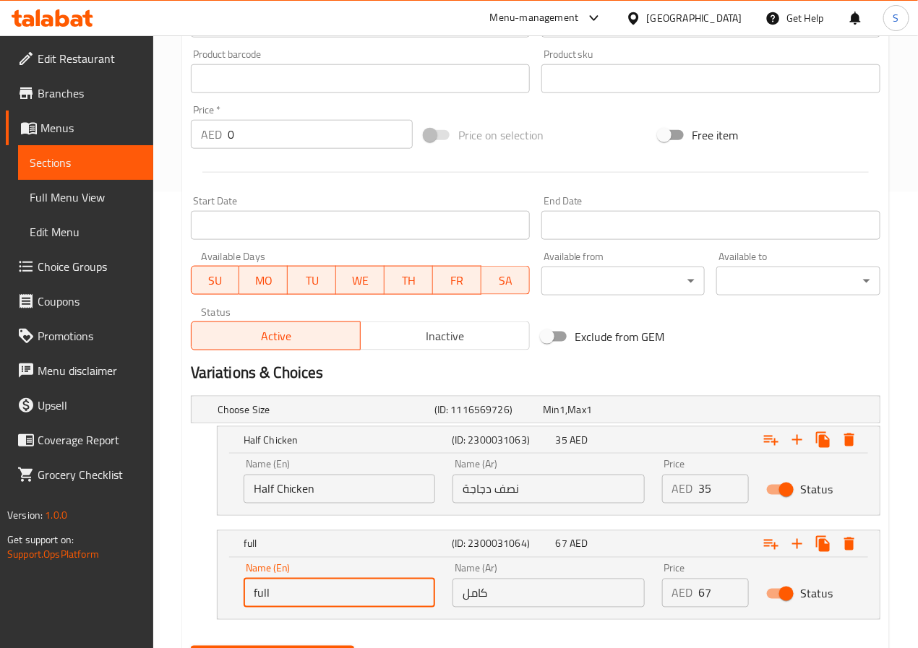
click at [391, 640] on div "Add item image Image Size: 1200 x 800 px / Image formats: jpg, png / 5MB Max. I…" at bounding box center [535, 205] width 701 height 945
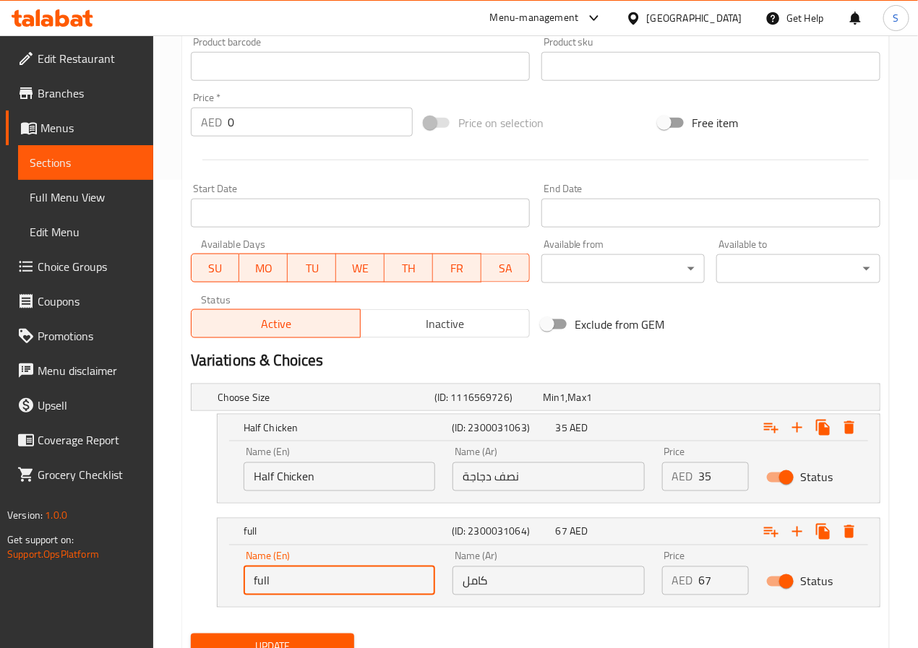
click at [391, 640] on div "Update" at bounding box center [535, 647] width 701 height 38
click at [392, 590] on input "full" at bounding box center [340, 581] width 192 height 29
type input "Whole Chicken"
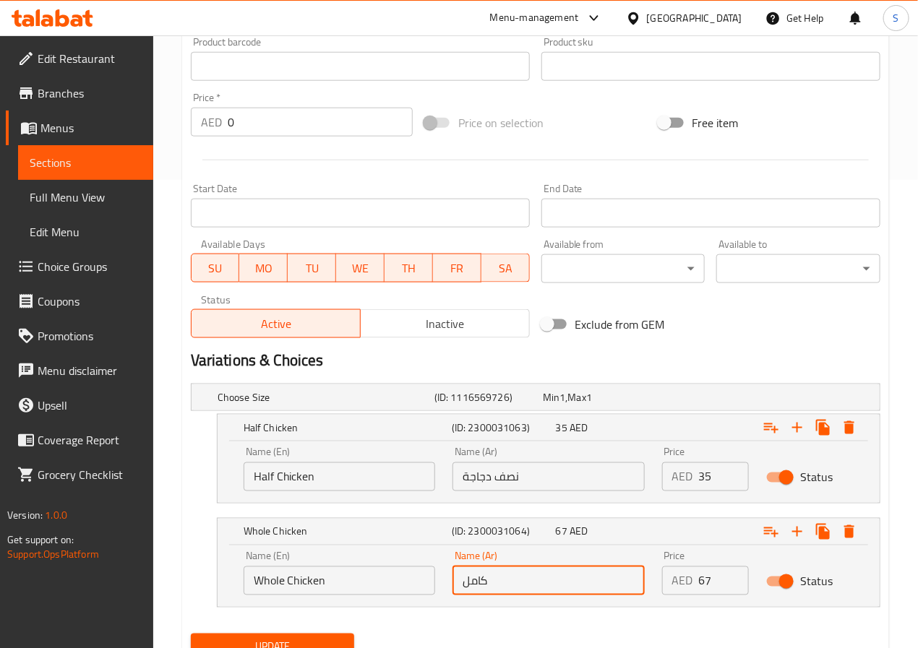
click at [466, 588] on input "كامل" at bounding box center [548, 581] width 192 height 29
type input "]"
type input "دجاجة كاملة"
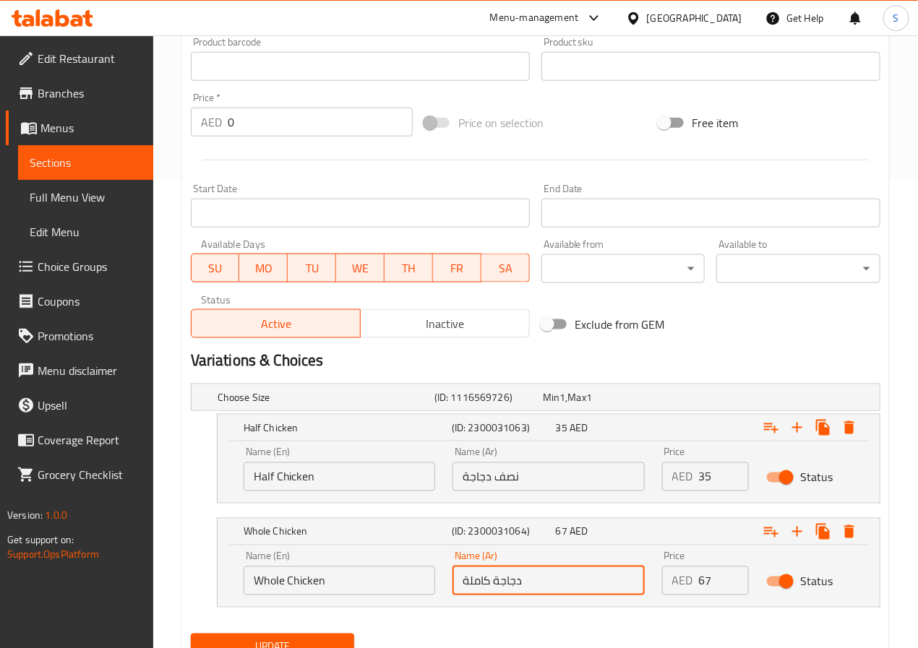
click at [334, 637] on button "Update" at bounding box center [273, 647] width 164 height 27
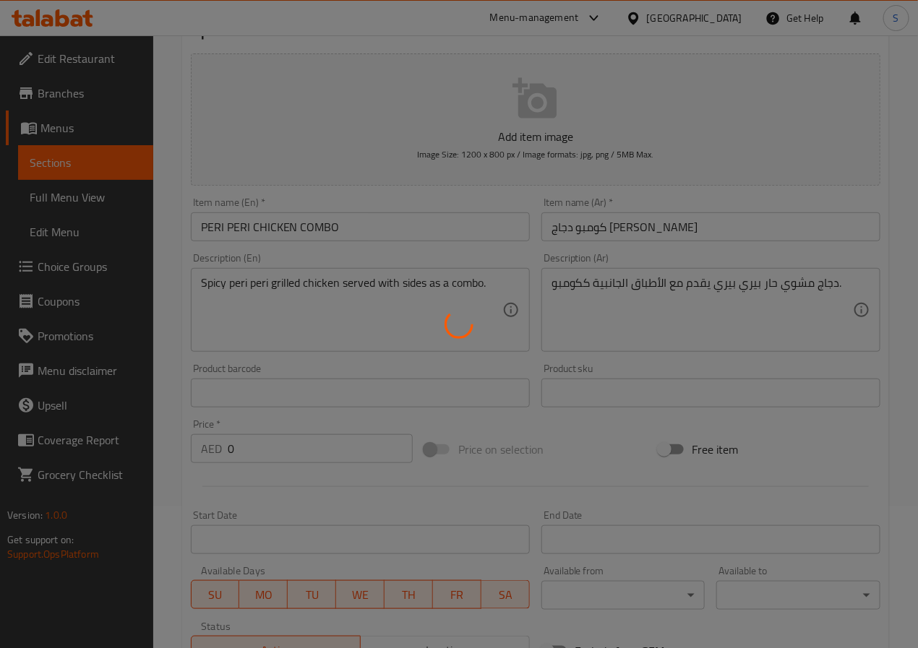
scroll to position [0, 0]
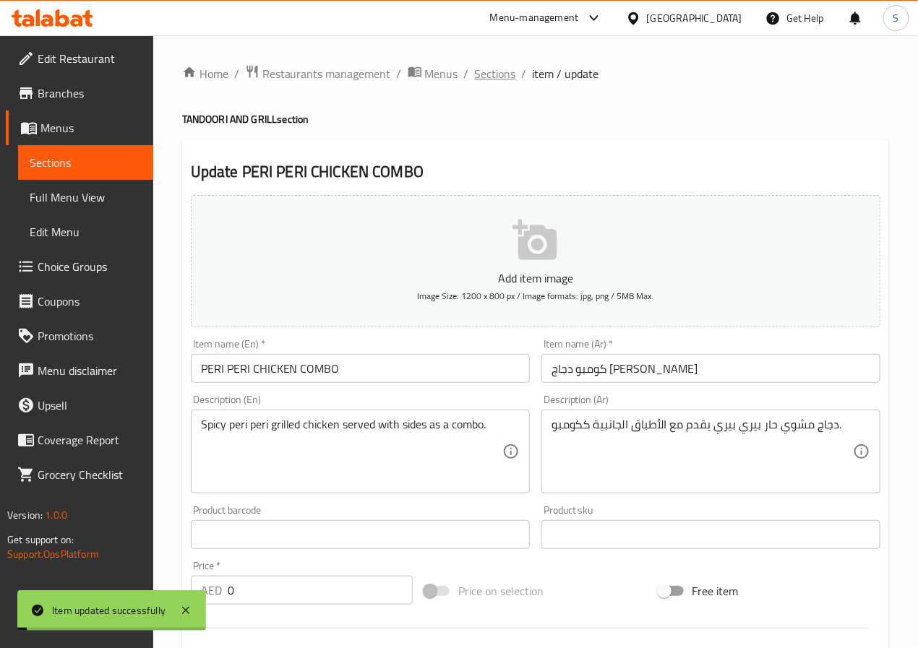
click at [490, 67] on span "Sections" at bounding box center [495, 73] width 41 height 17
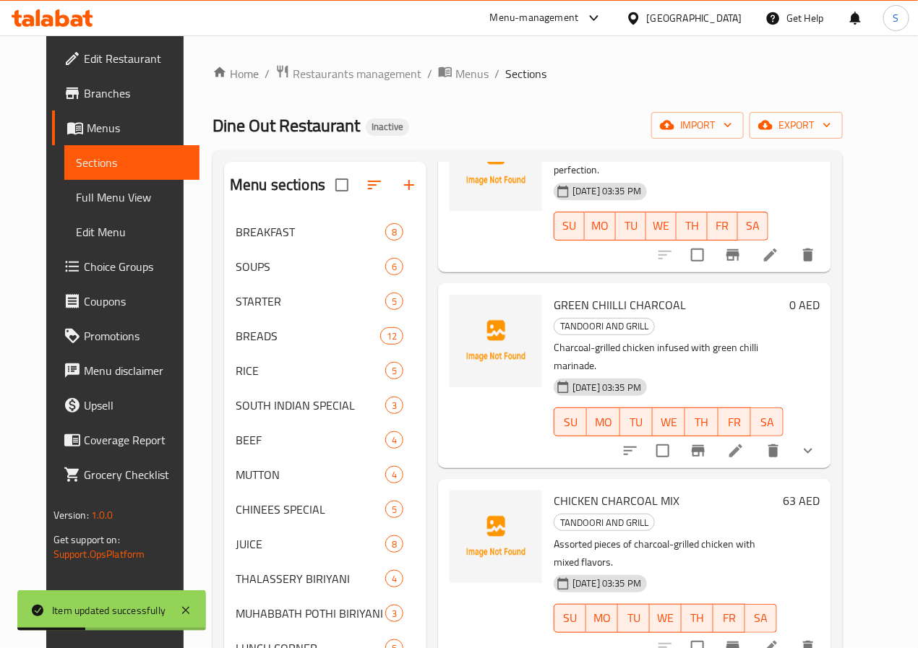
scroll to position [397, 0]
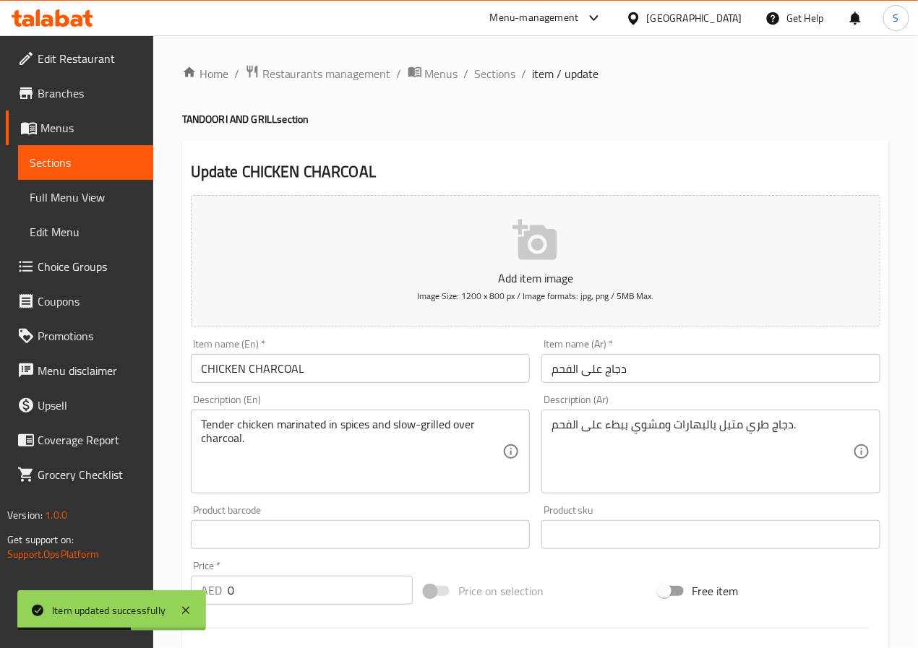
click at [262, 379] on input "CHICKEN CHARCOAL" at bounding box center [360, 368] width 339 height 29
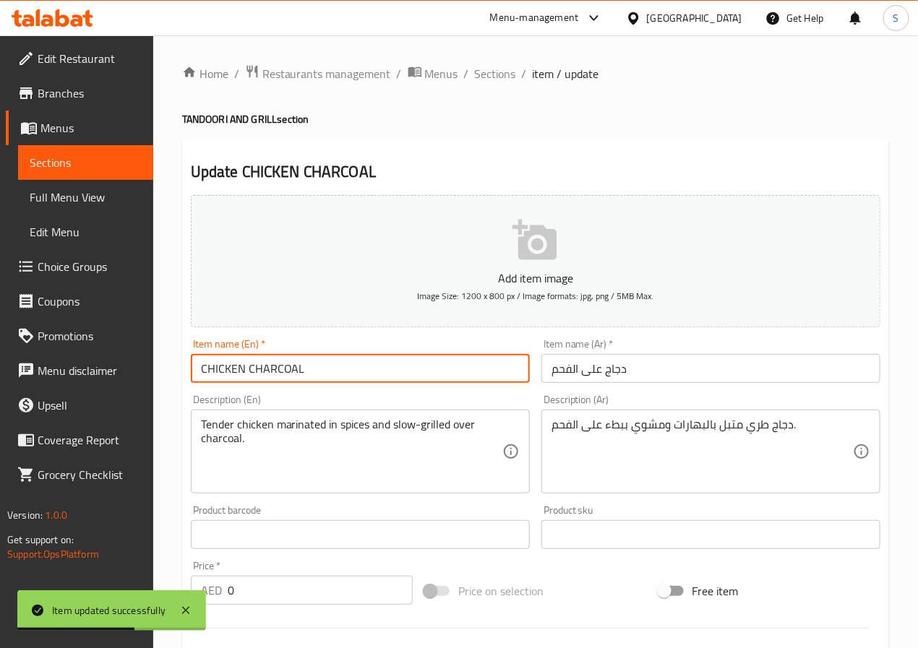
click at [262, 379] on input "CHICKEN CHARCOAL" at bounding box center [360, 368] width 339 height 29
paste input "HALF/FULL"
type input "CHICKEN CHARCOAL HALF/FULL"
click at [595, 371] on input "دجاج على الفحم" at bounding box center [710, 368] width 339 height 29
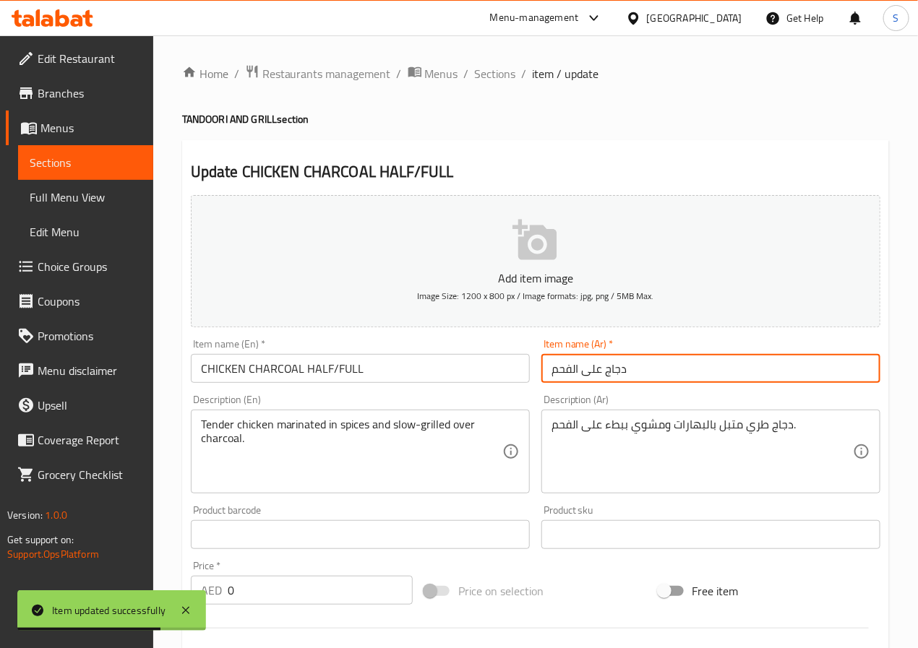
click at [595, 371] on input "دجاج على الفحم" at bounding box center [710, 368] width 339 height 29
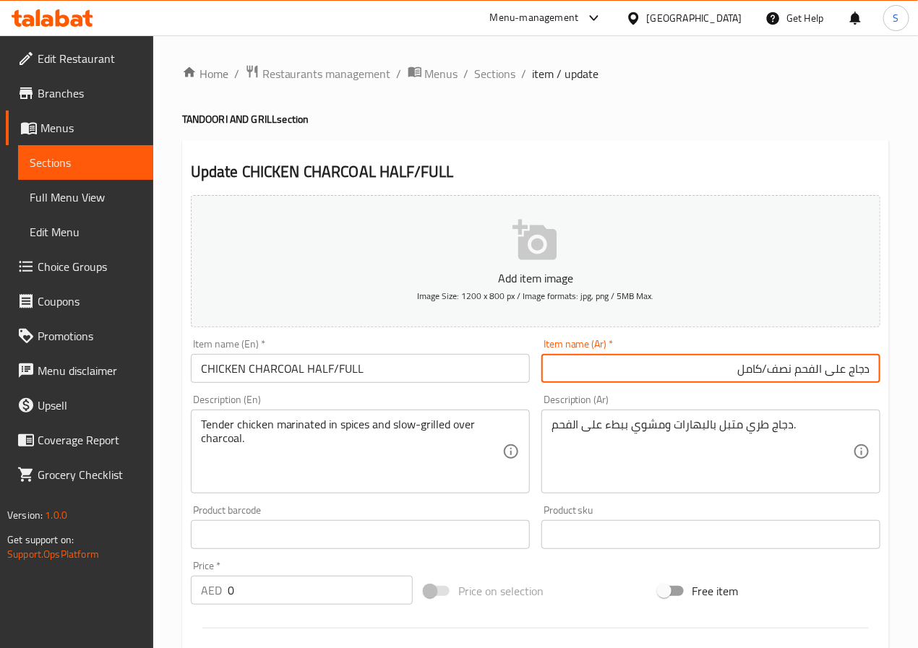
type input "دجاج على الفحم نصف/كامل"
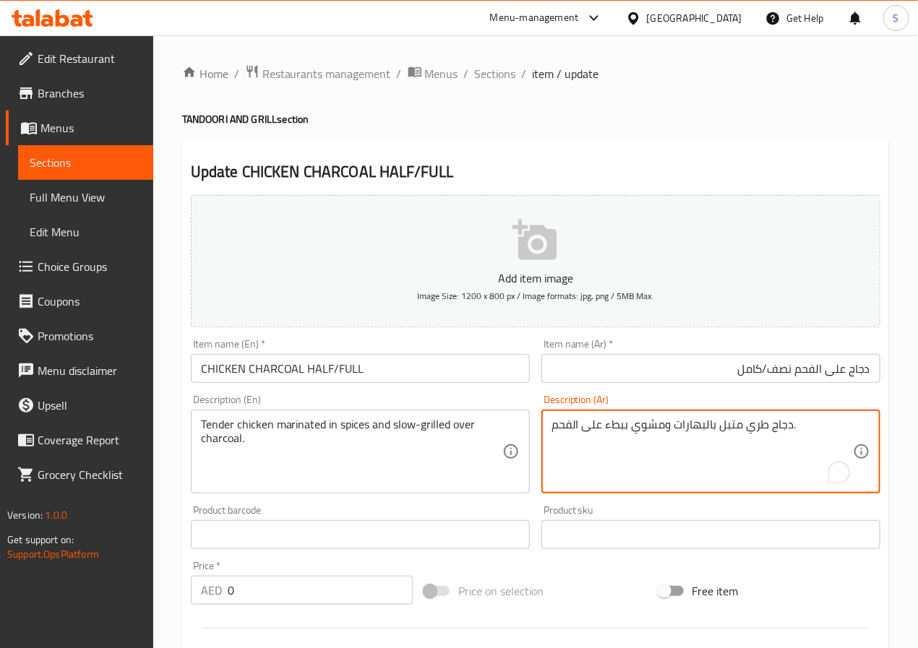
click at [759, 426] on textarea "دجاج طري متبل بالبهارات ومشوي ببطء على الفحم." at bounding box center [701, 452] width 301 height 69
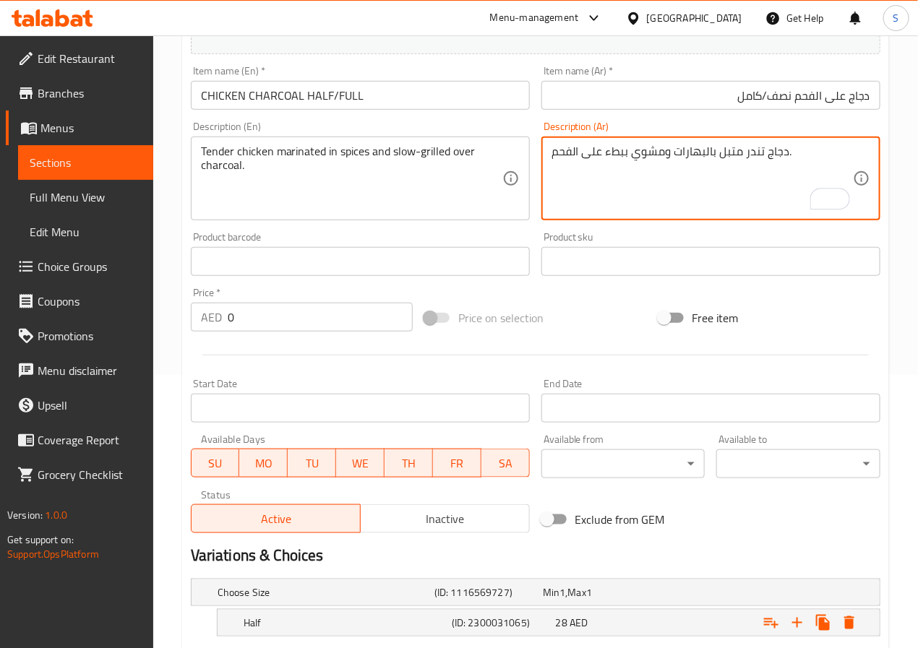
scroll to position [408, 0]
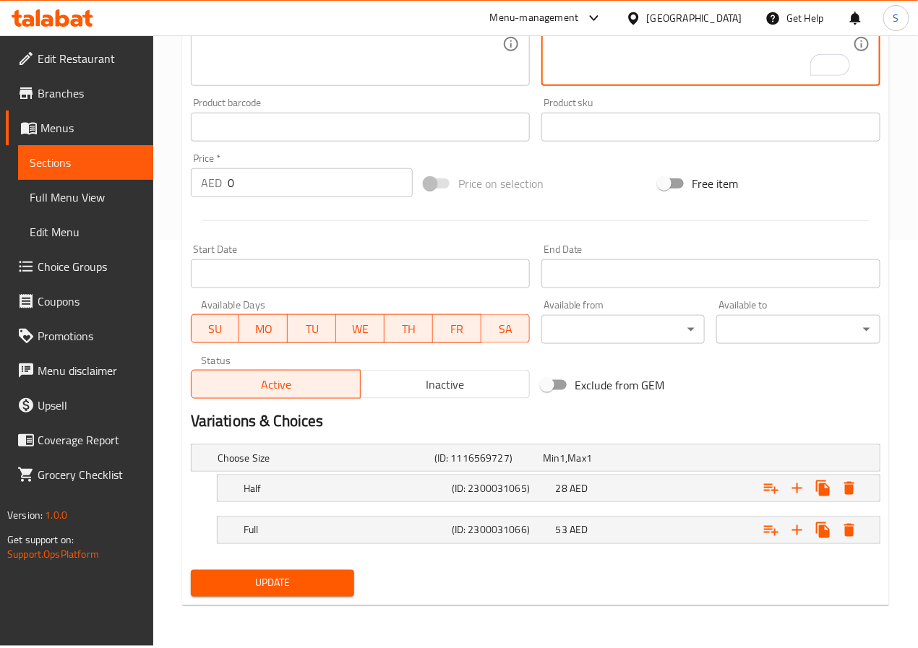
type textarea "دجاج تندر متبل بالبهارات ومشوي ببطء على الفحم."
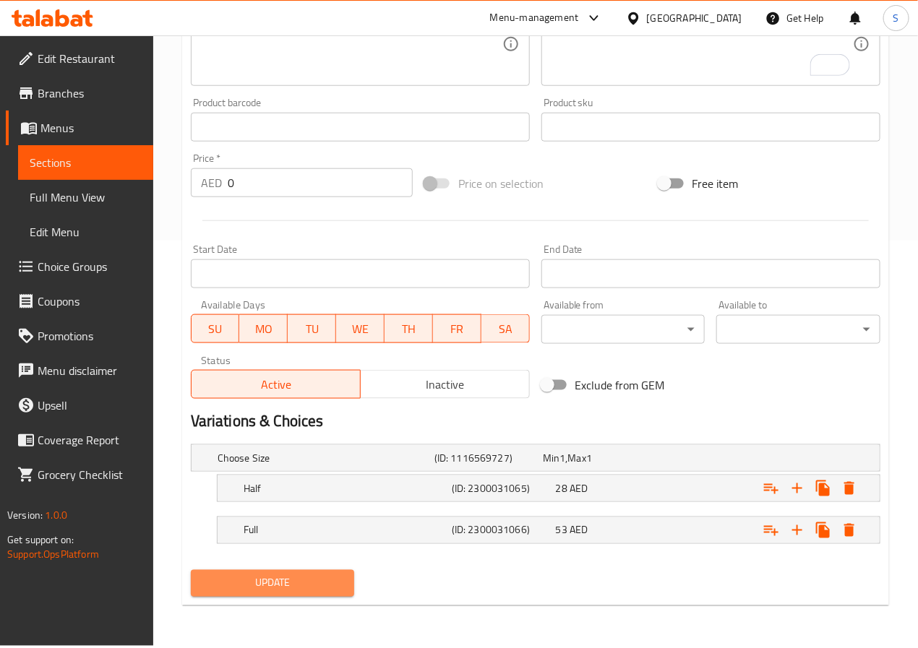
click at [304, 588] on span "Update" at bounding box center [272, 584] width 141 height 18
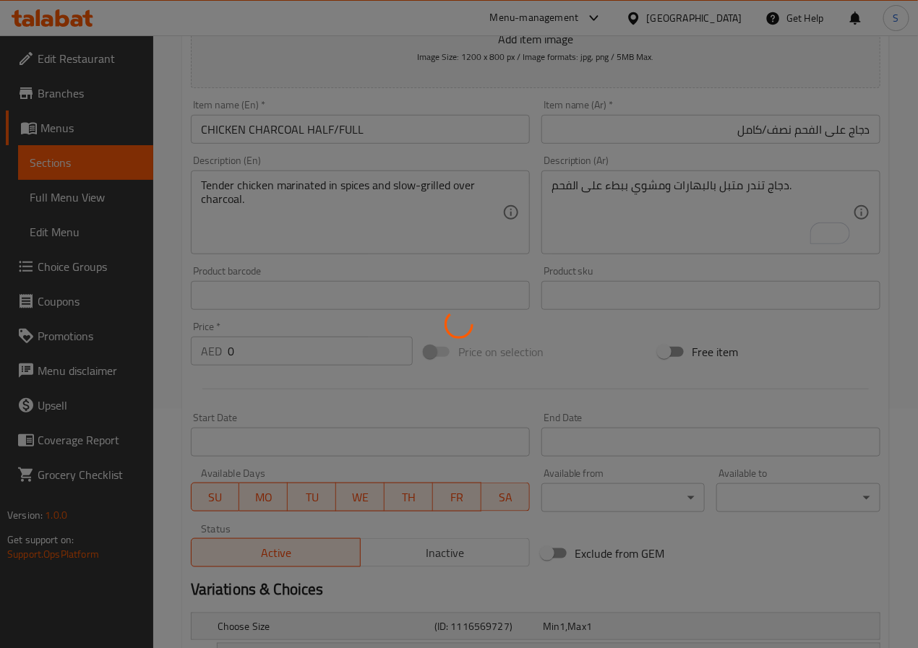
scroll to position [0, 0]
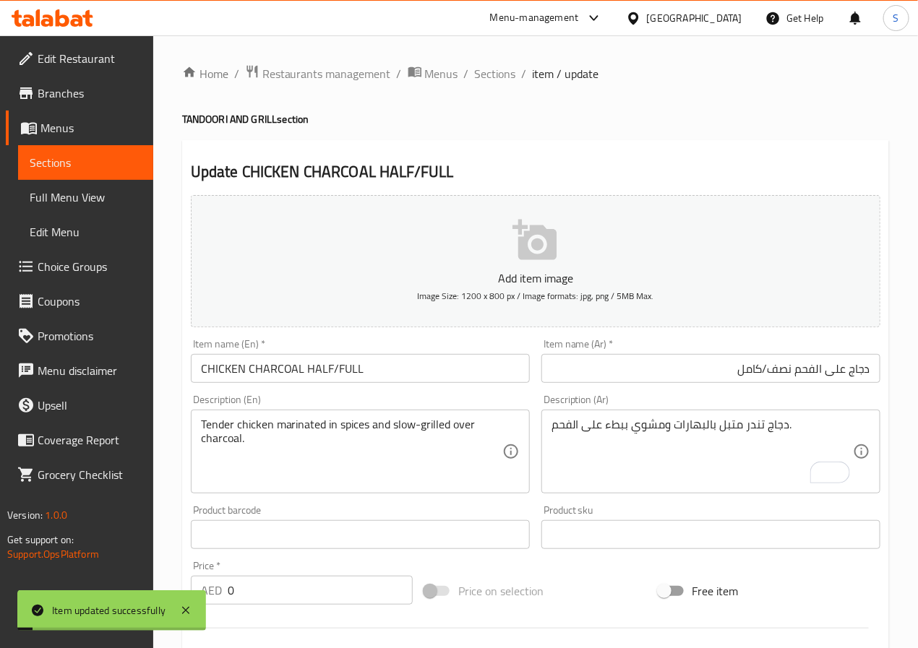
click at [486, 61] on div "Home / Restaurants management / Menus / Sections / item / update TANDOORI AND G…" at bounding box center [535, 544] width 765 height 1018
click at [486, 70] on span "Sections" at bounding box center [495, 73] width 41 height 17
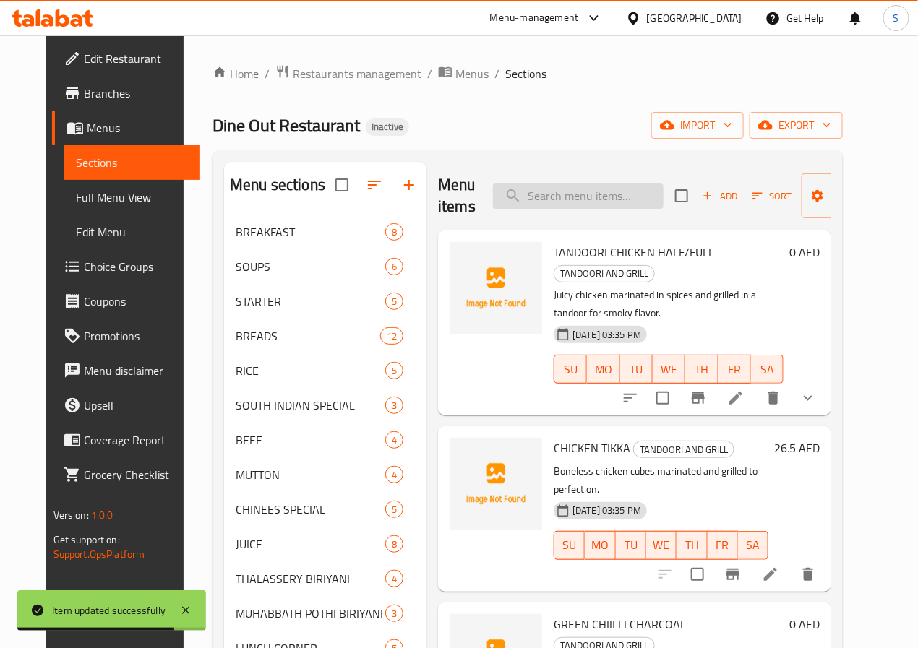
click at [540, 193] on input "search" at bounding box center [578, 196] width 171 height 25
paste input "ARAKKAL BEEF BIRIYANI"
type input "ARAKKAL BEEF BIRIYANI"
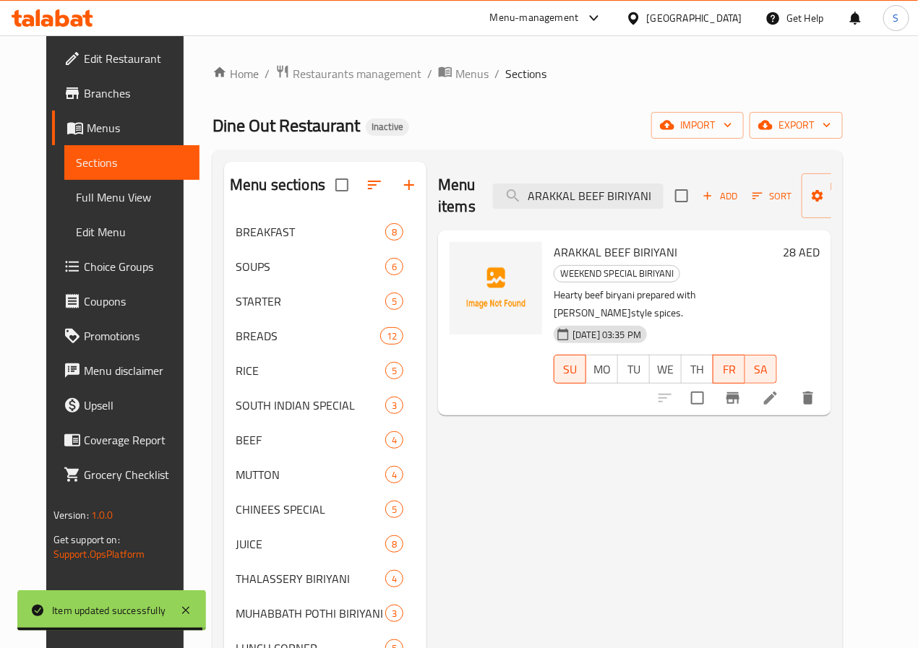
click at [777, 392] on icon at bounding box center [770, 398] width 13 height 13
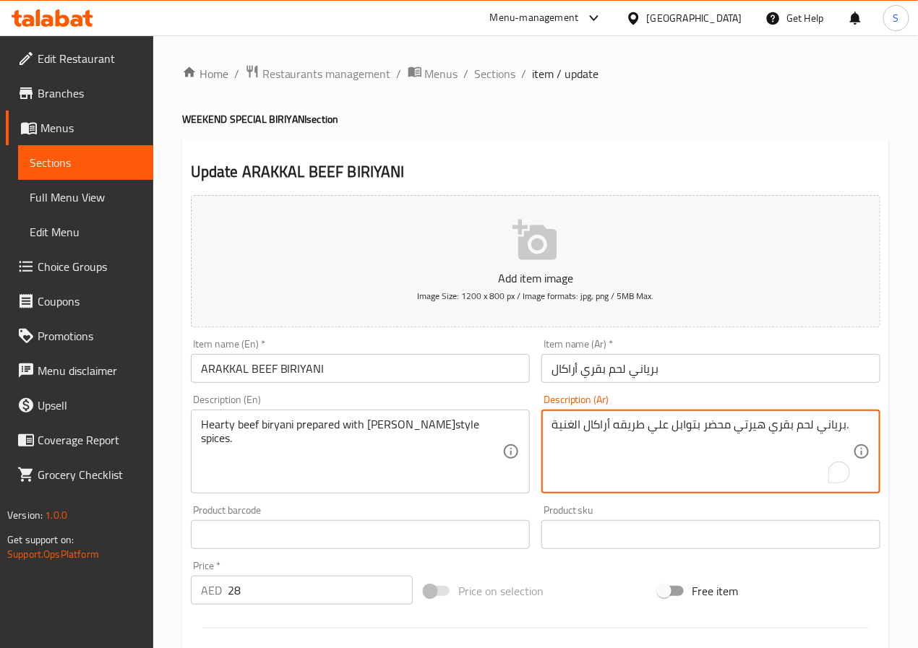
click at [751, 428] on textarea "برياني لحم بقري هيرتي محضر بتوابل علي طريقه أراكال الغنية." at bounding box center [701, 452] width 301 height 69
click at [666, 426] on textarea "برياني لحم بقري شهي محضر بتوابل علي طريقه أراكال الغنية." at bounding box center [701, 452] width 301 height 69
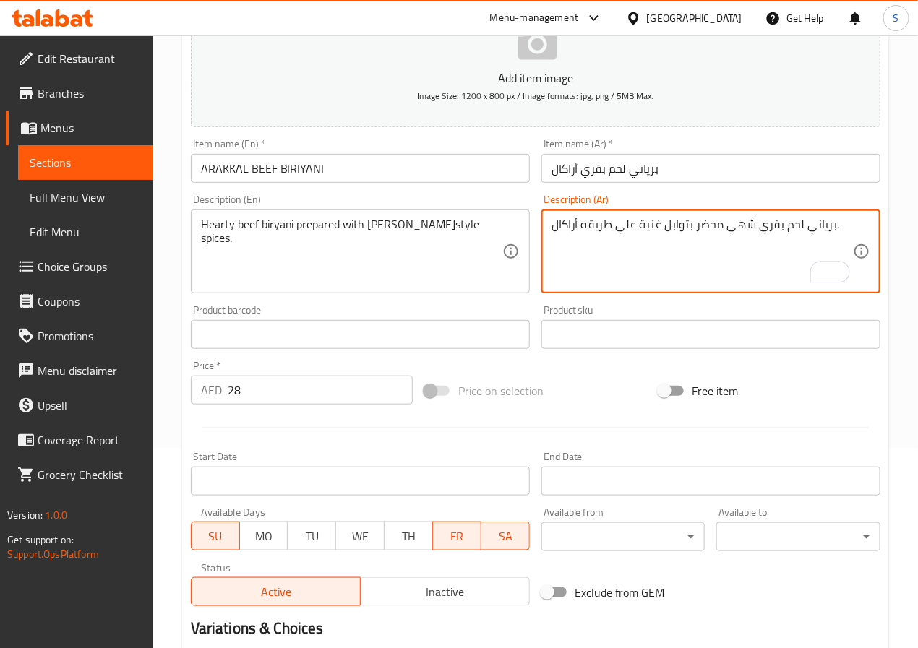
scroll to position [371, 0]
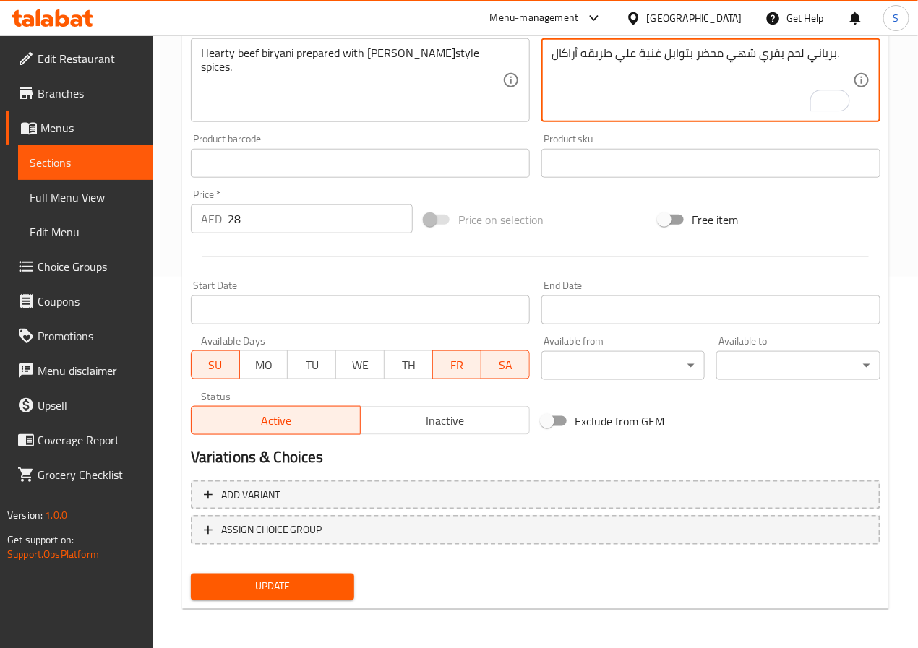
type textarea "برياني لحم بقري شهي محضر بتوابل غنية علي طريقه أراكال."
click at [335, 584] on span "Update" at bounding box center [272, 587] width 141 height 18
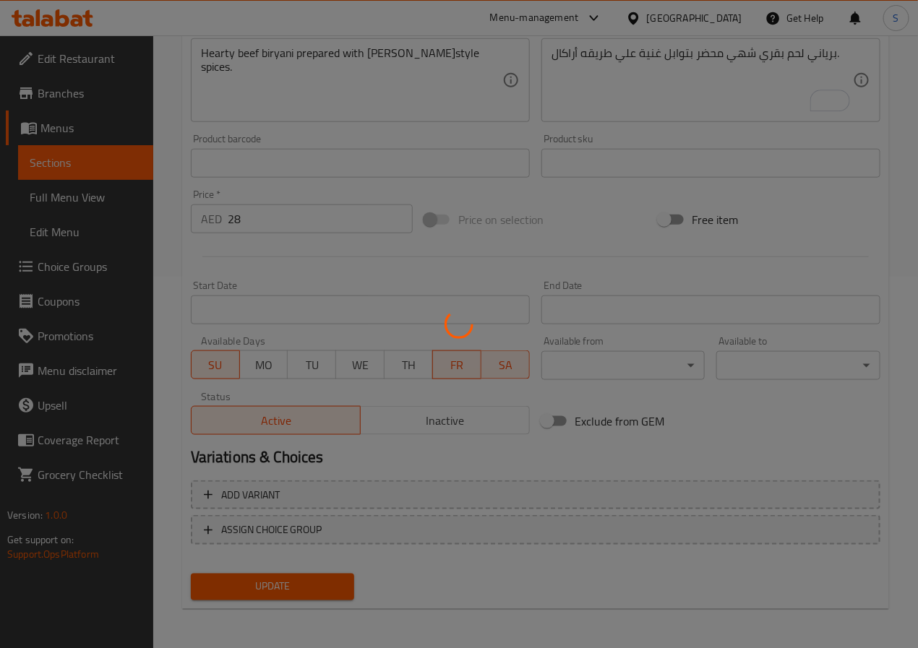
scroll to position [0, 0]
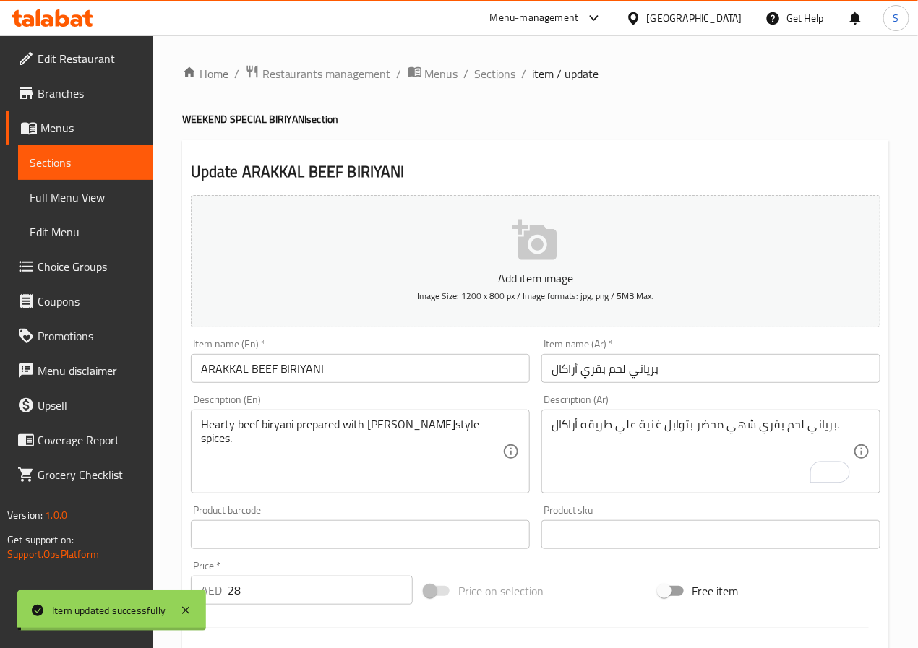
click at [486, 79] on span "Sections" at bounding box center [495, 73] width 41 height 17
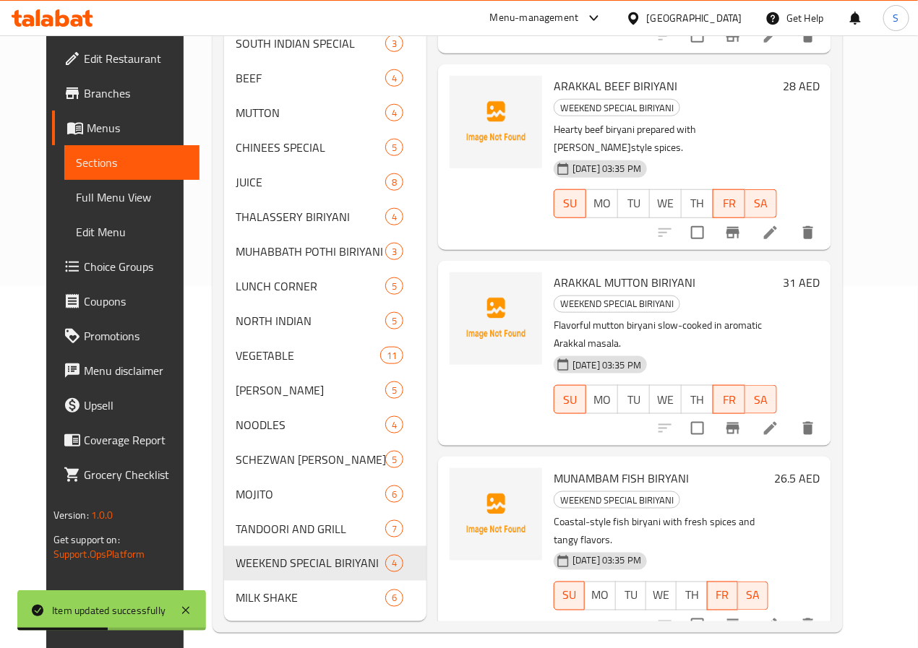
scroll to position [363, 0]
click at [779, 419] on icon at bounding box center [770, 427] width 17 height 17
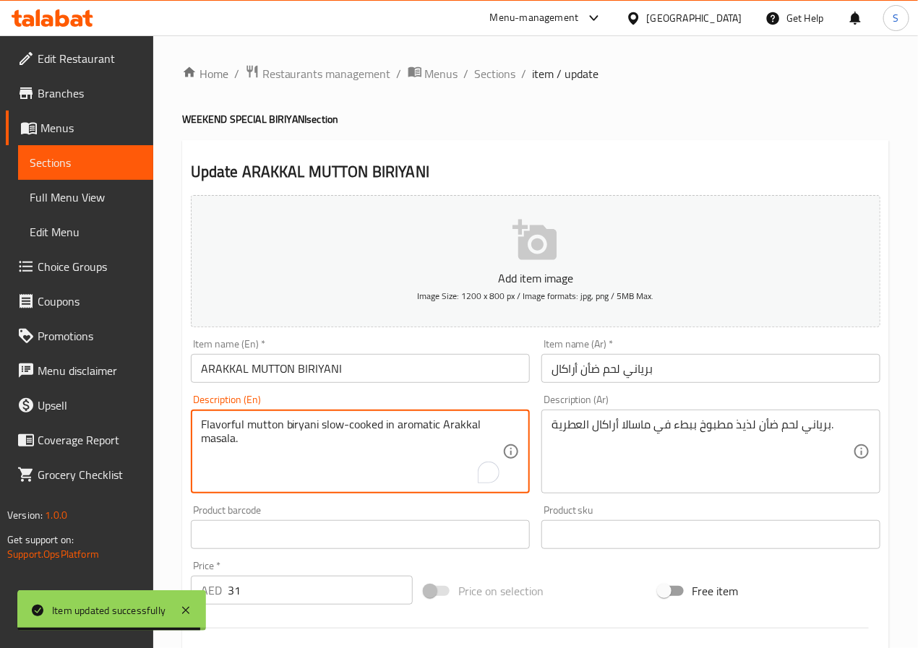
click at [215, 436] on textarea "Flavorful mutton biryani slow-cooked in aromatic Arakkal masala." at bounding box center [351, 452] width 301 height 69
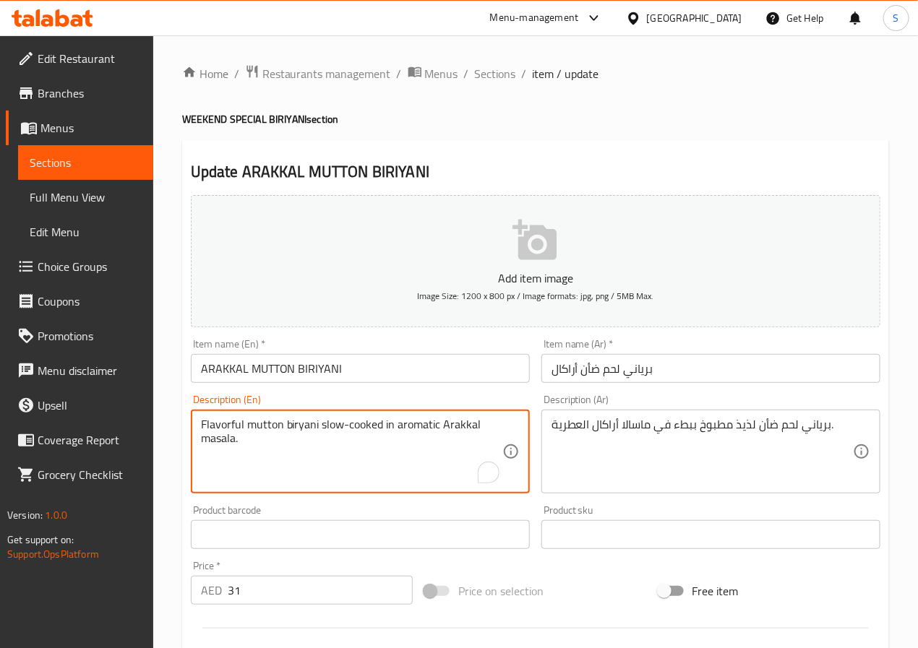
click at [215, 429] on textarea "Flavorful mutton biryani slow-cooked in aromatic Arakkal masala." at bounding box center [351, 452] width 301 height 69
type textarea "Mutton biryani slow-cooked in aromatic Arakkal masala."
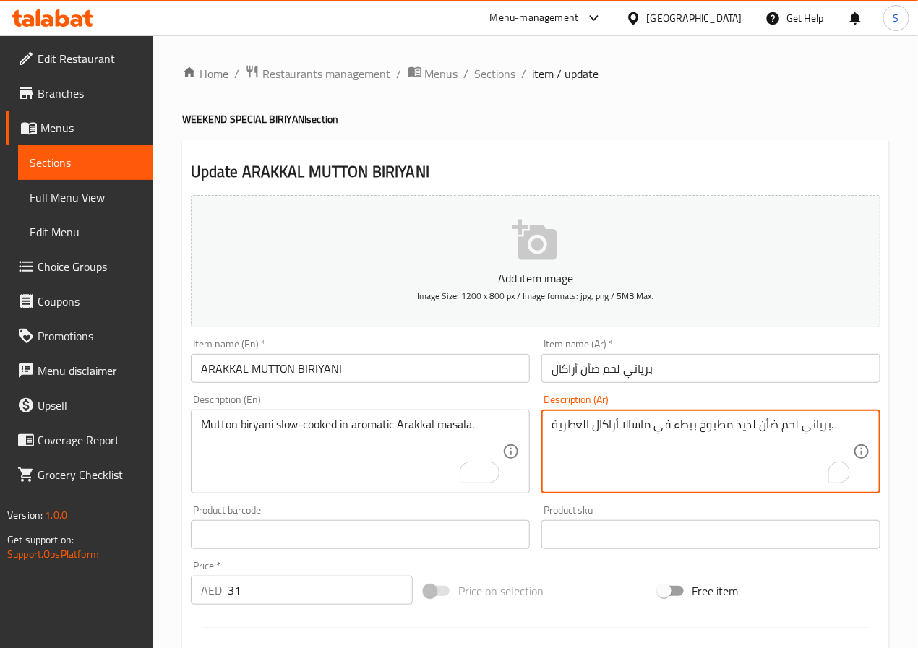
click at [748, 432] on textarea "برياني لحم ضأن لذيذ مطبوخ ببطء في ماسالا أراكال العطرية." at bounding box center [701, 452] width 301 height 69
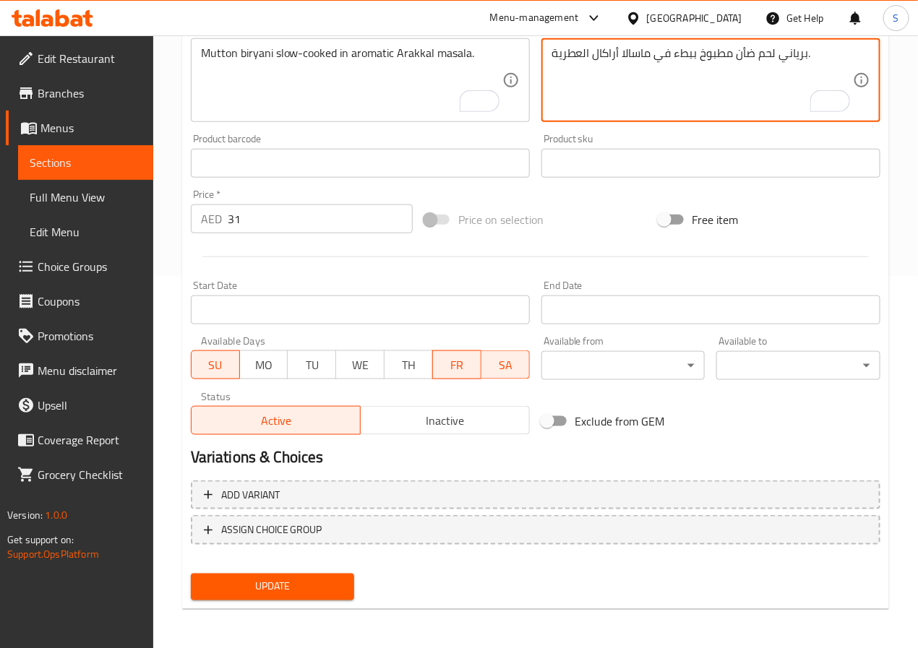
type textarea "برياني لحم ضأن مطبوخ ببطء في ماسالا أراكال العطرية."
click at [254, 593] on span "Update" at bounding box center [272, 587] width 141 height 18
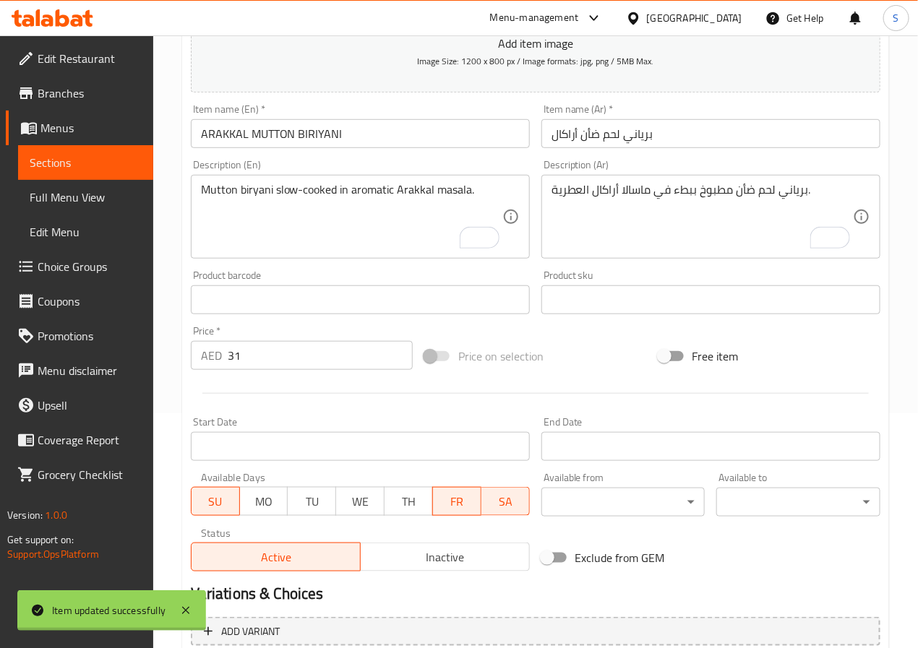
scroll to position [0, 0]
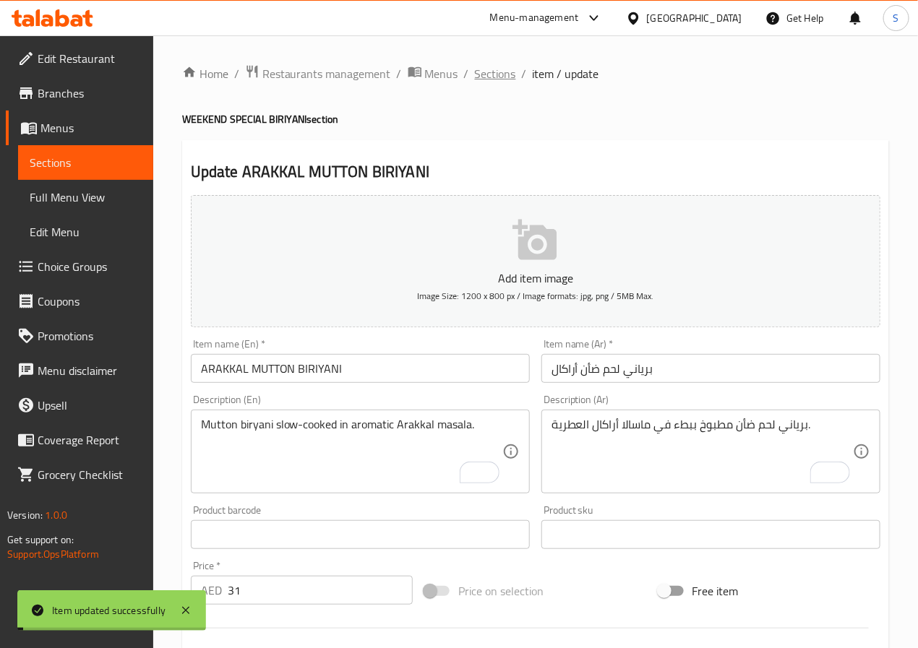
click at [501, 66] on span "Sections" at bounding box center [495, 73] width 41 height 17
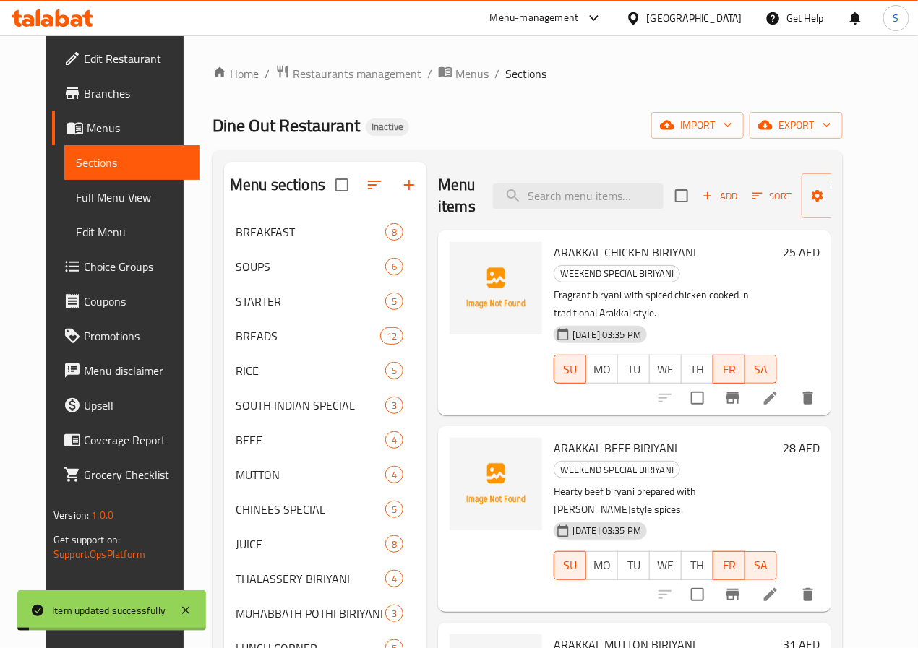
scroll to position [397, 0]
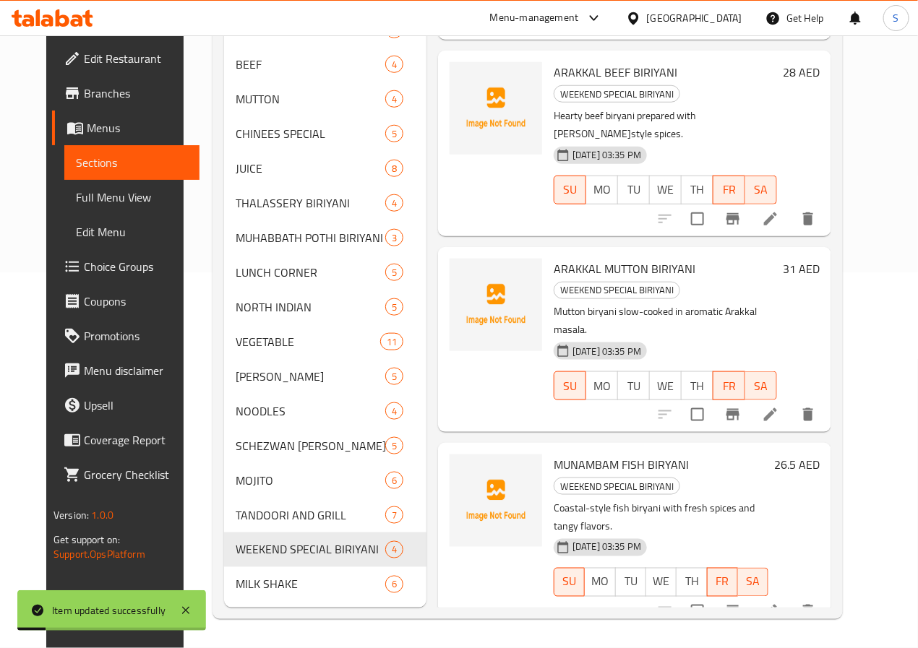
click at [791, 598] on li at bounding box center [770, 611] width 40 height 26
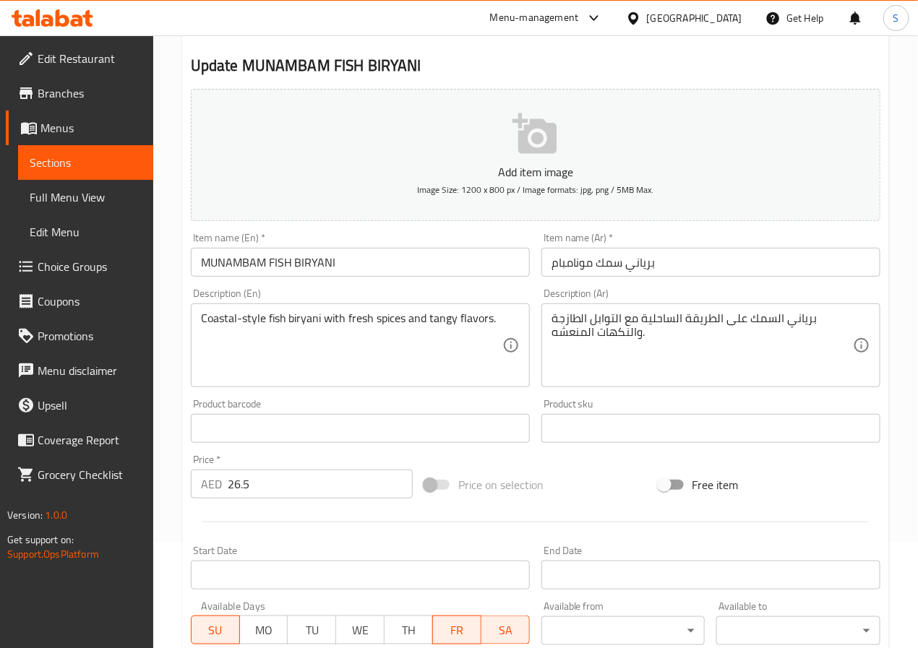
scroll to position [371, 0]
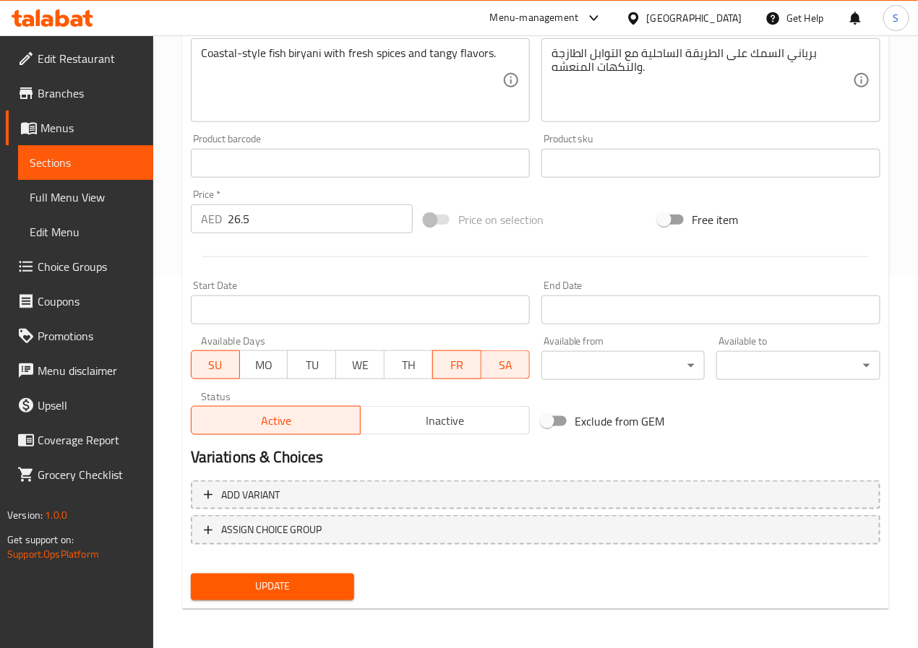
click at [291, 579] on span "Update" at bounding box center [272, 587] width 141 height 18
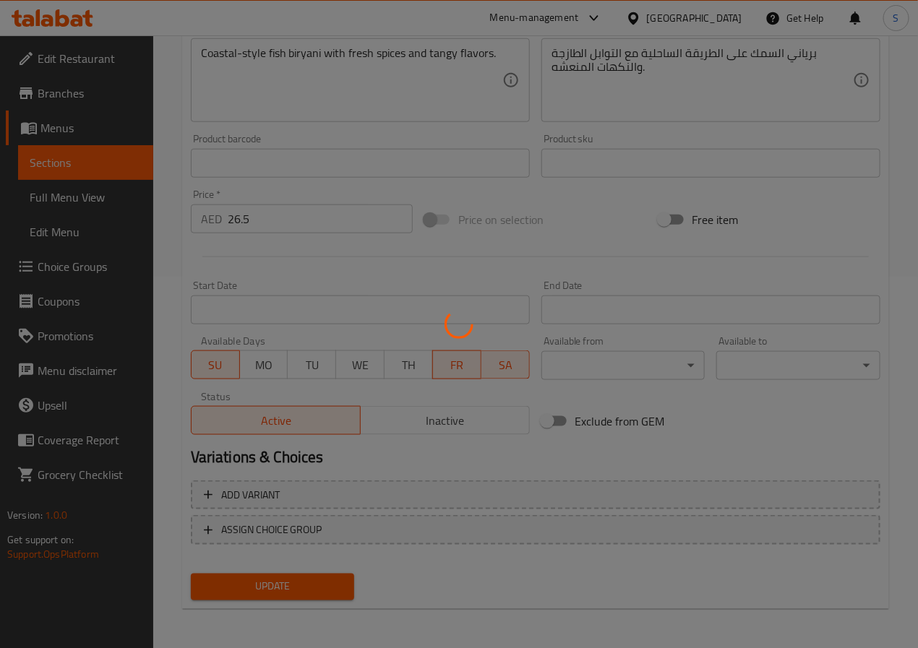
scroll to position [0, 0]
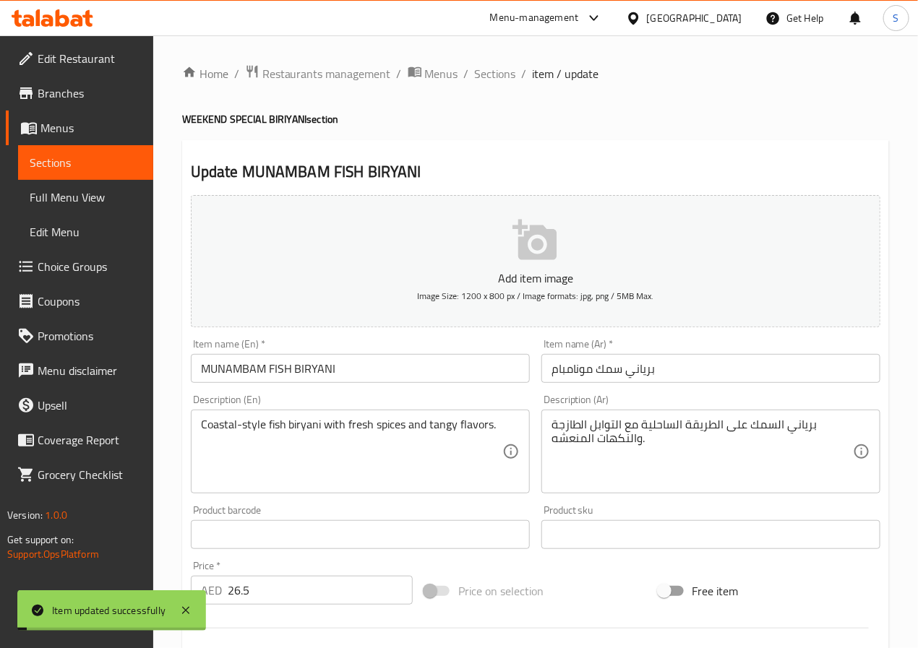
drag, startPoint x: 490, startPoint y: 68, endPoint x: 482, endPoint y: 2, distance: 66.2
click at [490, 68] on span "Sections" at bounding box center [495, 73] width 41 height 17
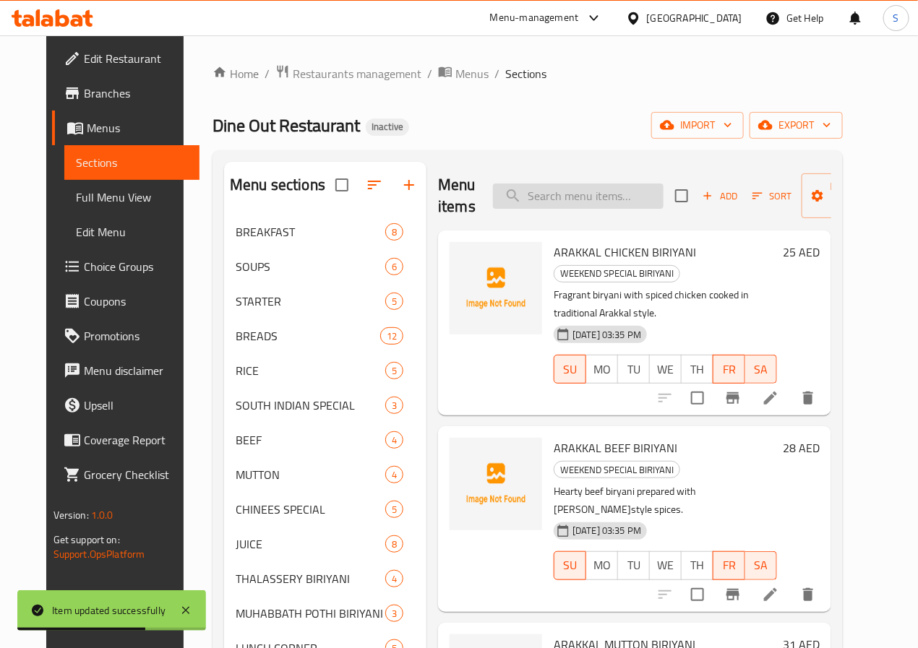
click at [547, 195] on input "search" at bounding box center [578, 196] width 171 height 25
paste input "ROYAL FALOODA"
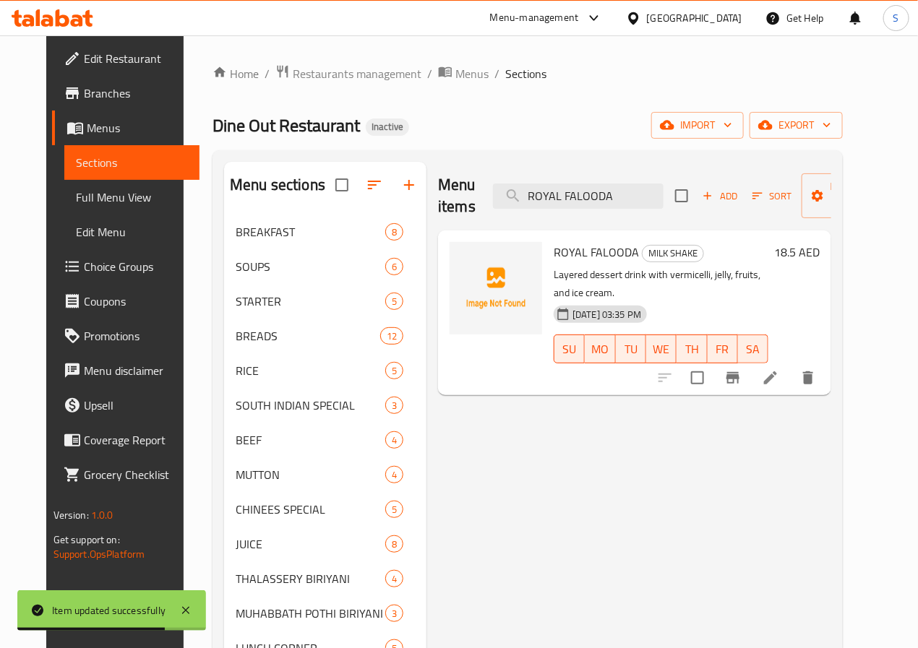
type input "ROYAL FALOODA"
click at [791, 371] on li at bounding box center [770, 378] width 40 height 26
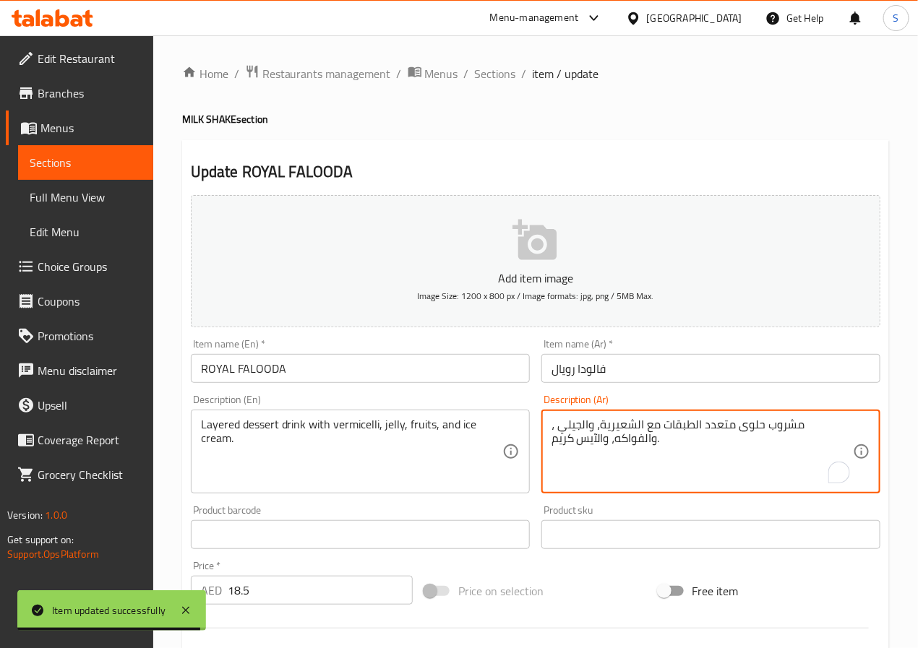
click at [762, 429] on textarea "مشروب حلوى متعدد الطبقات مع الشعيرية، والجيلي ، والفواكه، والآيس كريم." at bounding box center [701, 452] width 301 height 69
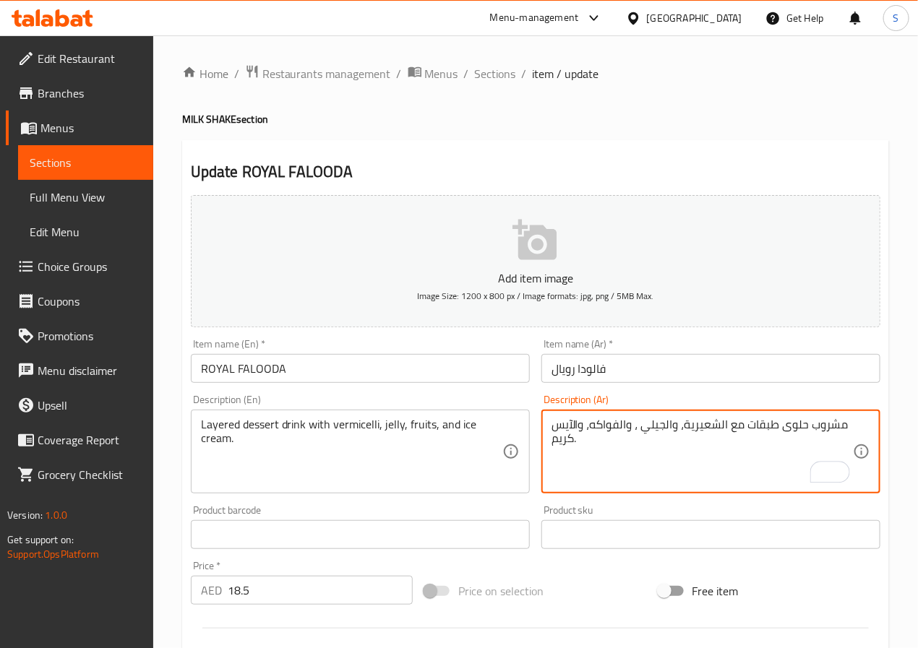
click at [637, 429] on textarea "مشروب حلوى طبقات مع الشعيرية، والجيلي ، والفواكه، والآيس كريم." at bounding box center [701, 452] width 301 height 69
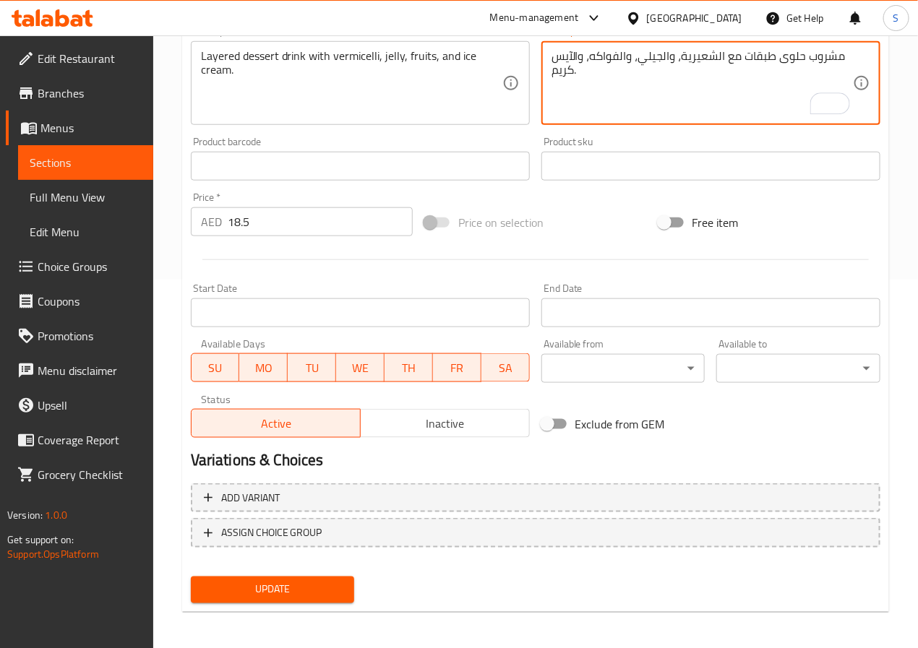
scroll to position [371, 0]
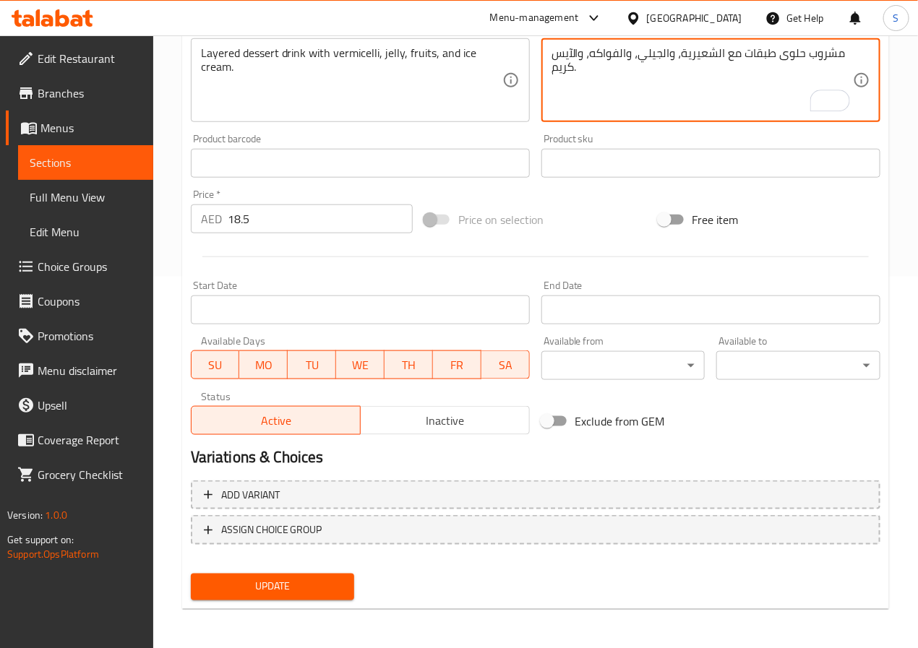
type textarea "مشروب حلوى طبقات مع الشعيرية، والجيلي، والفواكه، والآيس كريم."
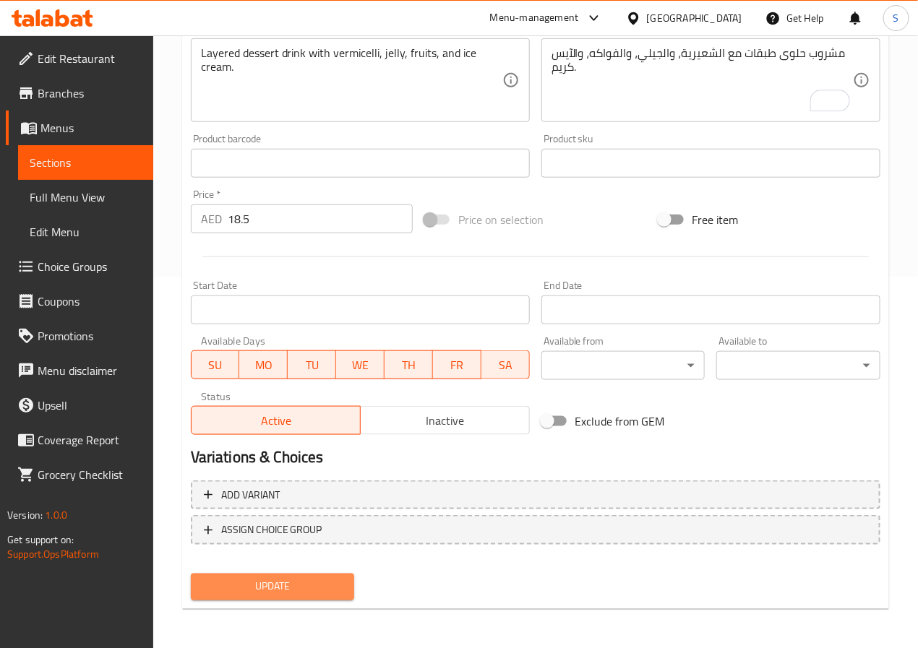
click at [283, 586] on span "Update" at bounding box center [272, 587] width 141 height 18
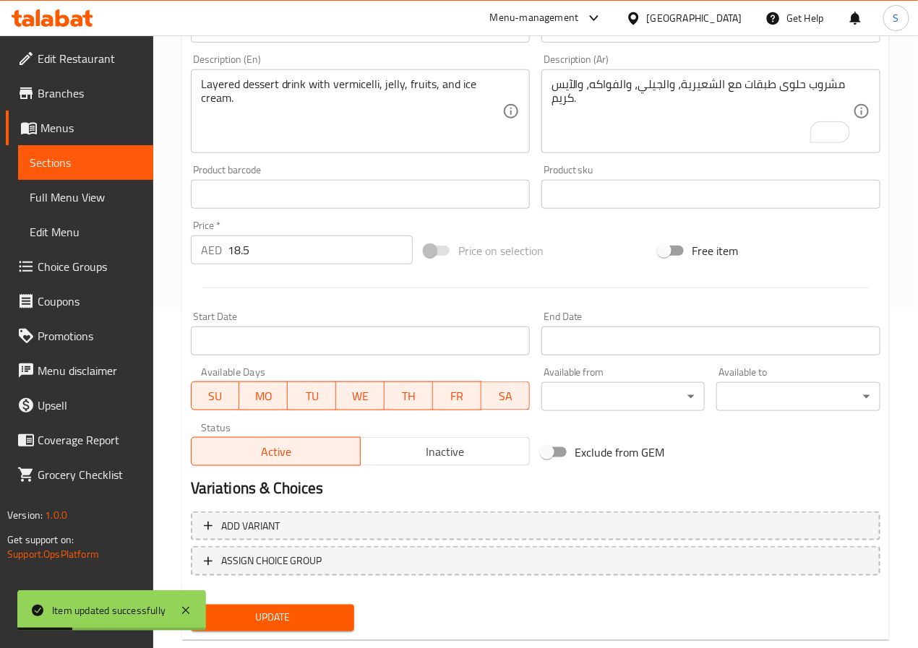
scroll to position [0, 0]
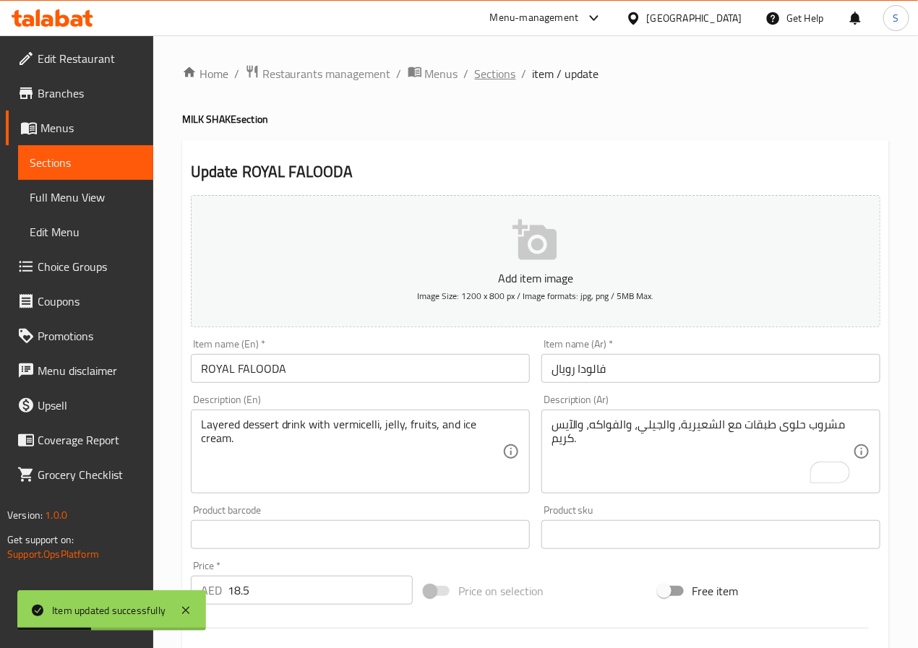
click at [492, 78] on span "Sections" at bounding box center [495, 73] width 41 height 17
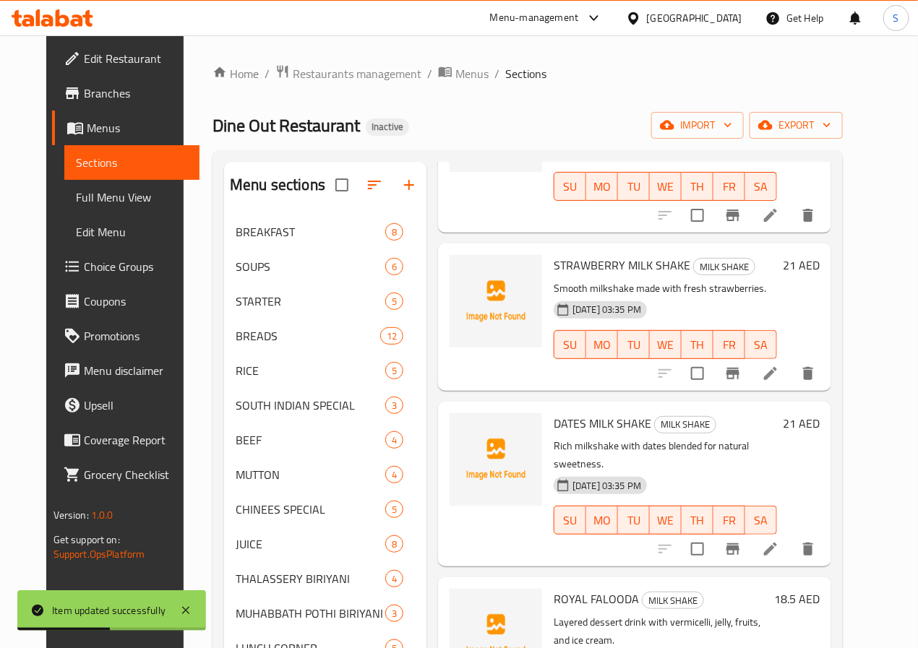
scroll to position [397, 0]
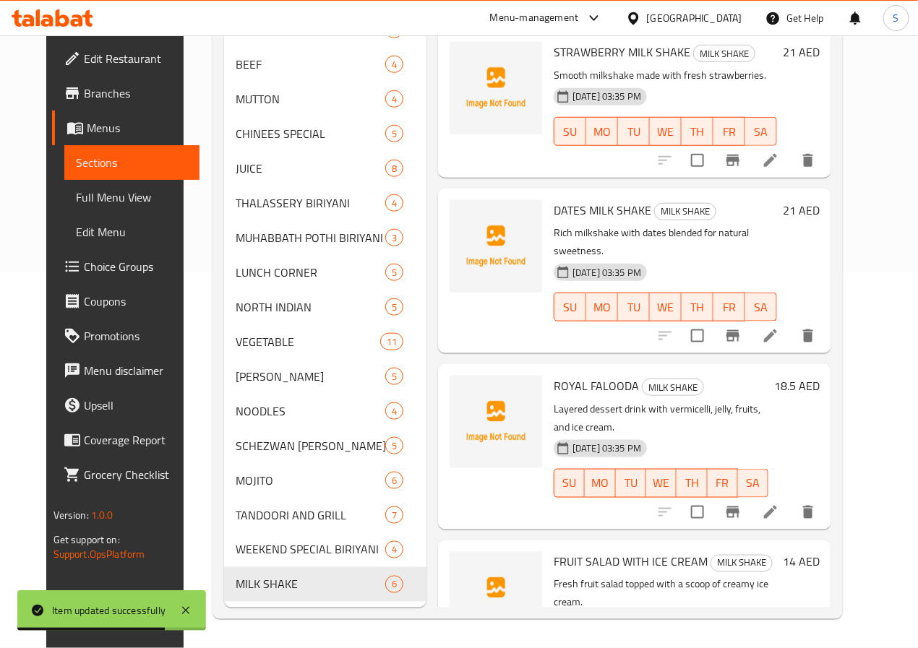
scroll to position [163, 0]
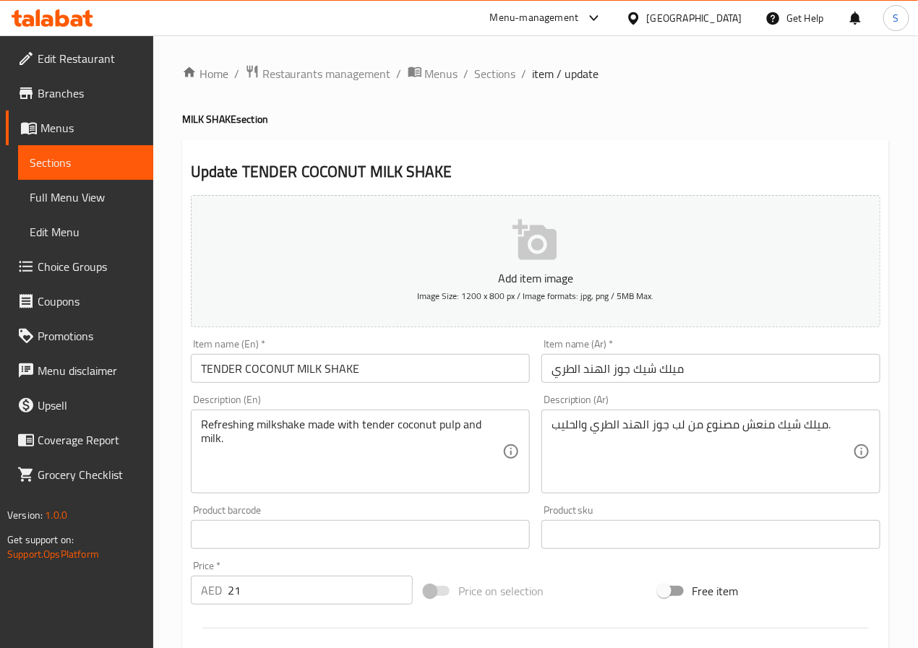
click at [601, 369] on input "ميلك شيك جوز الهند الطري" at bounding box center [710, 368] width 339 height 29
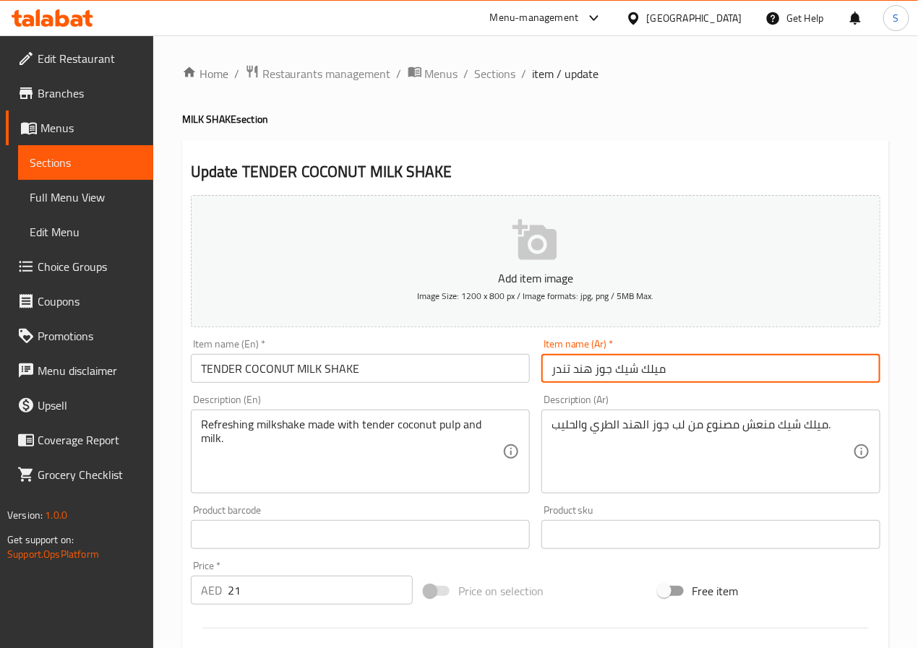
type input "ميلك شيك جوز هند تندر"
click at [614, 424] on textarea "ميلك شيك منعش مصنوع من لب جوز الهند الطري والحليب." at bounding box center [701, 452] width 301 height 69
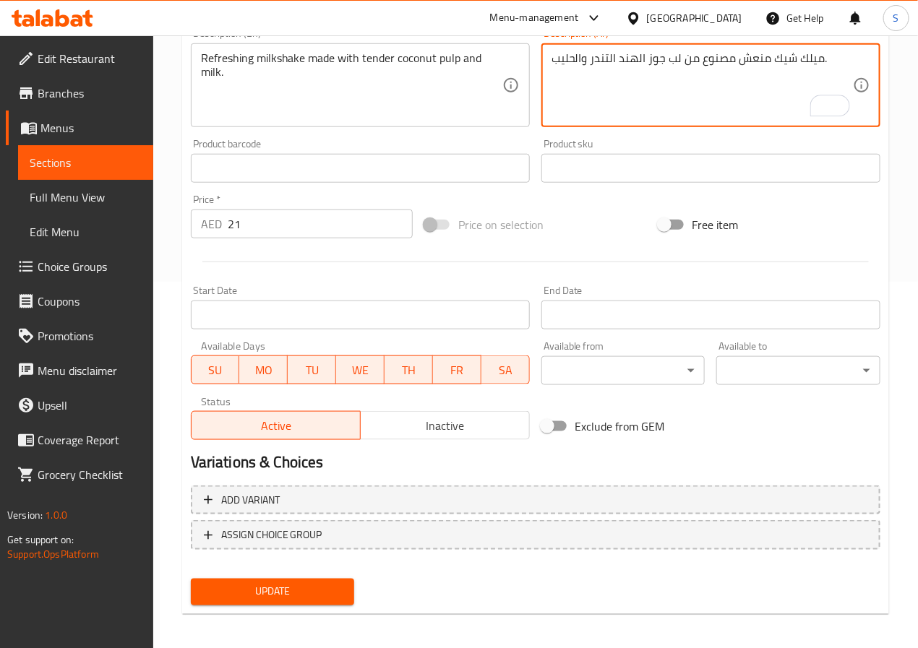
scroll to position [371, 0]
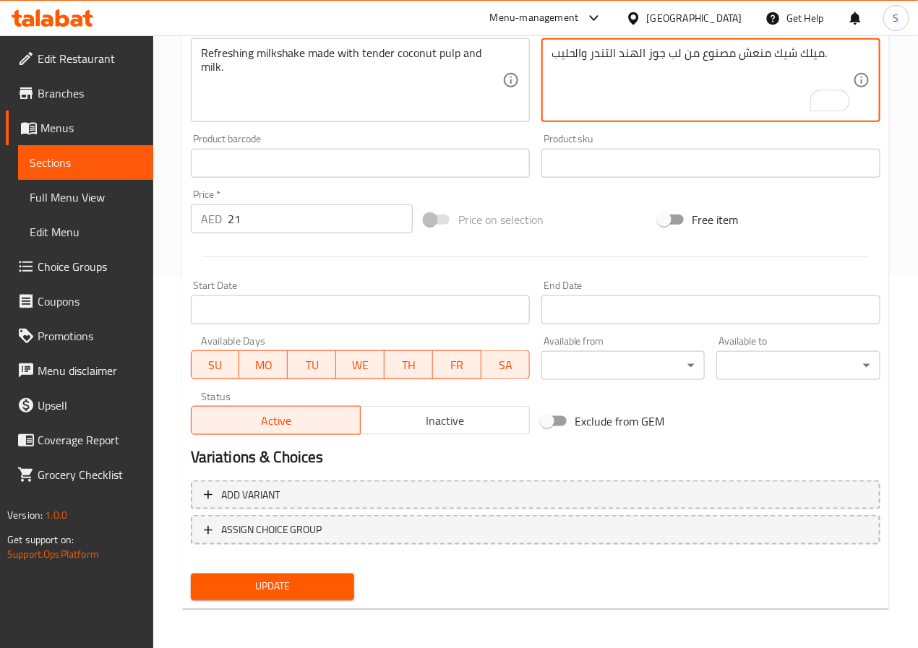
type textarea "ميلك شيك منعش مصنوع من لب جوز الهند التندر والحليب."
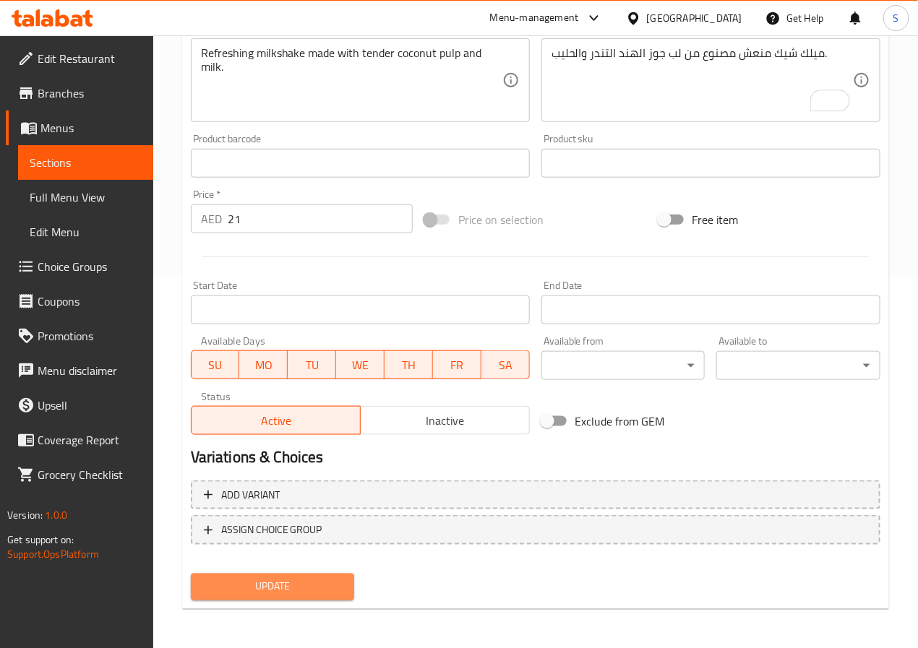
click at [309, 580] on span "Update" at bounding box center [272, 587] width 141 height 18
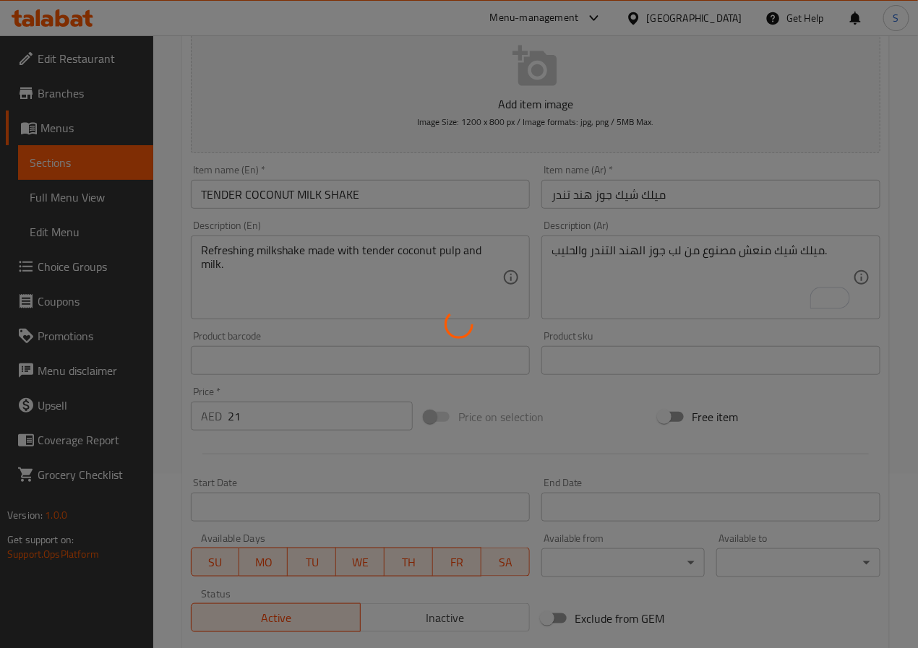
scroll to position [0, 0]
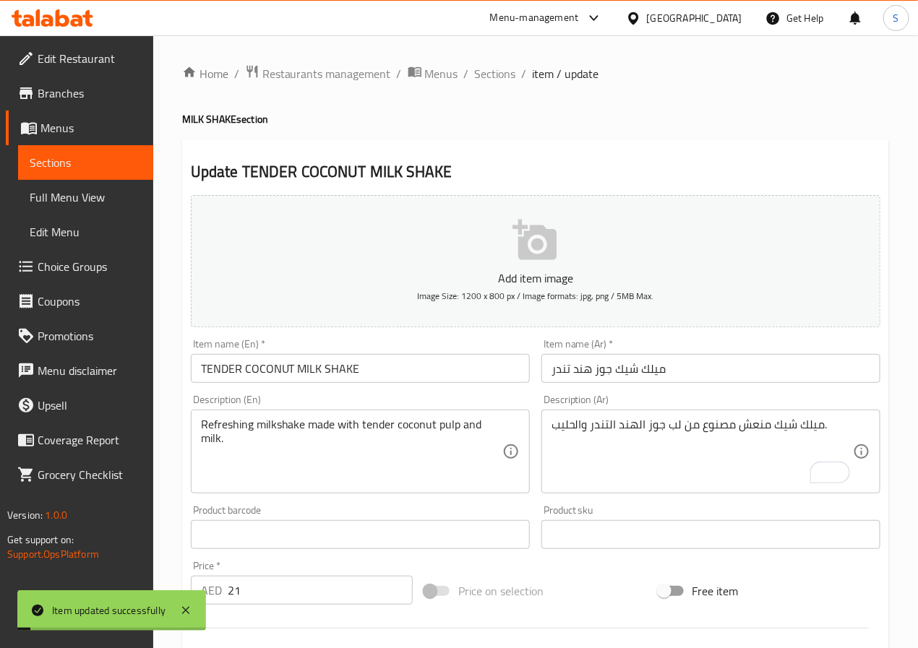
click at [484, 89] on div "Home / Restaurants management / Menus / Sections / item / update MILK SHAKE sec…" at bounding box center [535, 528] width 707 height 928
click at [486, 65] on span "Sections" at bounding box center [495, 73] width 41 height 17
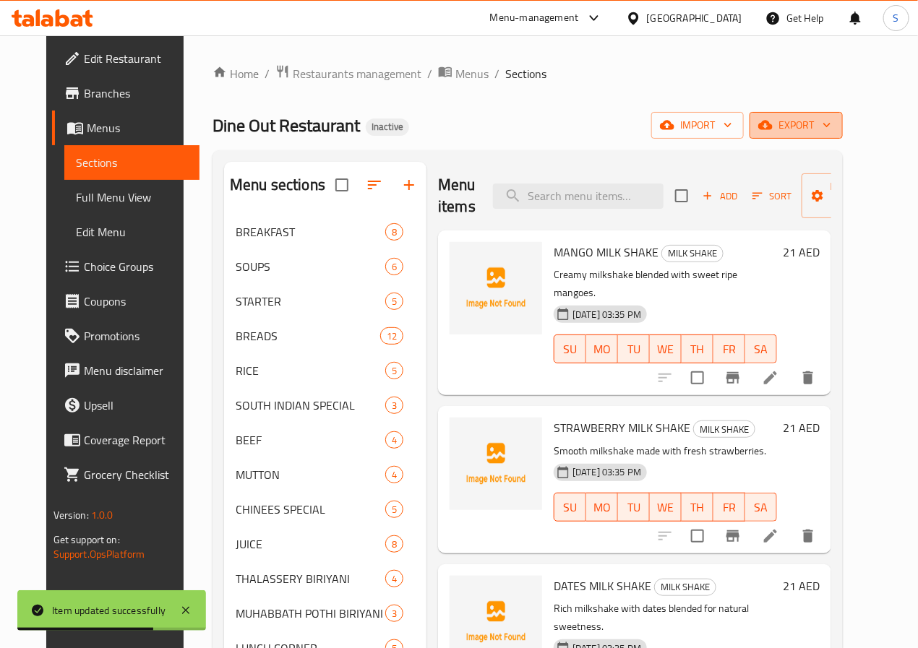
click at [831, 120] on span "export" at bounding box center [796, 125] width 70 height 18
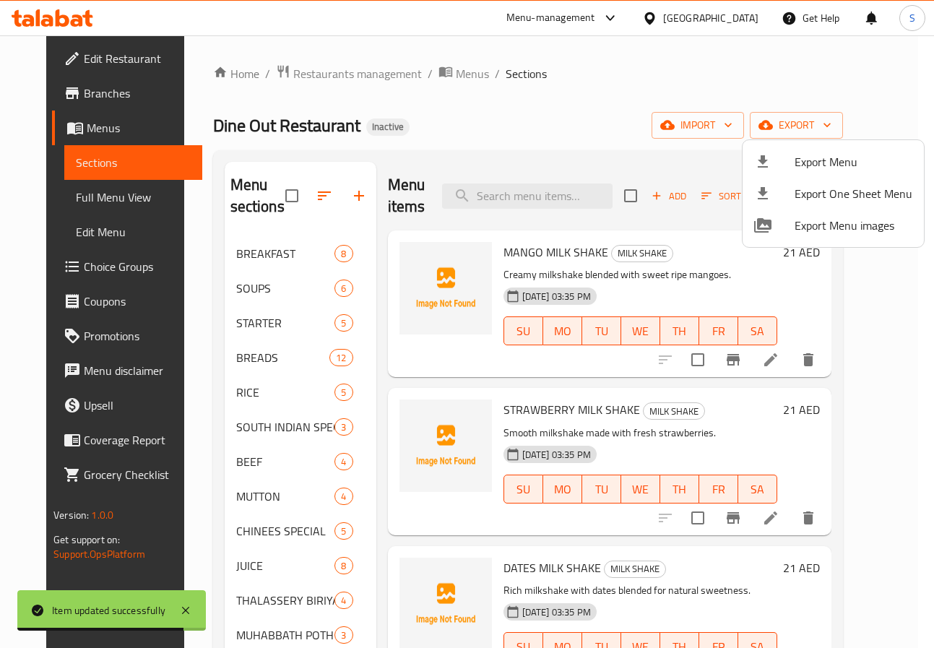
click at [476, 158] on div at bounding box center [467, 324] width 934 height 648
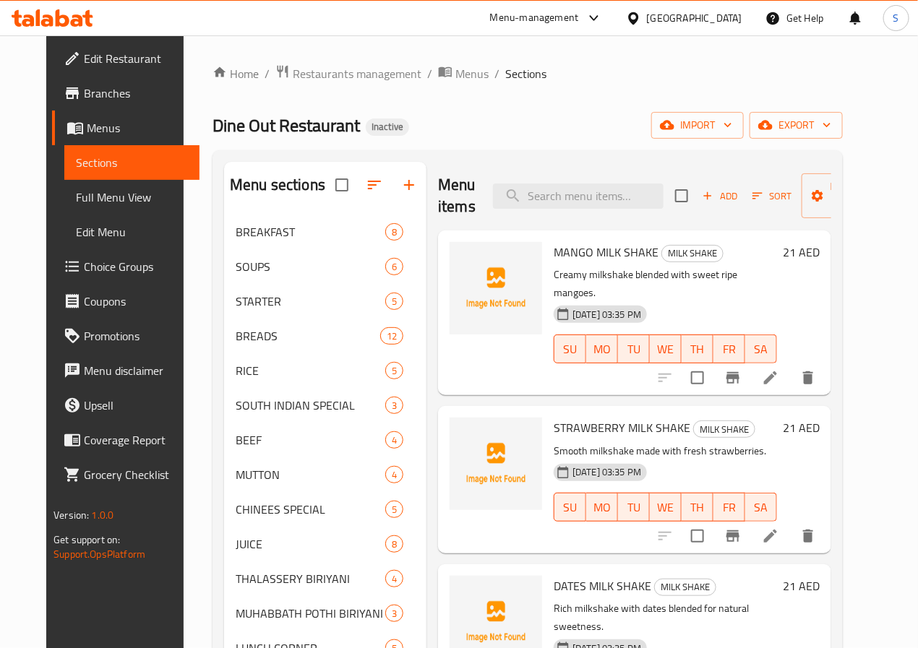
click at [357, 185] on button "button" at bounding box center [374, 185] width 35 height 35
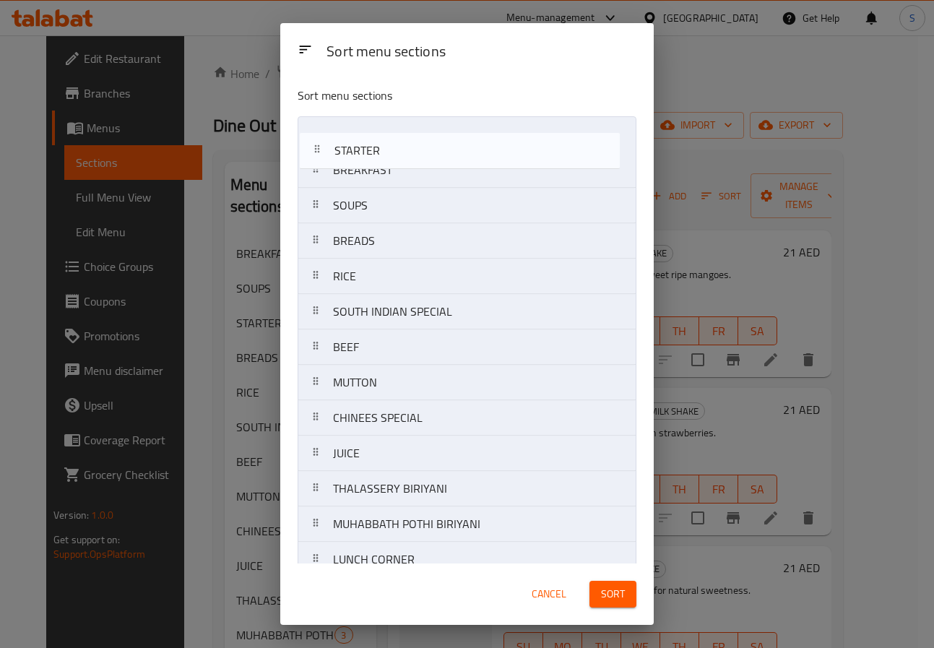
drag, startPoint x: 317, startPoint y: 205, endPoint x: 317, endPoint y: 142, distance: 62.9
click at [317, 142] on nav "BREAKFAST SOUPS STARTER BREADS RICE SOUTH INDIAN SPECIAL BEEF MUTTON CHINEES SP…" at bounding box center [467, 506] width 339 height 781
drag, startPoint x: 317, startPoint y: 135, endPoint x: 314, endPoint y: 168, distance: 32.7
click at [314, 168] on nav "STARTER BREAKFAST SOUPS BREADS RICE SOUTH INDIAN SPECIAL BEEF MUTTON CHINEES SP…" at bounding box center [467, 506] width 339 height 781
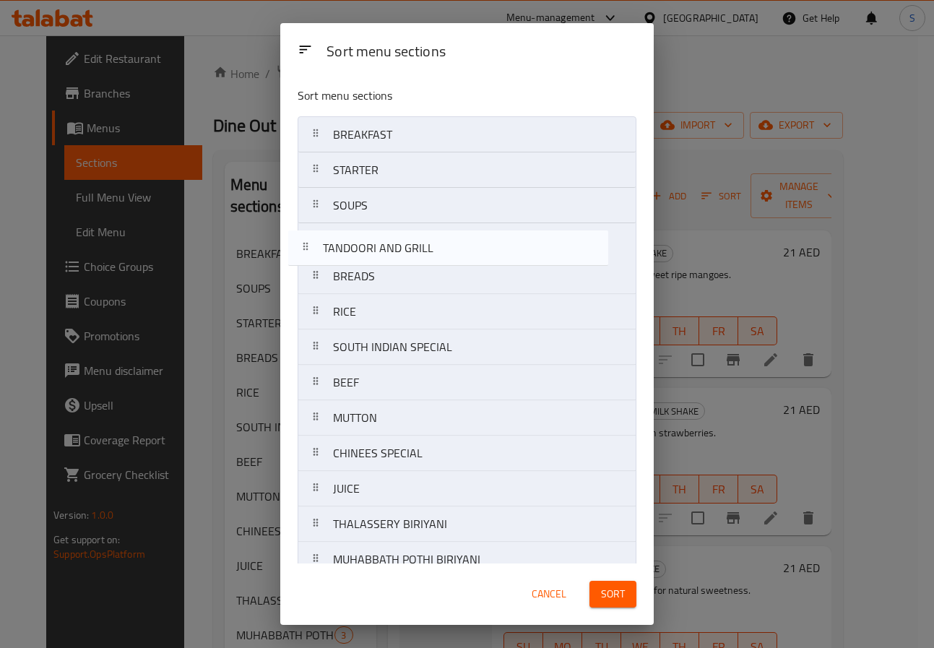
drag, startPoint x: 317, startPoint y: 463, endPoint x: 306, endPoint y: 228, distance: 234.4
click at [306, 228] on nav "BREAKFAST STARTER SOUPS BREADS RICE SOUTH INDIAN SPECIAL BEEF MUTTON CHINEES SP…" at bounding box center [467, 506] width 339 height 781
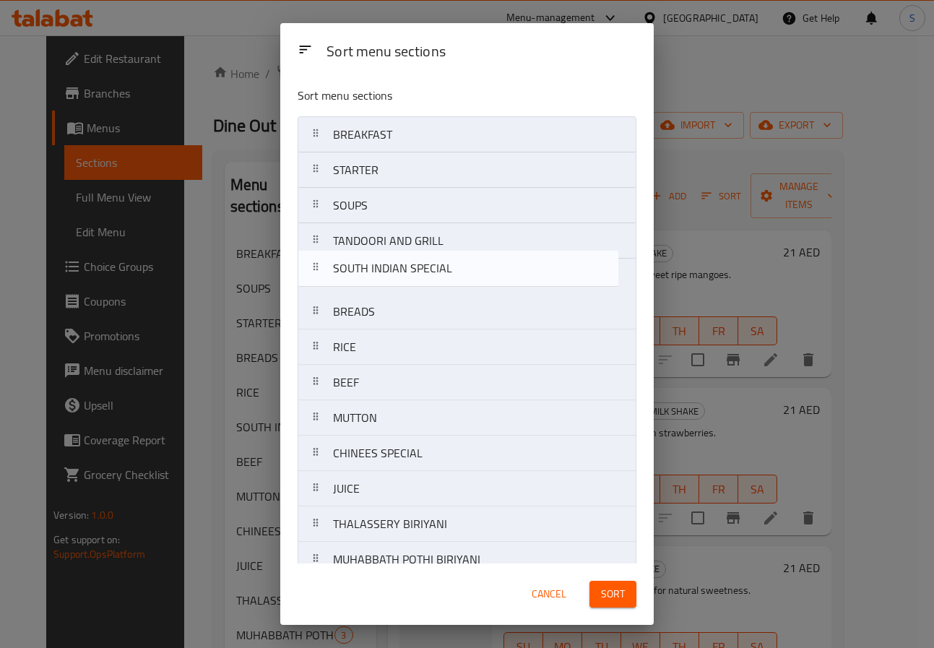
drag, startPoint x: 313, startPoint y: 345, endPoint x: 312, endPoint y: 260, distance: 84.6
click at [312, 260] on nav "BREAKFAST STARTER SOUPS TANDOORI AND GRILL BREADS RICE SOUTH INDIAN SPECIAL BEE…" at bounding box center [467, 506] width 339 height 781
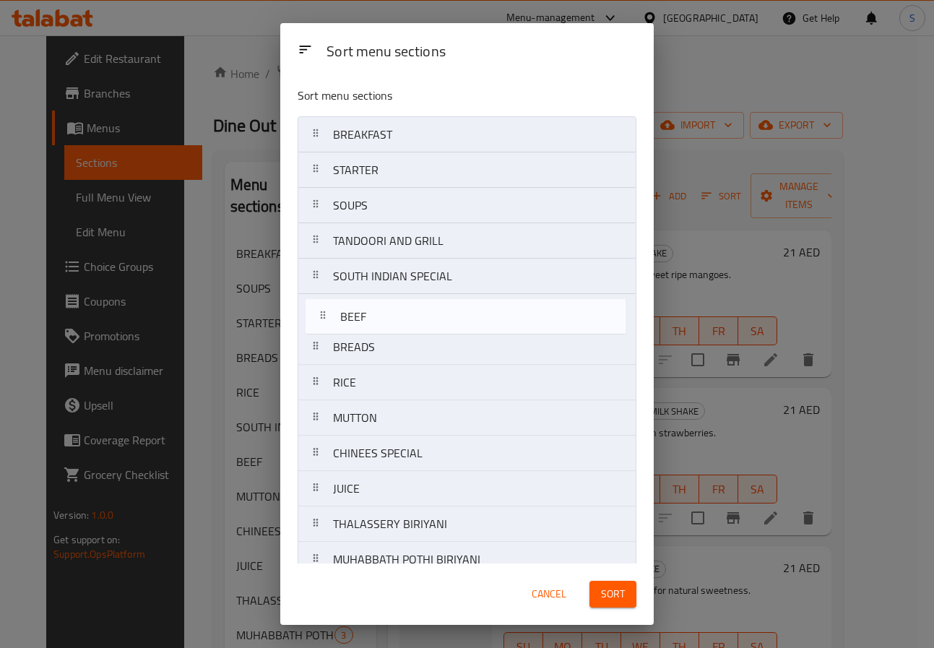
drag, startPoint x: 314, startPoint y: 393, endPoint x: 321, endPoint y: 317, distance: 76.9
click at [321, 317] on nav "BREAKFAST STARTER SOUPS TANDOORI AND GRILL SOUTH INDIAN SPECIAL BREADS RICE BEE…" at bounding box center [467, 506] width 339 height 781
click at [309, 330] on nav "BREAKFAST STARTER SOUPS TANDOORI AND GRILL SOUTH INDIAN SPECIAL BEEF BREADS RIC…" at bounding box center [467, 506] width 339 height 781
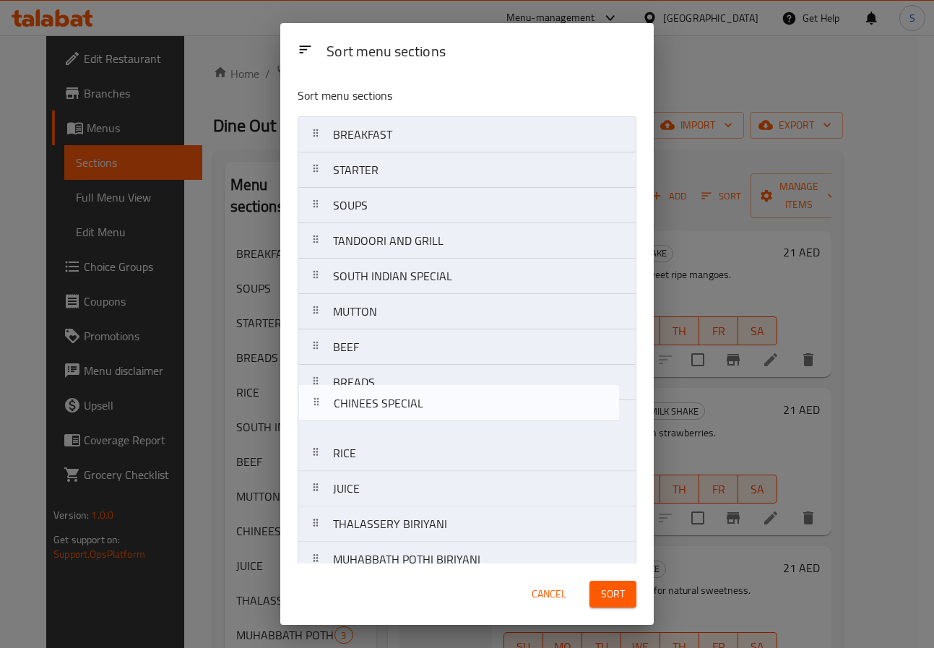
scroll to position [1, 0]
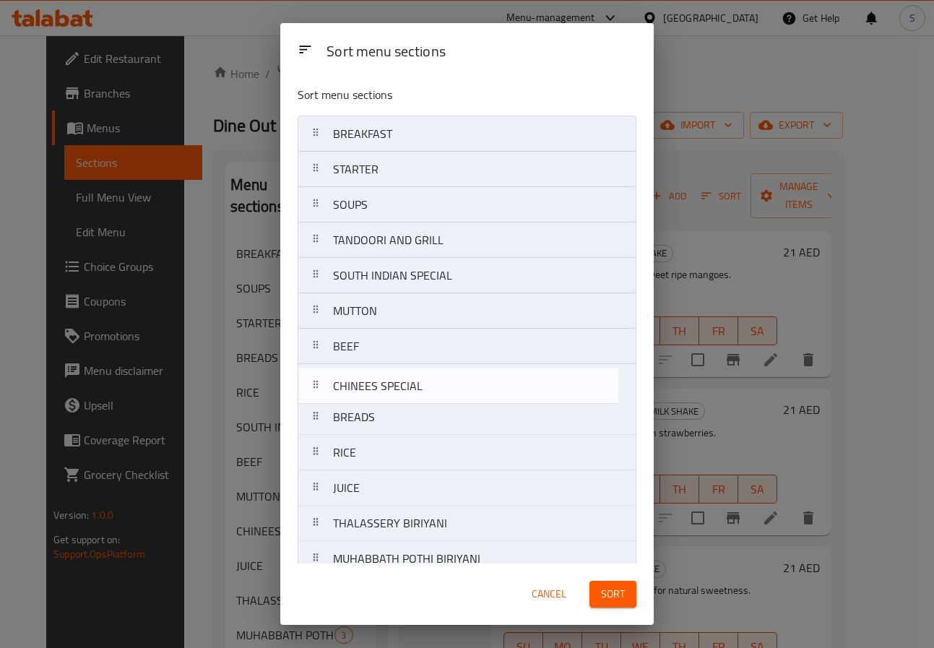
drag, startPoint x: 324, startPoint y: 465, endPoint x: 322, endPoint y: 386, distance: 78.8
click at [322, 386] on nav "BREAKFAST STARTER SOUPS TANDOORI AND GRILL SOUTH INDIAN SPECIAL MUTTON BEEF BRE…" at bounding box center [467, 506] width 339 height 781
drag, startPoint x: 317, startPoint y: 271, endPoint x: 321, endPoint y: 384, distance: 113.6
click at [321, 384] on nav "BREAKFAST STARTER SOUPS TANDOORI AND GRILL SOUTH INDIAN SPECIAL MUTTON BEEF CHI…" at bounding box center [467, 506] width 339 height 781
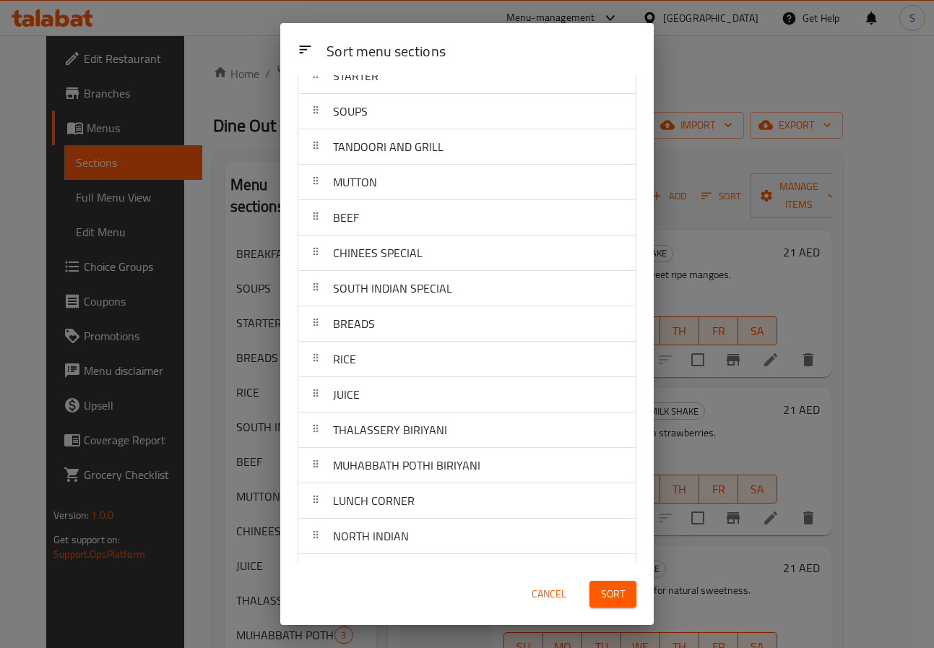
scroll to position [156, 0]
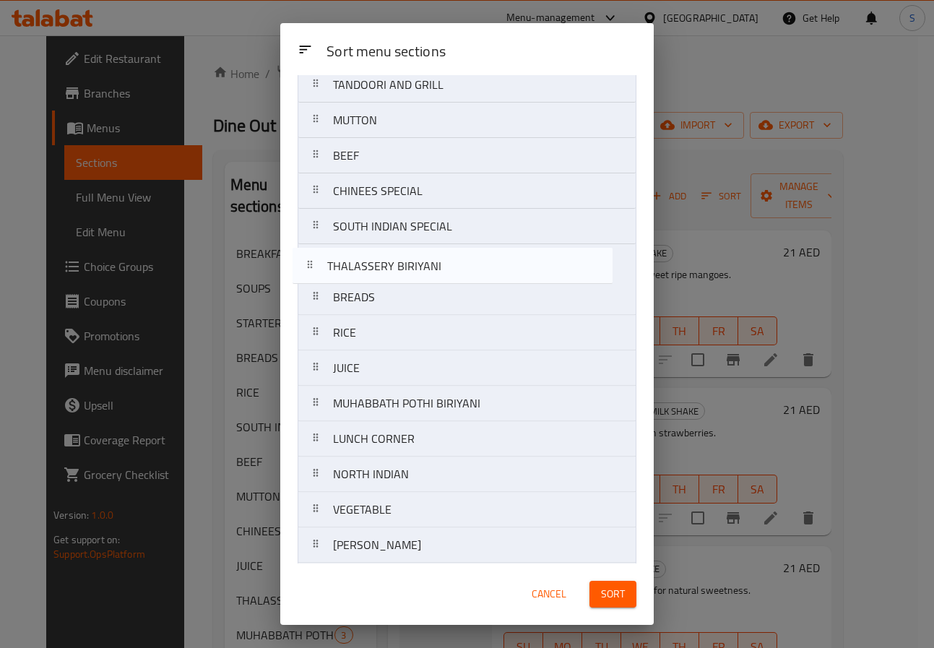
drag, startPoint x: 324, startPoint y: 369, endPoint x: 317, endPoint y: 254, distance: 115.1
click at [317, 254] on nav "BREAKFAST STARTER SOUPS TANDOORI AND GRILL MUTTON BEEF CHINEES SPECIAL SOUTH IN…" at bounding box center [467, 350] width 339 height 781
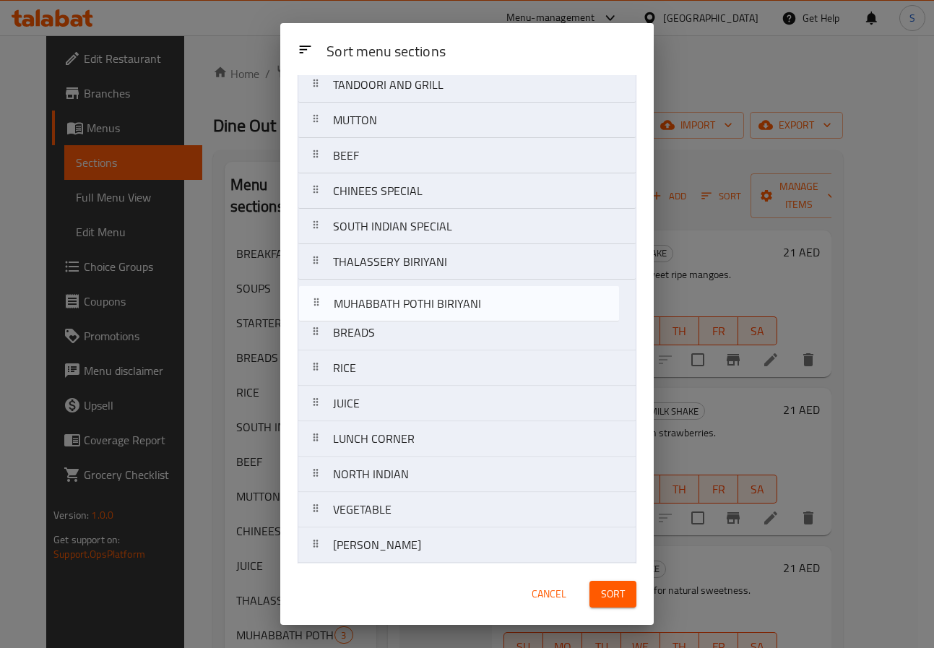
drag, startPoint x: 315, startPoint y: 399, endPoint x: 315, endPoint y: 288, distance: 110.6
click at [315, 288] on nav "BREAKFAST STARTER SOUPS TANDOORI AND GRILL MUTTON BEEF CHINEES SPECIAL SOUTH IN…" at bounding box center [467, 350] width 339 height 781
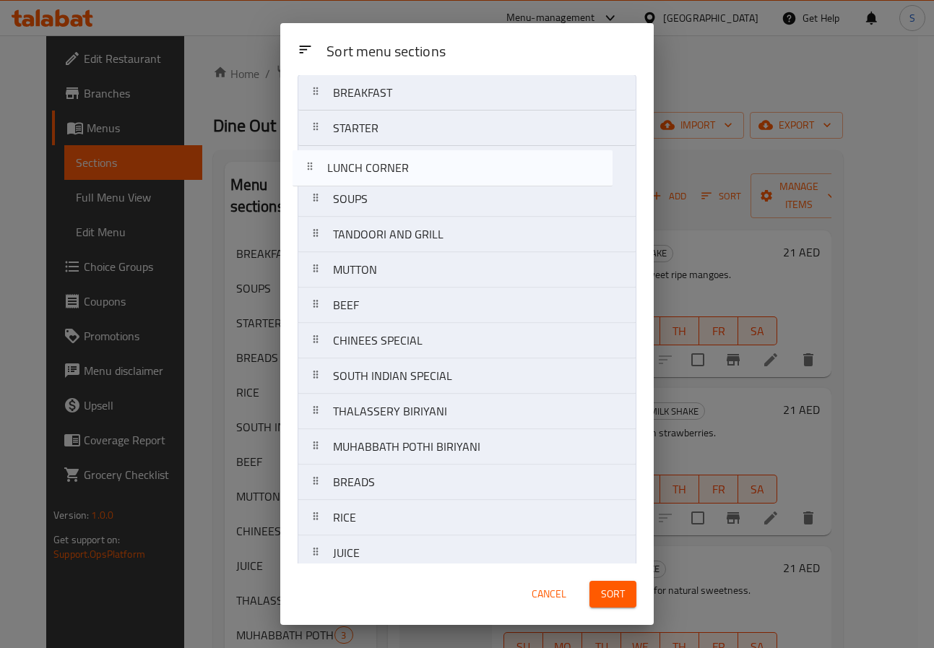
scroll to position [37, 0]
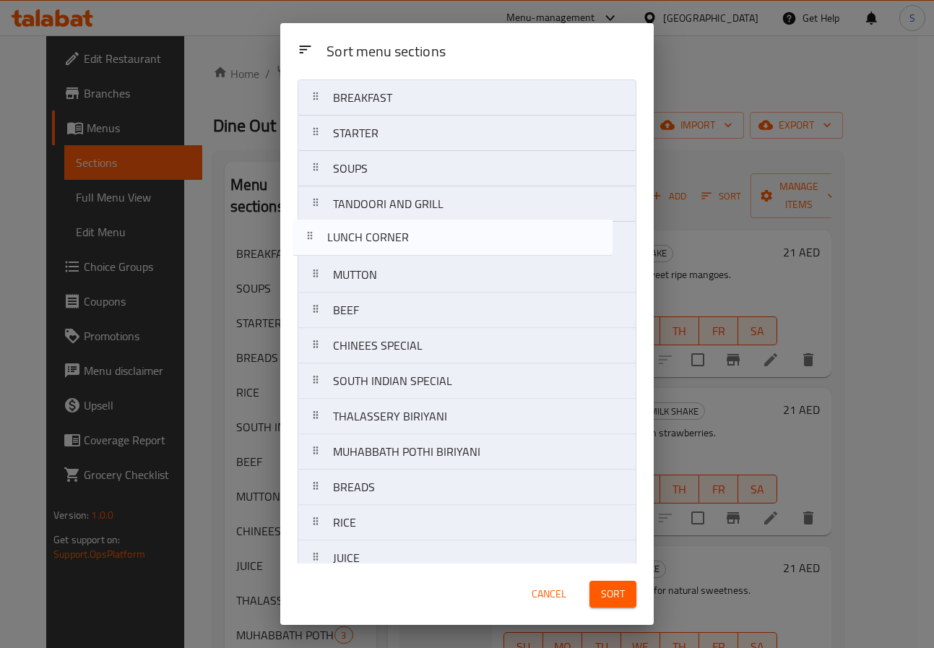
drag, startPoint x: 317, startPoint y: 438, endPoint x: 311, endPoint y: 228, distance: 209.7
click at [311, 228] on nav "BREAKFAST STARTER SOUPS TANDOORI AND GRILL MUTTON BEEF CHINEES SPECIAL SOUTH IN…" at bounding box center [467, 469] width 339 height 781
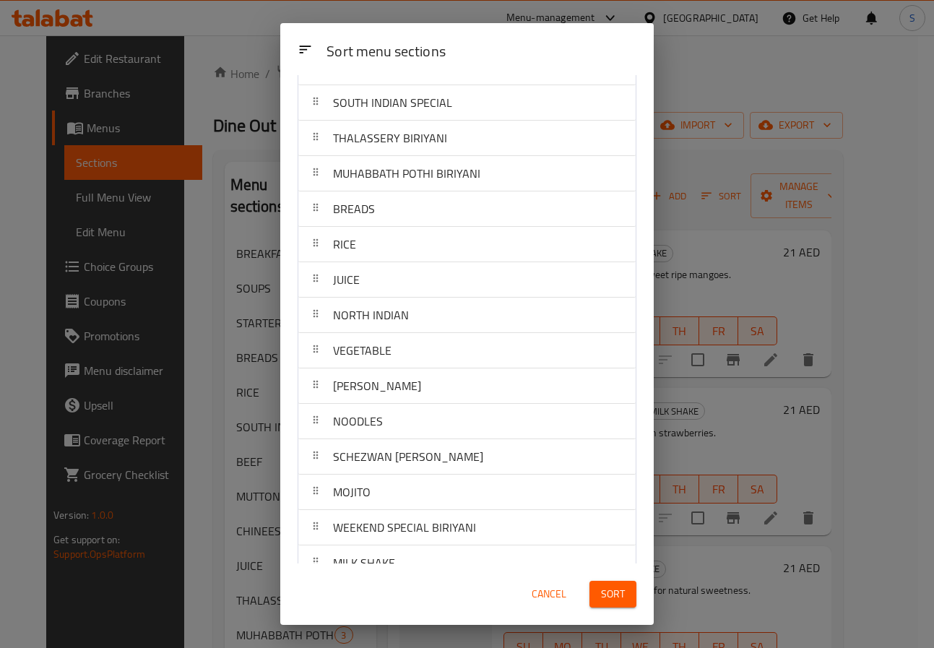
scroll to position [347, 0]
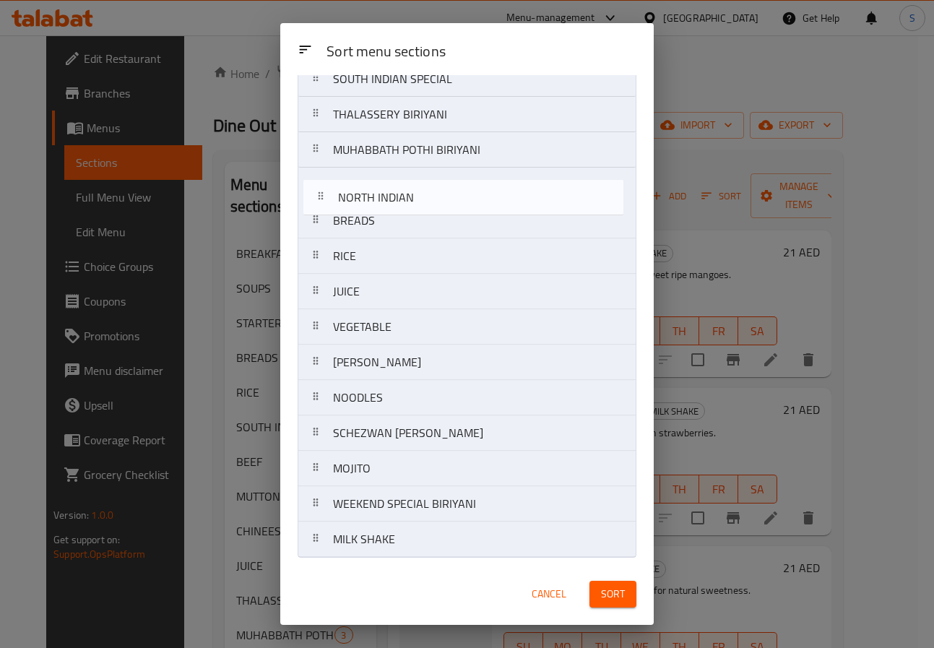
drag, startPoint x: 317, startPoint y: 293, endPoint x: 319, endPoint y: 189, distance: 104.1
click at [319, 189] on nav "BREAKFAST STARTER SOUPS TANDOORI AND GRILL LUNCH CORNER MUTTON BEEF CHINEES SPE…" at bounding box center [467, 167] width 339 height 781
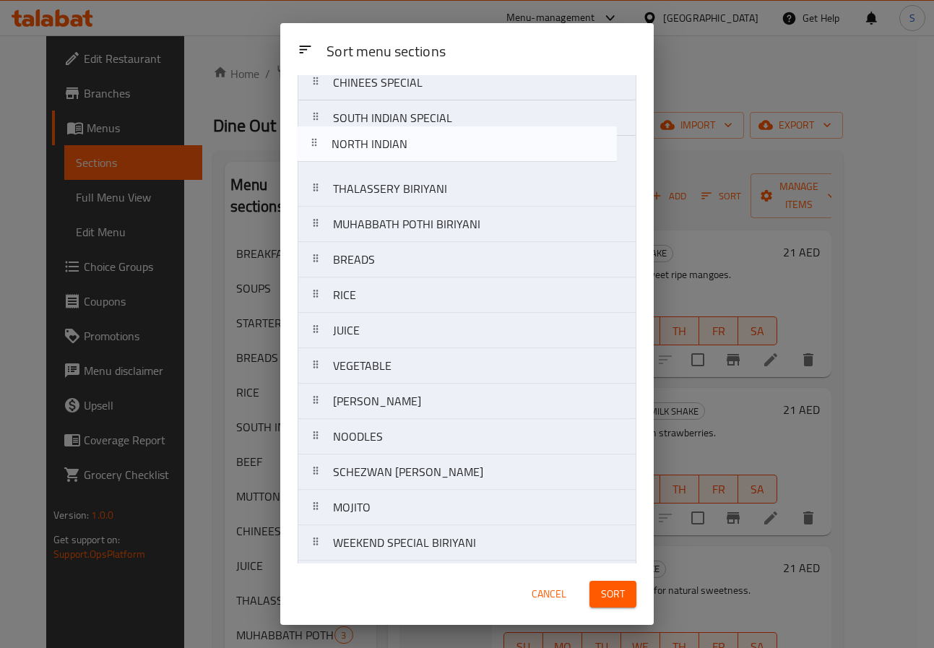
drag, startPoint x: 311, startPoint y: 184, endPoint x: 309, endPoint y: 135, distance: 49.2
click at [309, 135] on nav "BREAKFAST STARTER SOUPS TANDOORI AND GRILL LUNCH CORNER MUTTON BEEF CHINEES SPE…" at bounding box center [467, 206] width 339 height 781
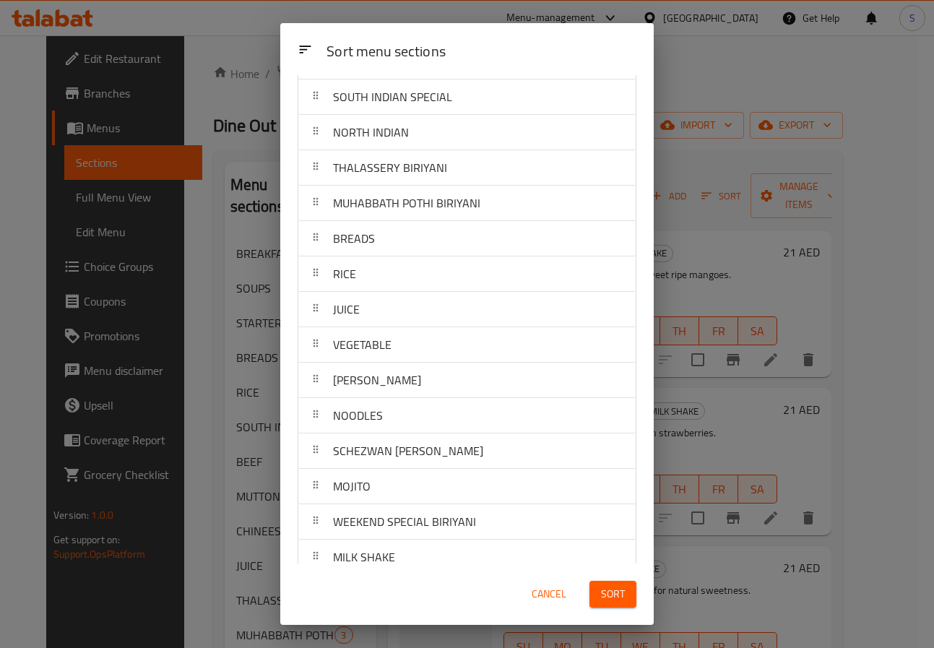
scroll to position [347, 0]
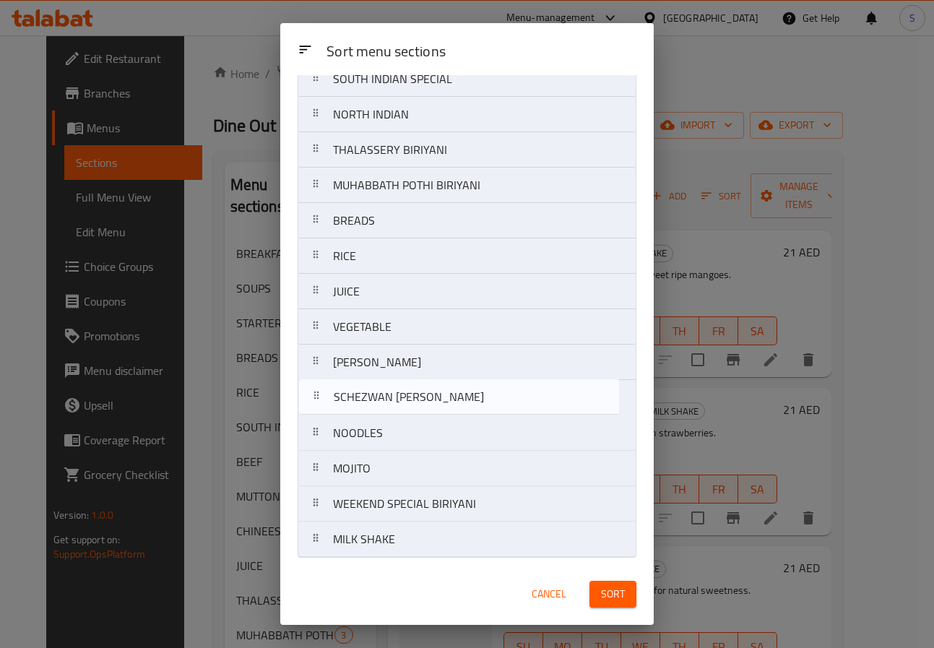
drag, startPoint x: 311, startPoint y: 434, endPoint x: 310, endPoint y: 395, distance: 39.0
click at [310, 395] on nav "BREAKFAST STARTER SOUPS TANDOORI AND GRILL LUNCH CORNER MUTTON BEEF CHINEES SPE…" at bounding box center [467, 167] width 339 height 781
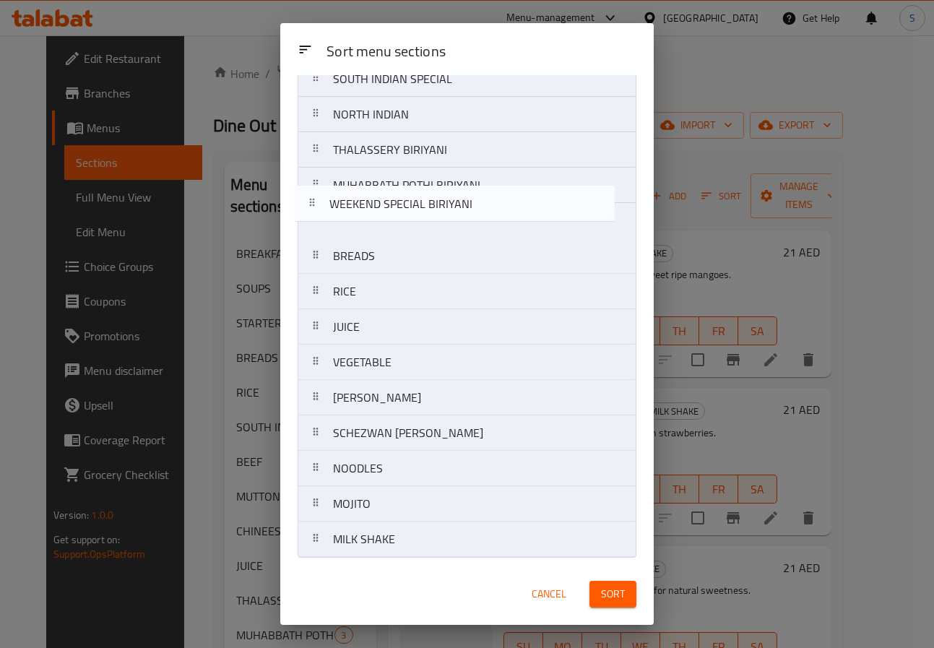
drag, startPoint x: 310, startPoint y: 502, endPoint x: 306, endPoint y: 197, distance: 304.3
click at [306, 197] on nav "BREAKFAST STARTER SOUPS TANDOORI AND GRILL LUNCH CORNER MUTTON BEEF CHINEES SPE…" at bounding box center [467, 167] width 339 height 781
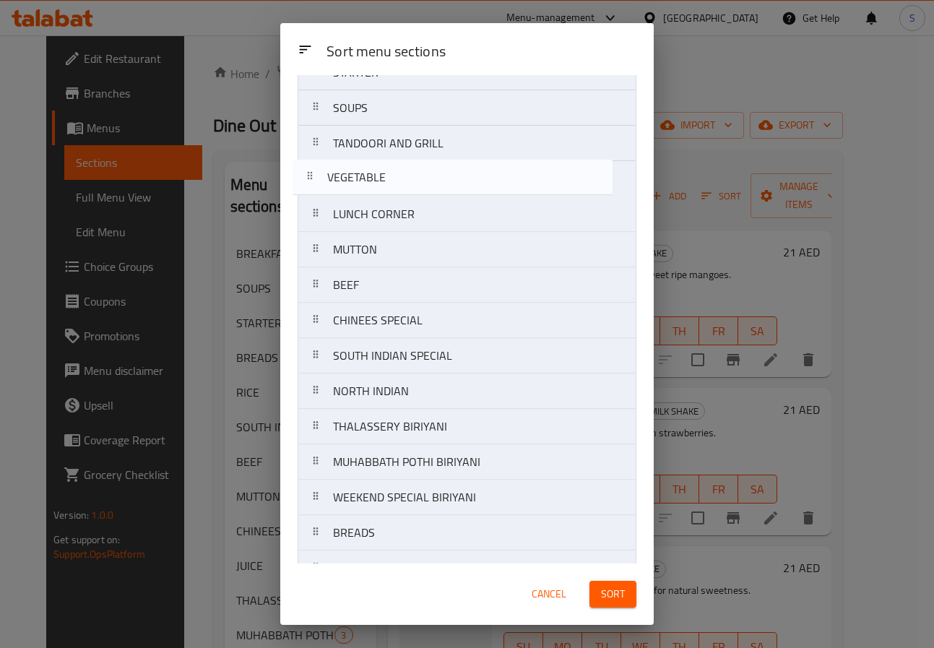
scroll to position [85, 0]
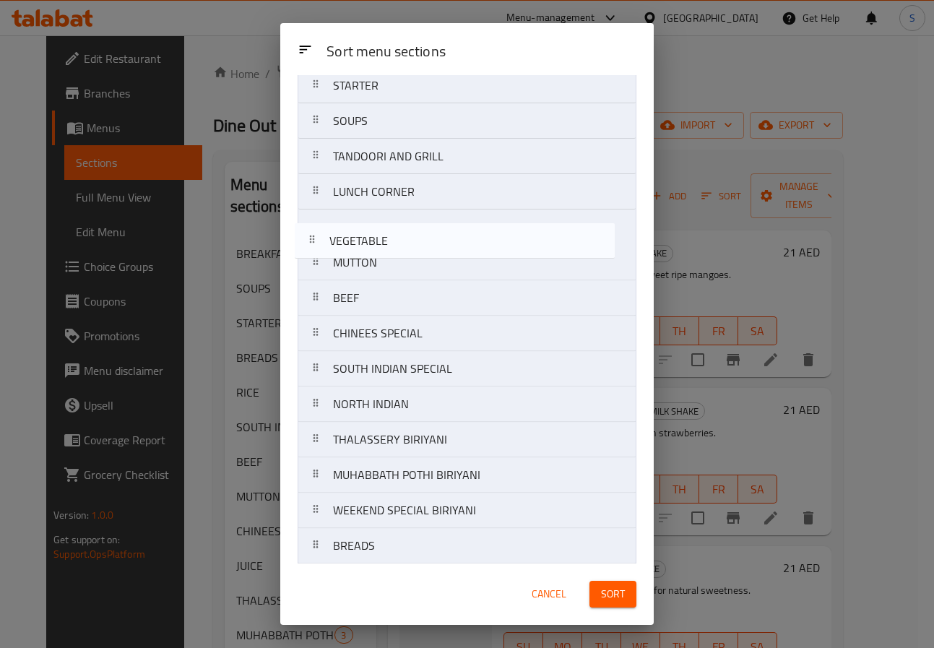
drag, startPoint x: 313, startPoint y: 358, endPoint x: 309, endPoint y: 234, distance: 123.7
click at [309, 234] on nav "BREAKFAST STARTER SOUPS TANDOORI AND GRILL LUNCH CORNER MUTTON BEEF CHINEES SPE…" at bounding box center [467, 422] width 339 height 781
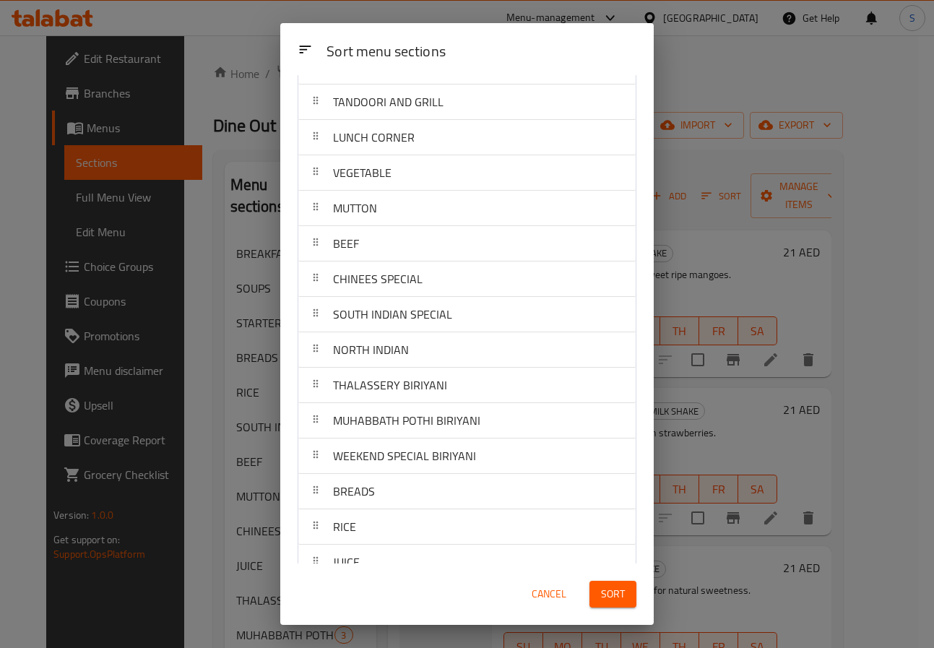
scroll to position [347, 0]
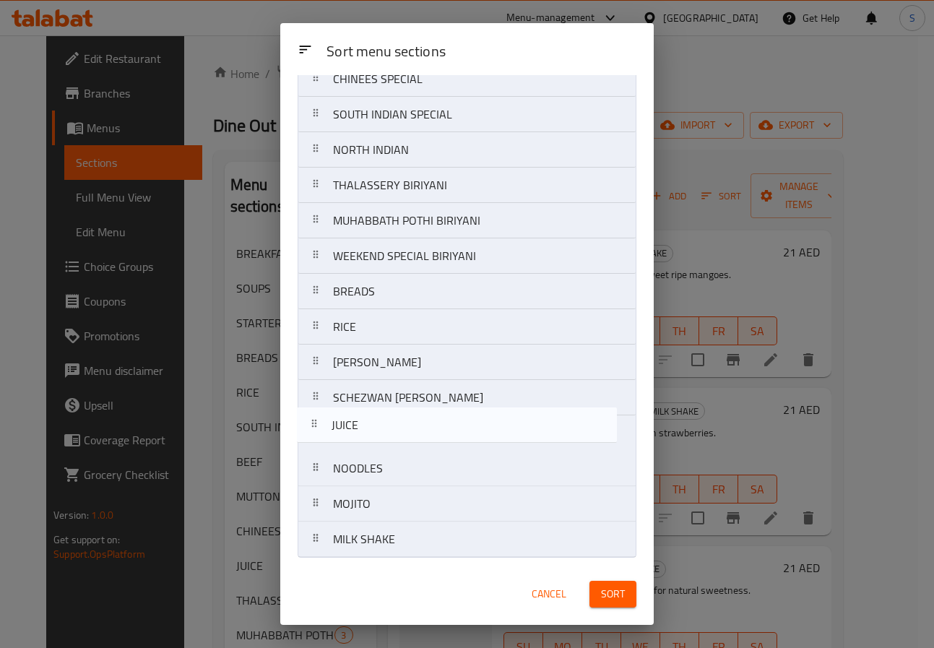
drag, startPoint x: 312, startPoint y: 356, endPoint x: 309, endPoint y: 427, distance: 71.6
click at [309, 427] on nav "BREAKFAST STARTER SOUPS TANDOORI AND GRILL LUNCH CORNER VEGETABLE MUTTON BEEF C…" at bounding box center [467, 167] width 339 height 781
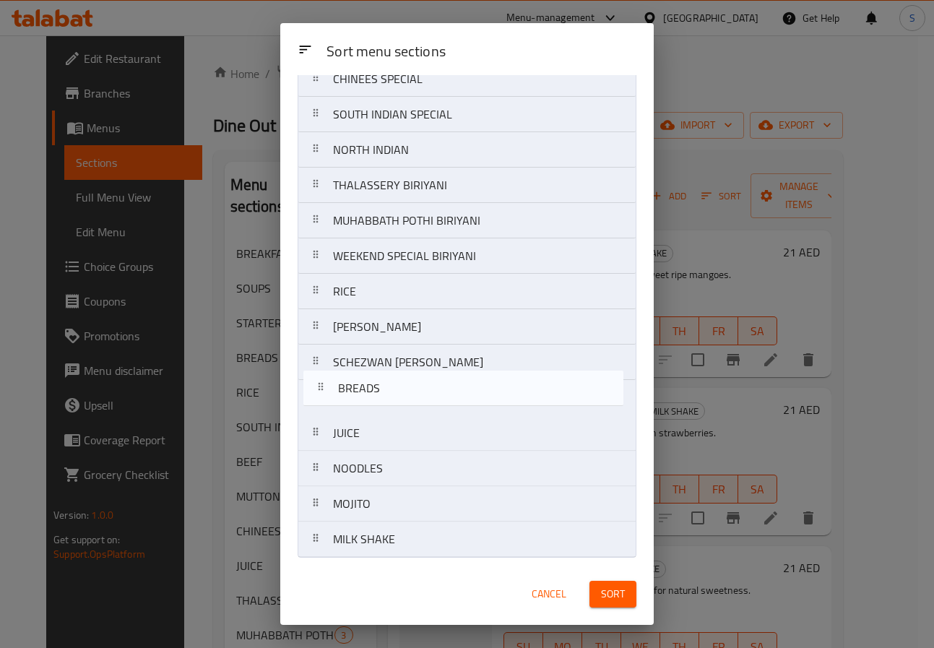
drag, startPoint x: 310, startPoint y: 296, endPoint x: 314, endPoint y: 402, distance: 106.3
click at [314, 402] on nav "BREAKFAST STARTER SOUPS TANDOORI AND GRILL LUNCH CORNER VEGETABLE MUTTON BEEF C…" at bounding box center [467, 167] width 339 height 781
drag, startPoint x: 321, startPoint y: 475, endPoint x: 321, endPoint y: 400, distance: 75.2
click at [321, 400] on nav "BREAKFAST STARTER SOUPS TANDOORI AND GRILL LUNCH CORNER VEGETABLE MUTTON BEEF C…" at bounding box center [467, 167] width 339 height 781
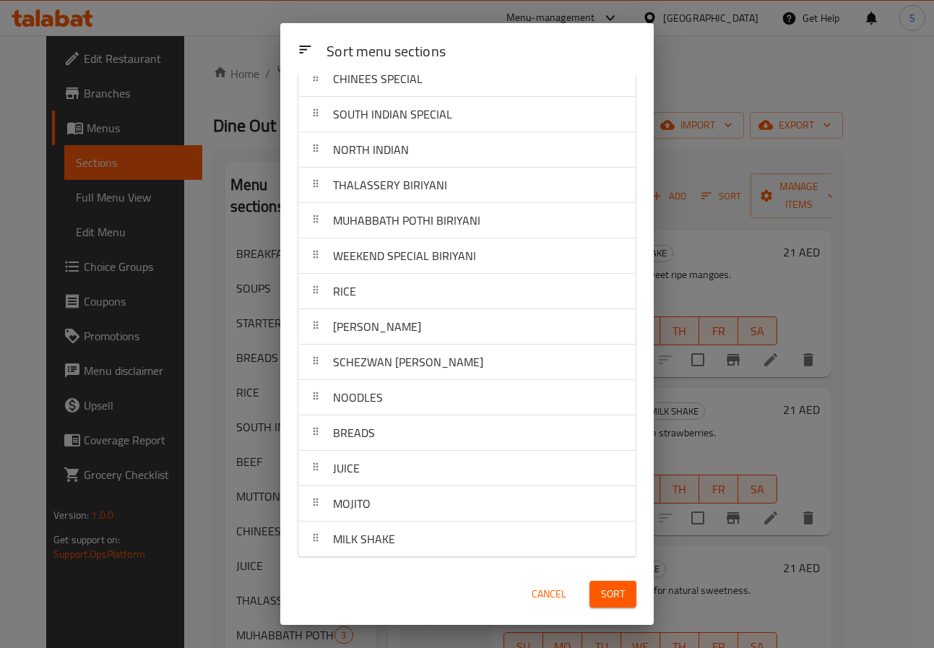
click at [614, 620] on div "Cancel Sort" at bounding box center [467, 594] width 374 height 61
click at [605, 582] on button "Sort" at bounding box center [613, 594] width 47 height 27
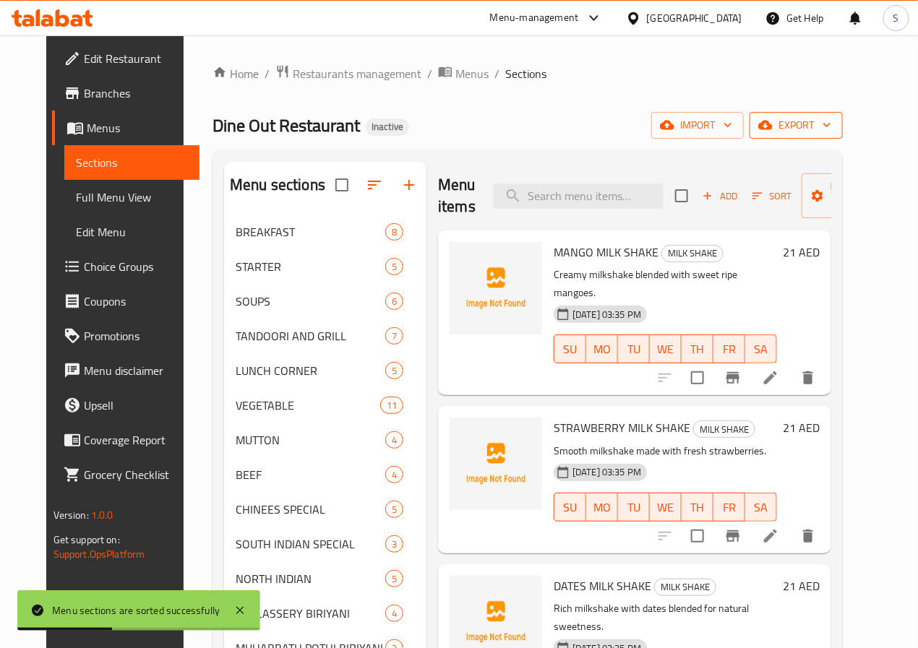
click at [831, 132] on span "export" at bounding box center [796, 125] width 70 height 18
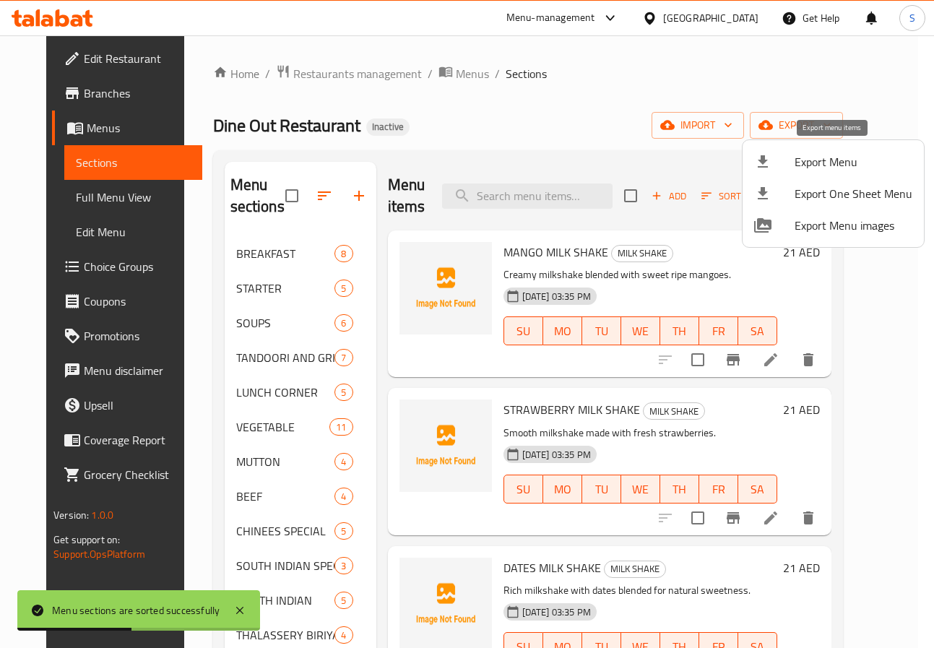
click at [811, 157] on span "Export Menu" at bounding box center [854, 161] width 118 height 17
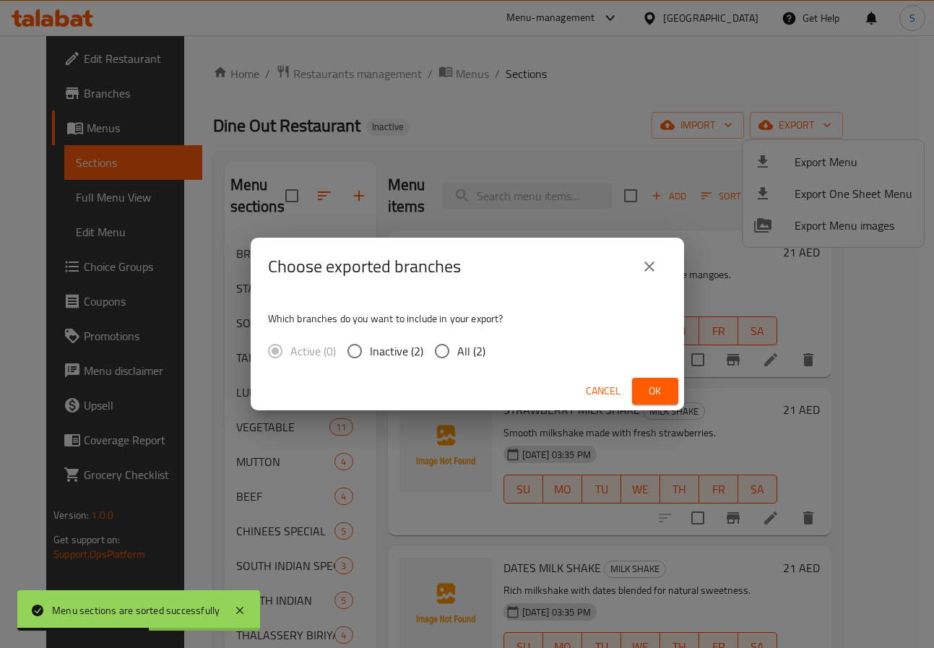
click at [460, 352] on span "All (2)" at bounding box center [471, 351] width 28 height 17
click at [457, 352] on input "All (2)" at bounding box center [442, 351] width 30 height 30
radio input "true"
click at [677, 393] on button "Ok" at bounding box center [655, 391] width 46 height 27
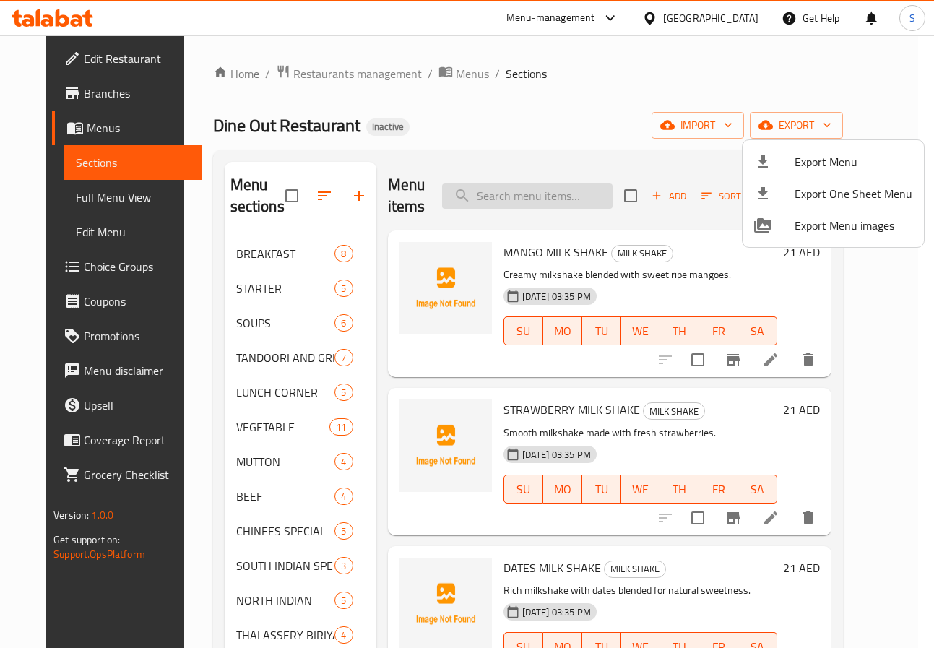
click at [510, 205] on div at bounding box center [467, 324] width 934 height 648
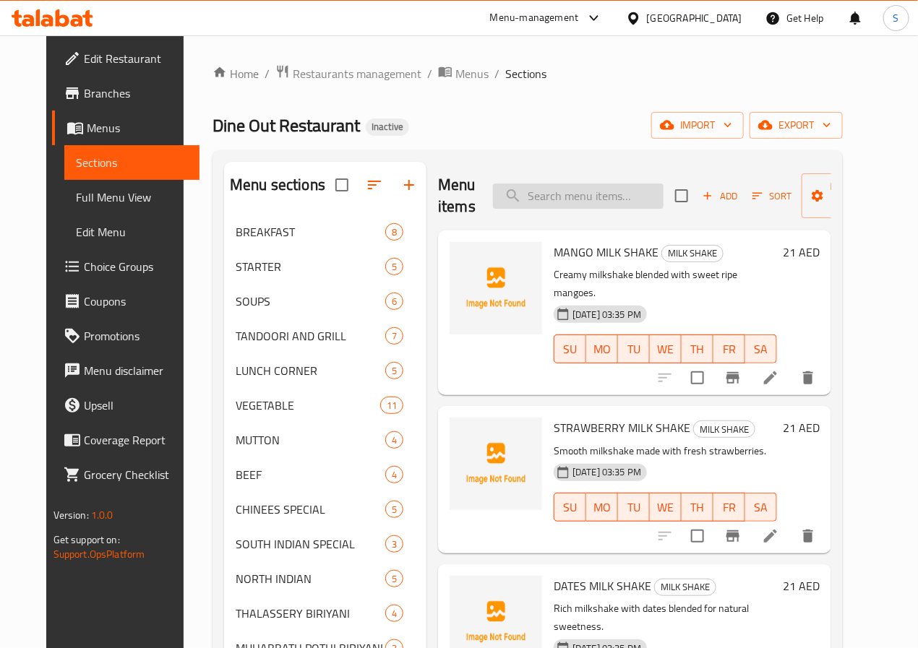
click at [512, 202] on input "search" at bounding box center [578, 196] width 171 height 25
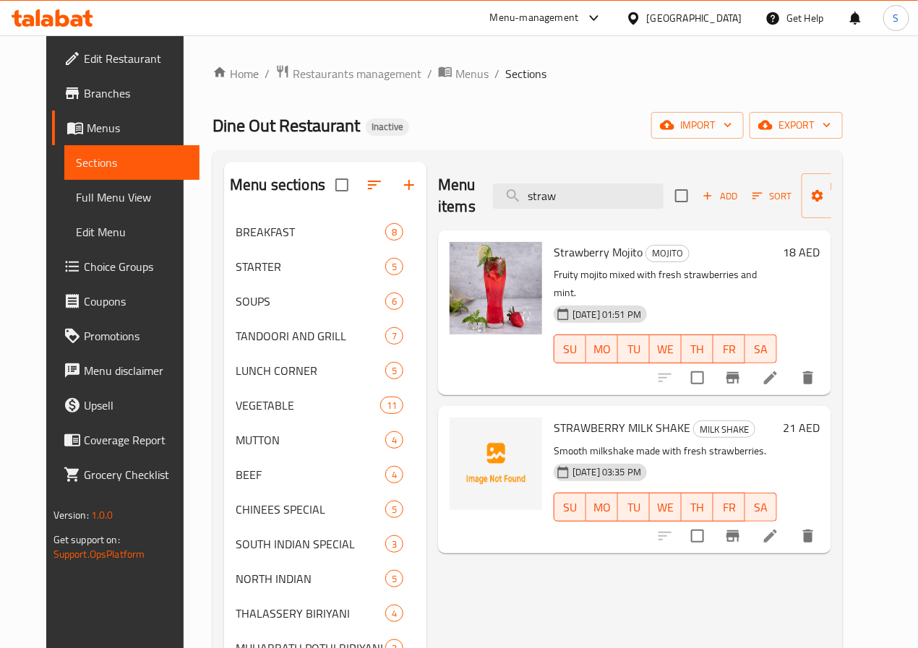
type input "straw"
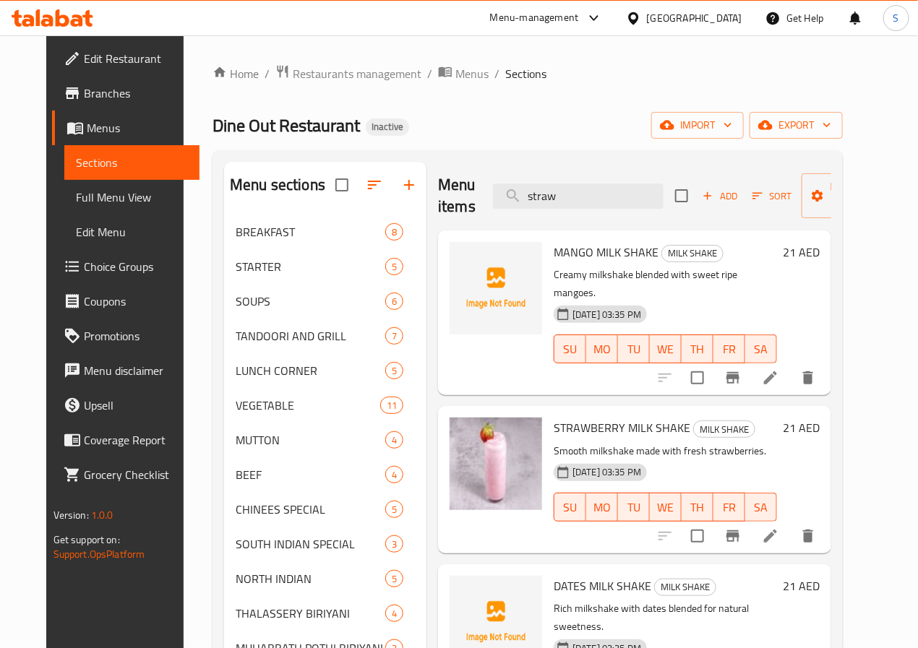
click at [554, 417] on span "STRAWBERRY MILK SHAKE" at bounding box center [622, 428] width 137 height 22
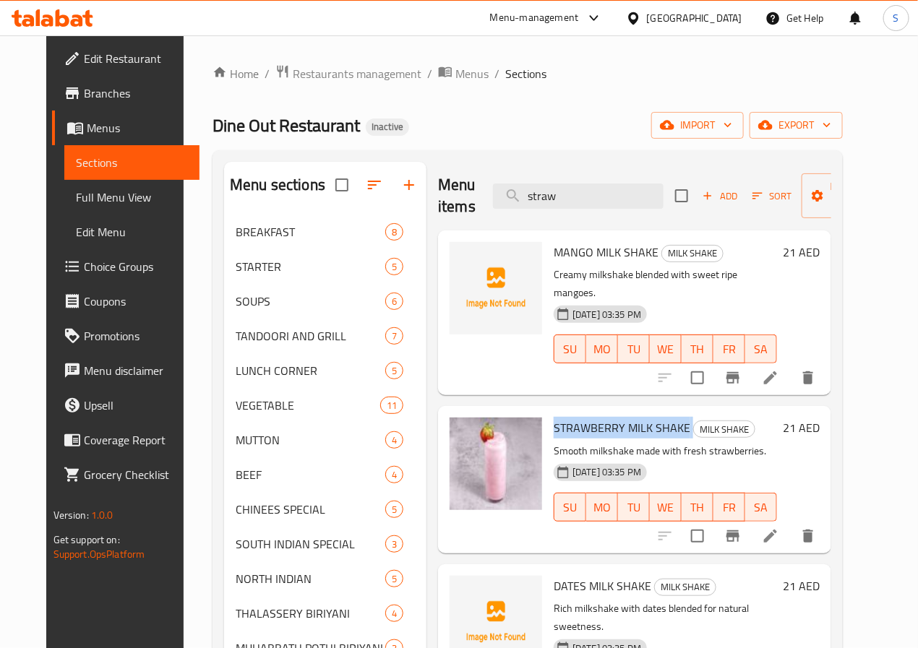
copy h6 "STRAWBERRY MILK SHAKE"
click at [408, 158] on div "Menu sections BREAKFAST 8 STARTER 5 SOUPS 6 TANDOORI AND GRILL 7 LUNCH CORNER 5…" at bounding box center [527, 572] width 630 height 845
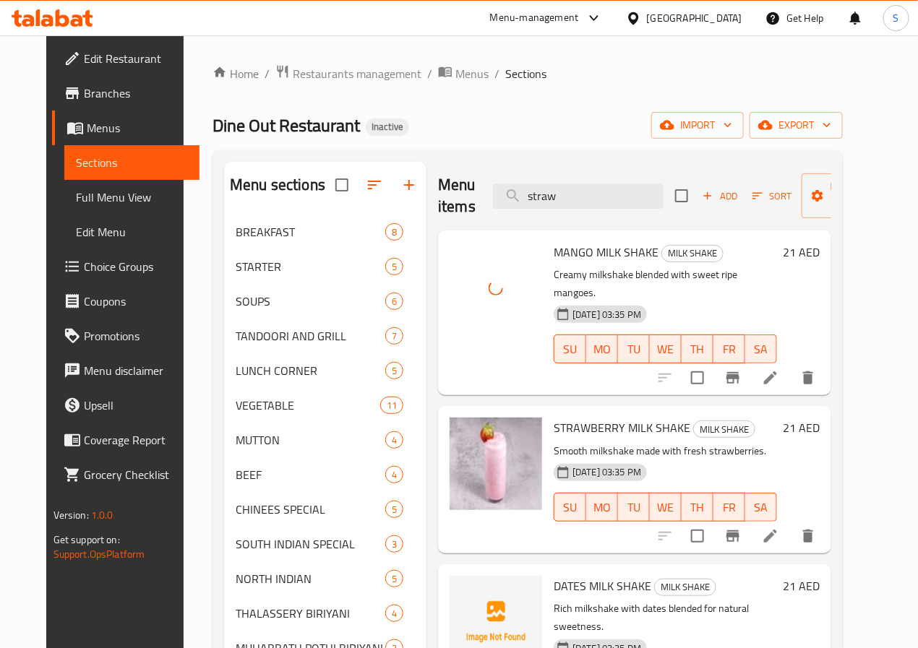
click at [554, 266] on p "Creamy milkshake blended with sweet ripe mangoes." at bounding box center [665, 284] width 223 height 36
click at [548, 263] on div "MANGO MILK SHAKE MILK SHAKE Creamy milkshake blended with sweet ripe mangoes. 1…" at bounding box center [665, 312] width 235 height 153
click at [567, 252] on span "MANGO MILK SHAKE" at bounding box center [606, 252] width 105 height 22
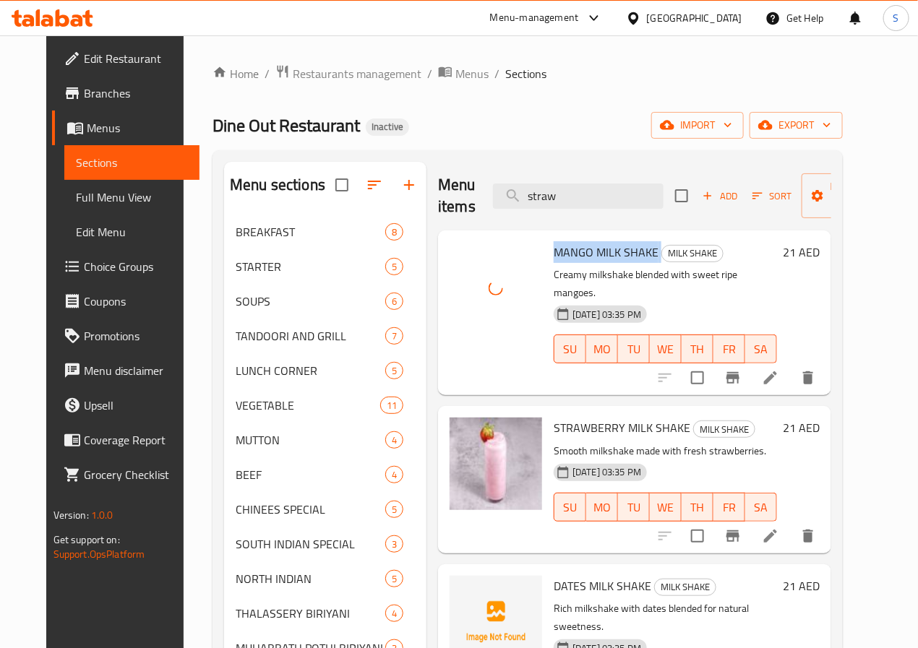
click at [567, 252] on span "MANGO MILK SHAKE" at bounding box center [606, 252] width 105 height 22
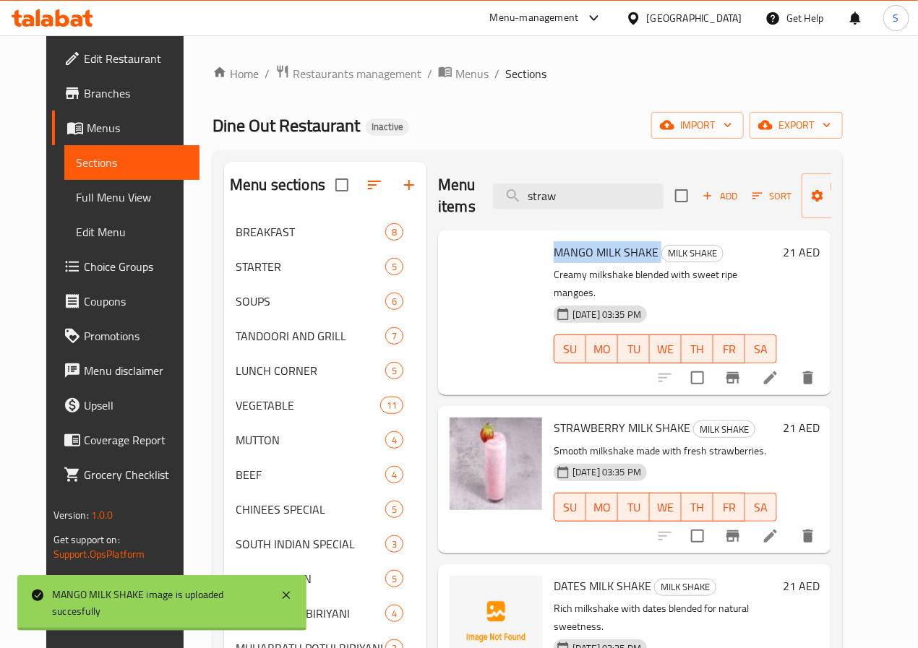
copy h6 "MANGO MILK SHAKE"
click at [440, 124] on div "Dine Out Restaurant Inactive import export" at bounding box center [527, 125] width 630 height 27
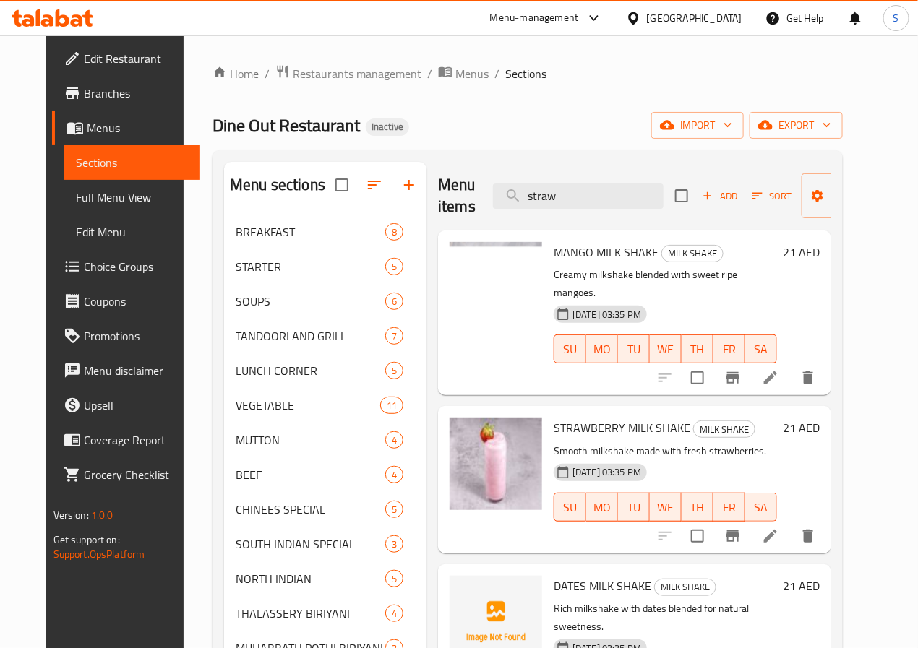
drag, startPoint x: 497, startPoint y: 165, endPoint x: 504, endPoint y: 173, distance: 10.8
click at [497, 165] on div "Menu items straw Add Sort Manage items" at bounding box center [634, 196] width 393 height 69
click at [510, 194] on input "straw" at bounding box center [578, 196] width 171 height 25
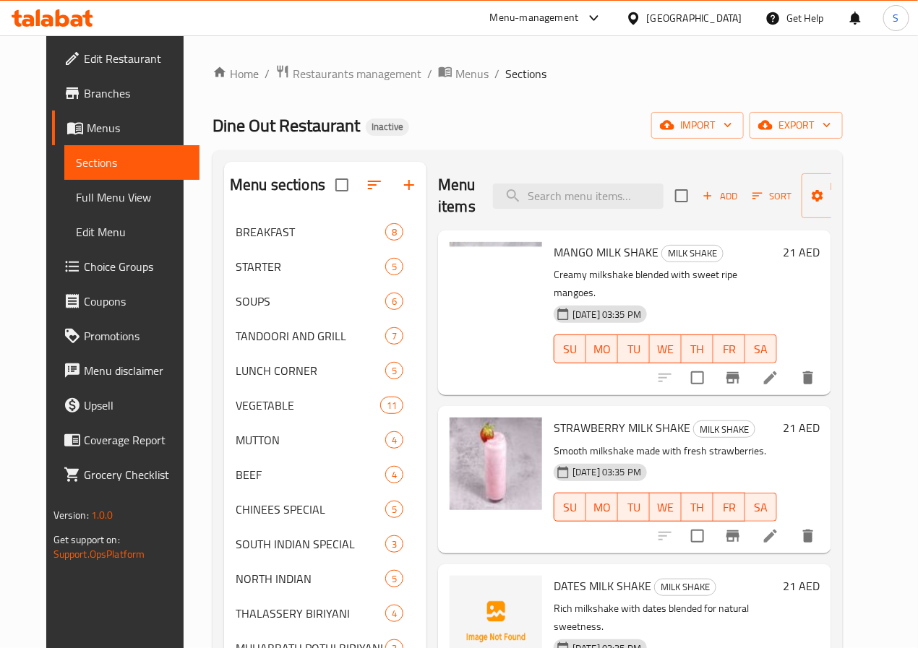
click at [532, 166] on div "Menu items Add Sort Manage items" at bounding box center [634, 196] width 393 height 69
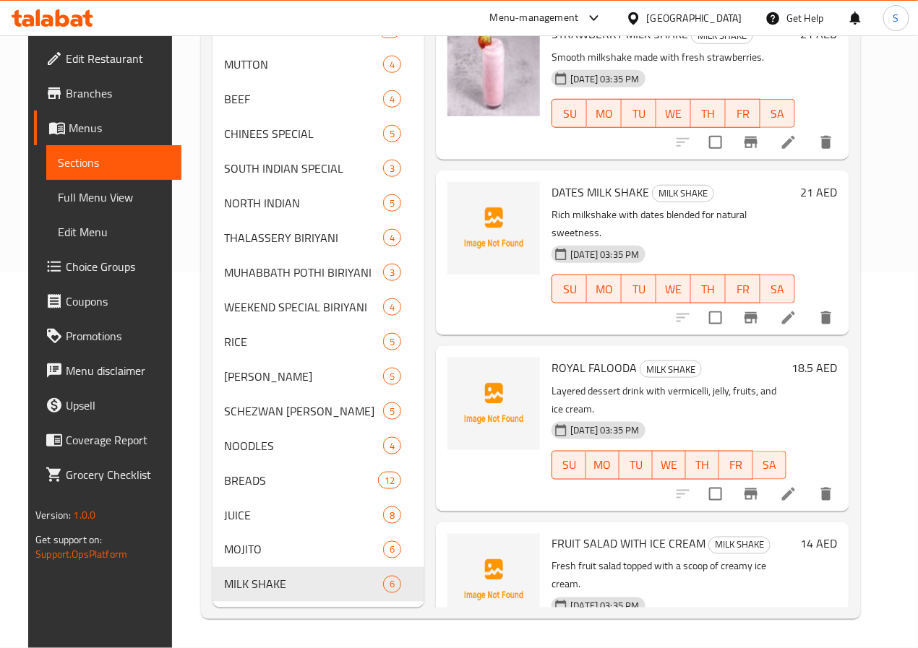
scroll to position [0, 0]
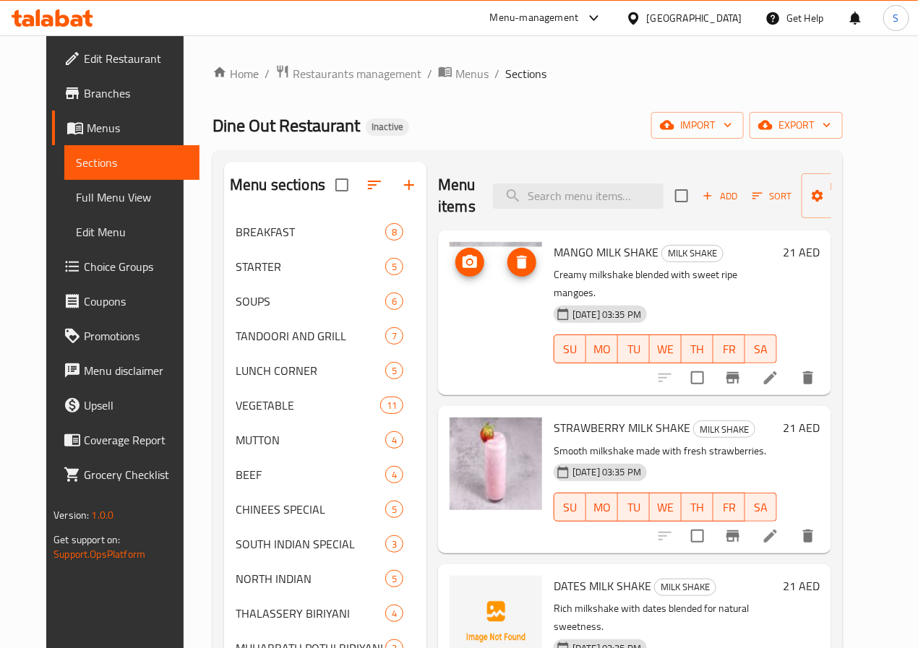
click at [454, 289] on img at bounding box center [496, 288] width 93 height 93
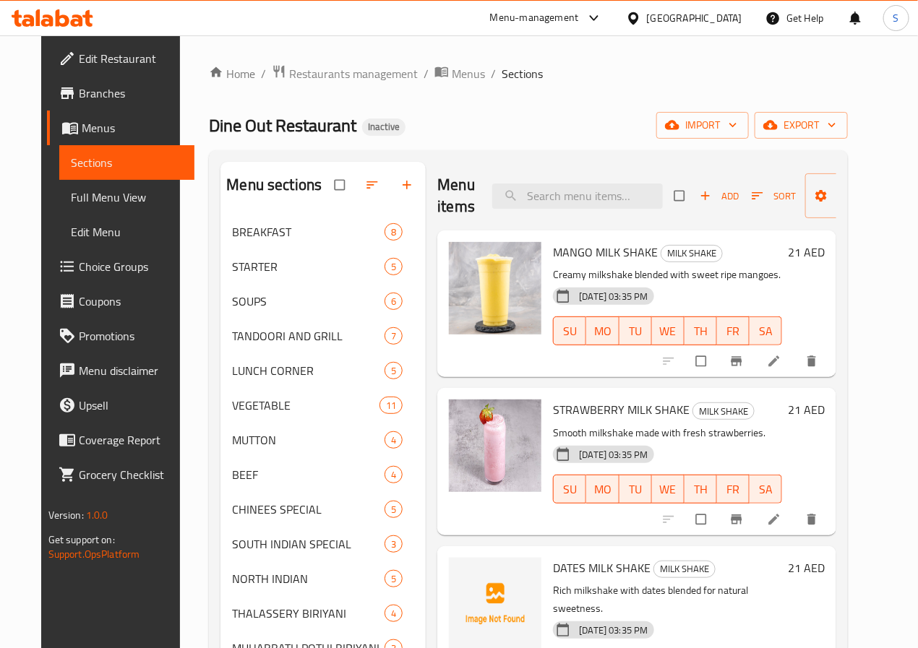
click at [437, 195] on h2 "Menu items" at bounding box center [456, 195] width 38 height 43
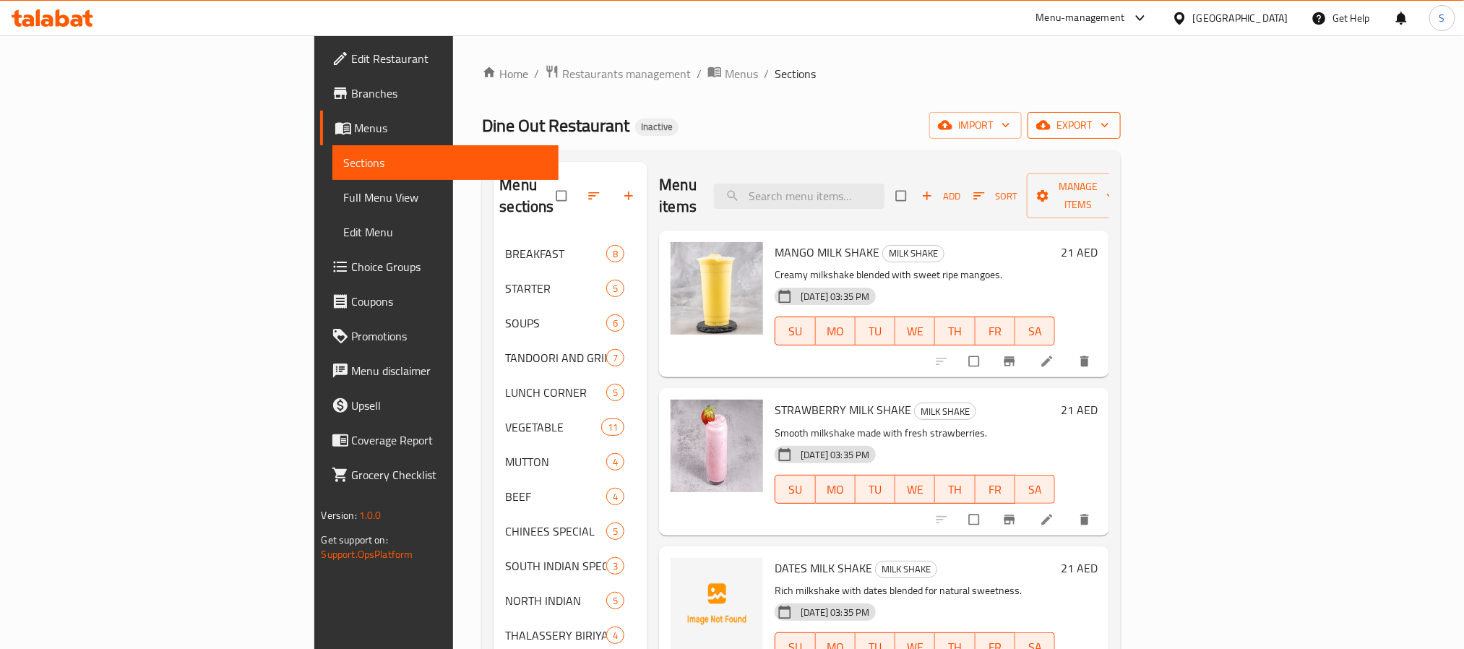
click at [934, 106] on div "Home / Restaurants management / Menus / Sections Dine Out Restaurant Inactive i…" at bounding box center [801, 540] width 639 height 953
click at [934, 119] on span "export" at bounding box center [1074, 125] width 70 height 18
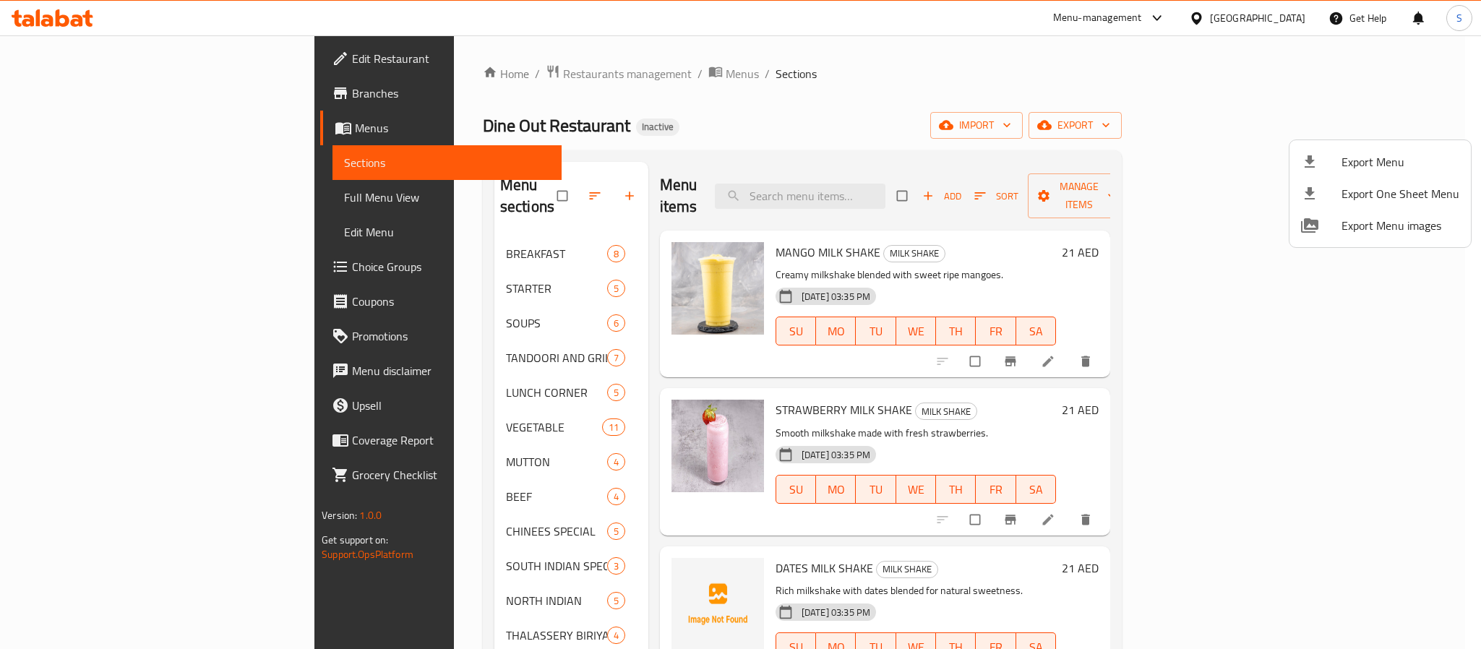
click at [934, 156] on span "Export Menu" at bounding box center [1400, 161] width 118 height 17
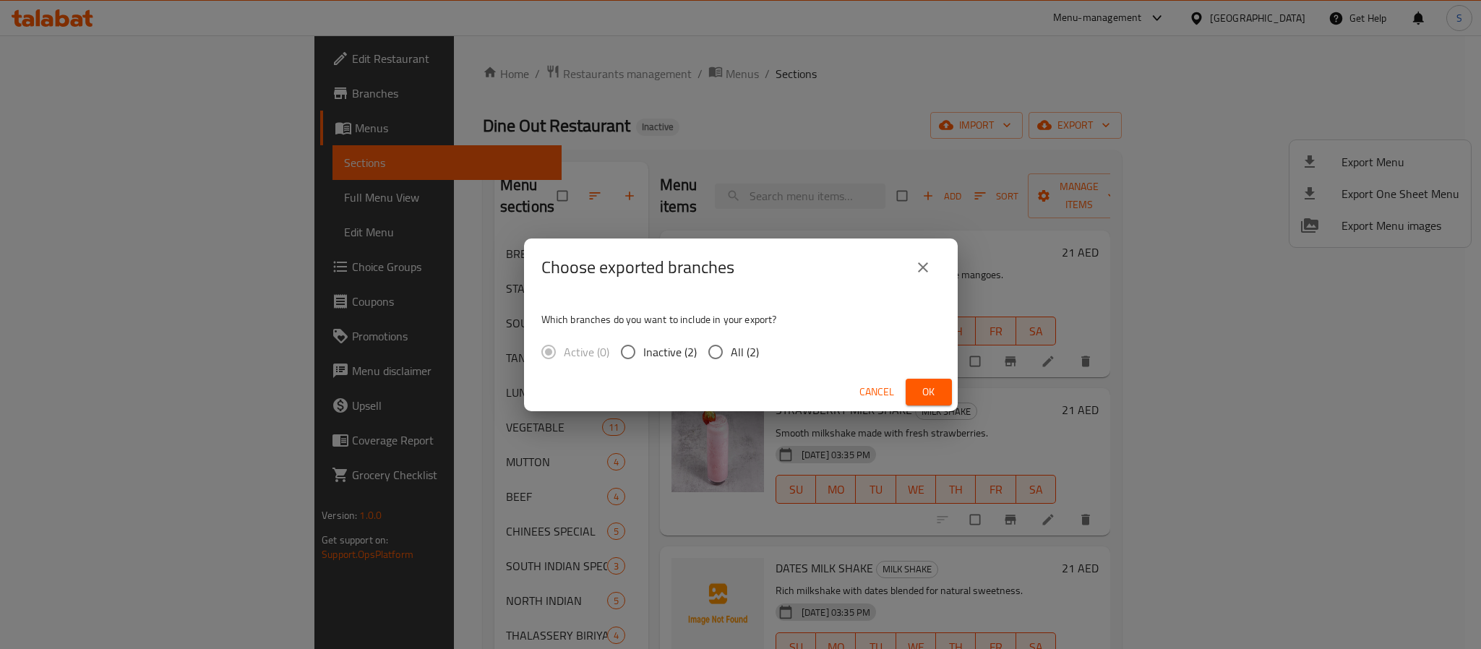
click at [733, 349] on span "All (2)" at bounding box center [745, 351] width 28 height 17
click at [731, 349] on input "All (2)" at bounding box center [715, 352] width 30 height 30
radio input "true"
click at [924, 383] on span "Ok" at bounding box center [928, 392] width 23 height 18
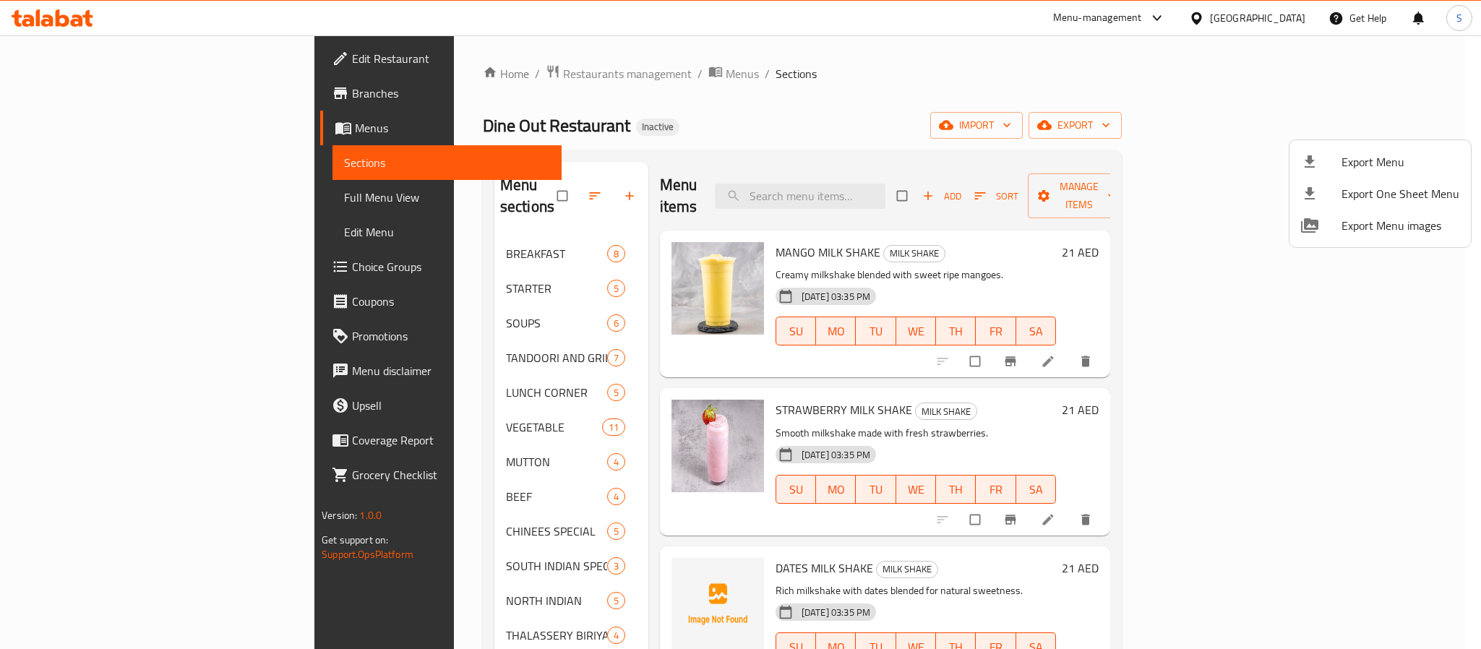
drag, startPoint x: 768, startPoint y: 35, endPoint x: 699, endPoint y: 4, distance: 75.7
click at [768, 35] on div at bounding box center [740, 324] width 1481 height 649
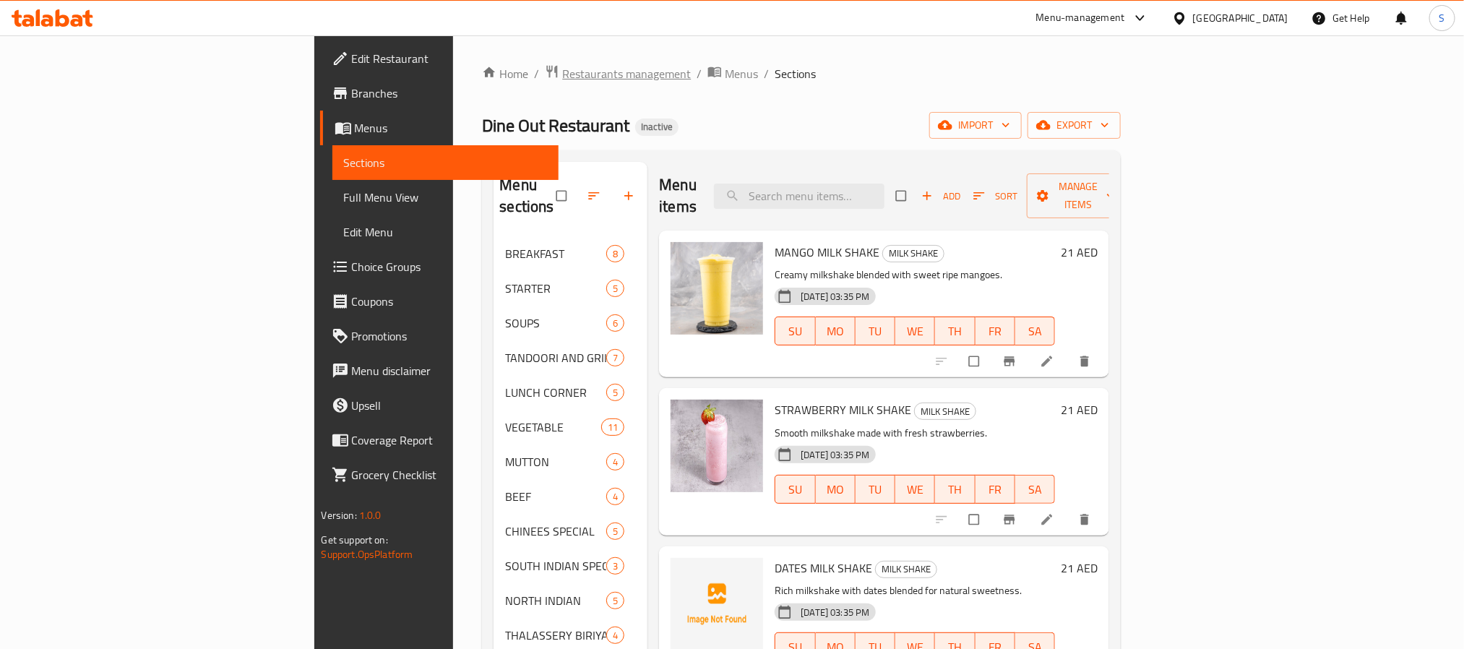
click at [562, 74] on span "Restaurants management" at bounding box center [626, 73] width 129 height 17
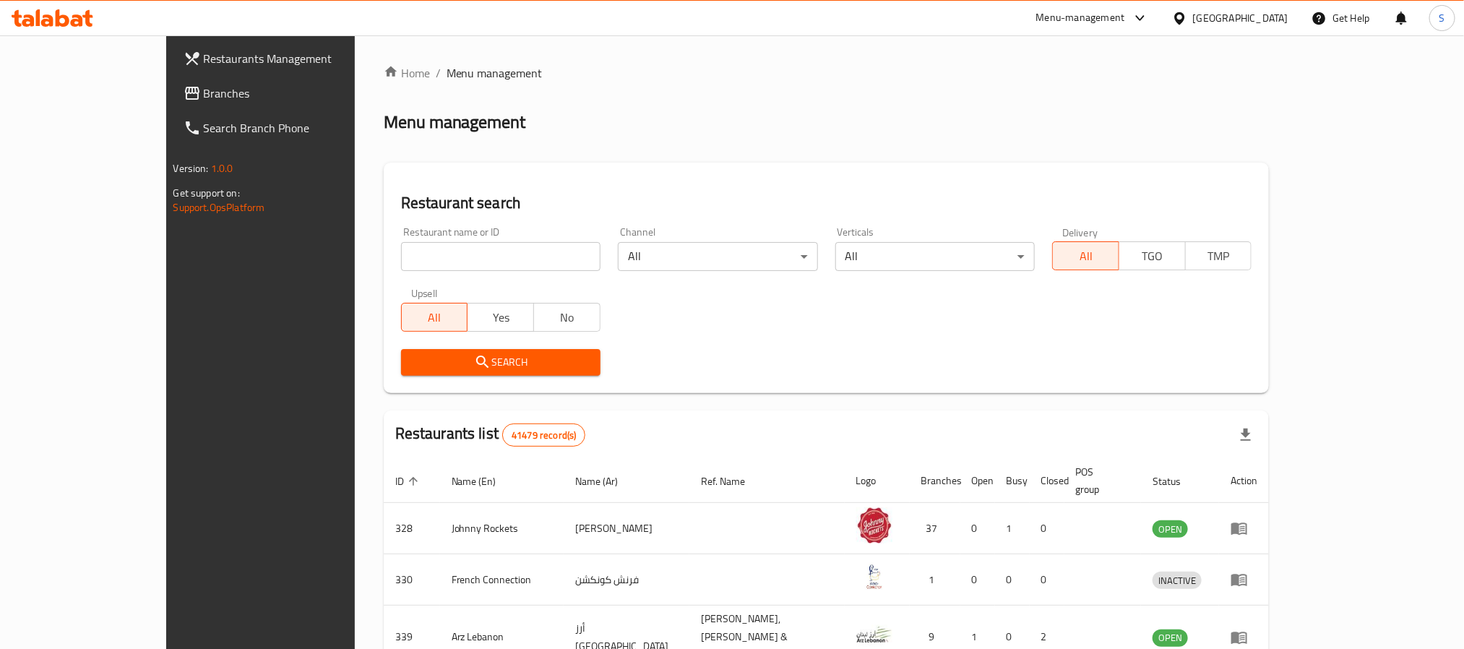
click at [172, 78] on link "Branches" at bounding box center [291, 93] width 238 height 35
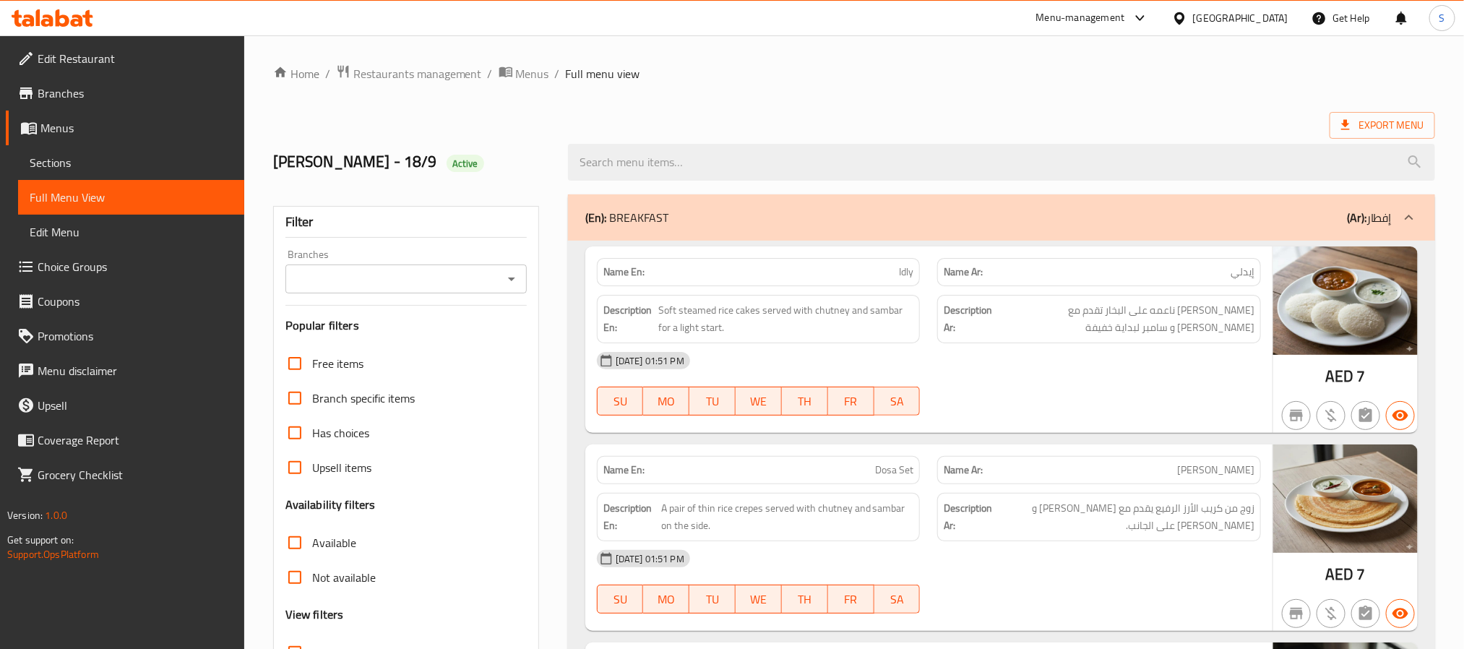
click at [581, 135] on div at bounding box center [1001, 162] width 885 height 54
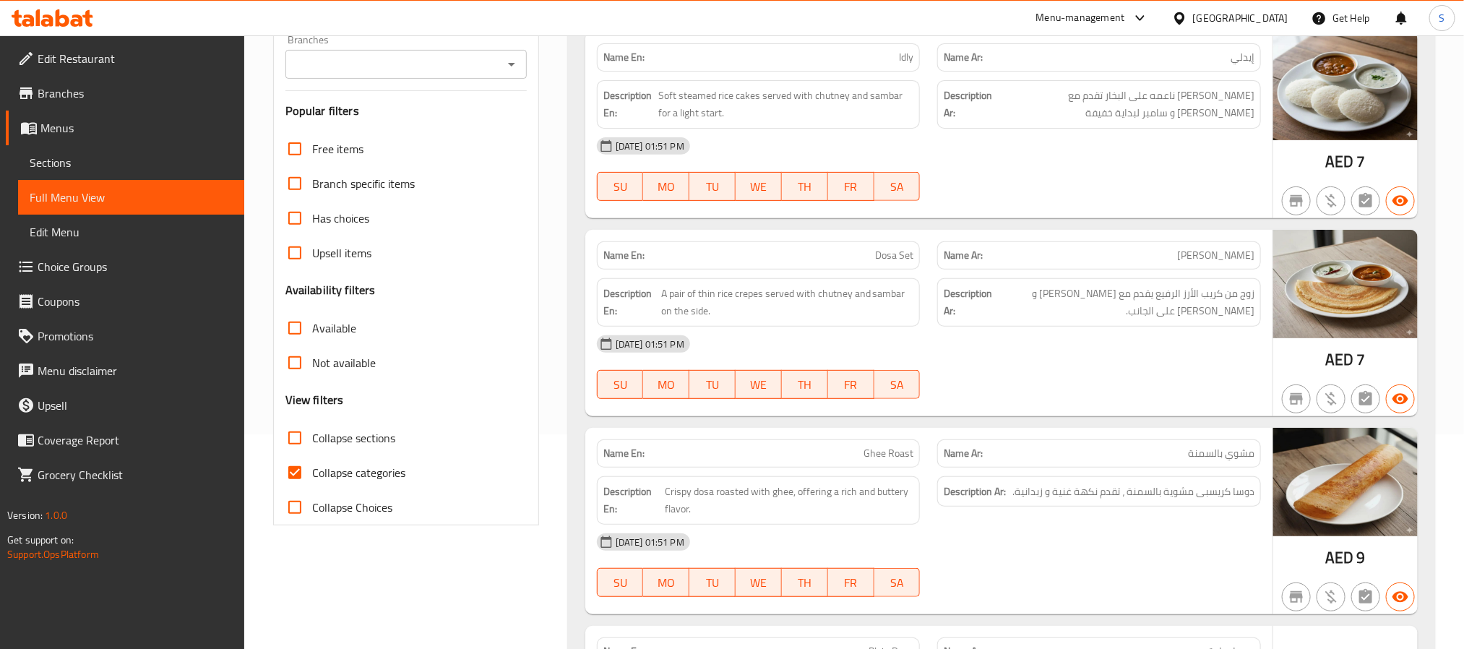
scroll to position [284, 0]
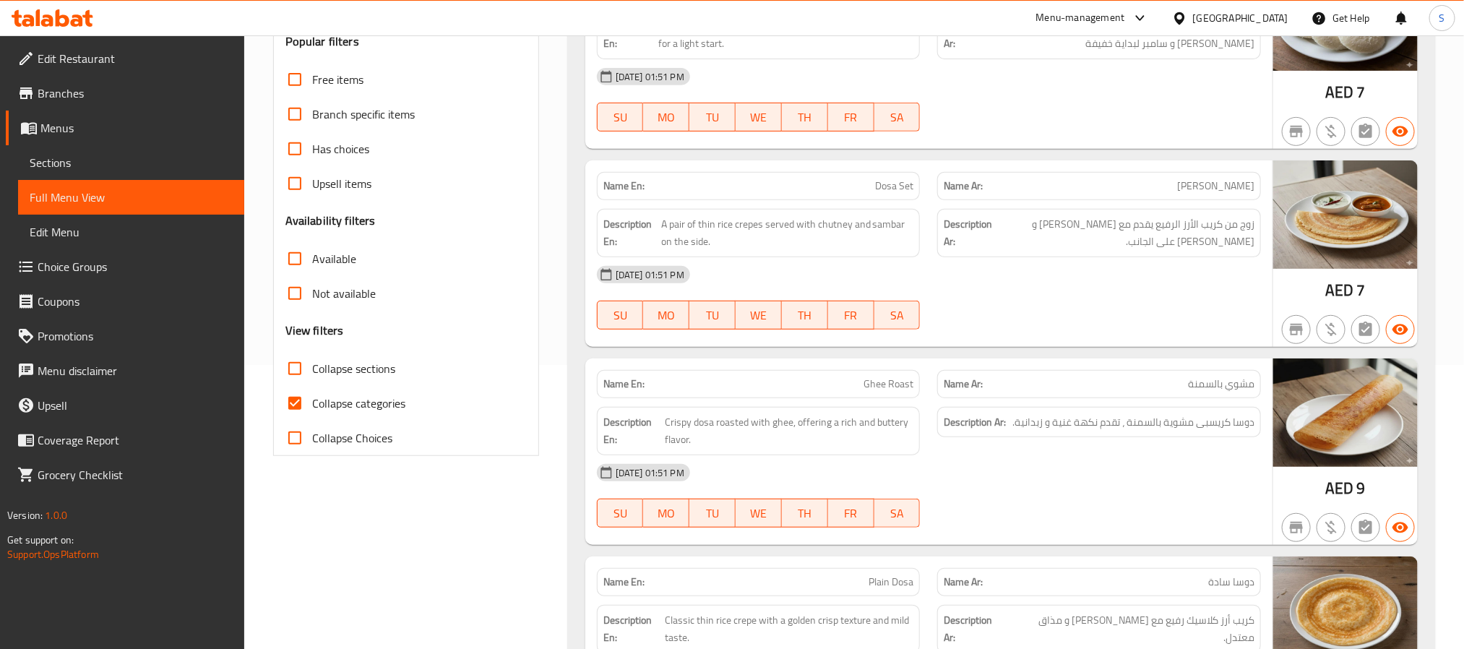
click at [304, 403] on input "Collapse categories" at bounding box center [295, 403] width 35 height 35
checkbox input "false"
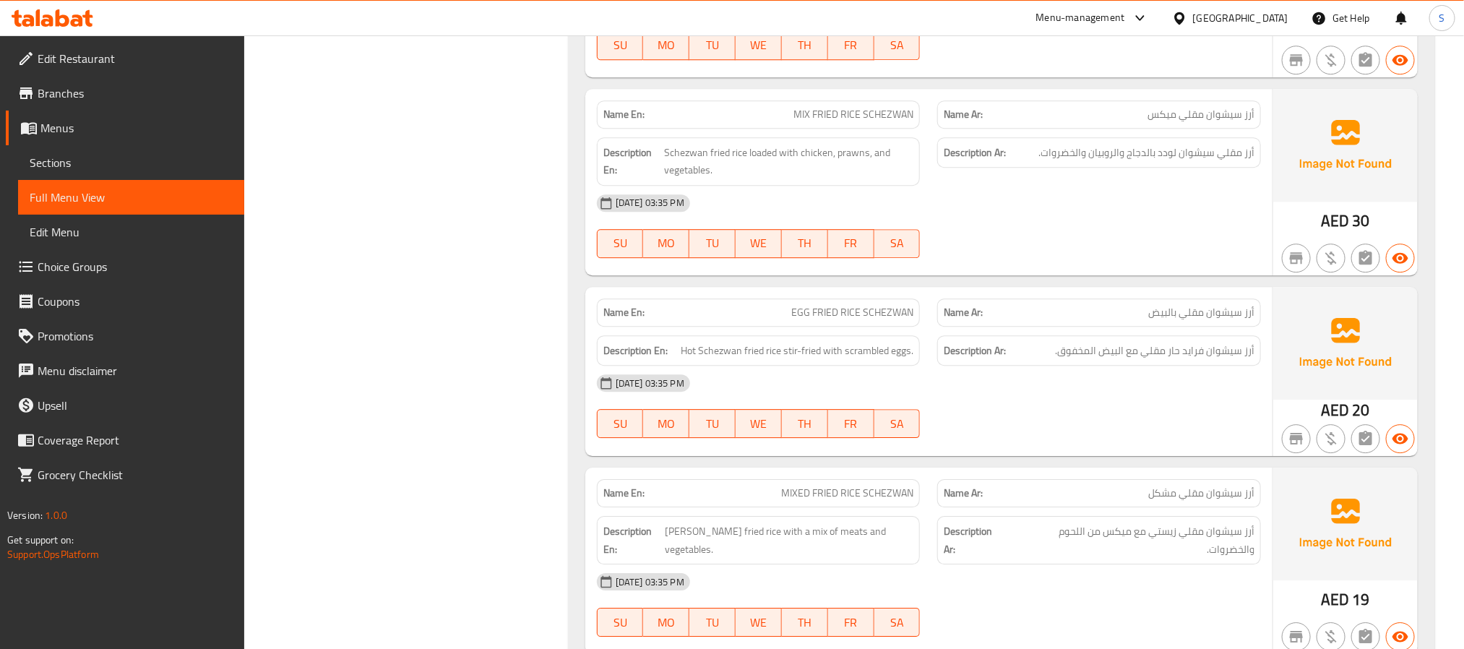
scroll to position [17058, 0]
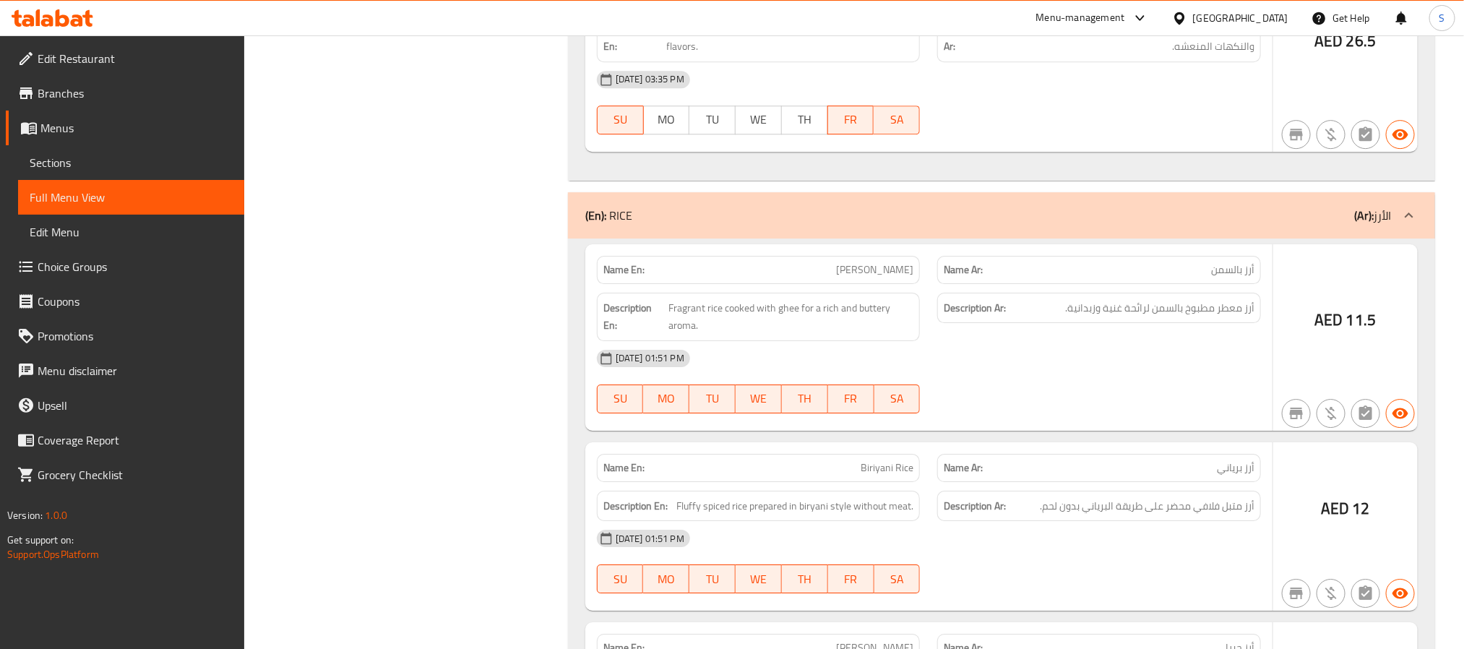
drag, startPoint x: 1195, startPoint y: 261, endPoint x: 1268, endPoint y: 700, distance: 445.4
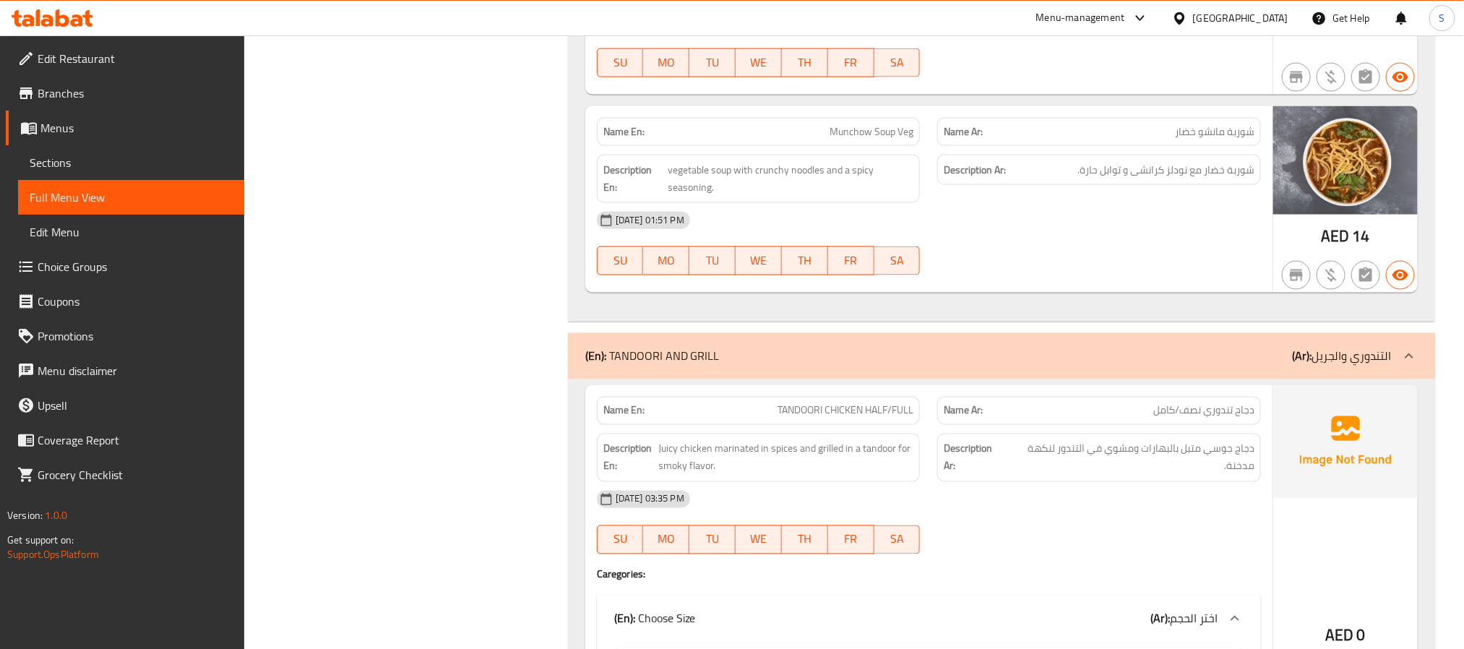
scroll to position [3975, 0]
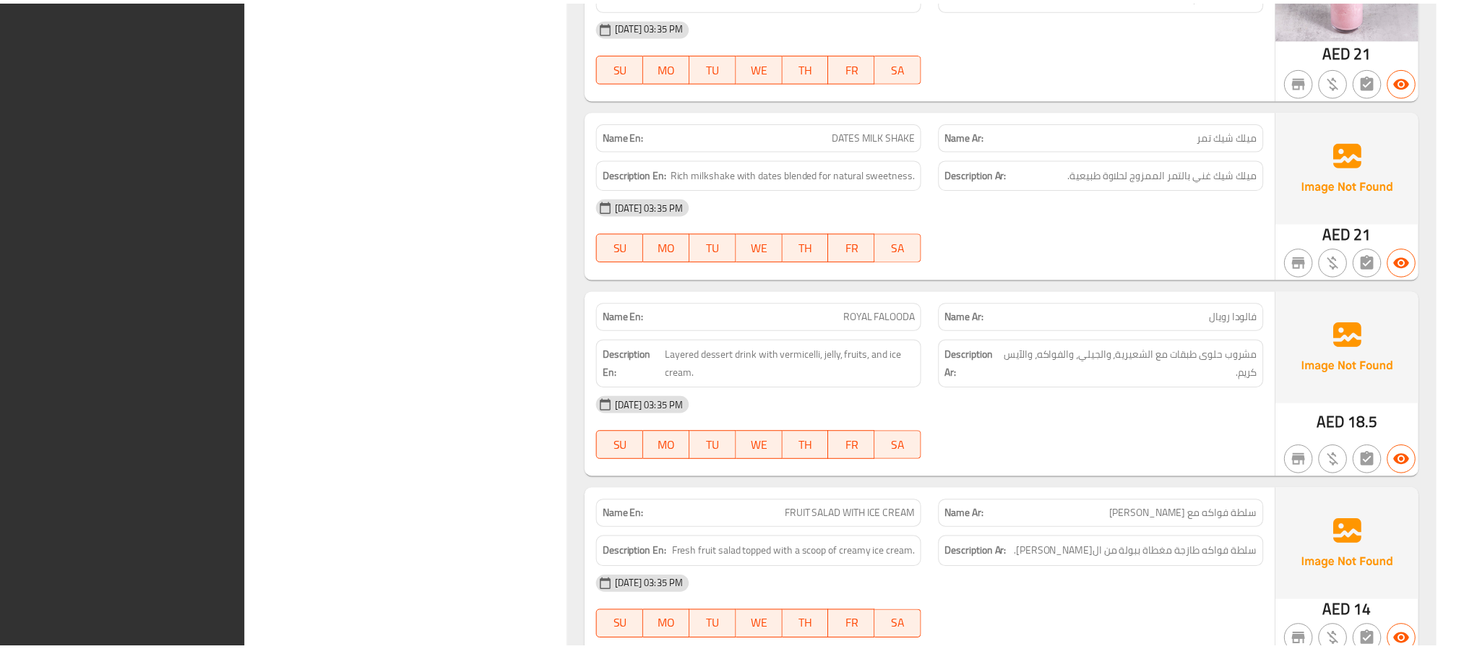
scroll to position [27059, 0]
